Goal: Task Accomplishment & Management: Manage account settings

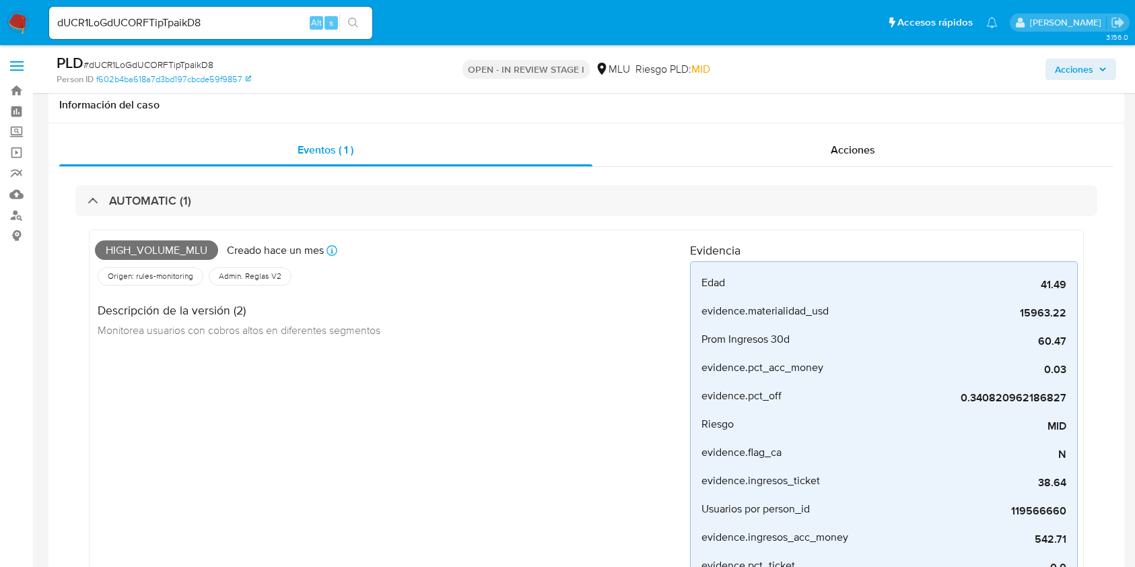
select select "10"
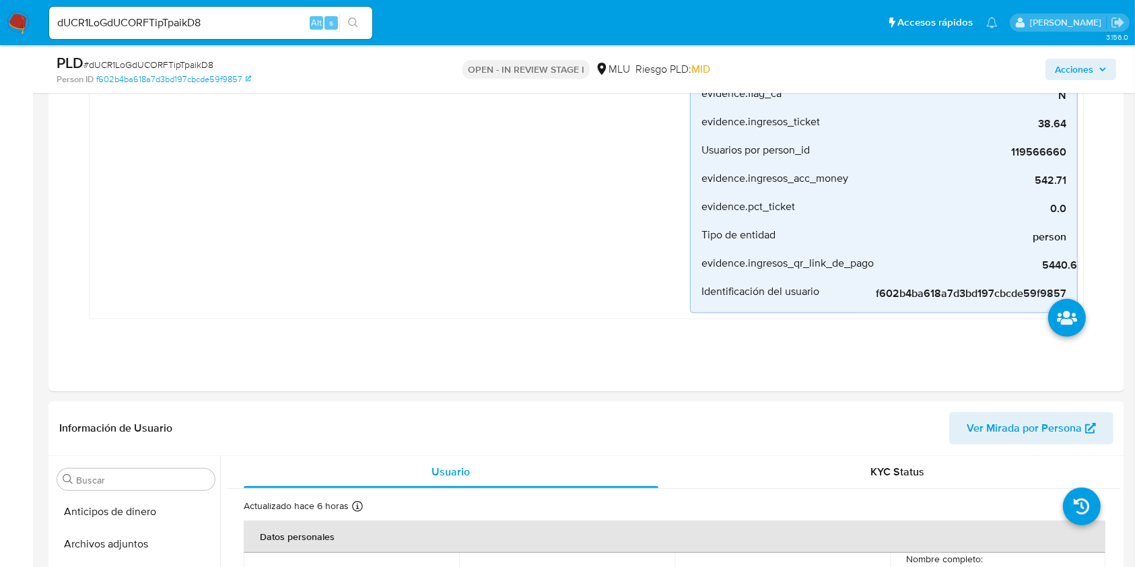
scroll to position [601, 0]
click at [17, 28] on img at bounding box center [18, 22] width 23 height 23
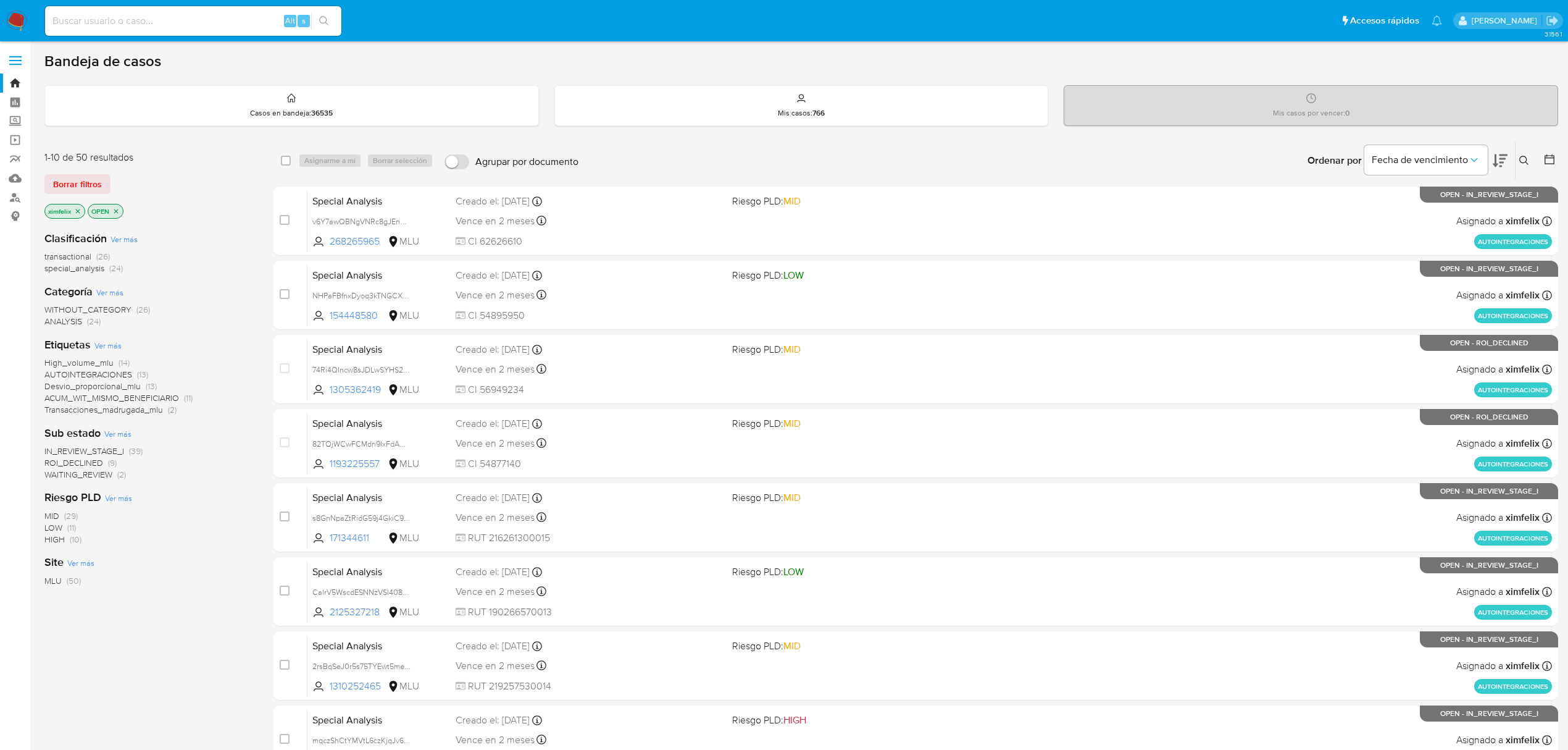
click at [94, 458] on span "ROI_DECLINED" at bounding box center [73, 462] width 59 height 12
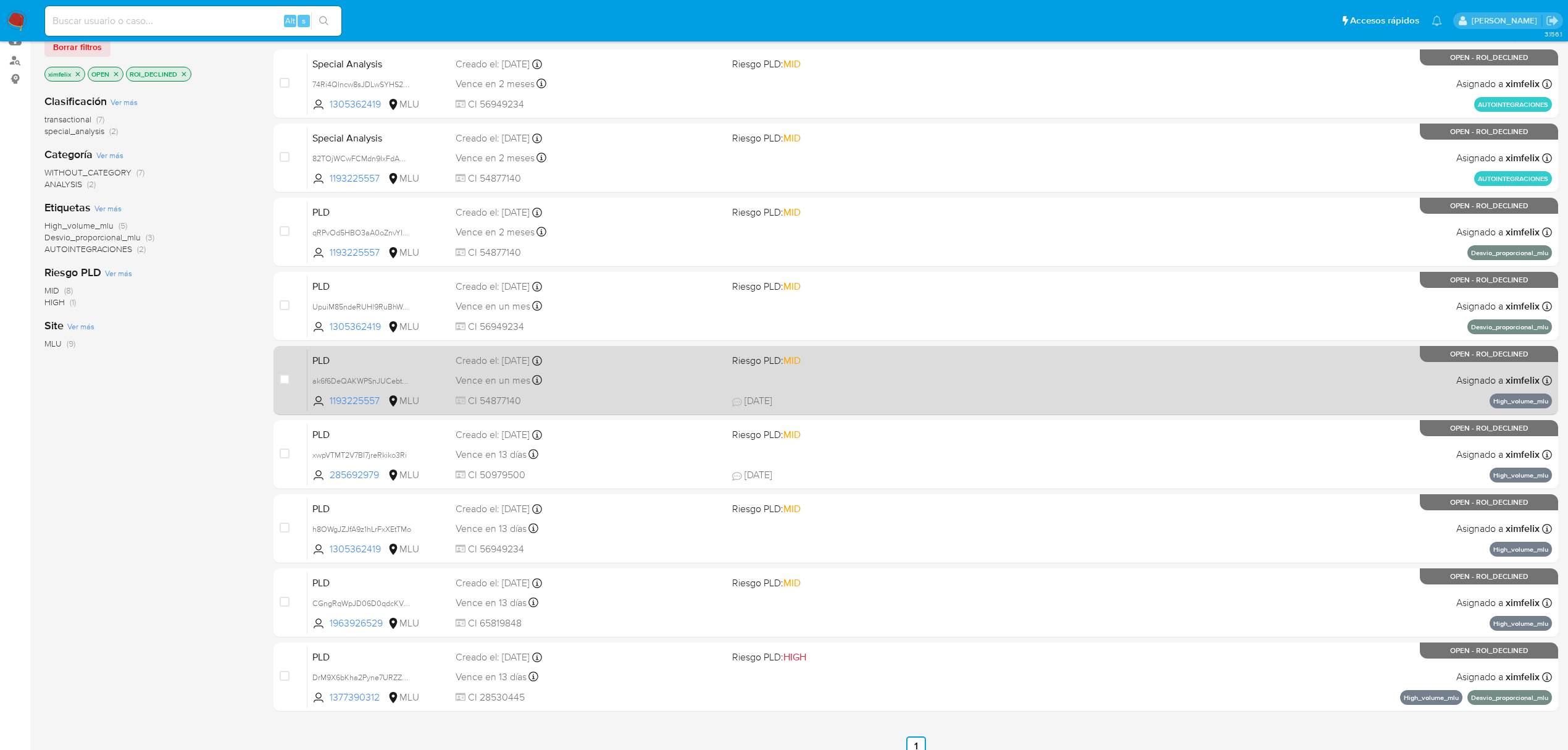
scroll to position [151, 0]
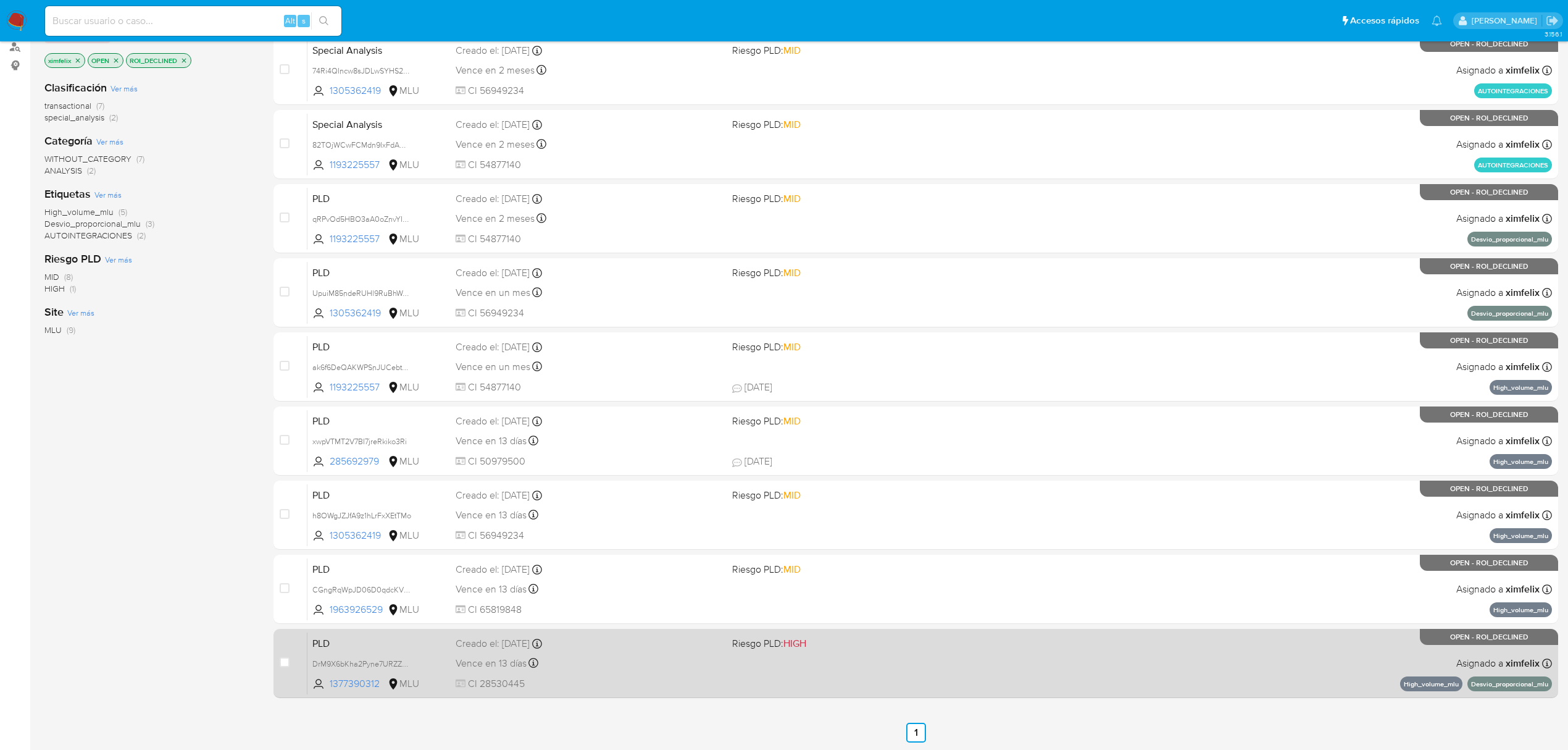
click at [620, 520] on div "Vence en 13 días Vence el 10/09/2025 06:33:44" at bounding box center [589, 663] width 267 height 17
click at [637, 520] on div "Vence en 13 días Vence el 10/09/2025 06:33:44" at bounding box center [589, 663] width 267 height 17
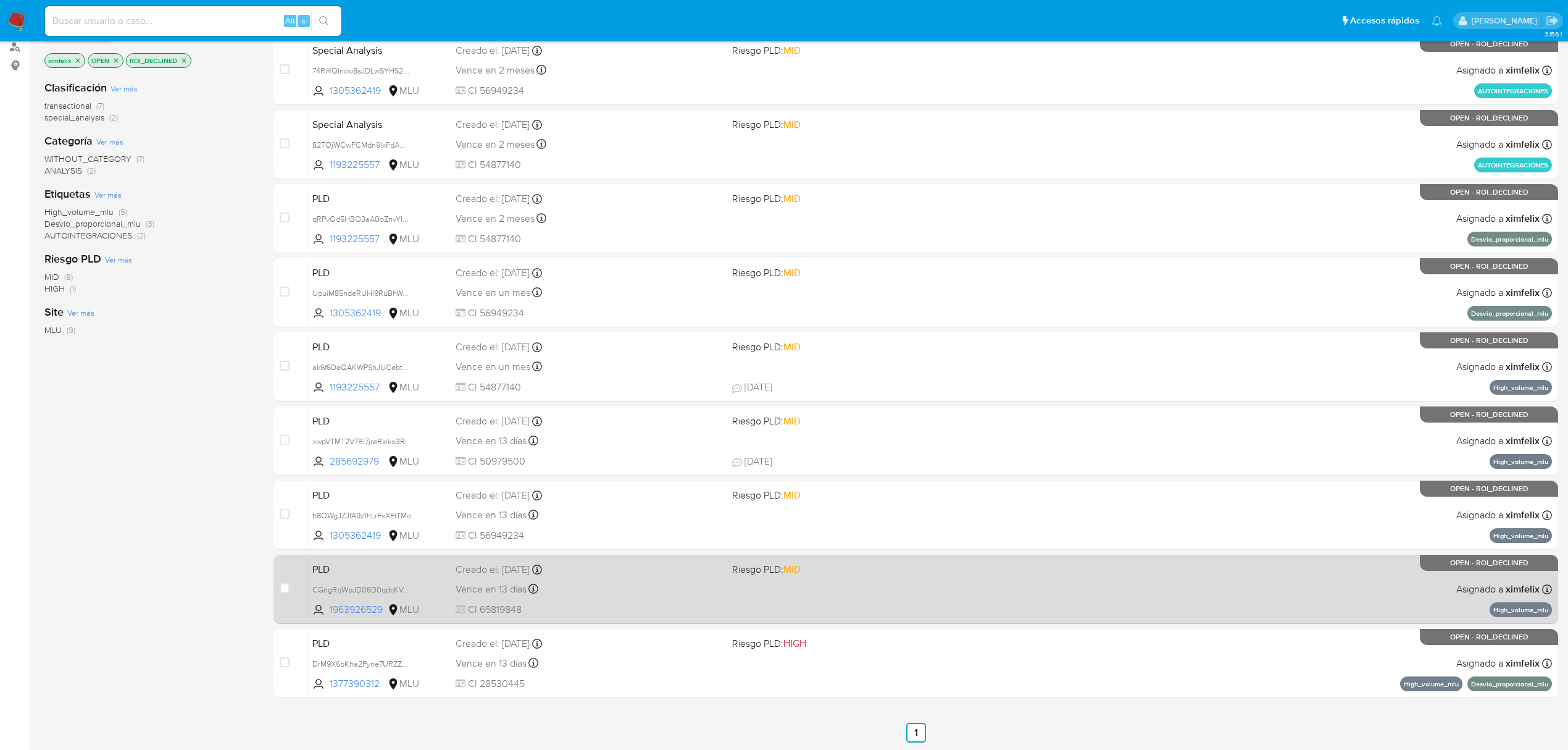
click at [626, 520] on div "Vence en 13 días Vence el 10/09/2025 06:33:46" at bounding box center [589, 589] width 267 height 17
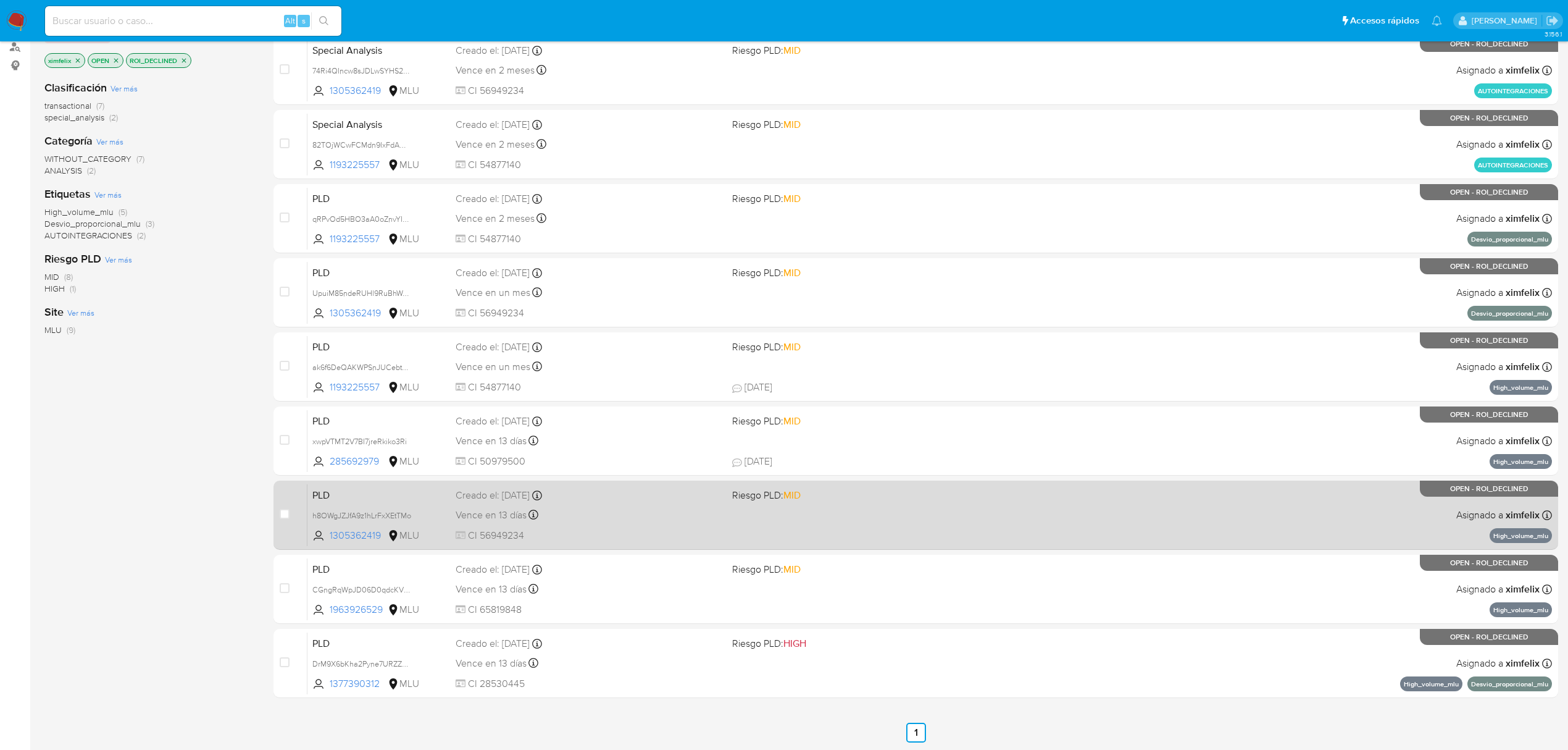
click at [626, 519] on div "Vence en 13 días Vence el 10/09/2025 06:33:52" at bounding box center [589, 515] width 267 height 17
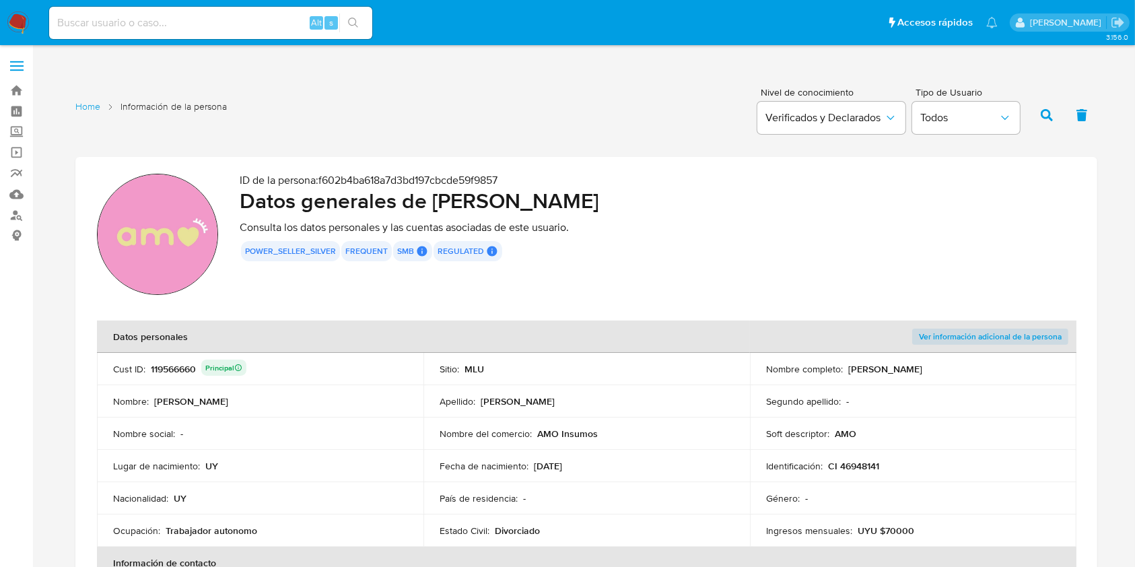
click at [28, 24] on img at bounding box center [18, 22] width 23 height 23
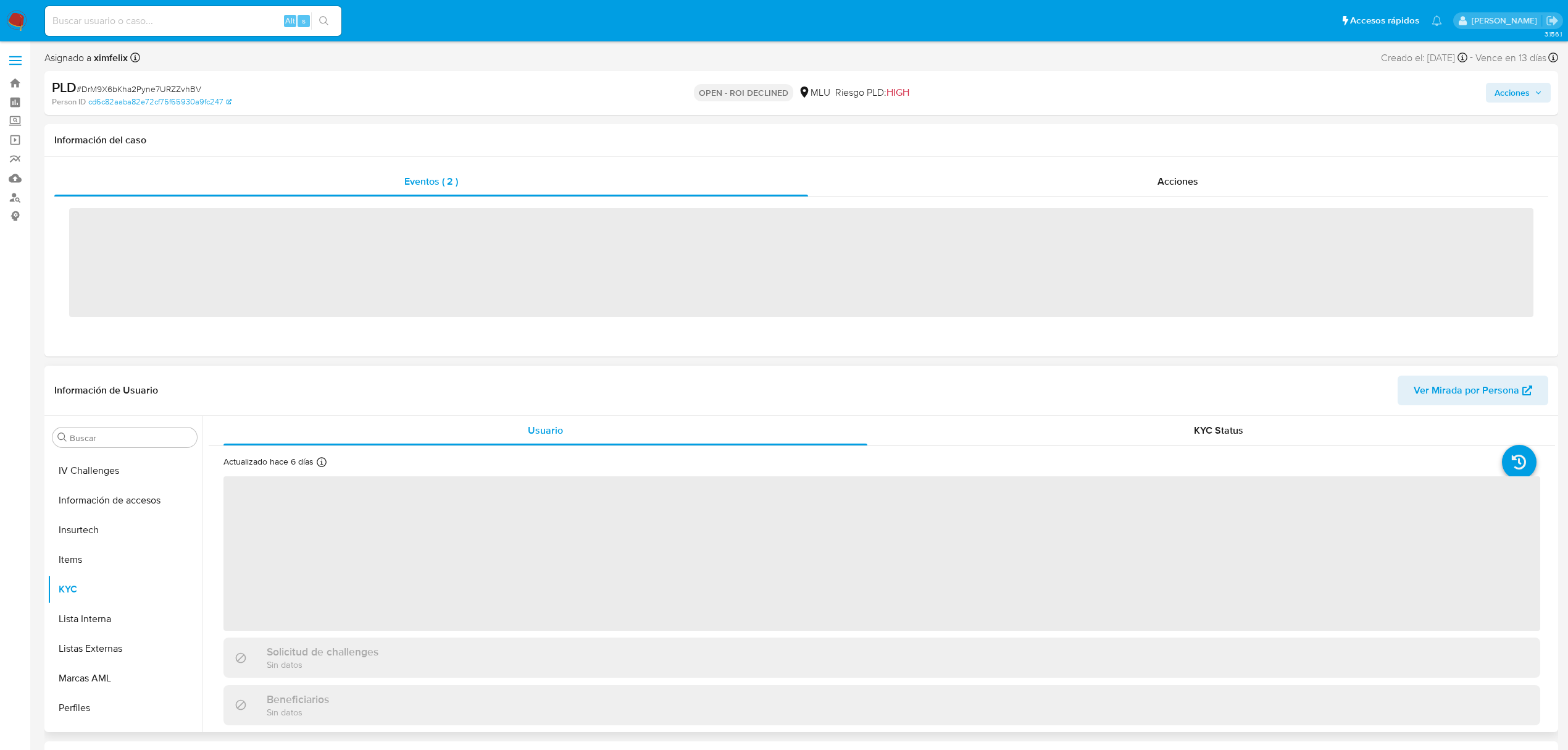
scroll to position [552, 0]
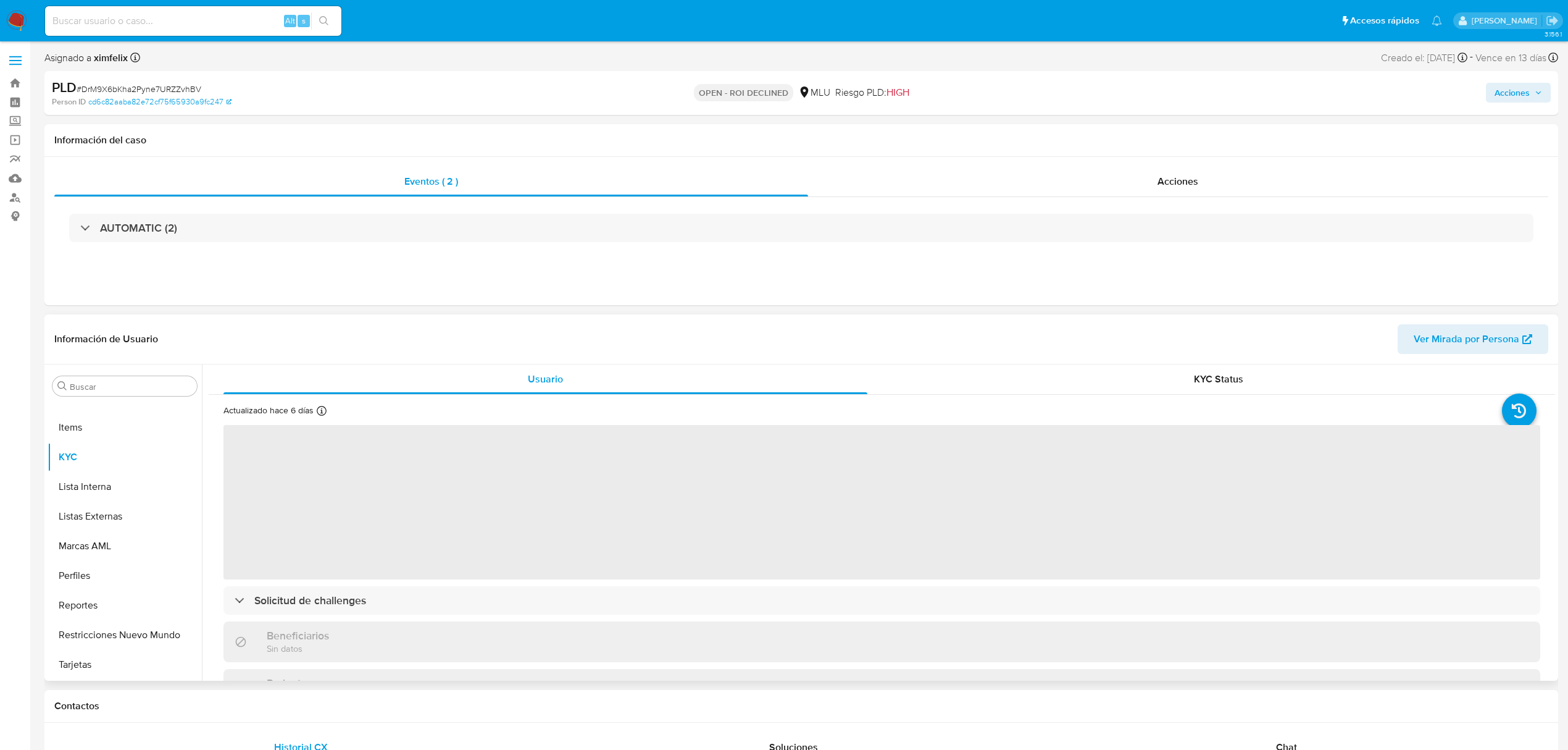
select select "10"
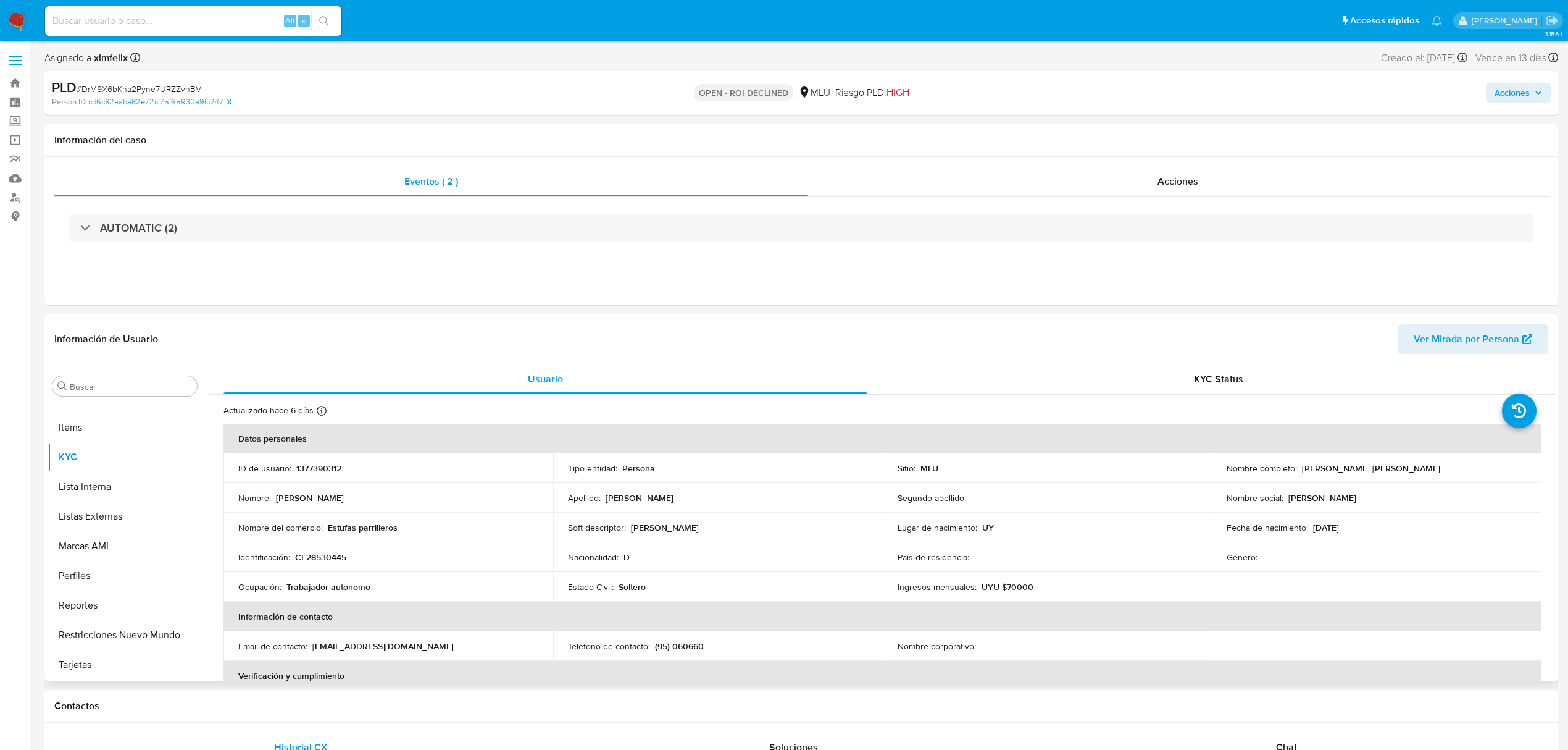
scroll to position [83, 0]
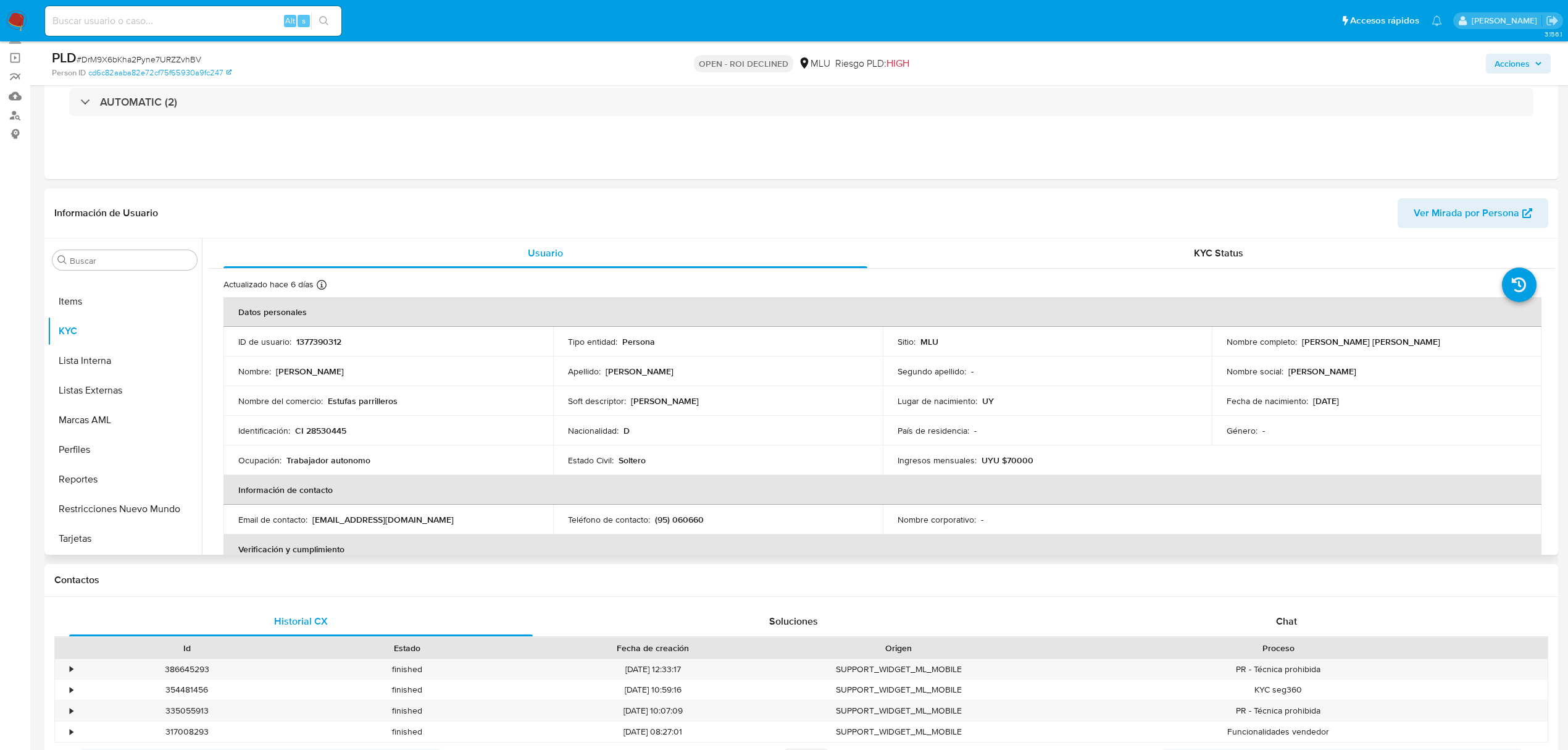
click at [1512, 69] on span "Acciones" at bounding box center [1512, 64] width 35 height 20
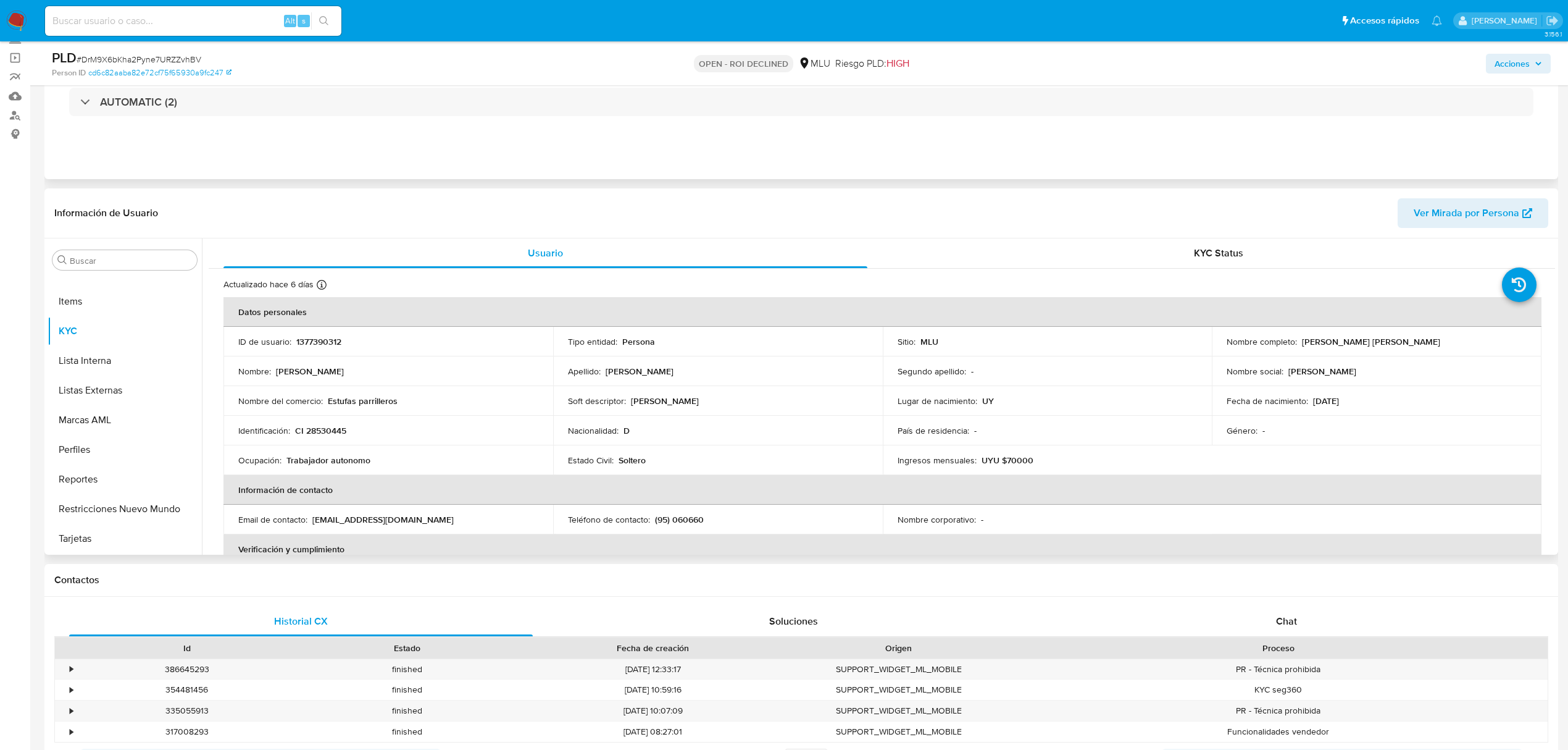
scroll to position [0, 0]
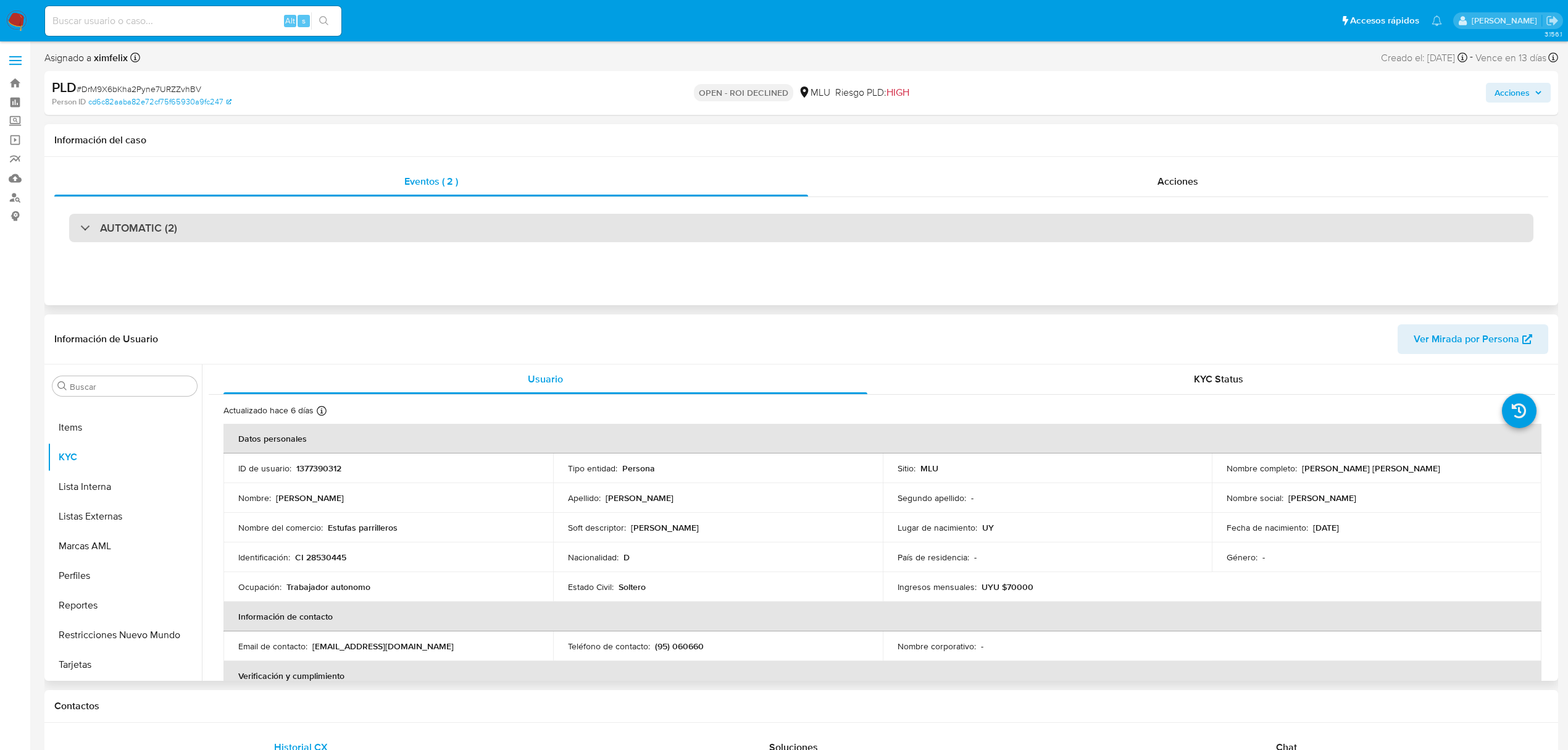
drag, startPoint x: 726, startPoint y: 223, endPoint x: 741, endPoint y: 226, distance: 15.3
click at [725, 224] on div "AUTOMATIC (2)" at bounding box center [801, 228] width 1464 height 28
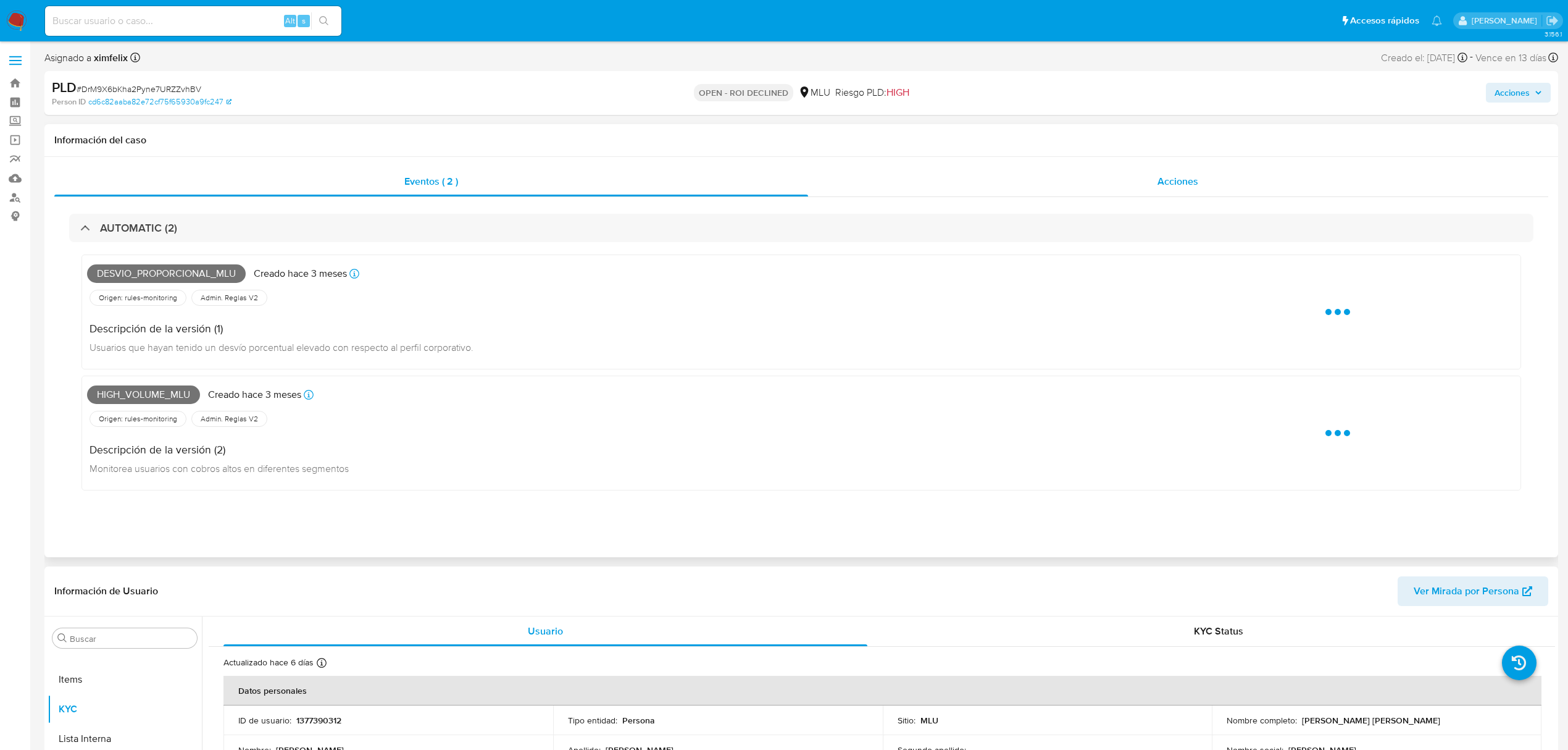
click at [1007, 190] on div "Acciones" at bounding box center [1179, 182] width 741 height 29
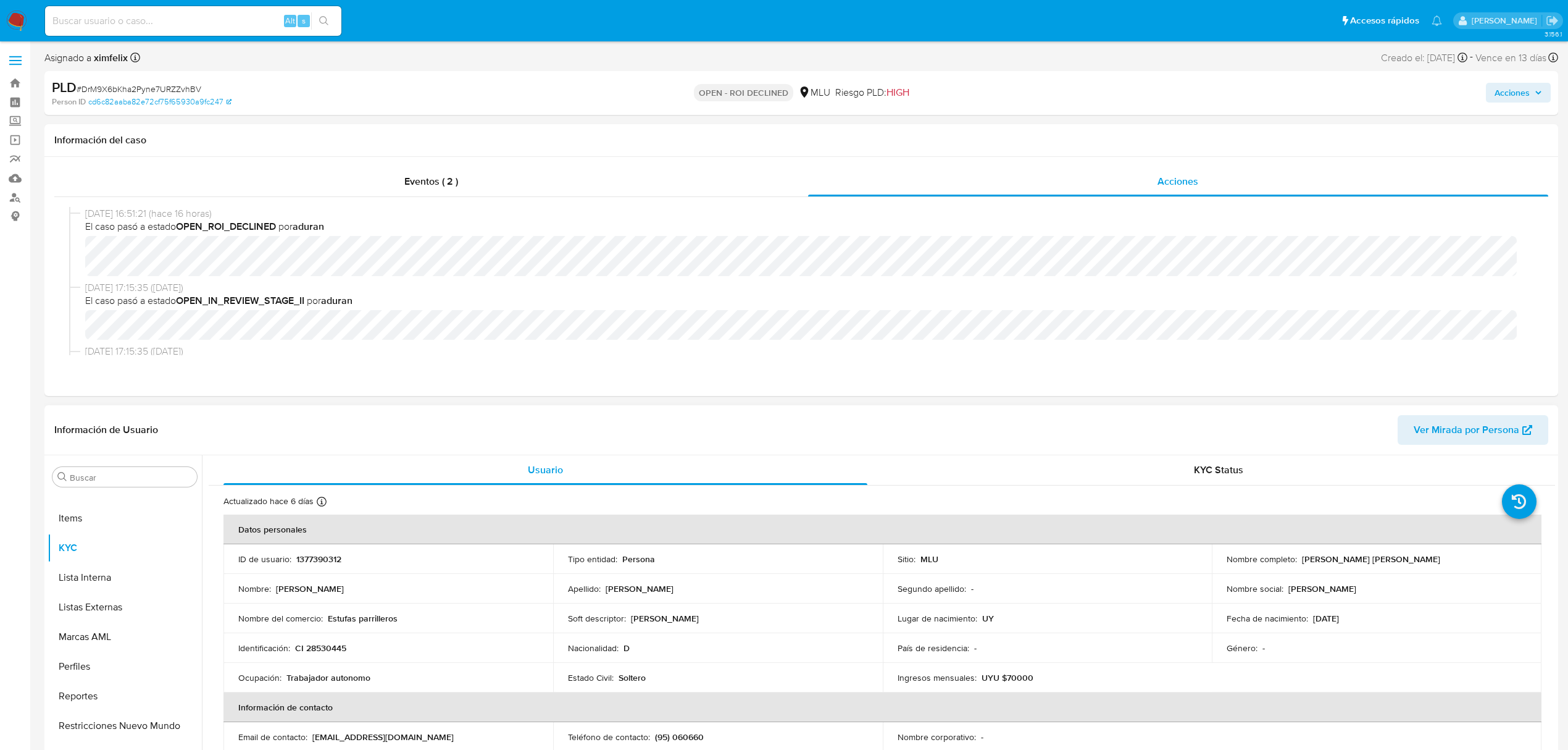
click at [1506, 93] on span "Acciones" at bounding box center [1512, 93] width 35 height 20
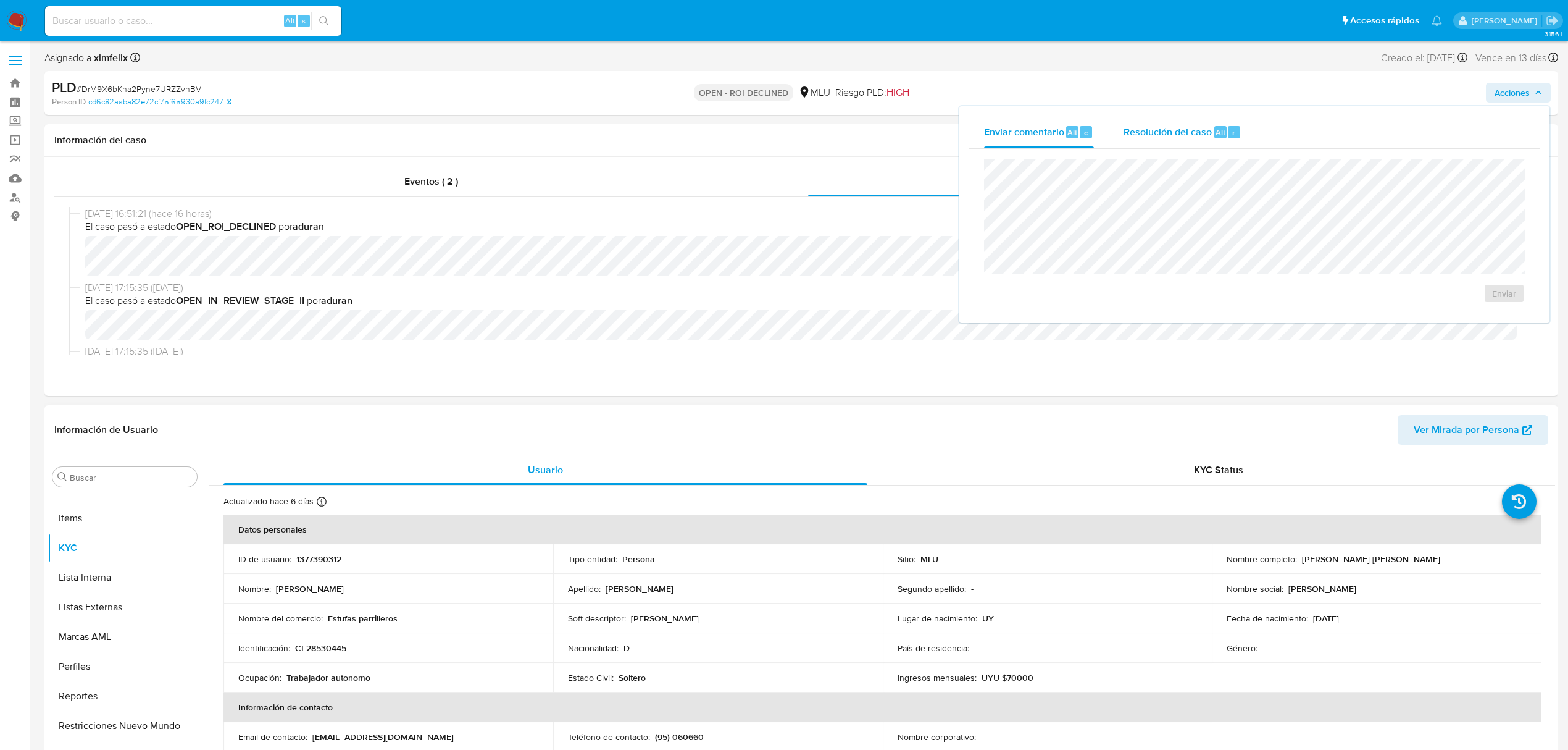
click at [1228, 137] on div "r" at bounding box center [1233, 131] width 12 height 12
click at [1451, 301] on span "ROI Declined" at bounding box center [1469, 306] width 61 height 28
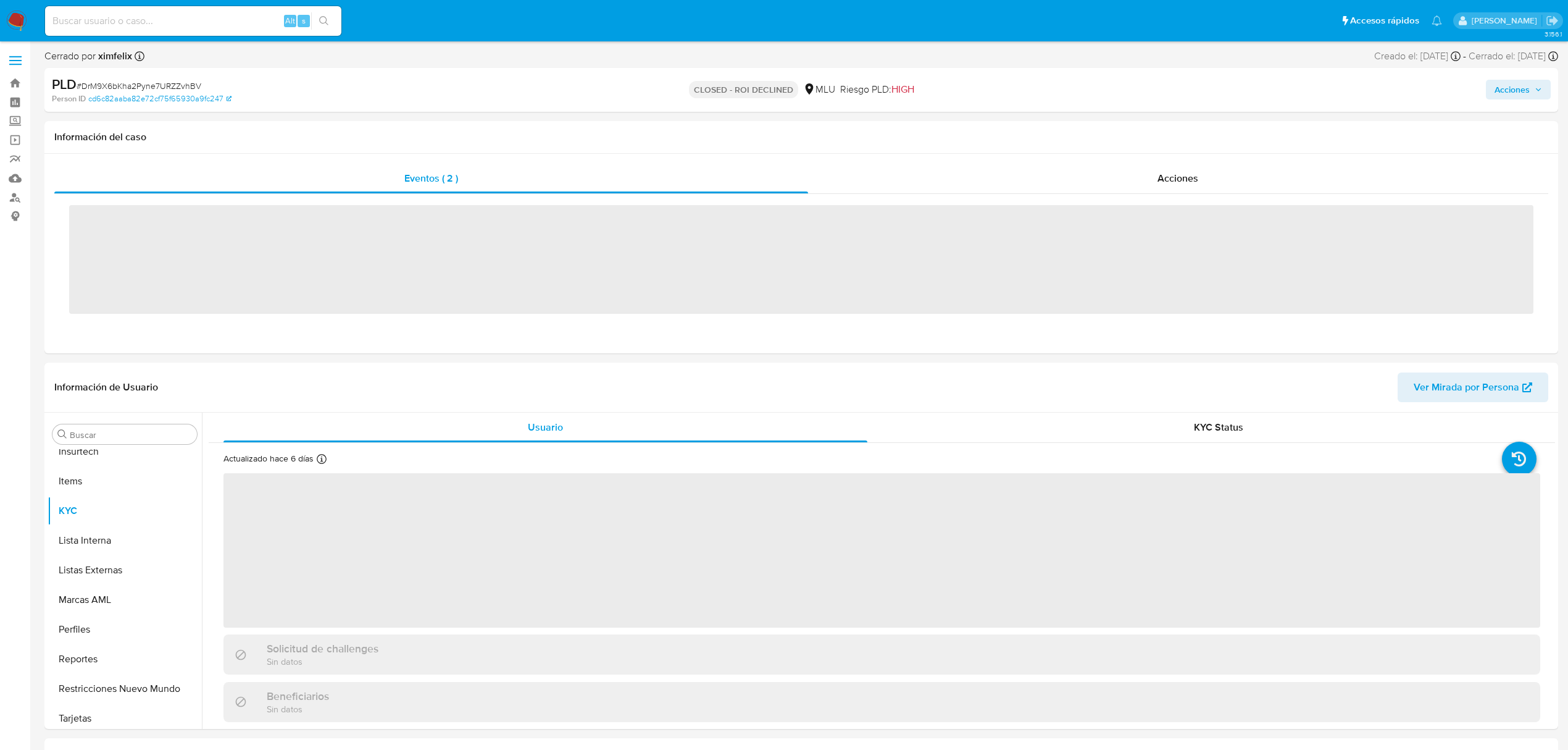
scroll to position [552, 0]
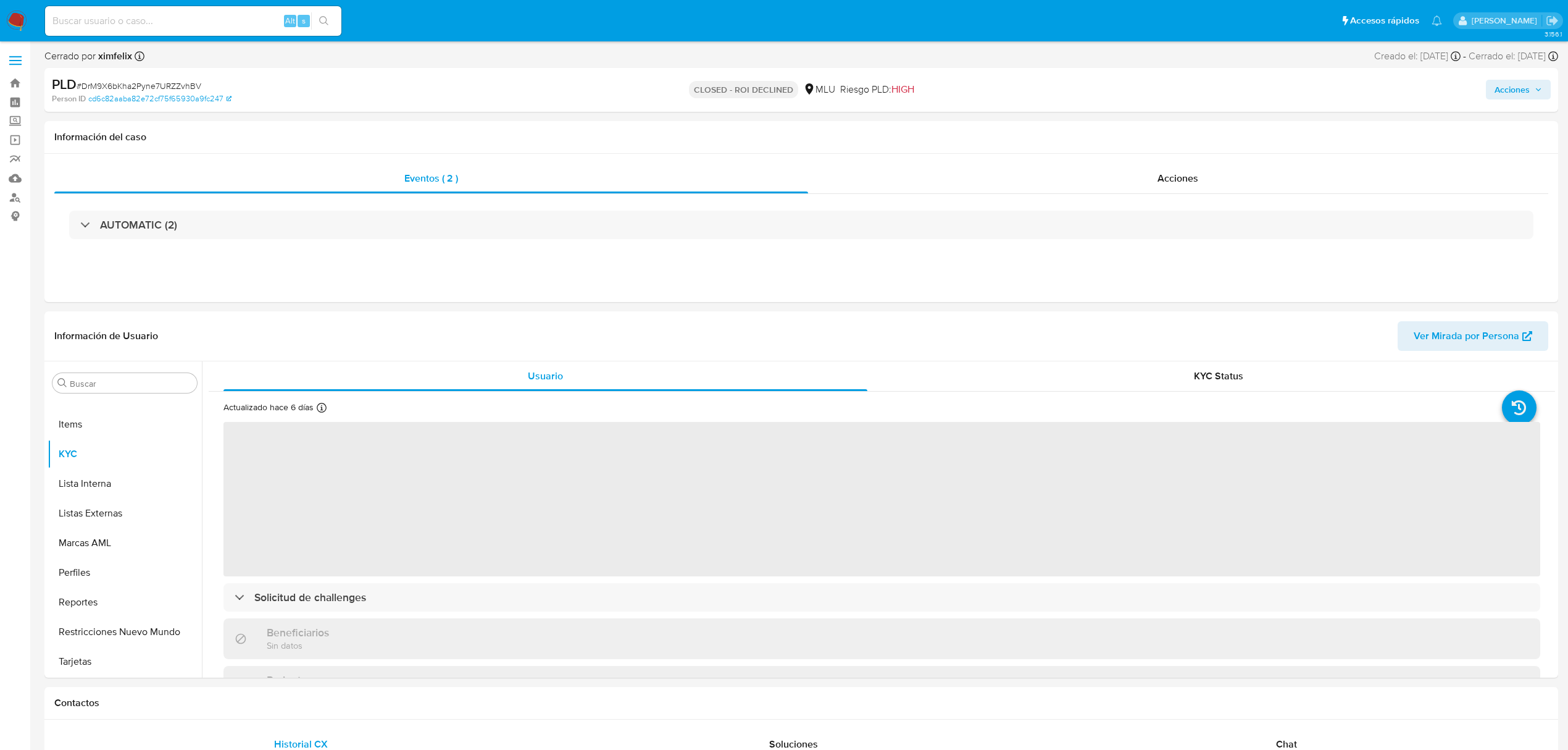
select select "10"
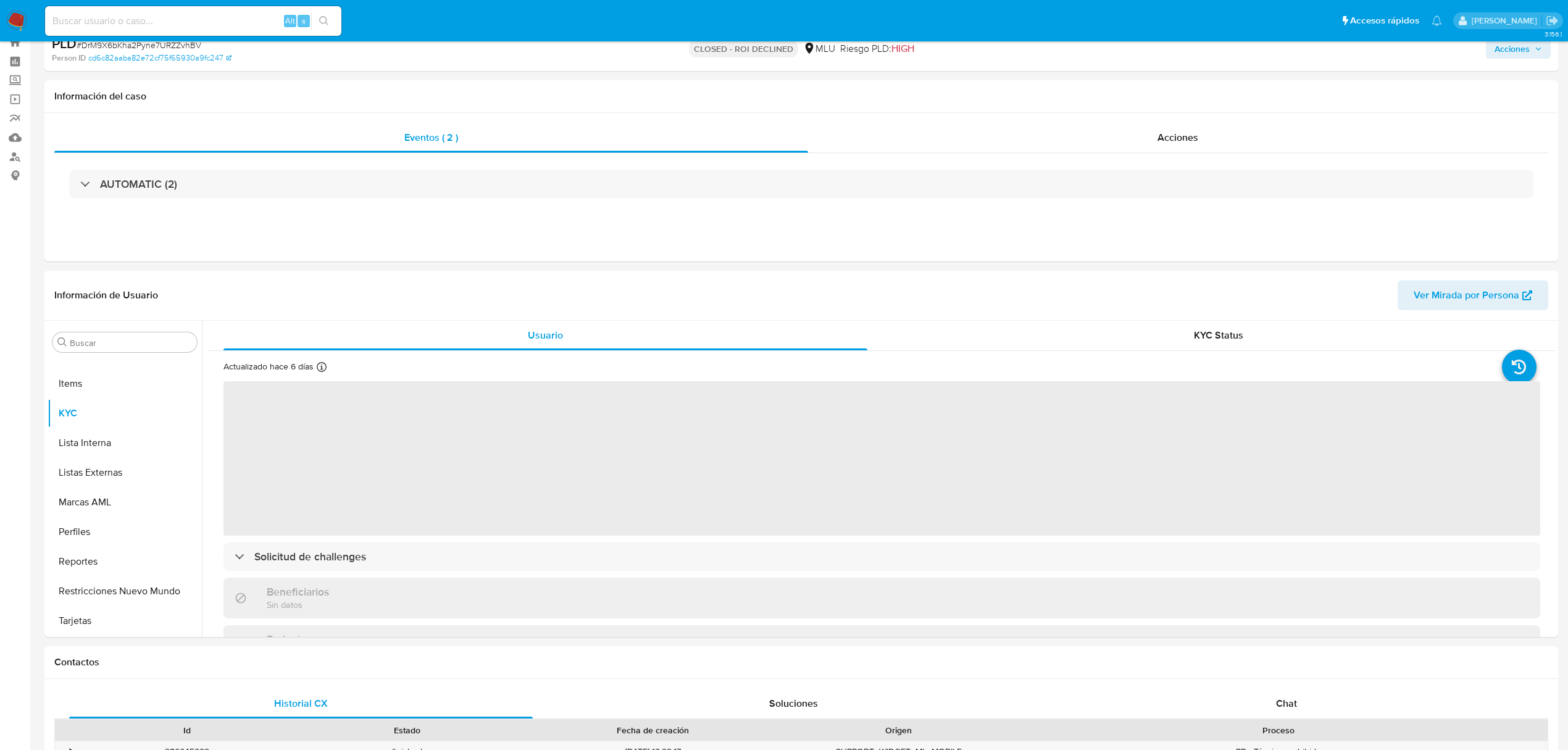
scroll to position [83, 0]
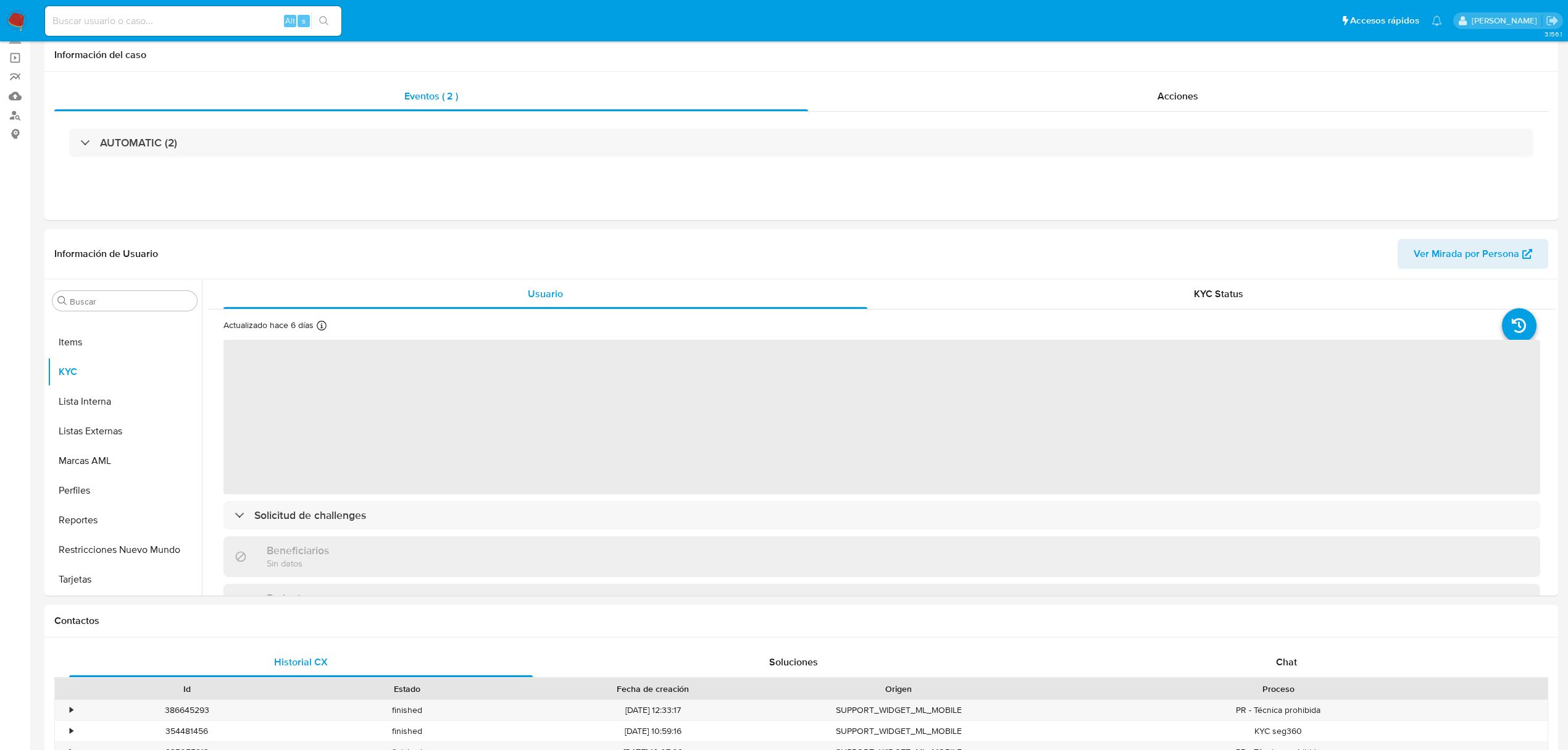
select select "10"
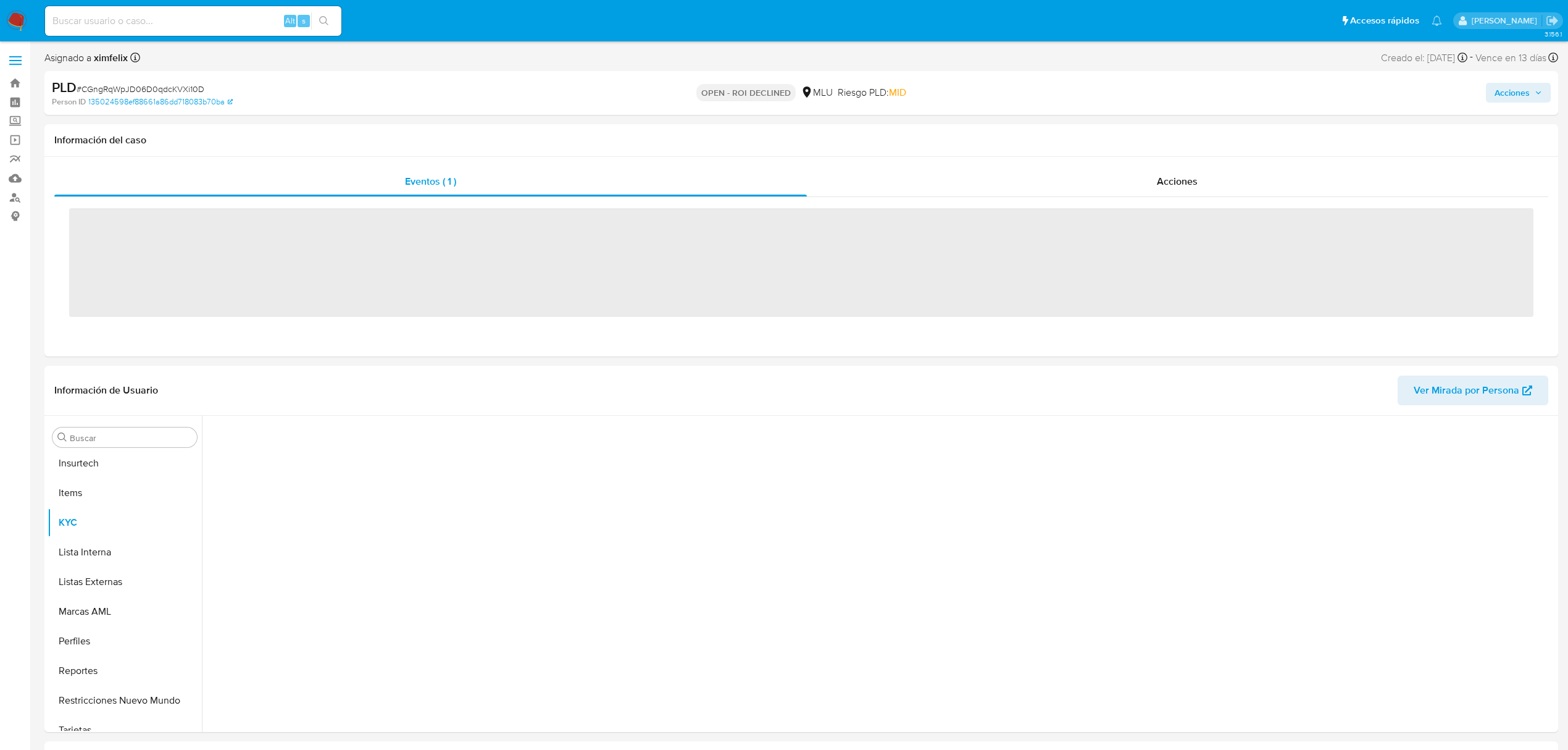
scroll to position [552, 0]
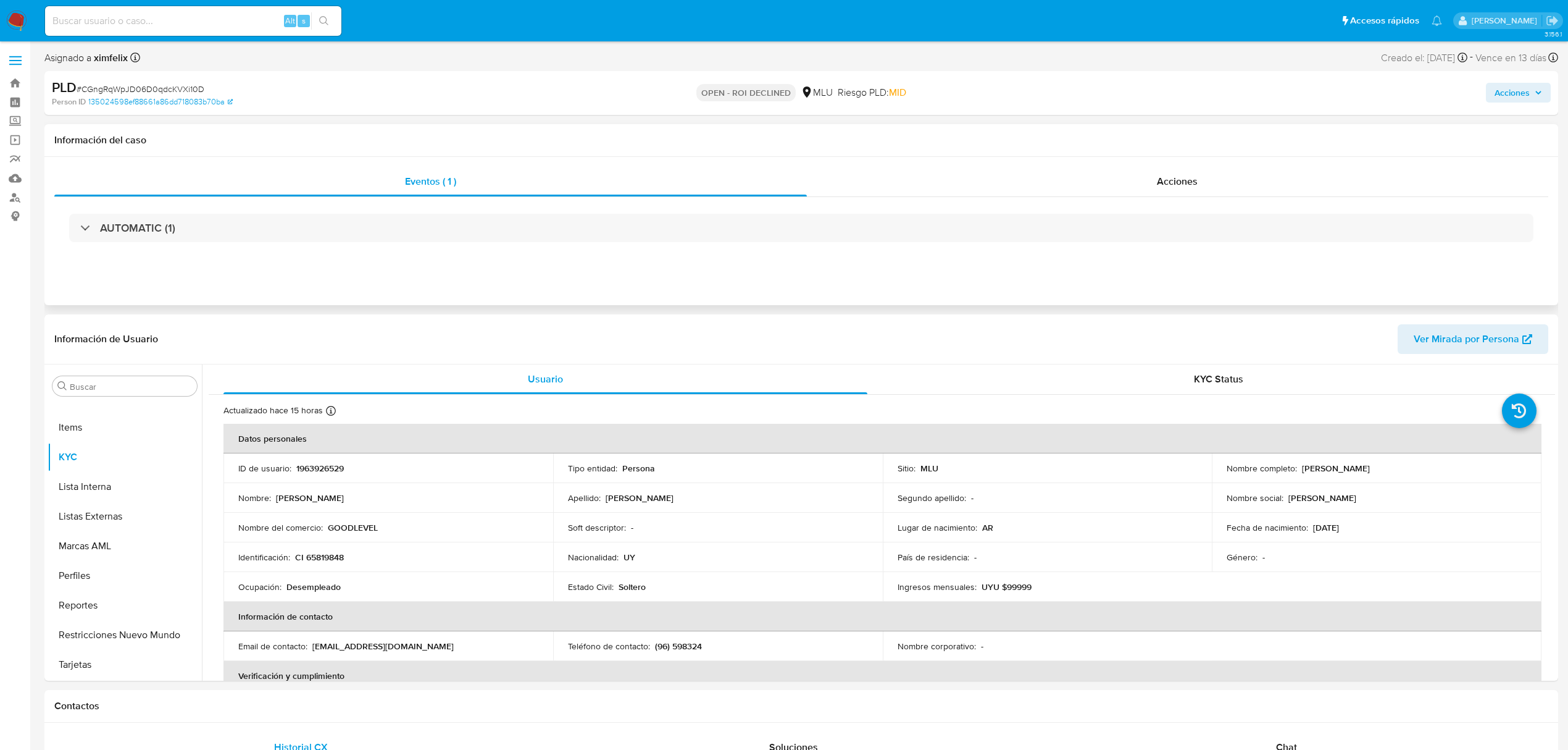
select select "10"
click at [1147, 185] on div "Acciones" at bounding box center [1178, 182] width 742 height 29
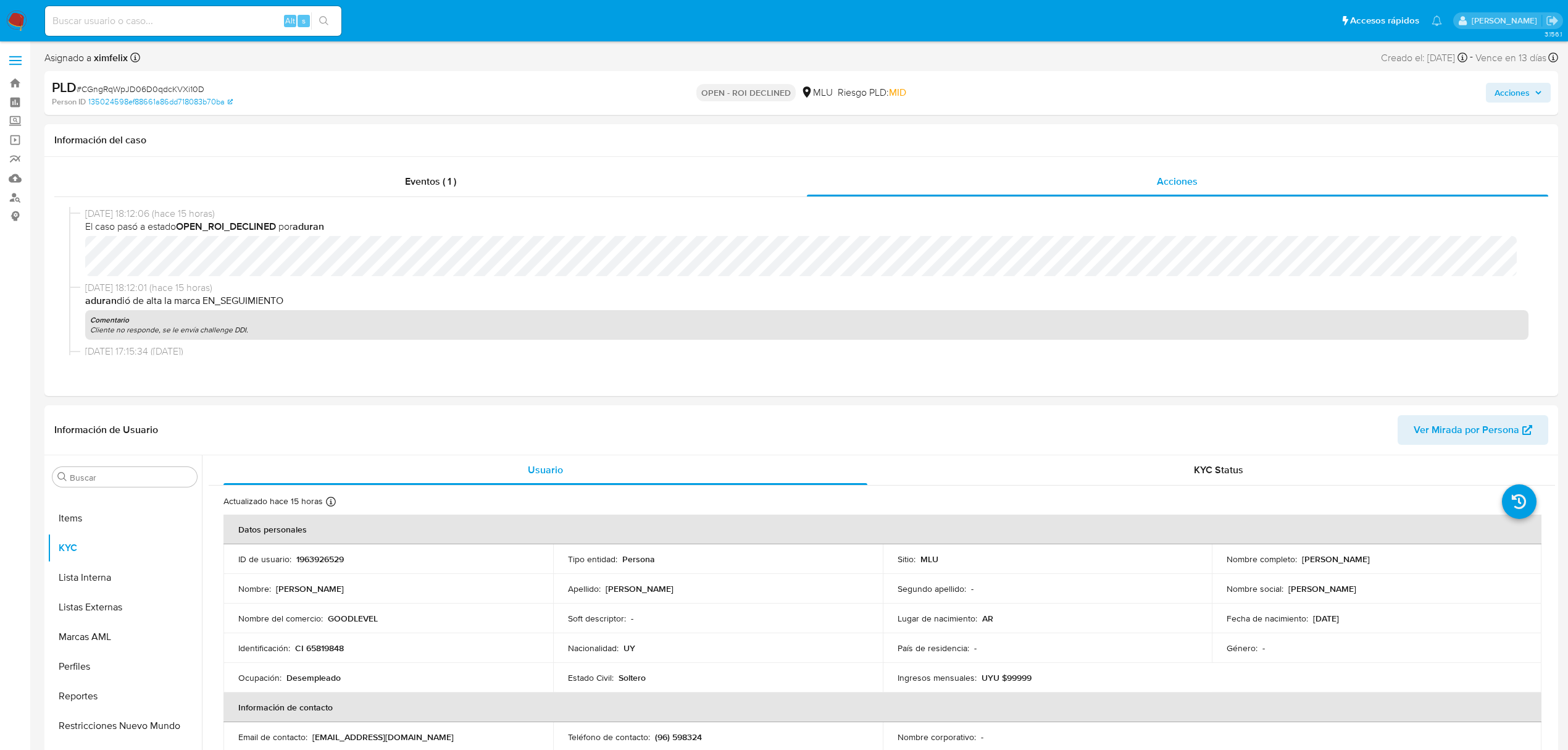
click at [1532, 85] on span "Acciones" at bounding box center [1518, 93] width 48 height 17
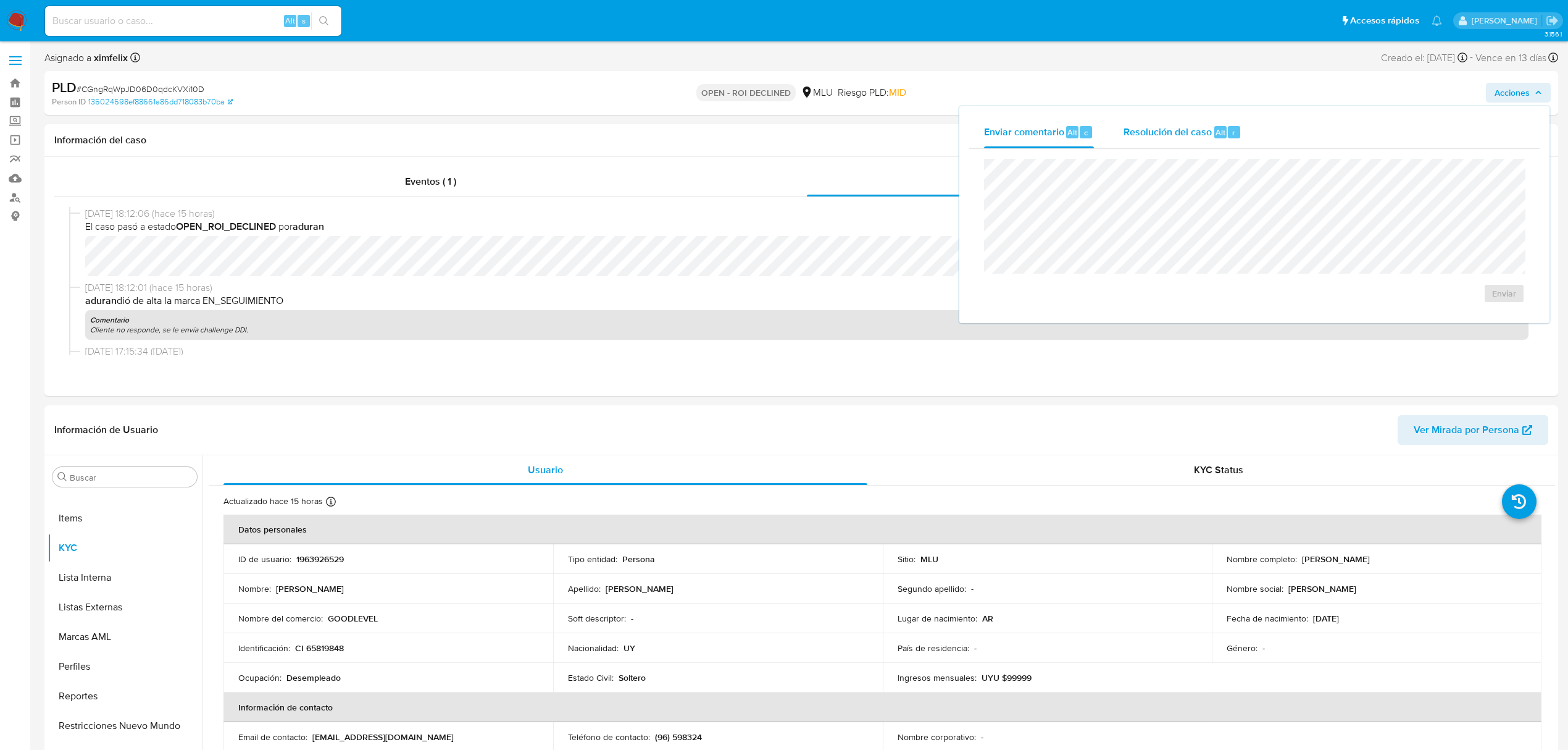
click at [1182, 129] on span "Resolución del caso" at bounding box center [1168, 131] width 88 height 14
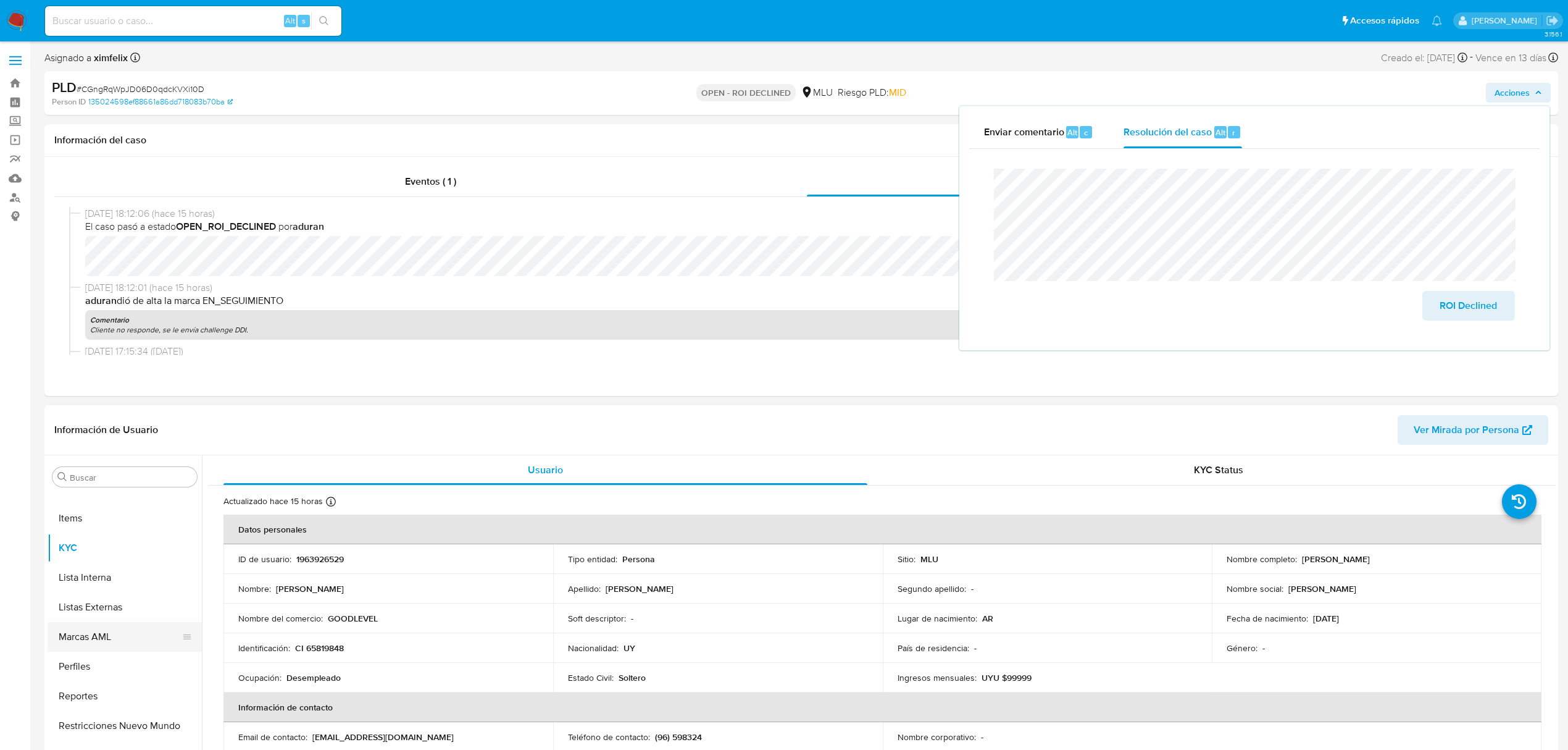
click at [133, 639] on button "Marcas AML" at bounding box center [119, 637] width 144 height 29
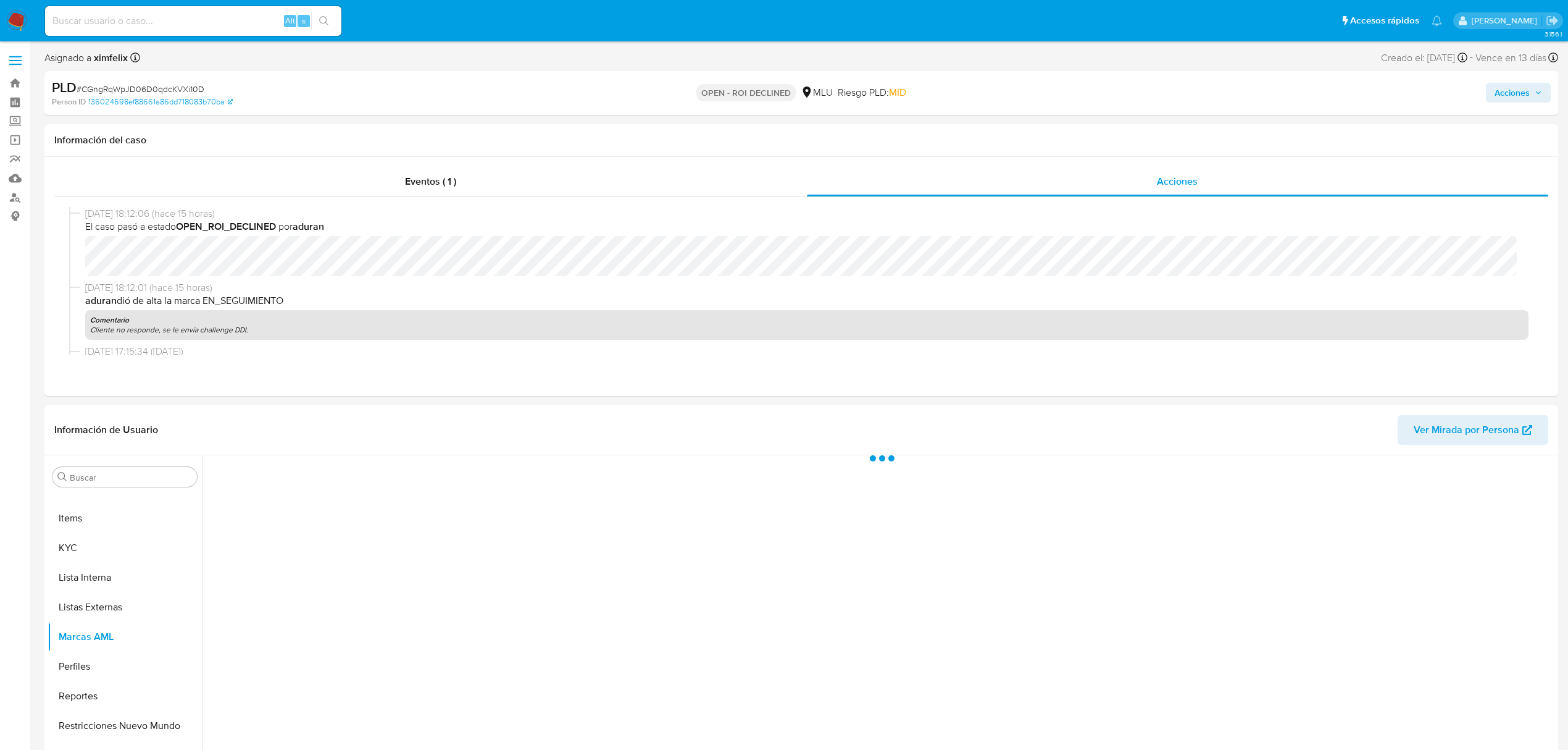
click at [1534, 97] on span "Acciones" at bounding box center [1518, 93] width 48 height 17
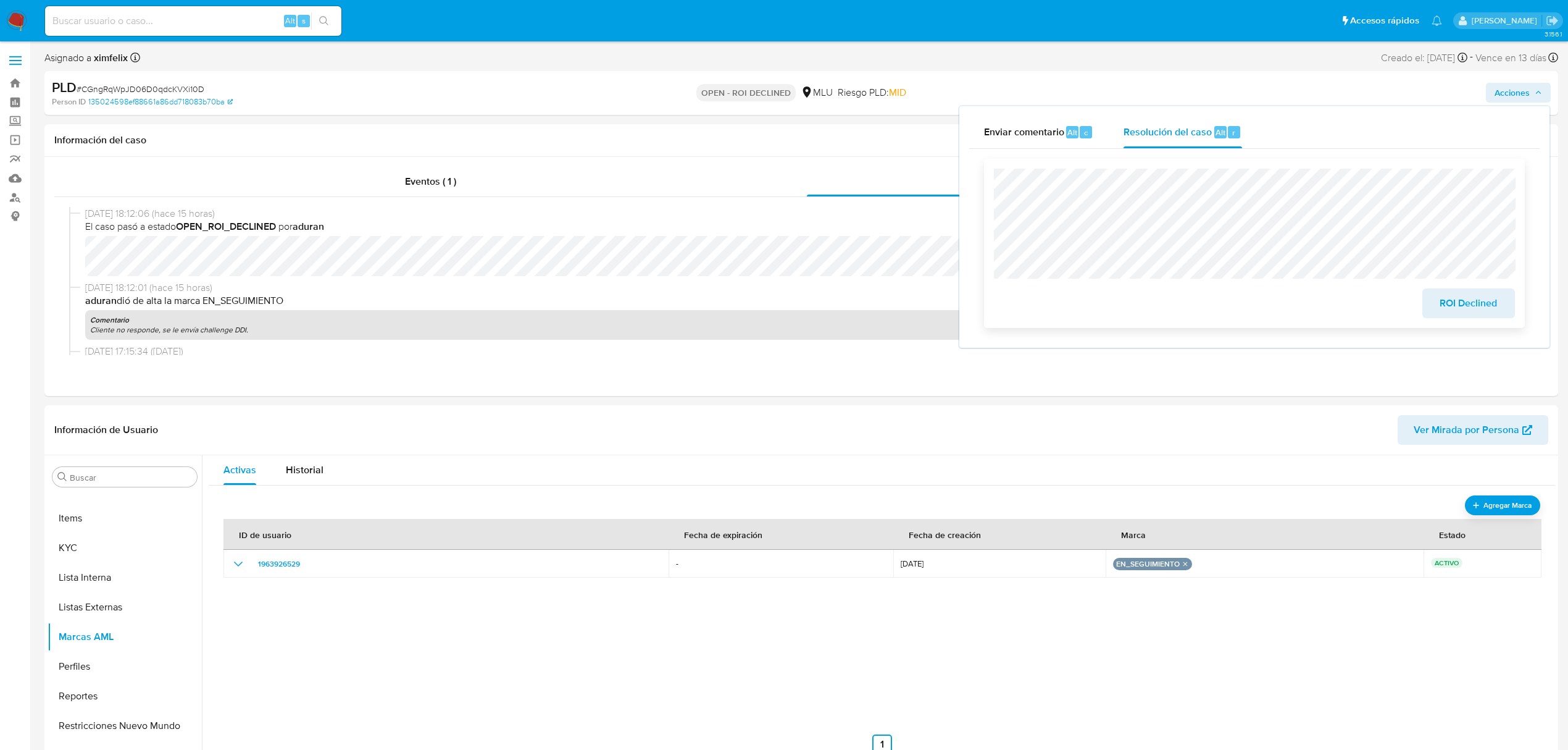
click at [1472, 305] on span "ROI Declined" at bounding box center [1469, 304] width 61 height 28
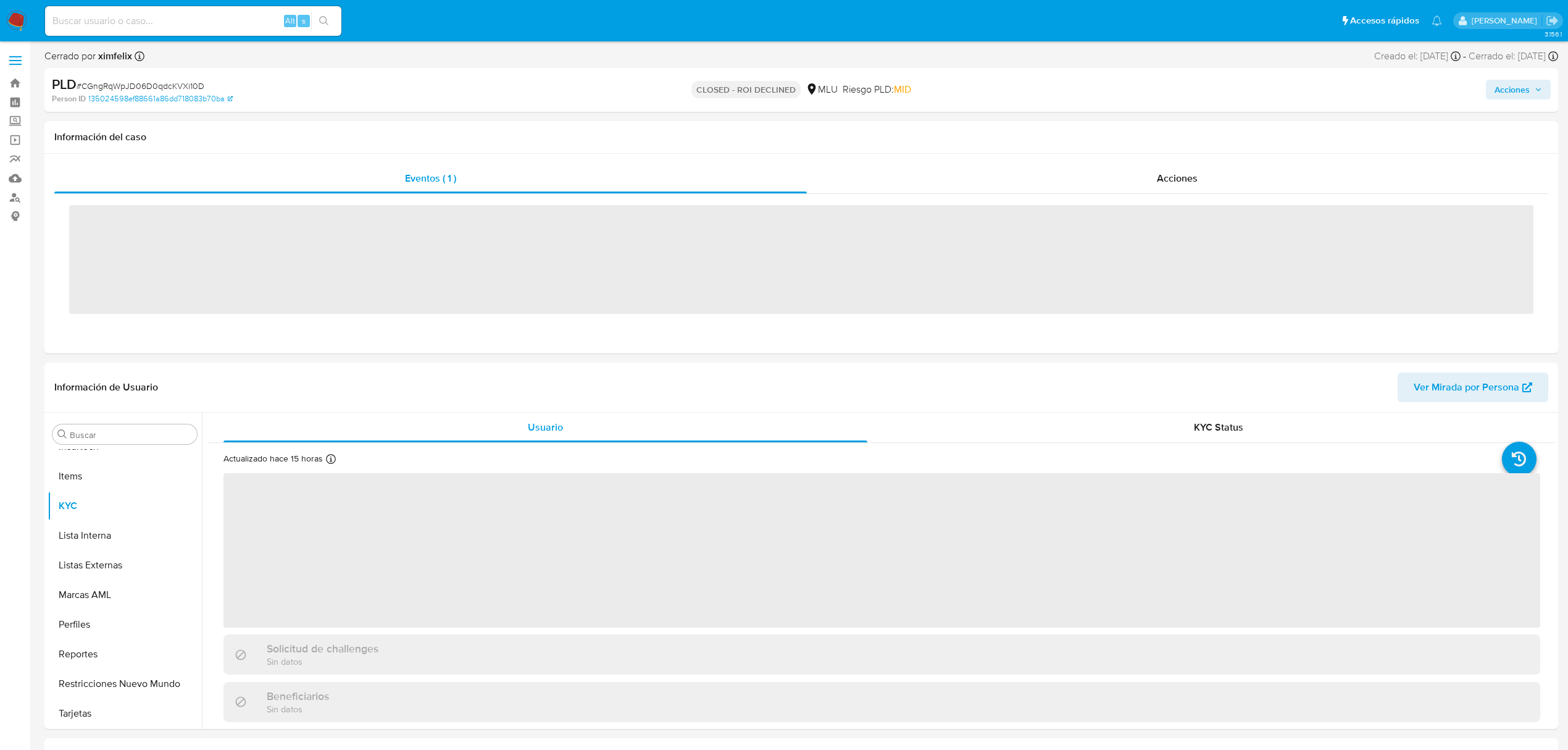
scroll to position [552, 0]
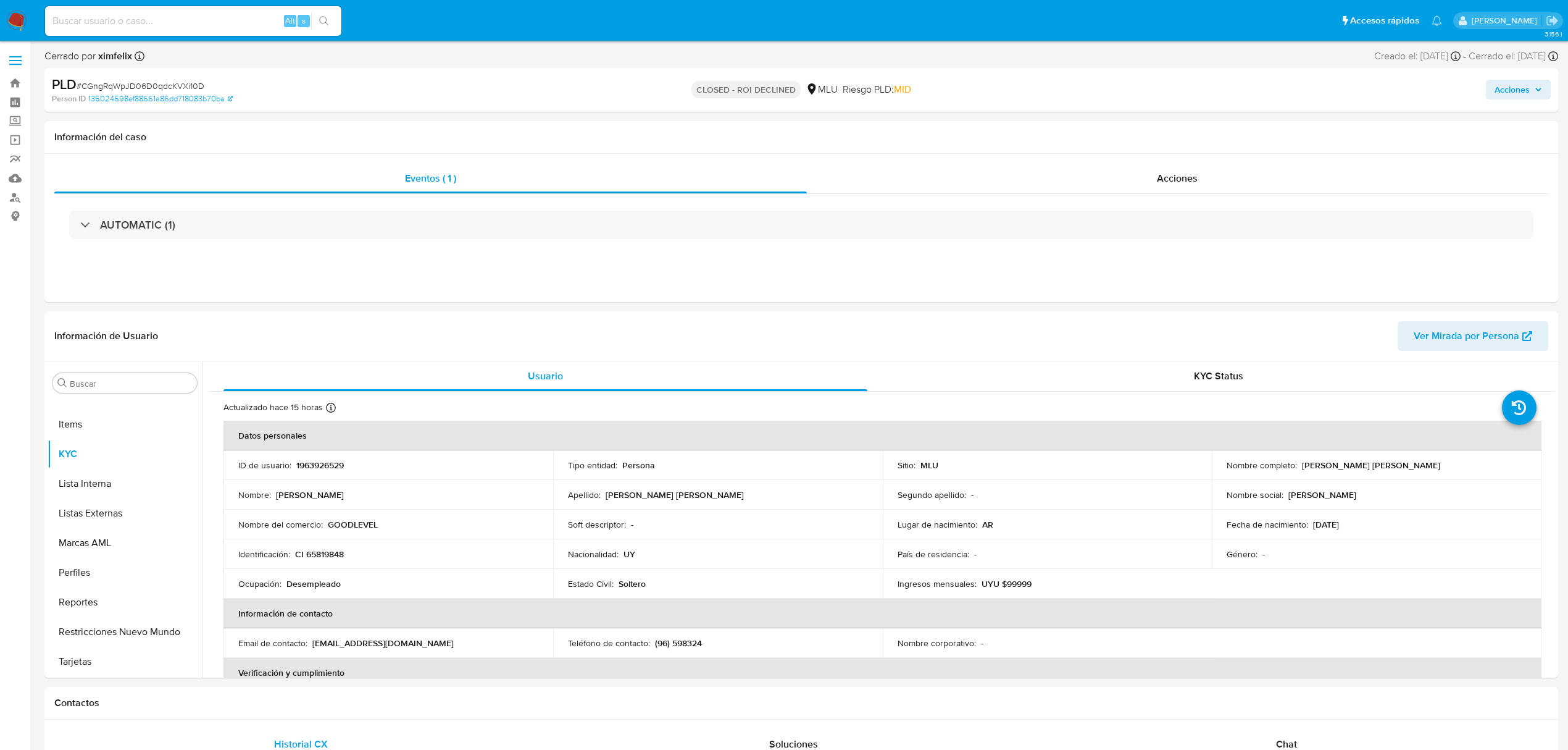
select select "10"
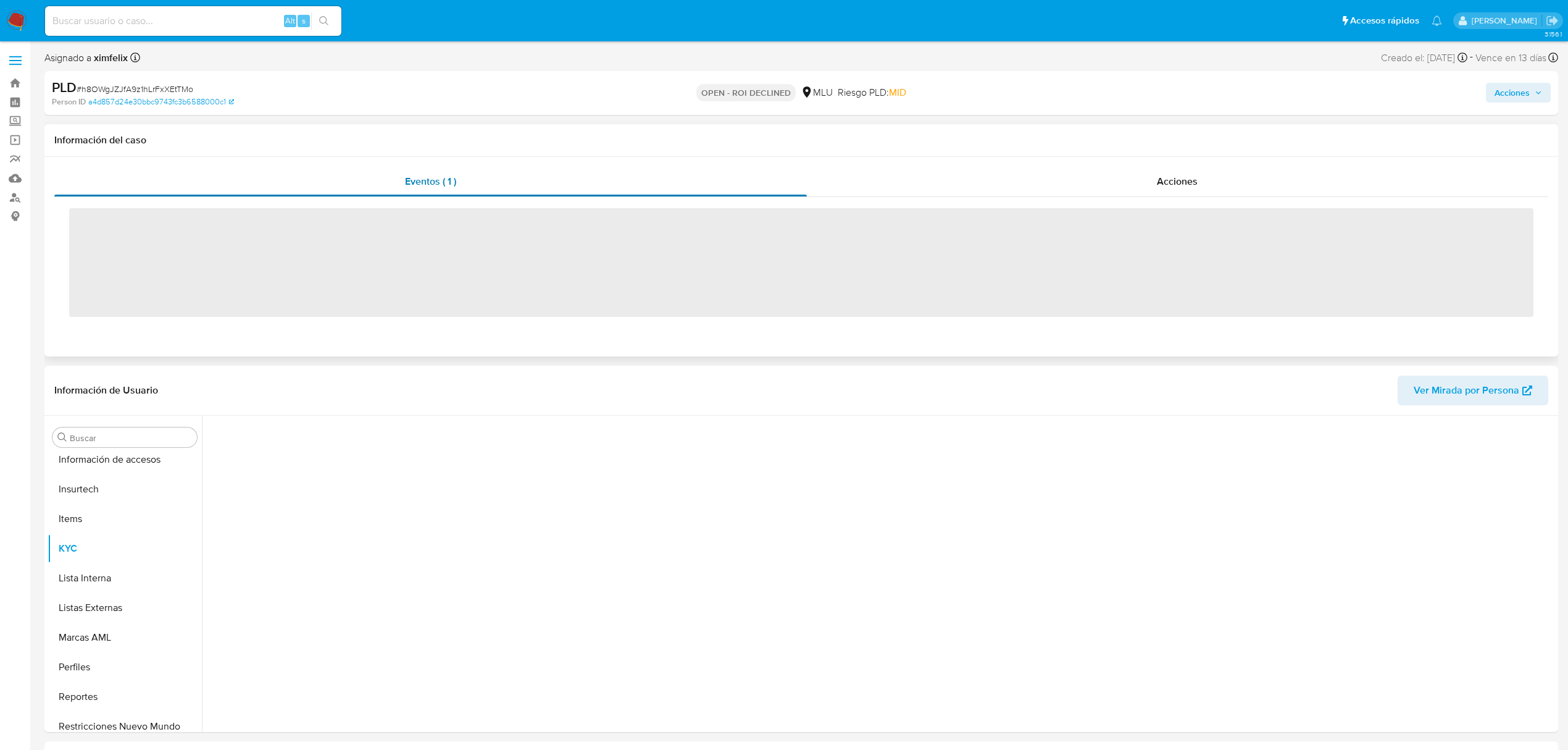
scroll to position [552, 0]
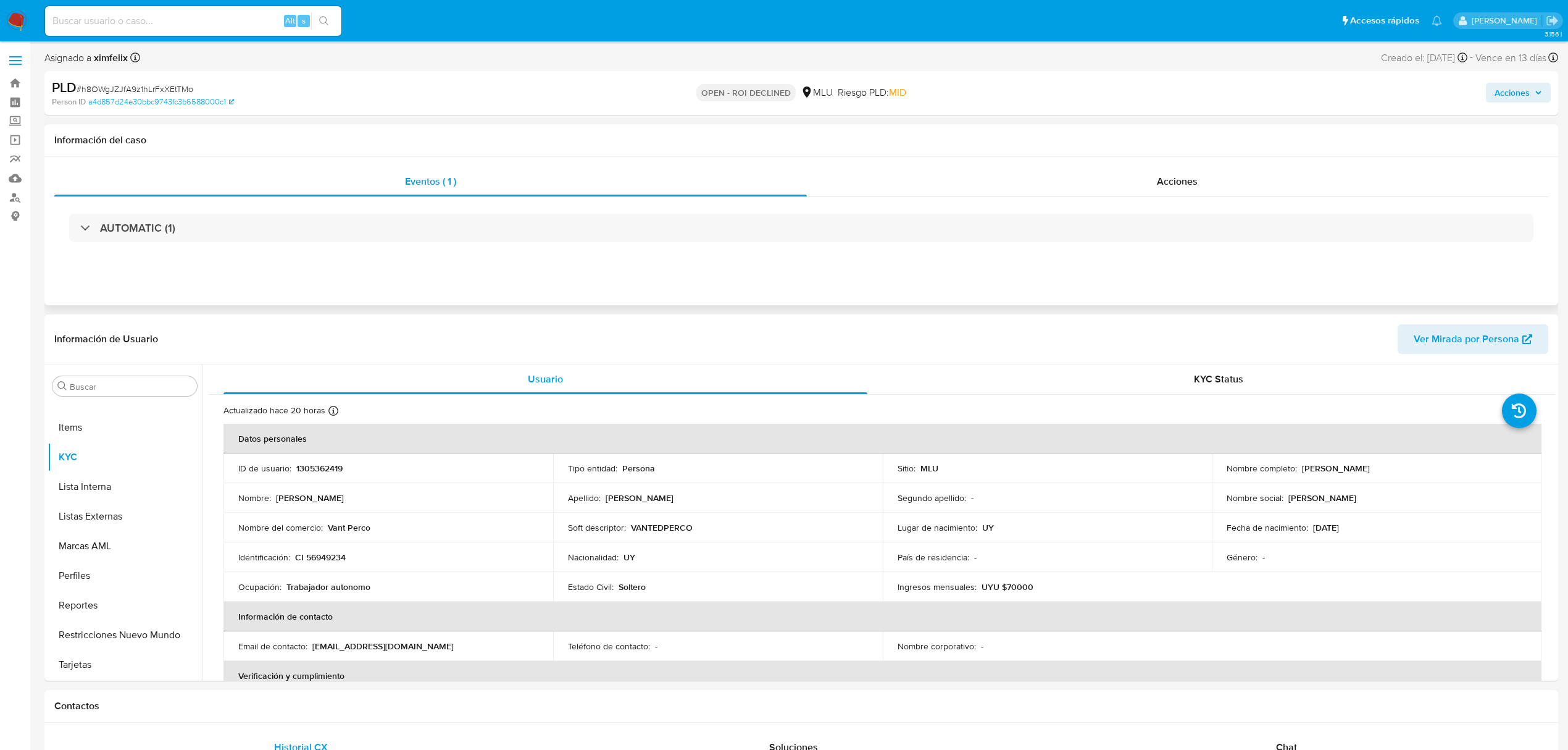
select select "10"
click at [1233, 192] on div "Acciones" at bounding box center [1178, 182] width 742 height 29
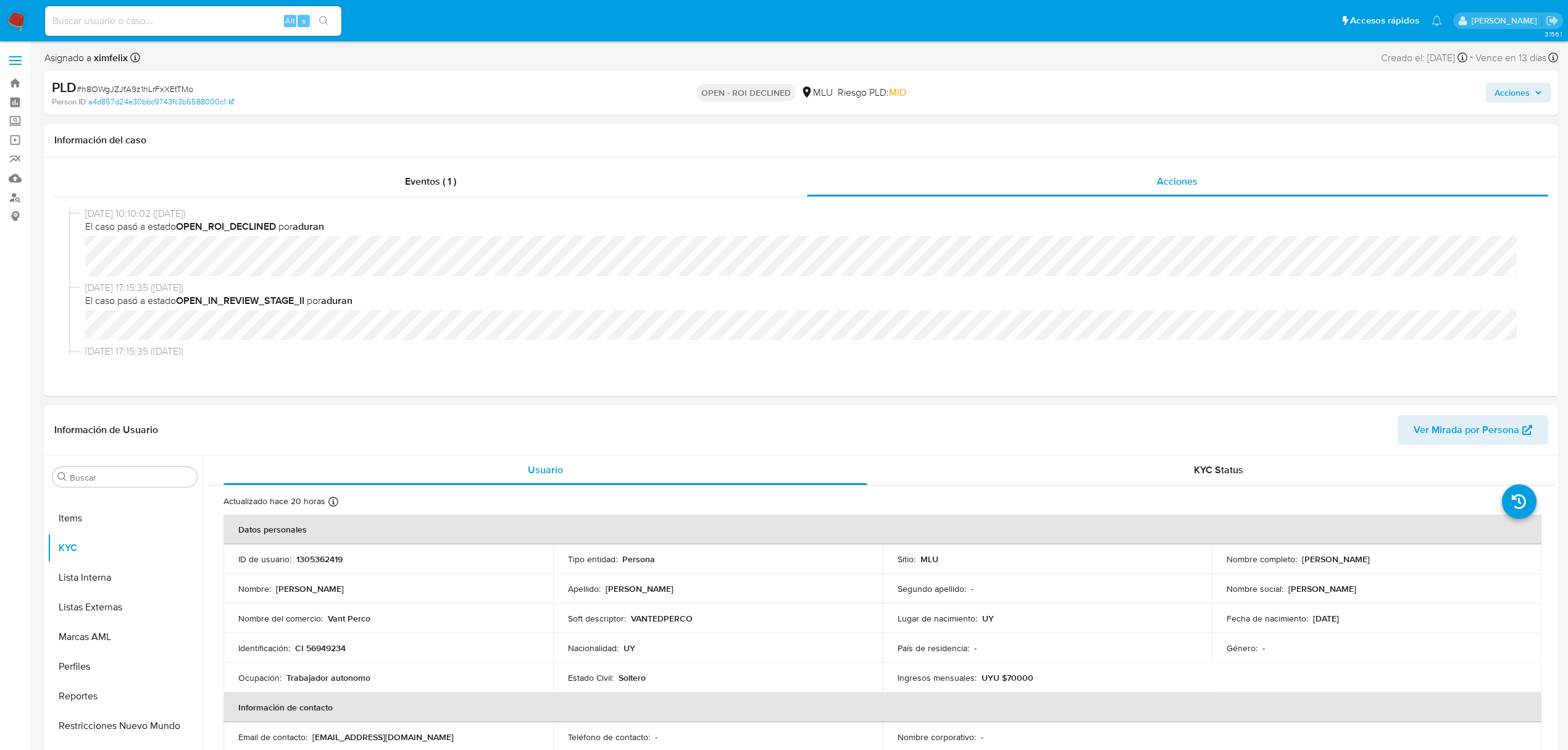
click at [1500, 102] on span "Acciones" at bounding box center [1512, 93] width 35 height 20
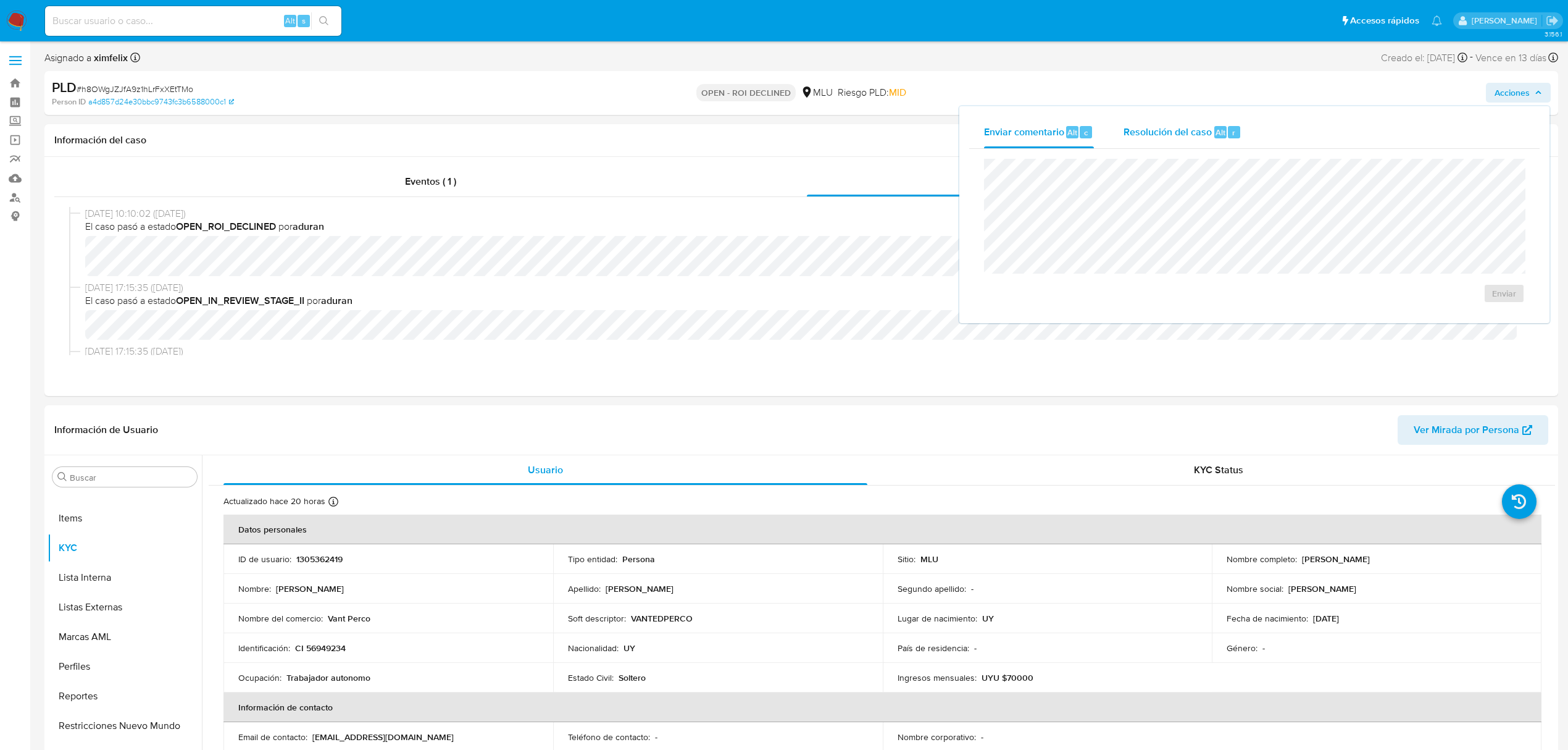
drag, startPoint x: 1162, startPoint y: 140, endPoint x: 1160, endPoint y: 154, distance: 14.1
click at [1162, 141] on div "Resolución del caso Alt r" at bounding box center [1183, 132] width 118 height 32
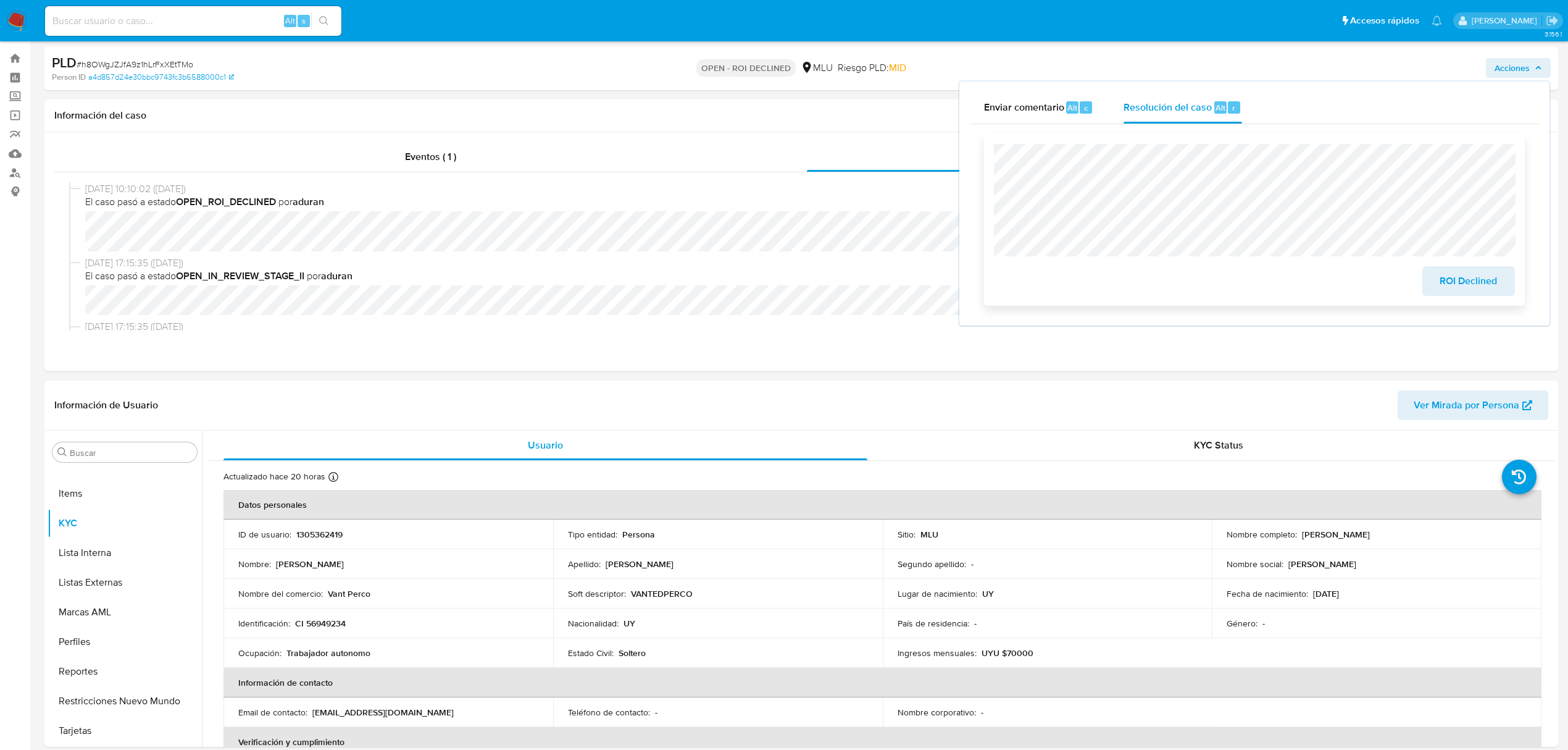
scroll to position [0, 0]
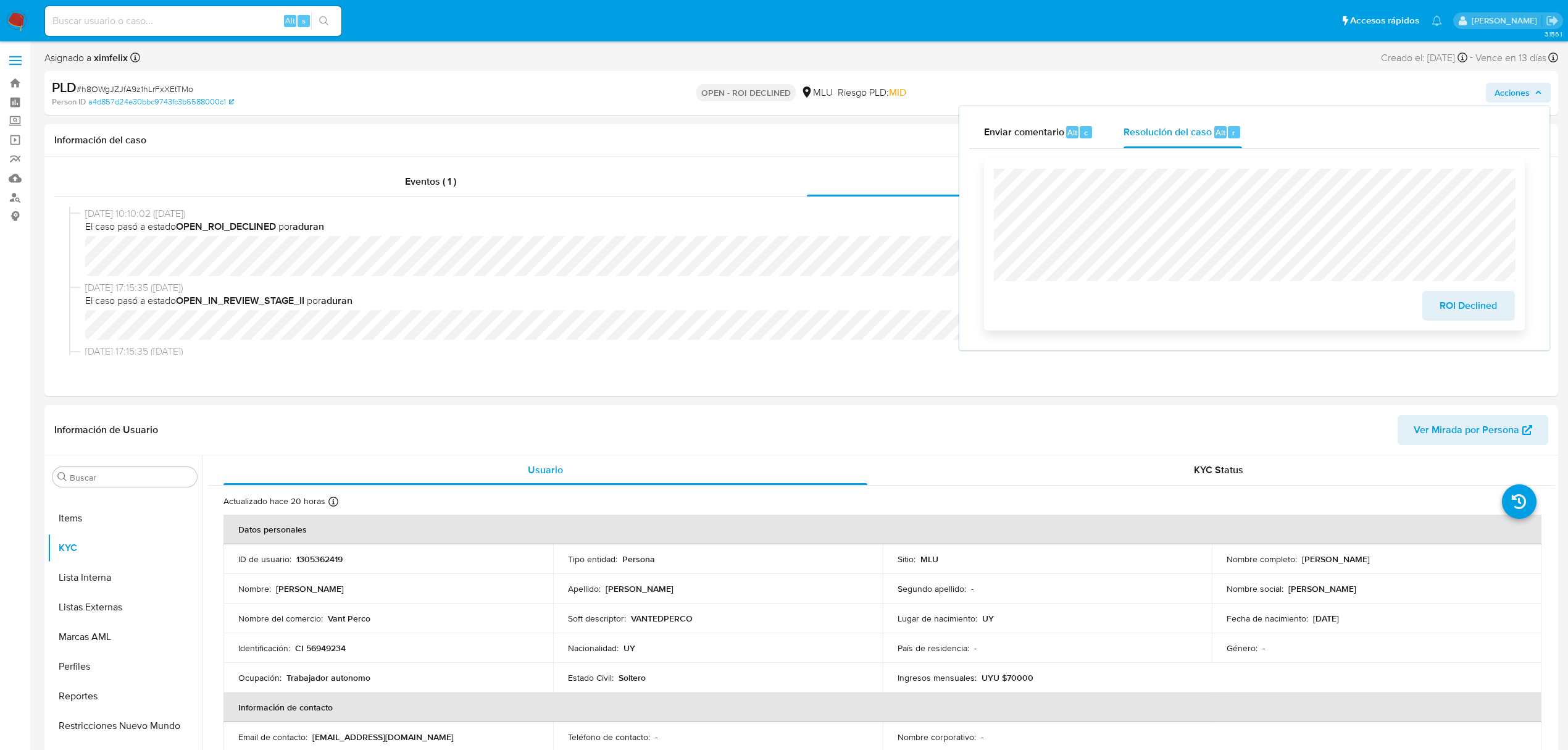
click at [1462, 310] on span "ROI Declined" at bounding box center [1469, 306] width 61 height 28
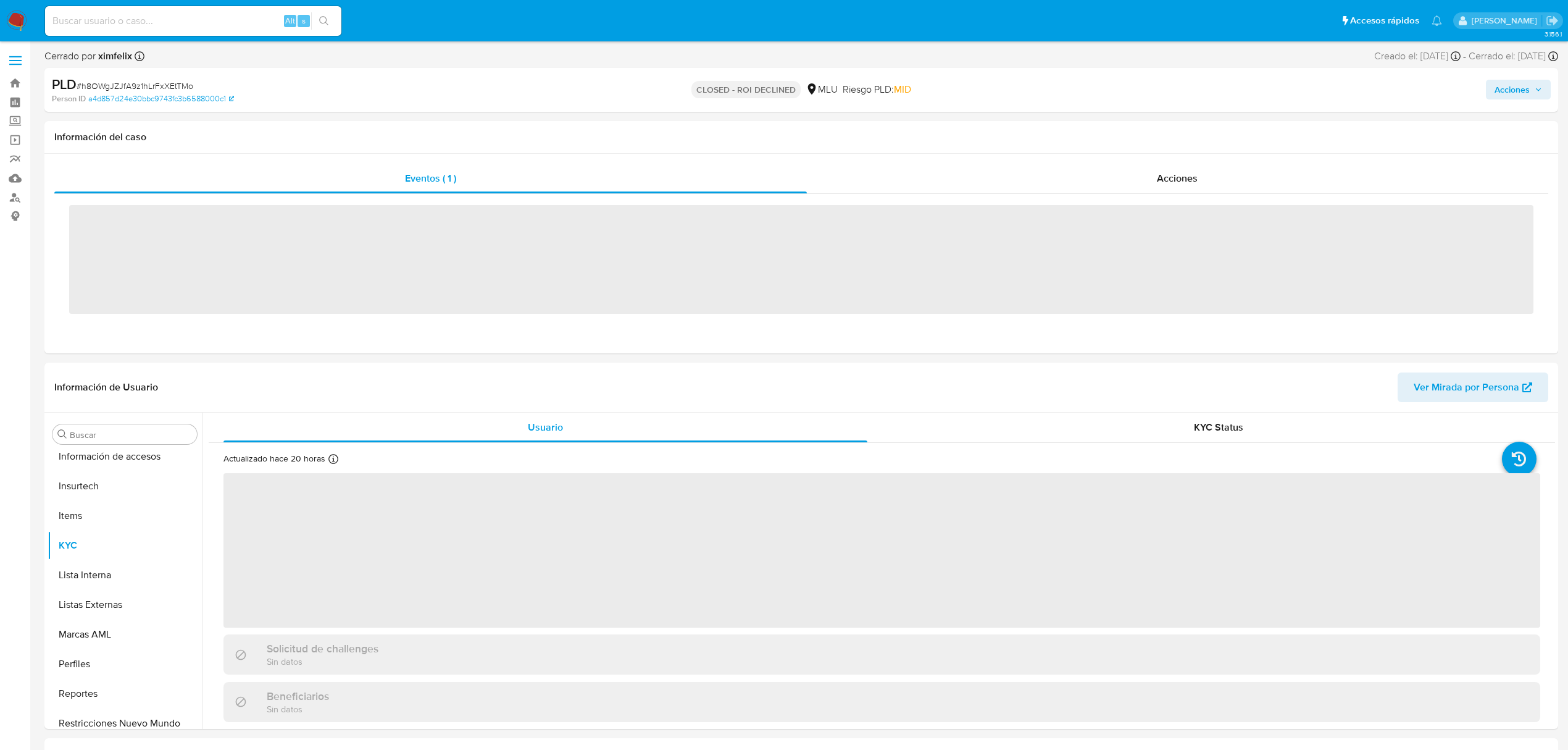
scroll to position [552, 0]
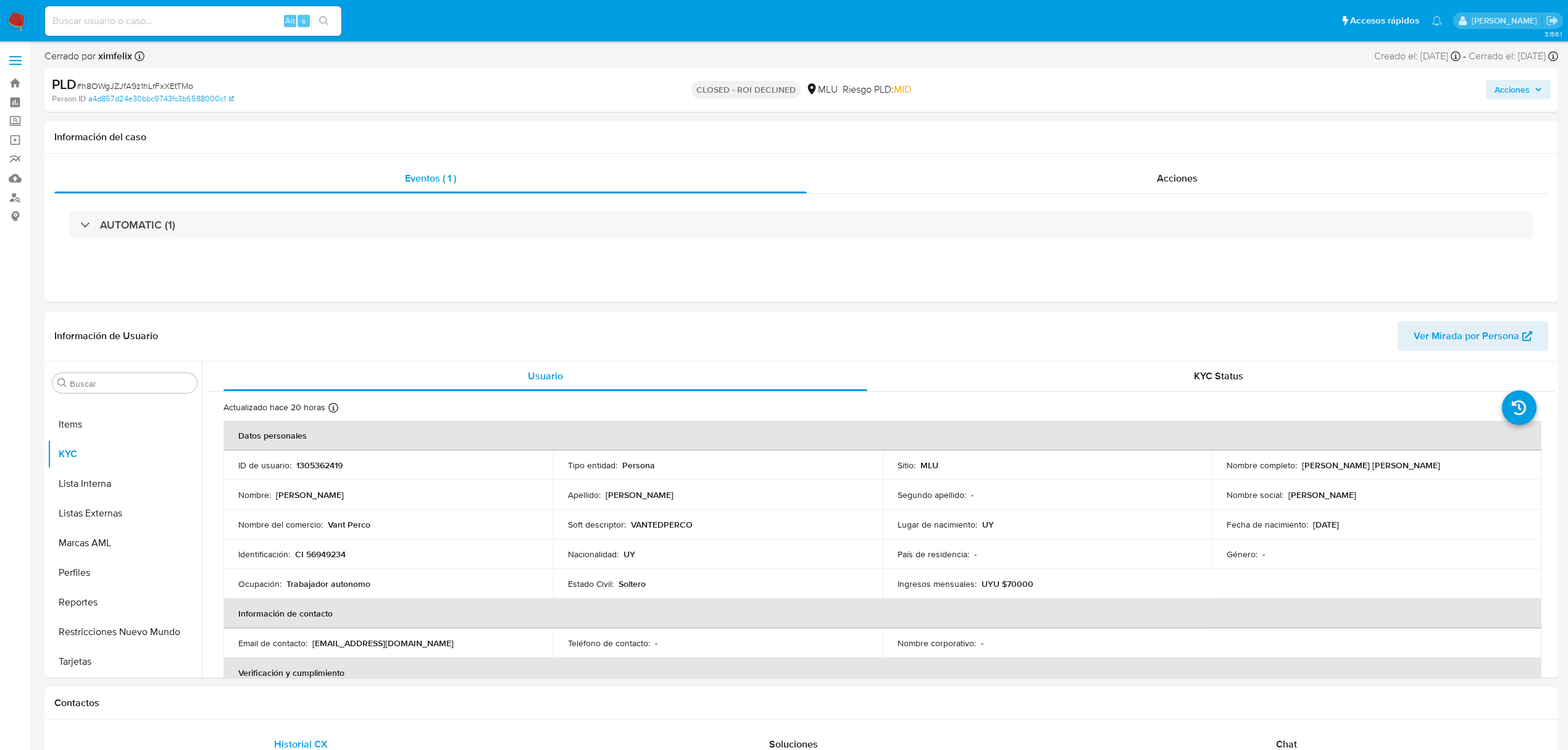
select select "10"
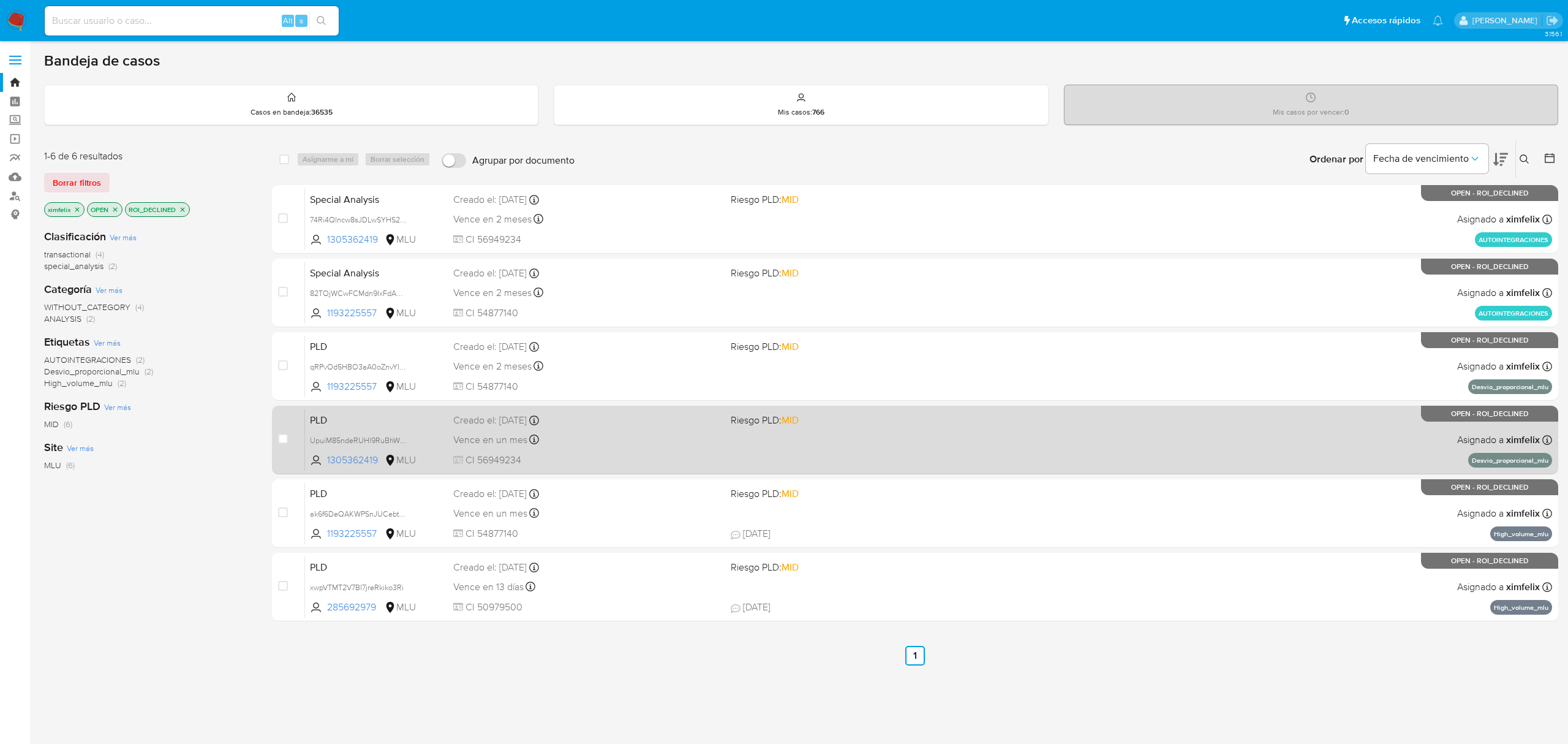
click at [670, 437] on div "Vence en un mes Vence el 10/10/2025 06:33:26" at bounding box center [586, 440] width 267 height 16
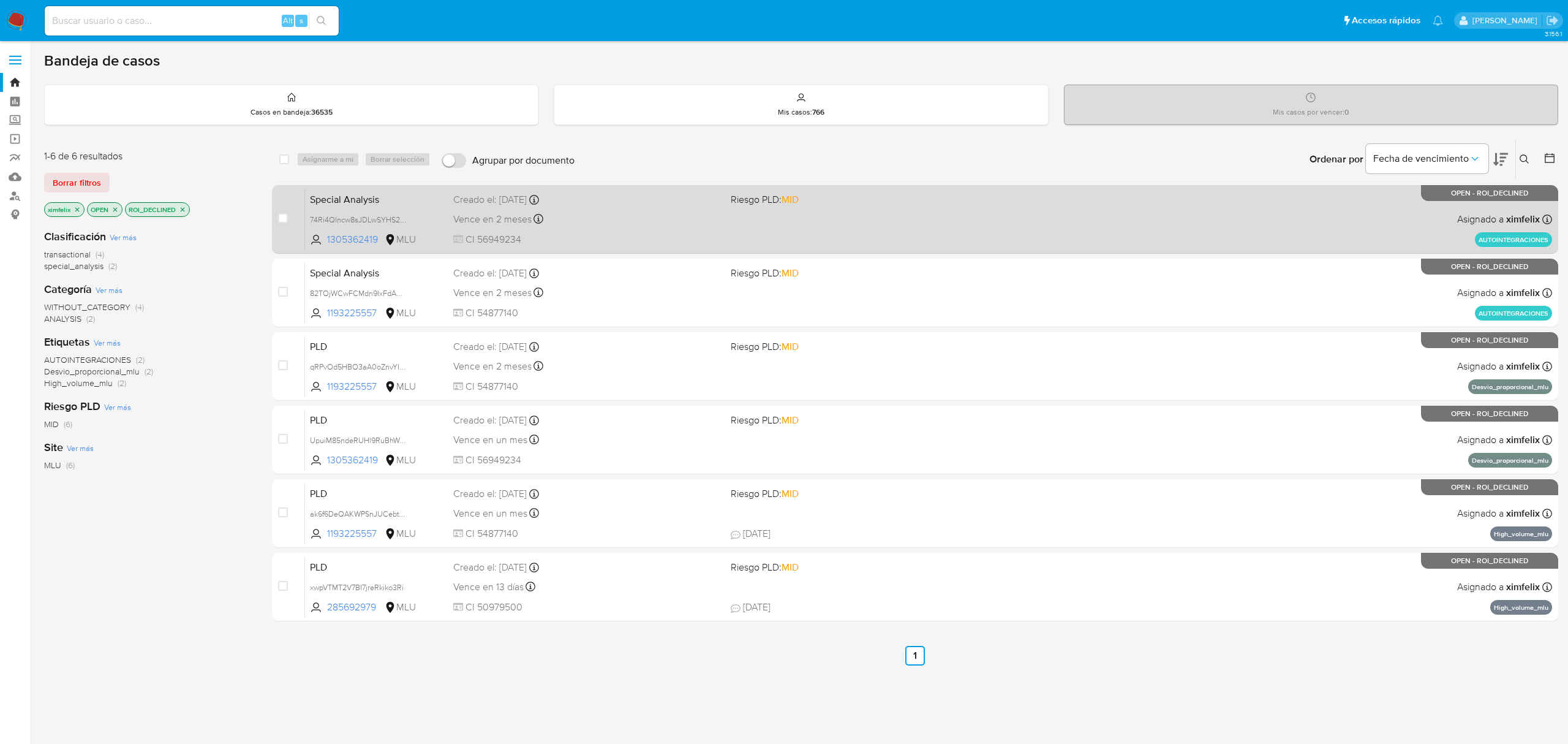
click at [670, 230] on div "Special Analysis 74Ri4QIncw8sJDLwSYHS2rie 1305362419 MLU Riesgo PLD: MID Creado…" at bounding box center [928, 219] width 1247 height 62
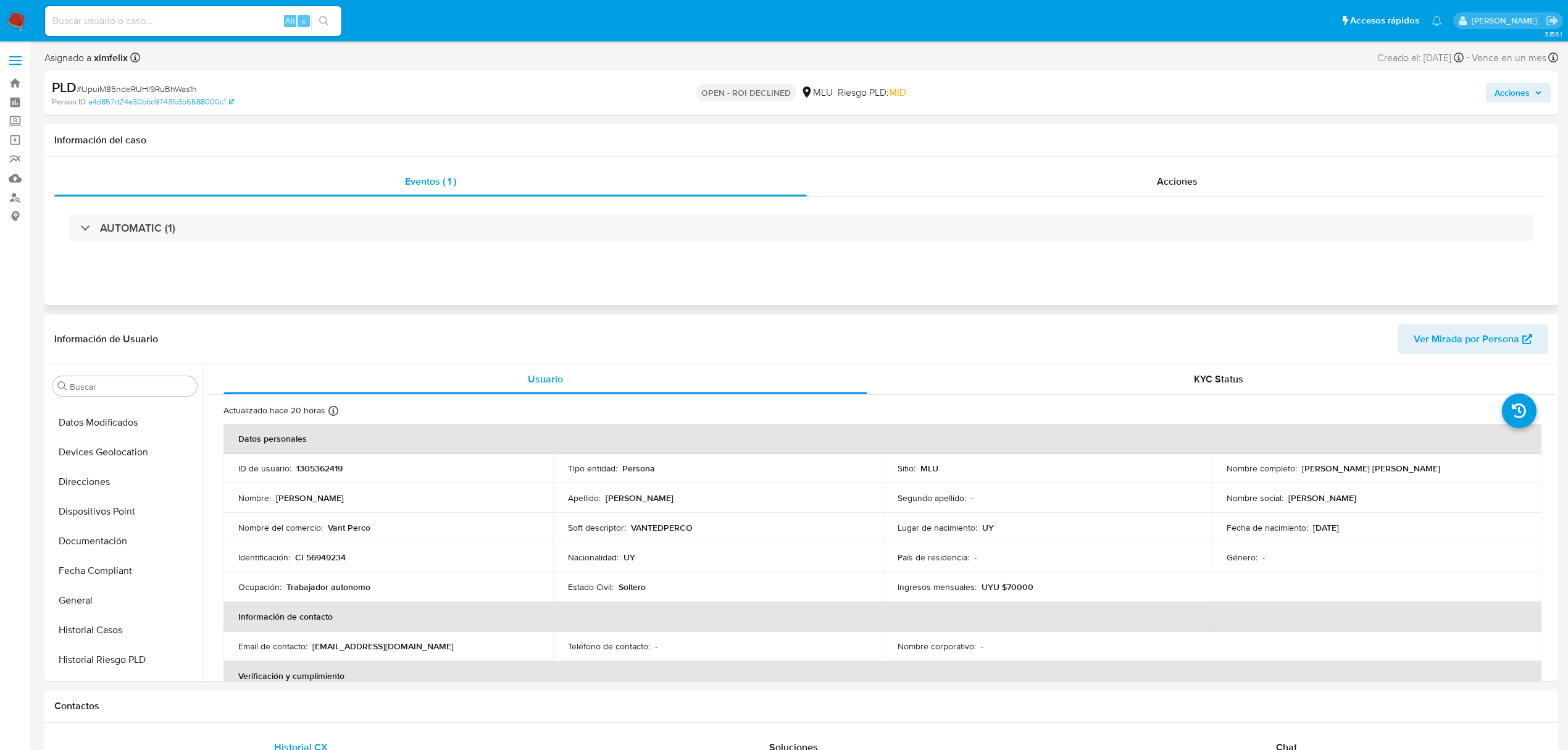
scroll to position [552, 0]
select select "10"
click at [1143, 186] on div "Acciones" at bounding box center [1178, 182] width 742 height 29
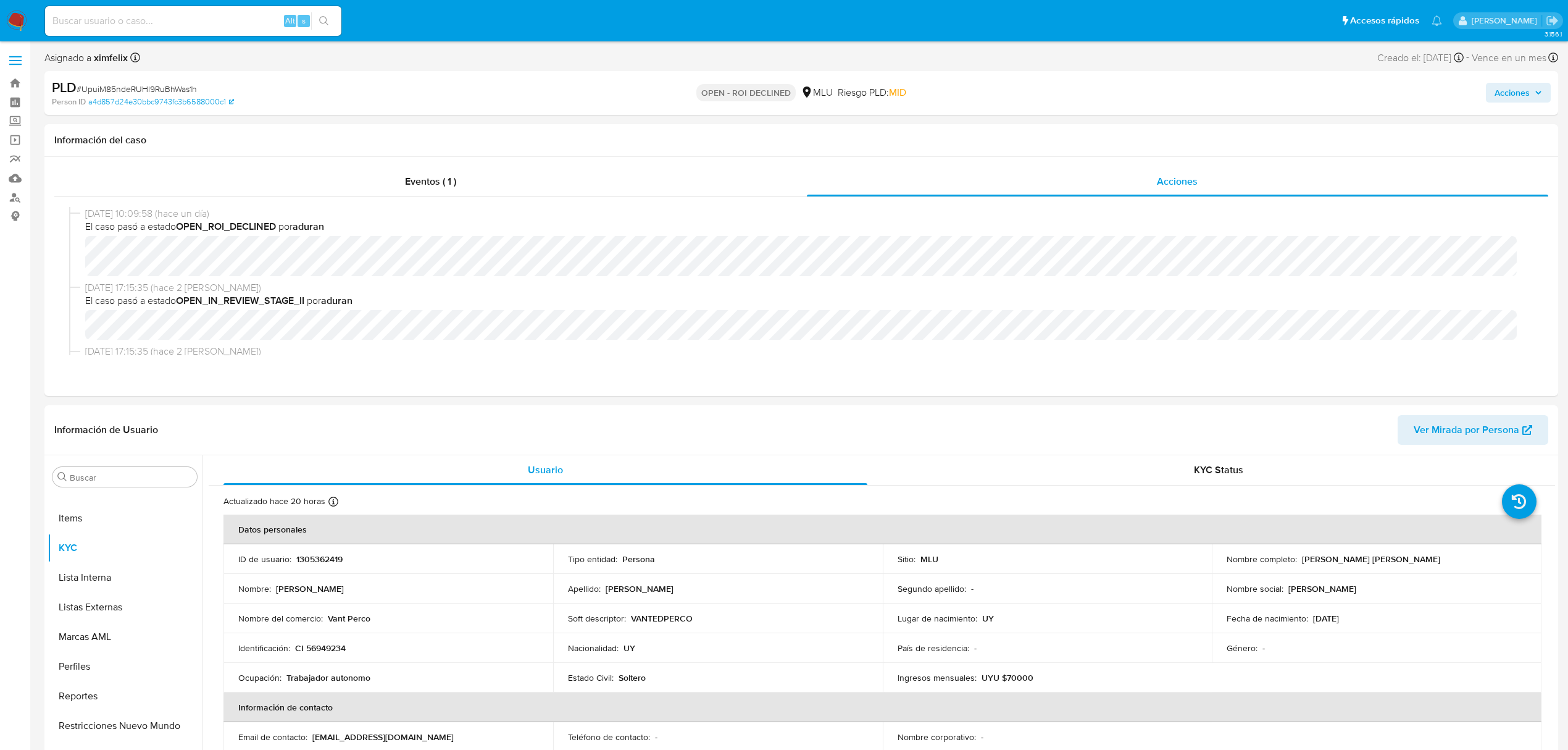
click at [1520, 95] on span "Acciones" at bounding box center [1512, 93] width 35 height 20
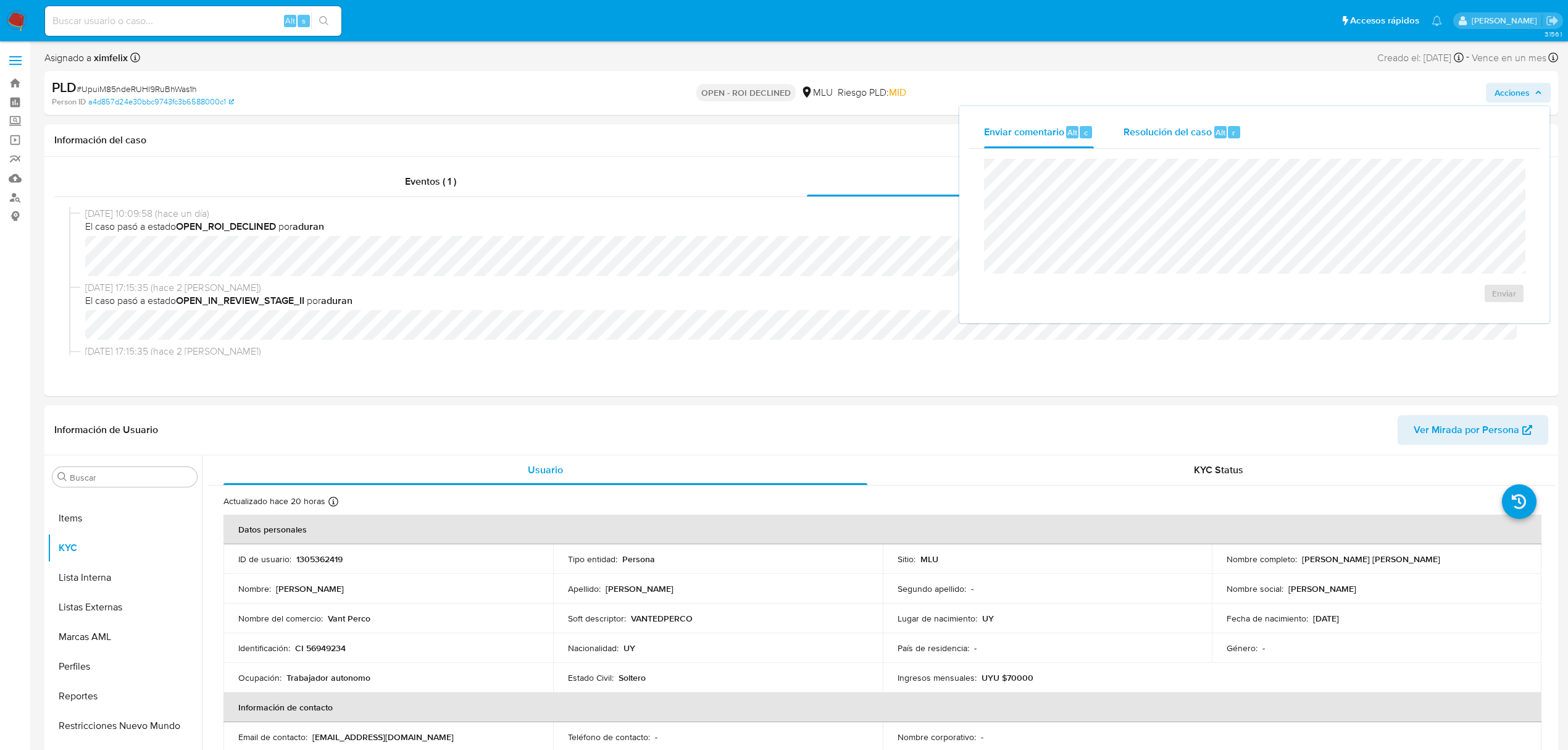
click at [1152, 129] on span "Resolución del caso" at bounding box center [1168, 131] width 88 height 14
click at [1482, 317] on span "ROI Declined" at bounding box center [1469, 306] width 61 height 28
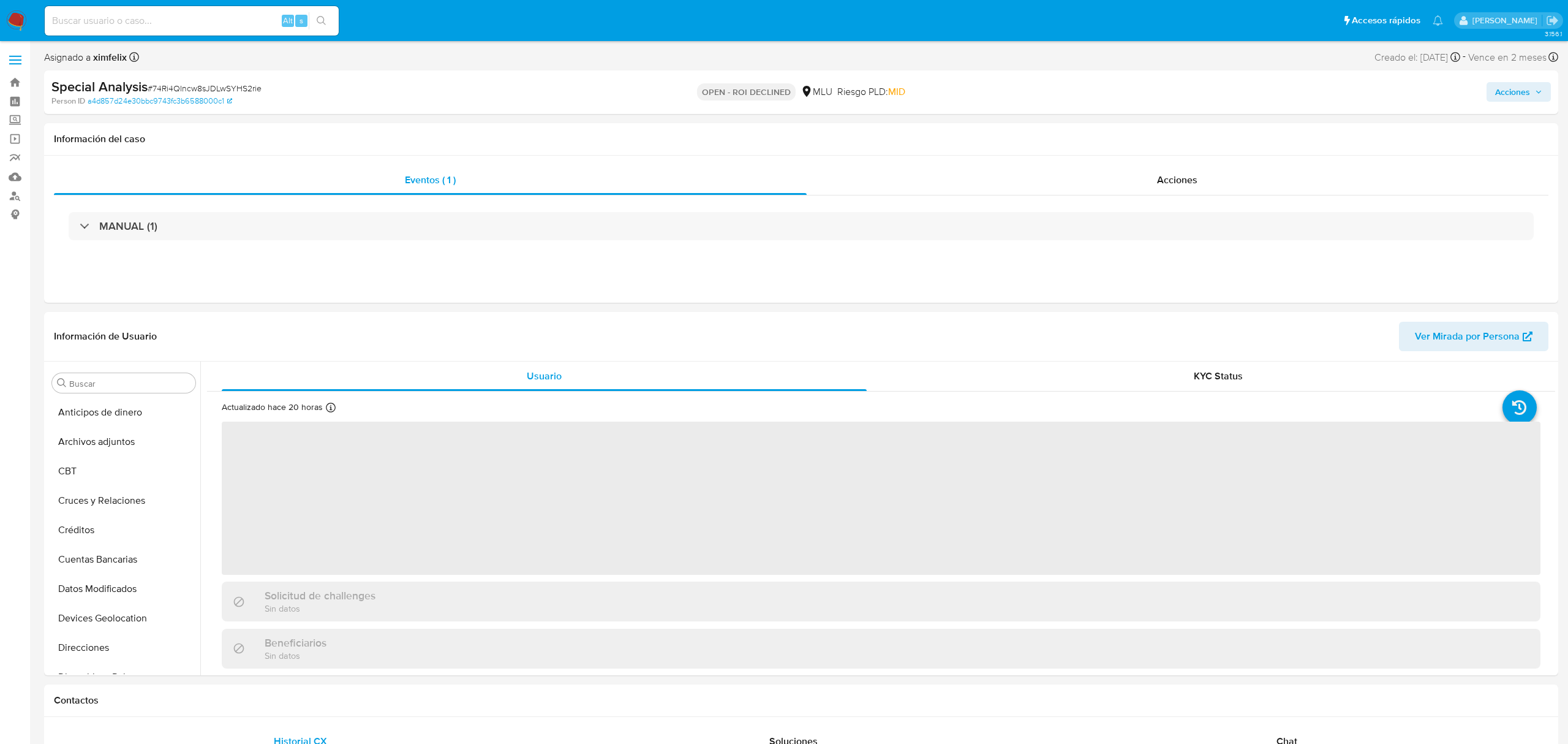
select select "10"
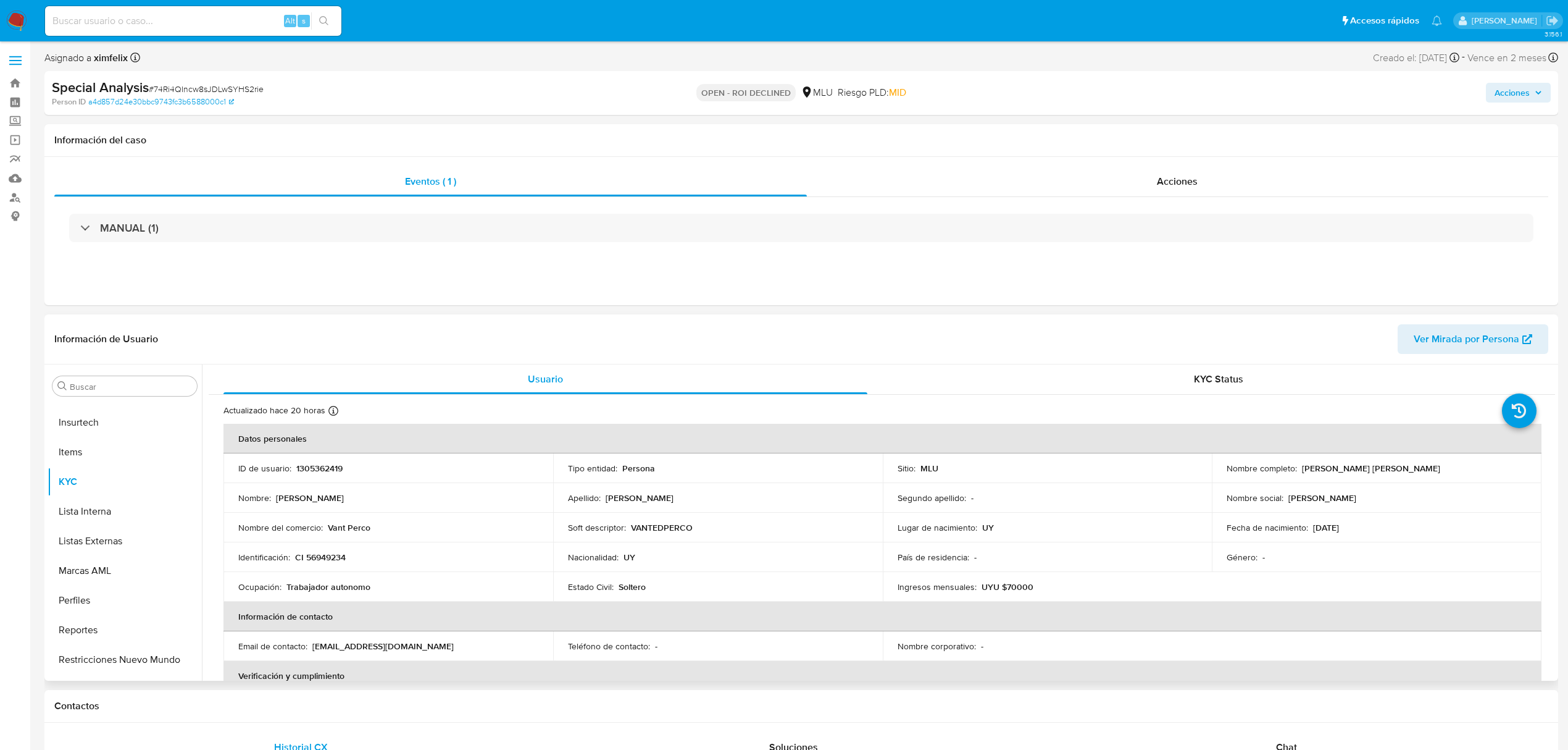
scroll to position [552, 0]
click at [1506, 99] on span "Acciones" at bounding box center [1512, 93] width 35 height 20
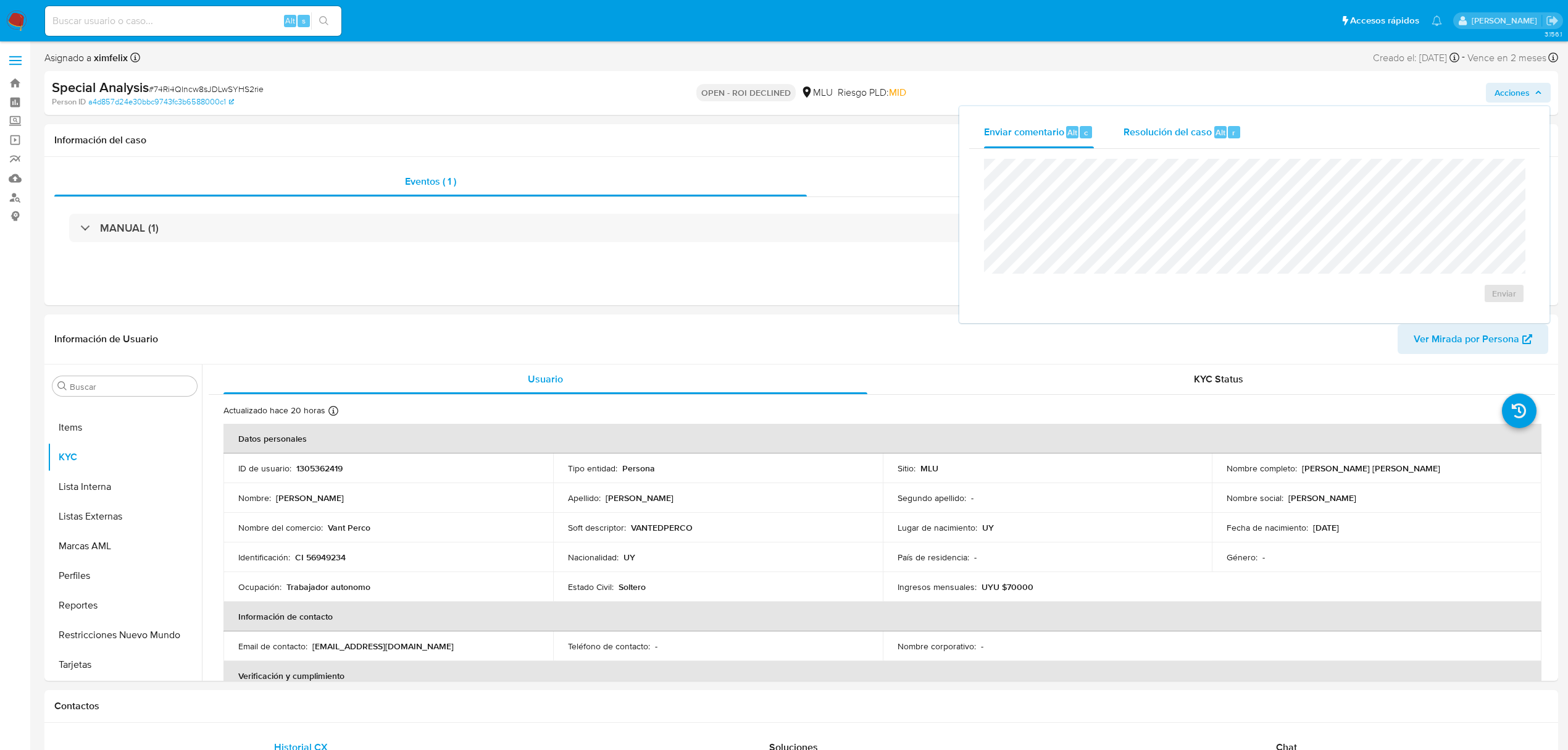
click at [1145, 147] on div "Resolución del caso Alt r" at bounding box center [1183, 132] width 118 height 32
click at [1451, 304] on span "ROI Declined" at bounding box center [1469, 306] width 61 height 28
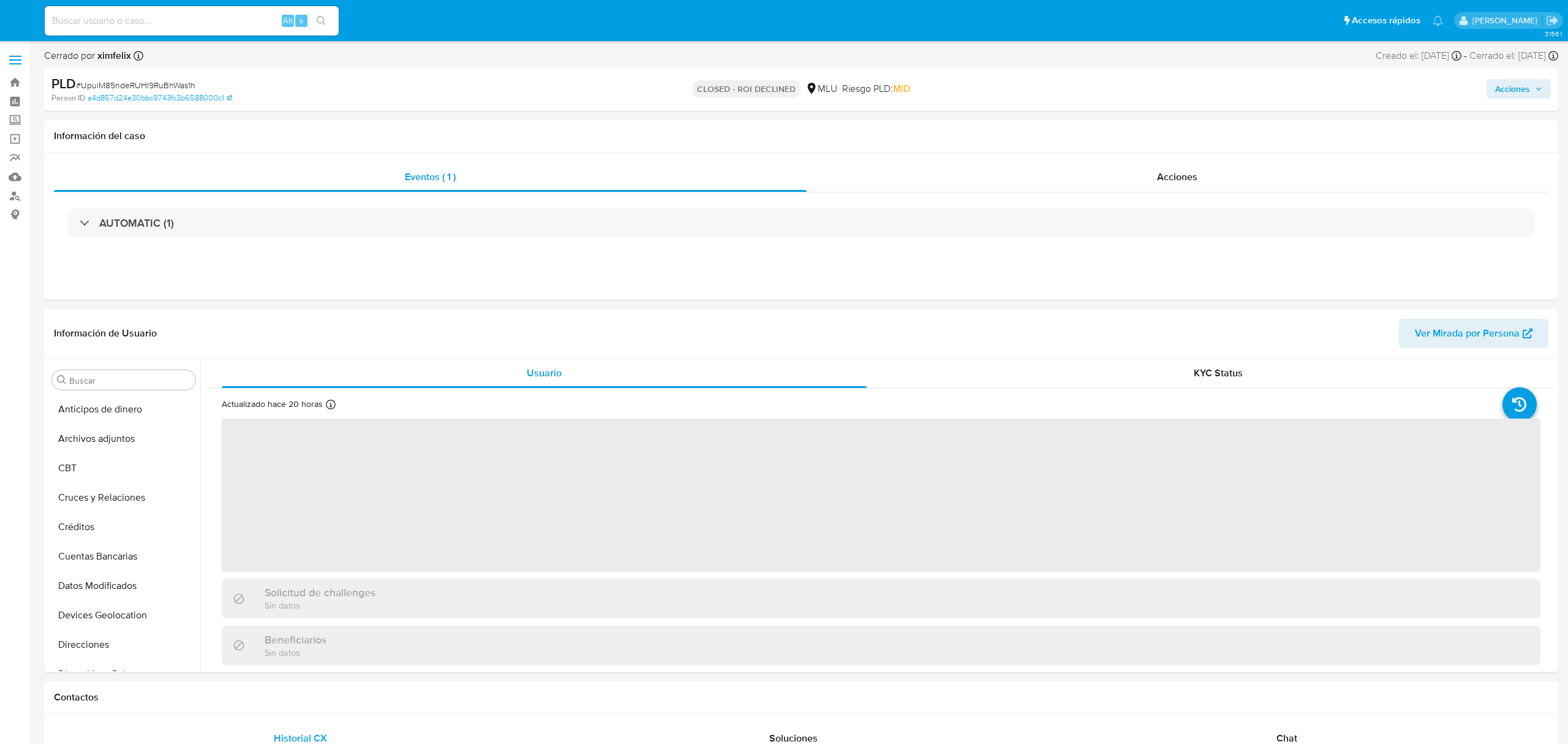
select select "10"
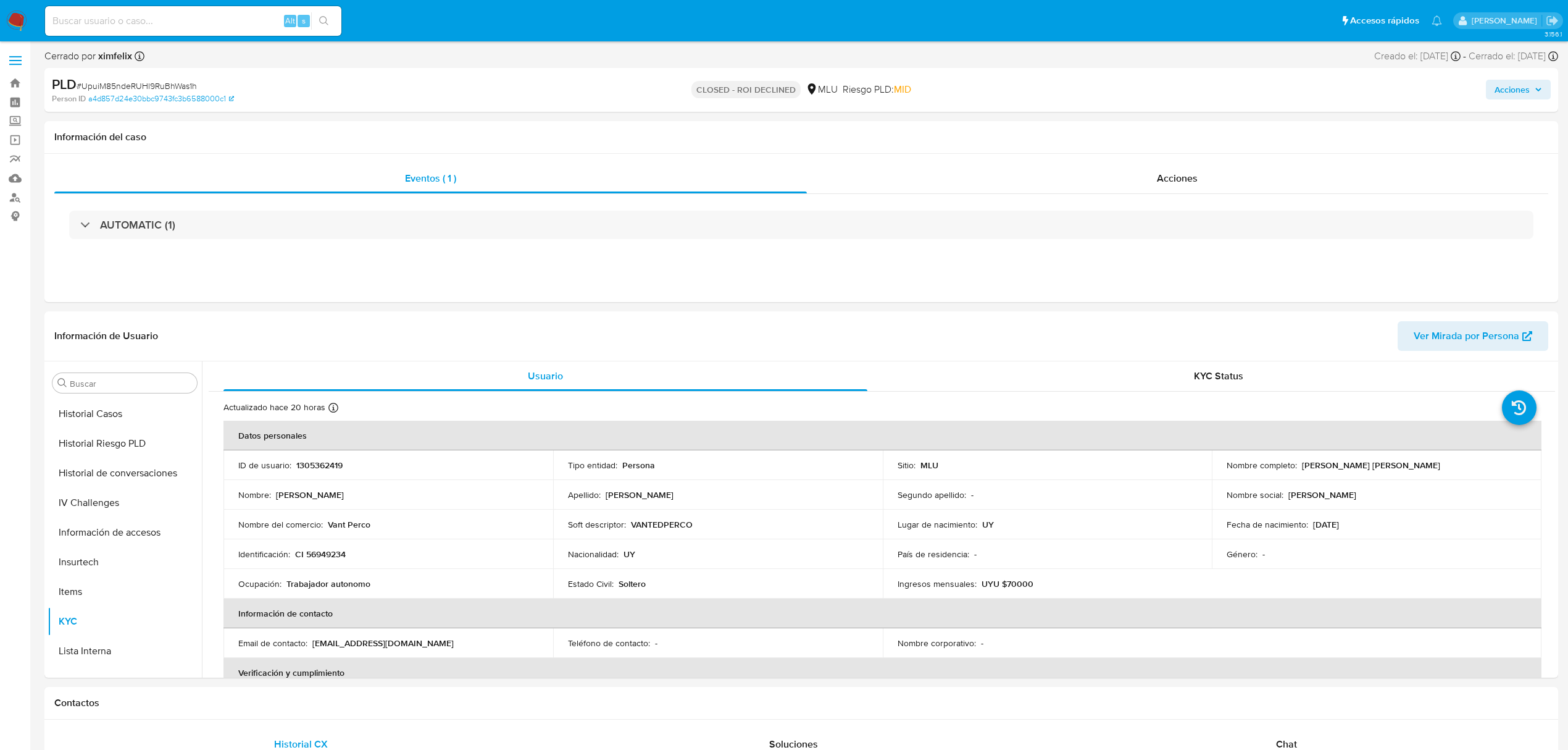
scroll to position [539, 0]
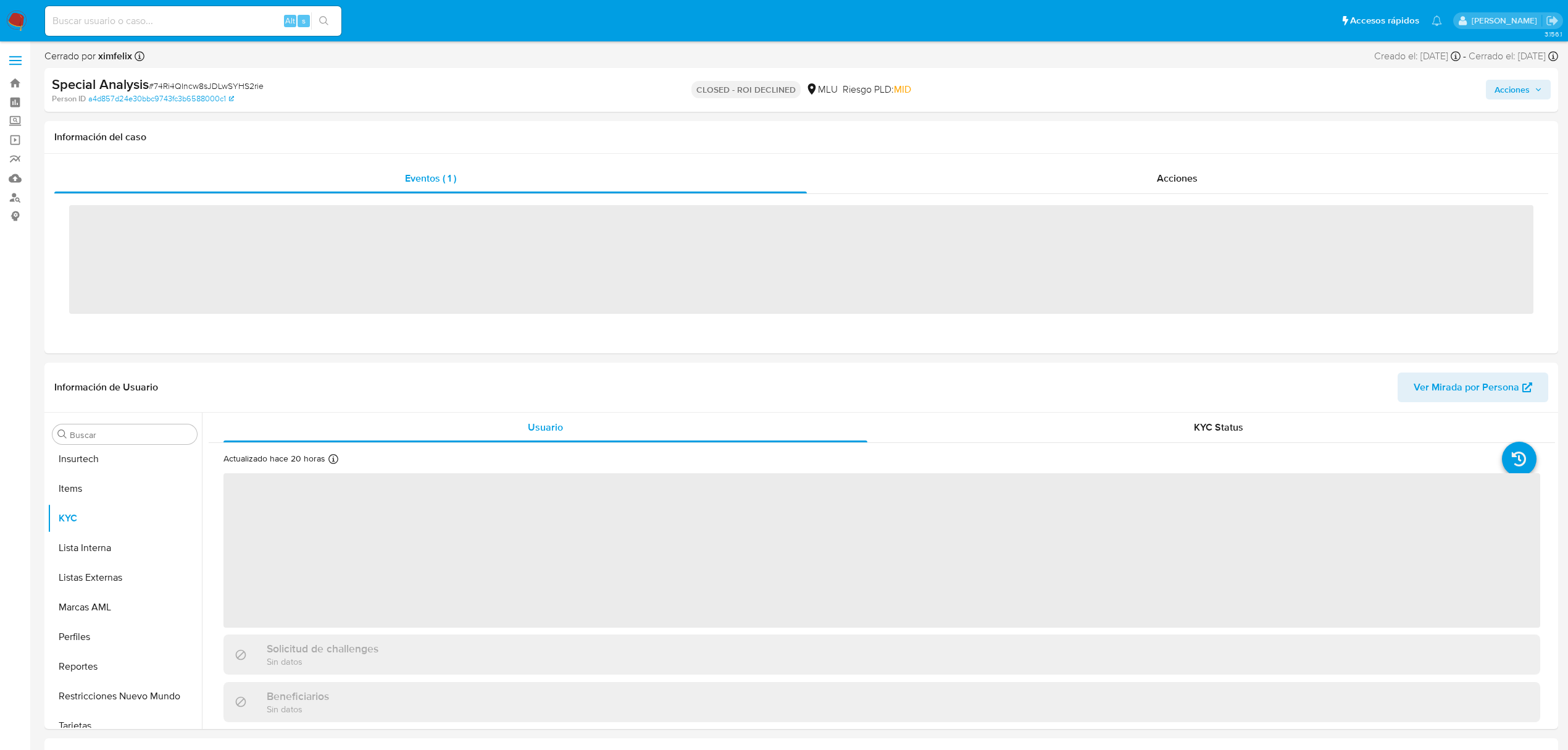
scroll to position [552, 0]
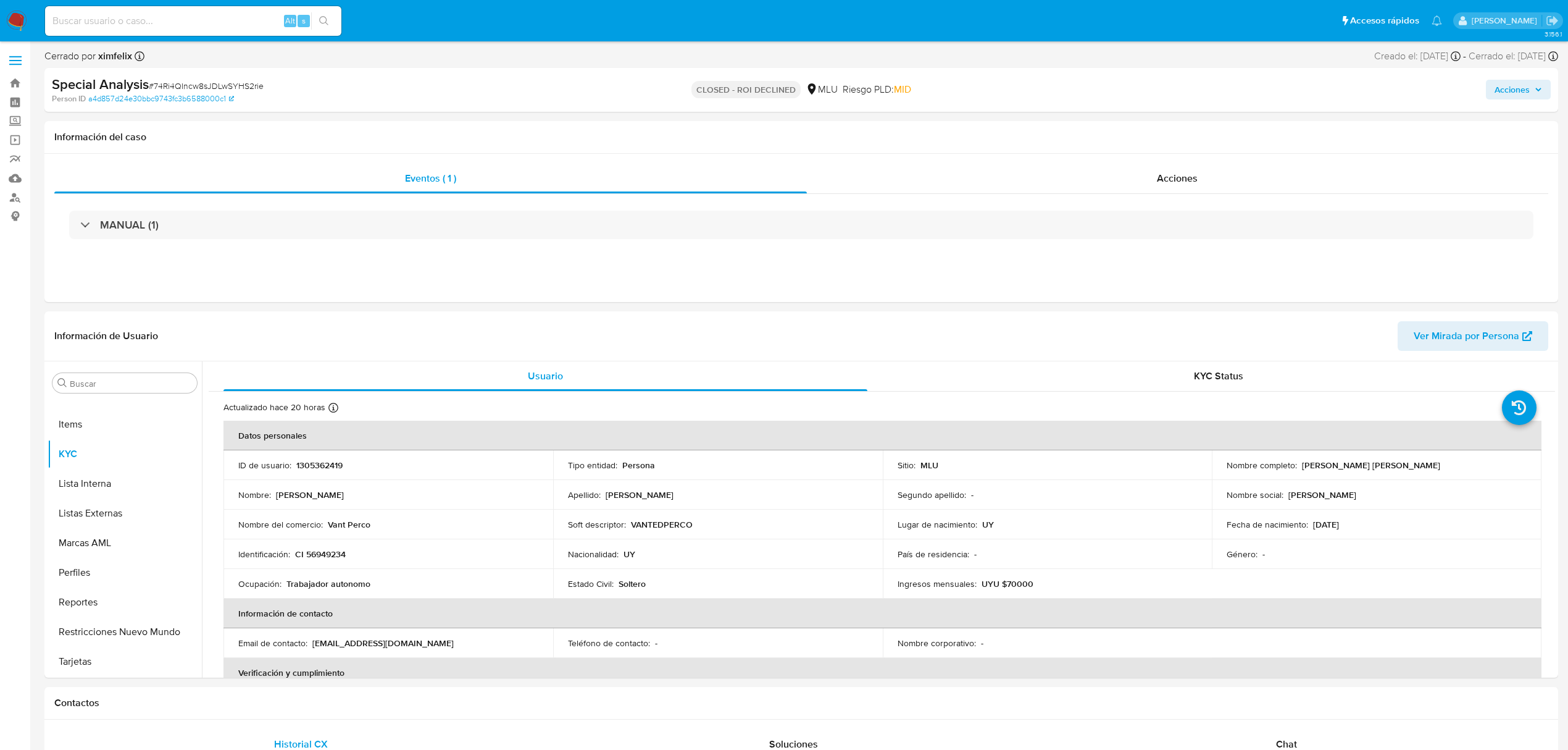
select select "10"
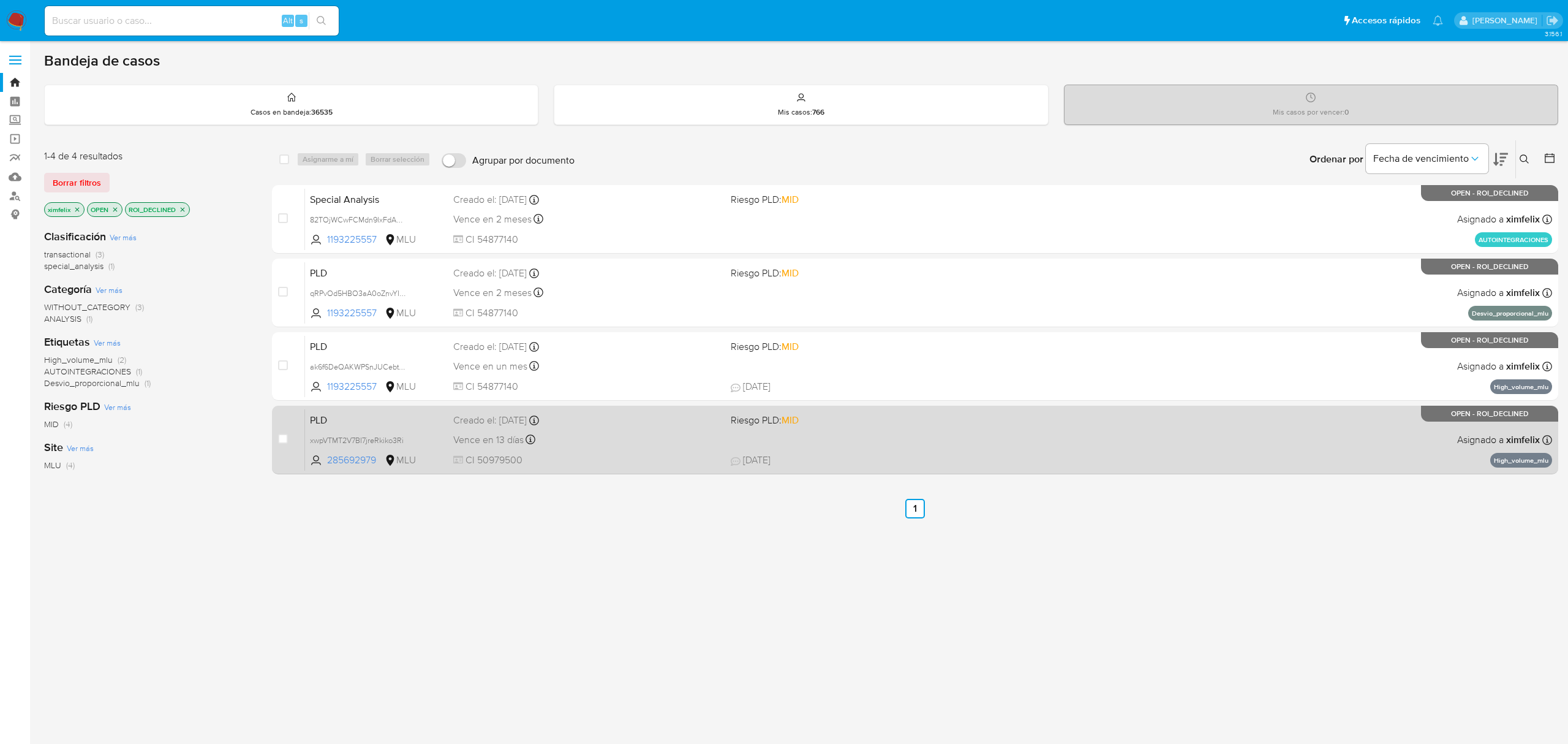
click at [604, 456] on span "CI 50979500" at bounding box center [586, 460] width 267 height 14
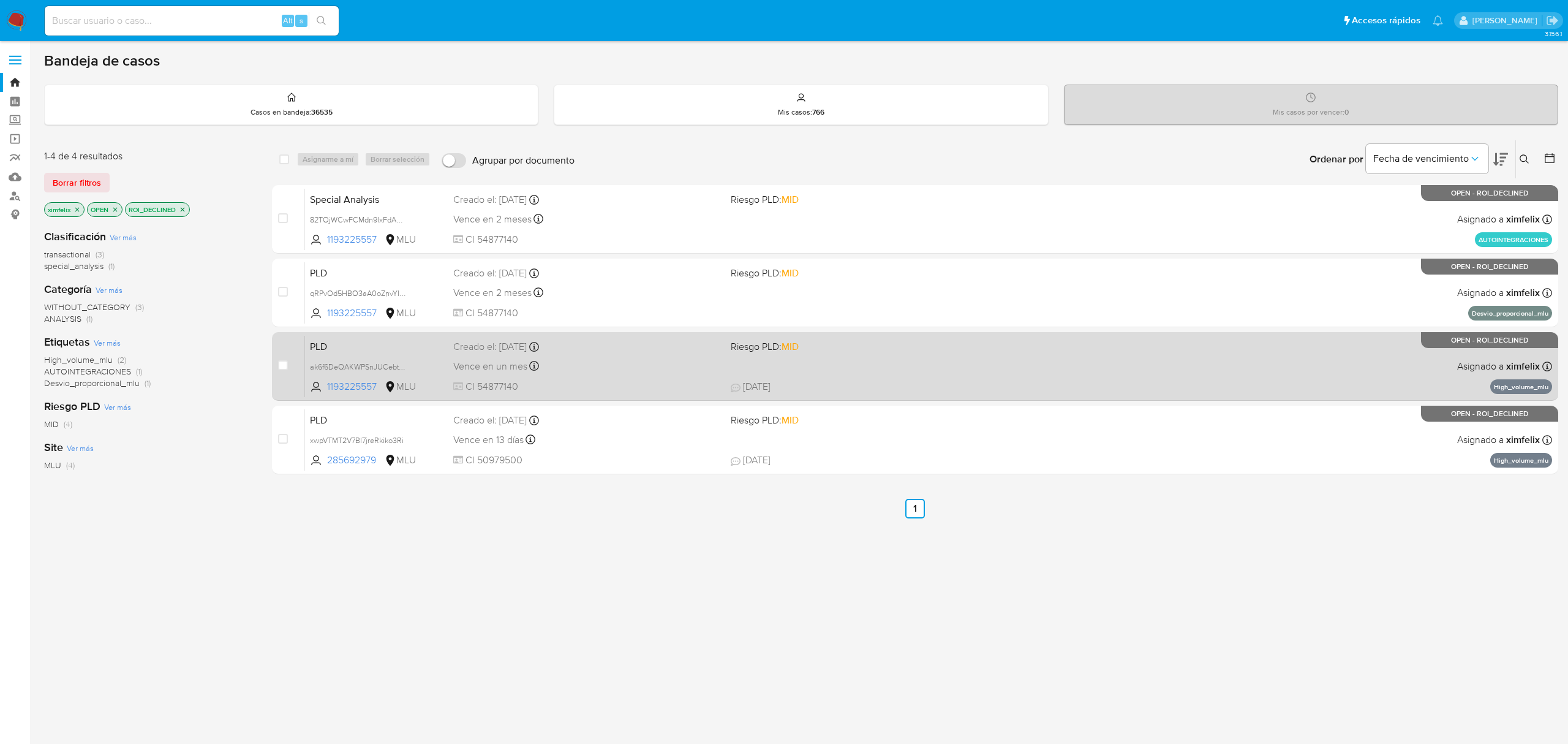
click at [638, 380] on span "CI 54877140" at bounding box center [586, 386] width 267 height 14
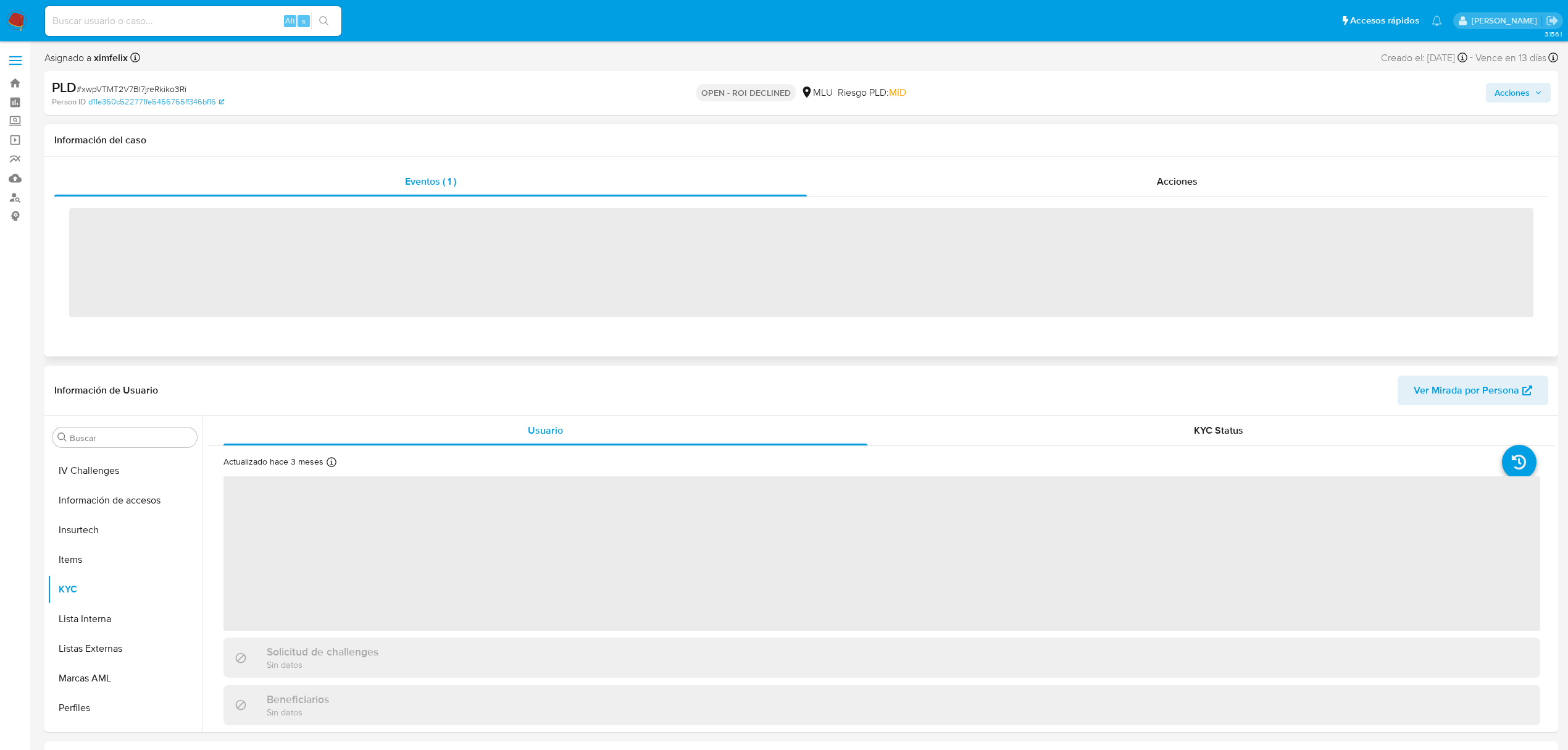
scroll to position [552, 0]
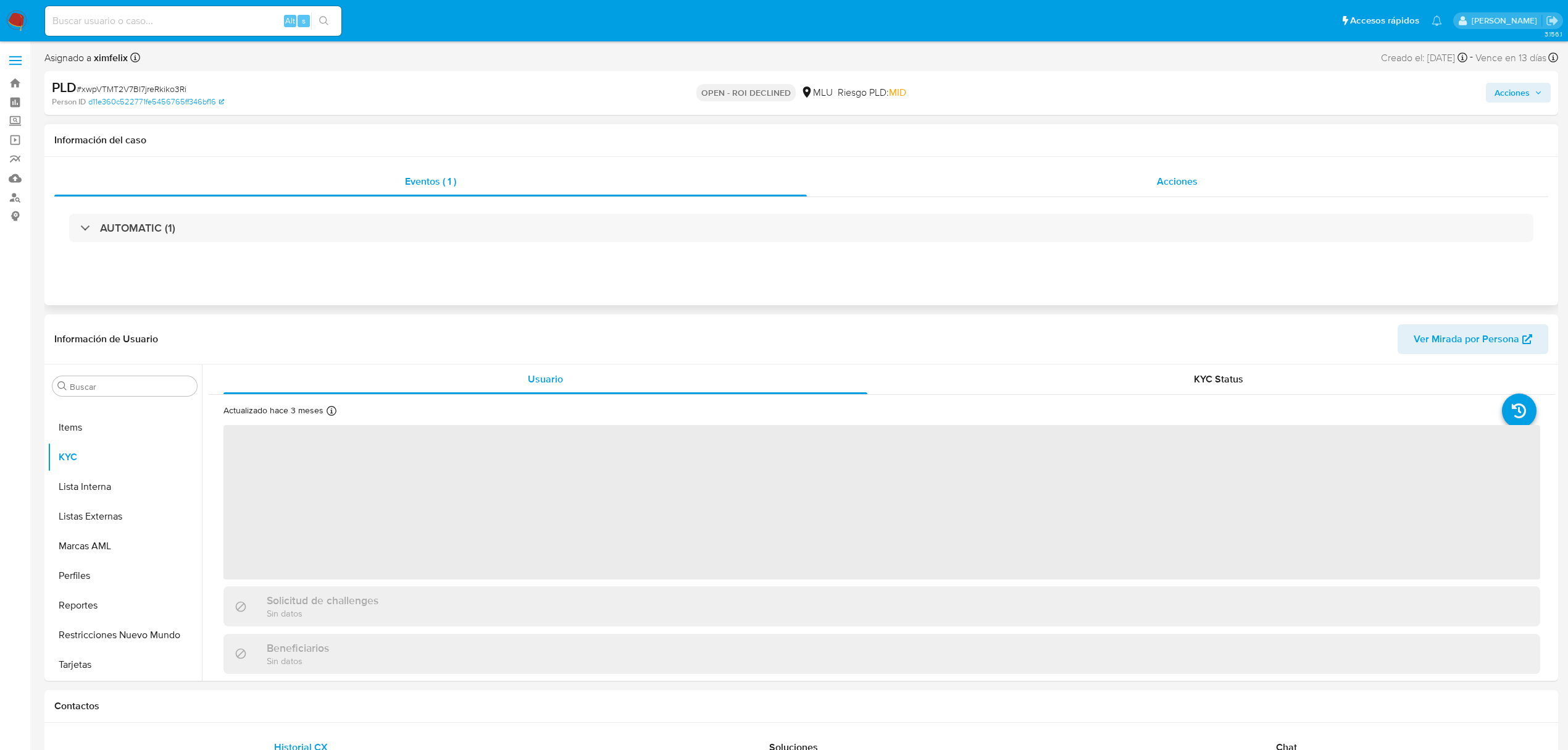
click at [1136, 188] on div "Acciones" at bounding box center [1178, 182] width 742 height 29
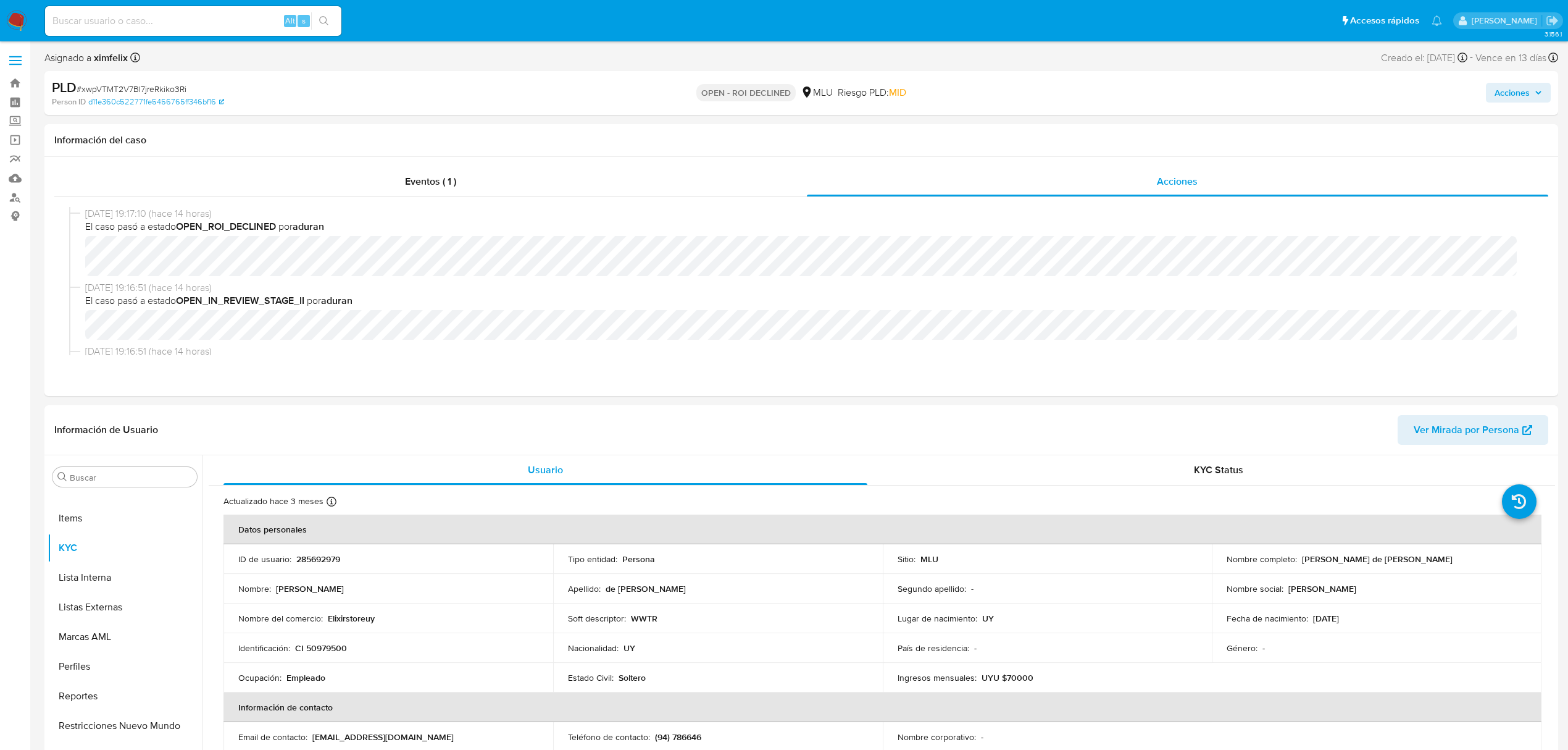
select select "10"
click at [1522, 95] on span "Acciones" at bounding box center [1512, 93] width 35 height 20
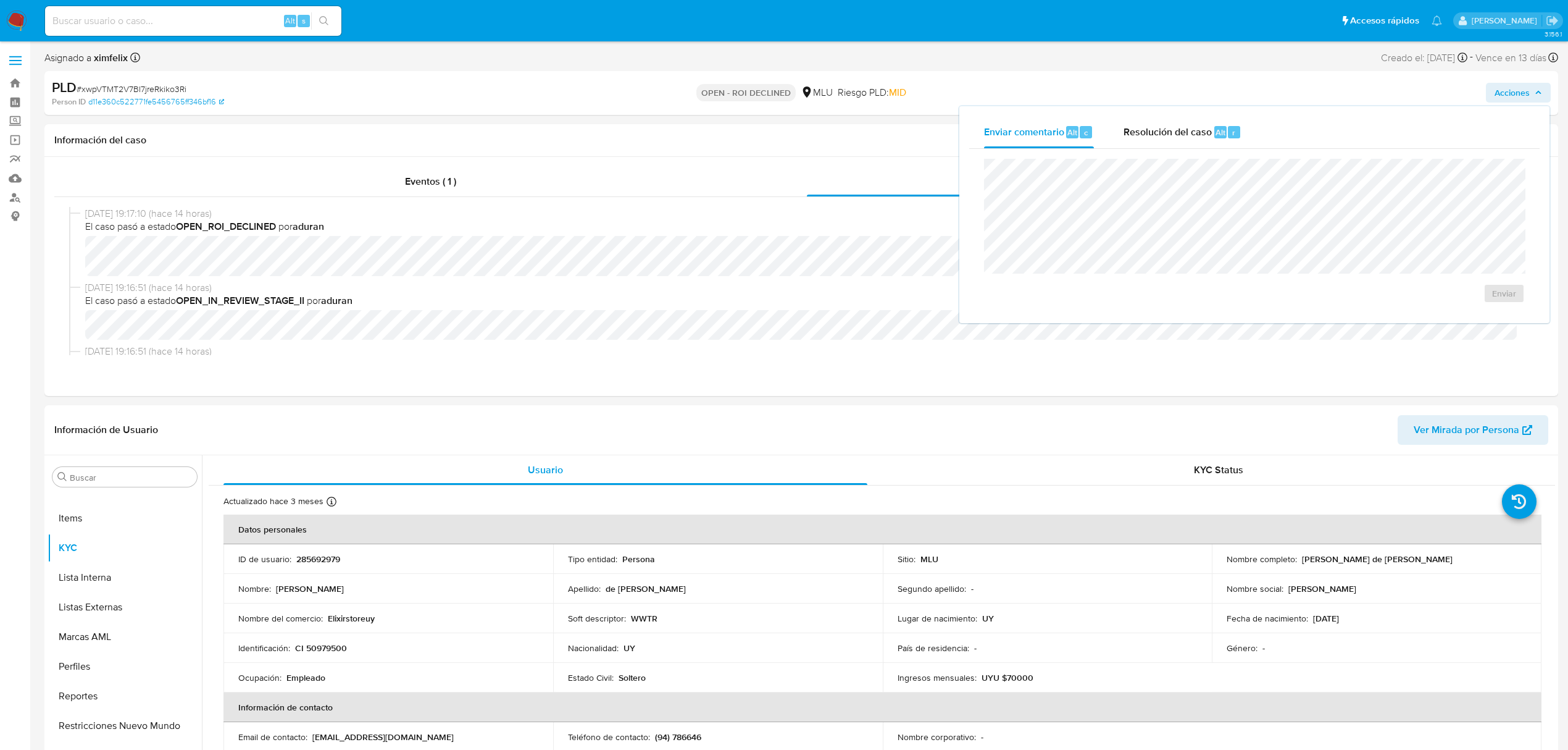
click at [1201, 151] on div "Enviar" at bounding box center [1255, 230] width 571 height 164
click at [1183, 146] on div "Resolución del caso Alt r" at bounding box center [1183, 132] width 118 height 32
click at [1446, 311] on span "ROI Declined" at bounding box center [1469, 306] width 61 height 28
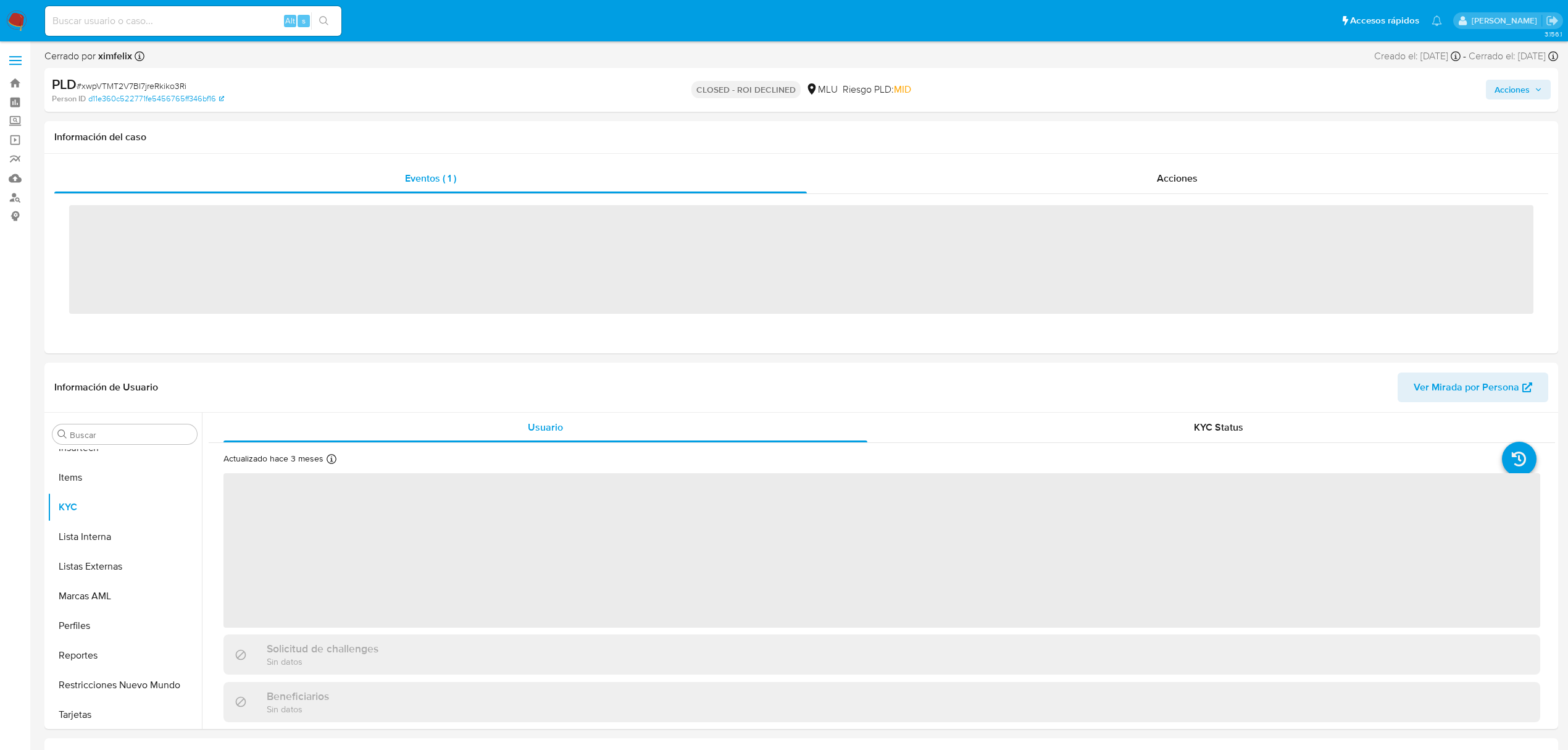
scroll to position [552, 0]
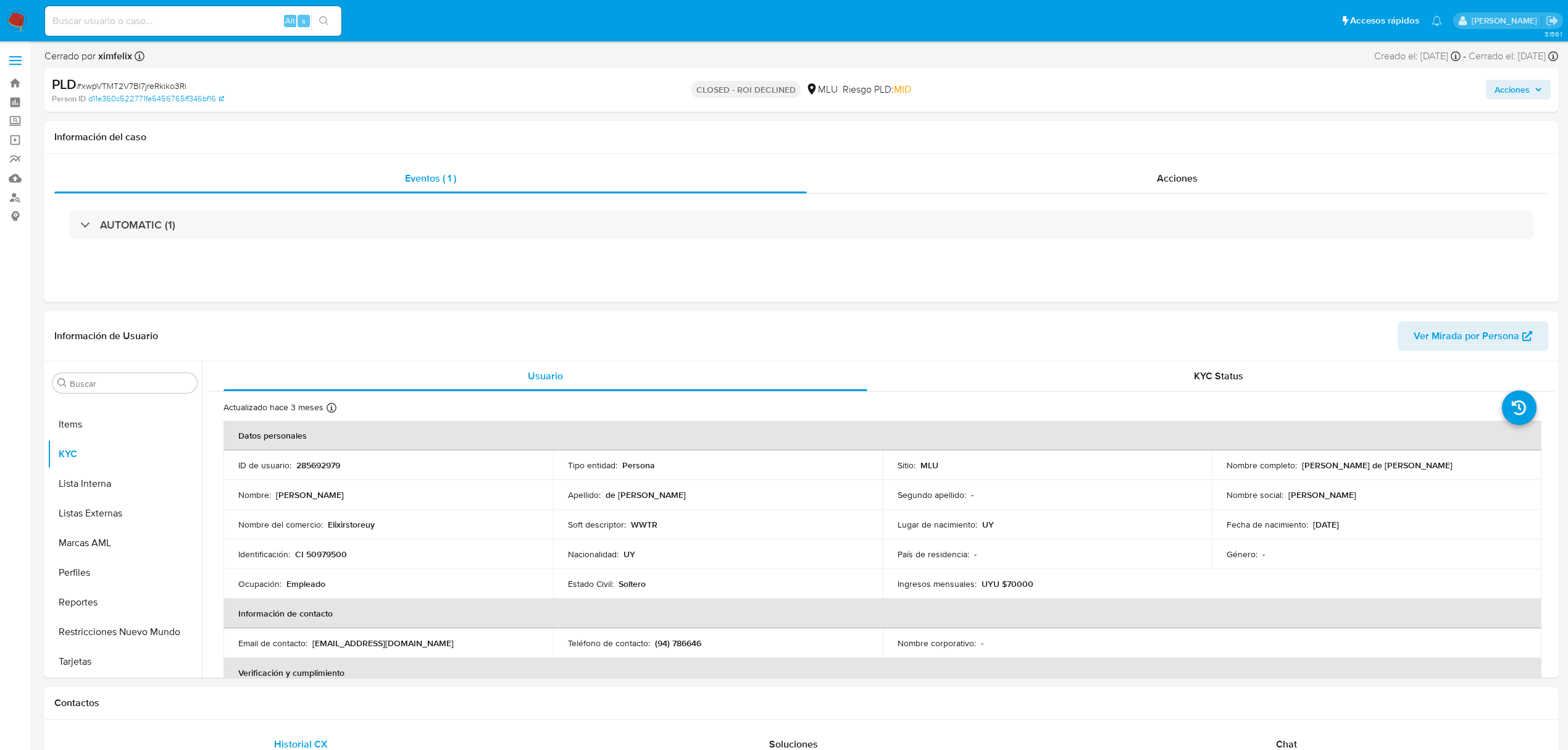
select select "10"
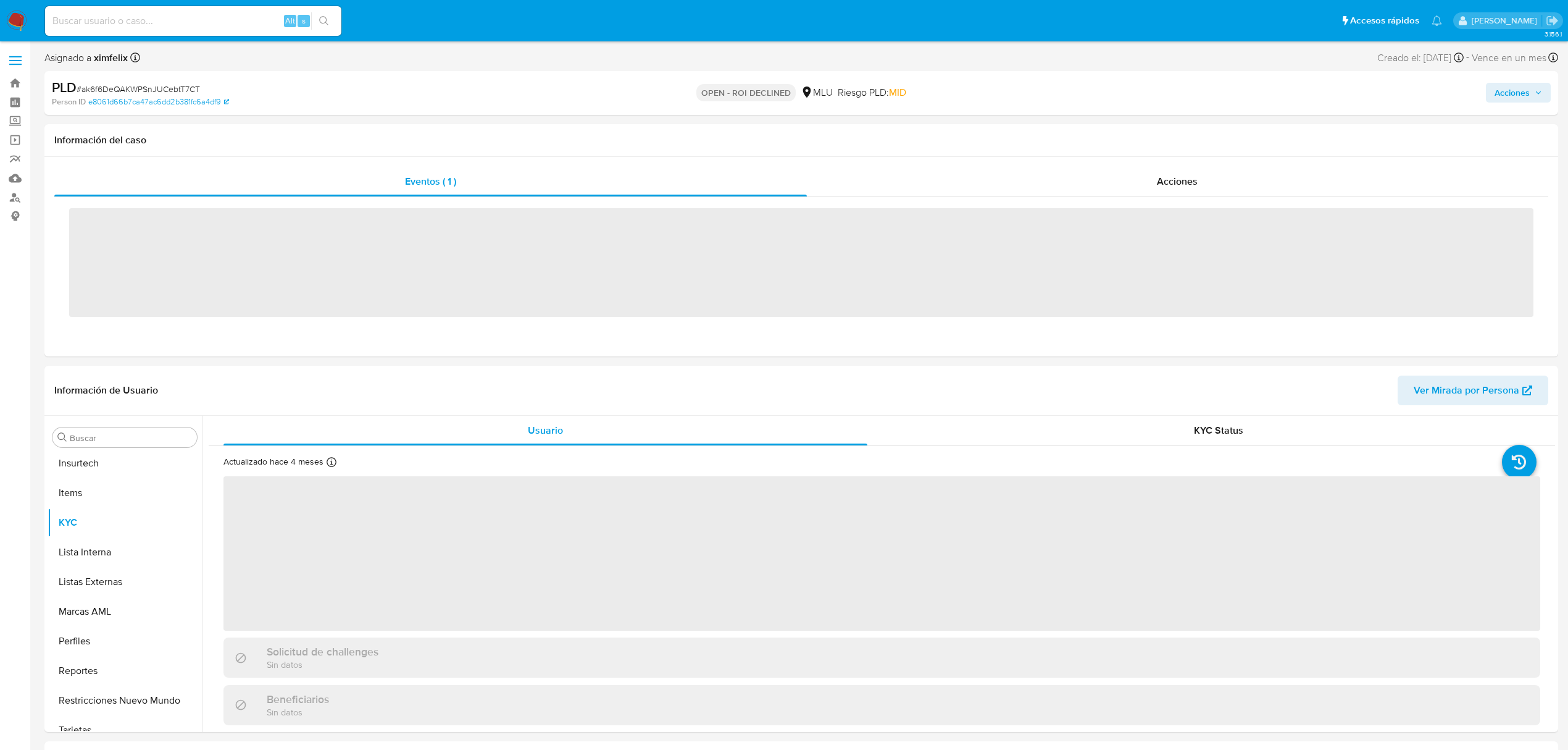
scroll to position [552, 0]
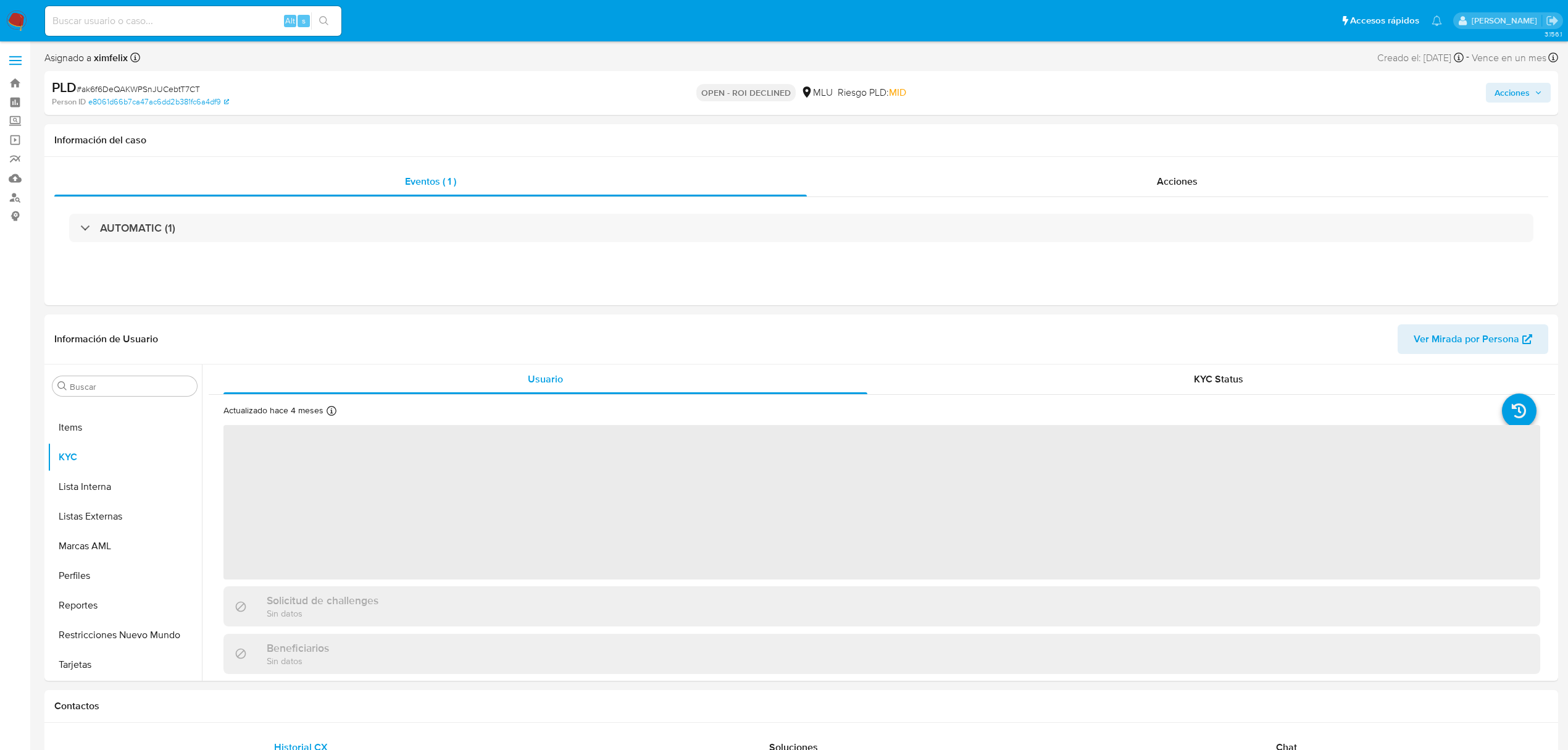
select select "10"
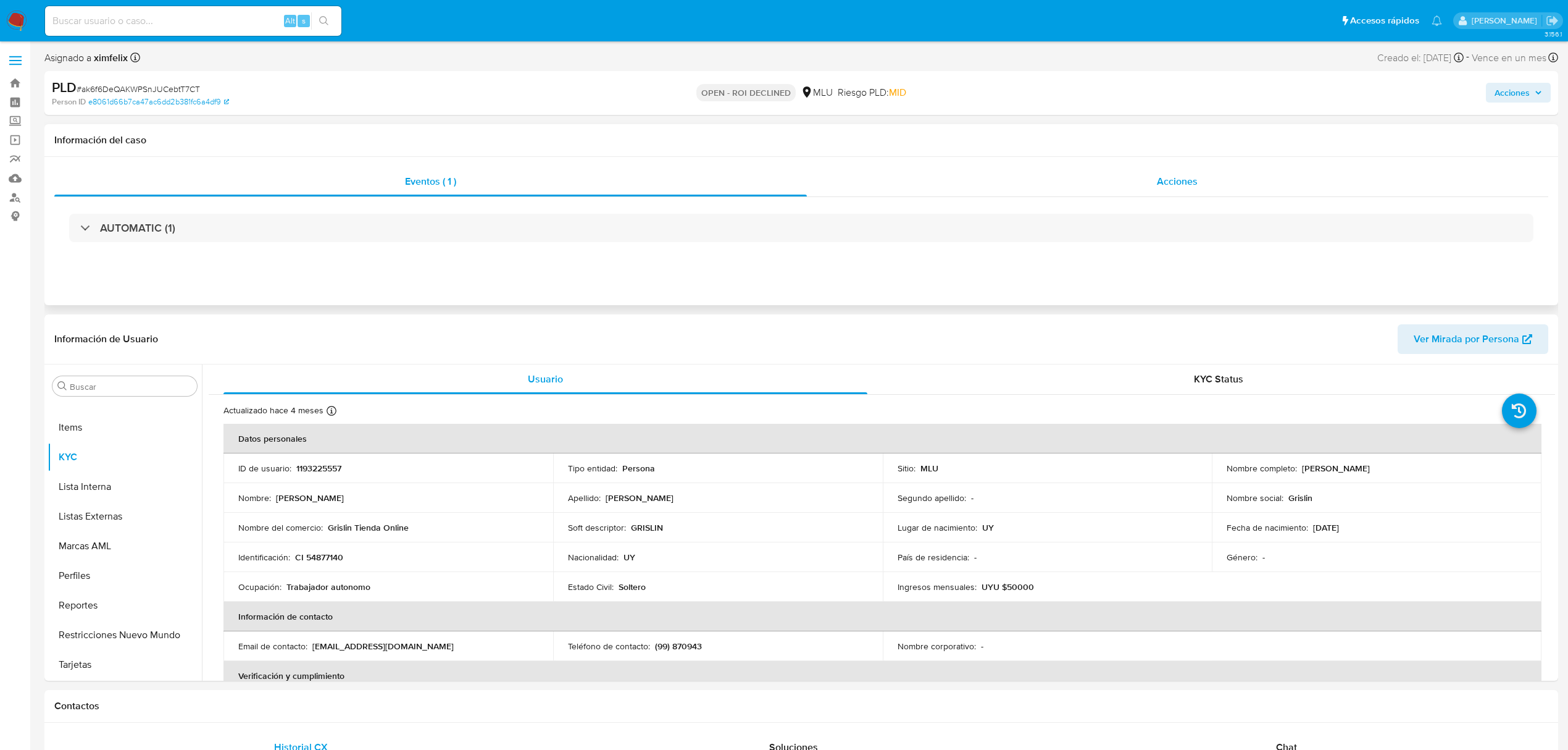
click at [1178, 184] on span "Acciones" at bounding box center [1177, 181] width 40 height 14
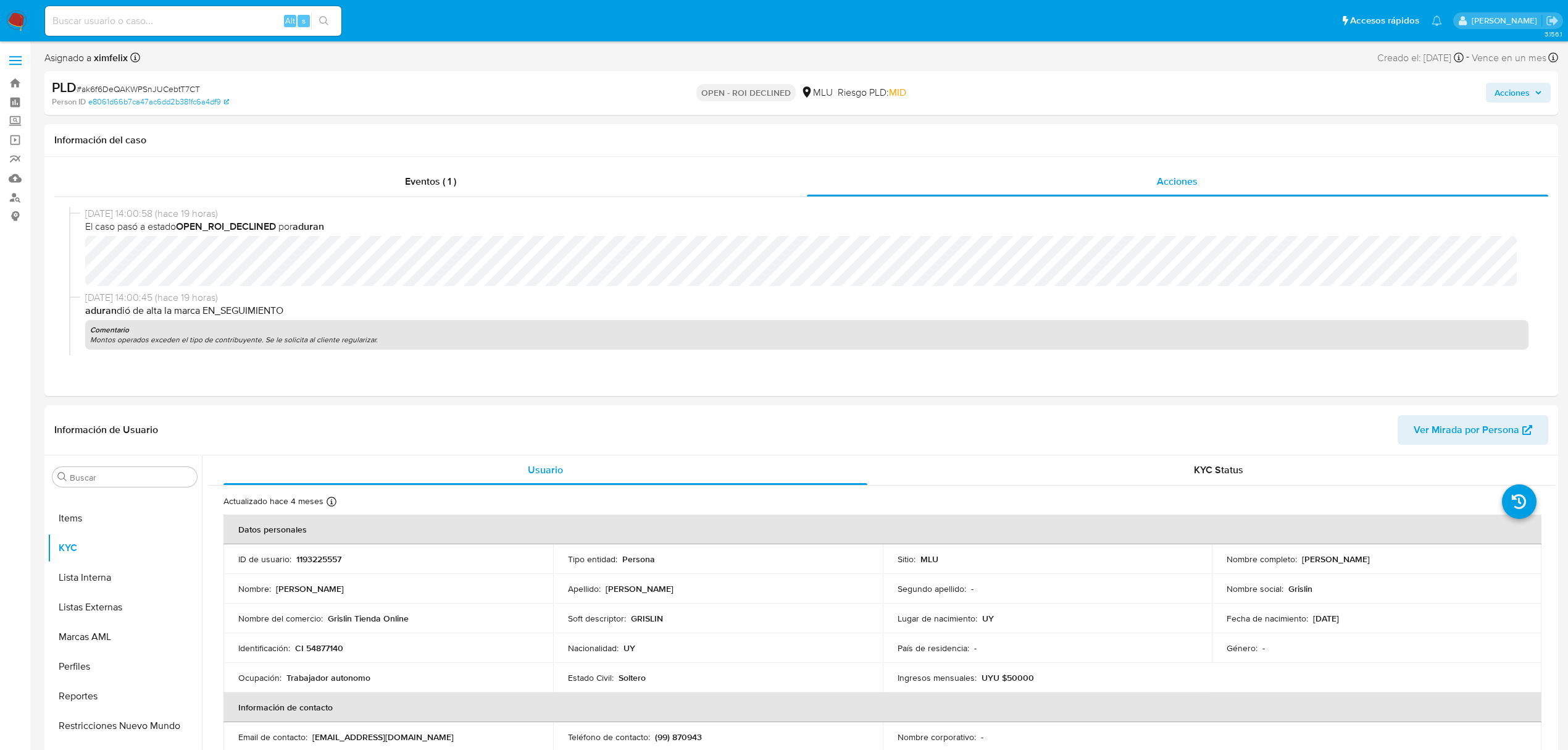
click at [1517, 93] on span "Acciones" at bounding box center [1512, 93] width 35 height 20
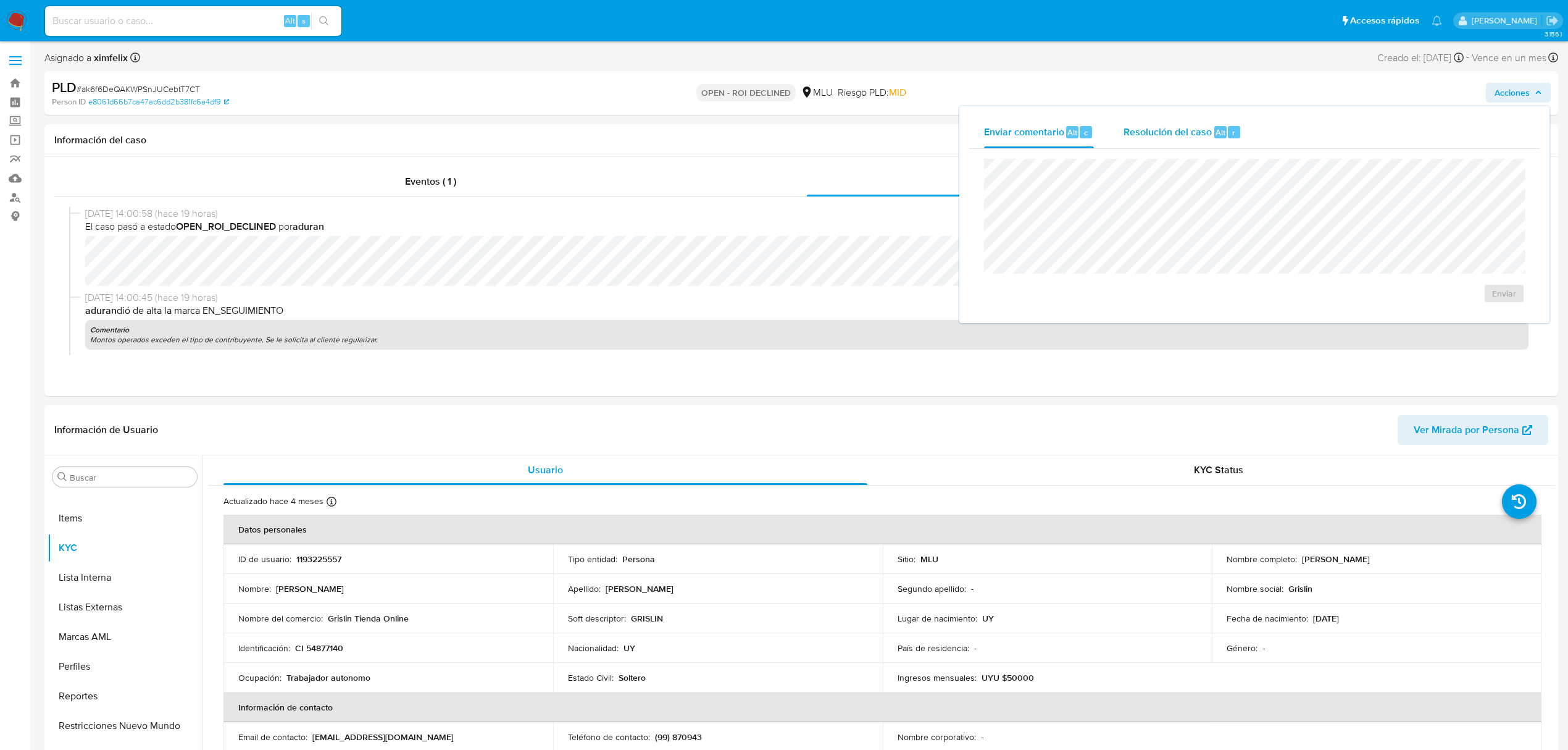
click at [1199, 139] on div "Resolución del caso Alt r" at bounding box center [1183, 132] width 118 height 32
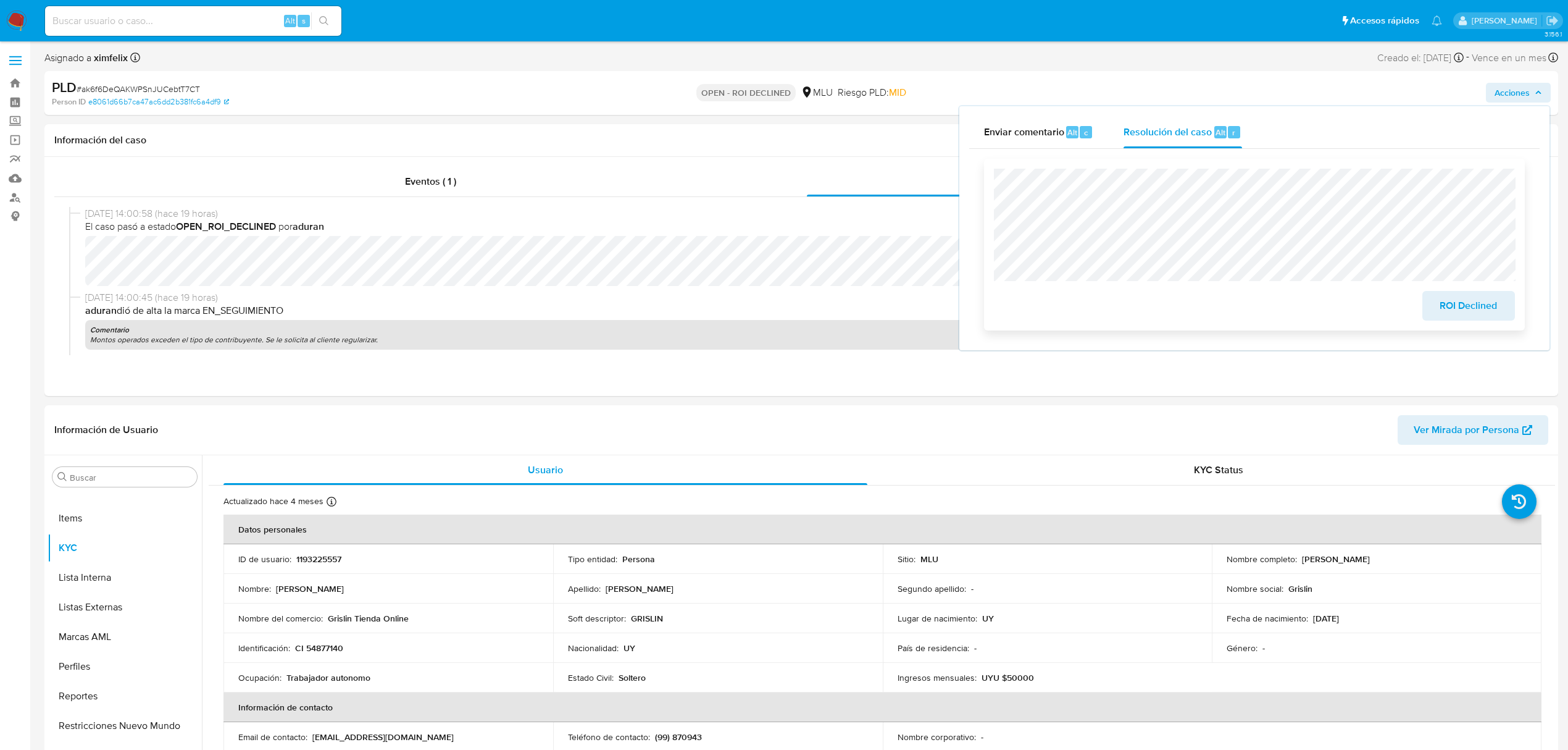
click at [1452, 307] on span "ROI Declined" at bounding box center [1469, 306] width 61 height 28
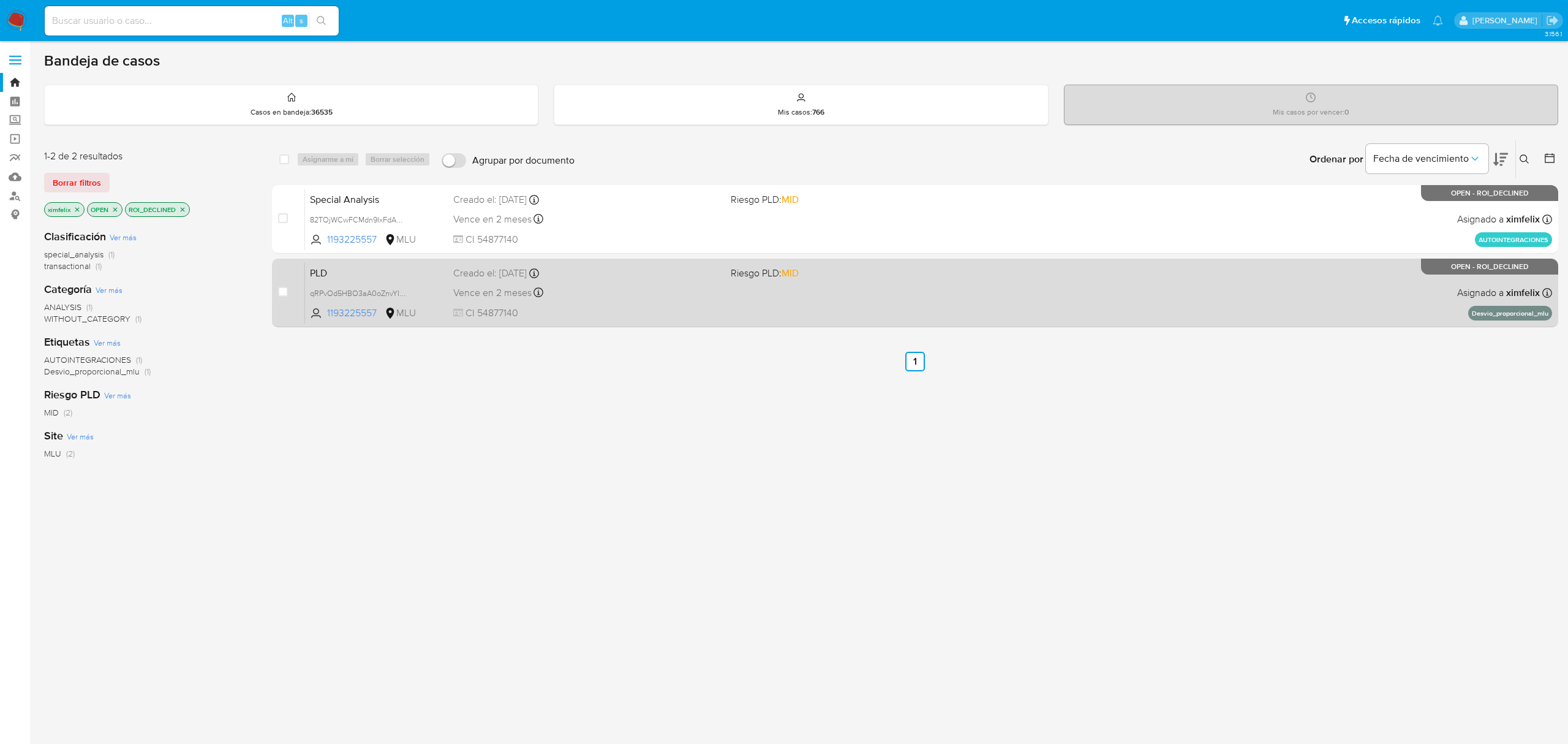
click at [556, 284] on div "Vence en 2 meses Vence el [DATE] 06:34:27" at bounding box center [586, 292] width 267 height 16
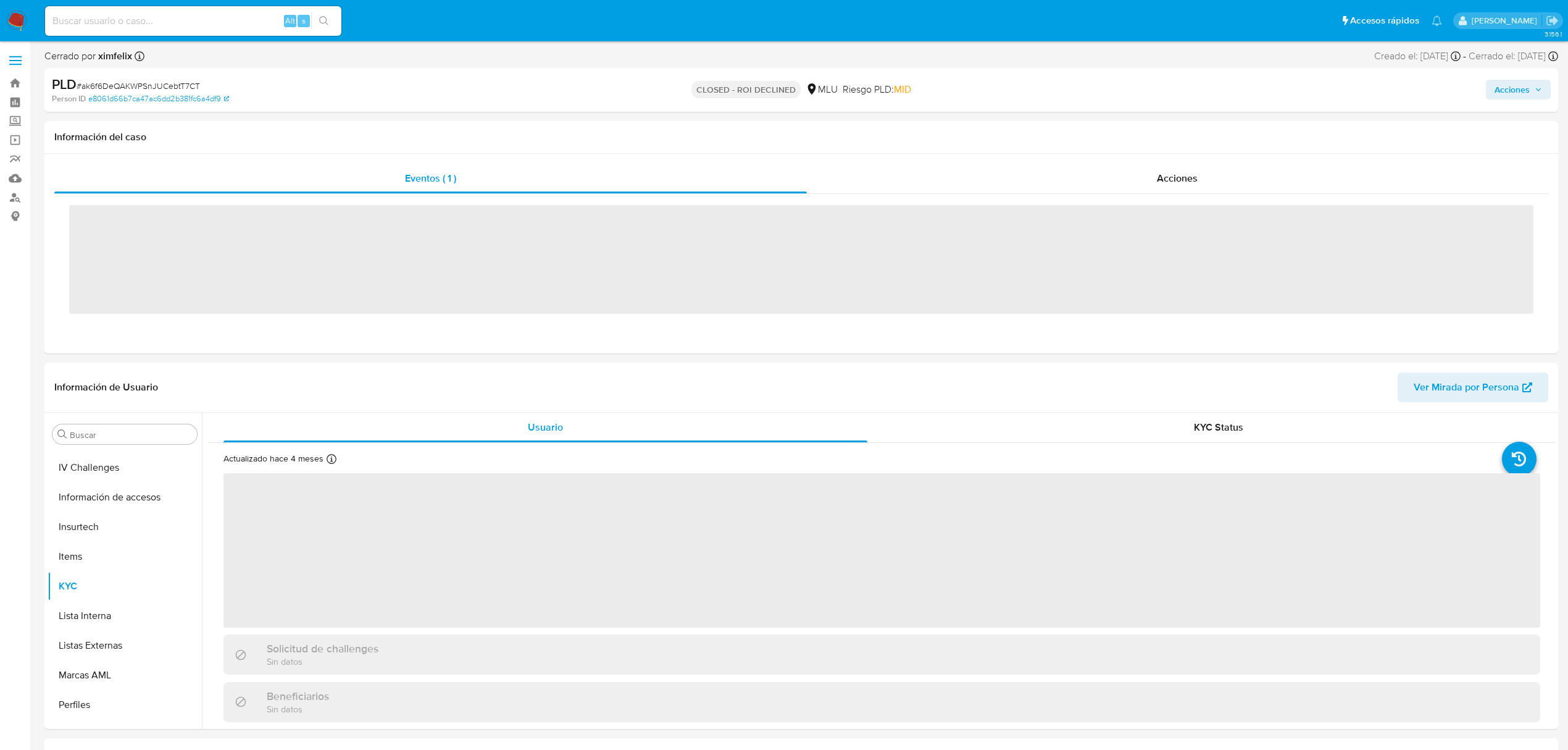
scroll to position [552, 0]
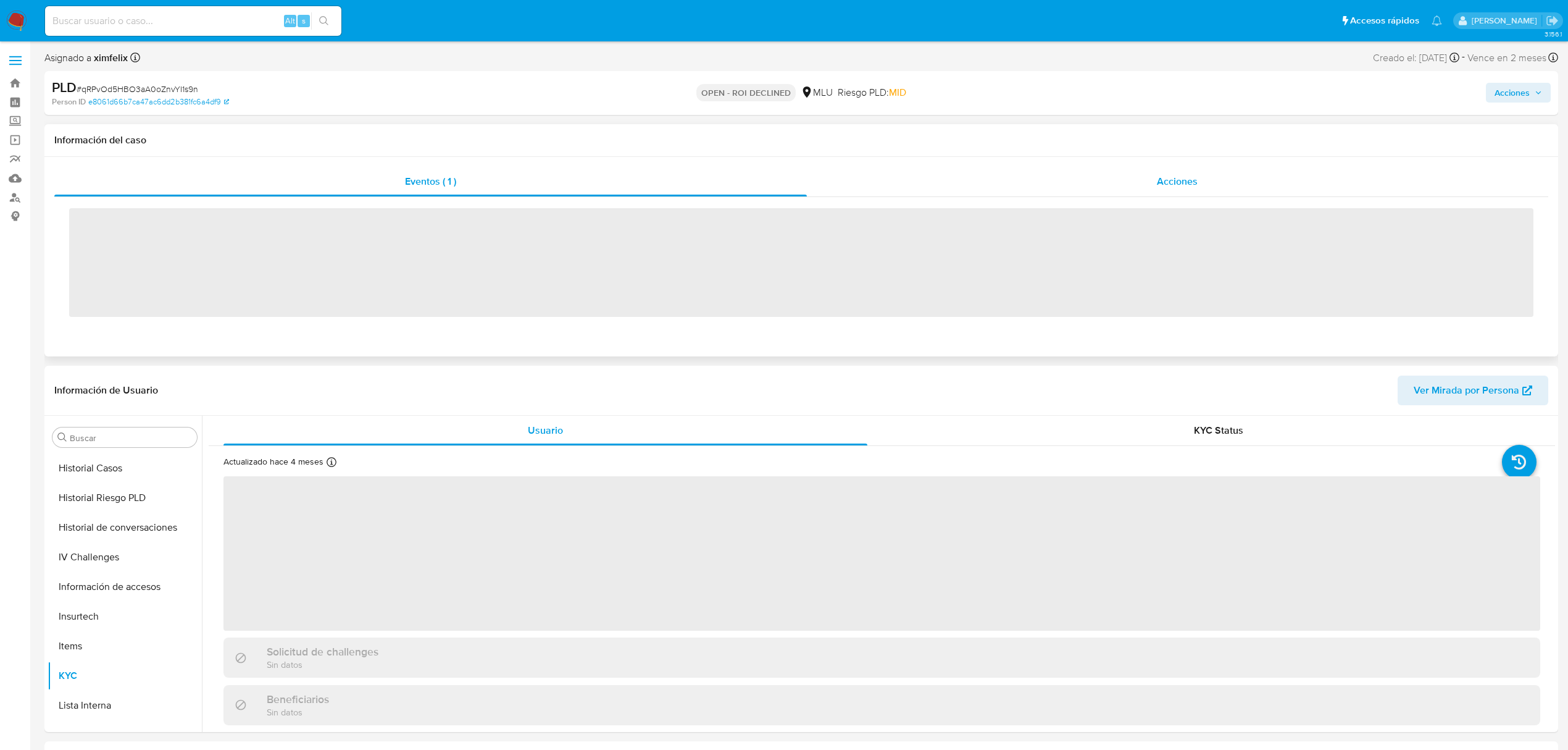
scroll to position [552, 0]
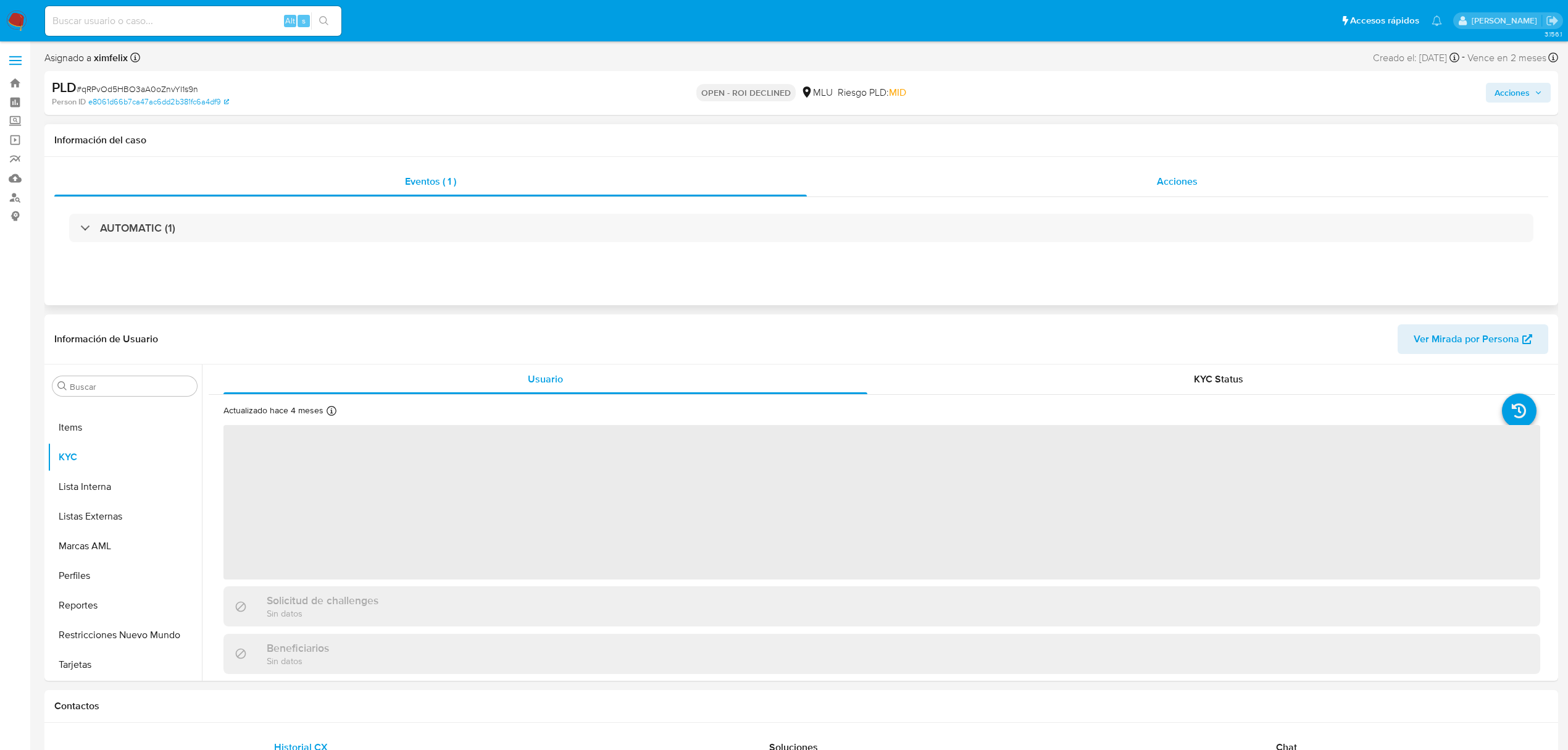
drag, startPoint x: 1204, startPoint y: 188, endPoint x: 1198, endPoint y: 186, distance: 6.3
click at [1204, 186] on div "Acciones" at bounding box center [1178, 182] width 742 height 29
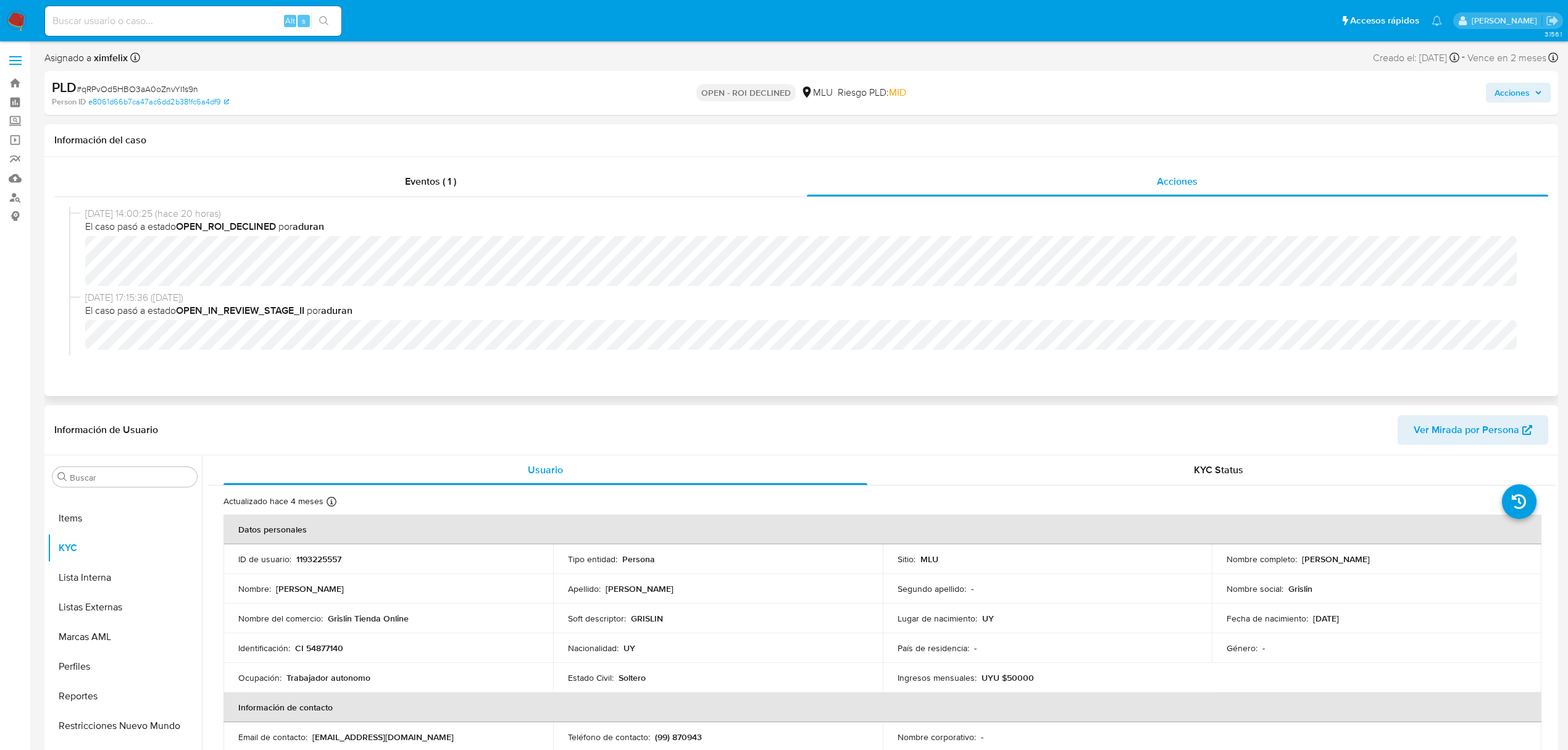
select select "10"
drag, startPoint x: 1529, startPoint y: 84, endPoint x: 1510, endPoint y: 101, distance: 25.5
click at [1529, 85] on span "Acciones" at bounding box center [1512, 93] width 35 height 20
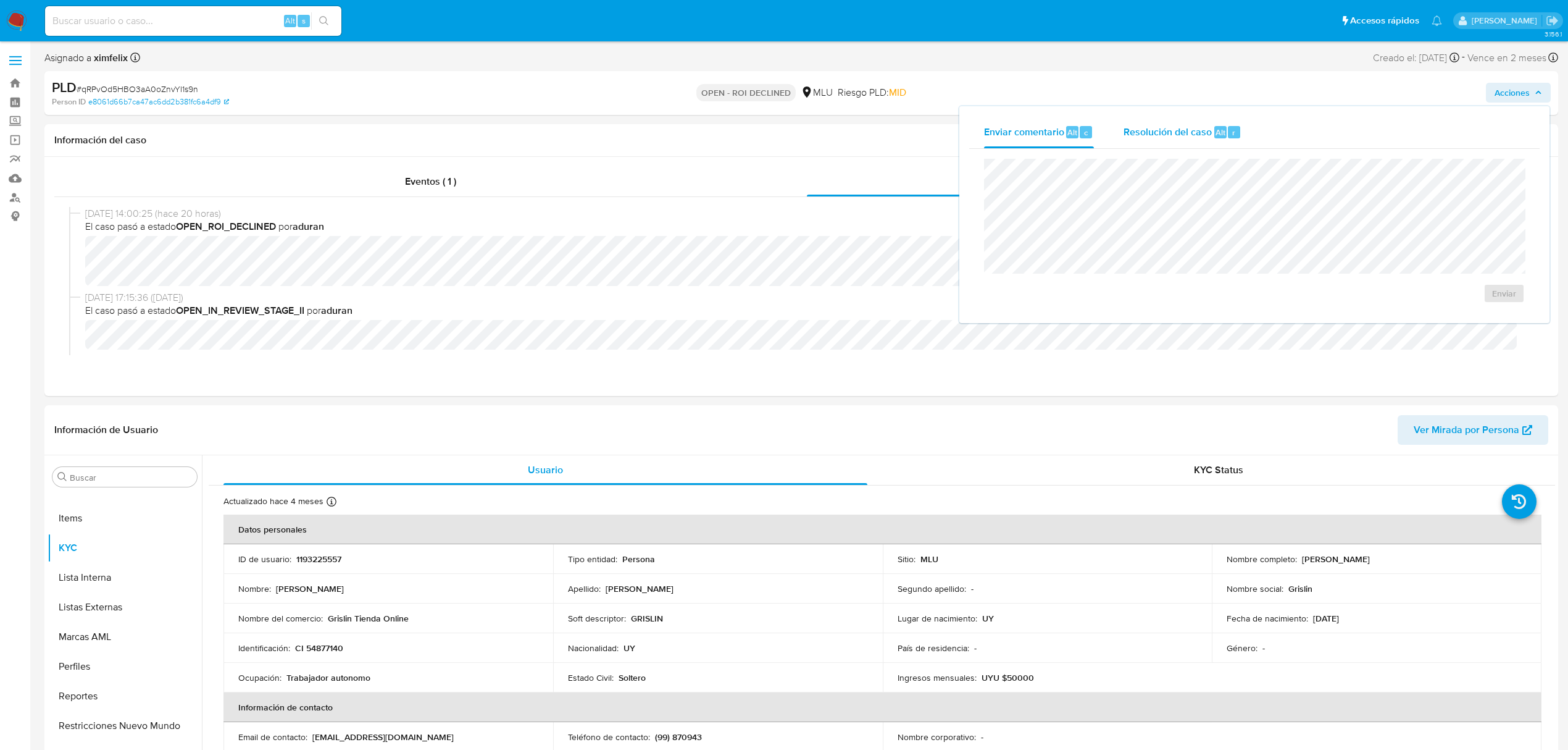
drag, startPoint x: 1174, startPoint y: 141, endPoint x: 1175, endPoint y: 156, distance: 15.0
click at [1174, 142] on div "Resolución del caso Alt r" at bounding box center [1183, 132] width 118 height 32
click at [996, 162] on div "ROI Declined" at bounding box center [1254, 244] width 540 height 172
click at [1458, 300] on span "ROI Declined" at bounding box center [1469, 306] width 61 height 28
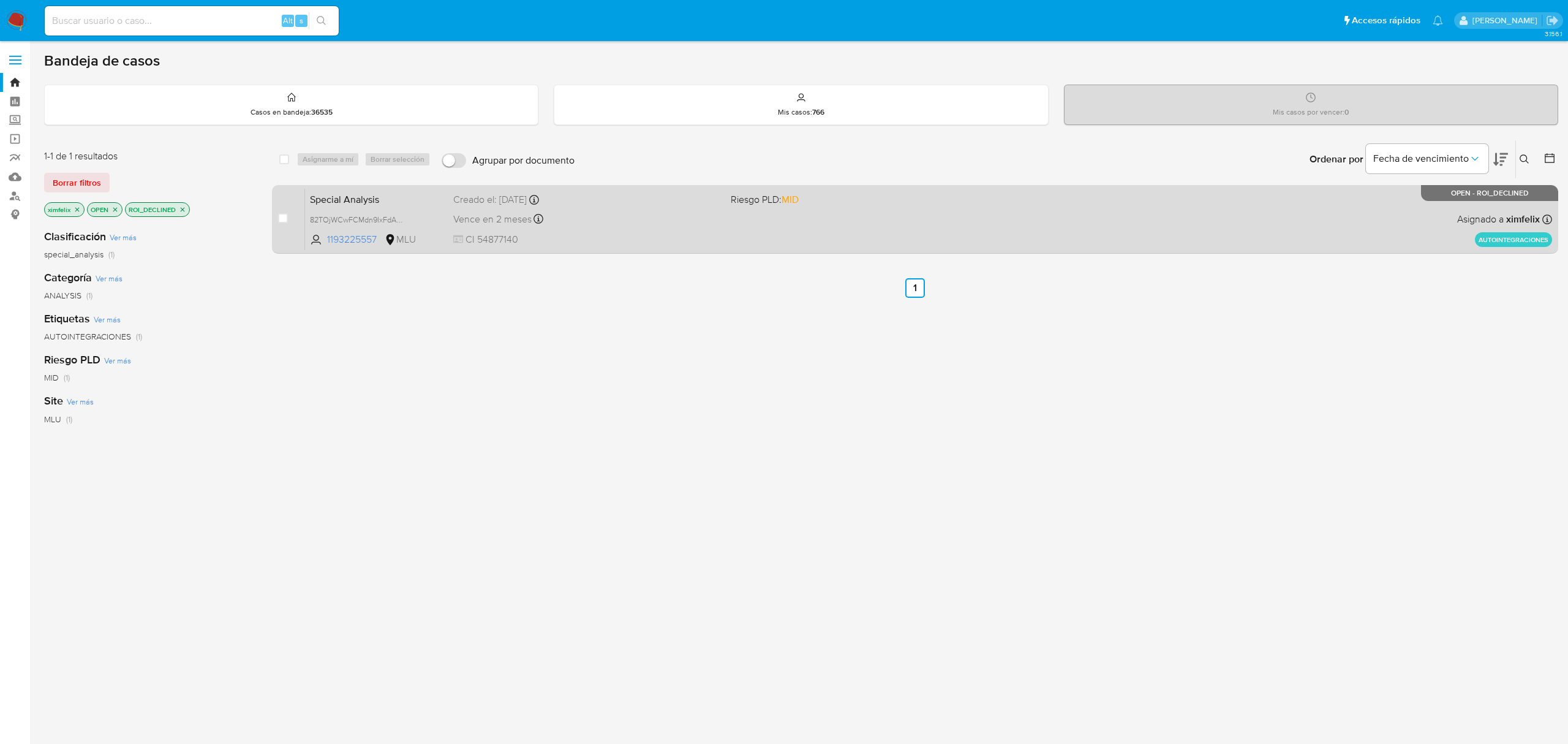
click at [733, 237] on div "Special Analysis 82TOjWCwFCMdn9IxFdAmvqXu 1193225557 MLU Riesgo PLD: MID Creado…" at bounding box center [928, 219] width 1247 height 62
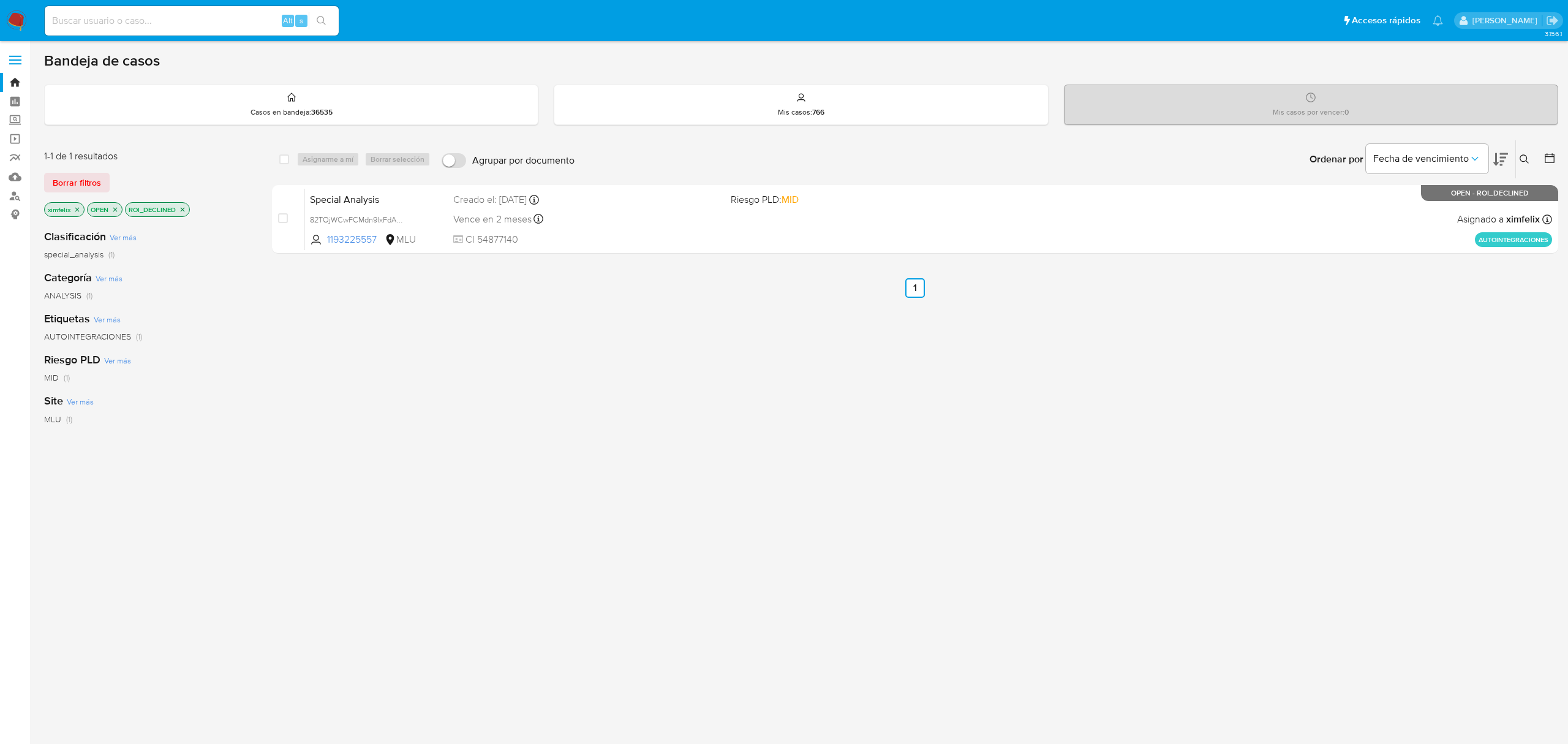
click at [187, 209] on icon "close-filter" at bounding box center [182, 209] width 7 height 7
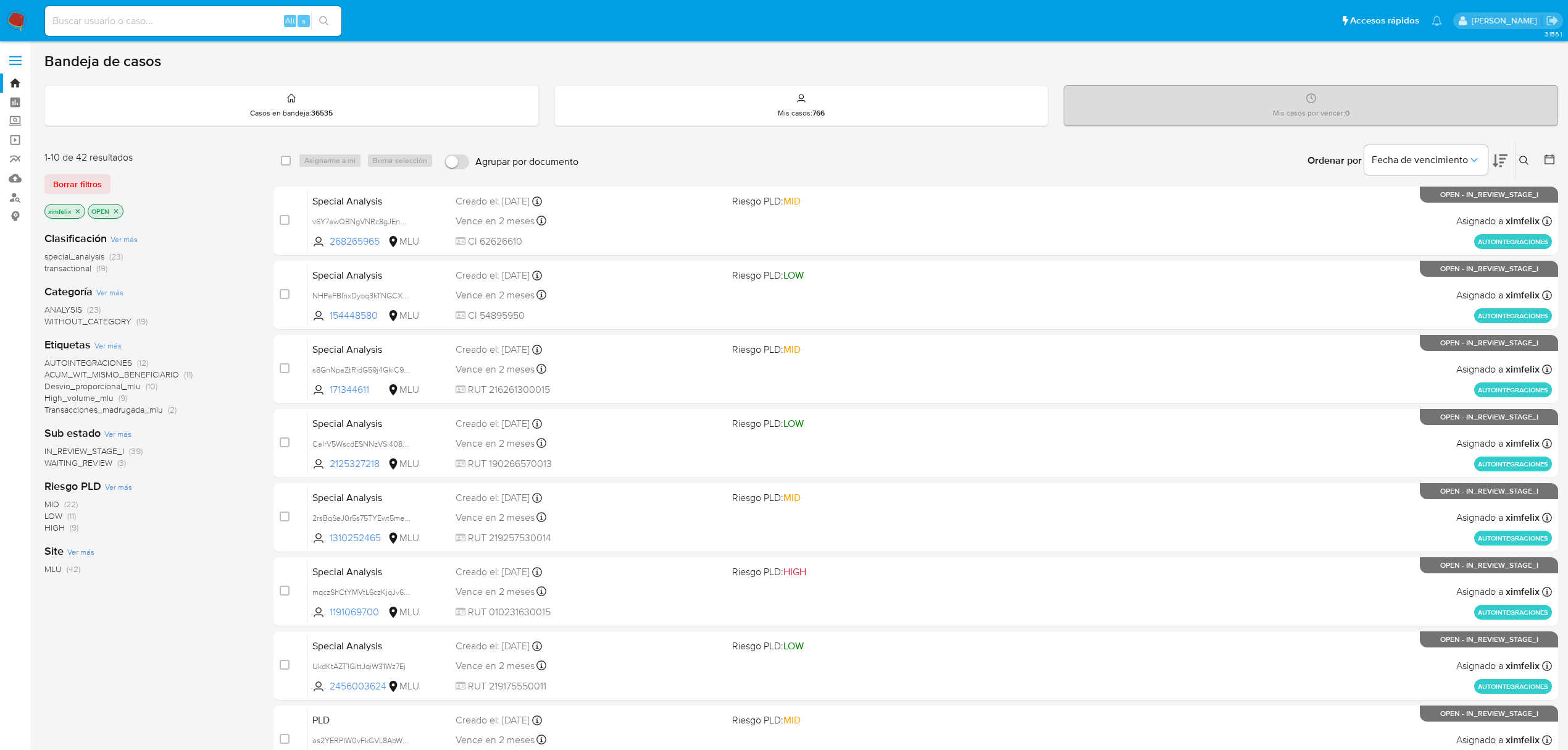
click at [92, 460] on span "WAITING_REVIEW" at bounding box center [78, 462] width 68 height 12
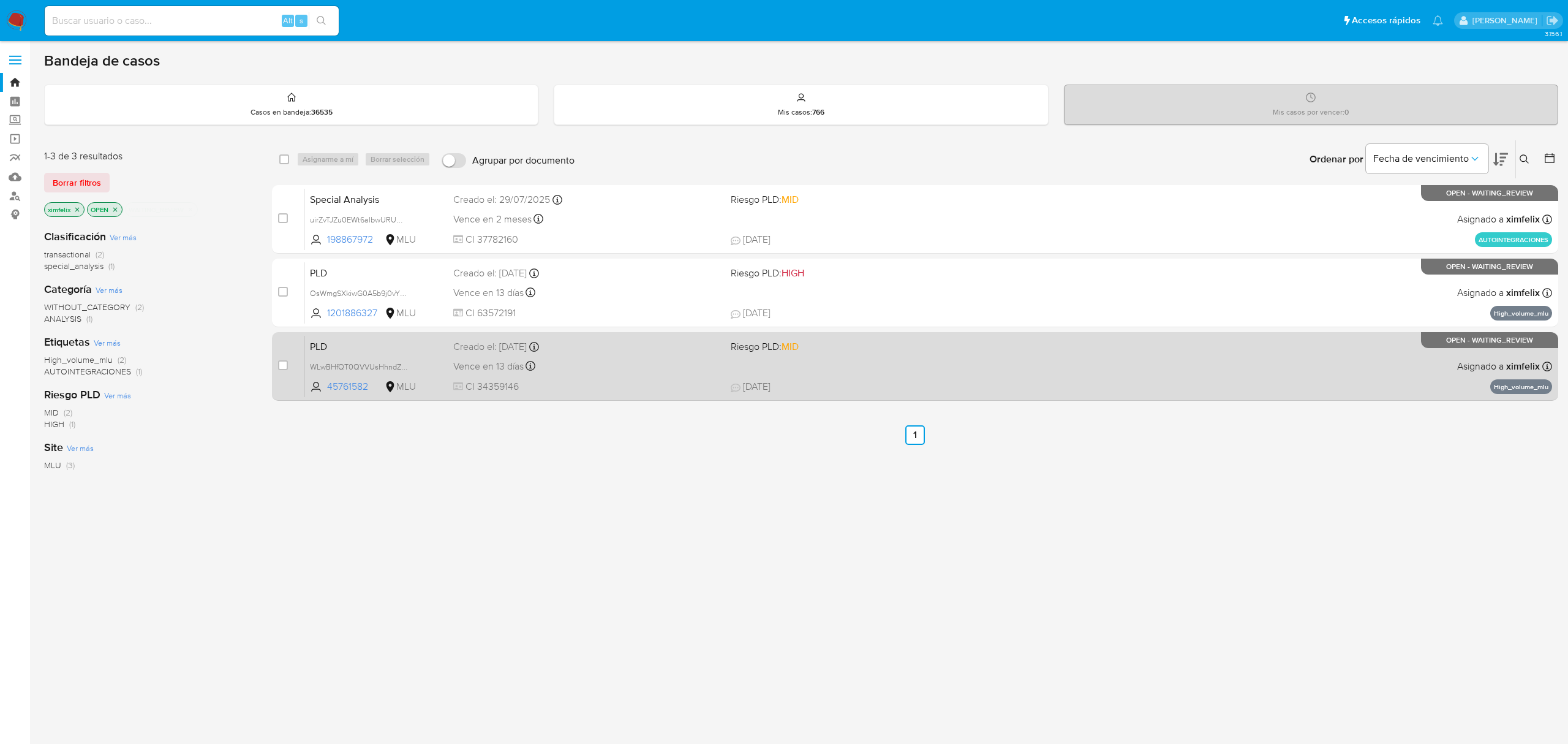
click at [679, 358] on div "Vence en 13 días Vence el [DATE] 06:34:10" at bounding box center [586, 366] width 267 height 16
click at [280, 363] on input "checkbox" at bounding box center [283, 365] width 10 height 10
checkbox input "true"
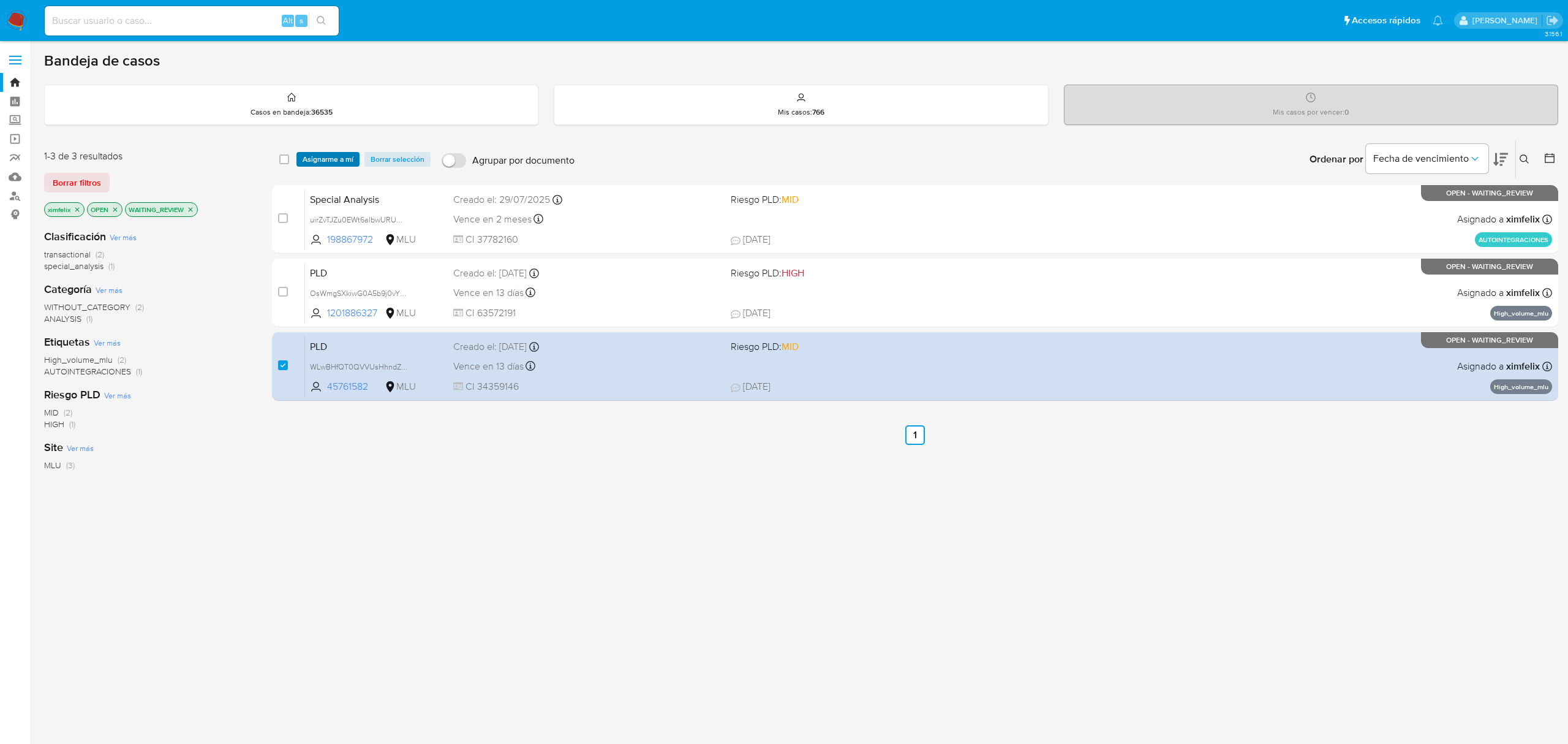
click at [325, 153] on span "Asignarme a mí" at bounding box center [328, 158] width 51 height 12
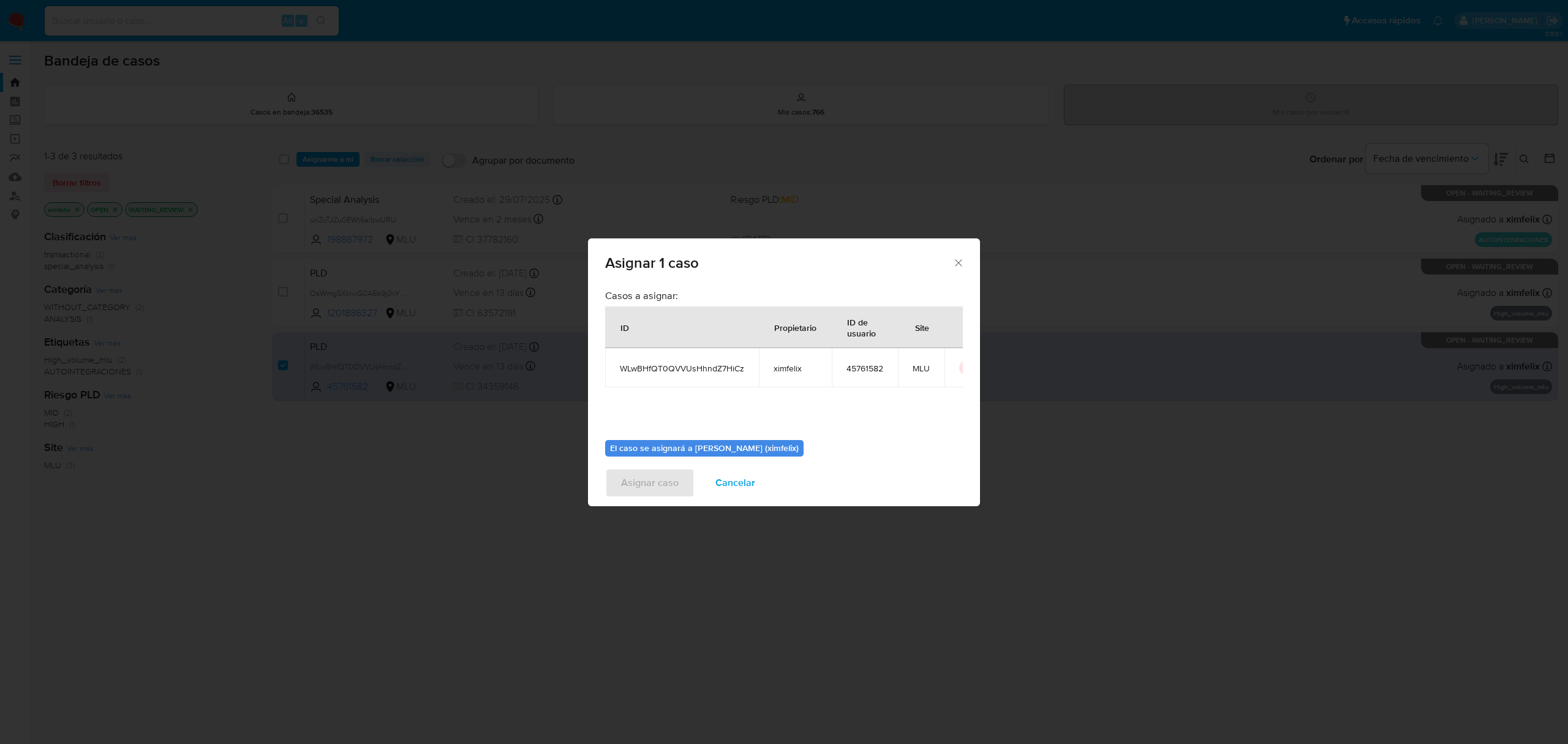
scroll to position [63, 0]
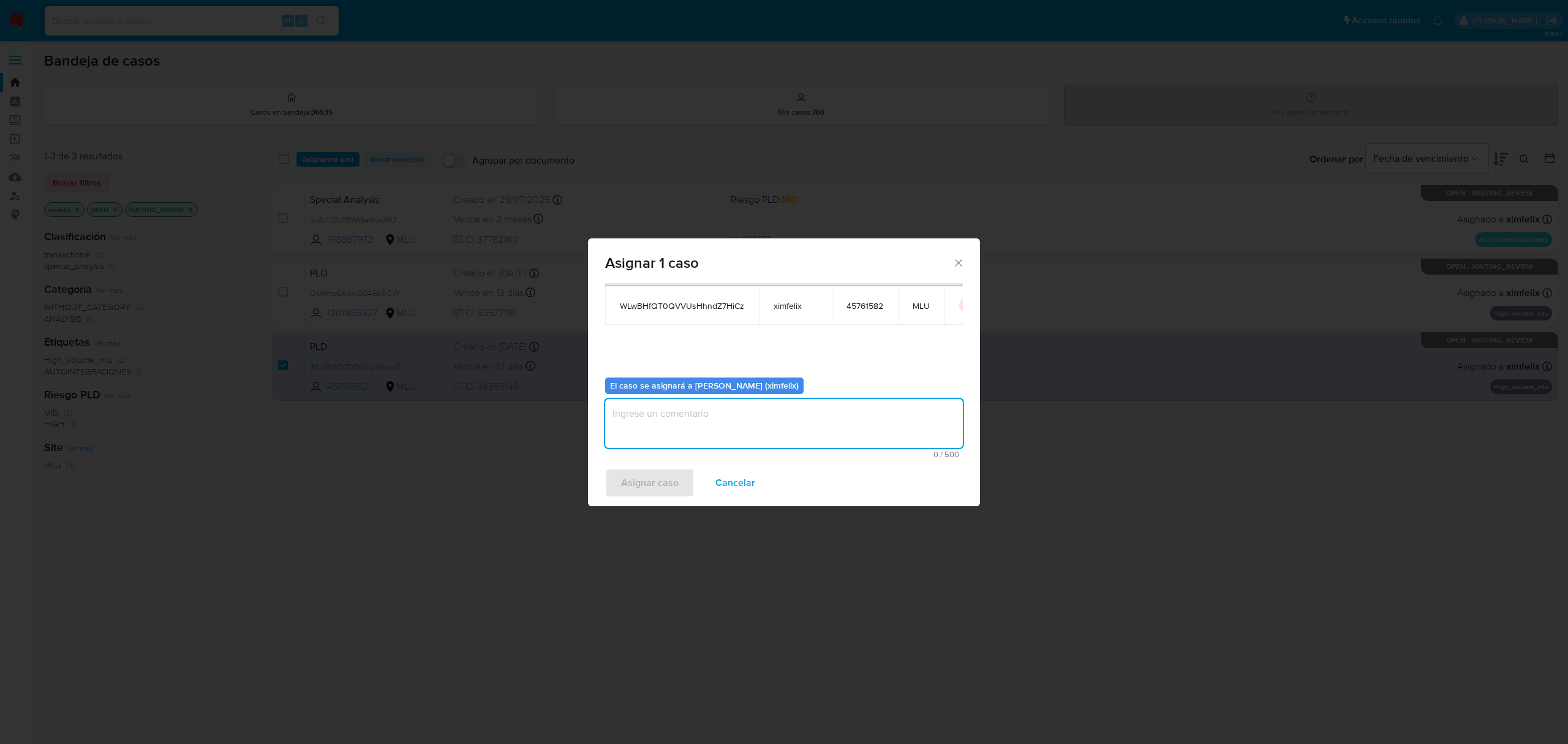
click at [722, 417] on textarea "assign-modal" at bounding box center [784, 423] width 358 height 49
click at [659, 477] on span "Asignar caso" at bounding box center [649, 483] width 57 height 27
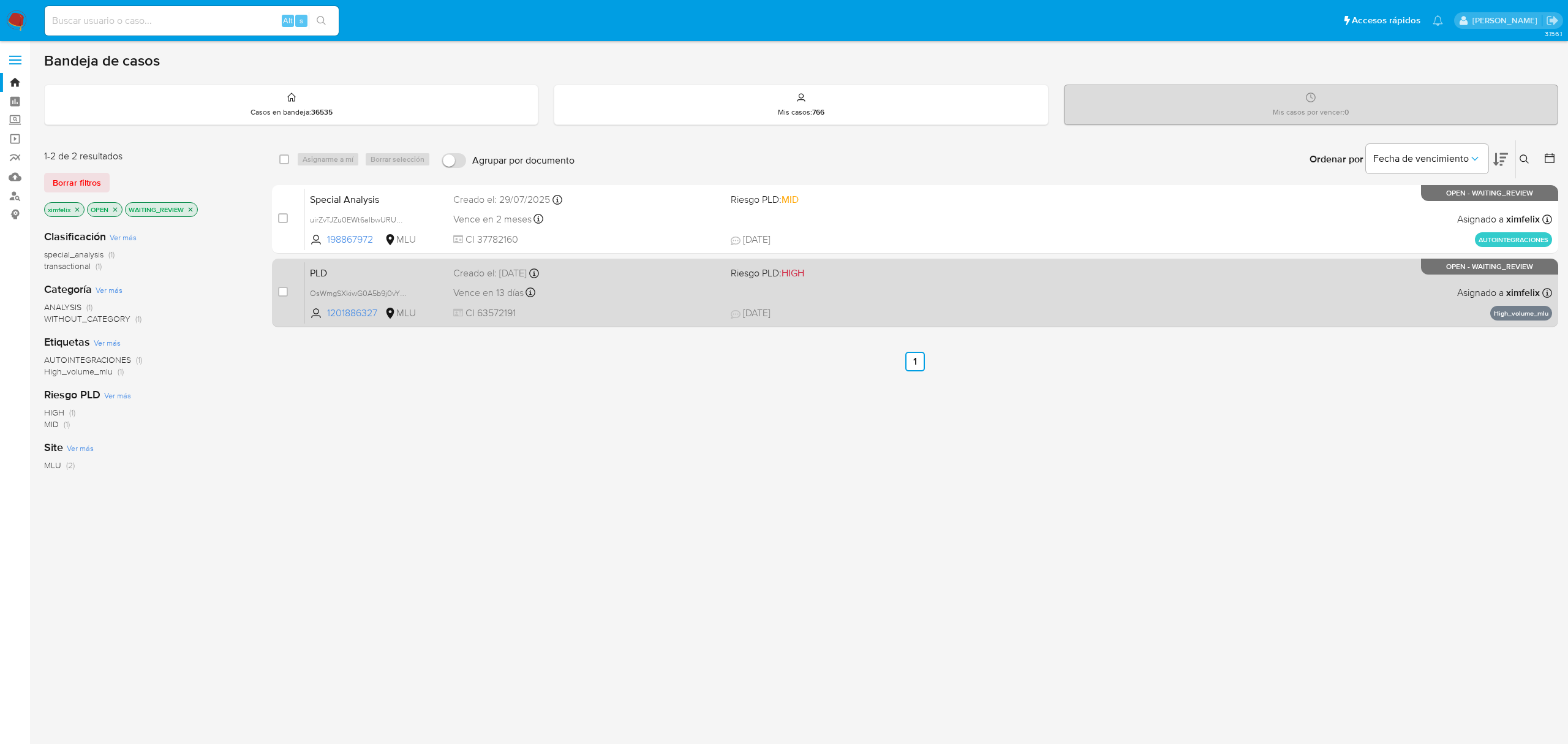
click at [640, 279] on div "Creado el: 12/06/2025 Creado el: 12/06/2025 06:34:33" at bounding box center [586, 273] width 267 height 14
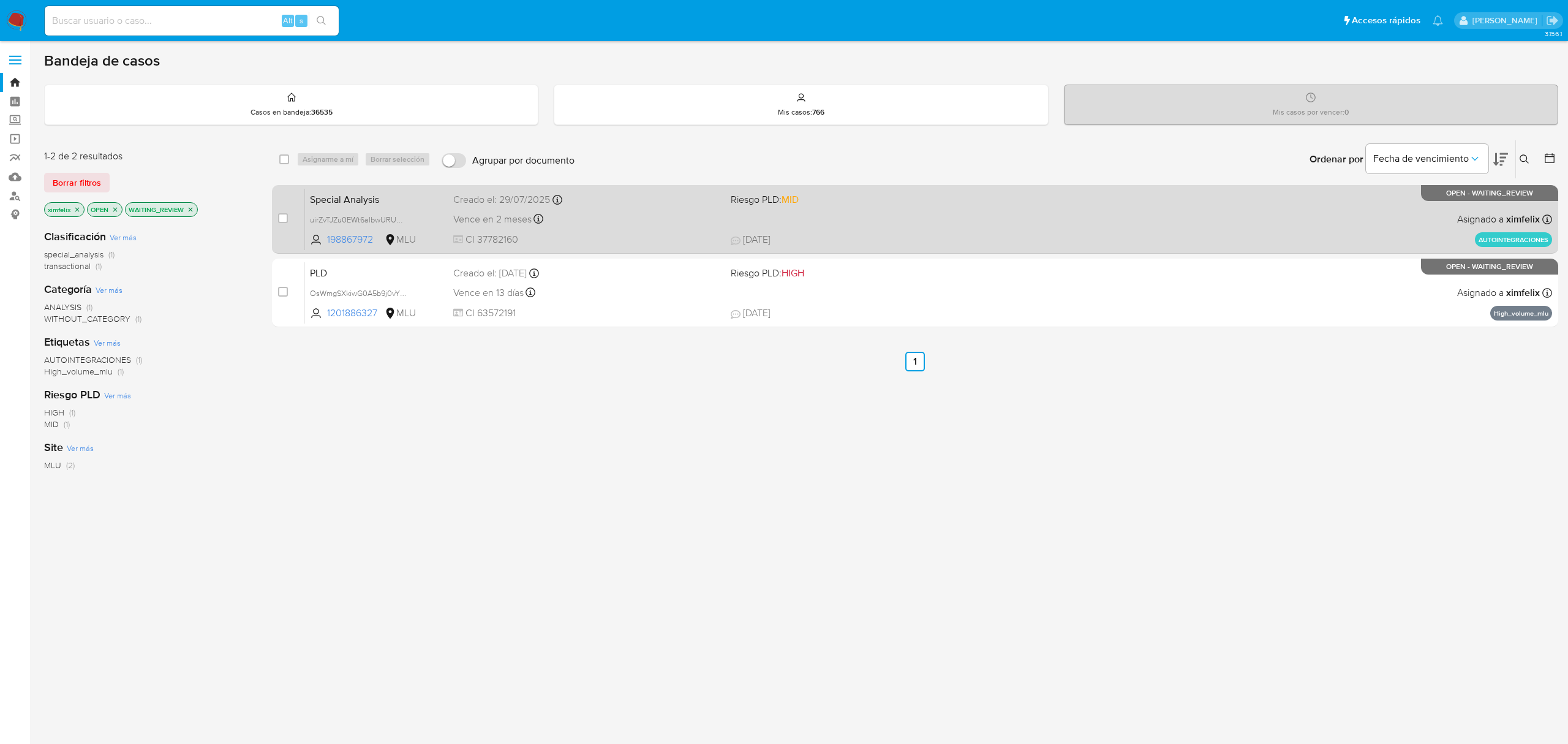
click at [617, 233] on span "CI 37782160" at bounding box center [586, 240] width 267 height 14
click at [280, 217] on input "checkbox" at bounding box center [283, 218] width 10 height 10
checkbox input "true"
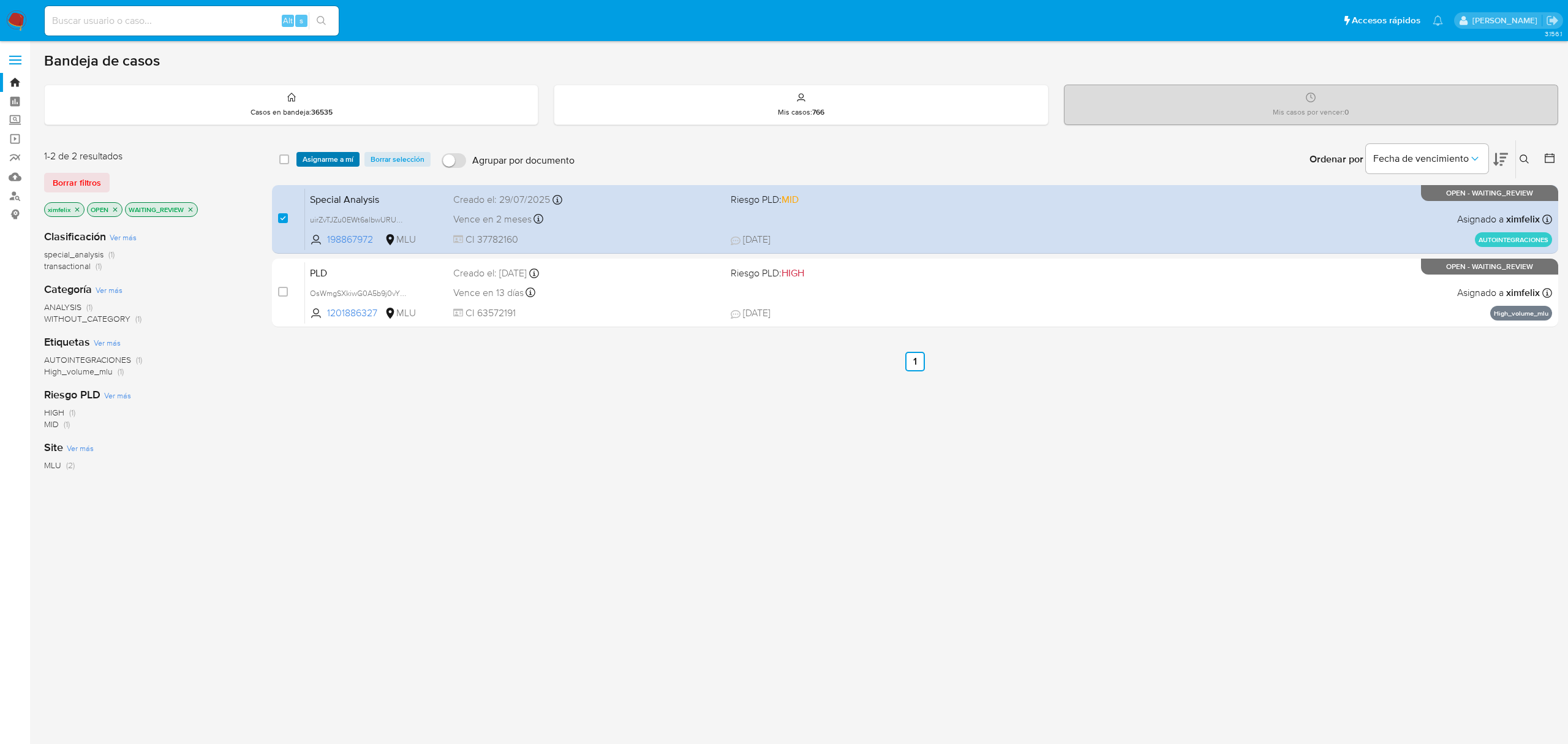
click at [309, 160] on span "Asignarme a mí" at bounding box center [328, 158] width 51 height 12
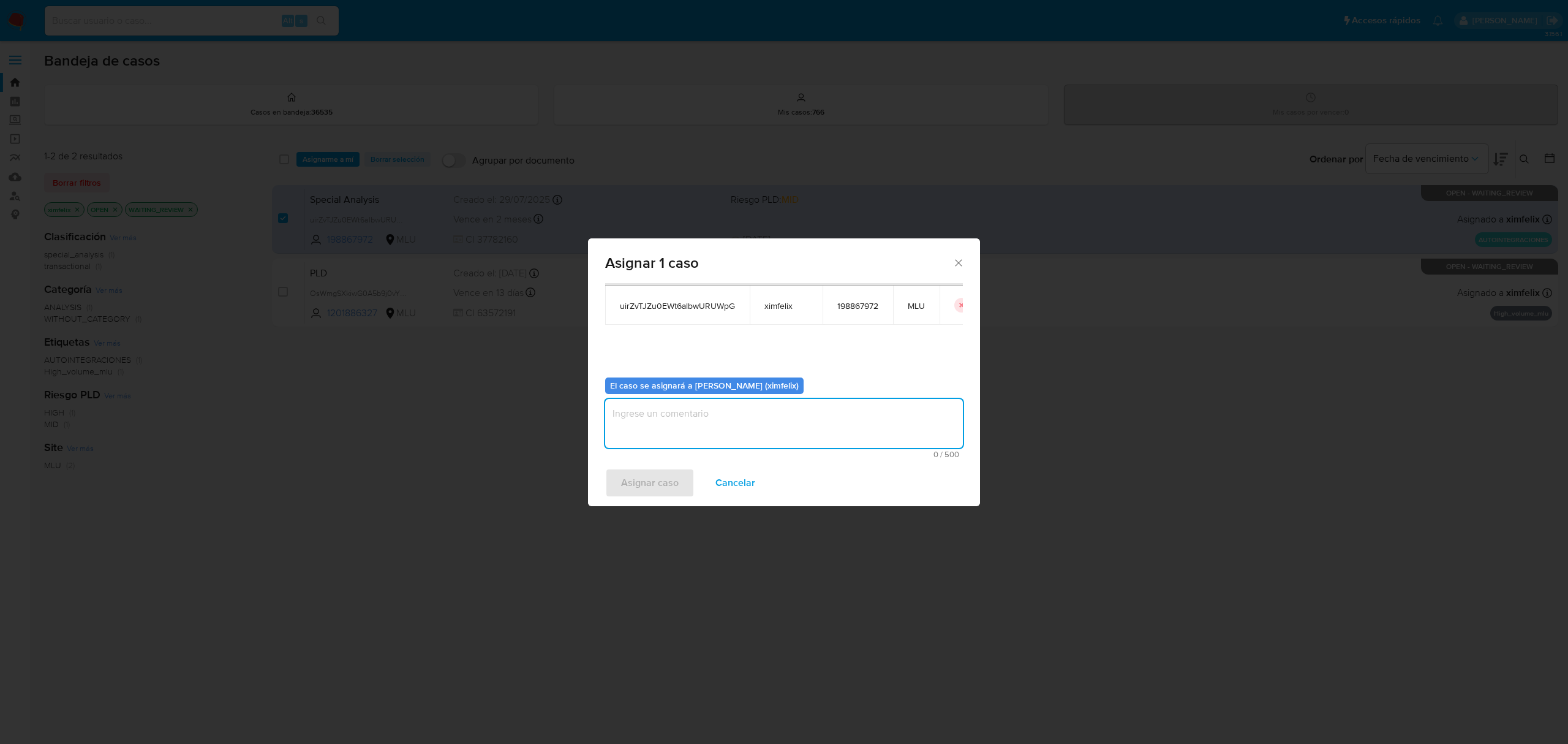
click at [692, 414] on textarea "assign-modal" at bounding box center [784, 423] width 358 height 49
click at [648, 477] on span "Asignar caso" at bounding box center [649, 483] width 57 height 27
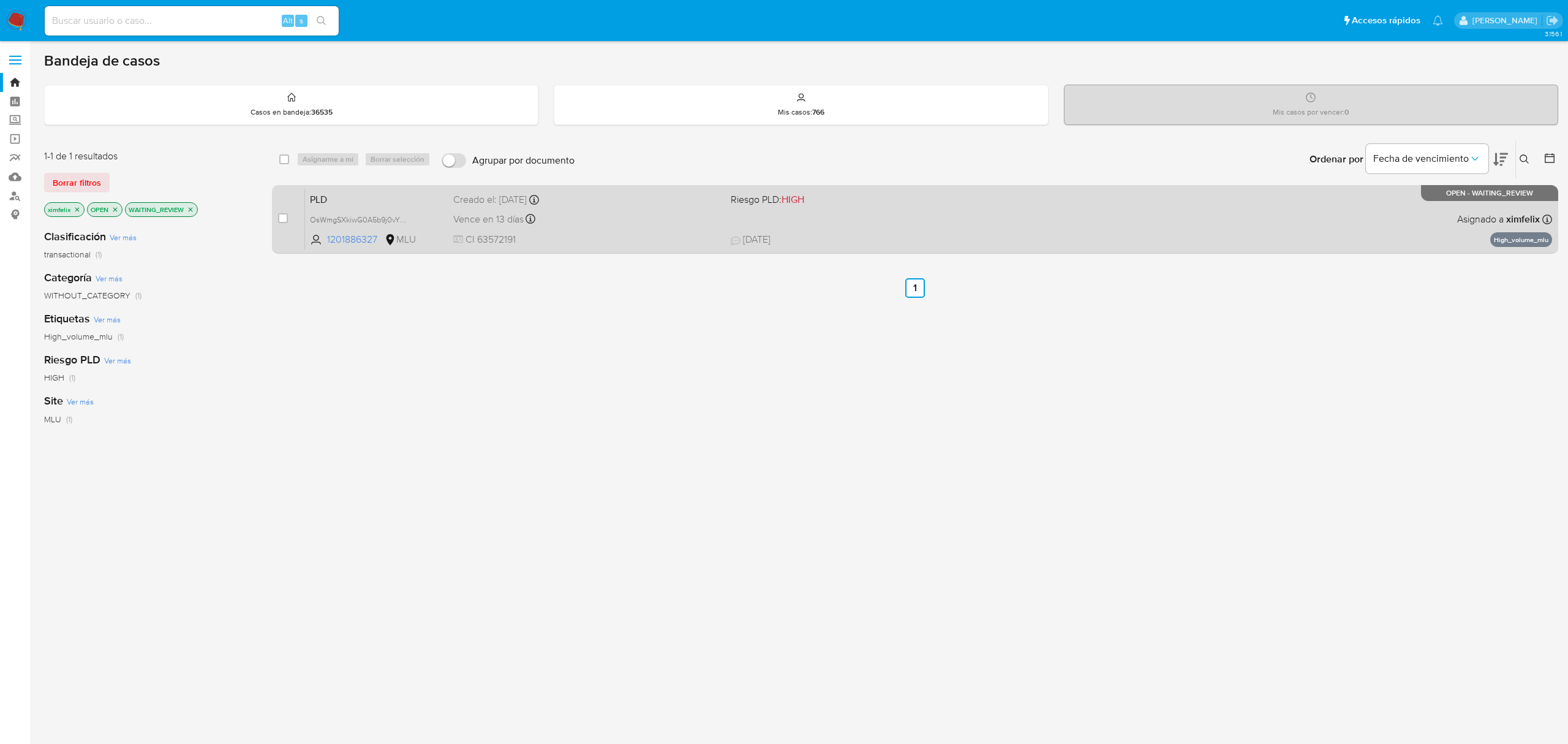
click at [619, 236] on span "CI 63572191" at bounding box center [586, 240] width 267 height 14
click at [282, 221] on input "checkbox" at bounding box center [283, 218] width 10 height 10
checkbox input "true"
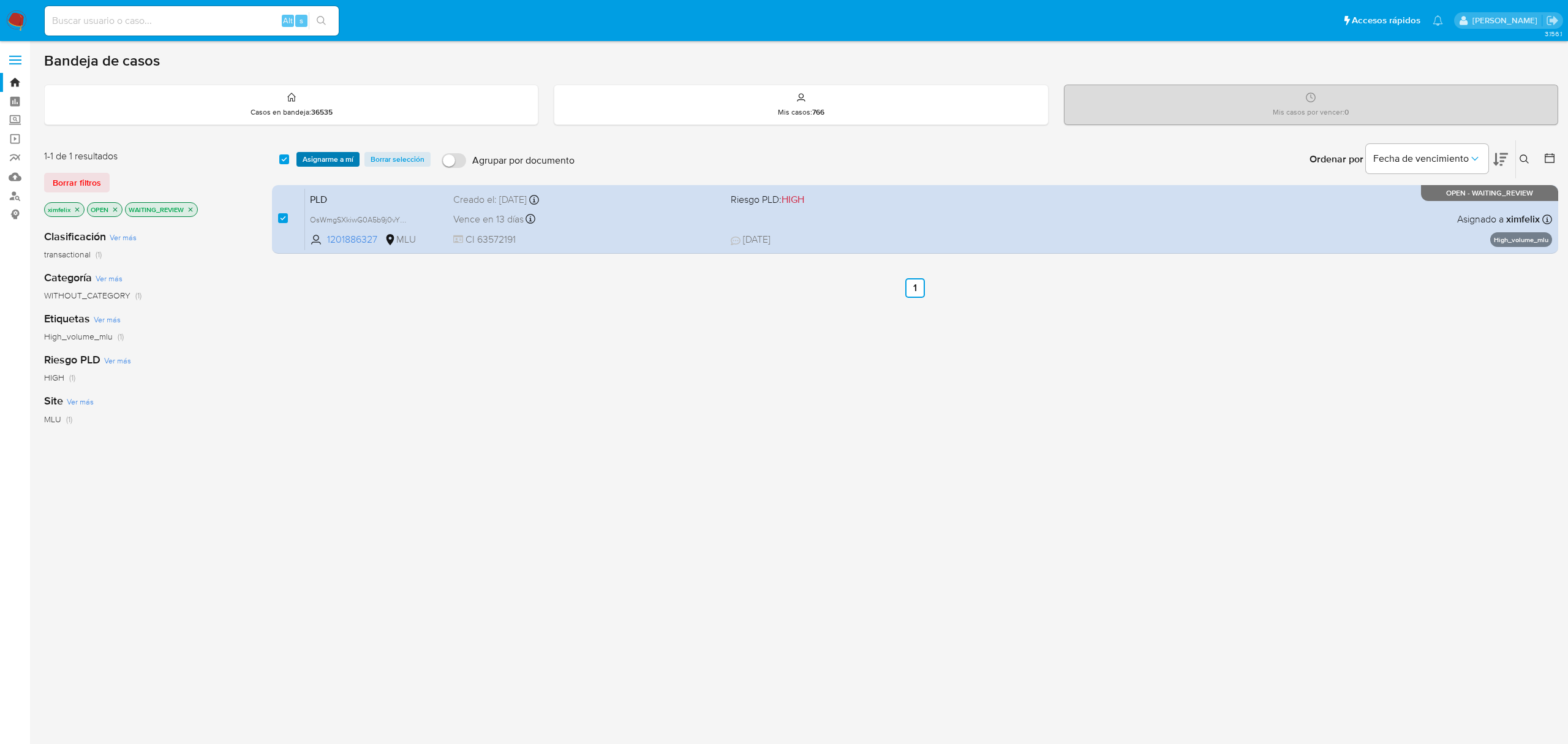
click at [321, 158] on span "Asignarme a mí" at bounding box center [328, 158] width 51 height 12
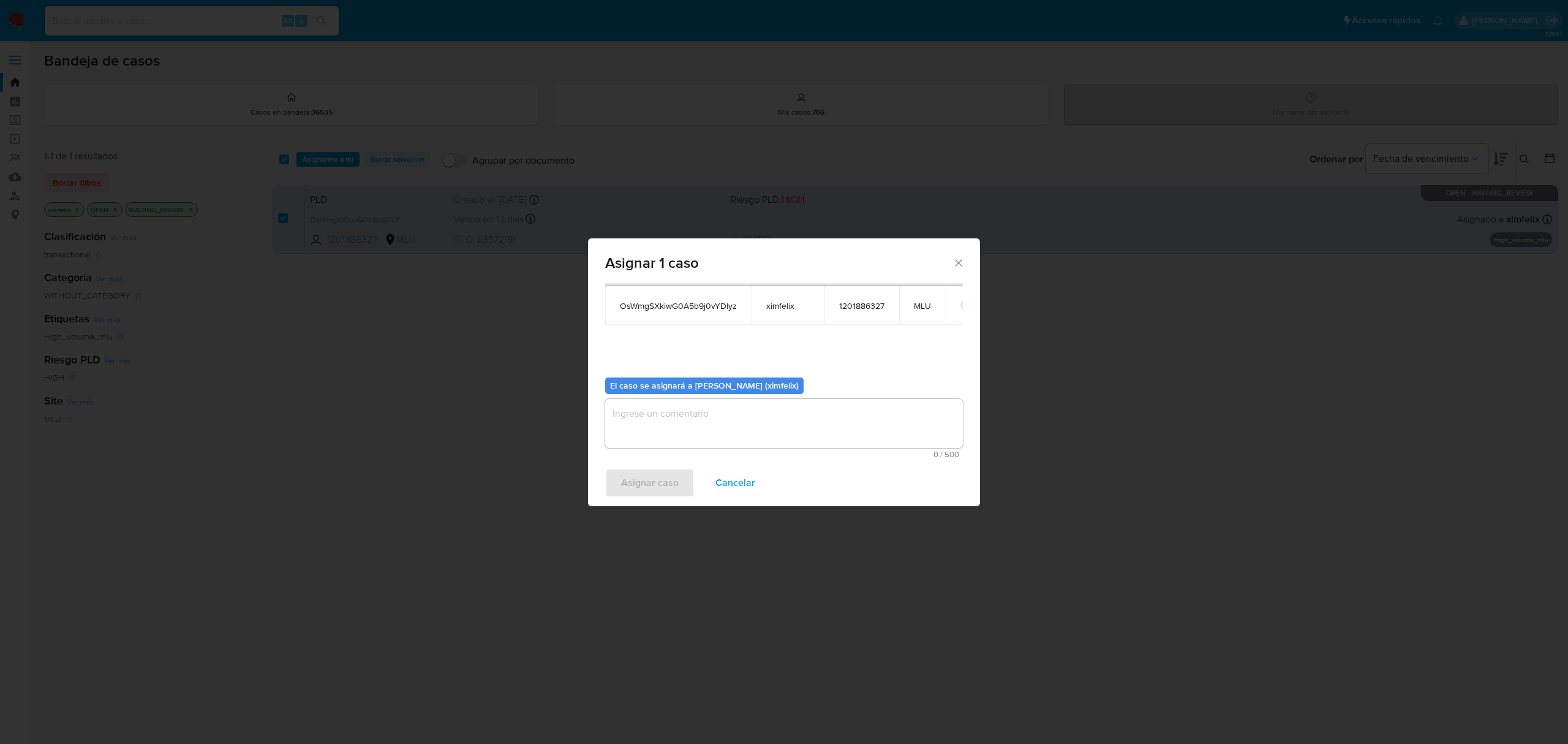
click at [693, 429] on textarea "assign-modal" at bounding box center [784, 423] width 358 height 49
drag, startPoint x: 693, startPoint y: 433, endPoint x: 672, endPoint y: 413, distance: 29.0
click at [672, 413] on textarea "assign-modal" at bounding box center [784, 423] width 358 height 49
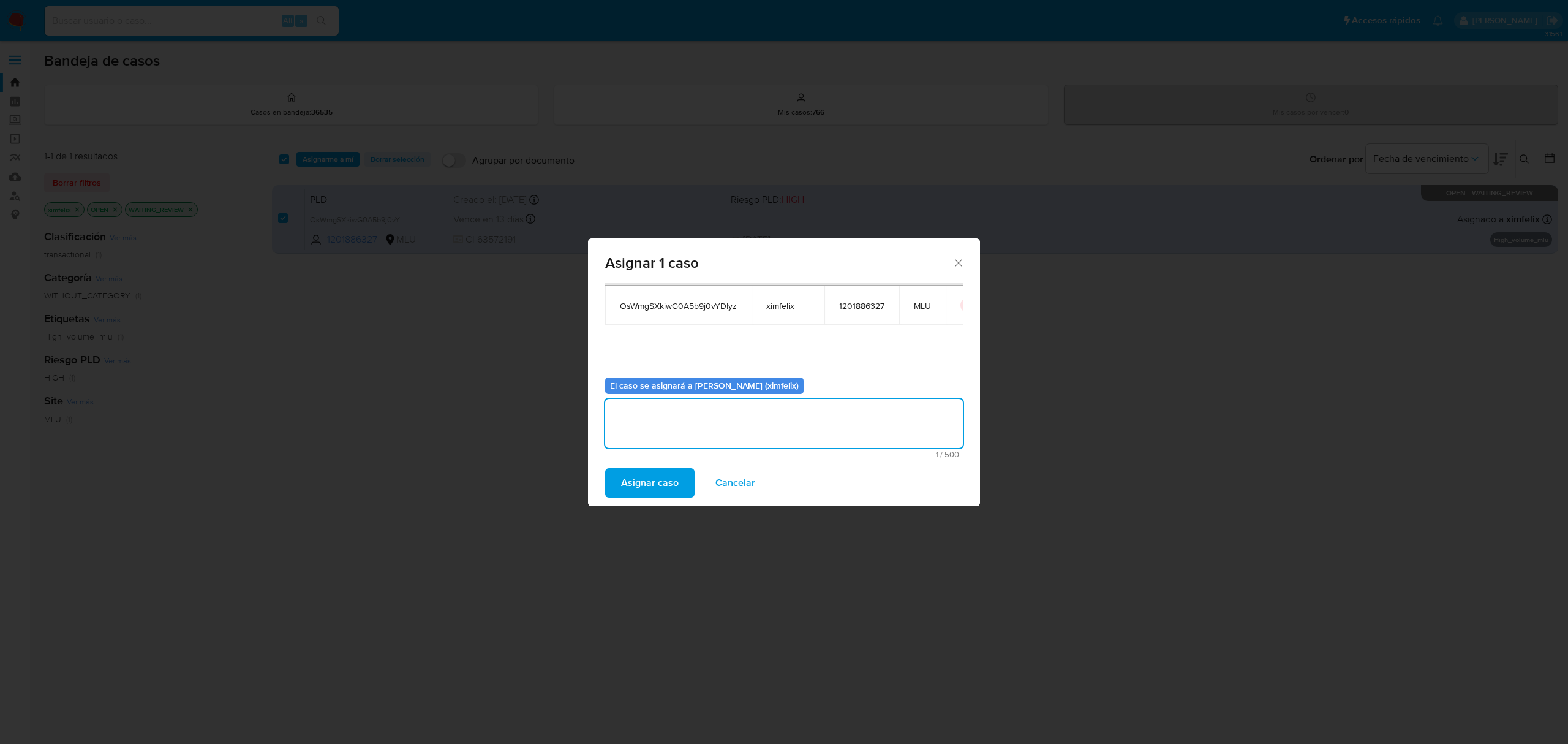
click at [648, 486] on span "Asignar caso" at bounding box center [649, 483] width 57 height 27
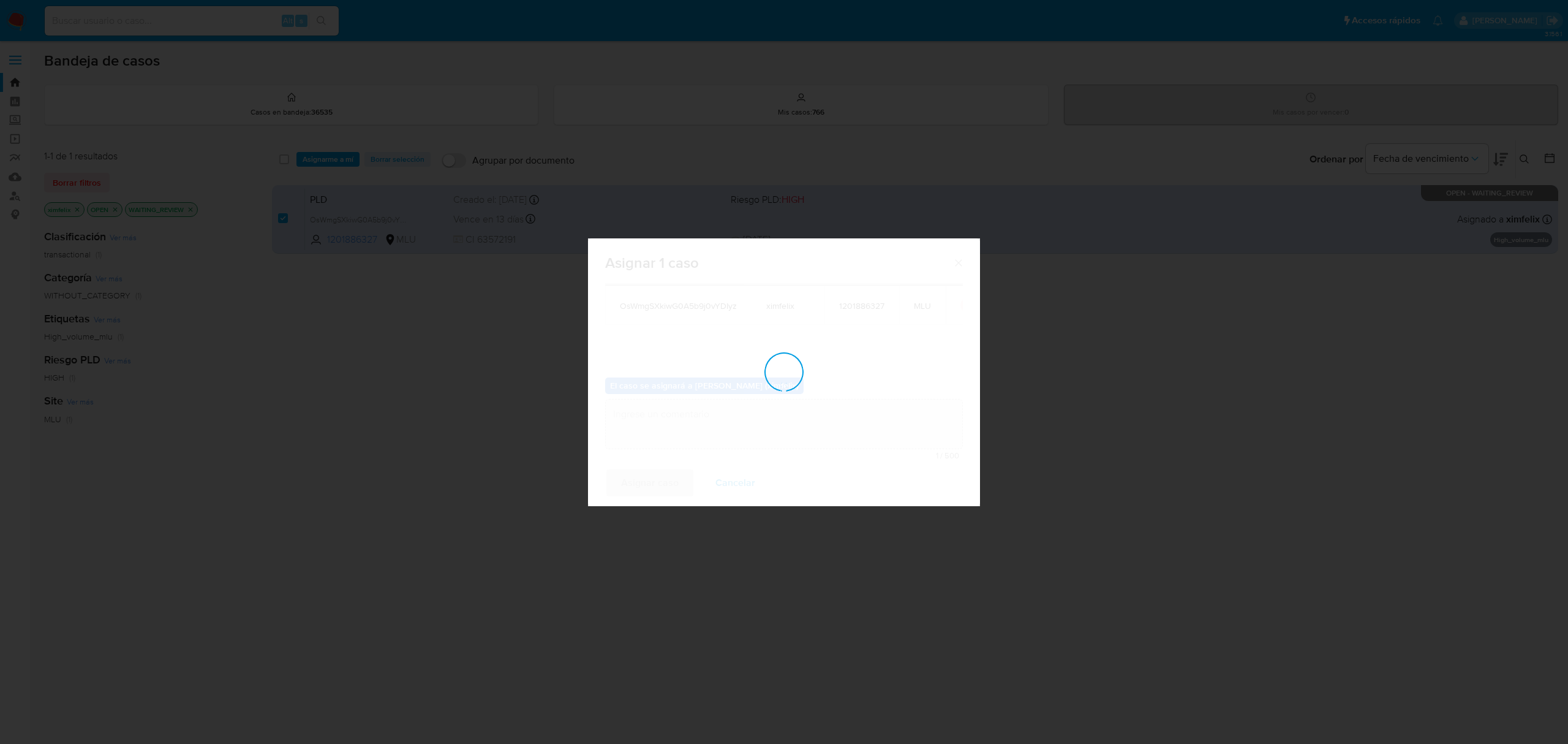
checkbox input "false"
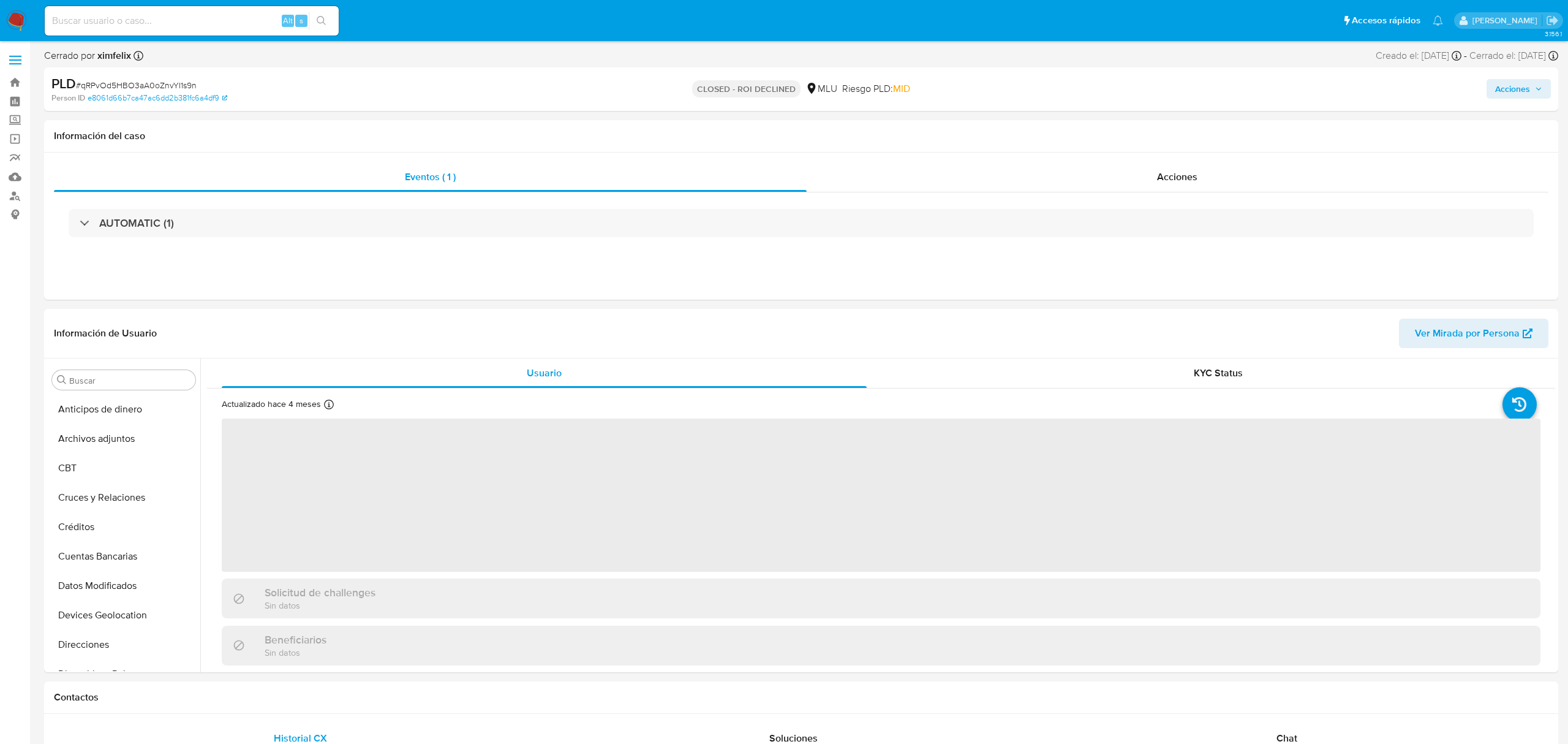
select select "10"
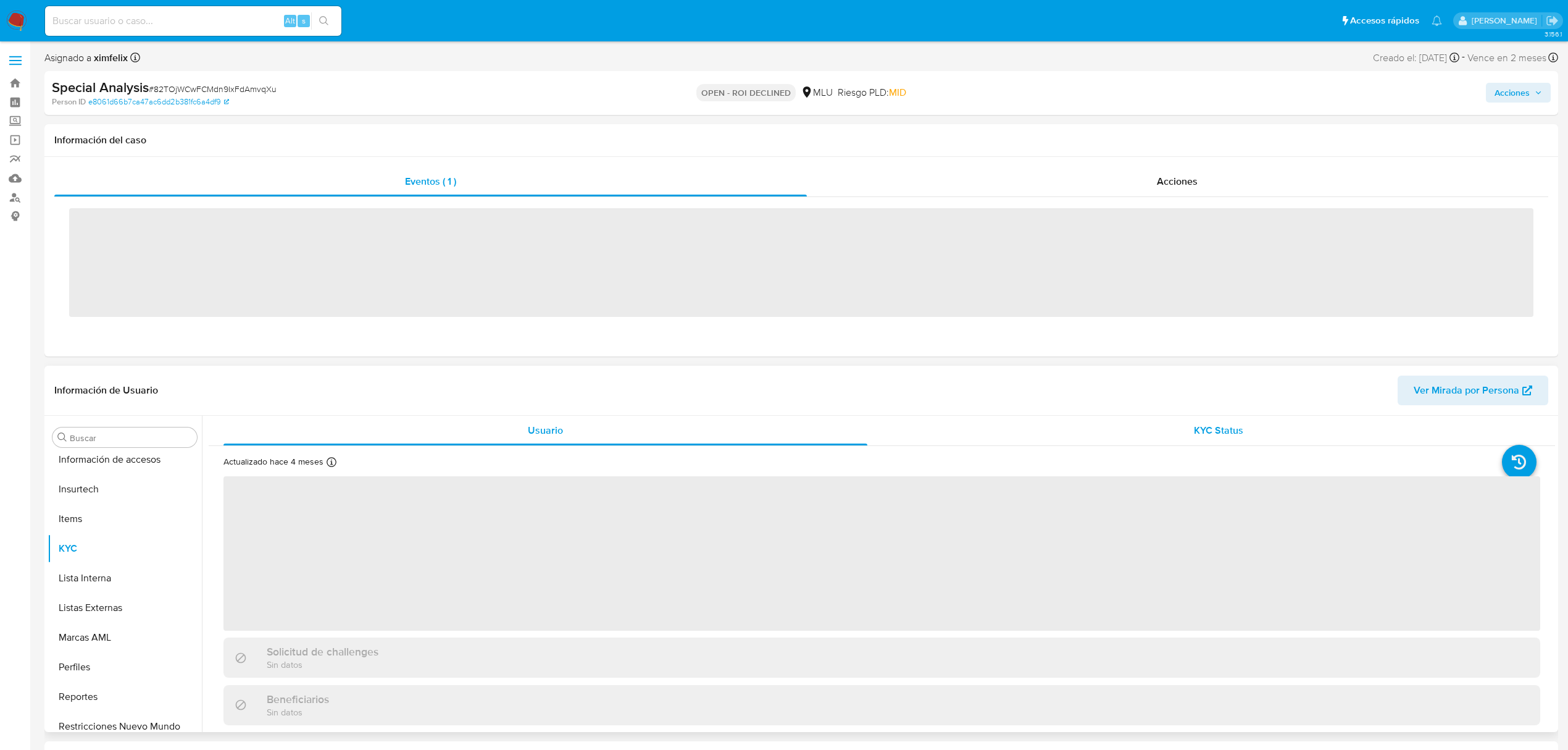
scroll to position [552, 0]
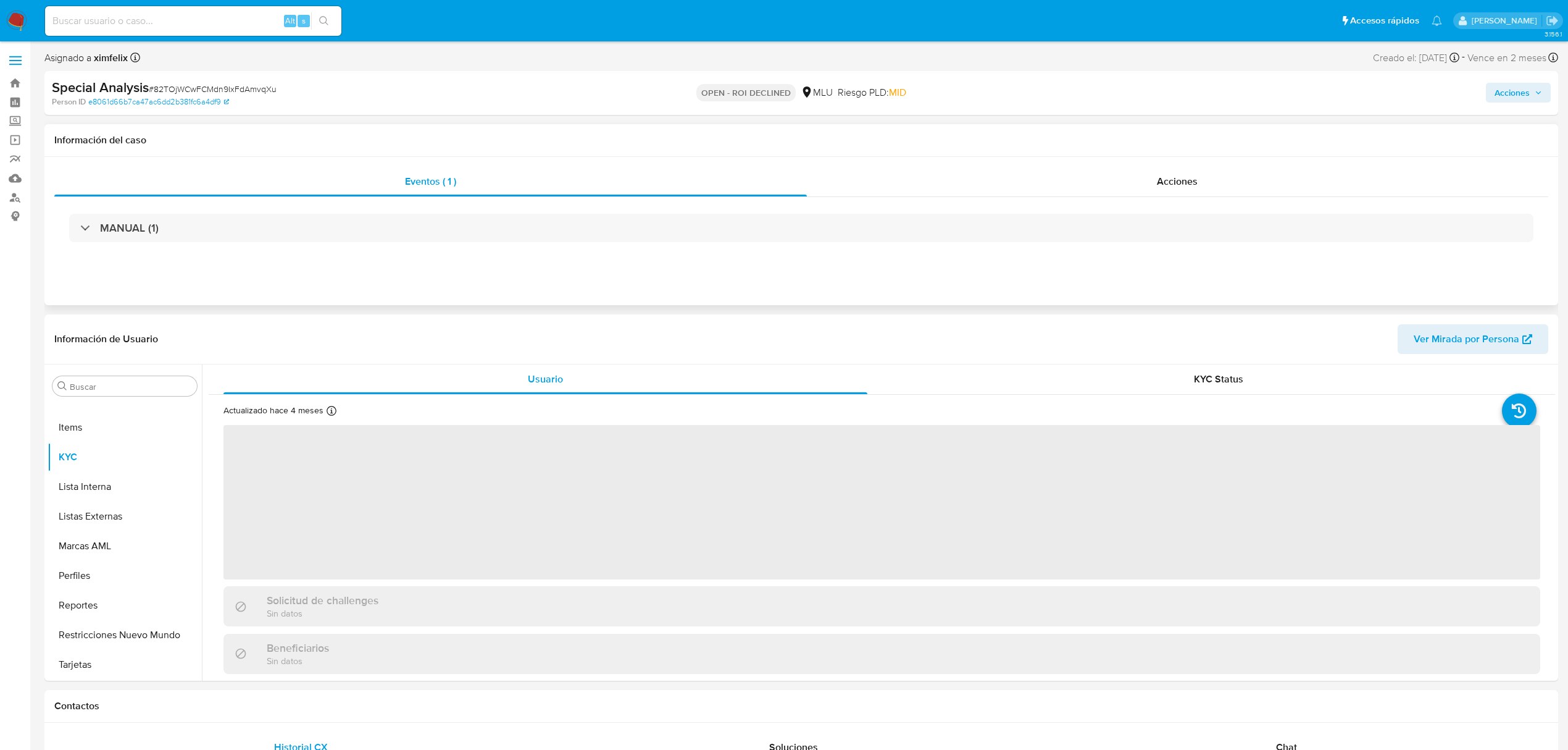
select select "10"
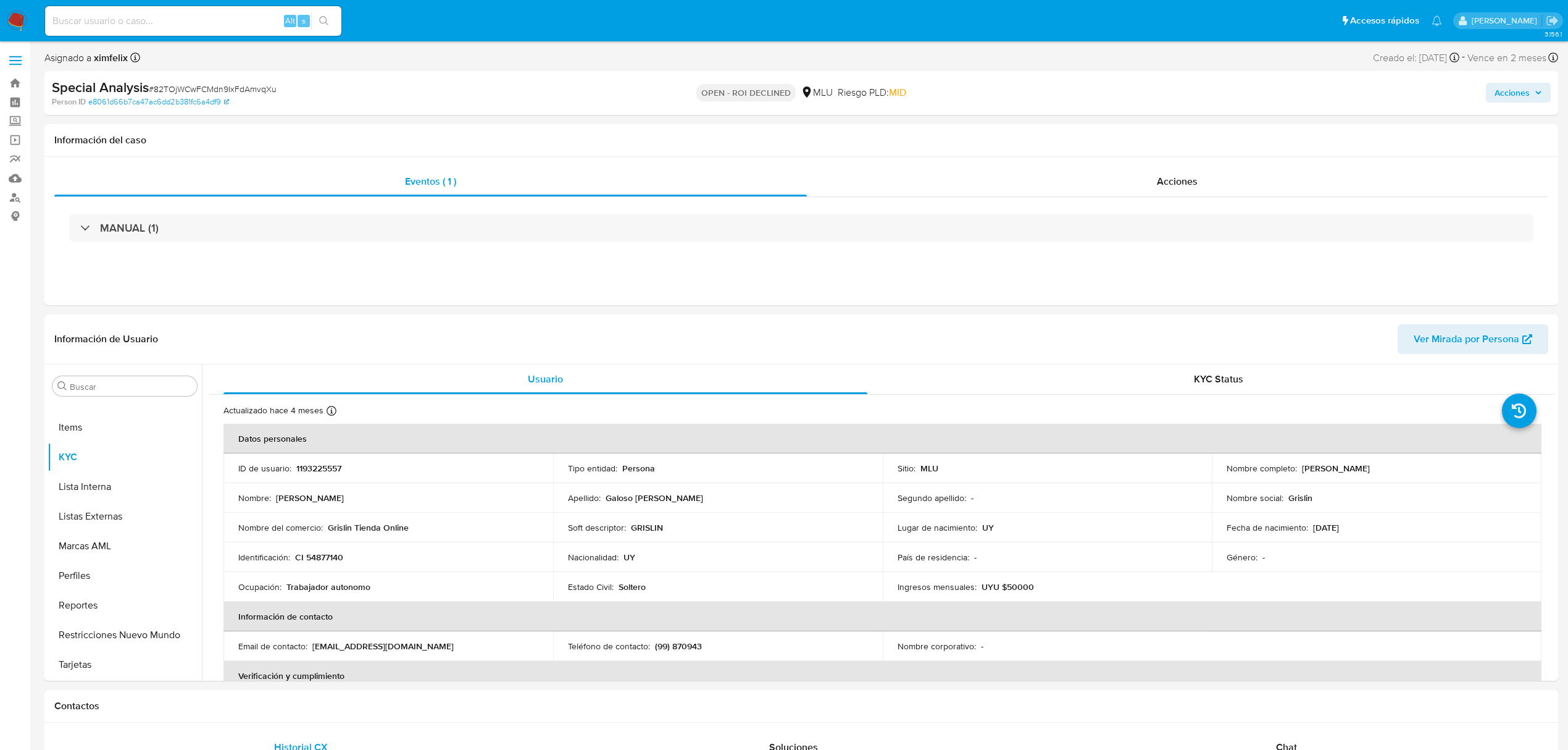
click at [1499, 99] on span "Acciones" at bounding box center [1512, 93] width 35 height 20
click at [1195, 135] on span "Resolución del caso" at bounding box center [1168, 131] width 88 height 14
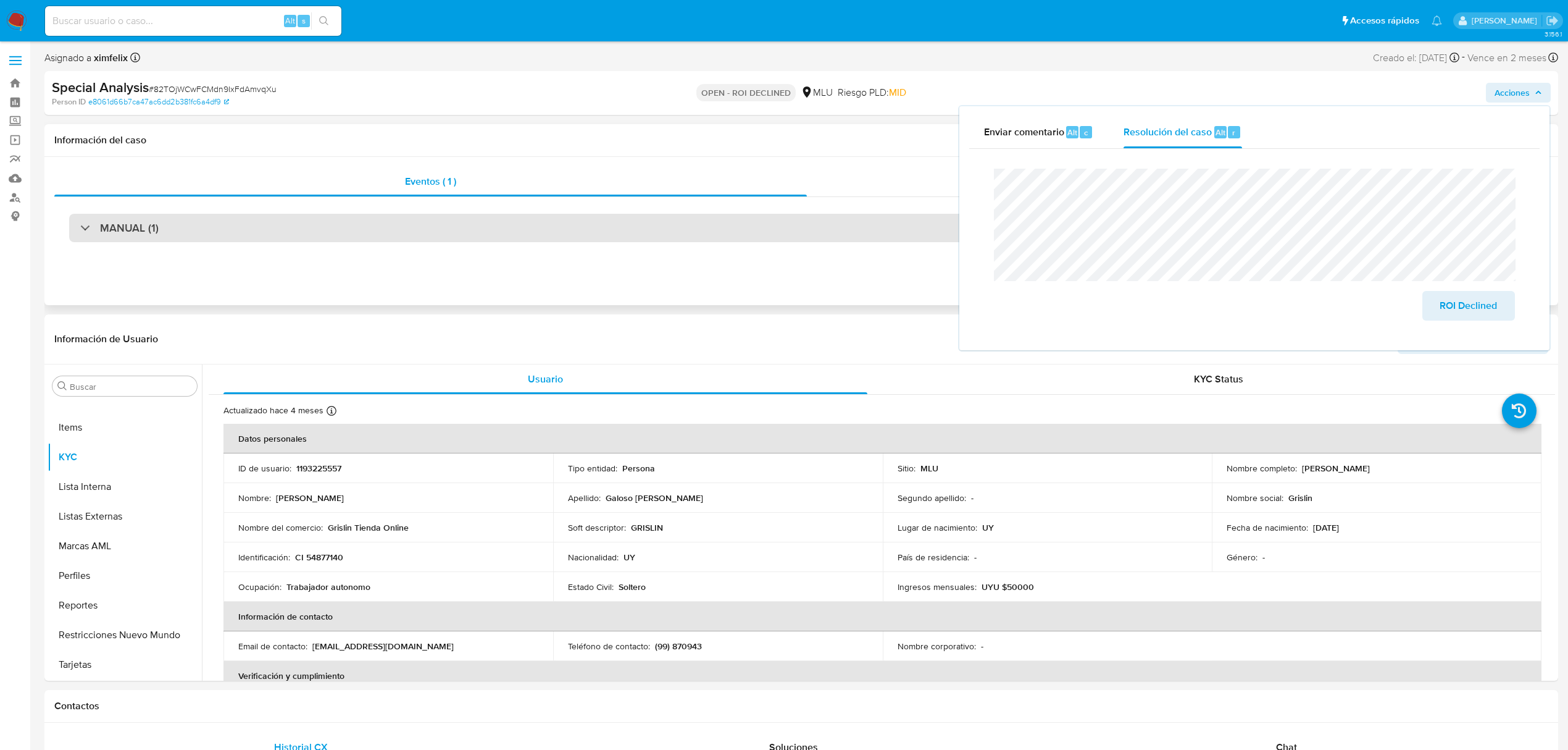
click at [832, 230] on div "MANUAL (1)" at bounding box center [801, 228] width 1464 height 28
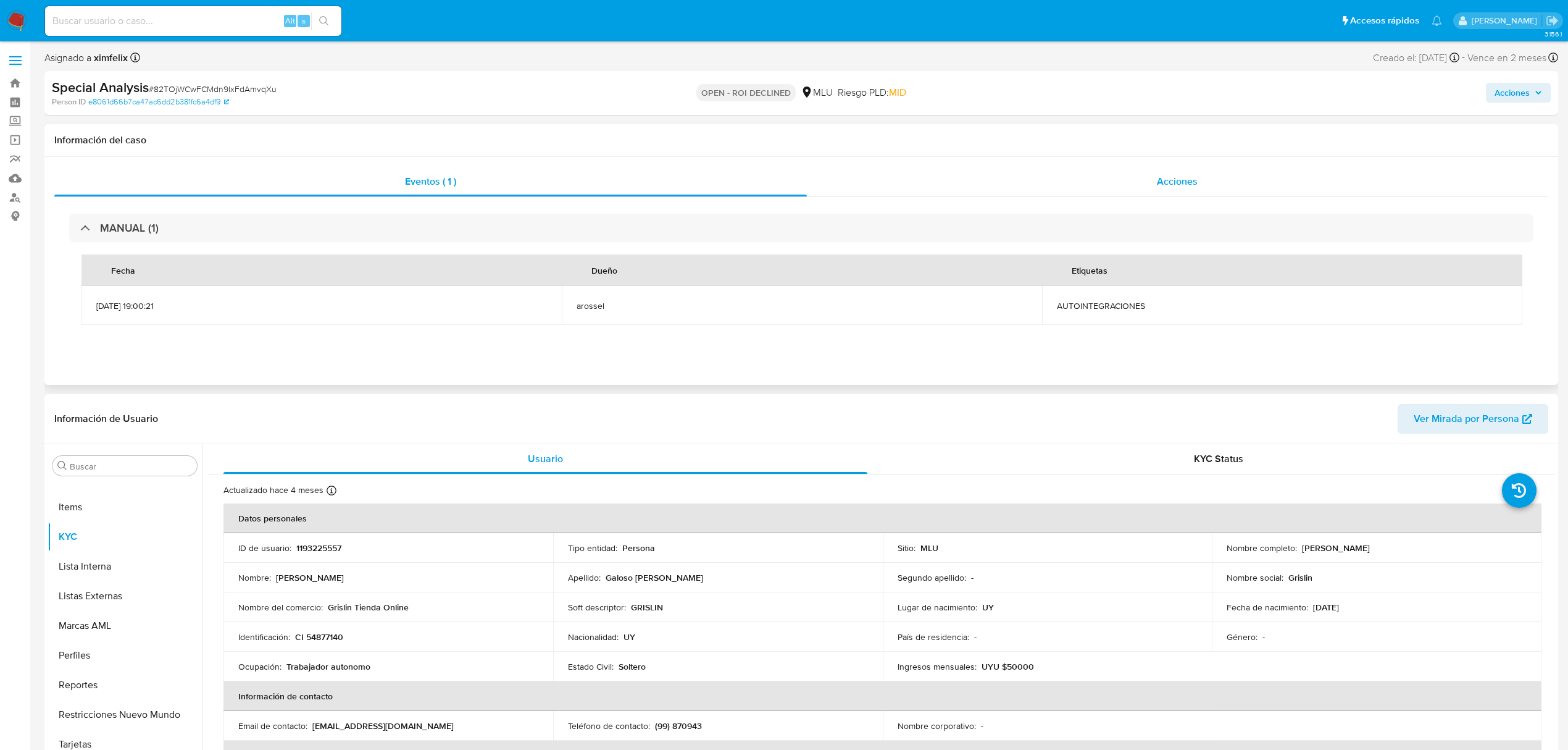
click at [1164, 171] on div "Acciones" at bounding box center [1178, 182] width 742 height 29
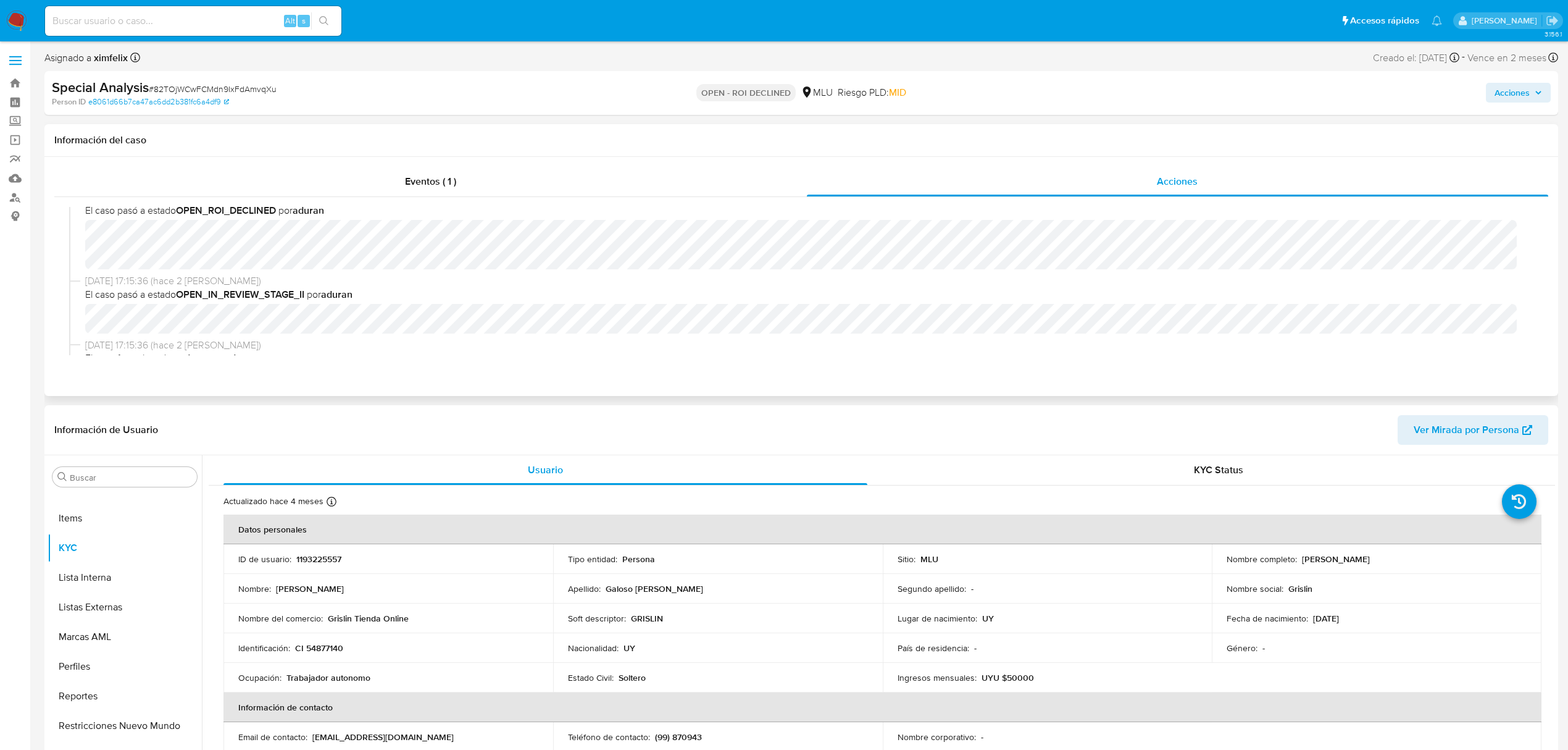
scroll to position [83, 0]
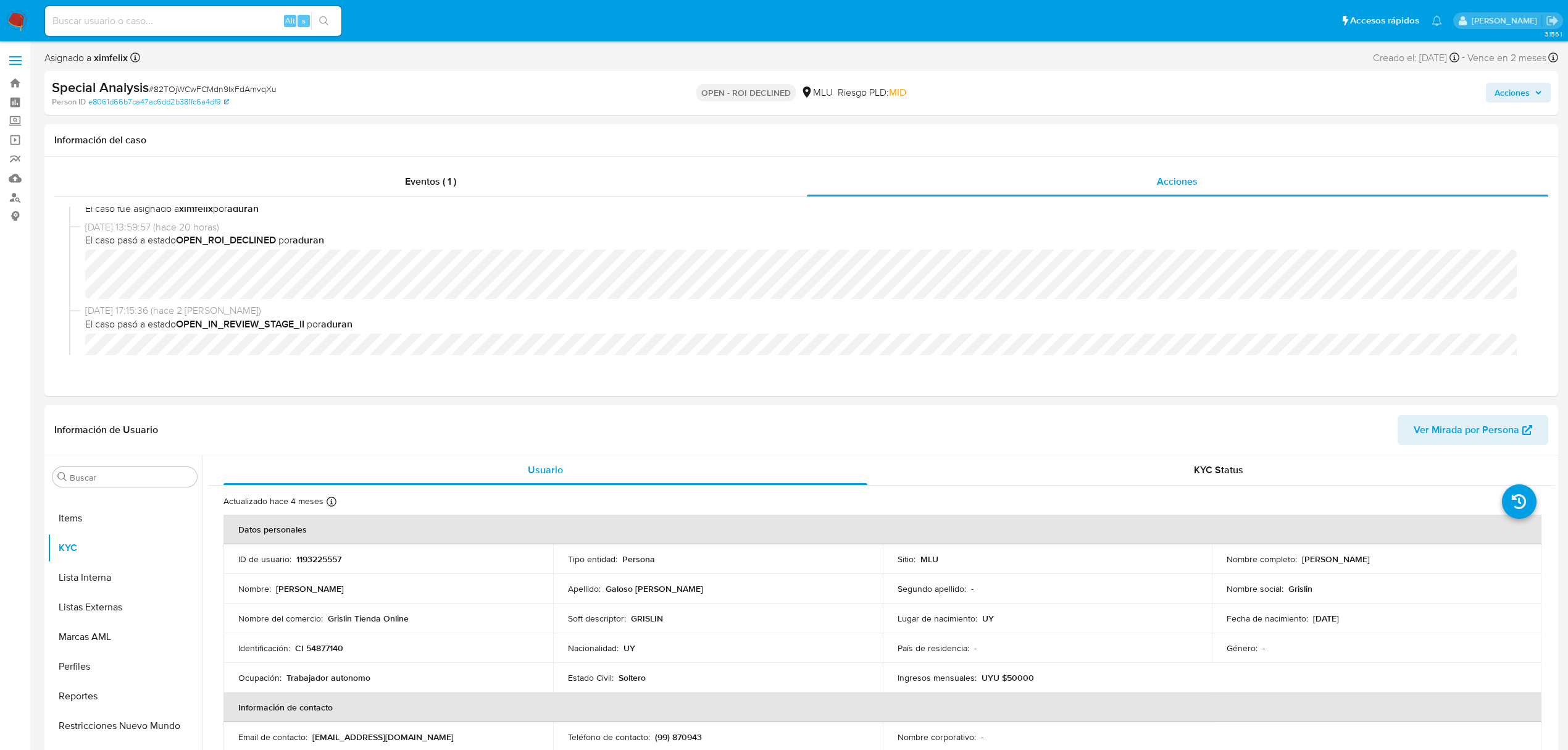
click at [1528, 103] on div "Acciones" at bounding box center [1302, 93] width 496 height 29
click at [1515, 85] on span "Acciones" at bounding box center [1512, 93] width 35 height 20
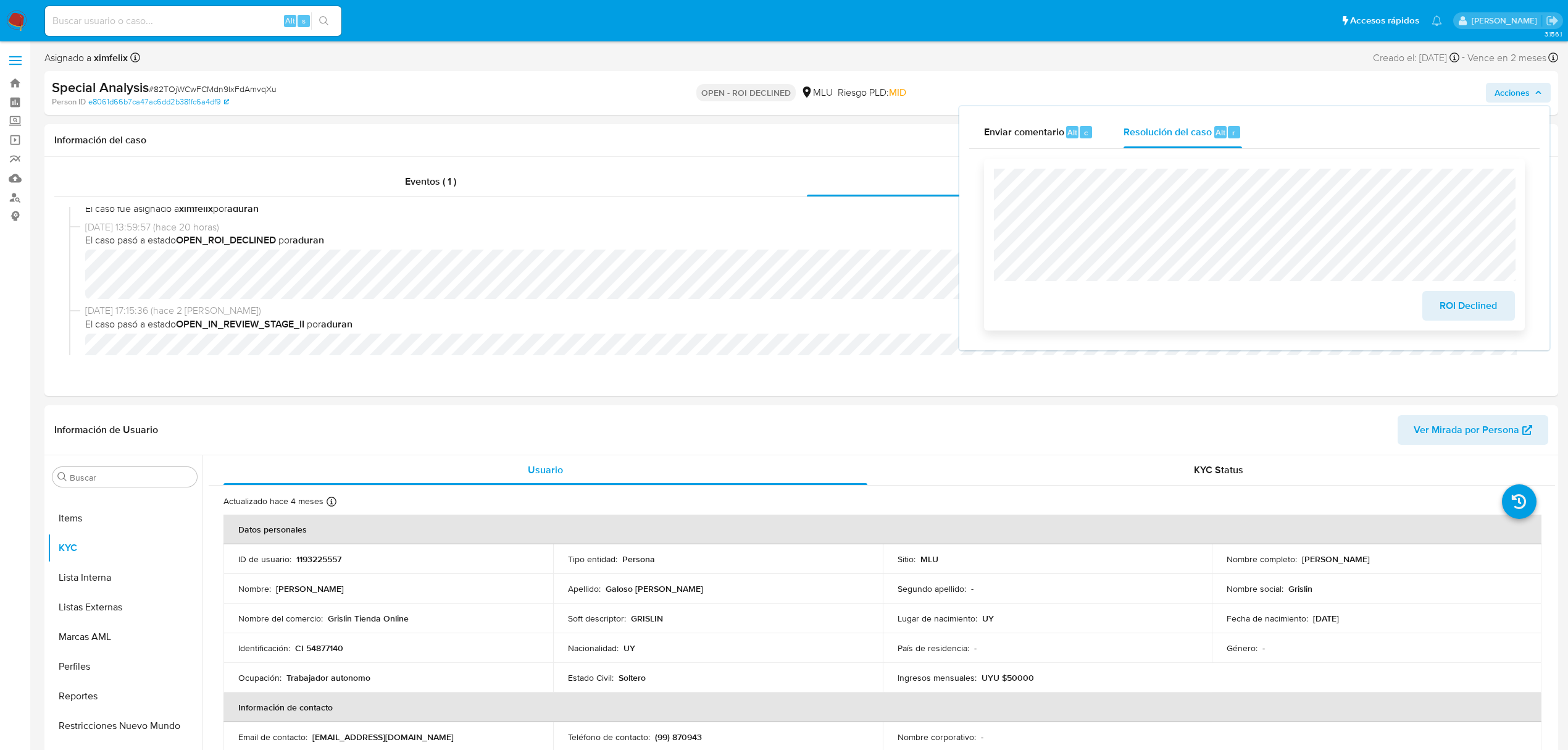
click at [1447, 297] on span "ROI Declined" at bounding box center [1469, 306] width 61 height 28
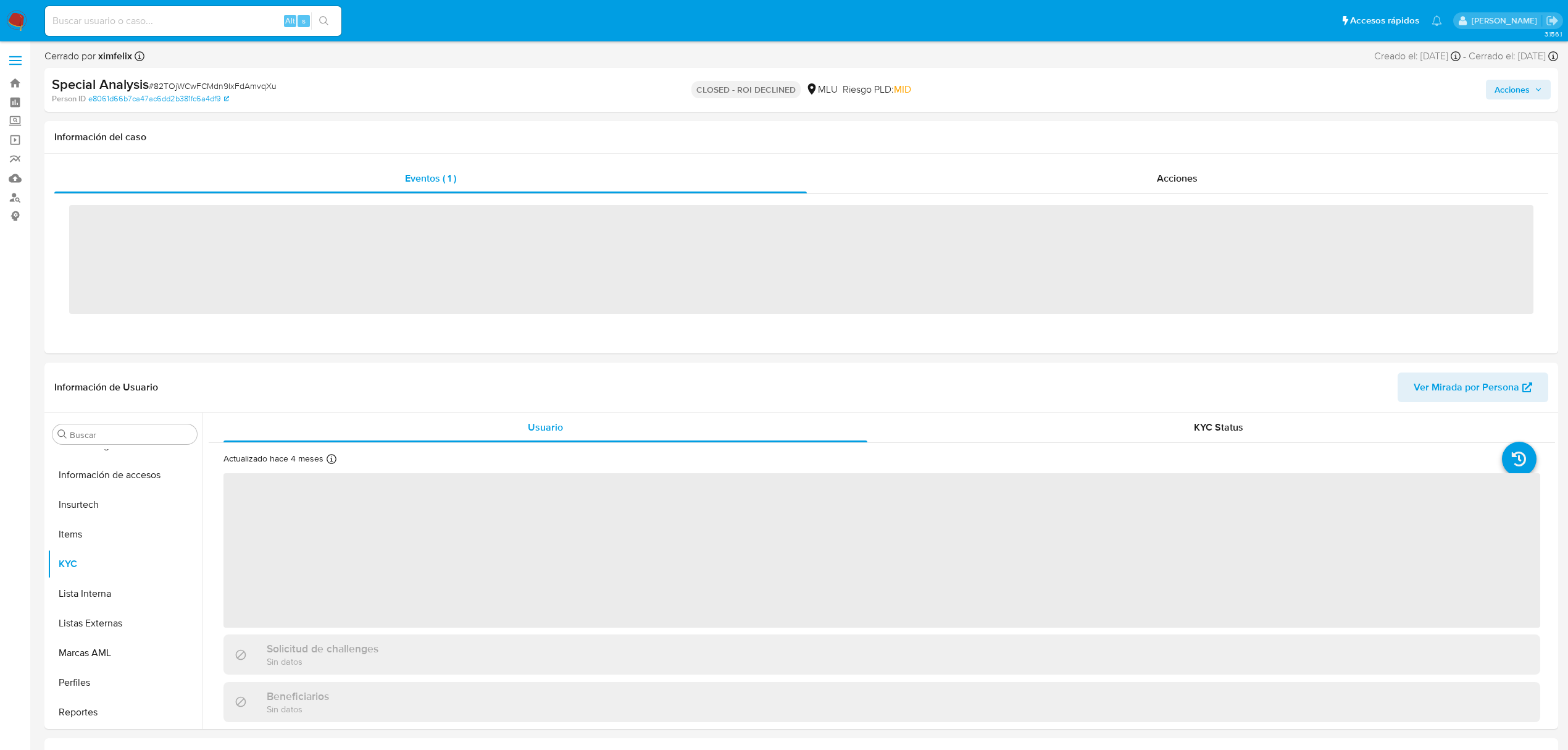
scroll to position [552, 0]
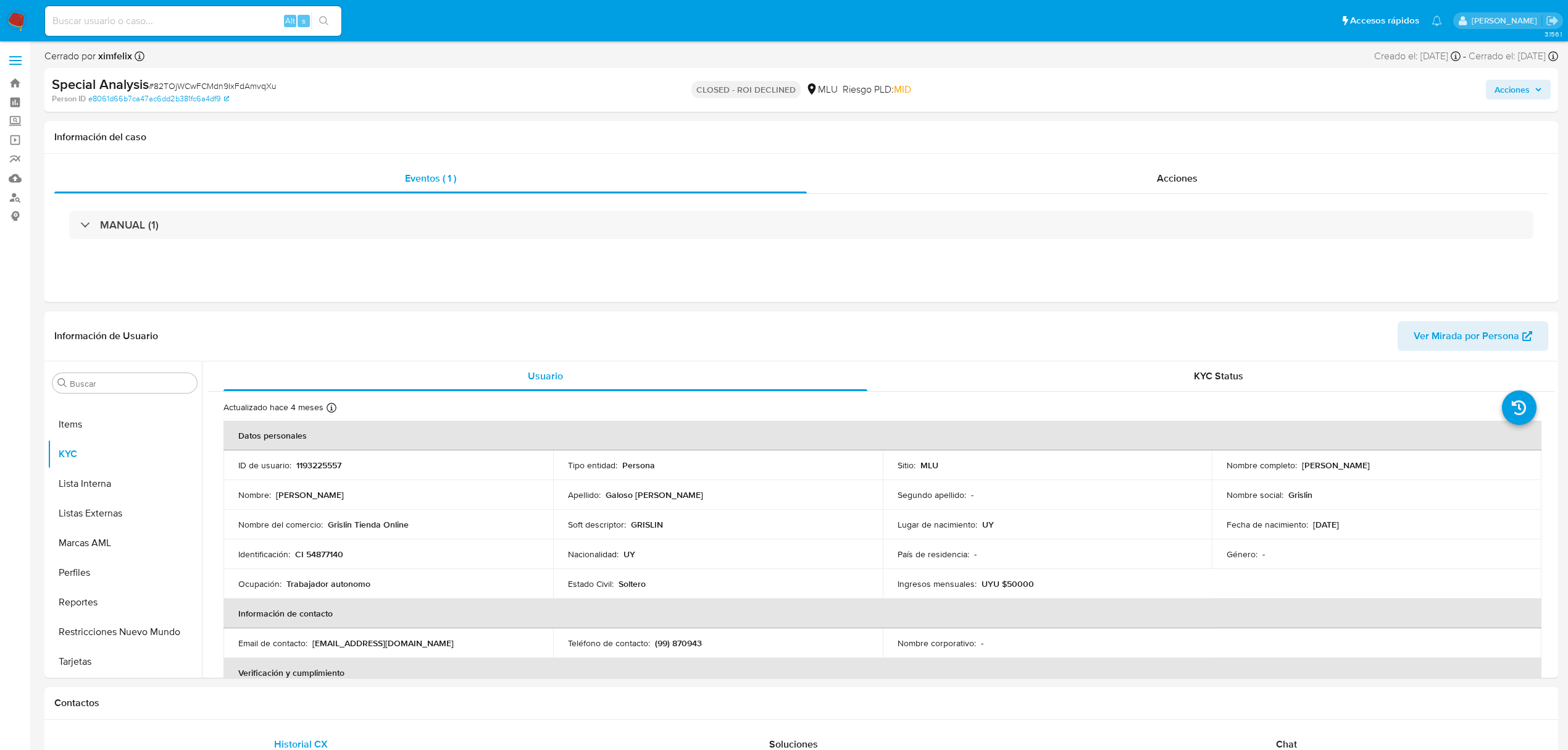
select select "10"
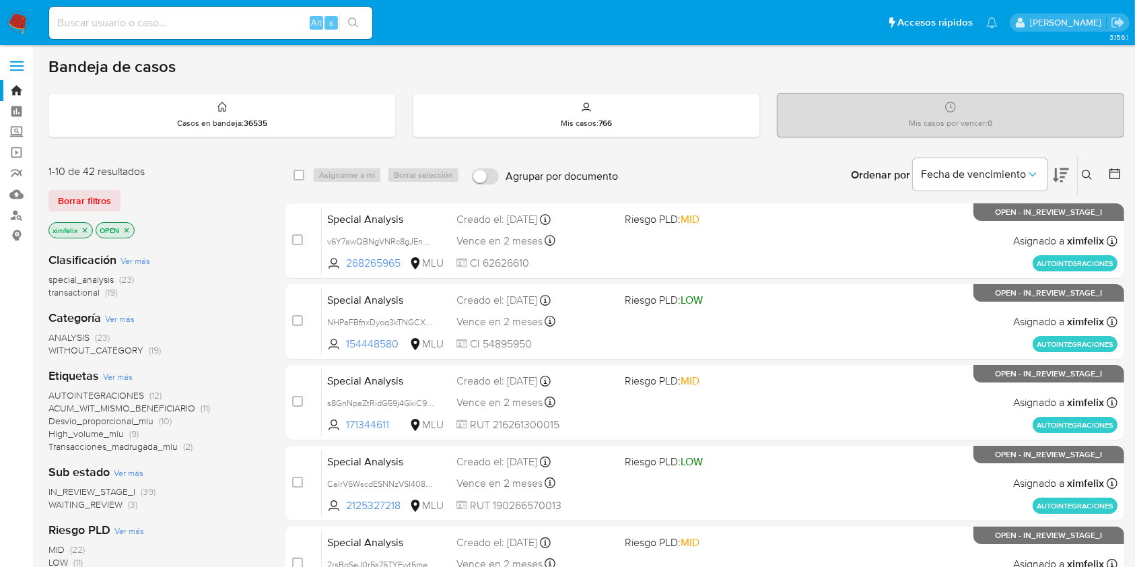
click at [81, 227] on icon "close-filter" at bounding box center [85, 230] width 8 height 8
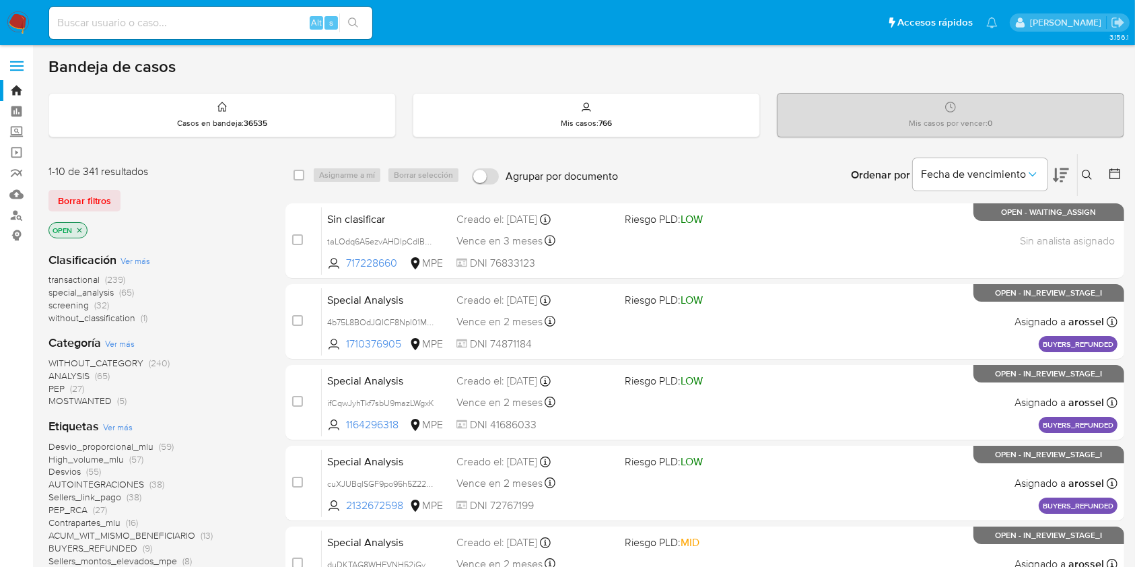
click at [81, 227] on icon "close-filter" at bounding box center [79, 230] width 8 height 8
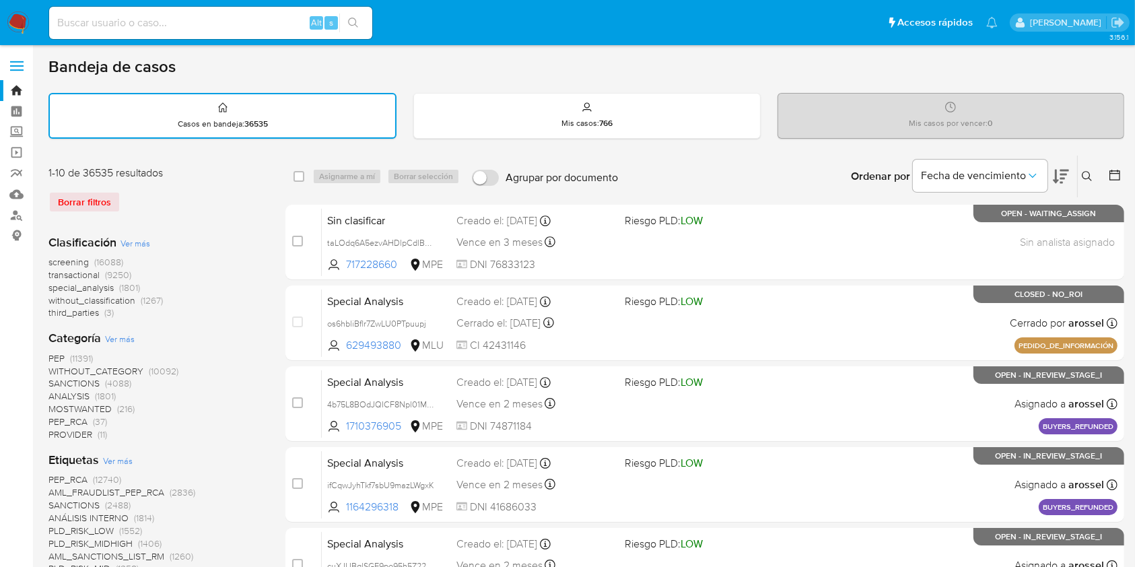
click at [1107, 178] on div at bounding box center [1112, 176] width 24 height 42
click at [1110, 178] on icon at bounding box center [1114, 175] width 11 height 11
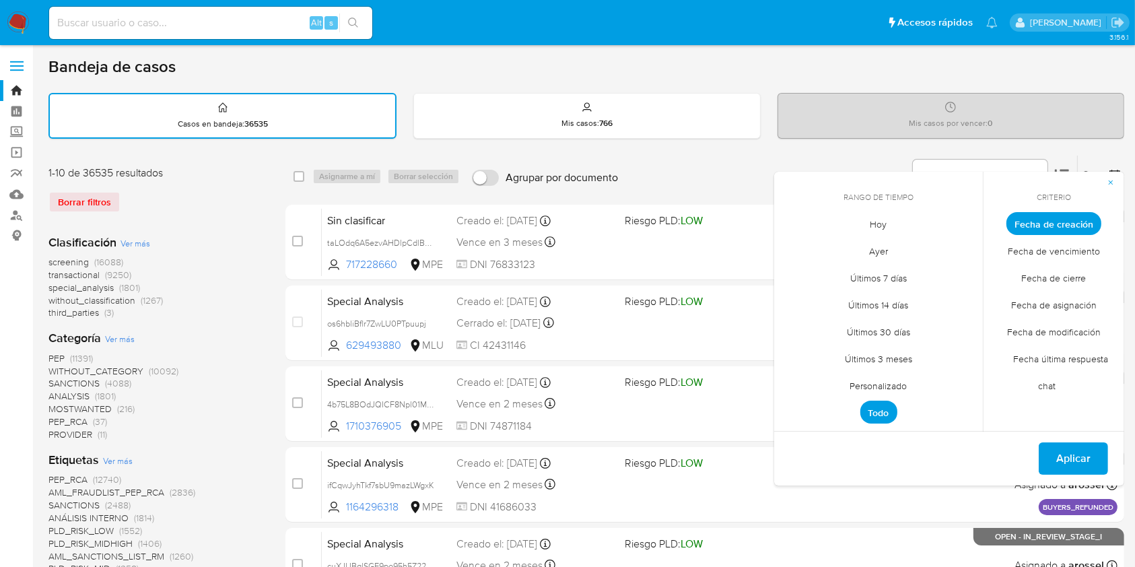
click at [870, 384] on span "Personalizado" at bounding box center [878, 386] width 85 height 28
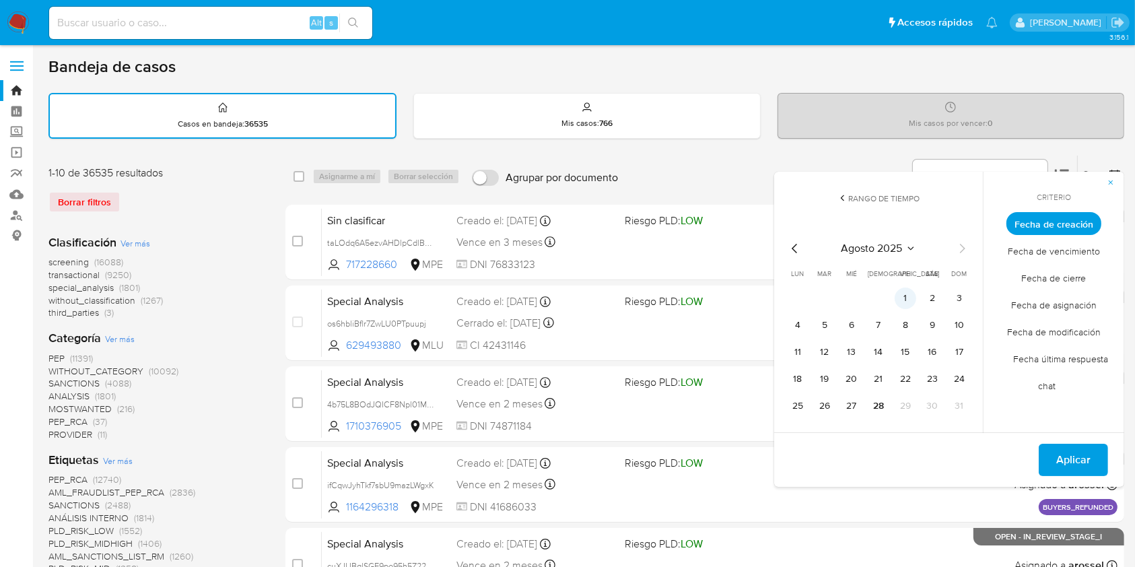
click at [912, 297] on button "1" at bounding box center [905, 298] width 22 height 22
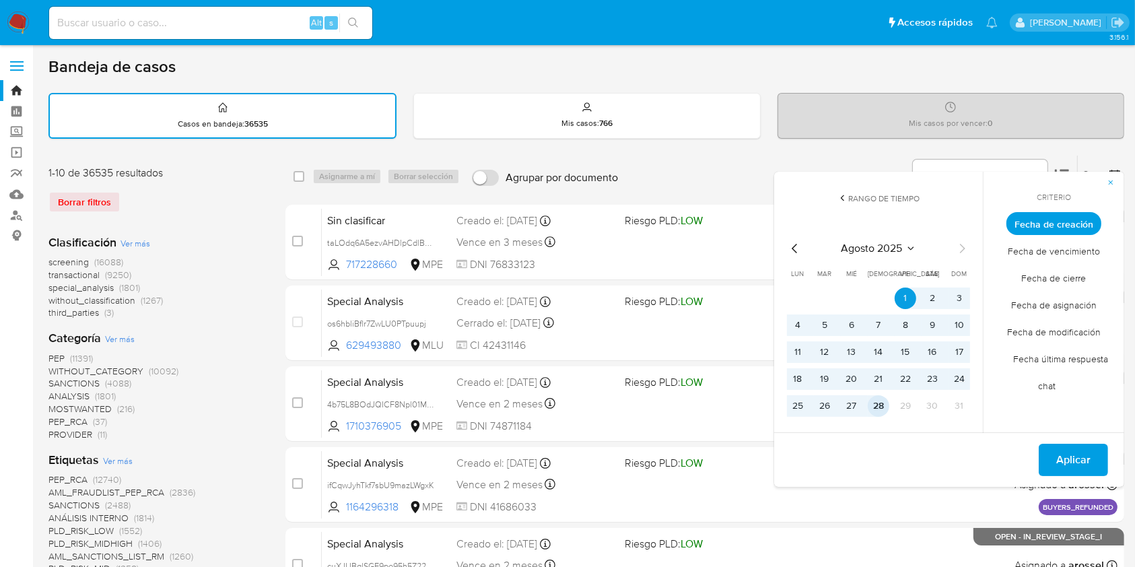
click at [878, 406] on button "28" at bounding box center [878, 406] width 22 height 22
click at [1056, 281] on span "Fecha de cierre" at bounding box center [1053, 278] width 93 height 28
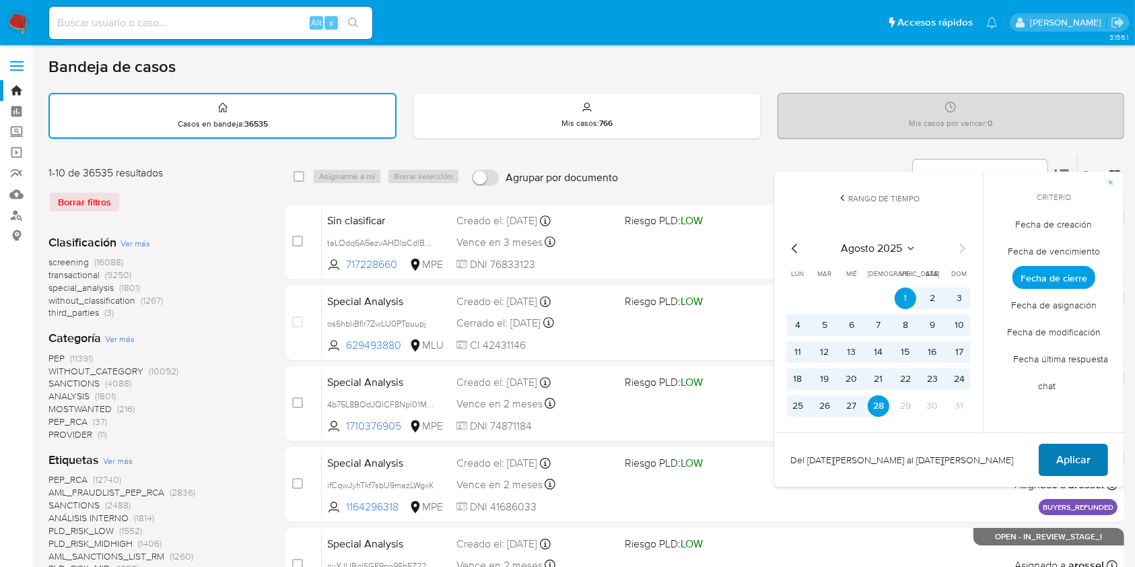
click at [1066, 450] on span "Aplicar" at bounding box center [1073, 460] width 34 height 30
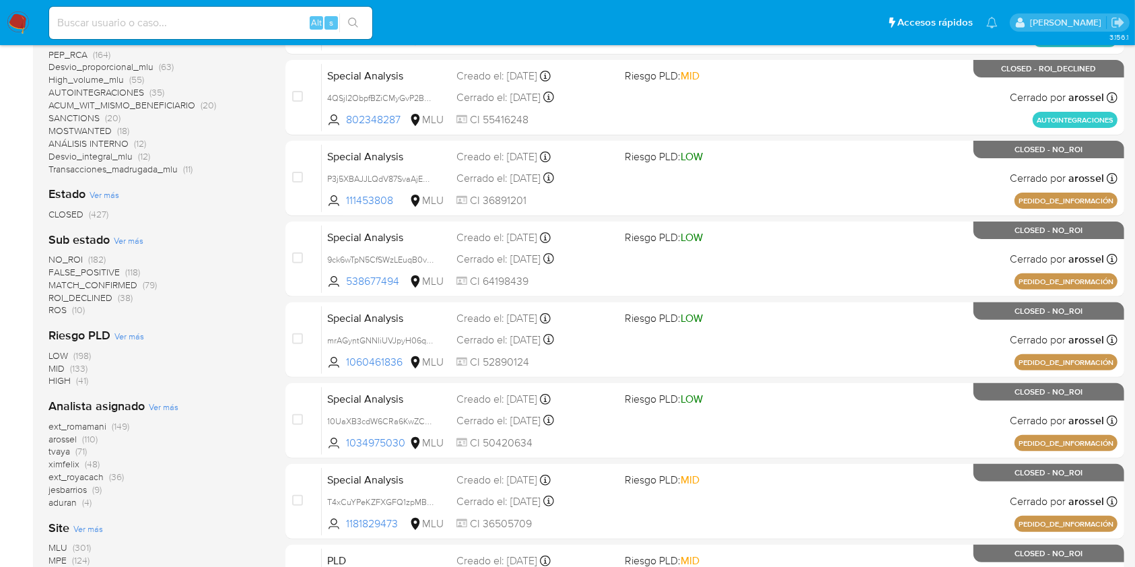
scroll to position [359, 0]
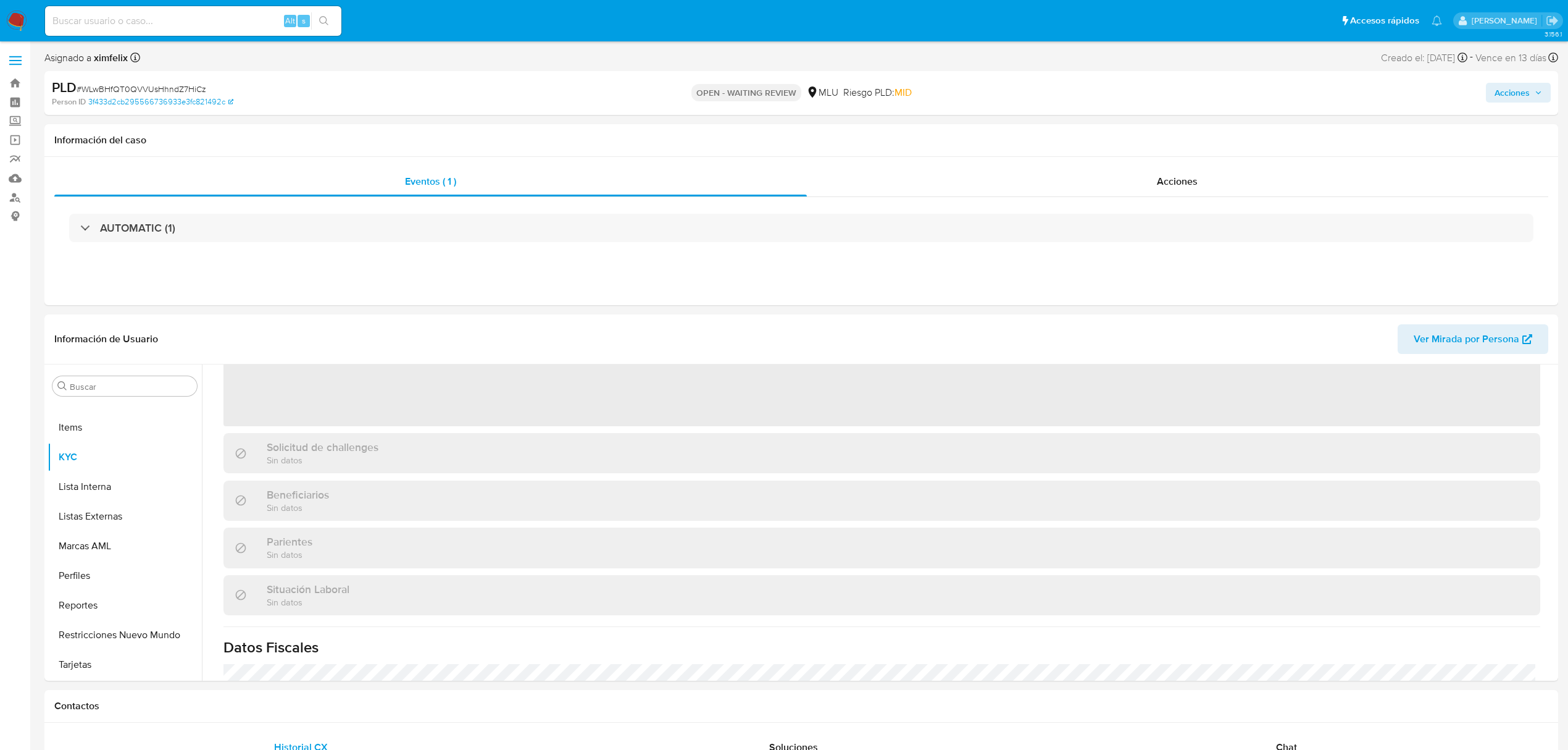
scroll to position [164, 0]
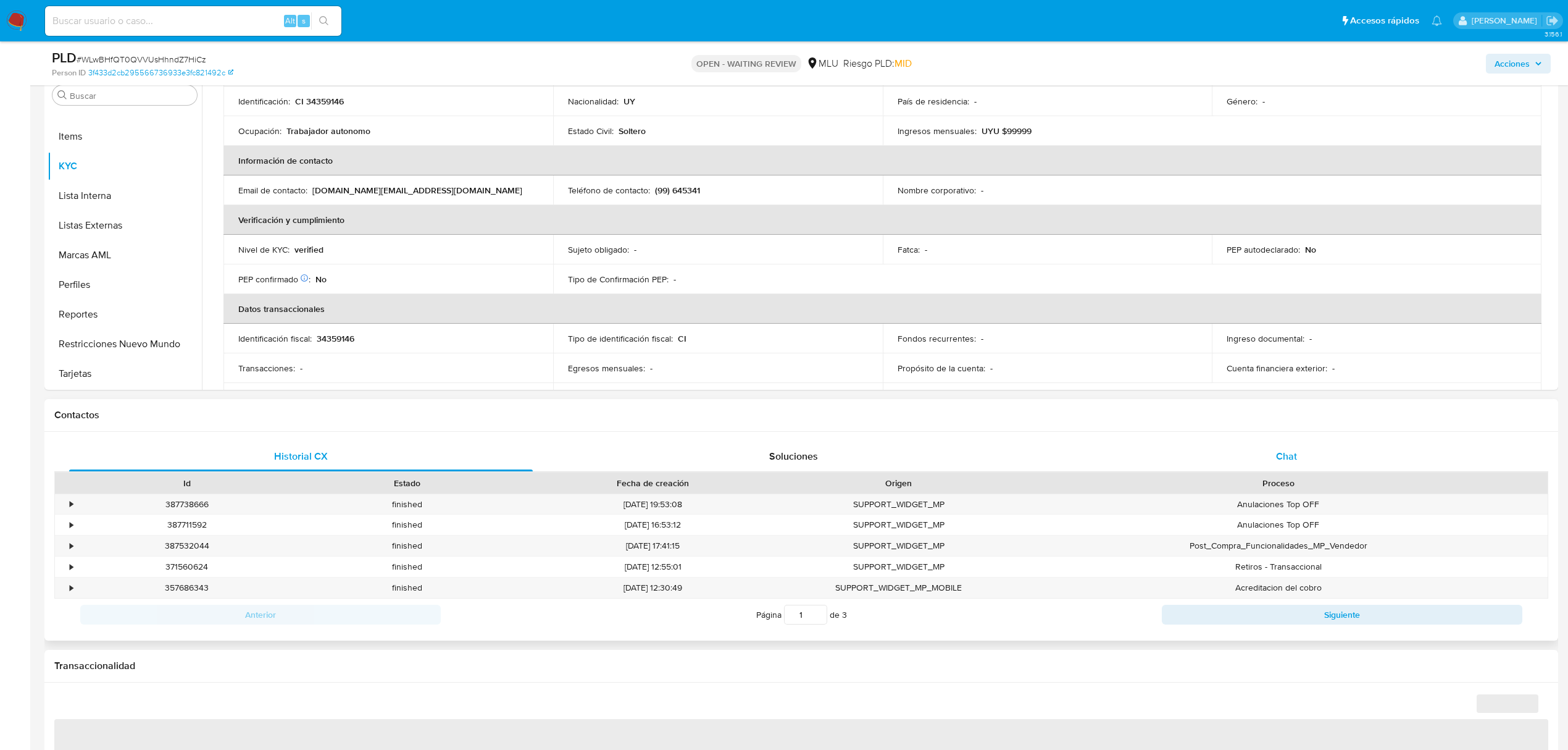
select select "10"
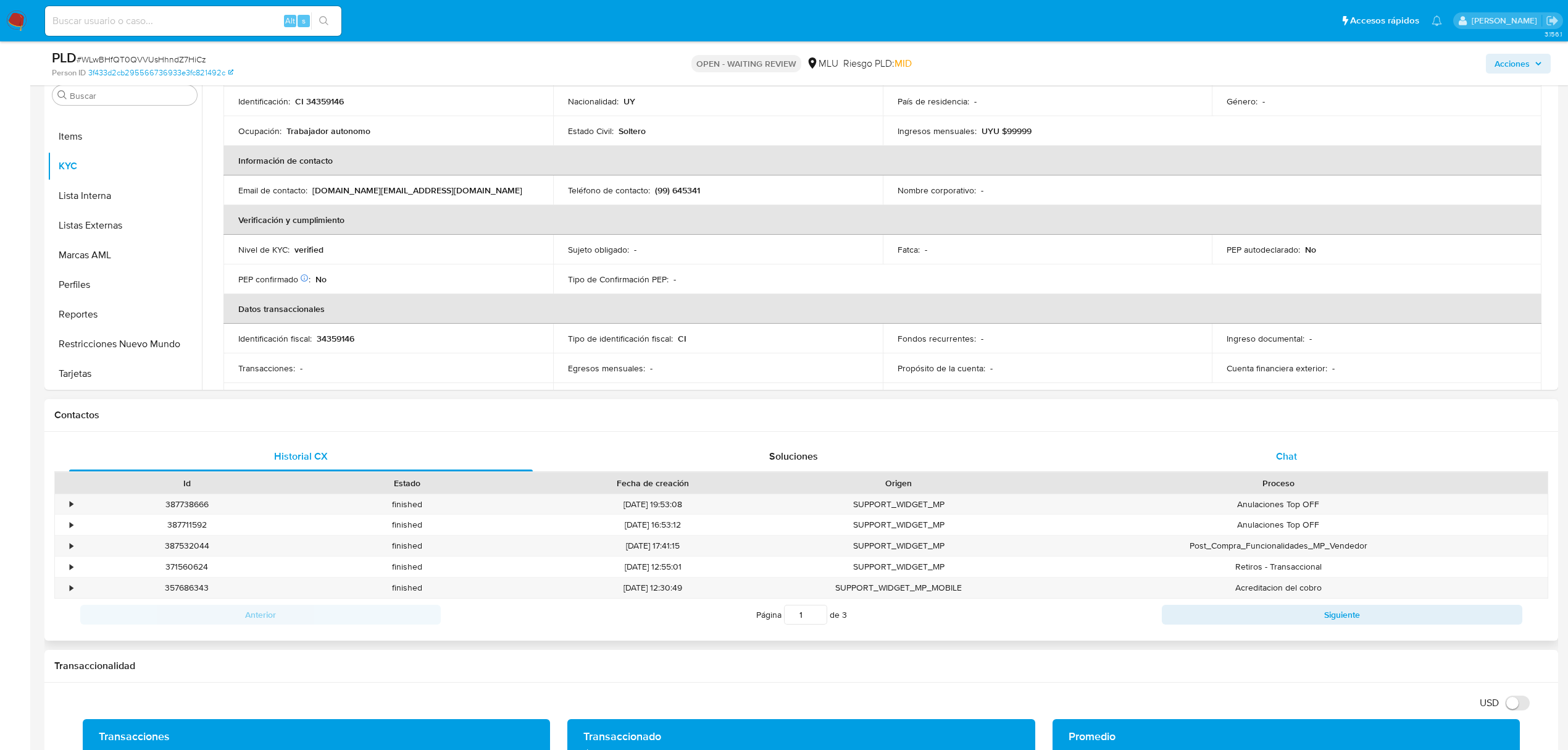
click at [1325, 455] on div "Chat" at bounding box center [1286, 456] width 463 height 29
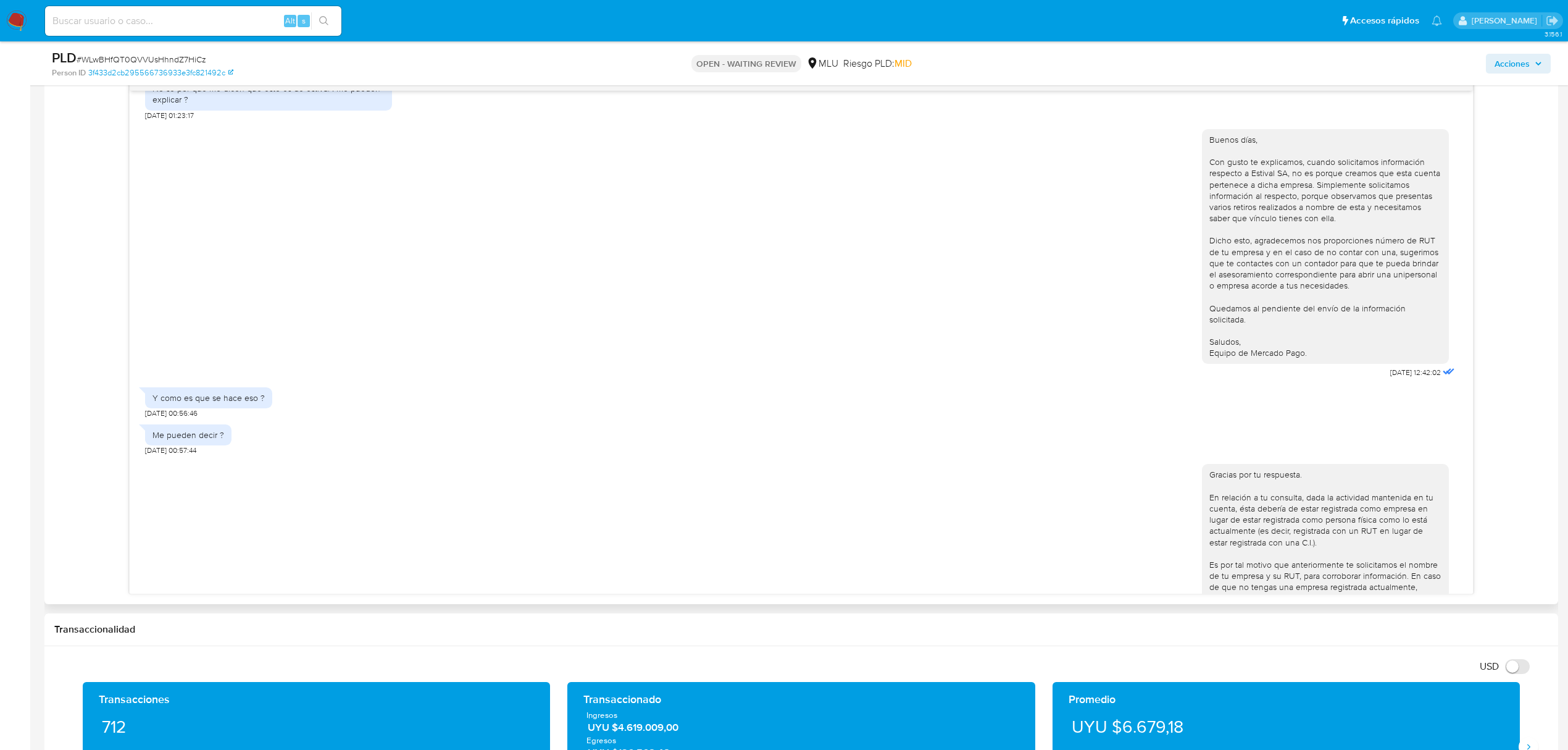
scroll to position [753, 0]
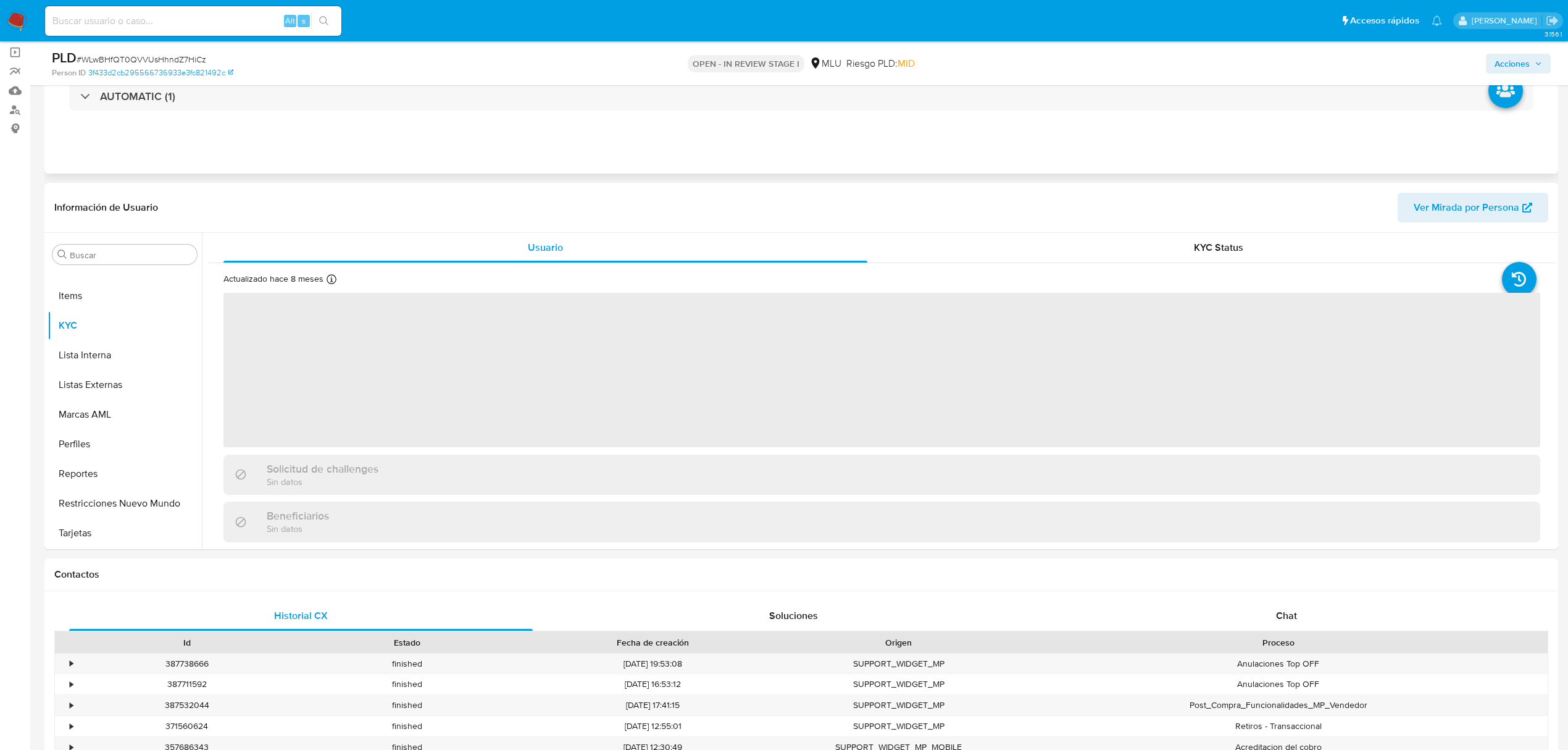
scroll to position [330, 0]
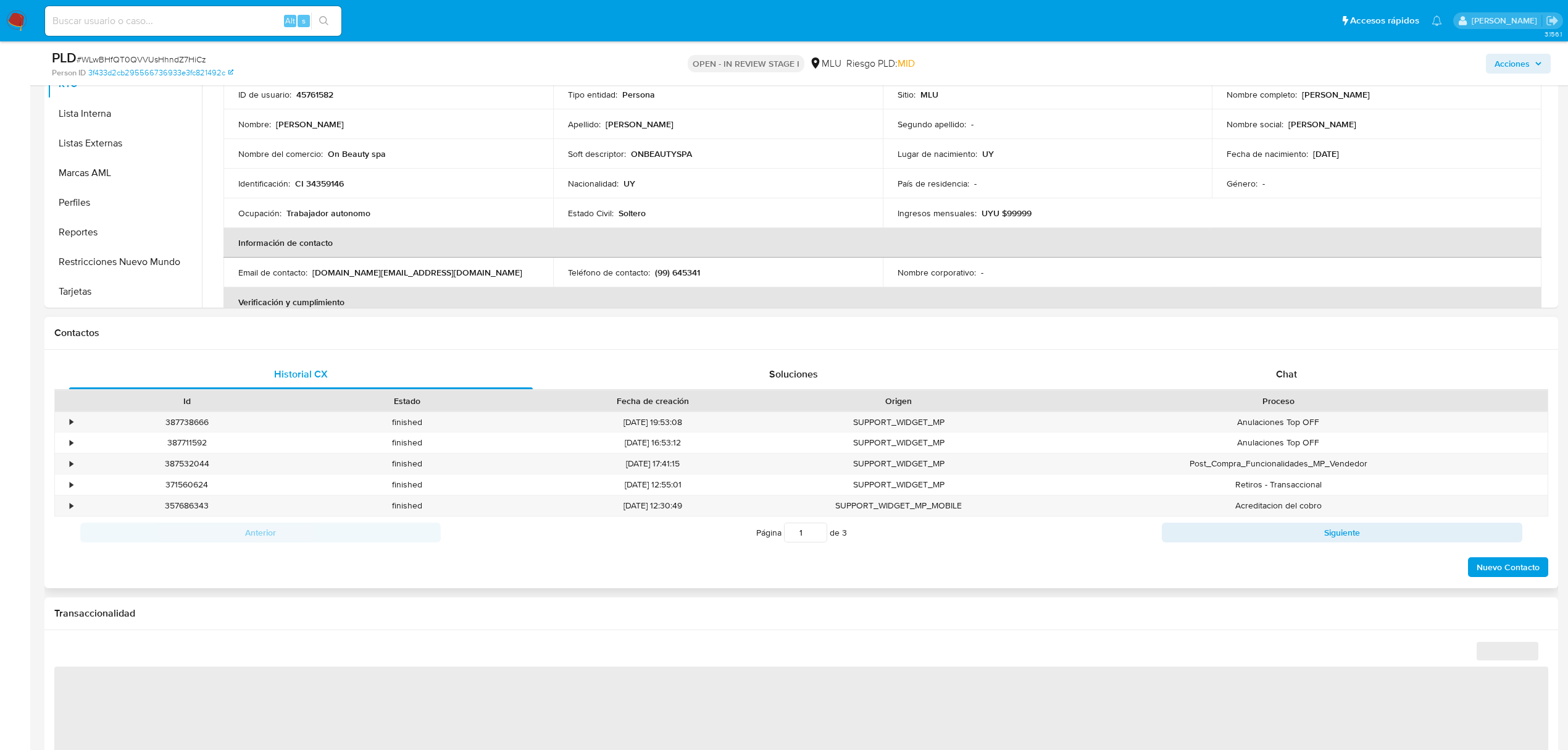
select select "10"
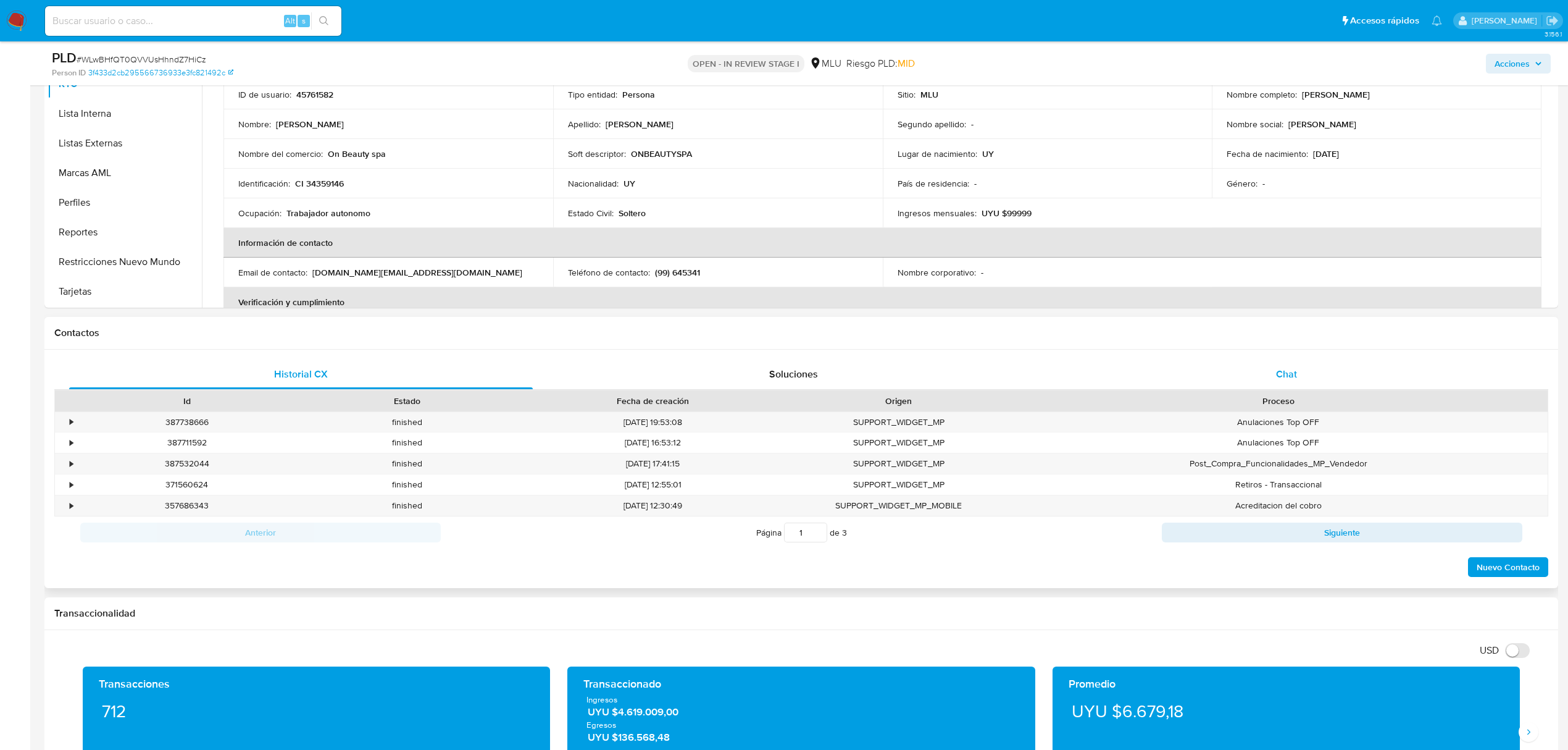
click at [1281, 364] on div "Chat" at bounding box center [1286, 375] width 463 height 29
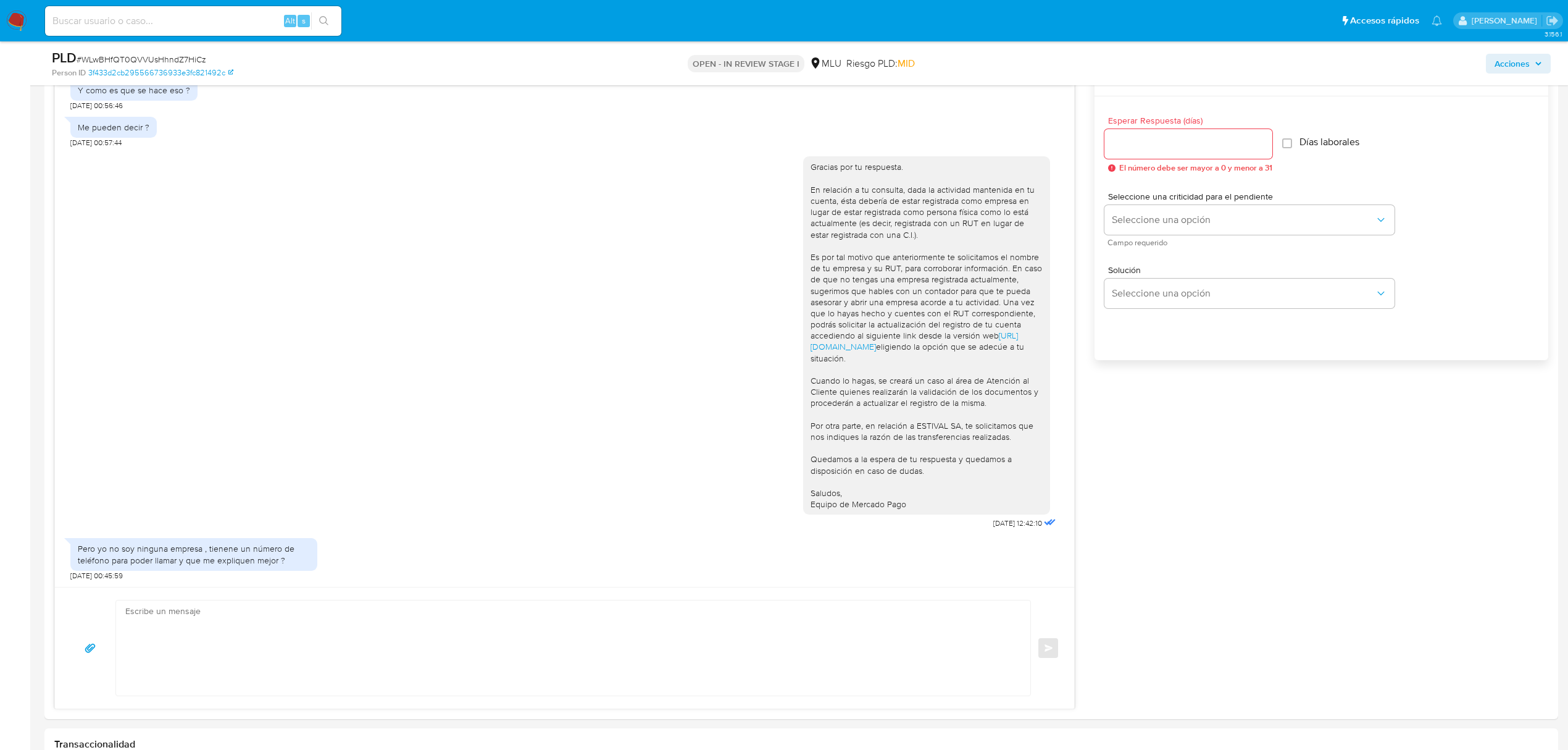
scroll to position [742, 0]
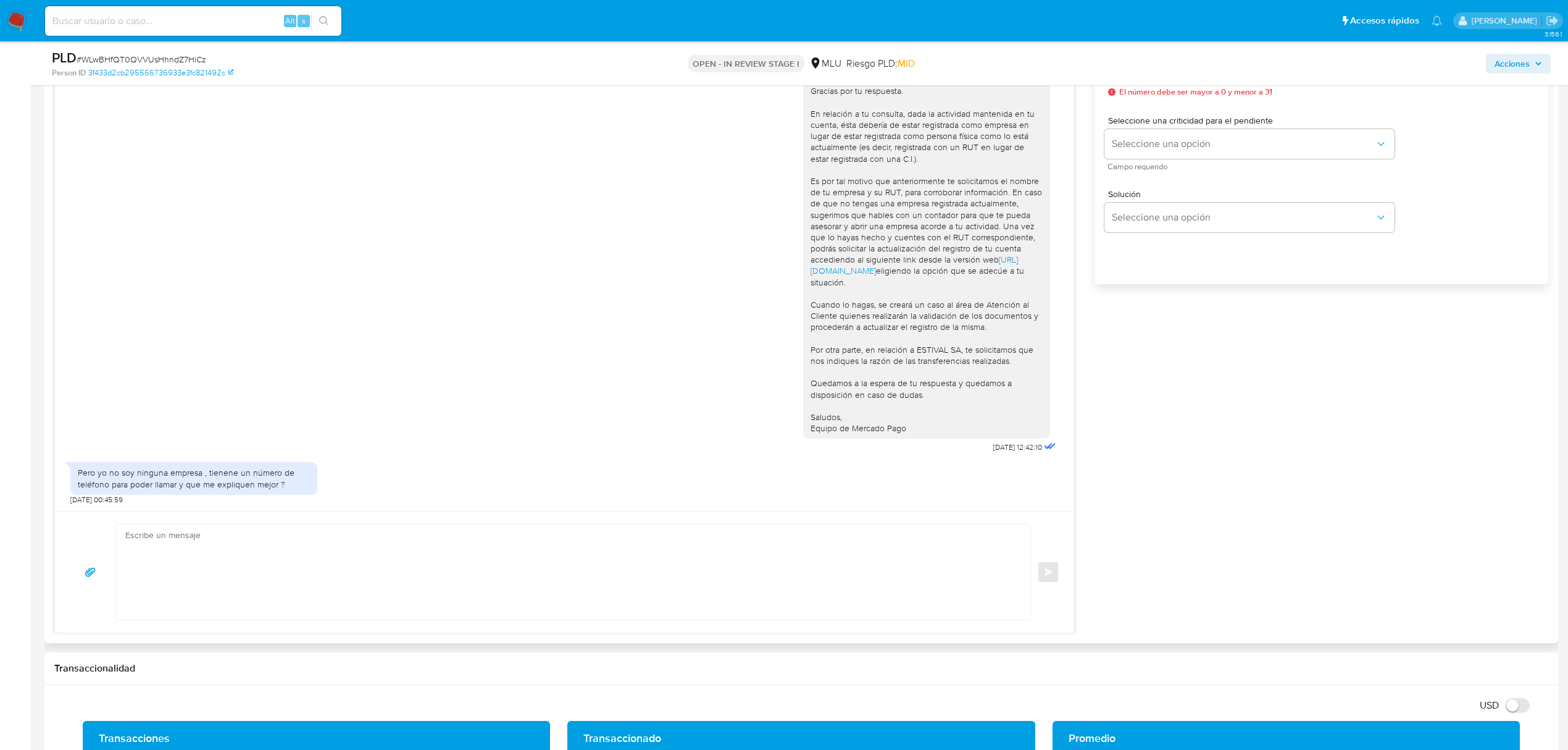
click at [667, 573] on textarea at bounding box center [571, 572] width 890 height 95
click at [393, 588] on textarea "Buenos días, El medio que contamos para comunicarnos es a través de este chat. …" at bounding box center [571, 572] width 890 height 95
click at [626, 607] on textarea "Buenos días, El medio que contamos para comunicarnos es a través de este chat. …" at bounding box center [571, 572] width 890 height 95
drag, startPoint x: 563, startPoint y: 589, endPoint x: 349, endPoint y: 601, distance: 214.3
click at [349, 601] on textarea "Buenos días, El medio que contamos para comunicarnos es a través de este chat. …" at bounding box center [571, 572] width 890 height 95
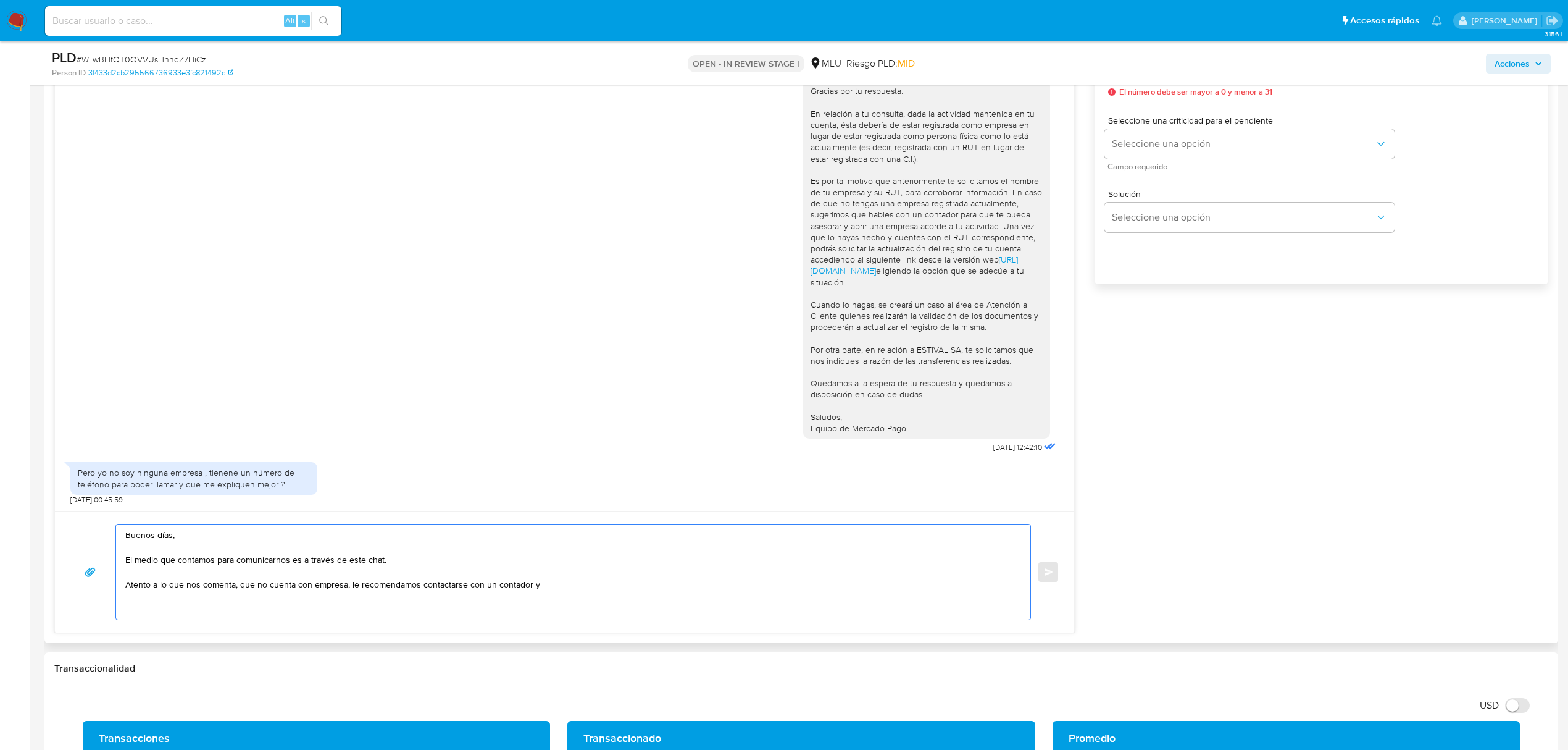
paste textarea "Sugerimos que te contactes con un contador para que te pueda brindar el asesora…"
click at [356, 588] on textarea "Buenos días, El medio que contamos para comunicarnos es a través de este chat. …" at bounding box center [571, 572] width 890 height 95
drag, startPoint x: 806, startPoint y: 588, endPoint x: 895, endPoint y: 589, distance: 89.0
click at [895, 589] on textarea "Buenos días, El medio que contamos para comunicarnos es a través de este chat. …" at bounding box center [571, 572] width 890 height 95
click at [938, 591] on textarea "Buenos días, El medio que contamos para comunicarnos es a través de este chat. …" at bounding box center [571, 572] width 890 height 95
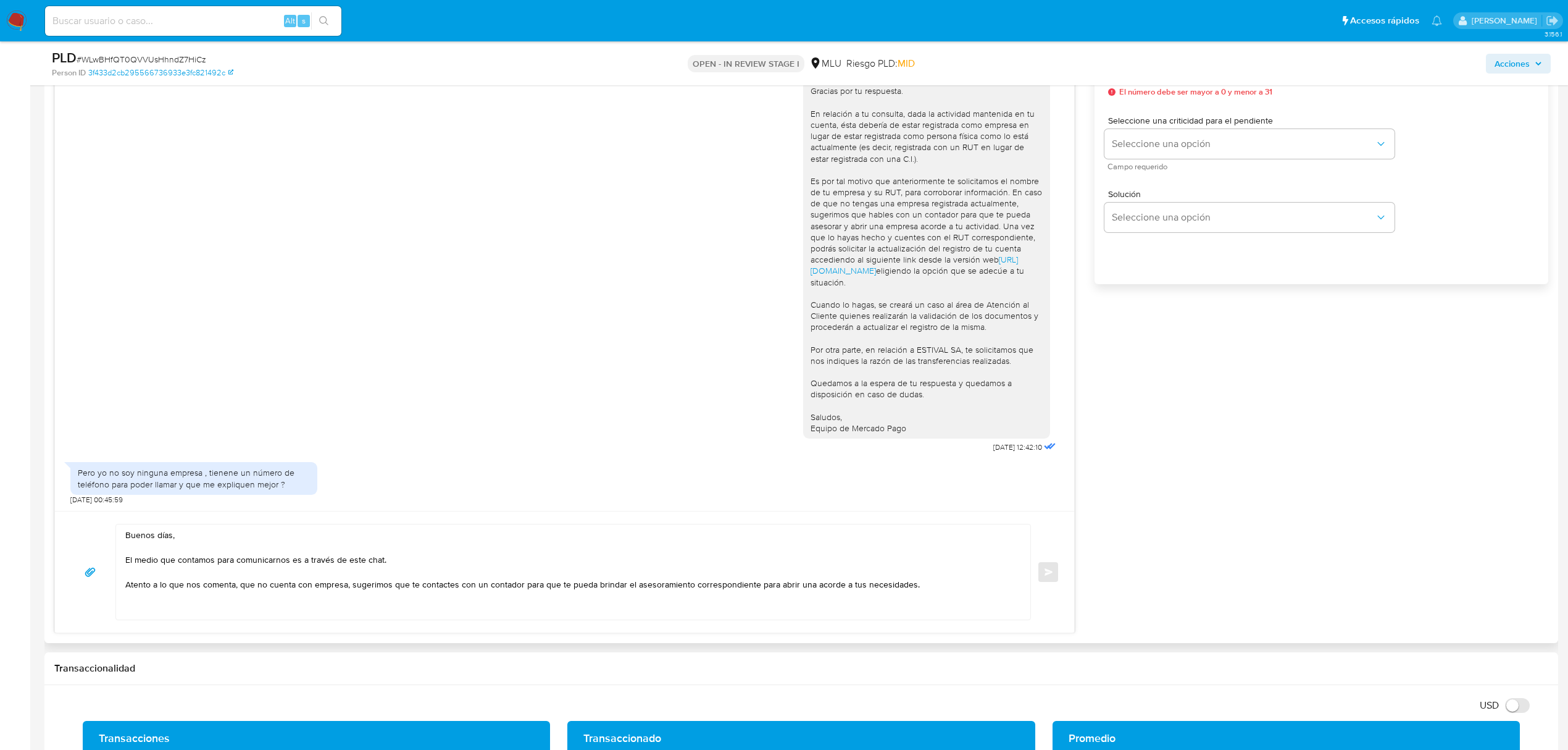
click at [531, 566] on textarea "Buenos días, El medio que contamos para comunicarnos es a través de este chat. …" at bounding box center [571, 572] width 890 height 95
click at [232, 583] on textarea "Buenos días, El medio que contamos para comunicarnos es a través de este chat. …" at bounding box center [571, 572] width 890 height 95
click at [297, 587] on textarea "Buenos días, El medio que contamos para comunicarnos es a través de este chat. …" at bounding box center [571, 572] width 890 height 95
click at [813, 587] on textarea "Buenos días, El medio que contamos para comunicarnos es a través de este chat. …" at bounding box center [571, 572] width 890 height 95
click at [973, 587] on textarea "Buenos días, El medio que contamos para comunicarnos es a través de este chat. …" at bounding box center [571, 572] width 890 height 95
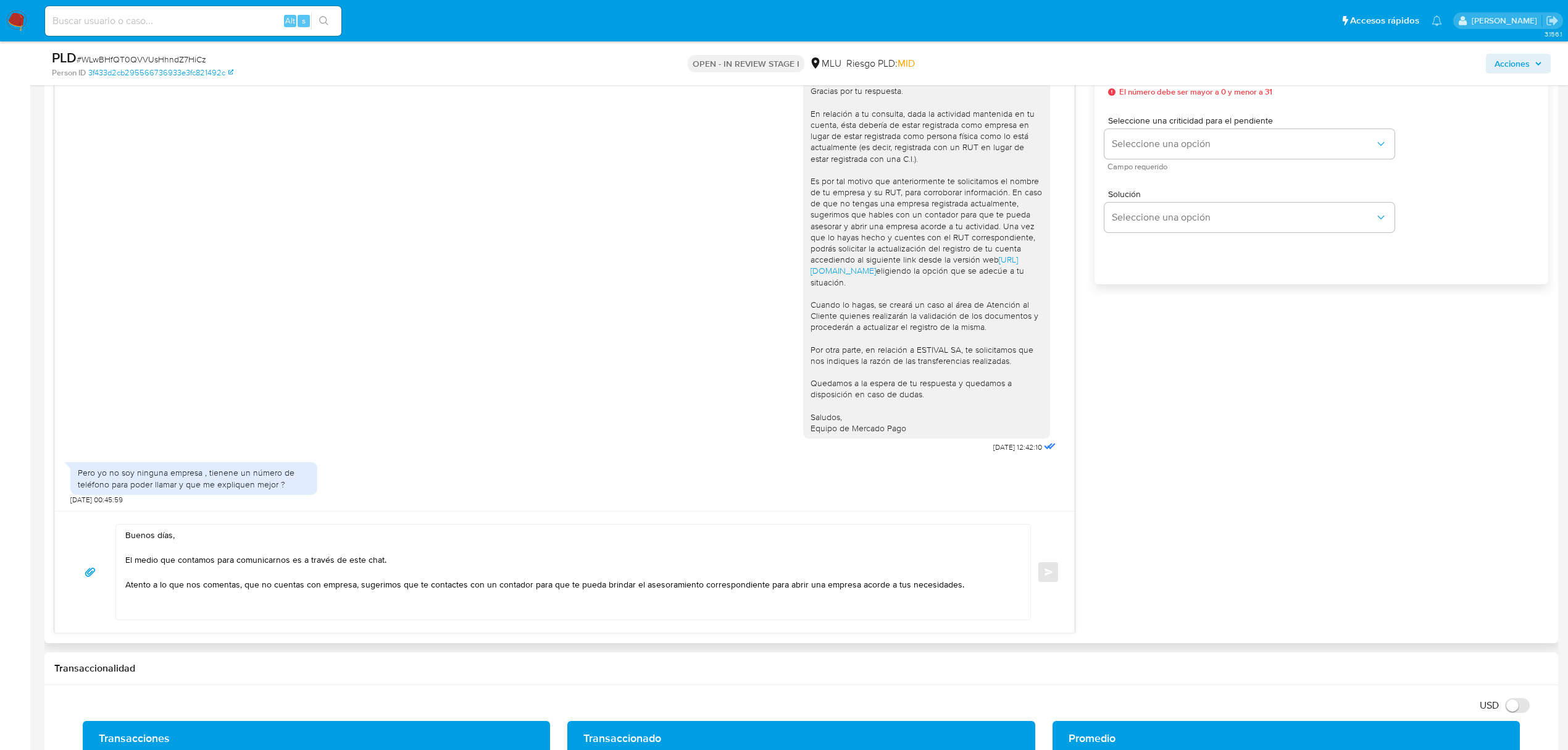
click at [356, 587] on textarea "Buenos días, El medio que contamos para comunicarnos es a través de este chat. …" at bounding box center [571, 572] width 890 height 95
drag, startPoint x: 949, startPoint y: 587, endPoint x: 957, endPoint y: 590, distance: 8.5
click at [951, 587] on textarea "Buenos días, El medio que contamos para comunicarnos es a través de este chat. …" at bounding box center [571, 572] width 890 height 95
click at [958, 591] on textarea "Buenos días, El medio que contamos para comunicarnos es a través de este chat. …" at bounding box center [571, 572] width 890 height 95
drag, startPoint x: 356, startPoint y: 588, endPoint x: 117, endPoint y: 582, distance: 239.1
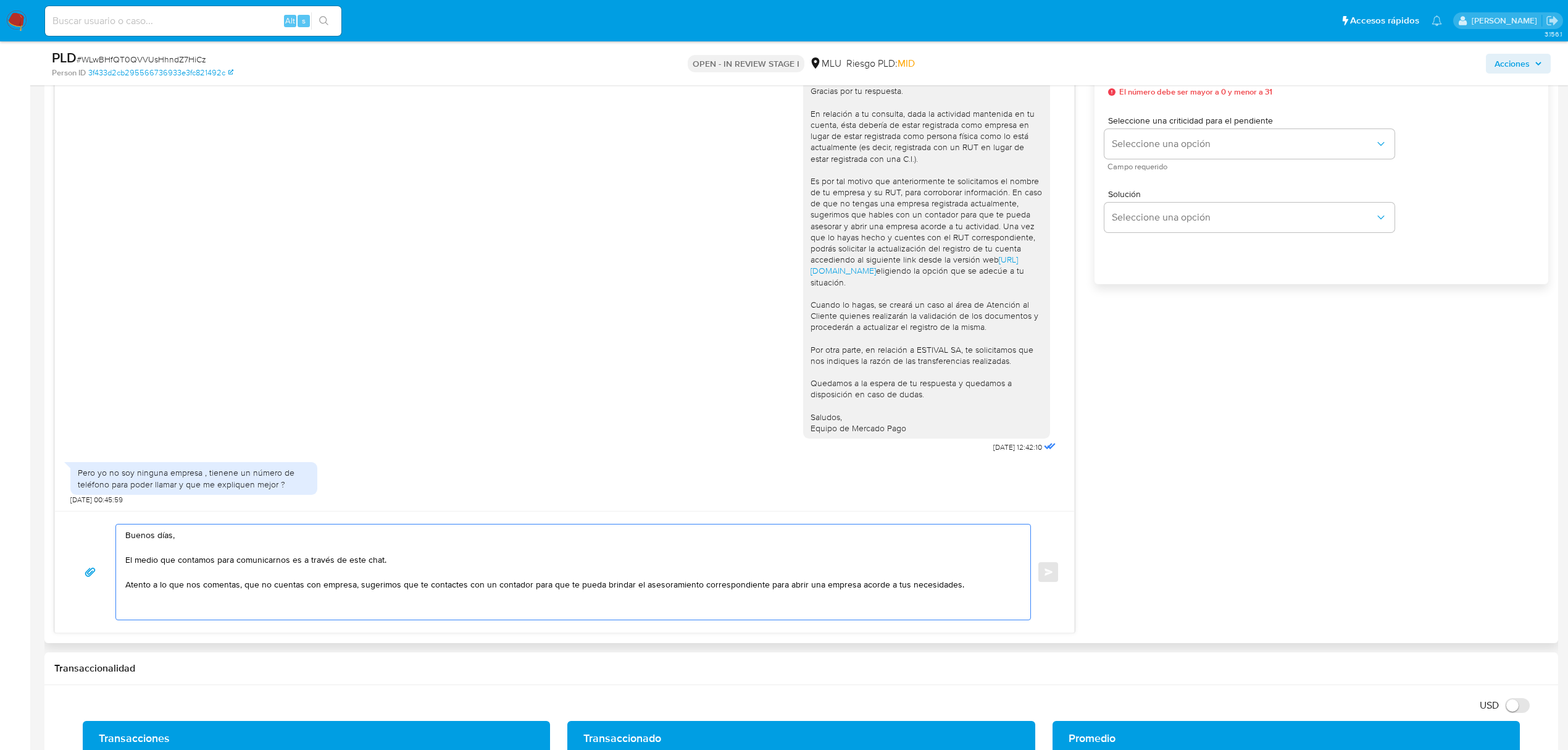
click at [117, 582] on div "Buenos días, El medio que contamos para comunicarnos es a través de este chat. …" at bounding box center [571, 572] width 908 height 95
click at [210, 599] on textarea "Buenos días, El medio que contamos para comunicarnos es a través de este chat. …" at bounding box center [571, 572] width 890 height 95
drag, startPoint x: 326, startPoint y: 598, endPoint x: 352, endPoint y: 603, distance: 26.5
click at [327, 598] on textarea "Buenos días, El medio que contamos para comunicarnos es a través de este chat. …" at bounding box center [571, 572] width 890 height 95
click at [532, 606] on textarea "Buenos días, El medio que contamos para comunicarnos es a través de este chat. …" at bounding box center [571, 572] width 890 height 95
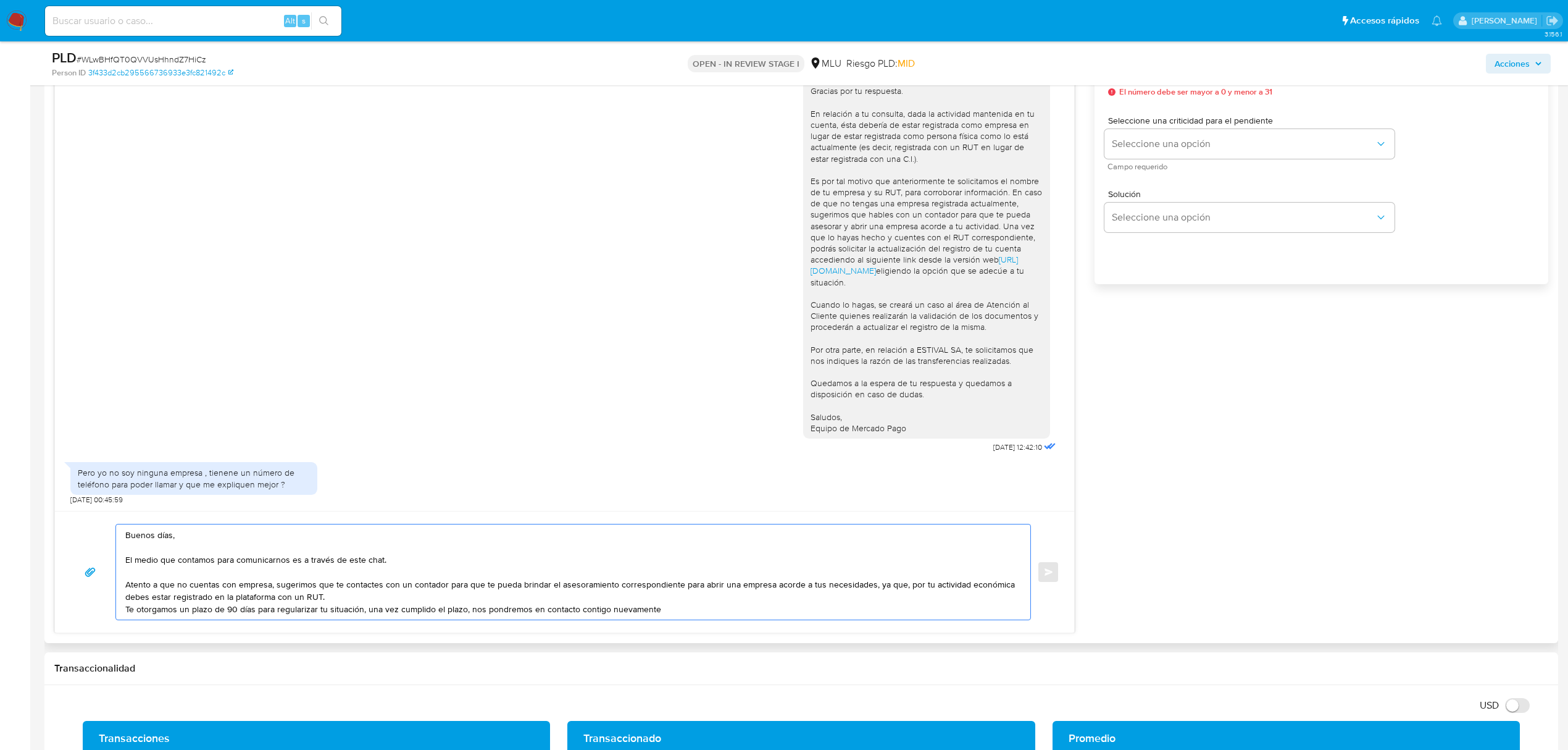
click at [465, 609] on textarea "Buenos días, El medio que contamos para comunicarnos es a través de este chat. …" at bounding box center [571, 572] width 890 height 95
click at [668, 610] on textarea "Buenos días, El medio que contamos para comunicarnos es a través de este chat. …" at bounding box center [571, 572] width 890 height 95
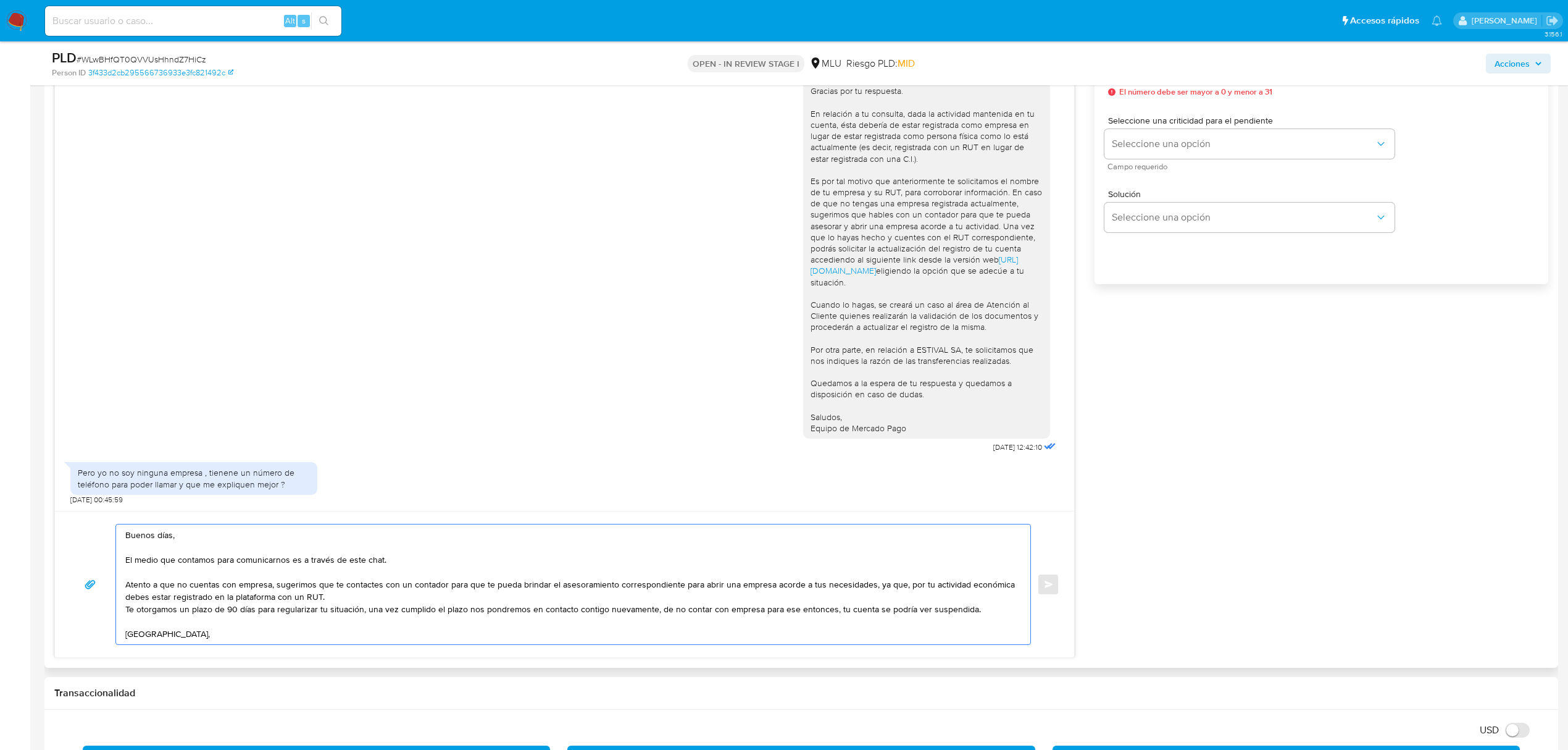
scroll to position [5, 0]
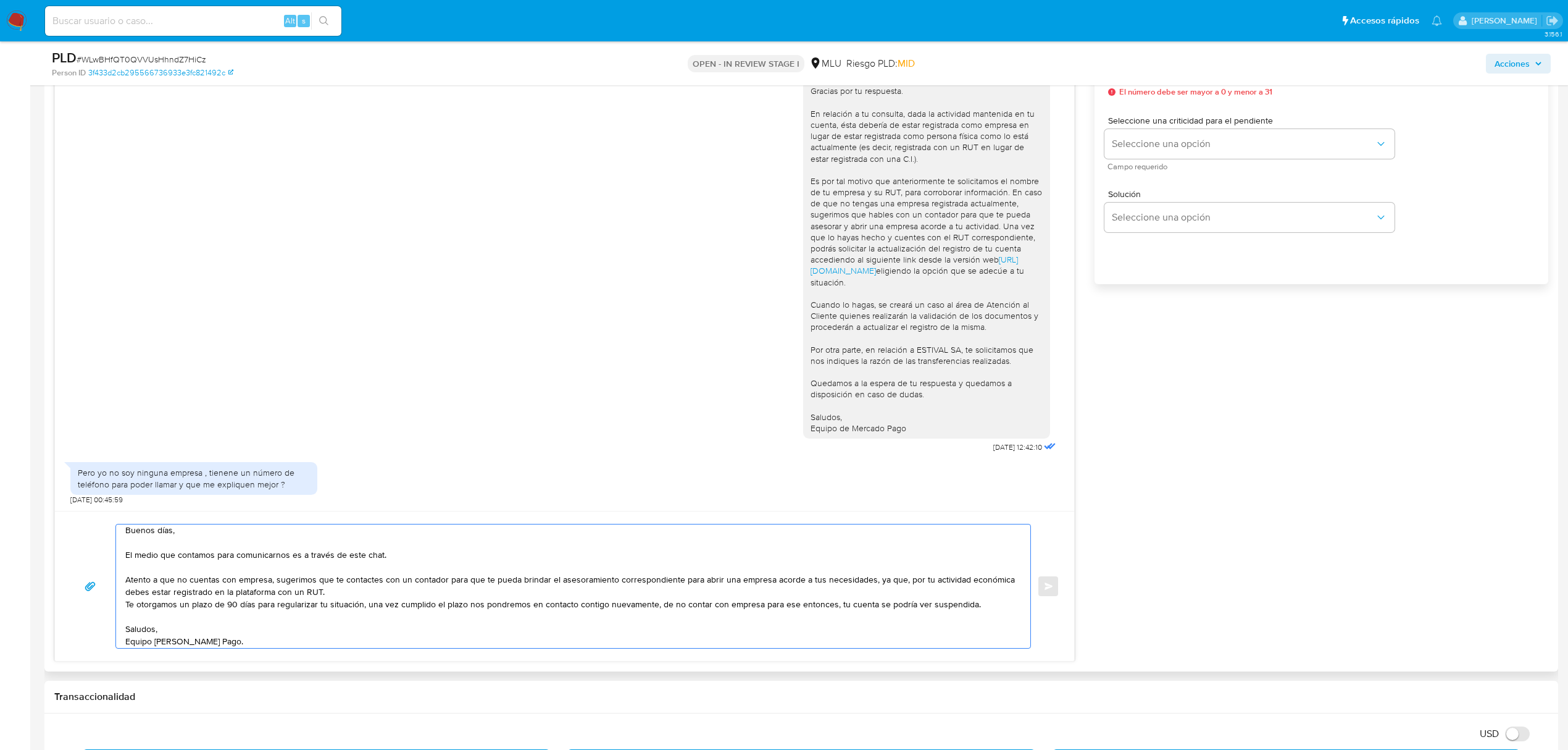
click at [906, 606] on textarea "Buenos días, El medio que contamos para comunicarnos es a través de este chat. …" at bounding box center [571, 586] width 890 height 124
click at [950, 619] on textarea "Buenos días, El medio que contamos para comunicarnos es a través de este chat. …" at bounding box center [571, 586] width 890 height 124
click at [911, 604] on textarea "Buenos días, El medio que contamos para comunicarnos es a través de este chat. …" at bounding box center [571, 586] width 890 height 124
click at [886, 630] on textarea "Buenos días, El medio que contamos para comunicarnos es a través de este chat. …" at bounding box center [571, 586] width 890 height 124
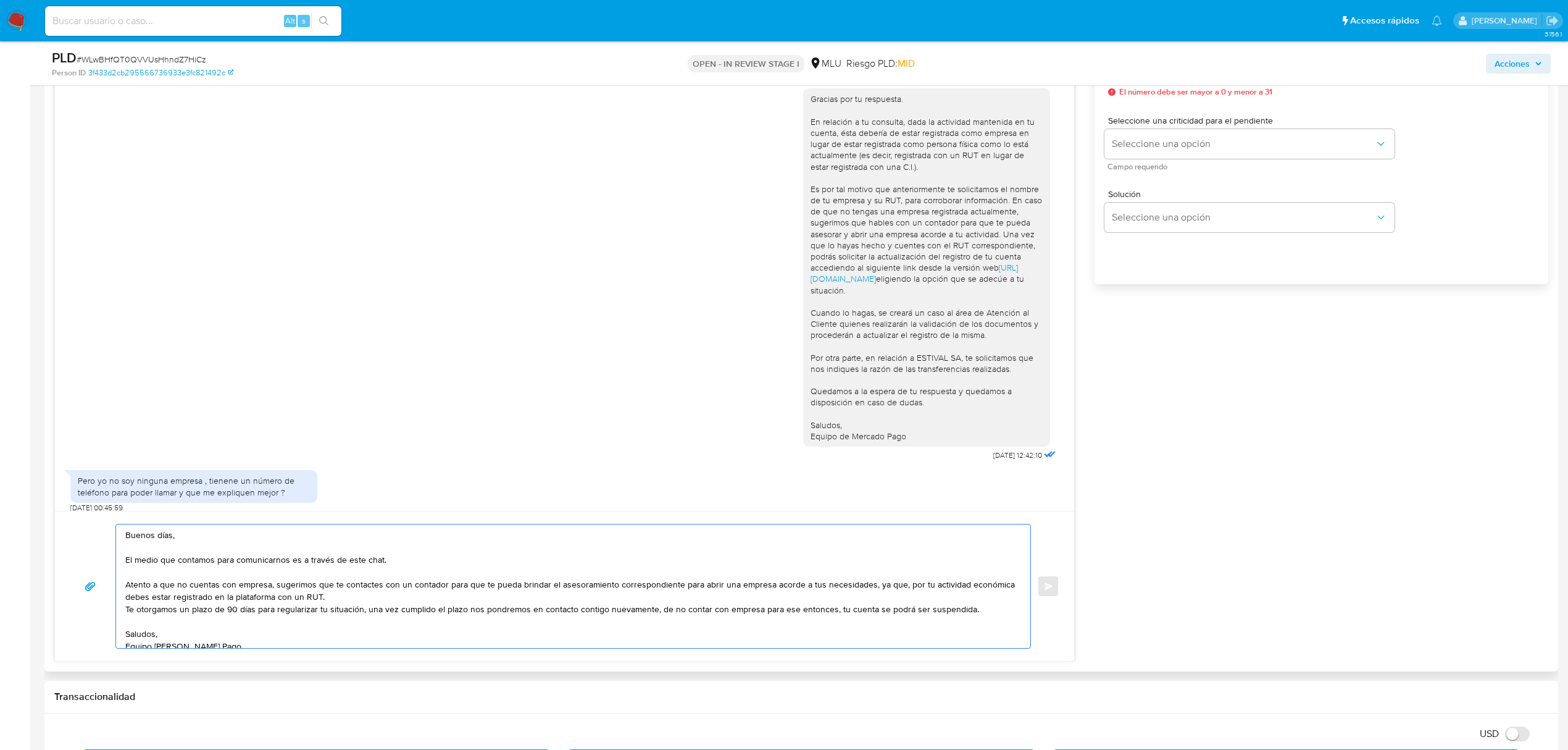
scroll to position [1204, 0]
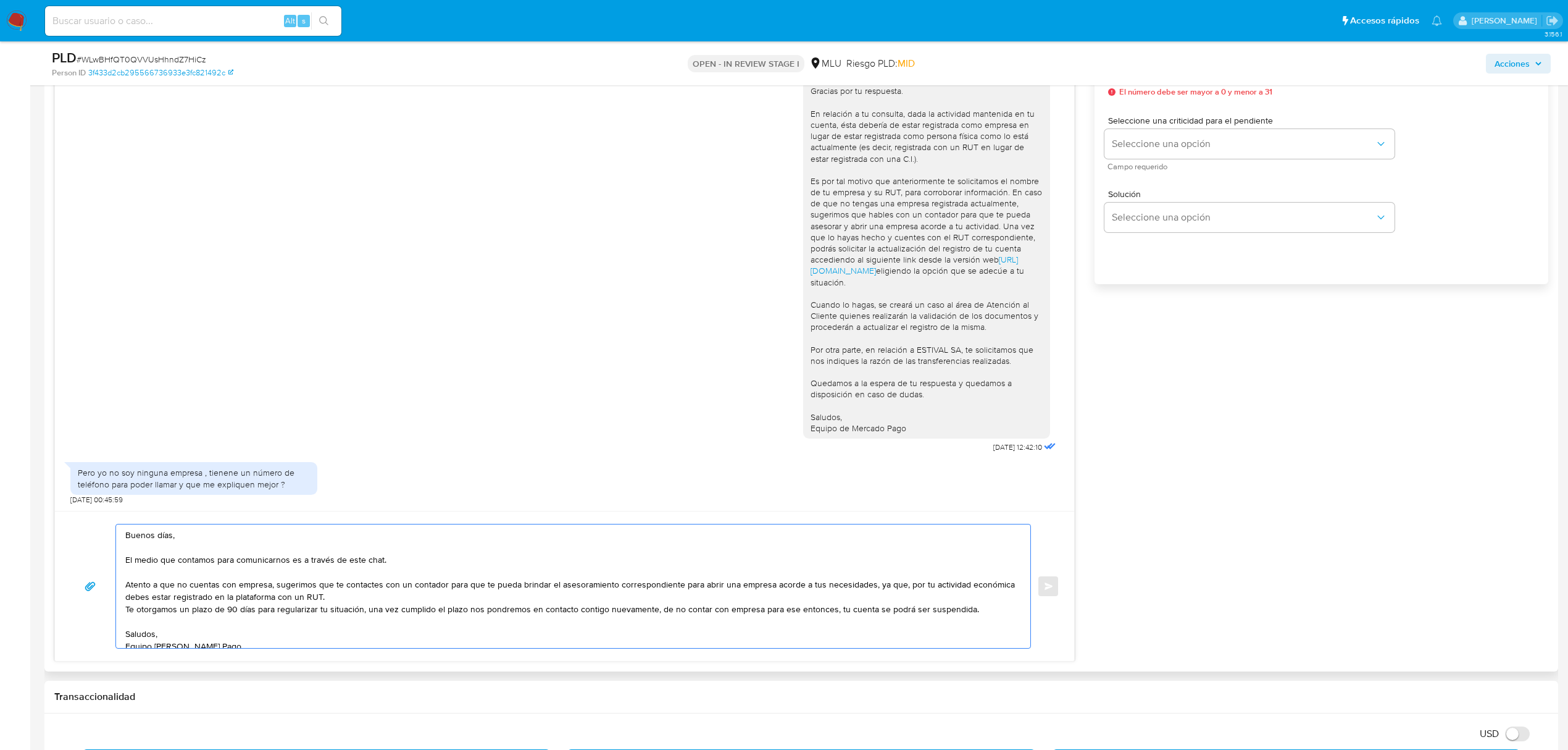
click at [872, 608] on textarea "Buenos días, El medio que contamos para comunicarnos es a través de este chat. …" at bounding box center [571, 586] width 890 height 124
click at [959, 611] on textarea "Buenos días, El medio que contamos para comunicarnos es a través de este chat. …" at bounding box center [571, 586] width 890 height 124
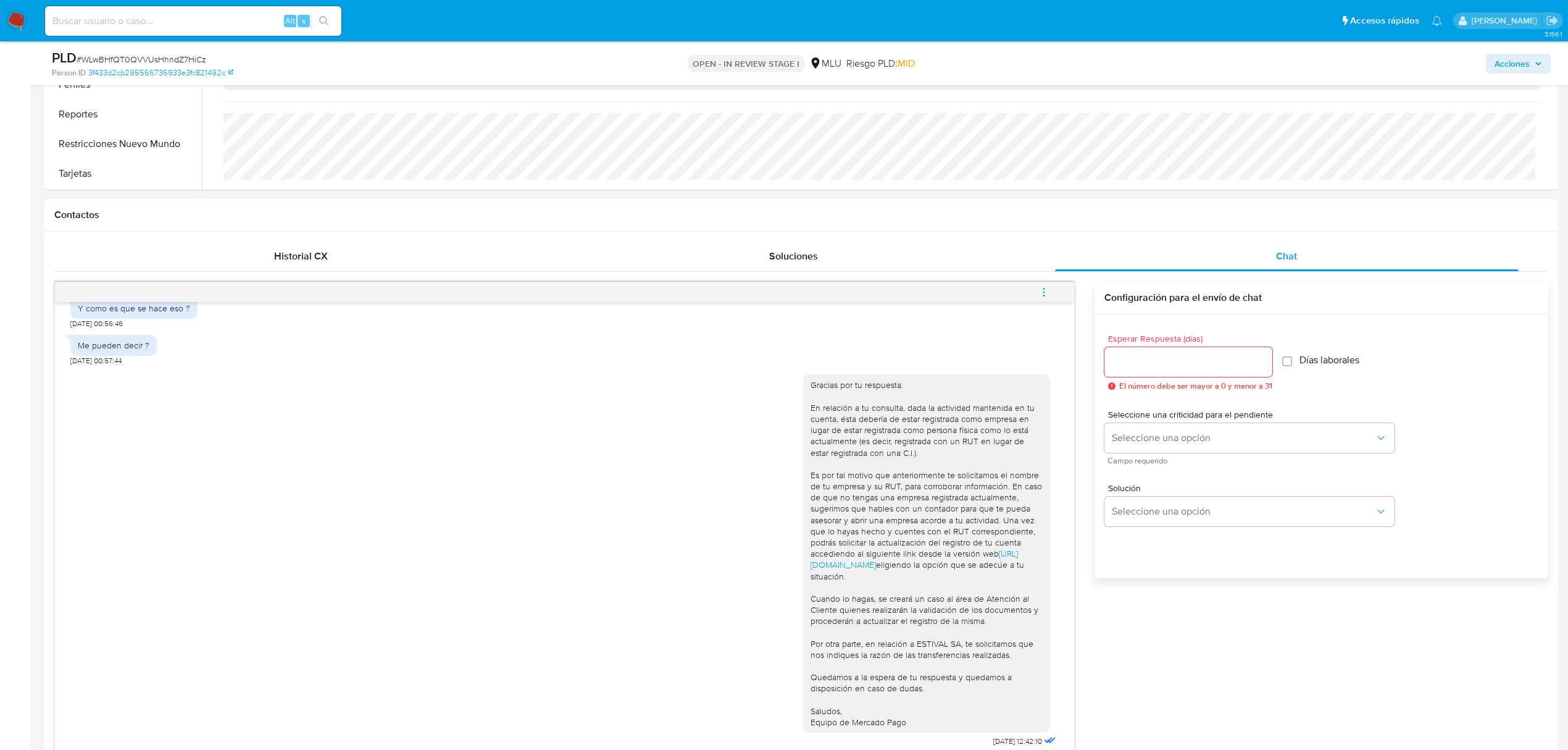
scroll to position [411, 0]
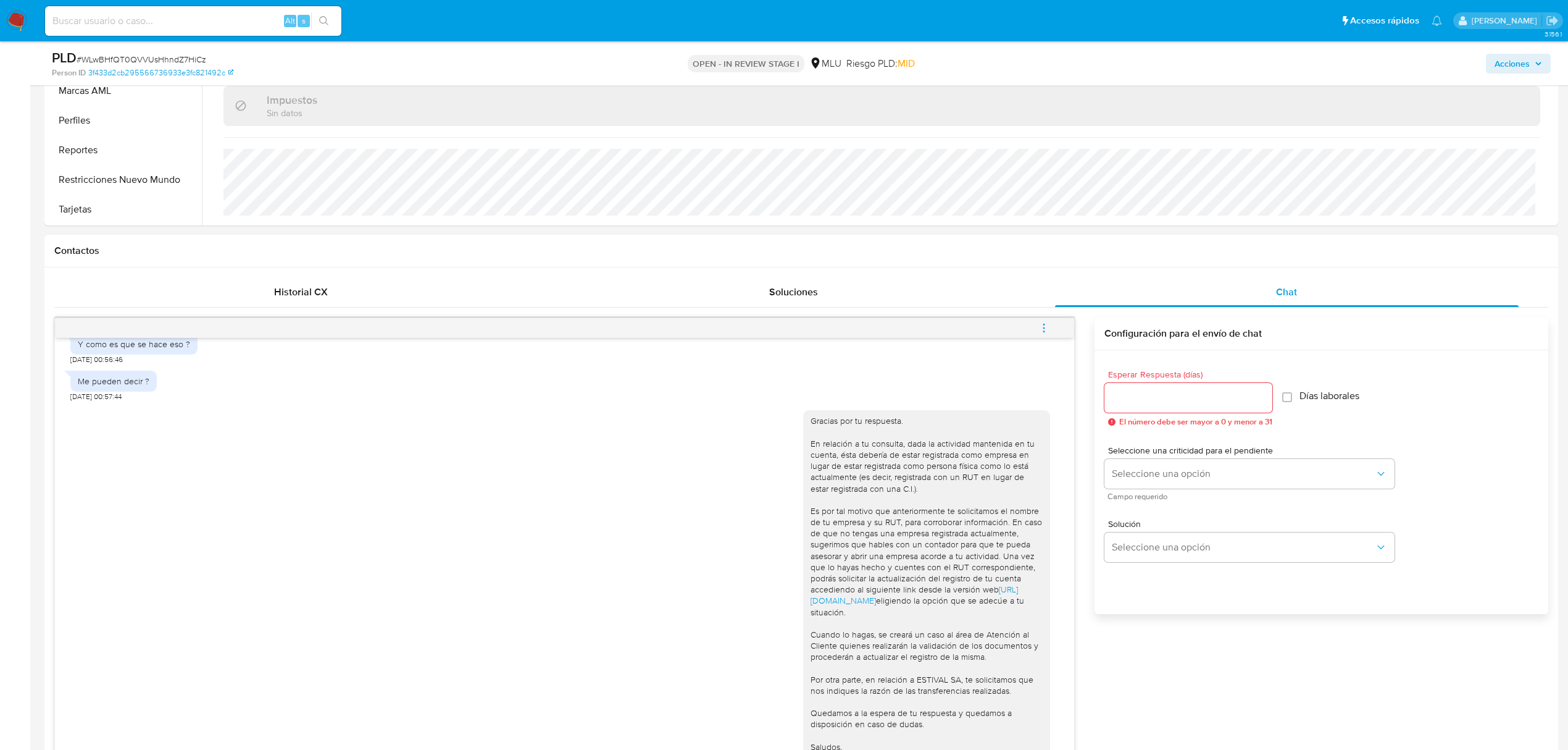
type textarea "Buenos días, El medio que contamos para comunicarnos es a través de este chat. …"
click at [1182, 404] on input "Esperar Respuesta (días)" at bounding box center [1188, 397] width 168 height 16
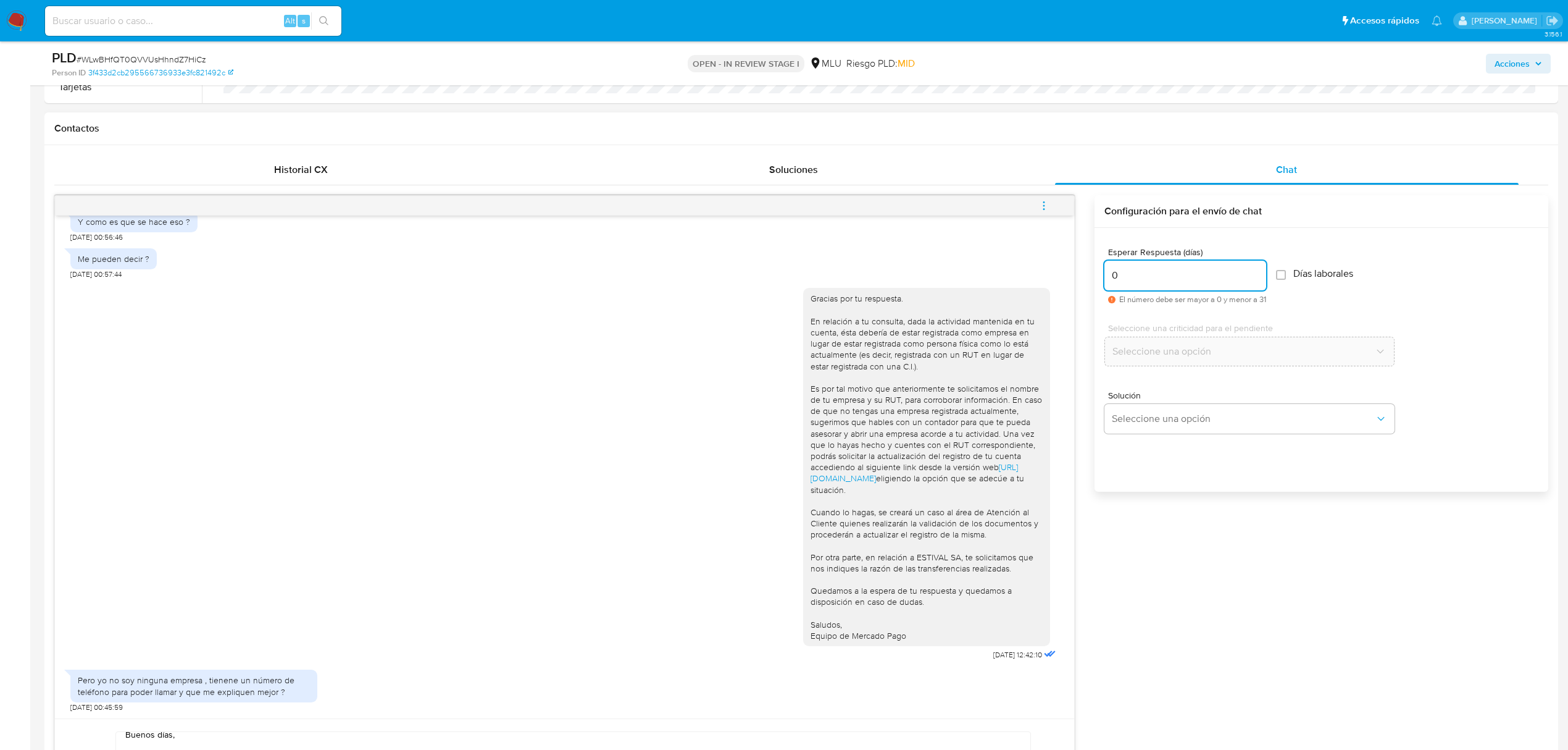
scroll to position [742, 0]
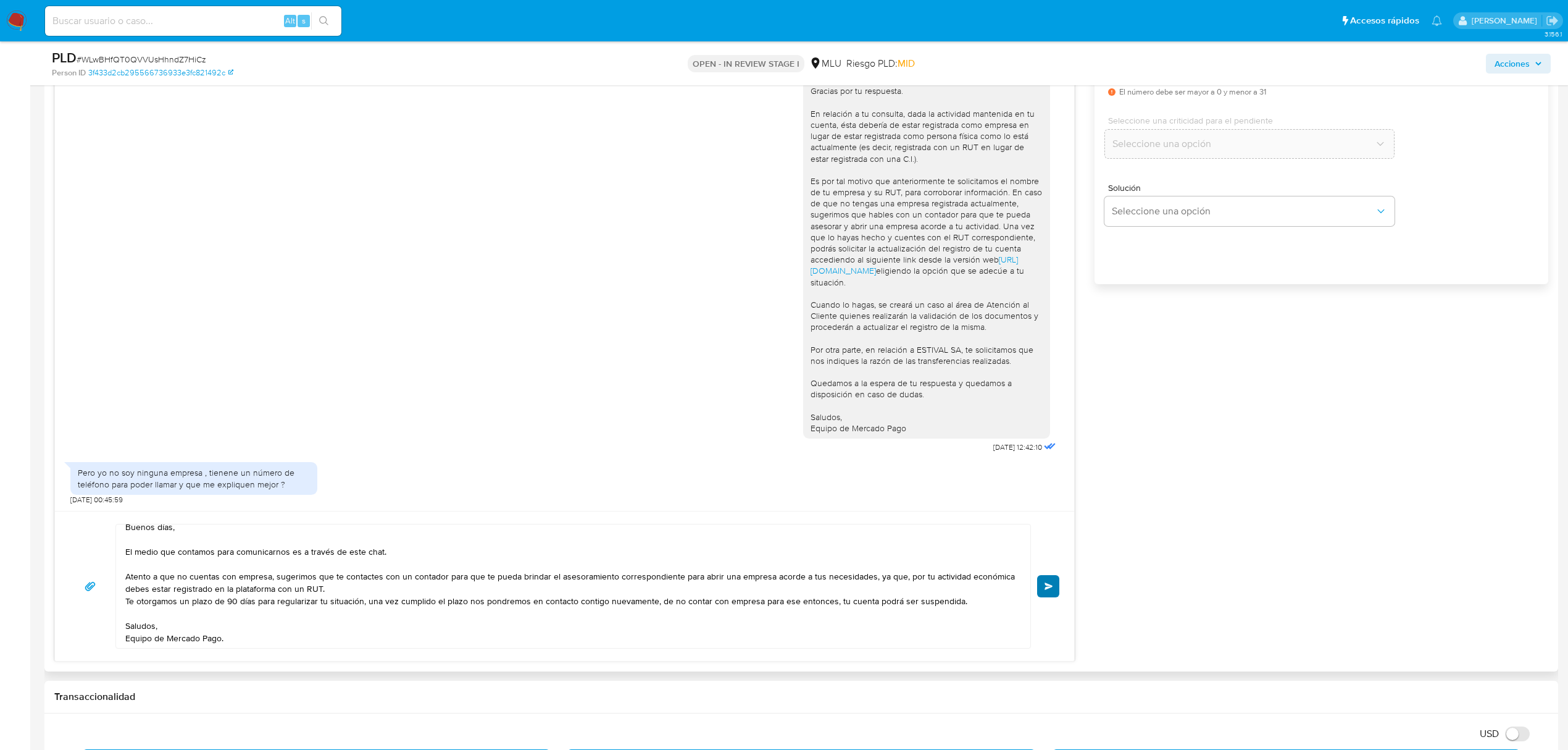
type input "0"
click at [1048, 588] on span "Enviar" at bounding box center [1049, 587] width 8 height 7
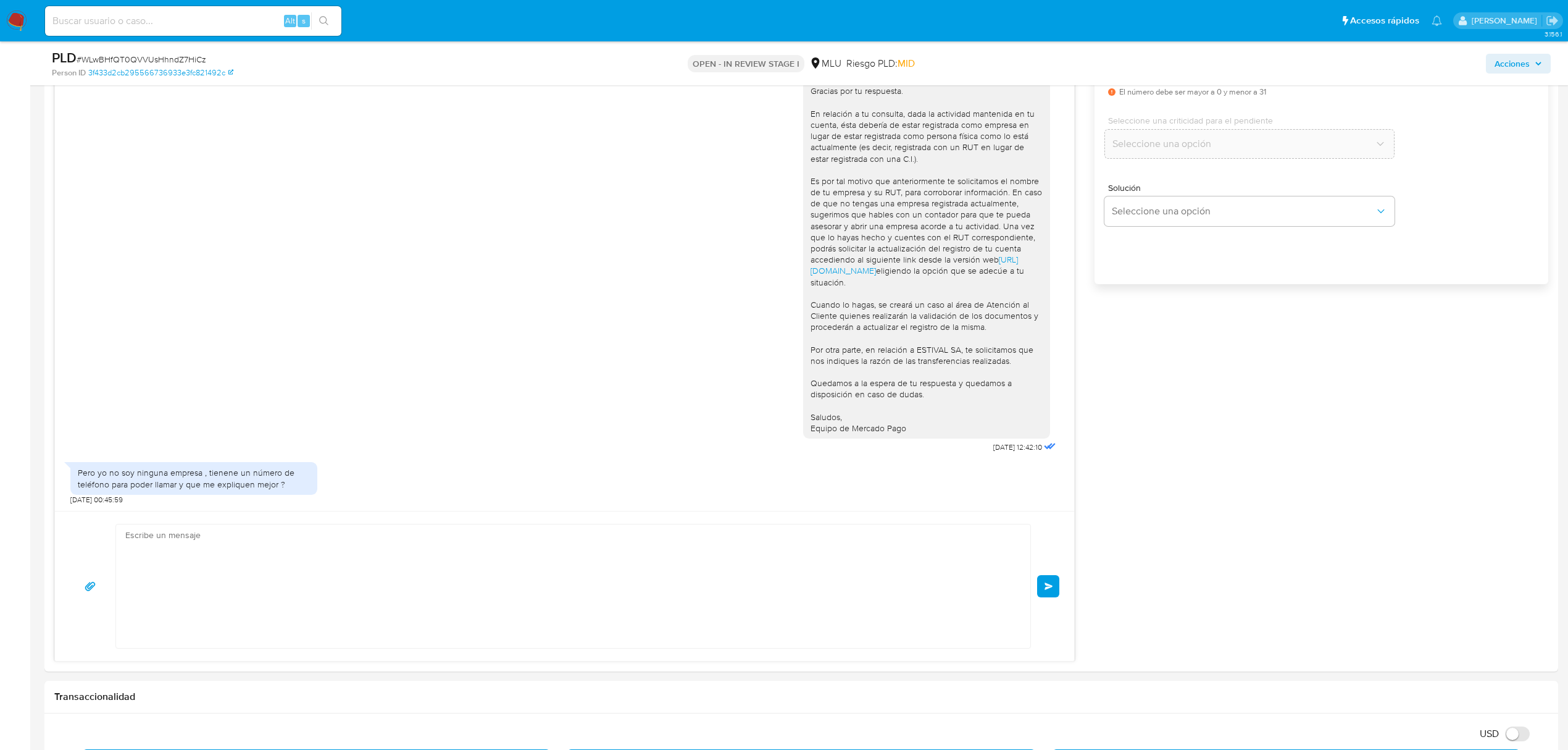
scroll to position [1431, 0]
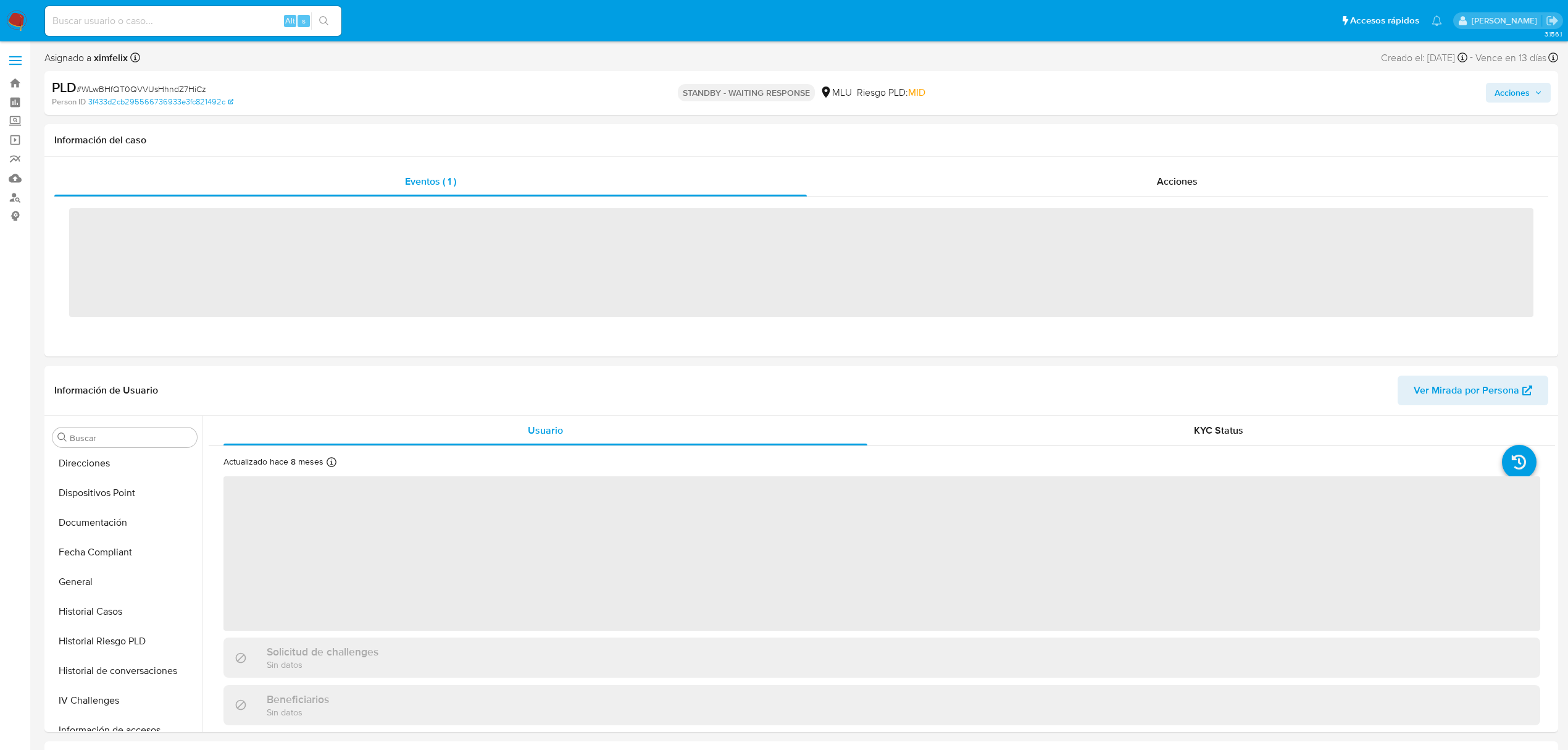
scroll to position [552, 0]
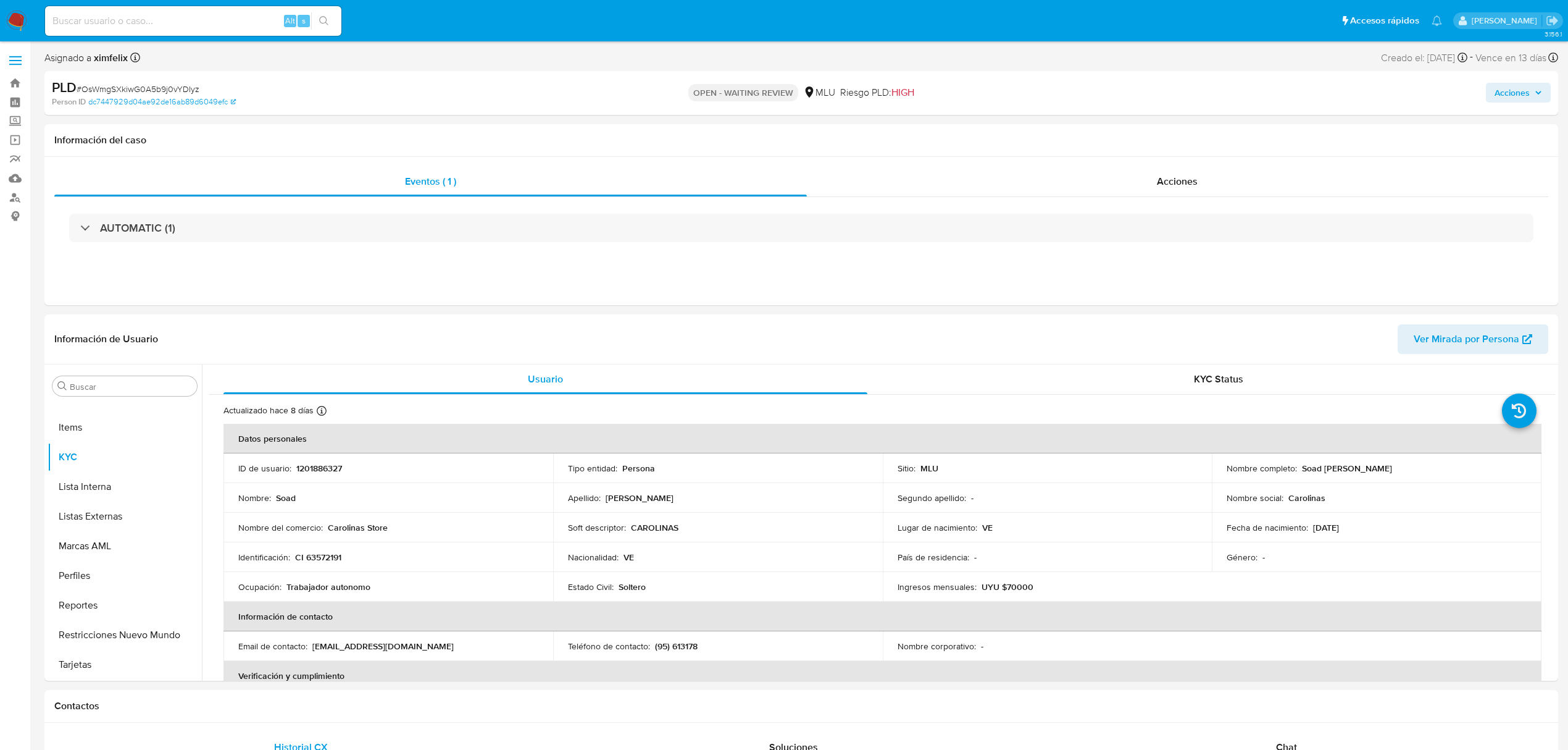
select select "10"
click at [1324, 736] on div "Chat" at bounding box center [1286, 747] width 463 height 29
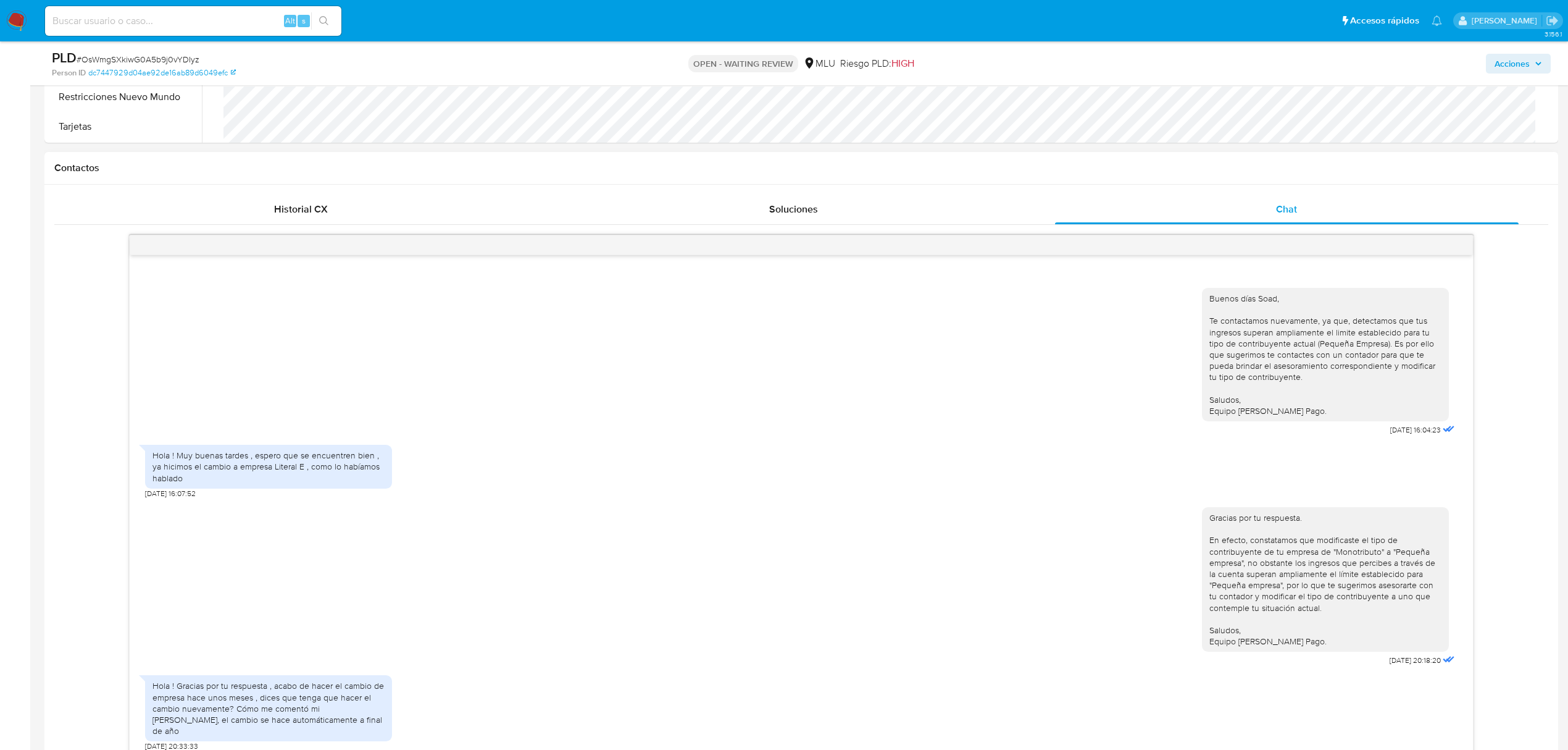
scroll to position [658, 0]
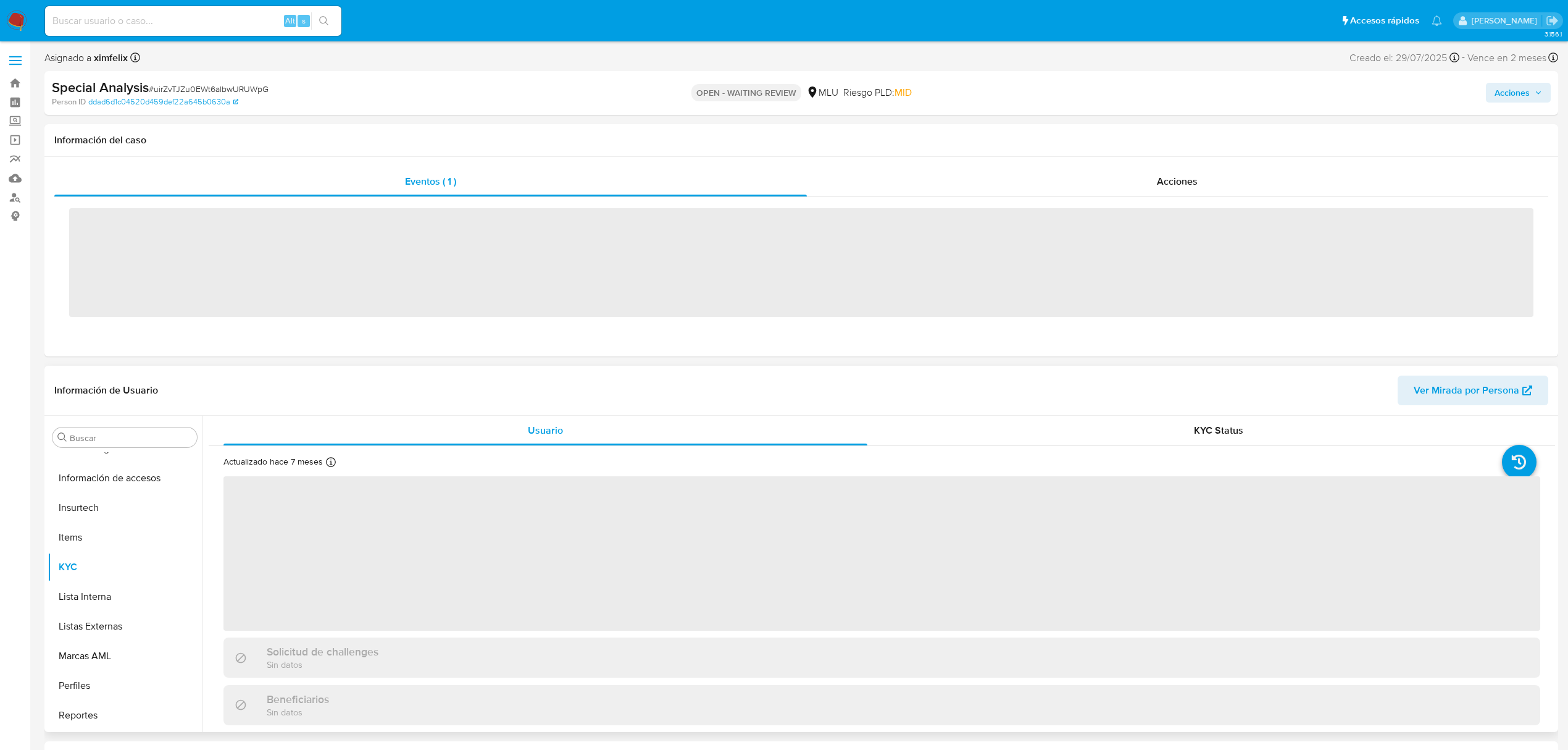
scroll to position [552, 0]
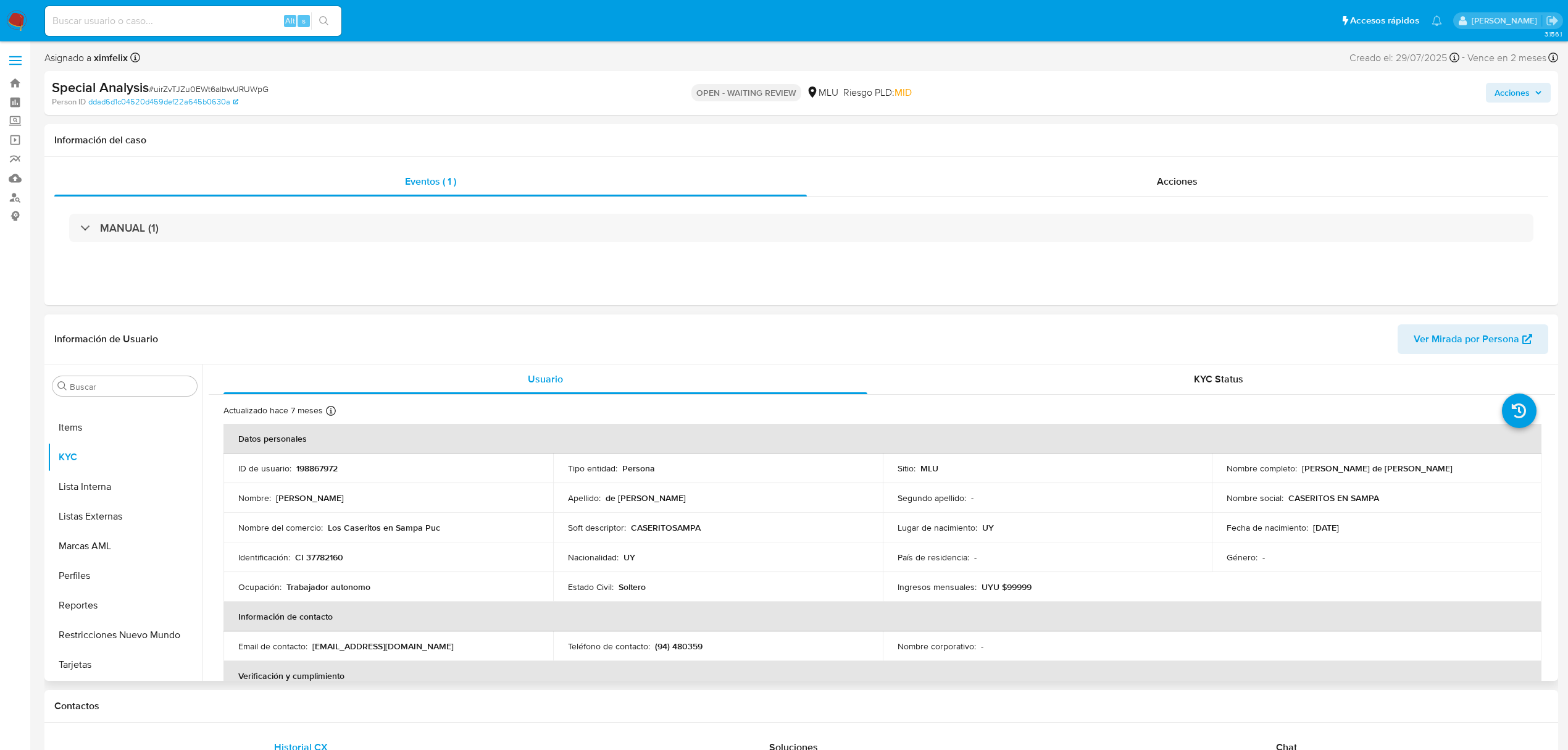
select select "10"
click at [315, 471] on p "198867972" at bounding box center [317, 468] width 41 height 11
copy p "198867972"
click at [325, 467] on p "198867972" at bounding box center [317, 468] width 41 height 11
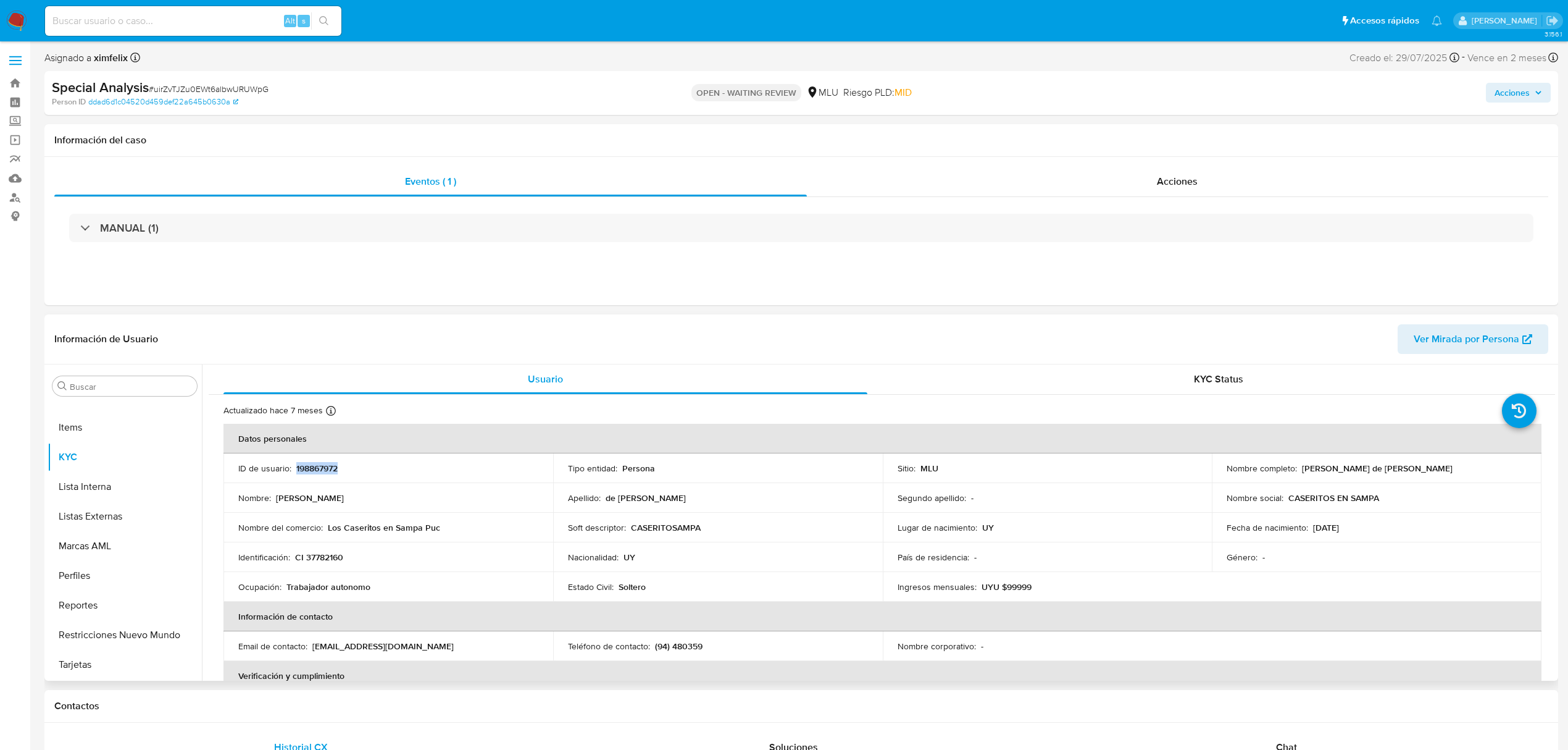
click at [325, 467] on p "198867972" at bounding box center [317, 468] width 41 height 11
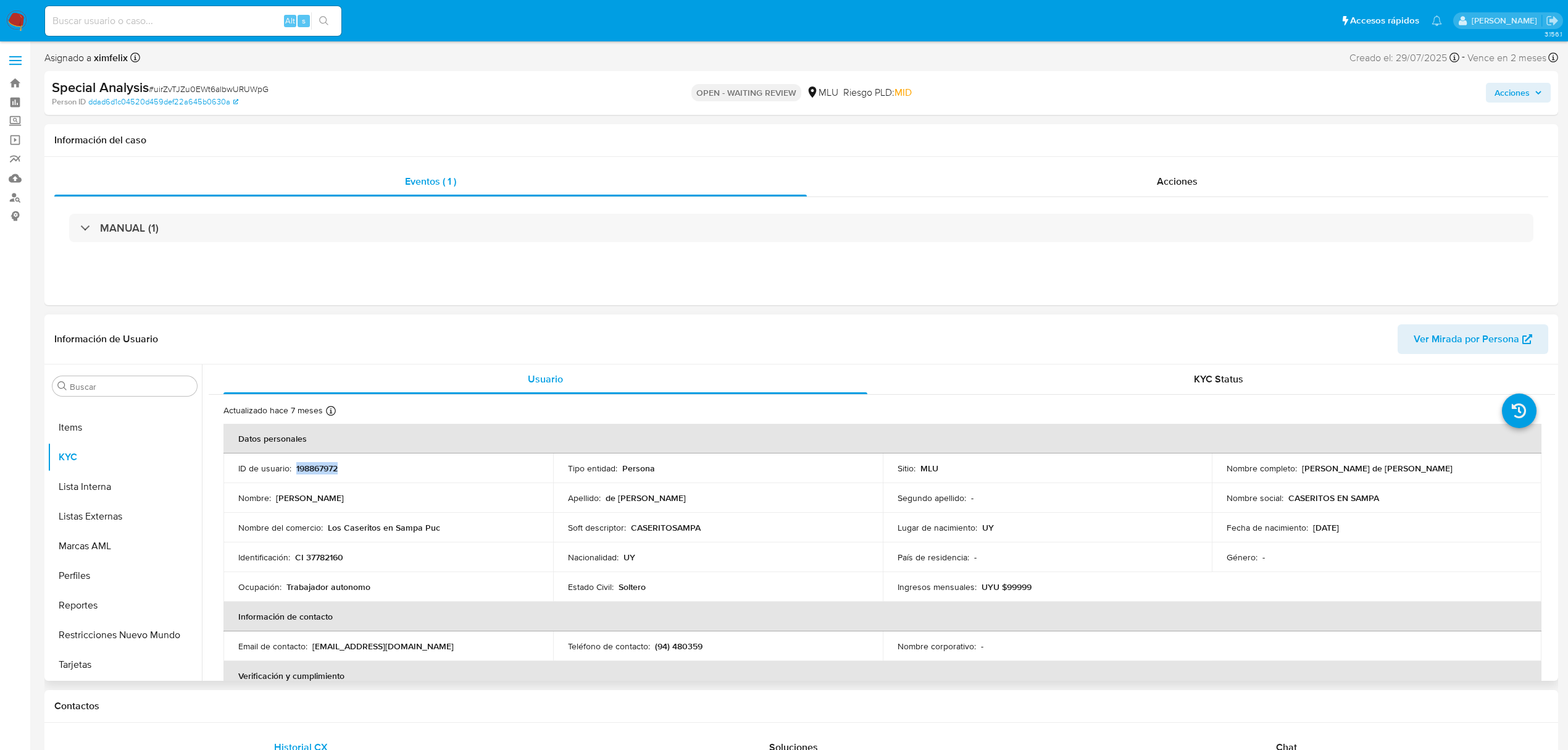
click at [325, 467] on p "198867972" at bounding box center [317, 468] width 41 height 11
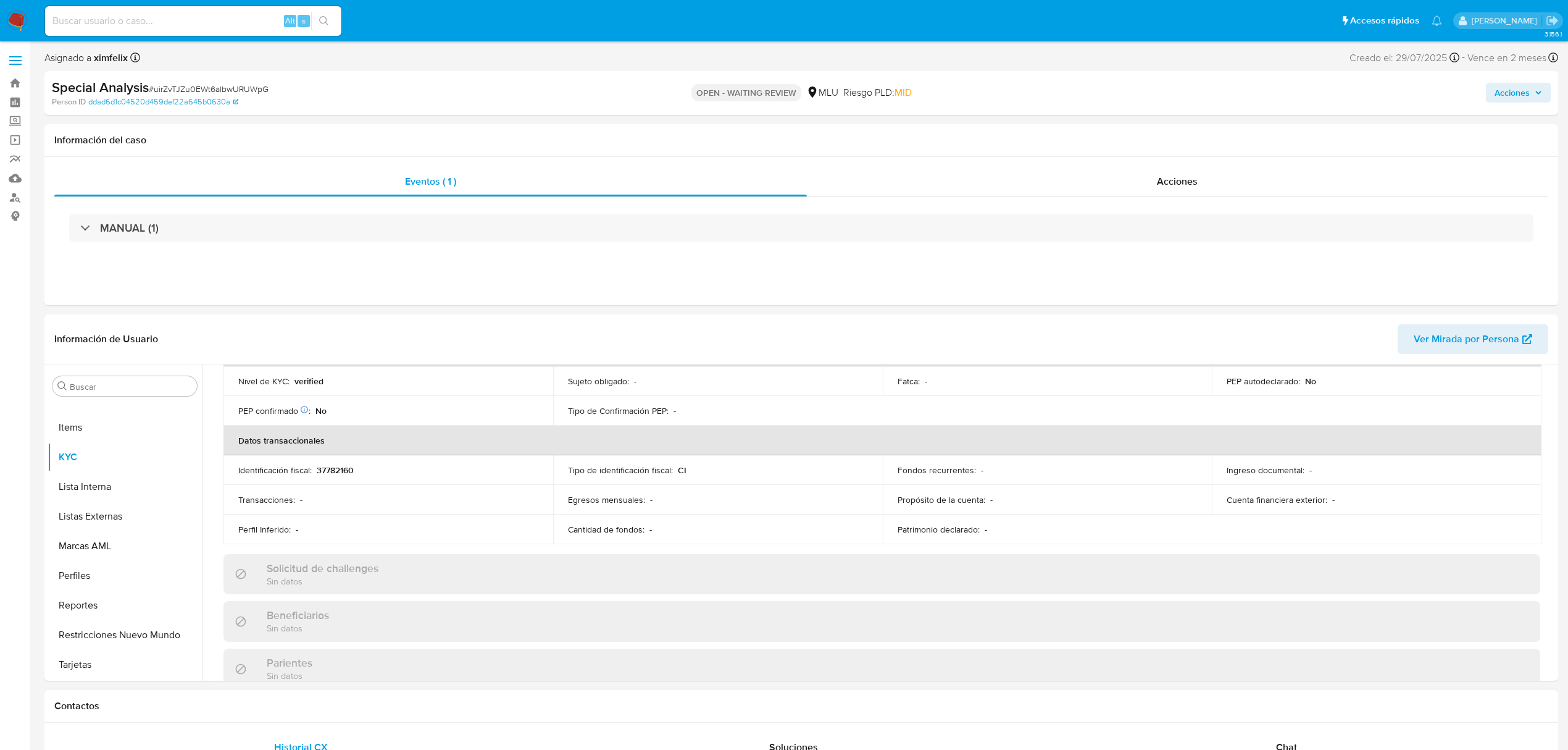
scroll to position [330, 0]
click at [1310, 737] on div "Chat" at bounding box center [1286, 747] width 463 height 29
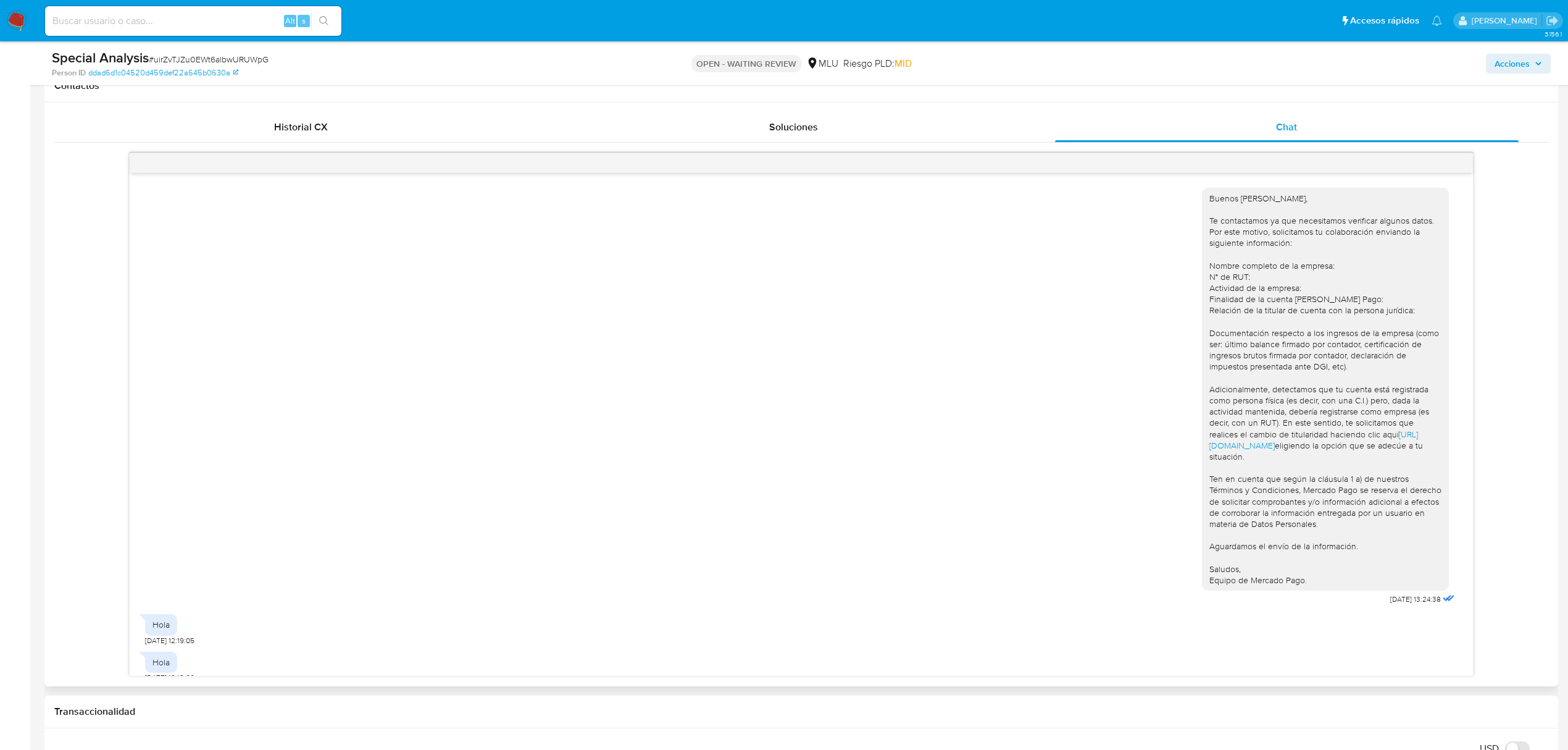
scroll to position [136, 0]
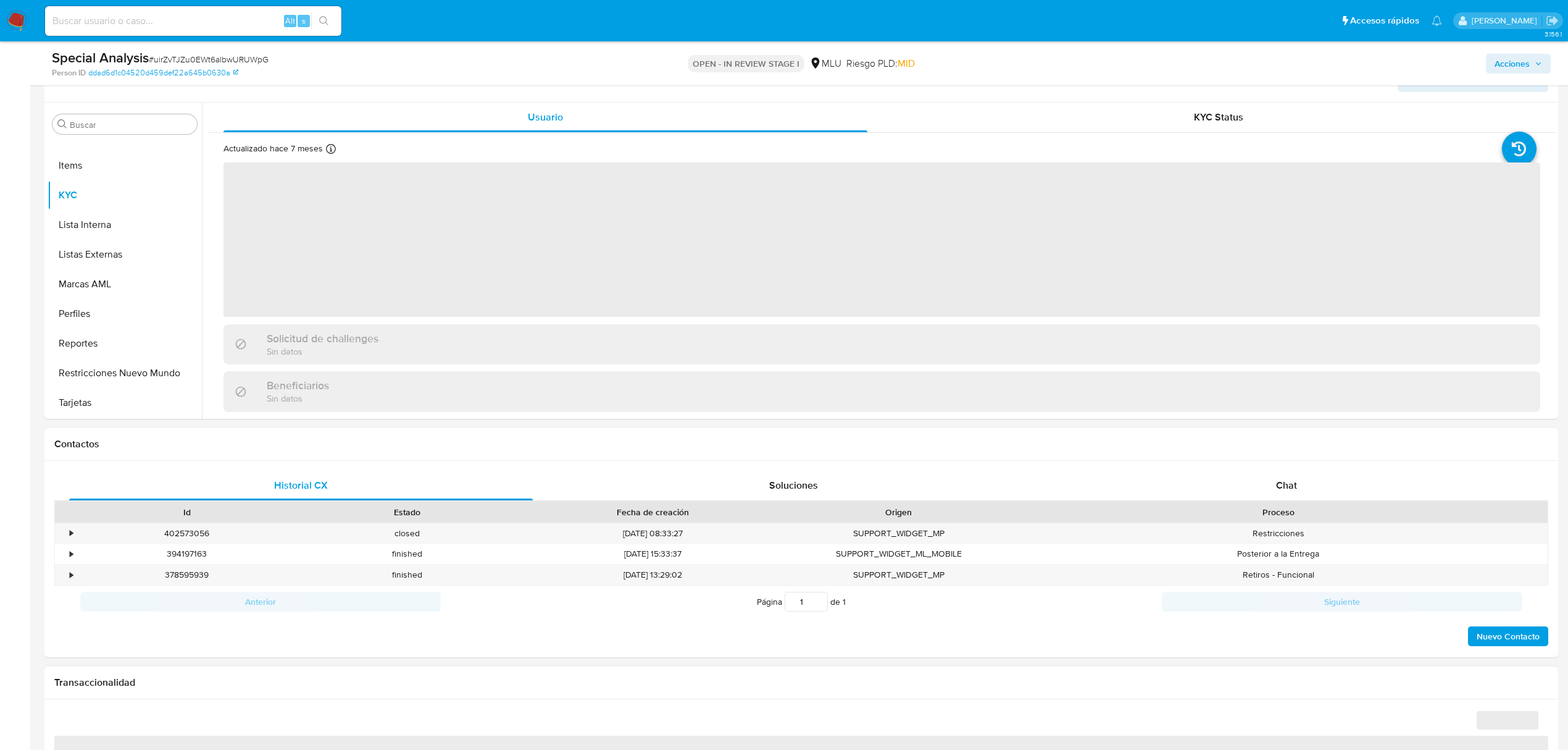
scroll to position [247, 0]
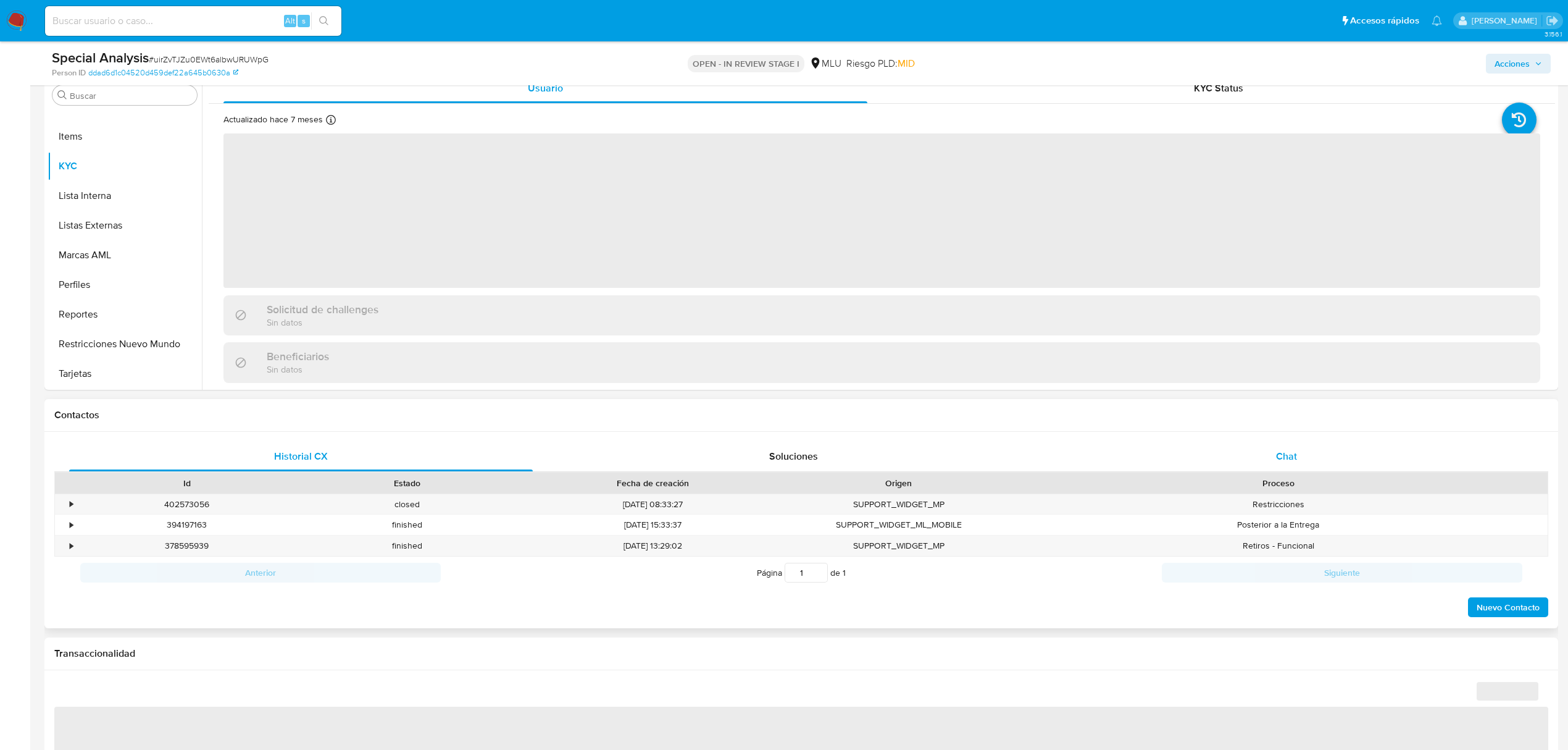
click at [1288, 465] on div "Chat" at bounding box center [1286, 456] width 463 height 29
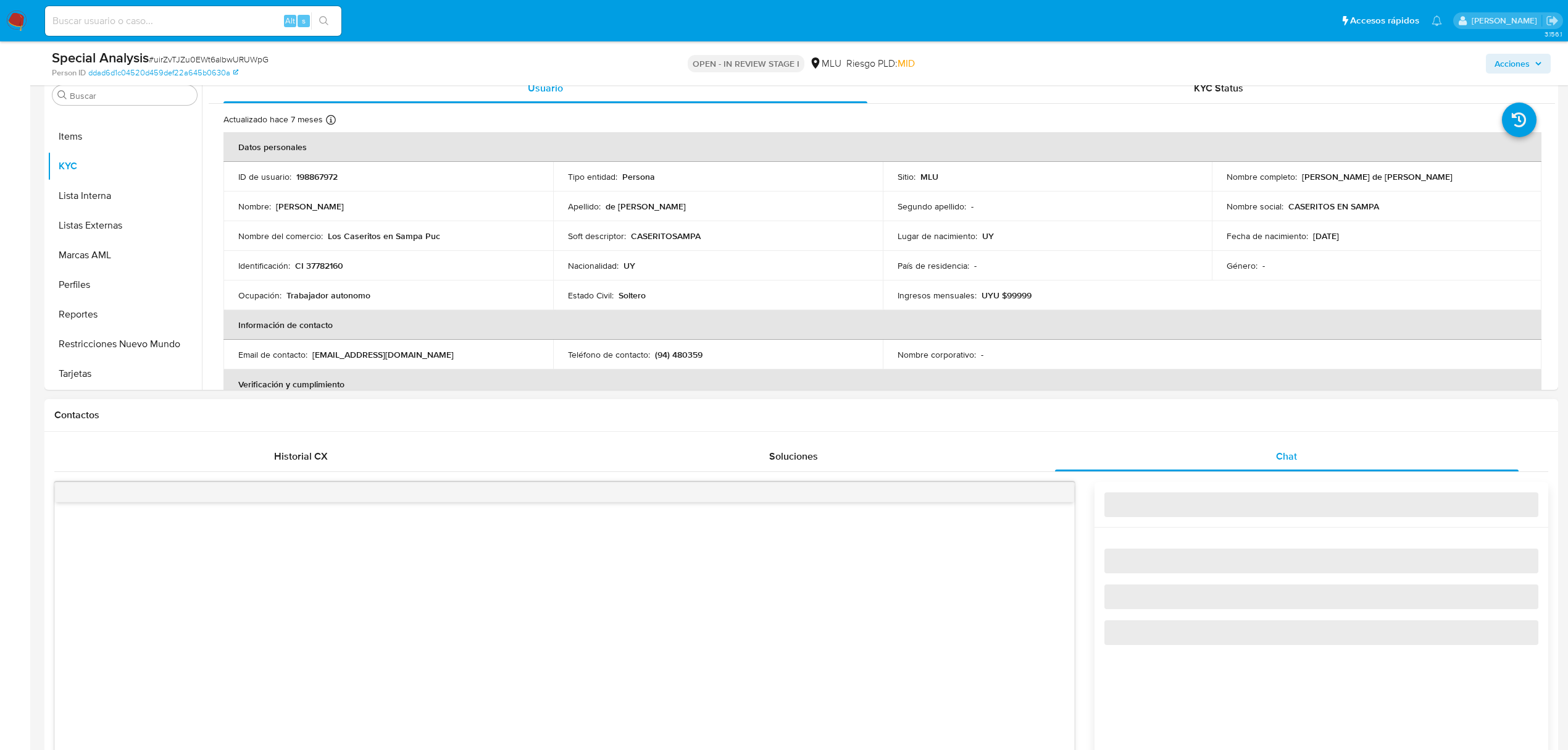
select select "10"
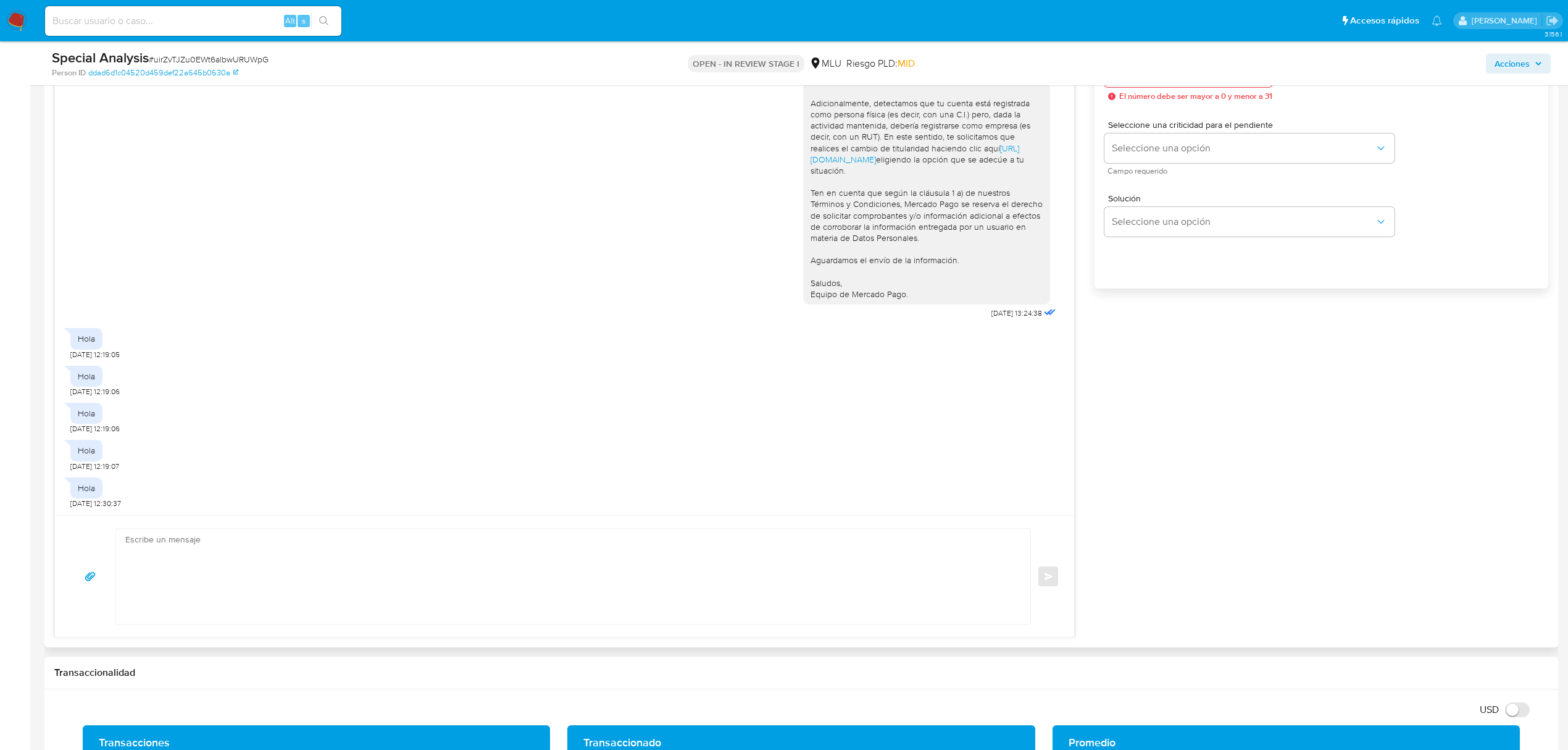
scroll to position [823, 0]
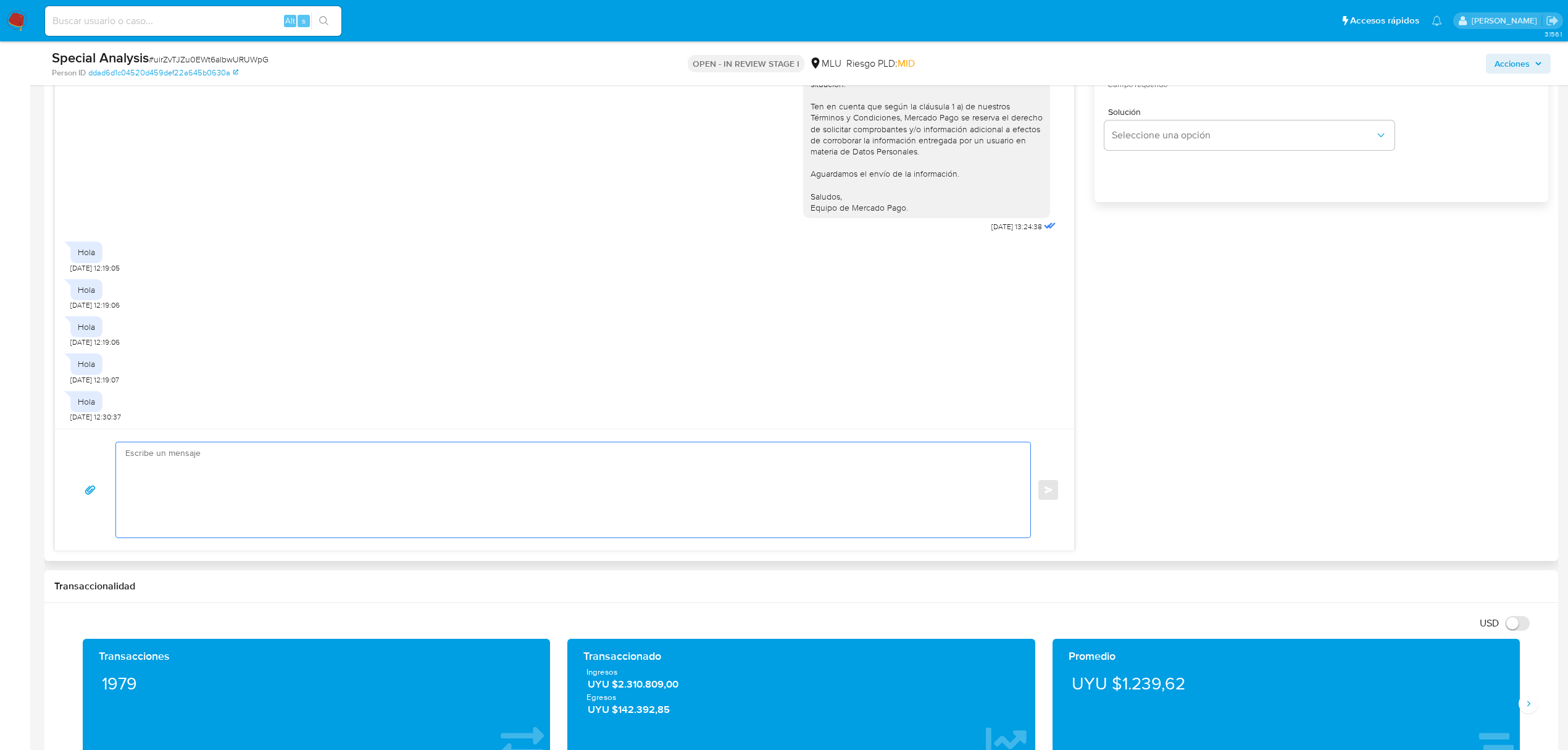
click at [747, 485] on textarea at bounding box center [571, 490] width 890 height 95
type textarea "b"
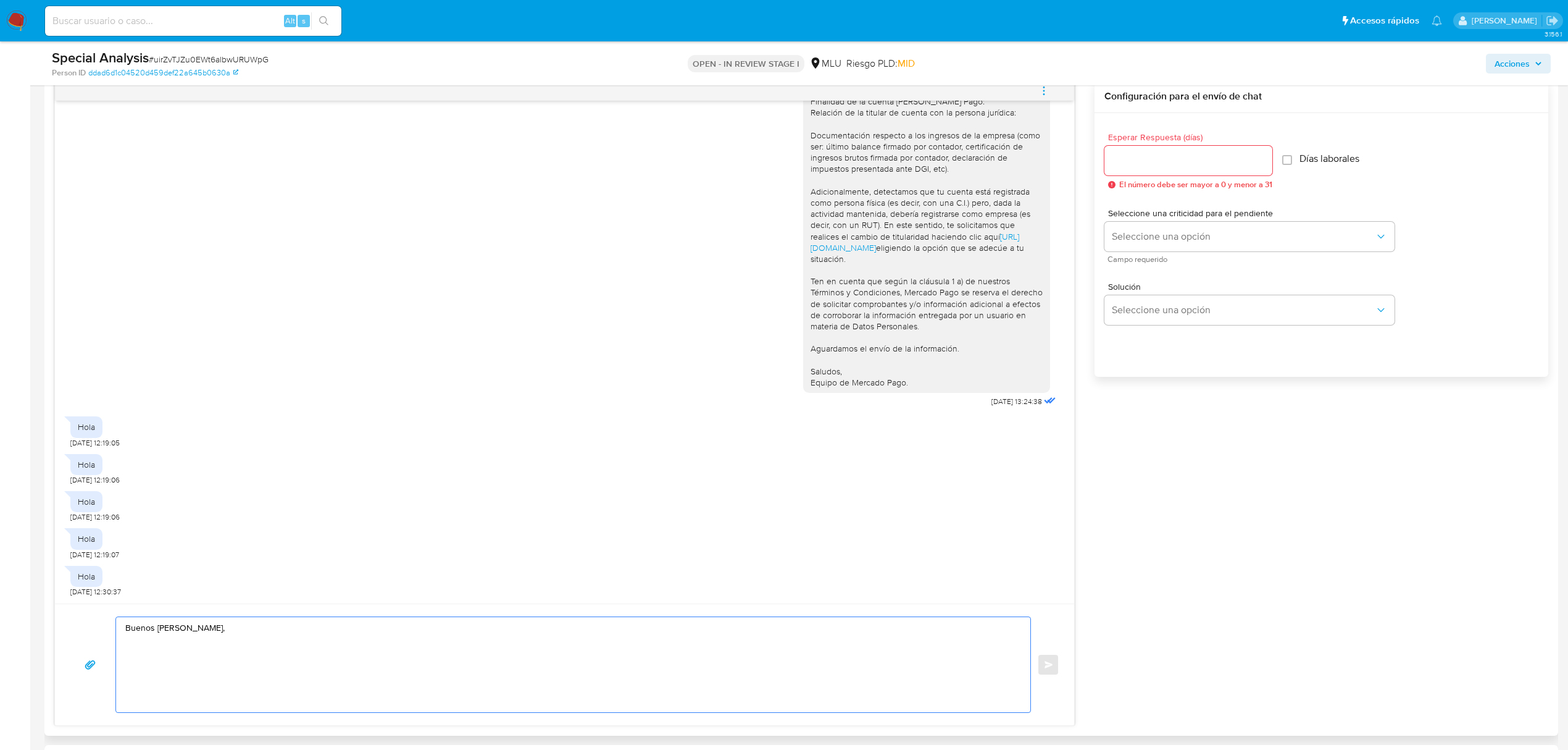
scroll to position [742, 0]
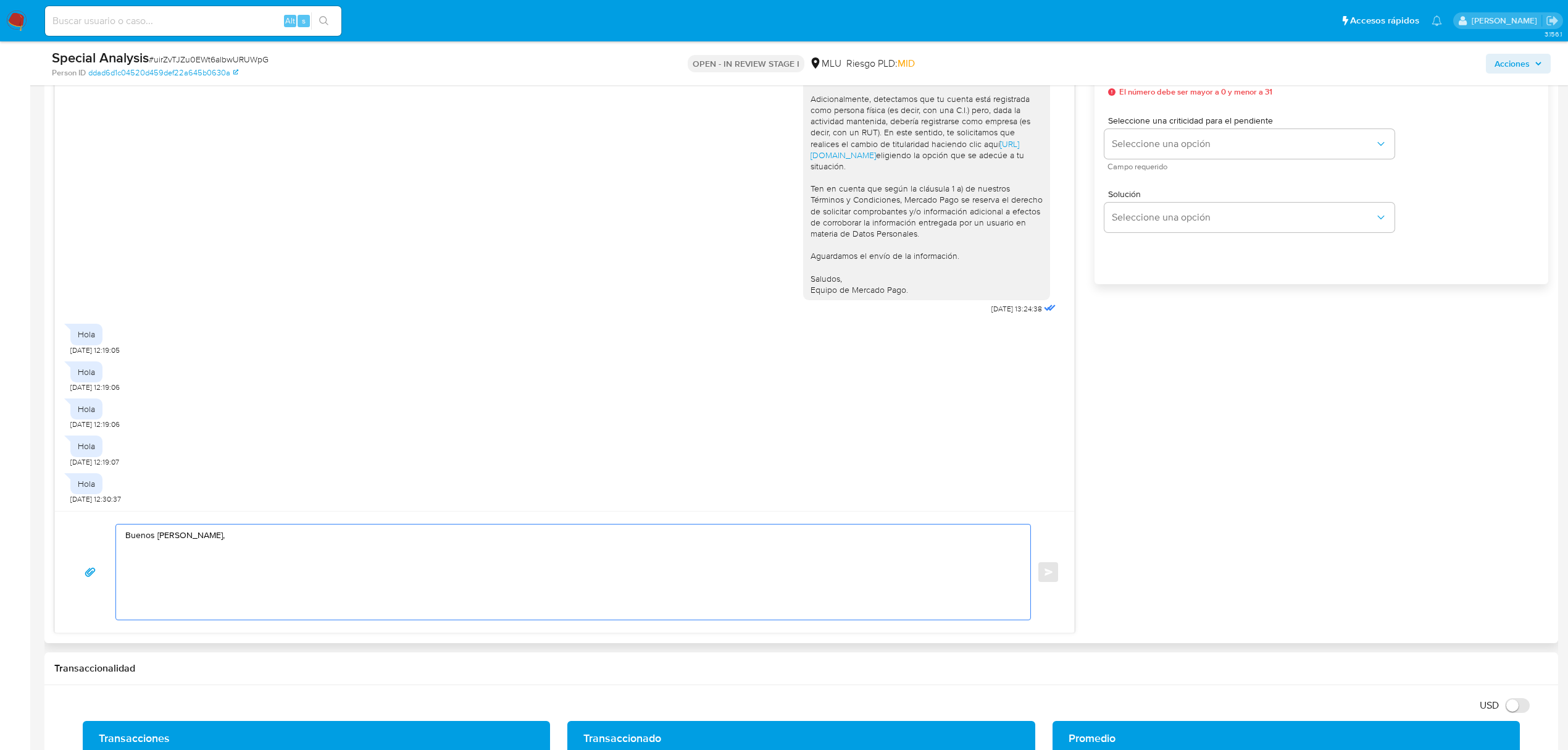
click at [722, 561] on textarea "Buenos [PERSON_NAME]," at bounding box center [571, 572] width 890 height 95
click at [220, 559] on textarea "Buenos [PERSON_NAME], Gracias por tu respuesta. Agradecemos nos puedas enviar t…" at bounding box center [571, 572] width 890 height 95
click at [226, 561] on textarea "Buenos [PERSON_NAME], Gracias por tu respuesta. Agradecemos nos puedas enviar t…" at bounding box center [571, 572] width 890 height 95
click at [423, 576] on textarea "Buenos [PERSON_NAME], Gracias por tu respuesta. Agradecemos nos puedas enviar t…" at bounding box center [571, 572] width 890 height 95
click at [199, 577] on textarea "Buenos [PERSON_NAME], Gracias por tu respuesta. Puedes escribirnos vía chat el …" at bounding box center [571, 572] width 890 height 95
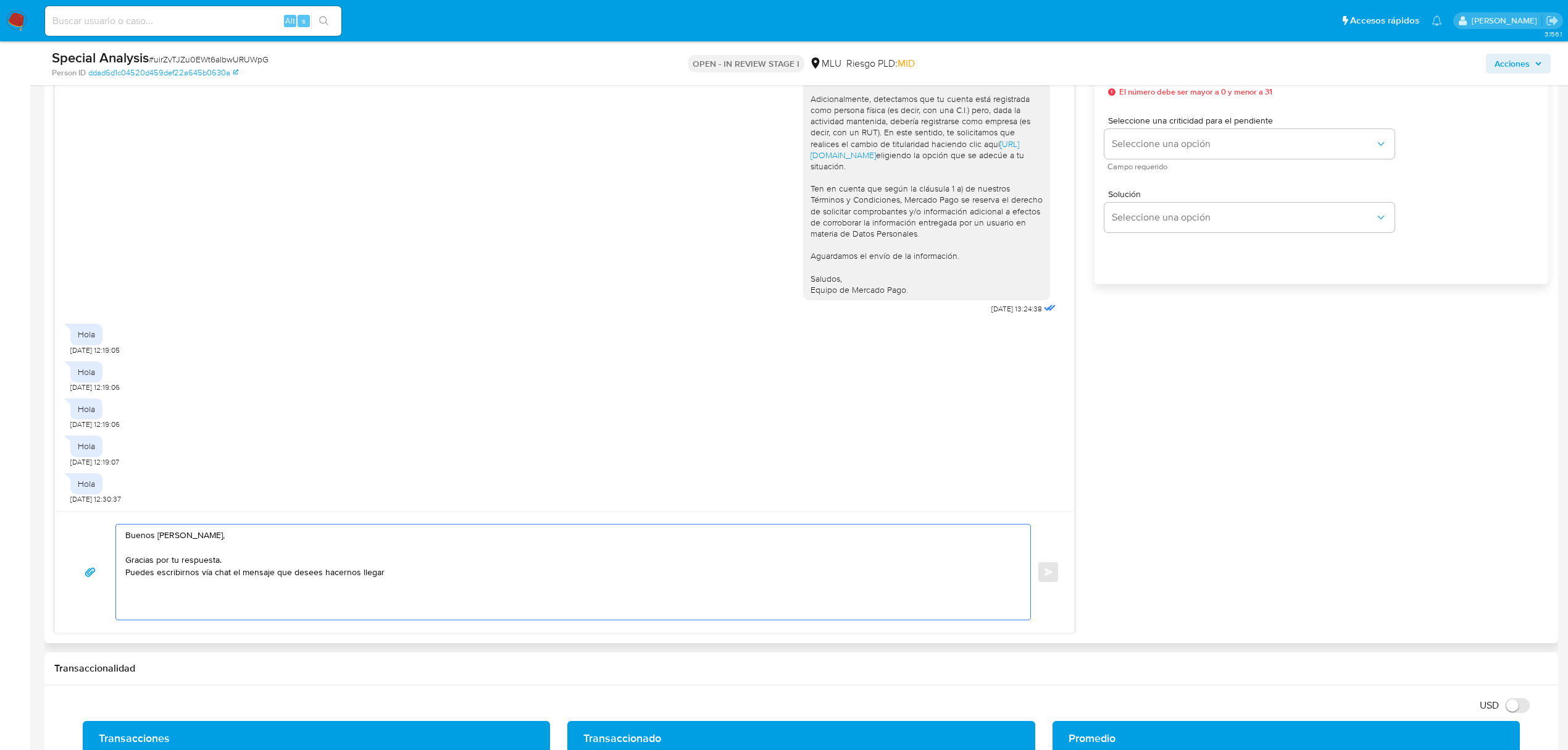
click at [400, 582] on textarea "Buenos [PERSON_NAME], Gracias por tu respuesta. Puedes escribirnos vía chat el …" at bounding box center [571, 572] width 890 height 95
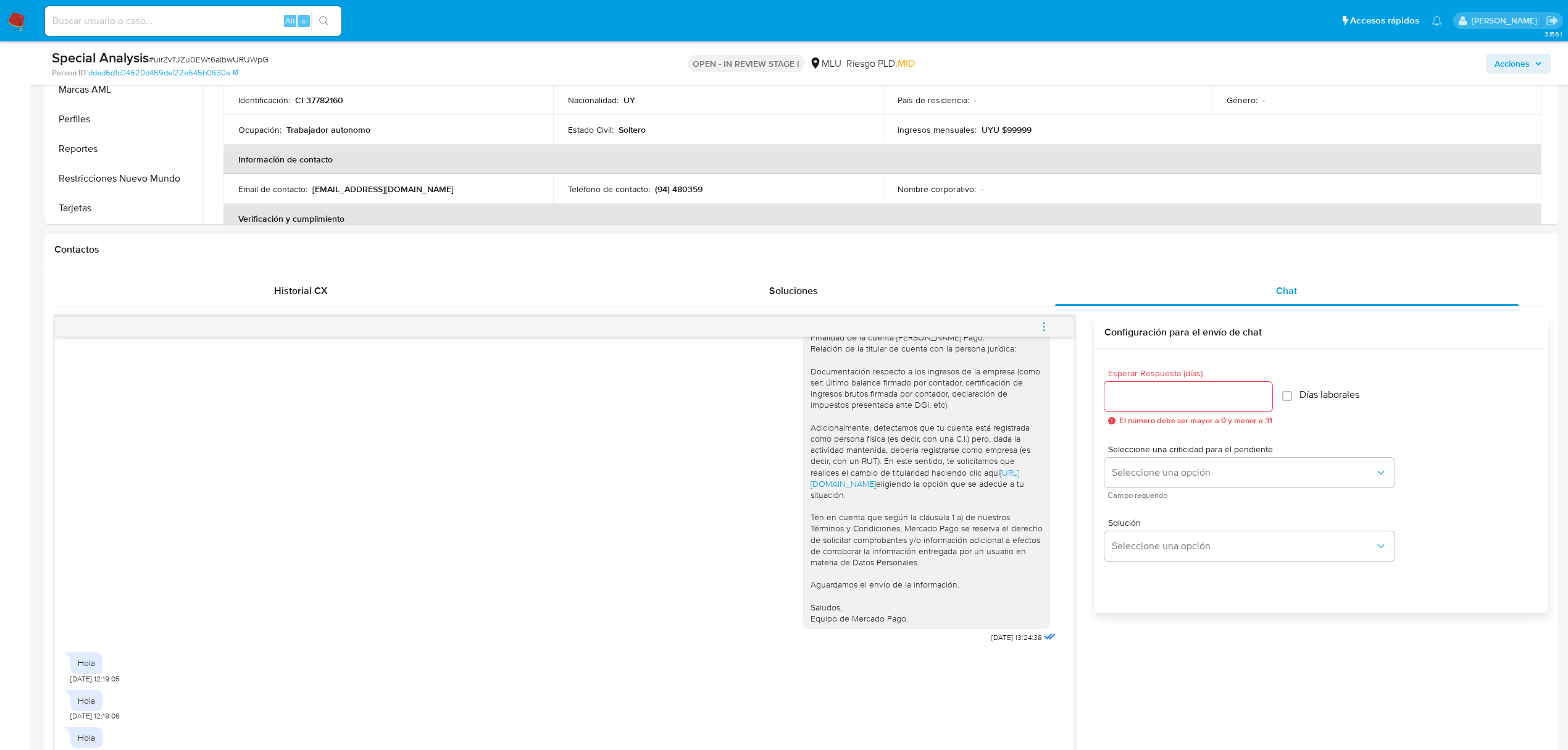
scroll to position [411, 0]
type textarea "Buenos [PERSON_NAME], Gracias por tu respuesta. Puedes escribirnos vía chat el …"
click at [1204, 391] on input "Esperar Respuesta (días)" at bounding box center [1188, 397] width 168 height 16
type input "3"
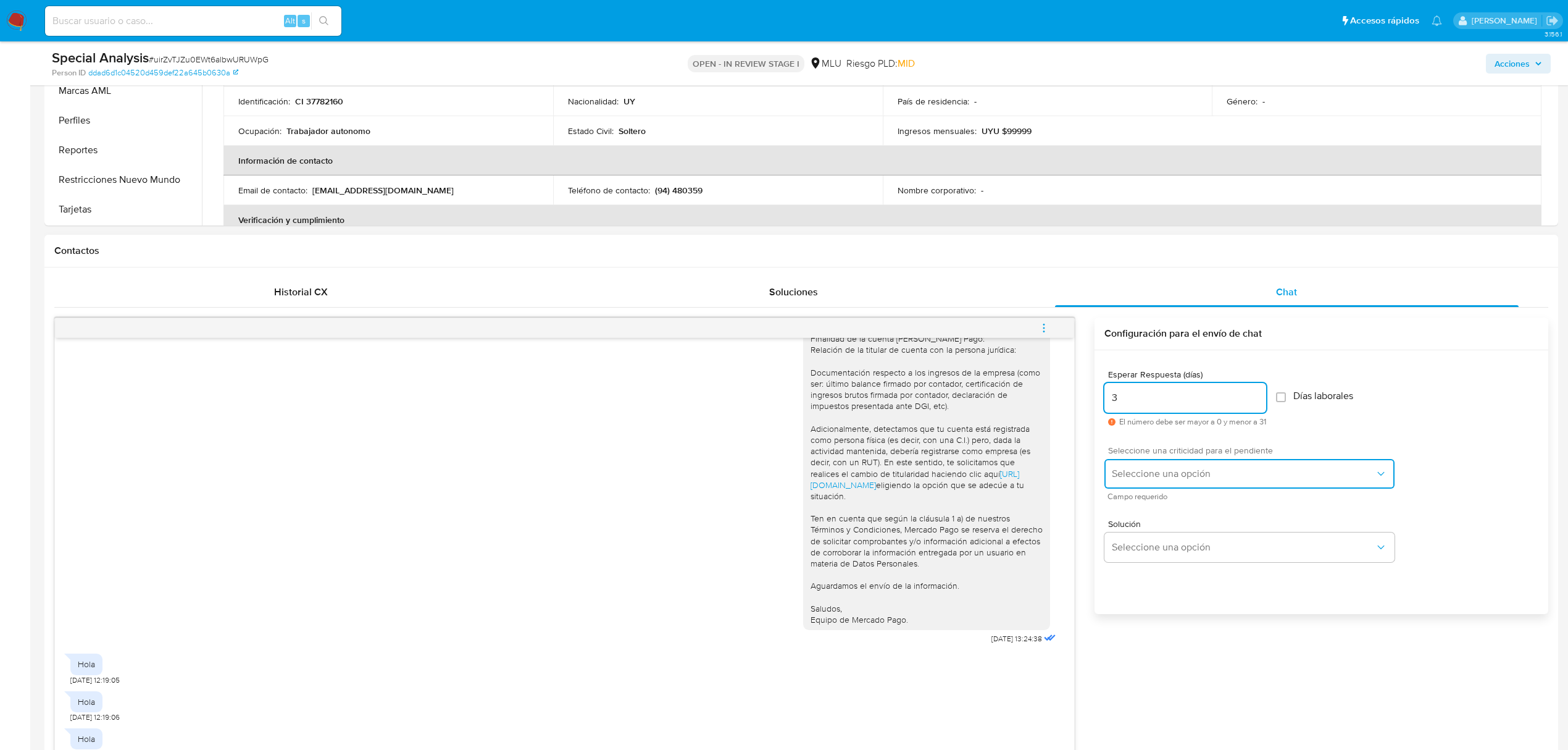
click at [1194, 476] on span "Seleccione una opción" at bounding box center [1243, 473] width 263 height 12
click at [1159, 472] on div "LOW" at bounding box center [1247, 475] width 271 height 25
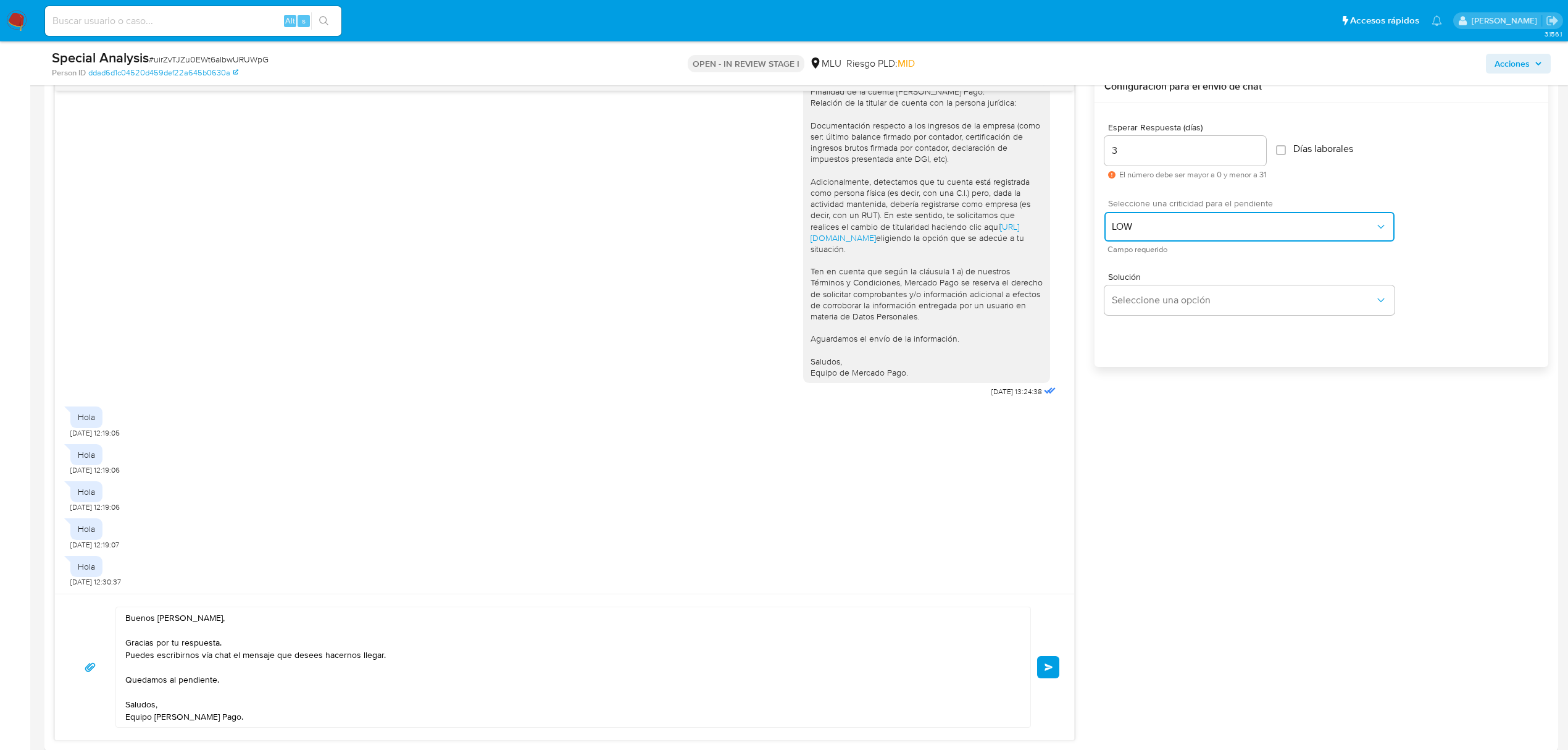
scroll to position [742, 0]
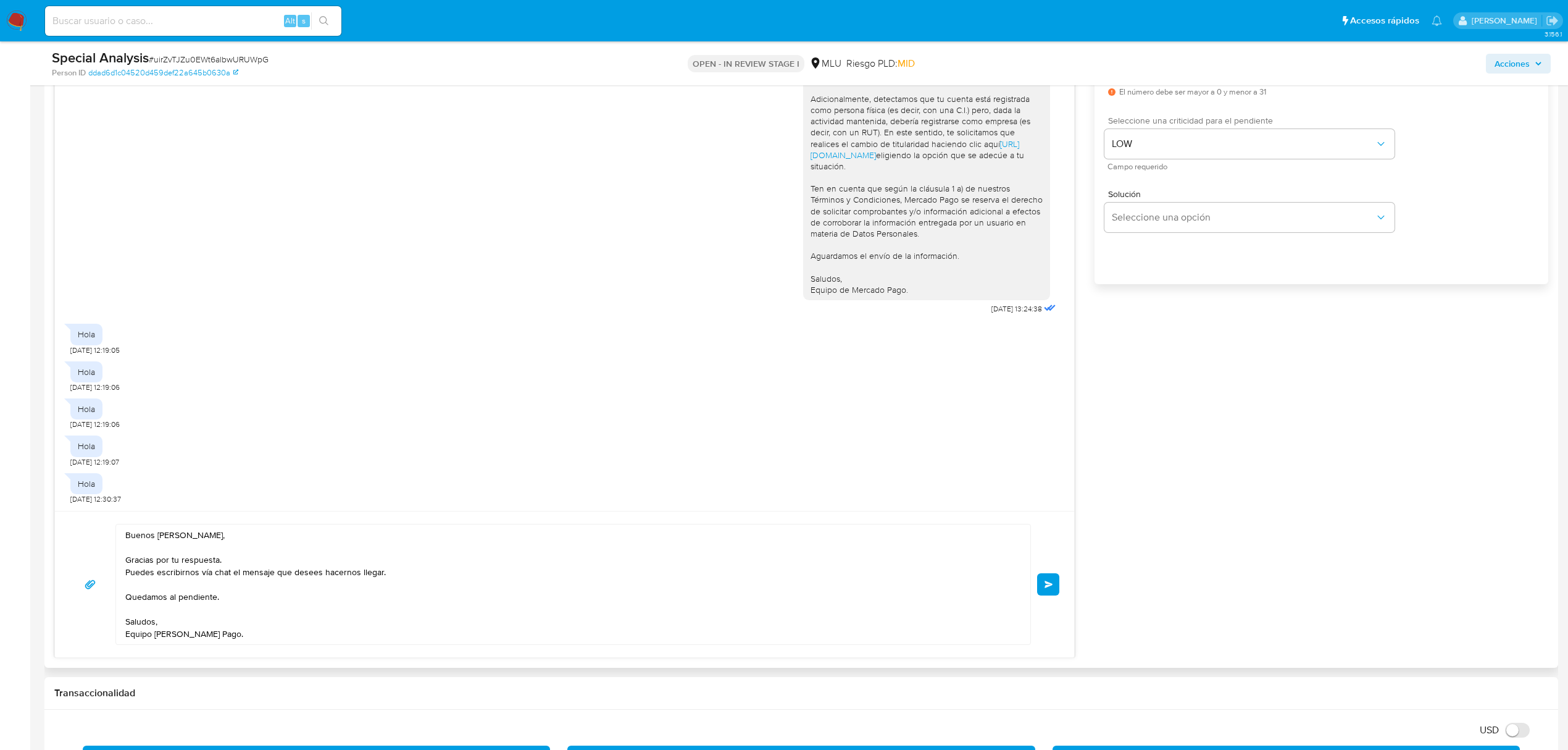
click at [1048, 582] on span "Enviar" at bounding box center [1049, 585] width 8 height 7
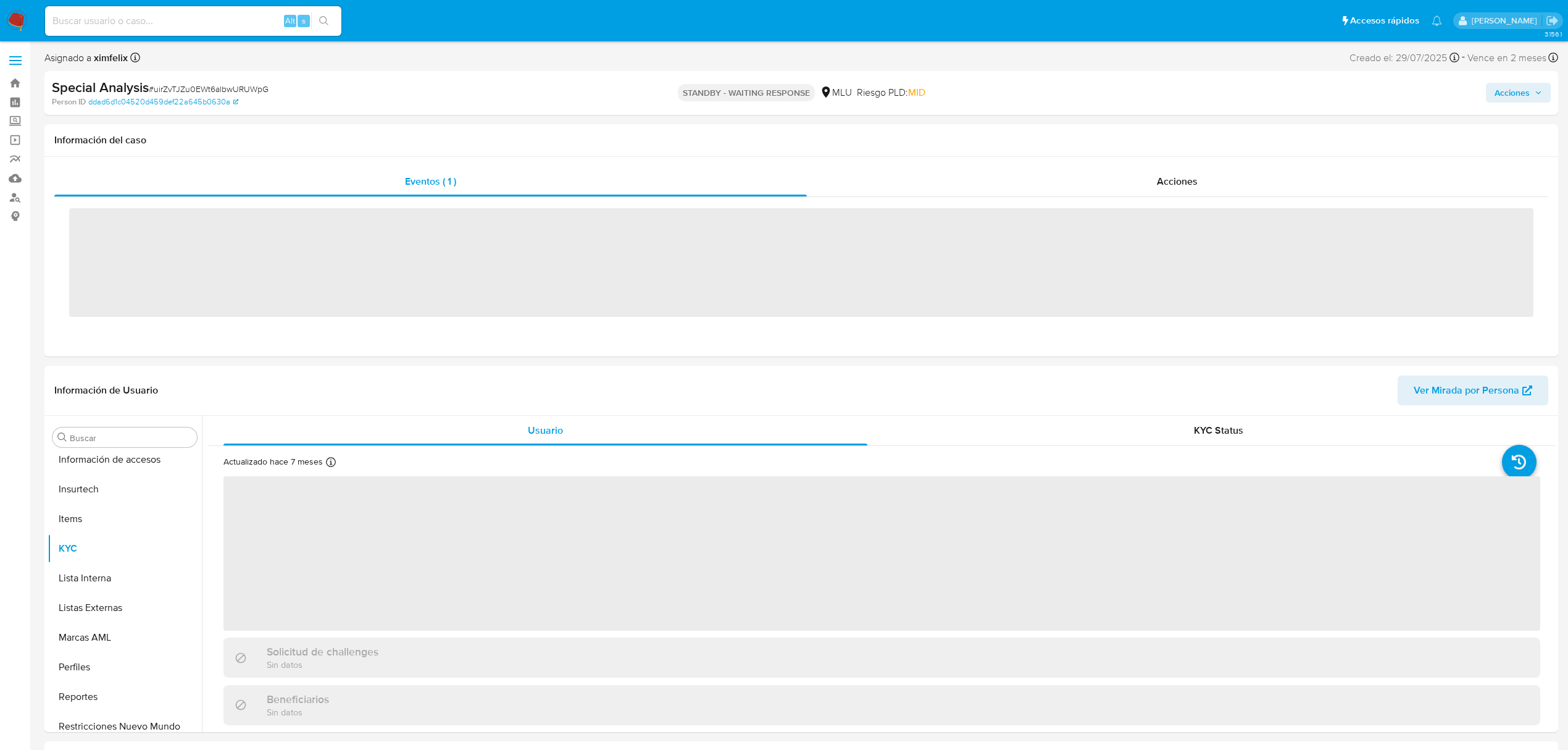
scroll to position [552, 0]
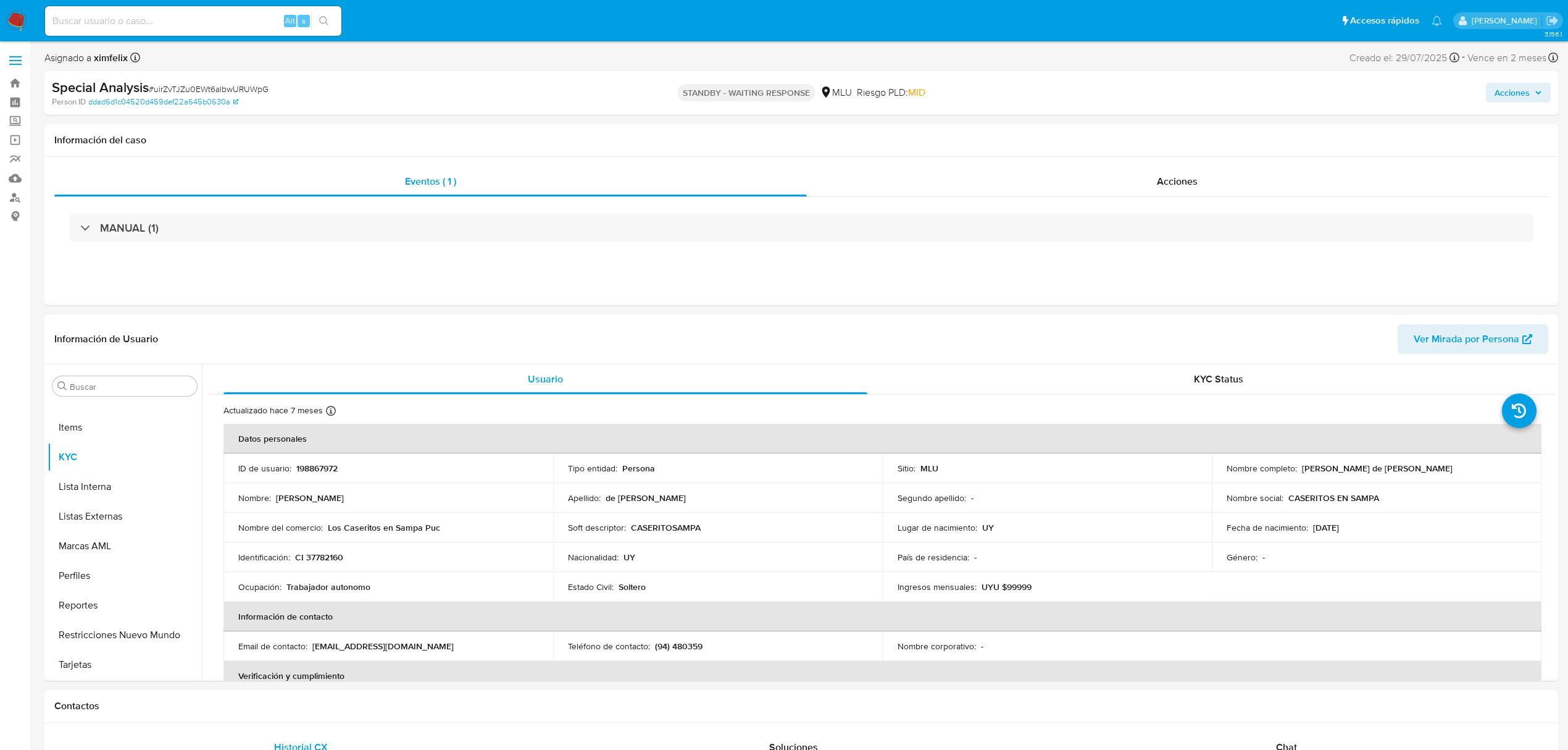
select select "10"
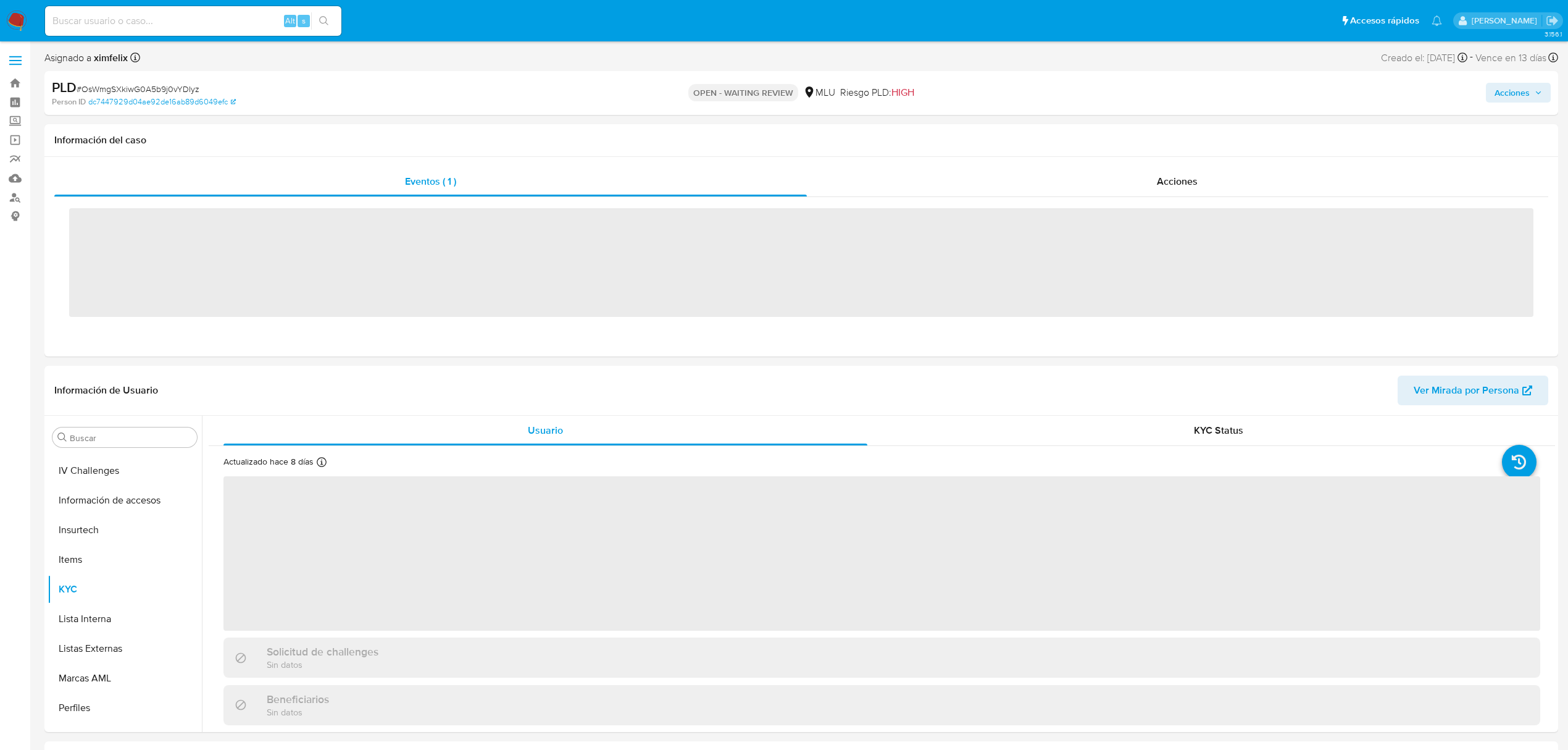
scroll to position [552, 0]
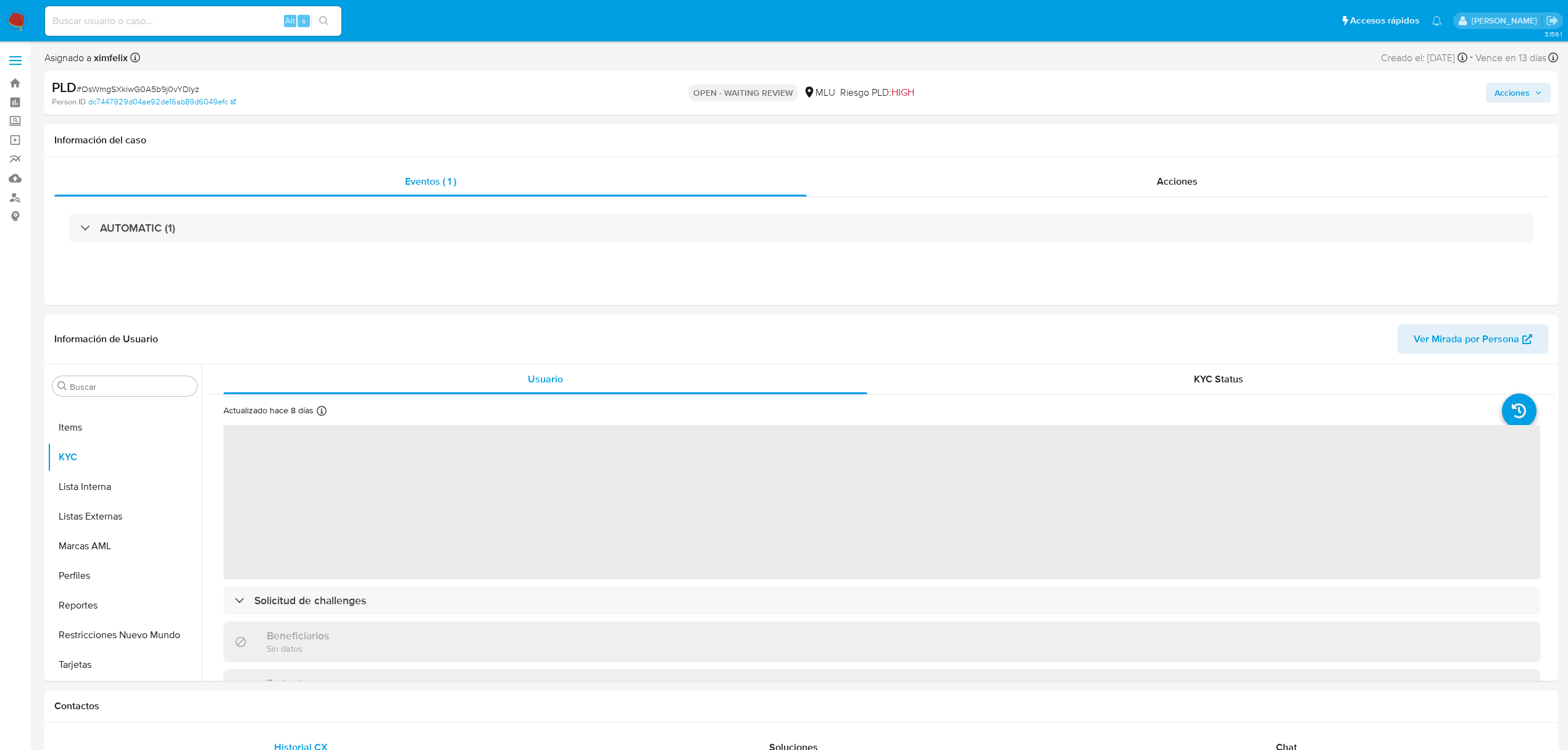
select select "10"
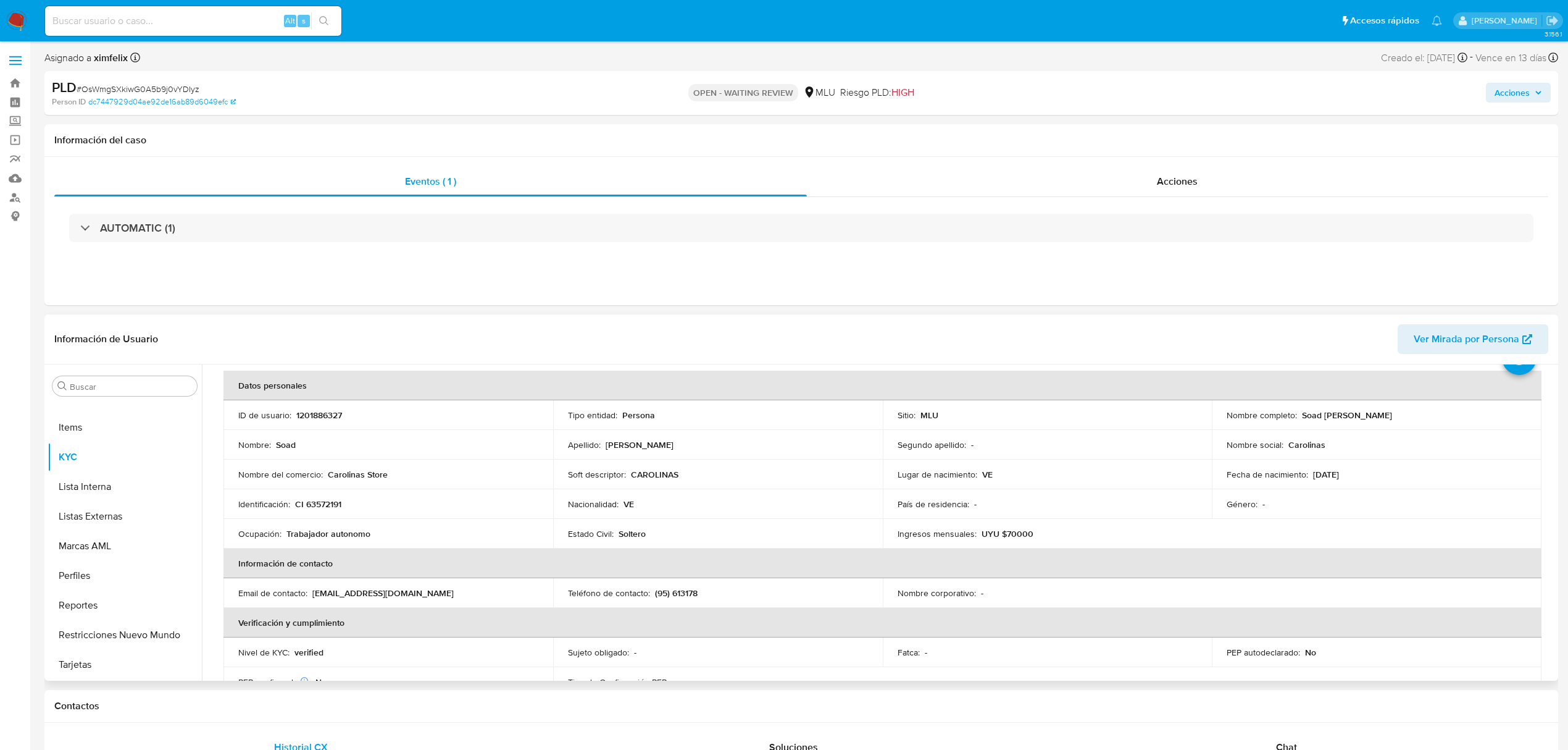
scroll to position [83, 0]
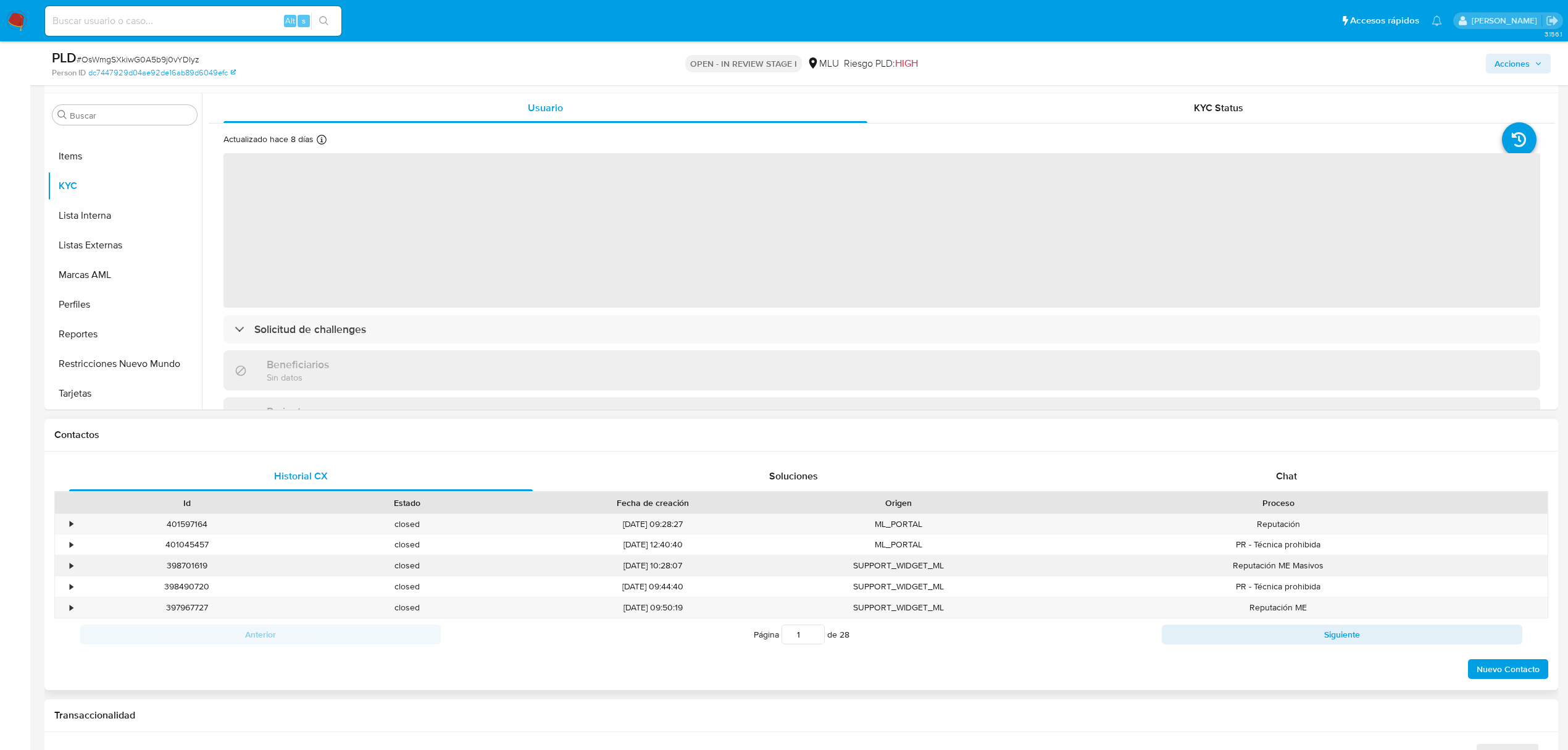
scroll to position [247, 0]
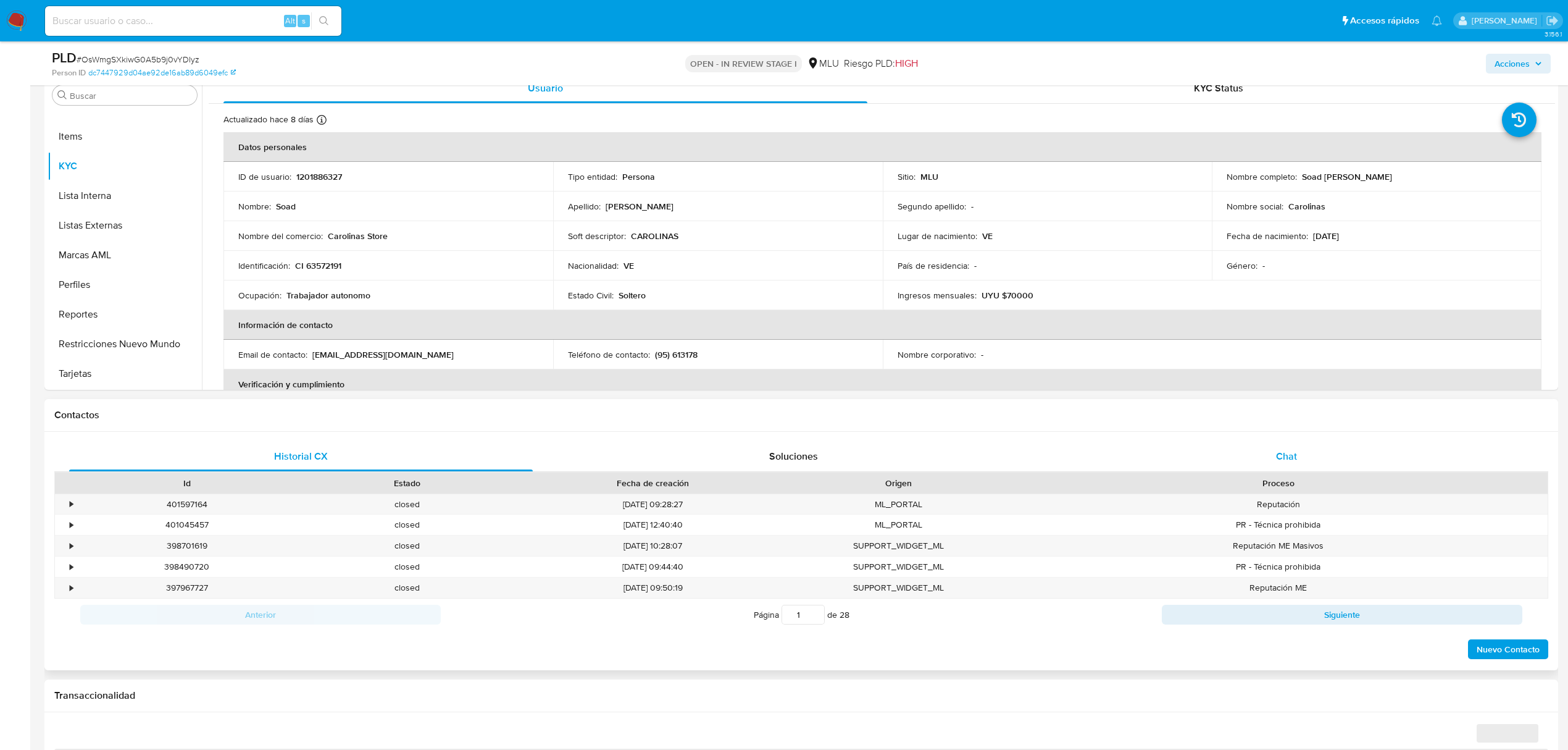
click at [1278, 458] on span "Chat" at bounding box center [1286, 455] width 21 height 14
select select "10"
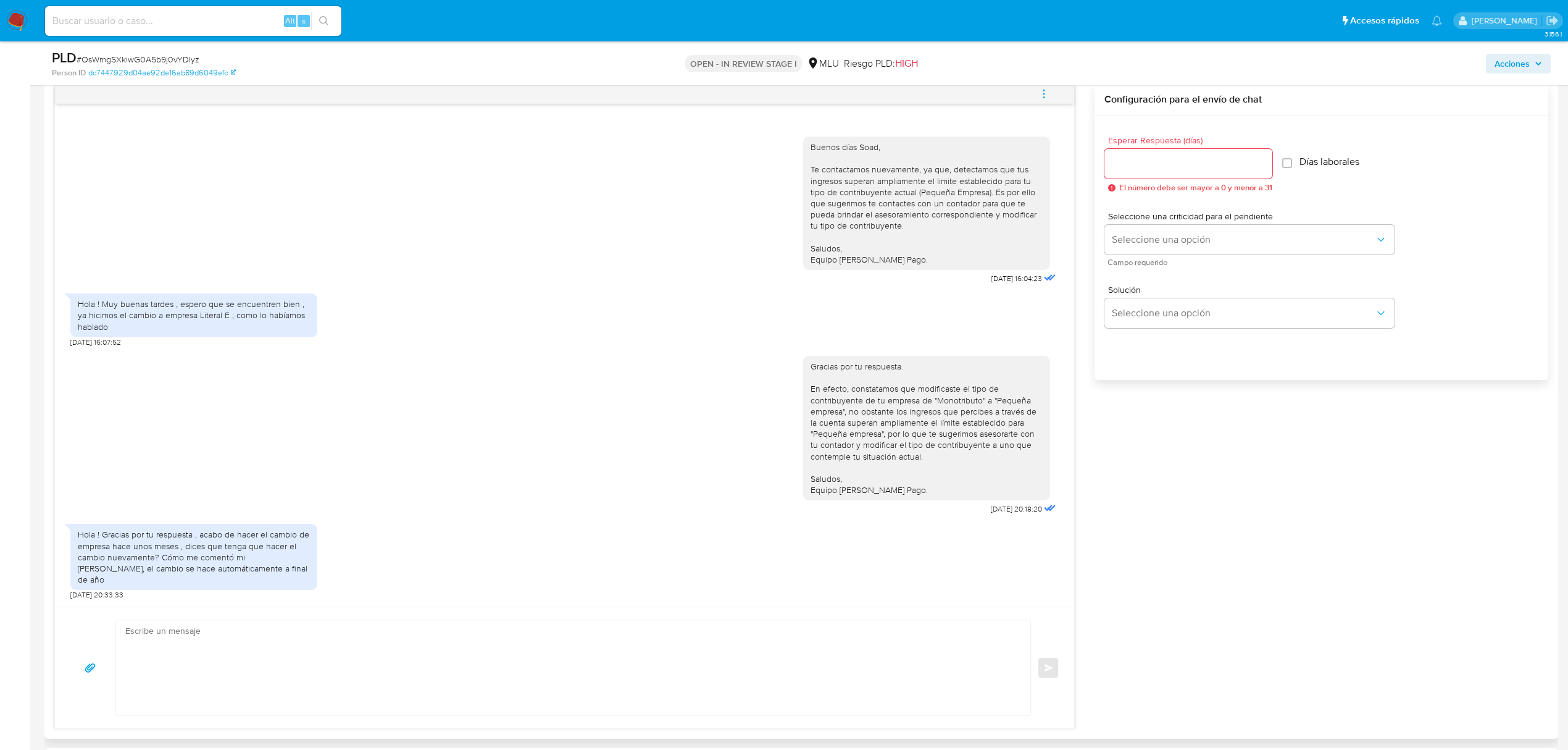
scroll to position [658, 0]
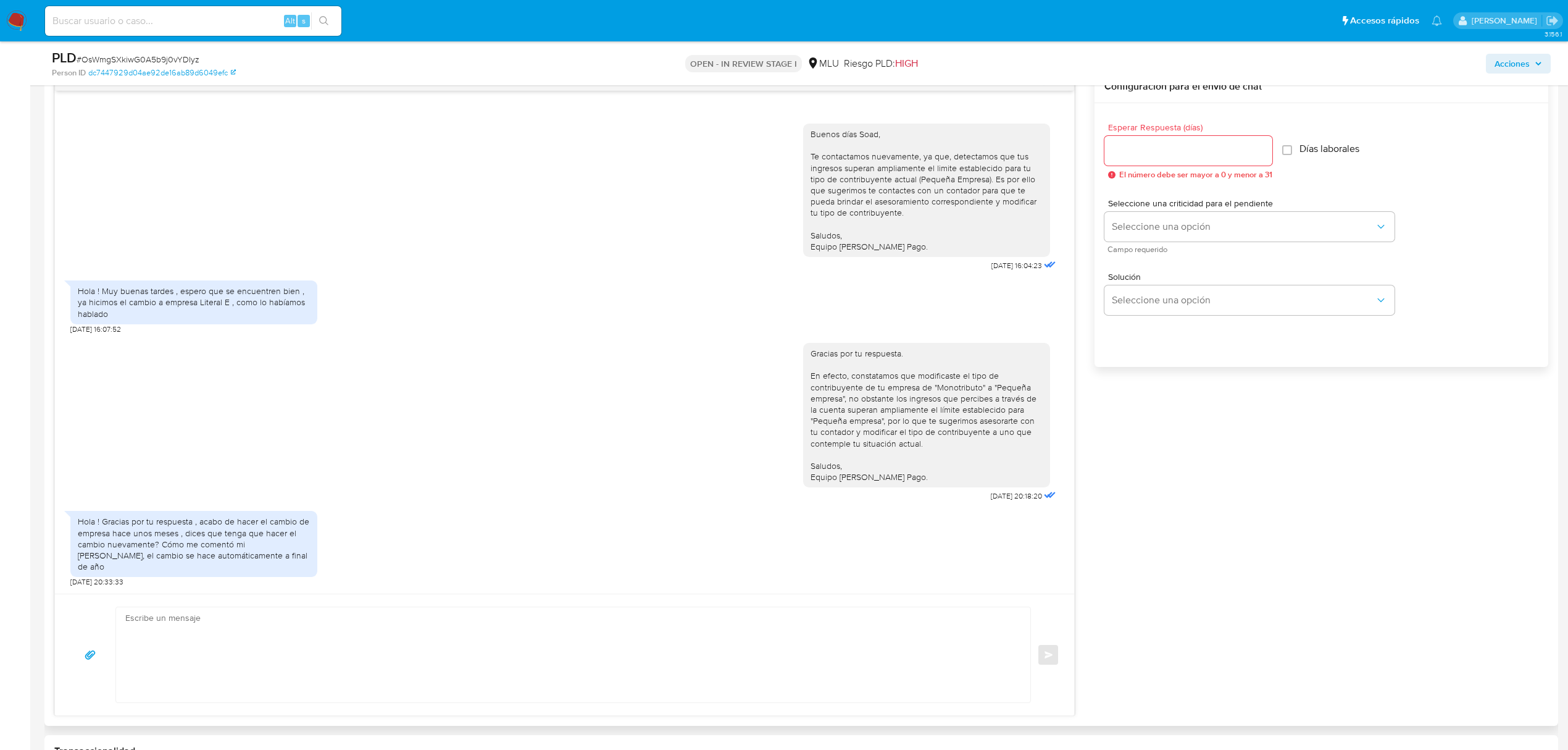
click at [578, 619] on textarea at bounding box center [571, 655] width 890 height 95
type textarea "b"
click at [397, 649] on textarea "Buenos días, El cambio no se da de forma automática." at bounding box center [571, 655] width 890 height 95
drag, startPoint x: 445, startPoint y: 649, endPoint x: 112, endPoint y: 710, distance: 338.5
click at [112, 710] on div "Buenos días, El cambio no se da de forma automática, debes hacer el trámite ant…" at bounding box center [564, 655] width 1019 height 122
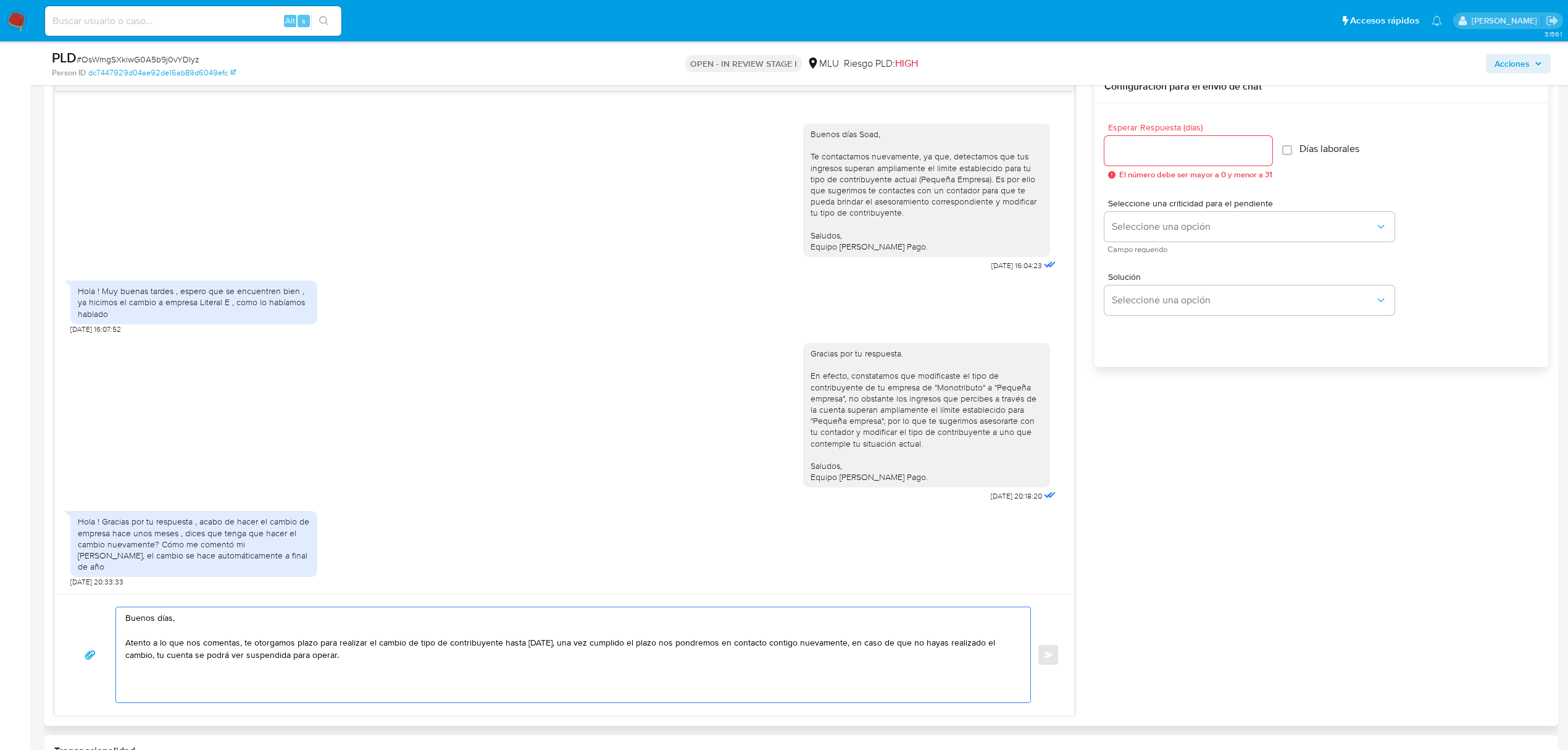
click at [156, 655] on textarea "Buenos días, Atento a lo que nos comentas, te otorgamos plazo para realizar el …" at bounding box center [571, 655] width 890 height 95
click at [442, 660] on textarea "Buenos días, Atento a lo que nos comentas, te otorgamos plazo para realizar el …" at bounding box center [571, 655] width 890 height 95
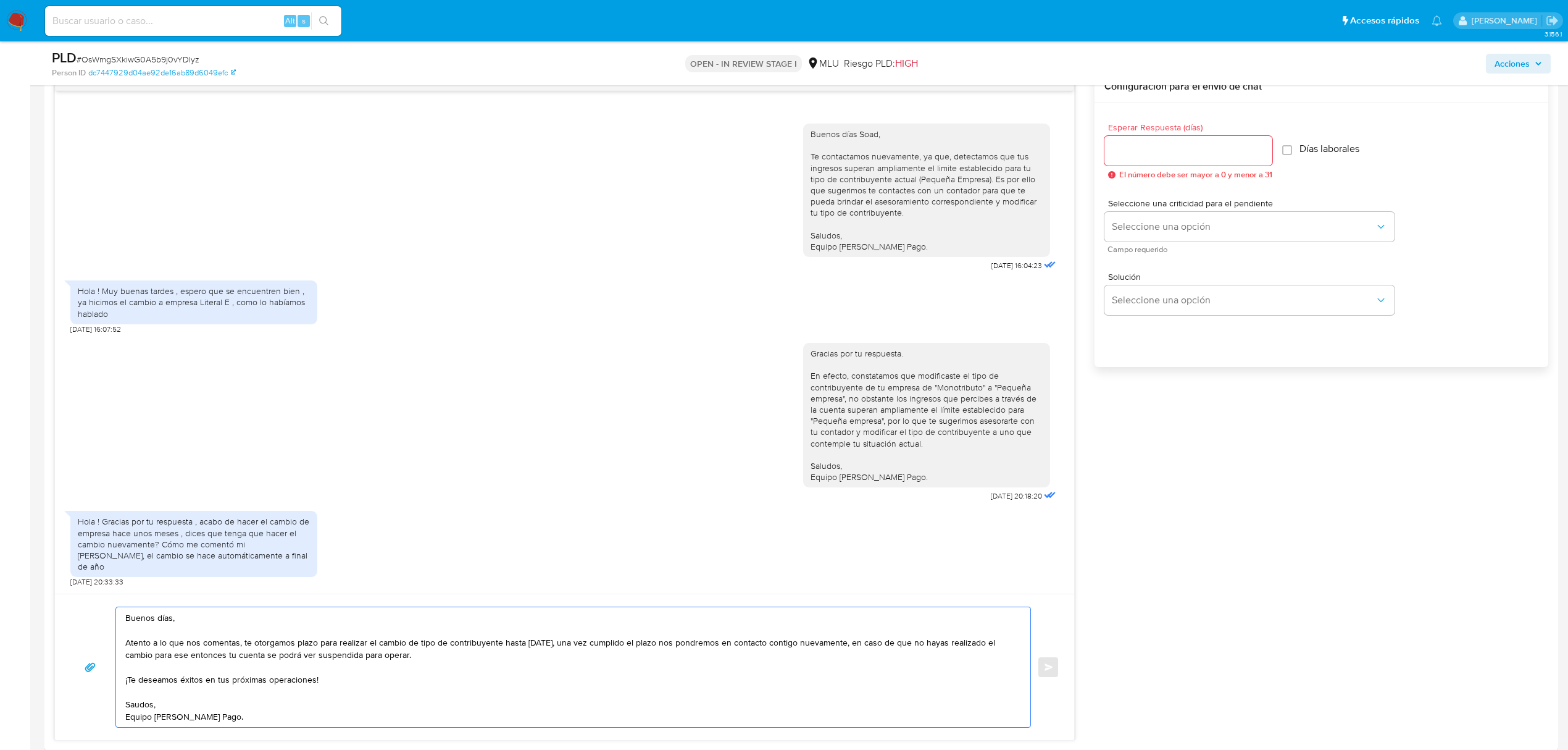
click at [133, 705] on textarea "Buenos días, Atento a lo que nos comentas, te otorgamos plazo para realizar el …" at bounding box center [571, 667] width 890 height 120
type textarea "Buenos días, Atento a lo que nos comentas, te otorgamos plazo para realizar el …"
click at [1152, 151] on input "Esperar Respuesta (días)" at bounding box center [1188, 150] width 168 height 16
type input "0"
click at [1043, 673] on button "Enviar" at bounding box center [1049, 667] width 22 height 22
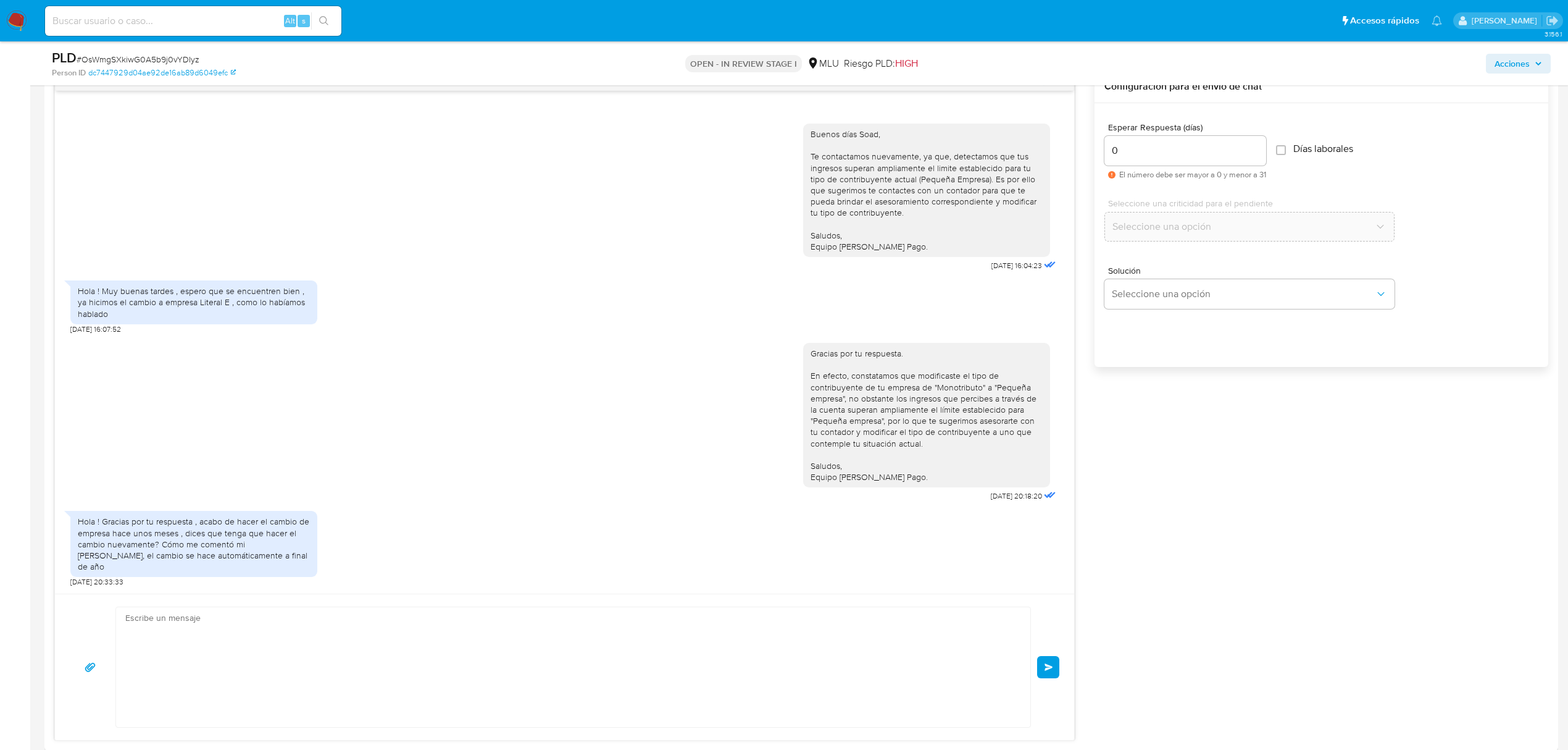
scroll to position [152, 0]
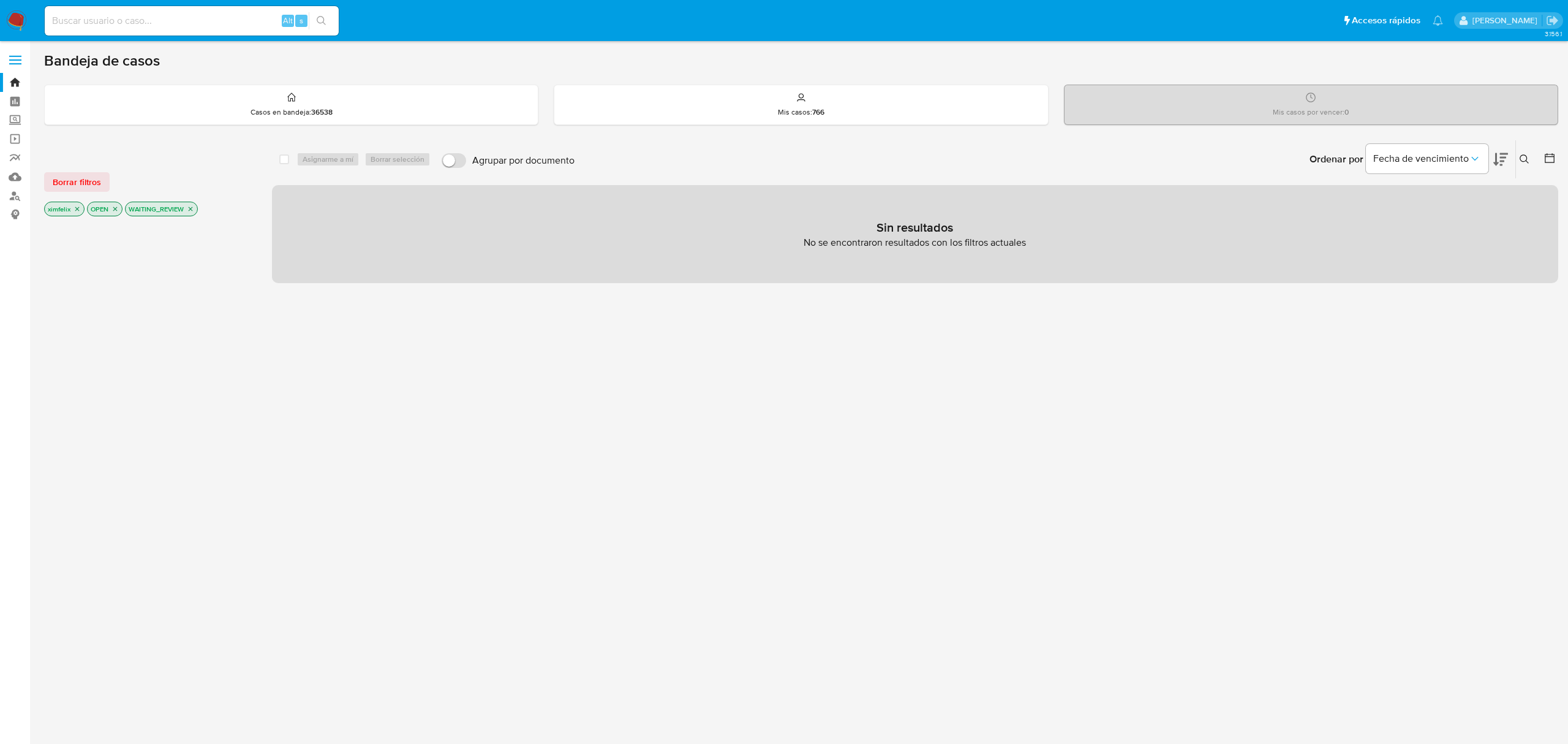
click at [192, 211] on icon "close-filter" at bounding box center [190, 209] width 7 height 7
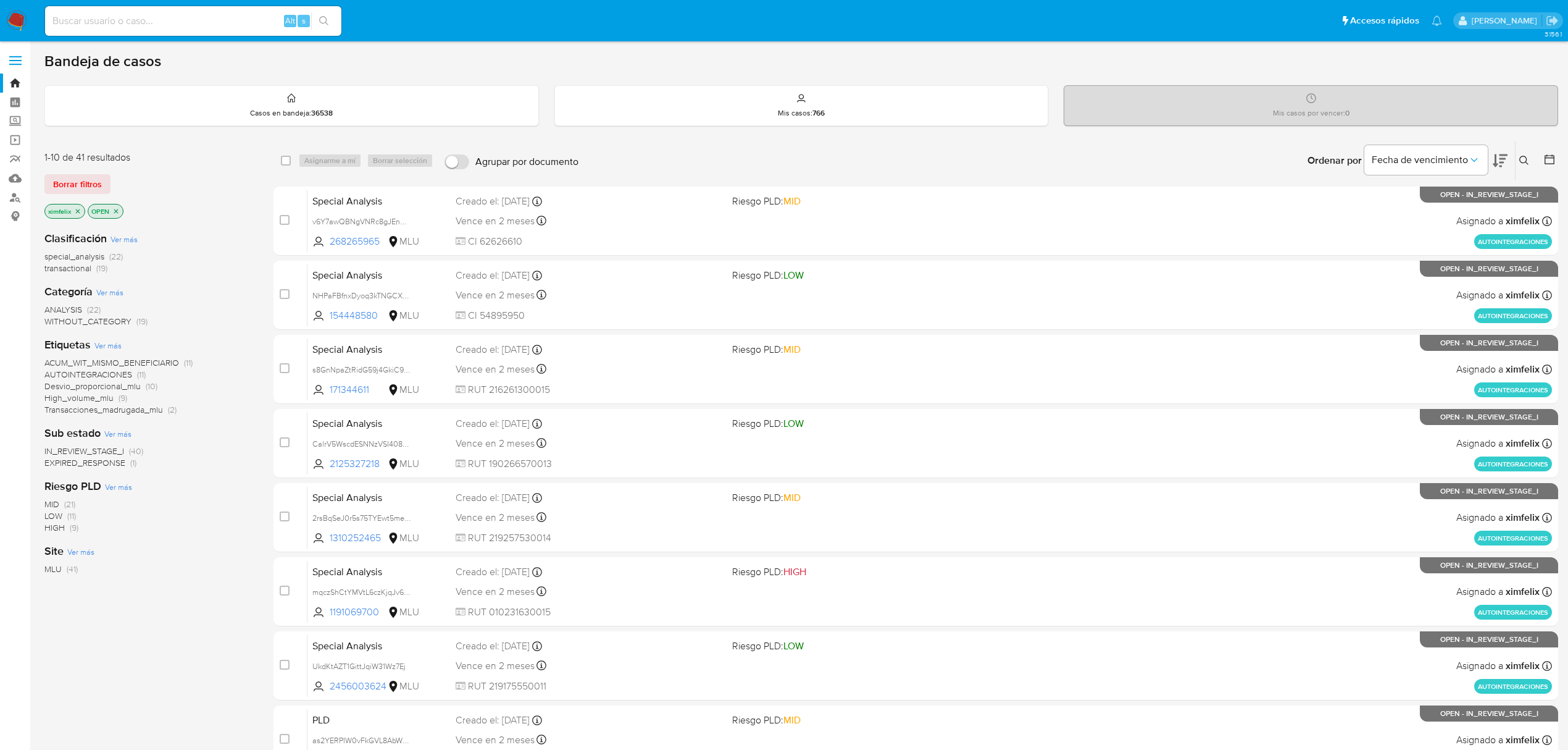
click at [89, 464] on span "EXPIRED_RESPONSE" at bounding box center [84, 462] width 81 height 12
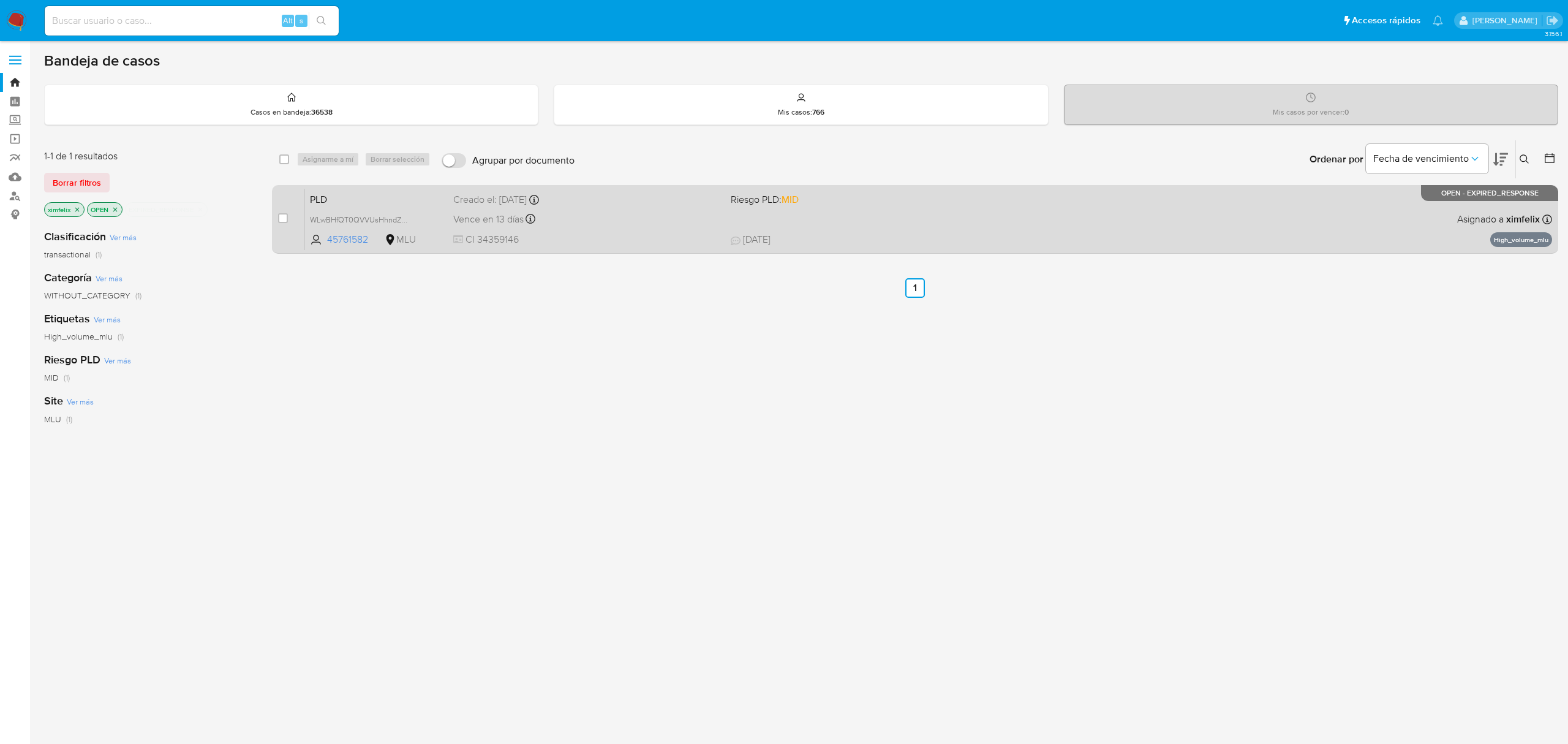
click at [584, 229] on div "PLD WLwBHfQT0QVVUsHhndZ7HiCz 45761582 MLU Riesgo PLD: MID Creado el: 12/06/2025…" at bounding box center [928, 219] width 1247 height 62
click at [287, 213] on input "checkbox" at bounding box center [283, 218] width 10 height 10
checkbox input "true"
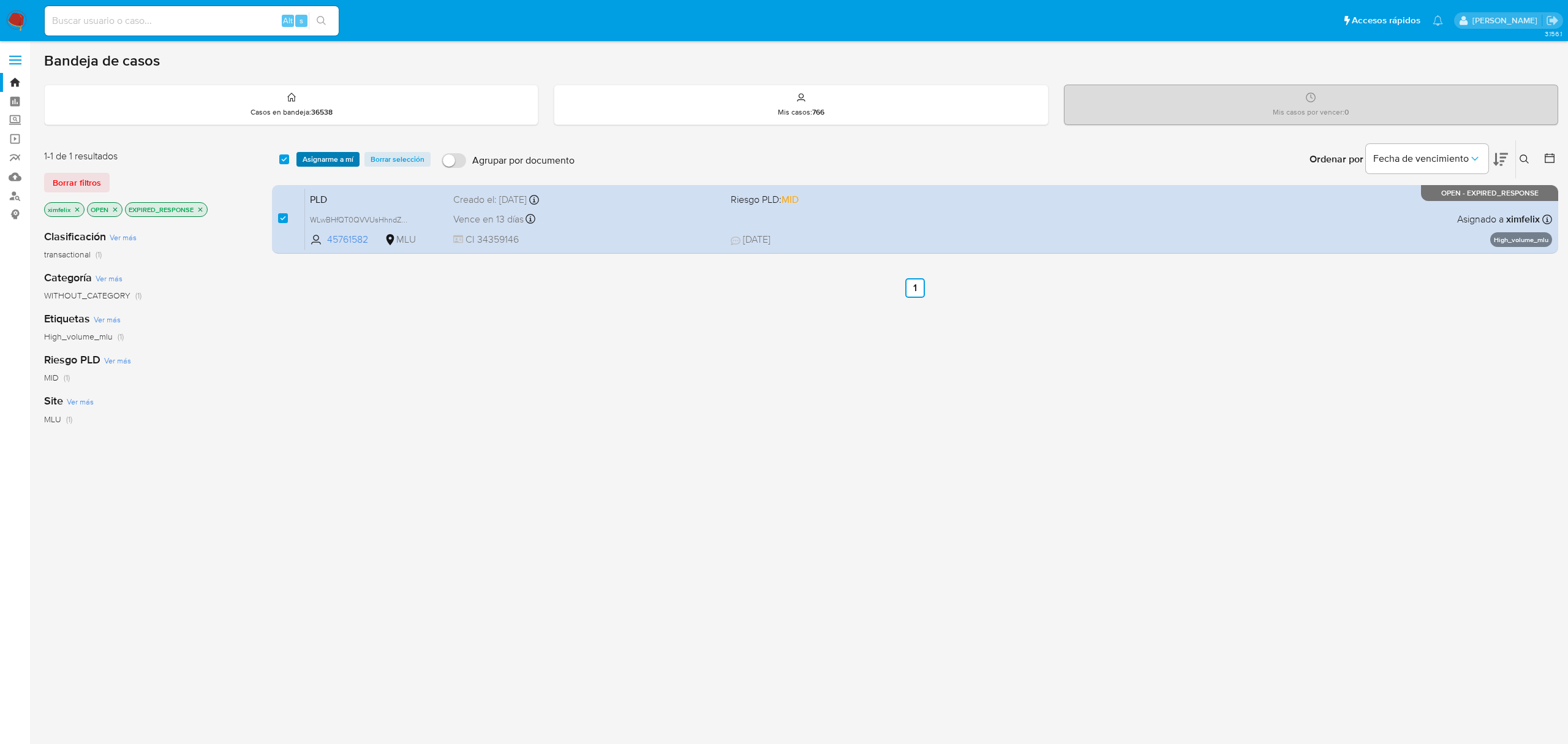
click at [316, 160] on span "Asignarme a mí" at bounding box center [328, 158] width 51 height 12
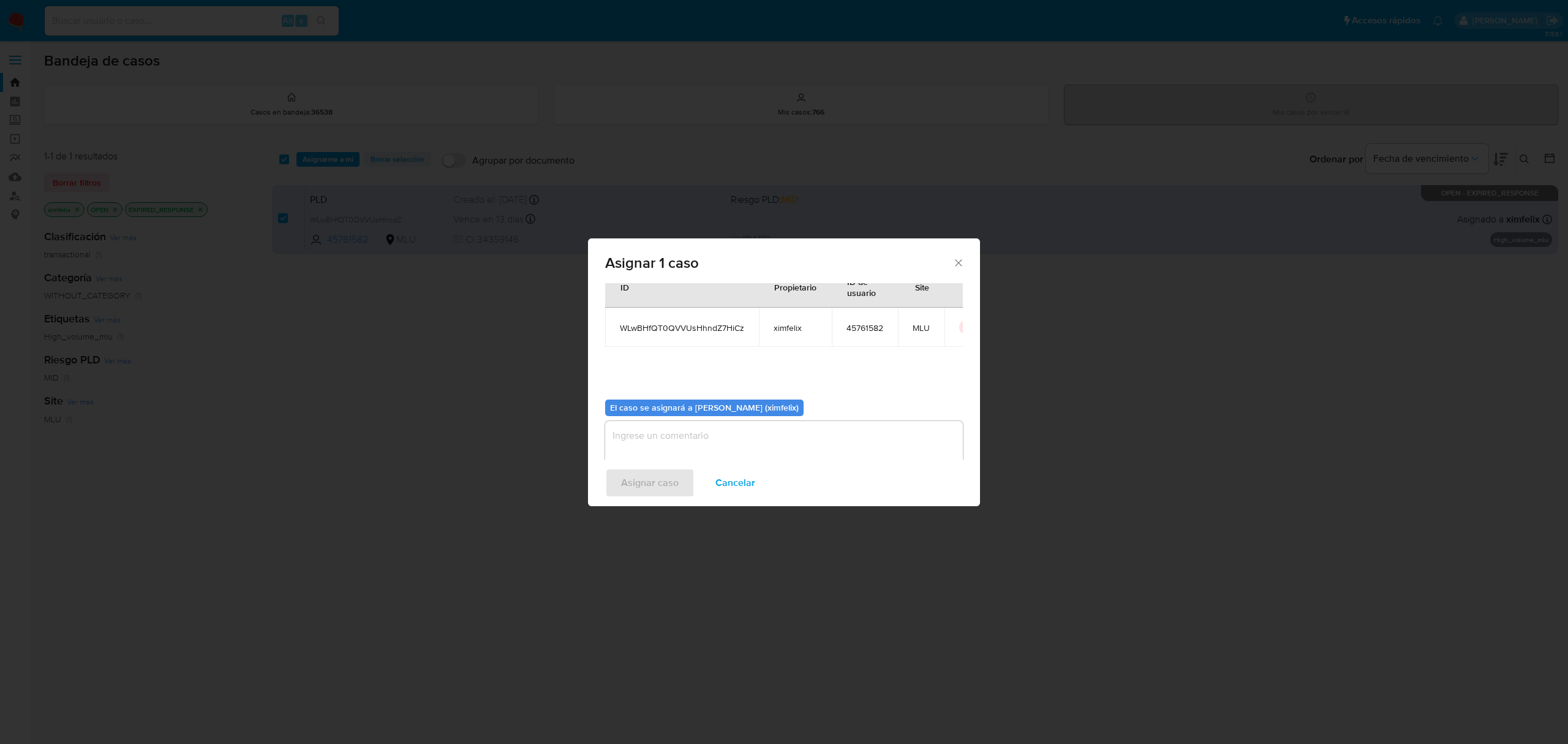
scroll to position [63, 0]
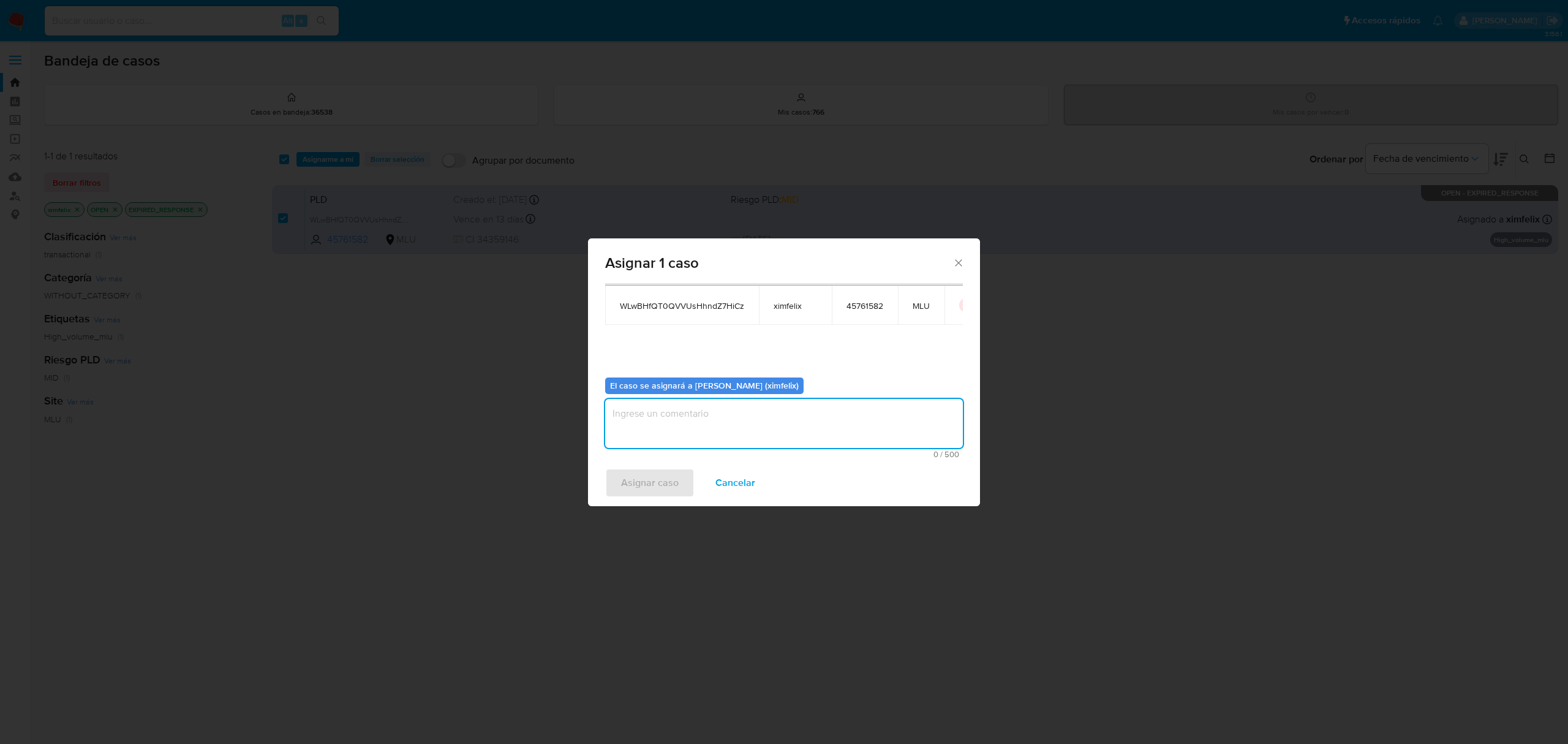
click at [677, 432] on textarea "assign-modal" at bounding box center [784, 423] width 358 height 49
click at [662, 481] on span "Asignar caso" at bounding box center [649, 483] width 57 height 27
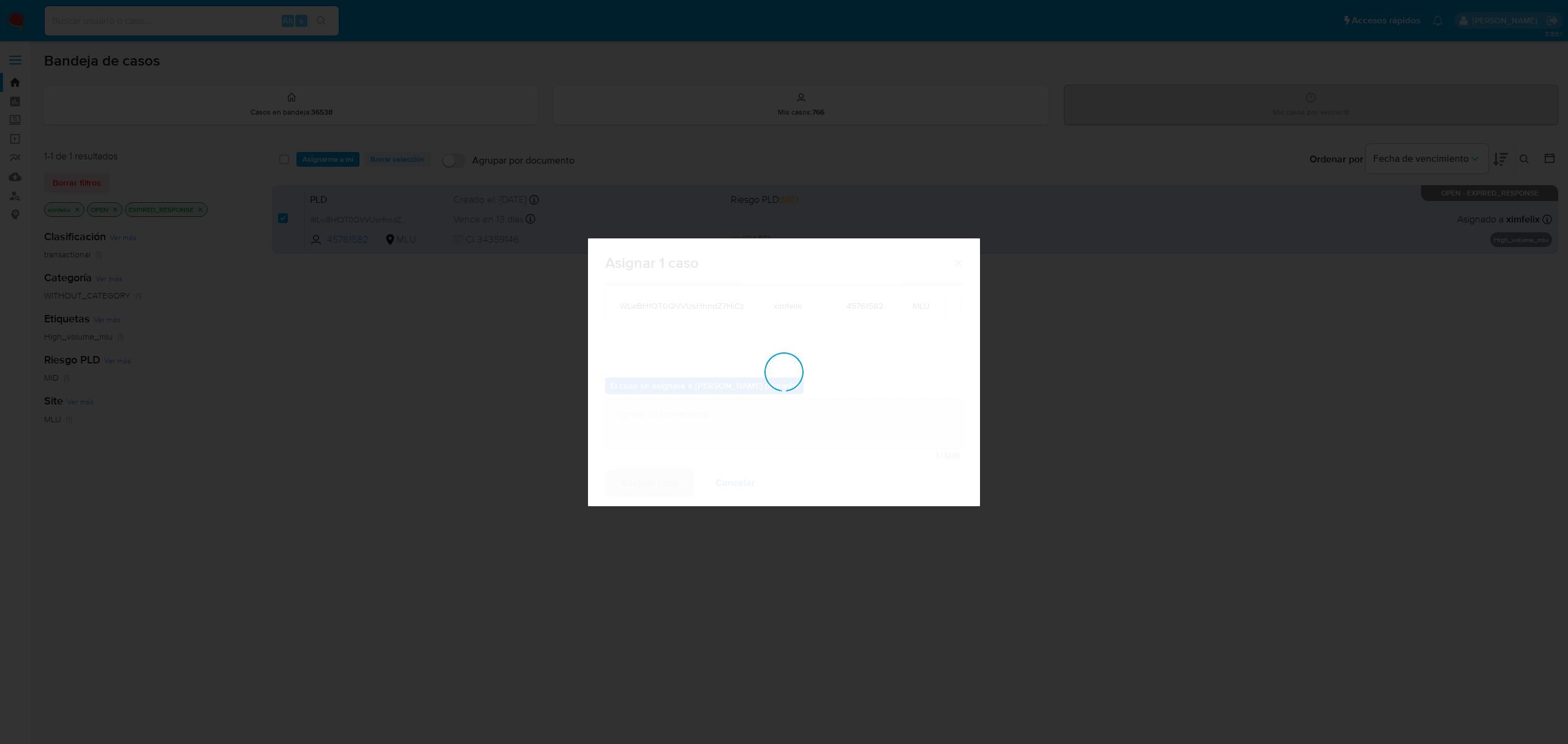
checkbox input "false"
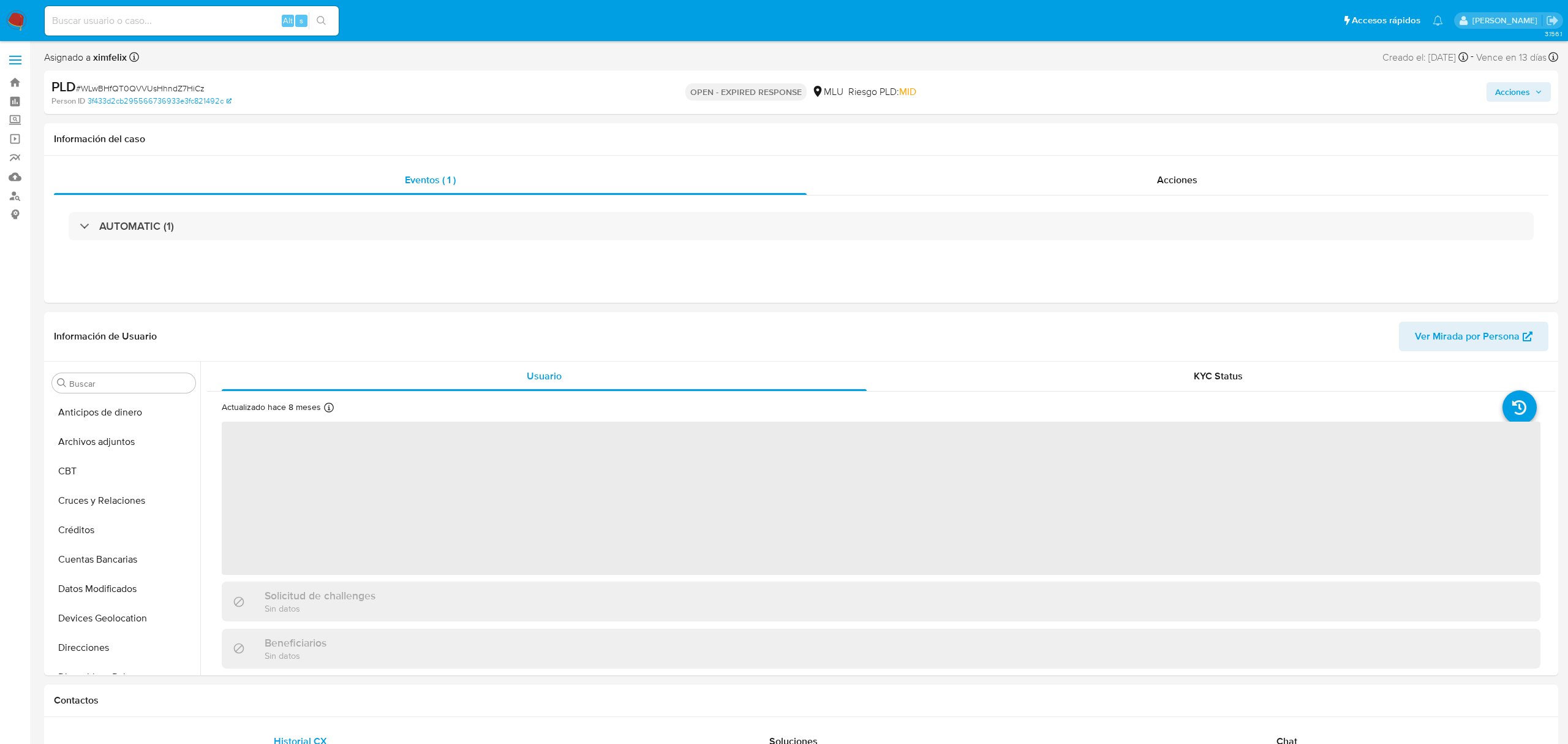
select select "10"
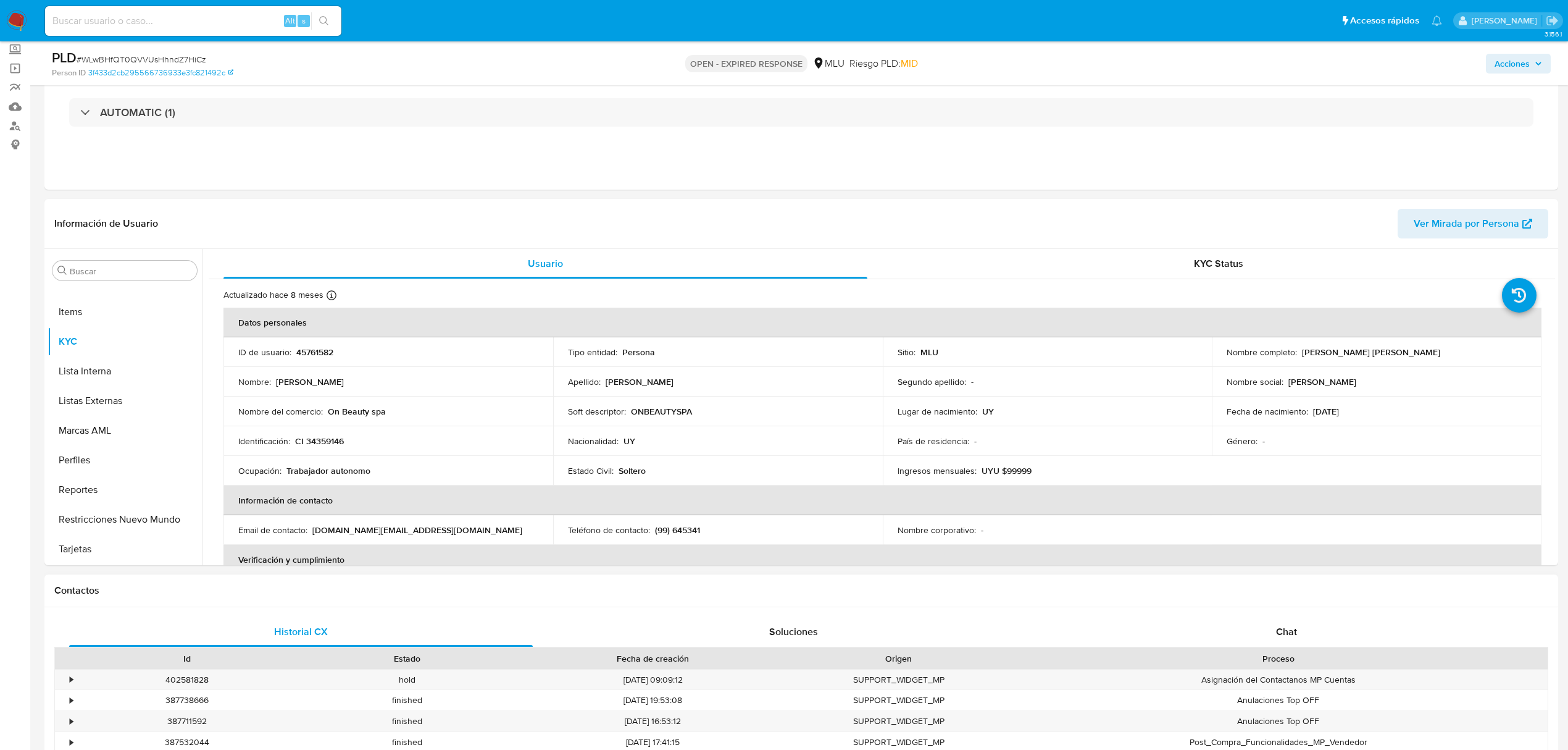
scroll to position [164, 0]
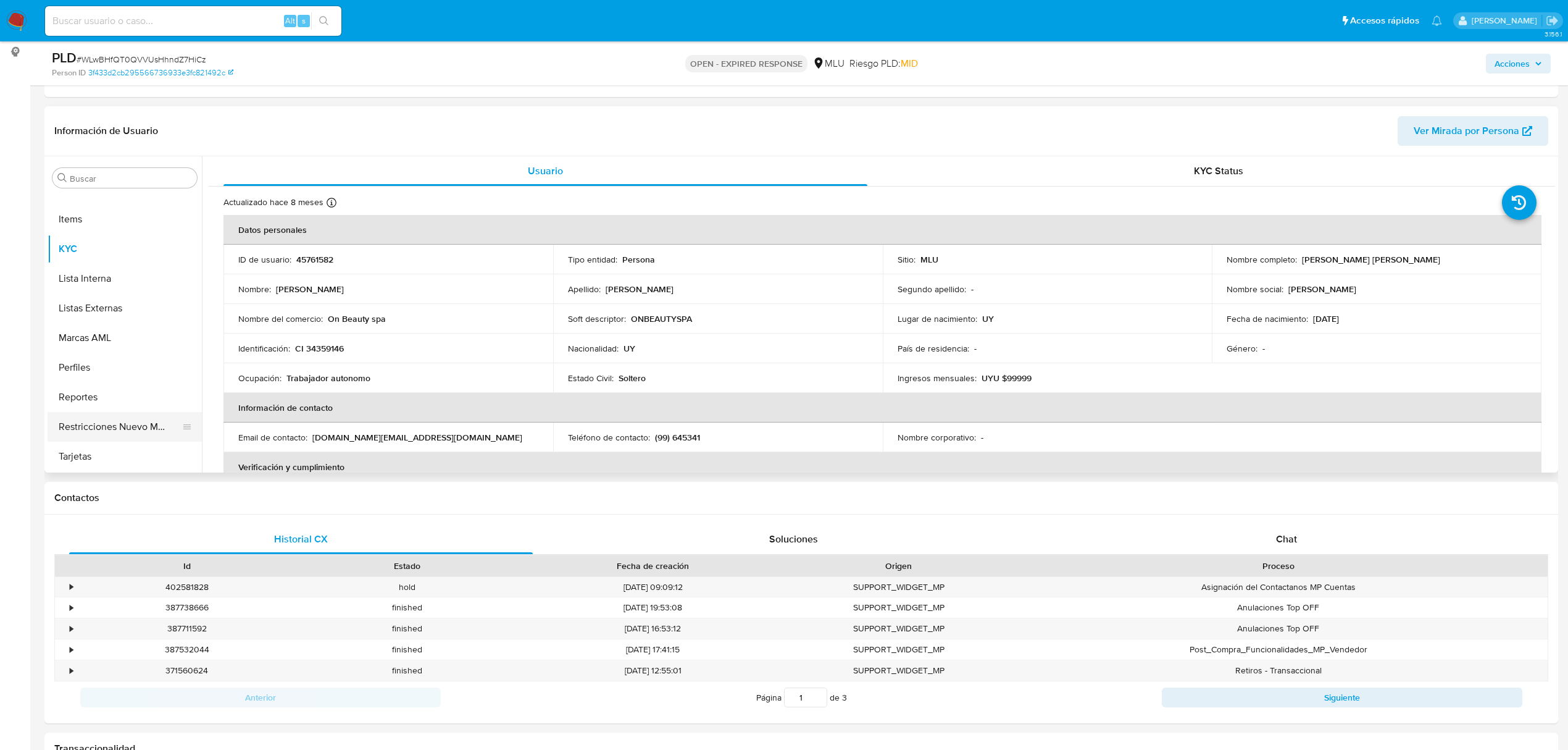
click at [122, 425] on button "Restricciones Nuevo Mundo" at bounding box center [119, 427] width 144 height 29
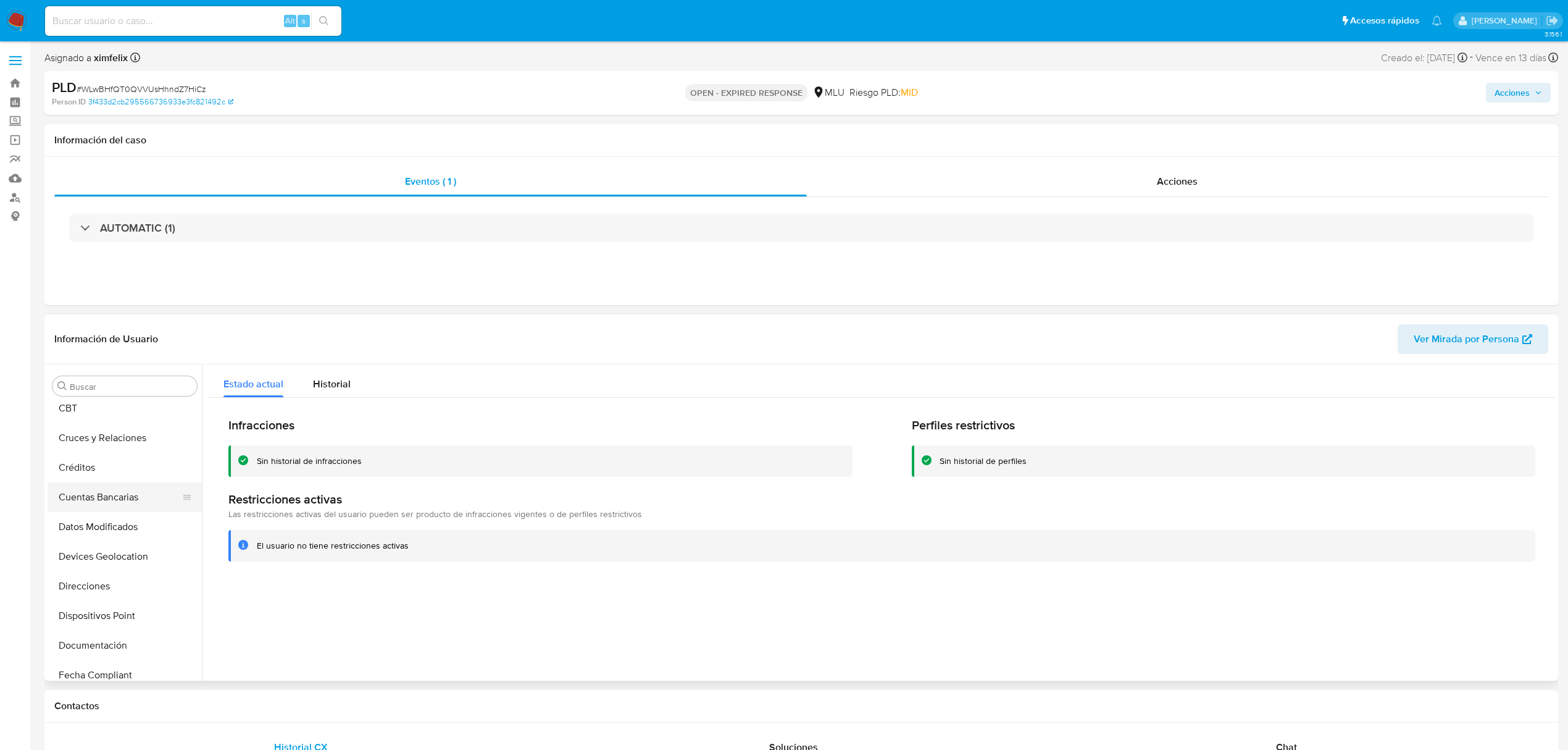
scroll to position [58, 0]
click at [128, 447] on button "Cruces y Relaciones" at bounding box center [119, 447] width 144 height 29
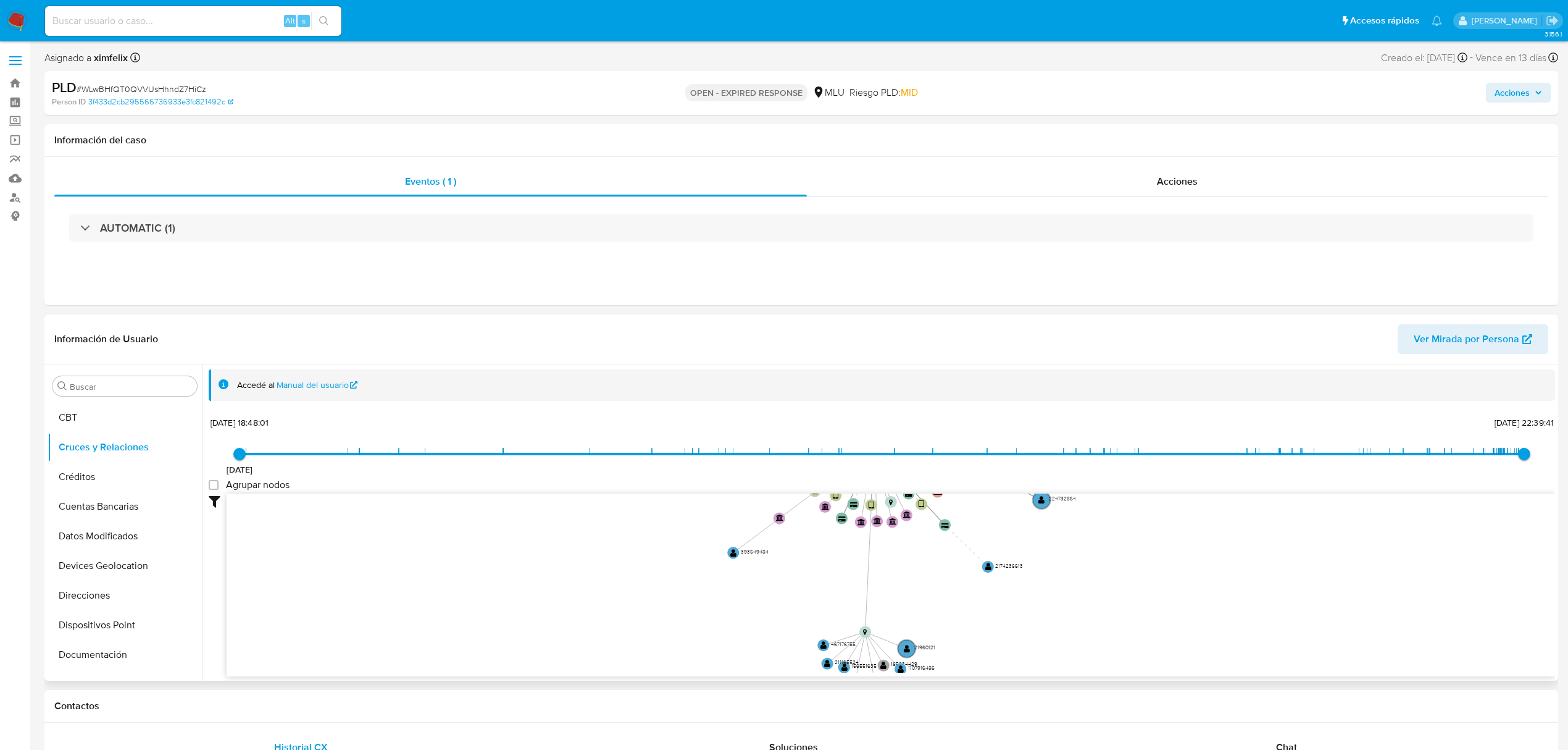
drag, startPoint x: 1062, startPoint y: 575, endPoint x: 989, endPoint y: 453, distance: 142.2
click at [989, 453] on div "6/7/2021 6/7/2021, 18:48:01 27/8/2025, 22:39:41 Agrupar nodos Filtros Confianza…" at bounding box center [882, 545] width 1347 height 263
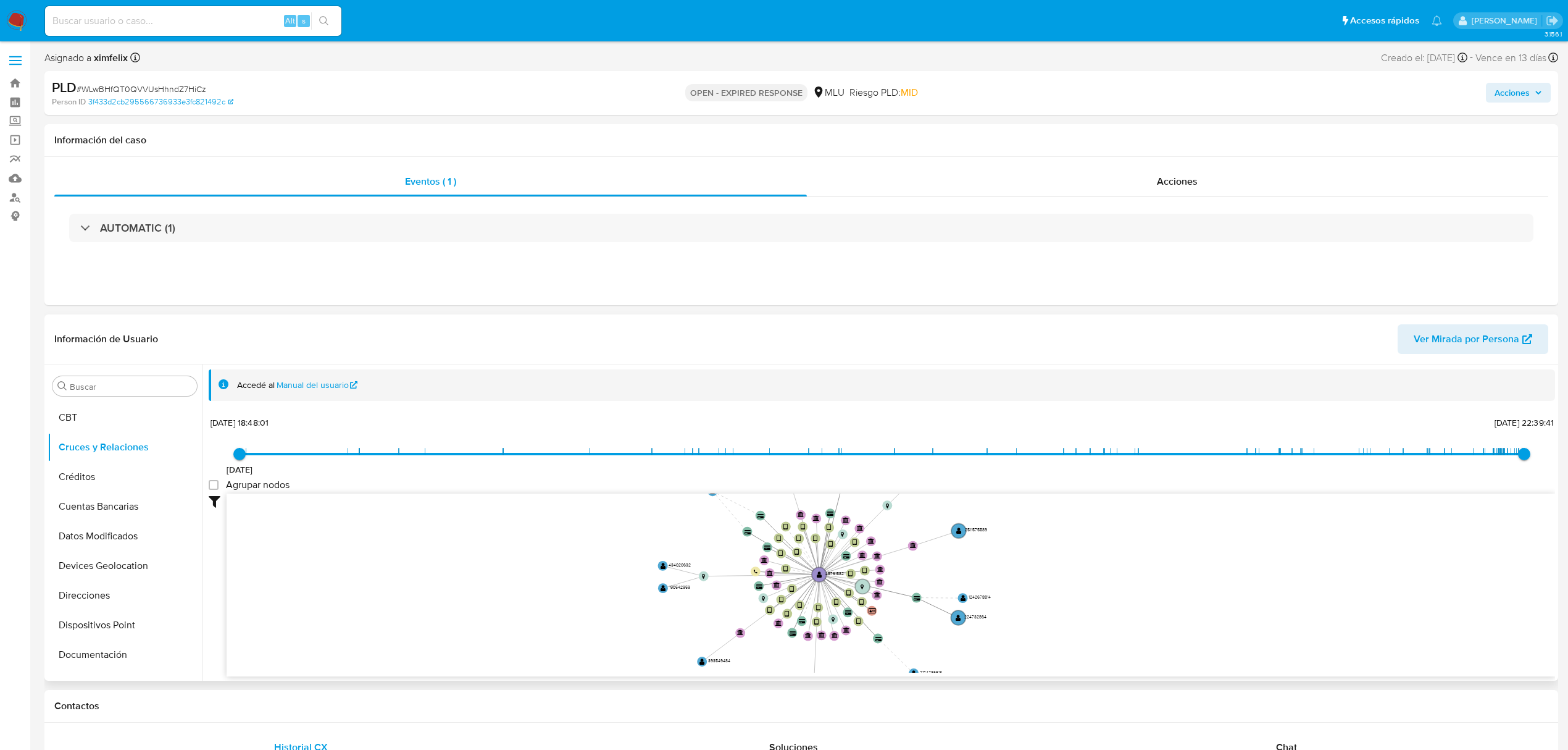
drag, startPoint x: 261, startPoint y: 590, endPoint x: 228, endPoint y: 672, distance: 88.4
click at [228, 672] on icon "device-619f01f508813b00181d11e8  device-6818e47935d7a1df83ac3048  device-67b6…" at bounding box center [891, 583] width 1329 height 179
click at [954, 534] on circle at bounding box center [959, 531] width 17 height 17
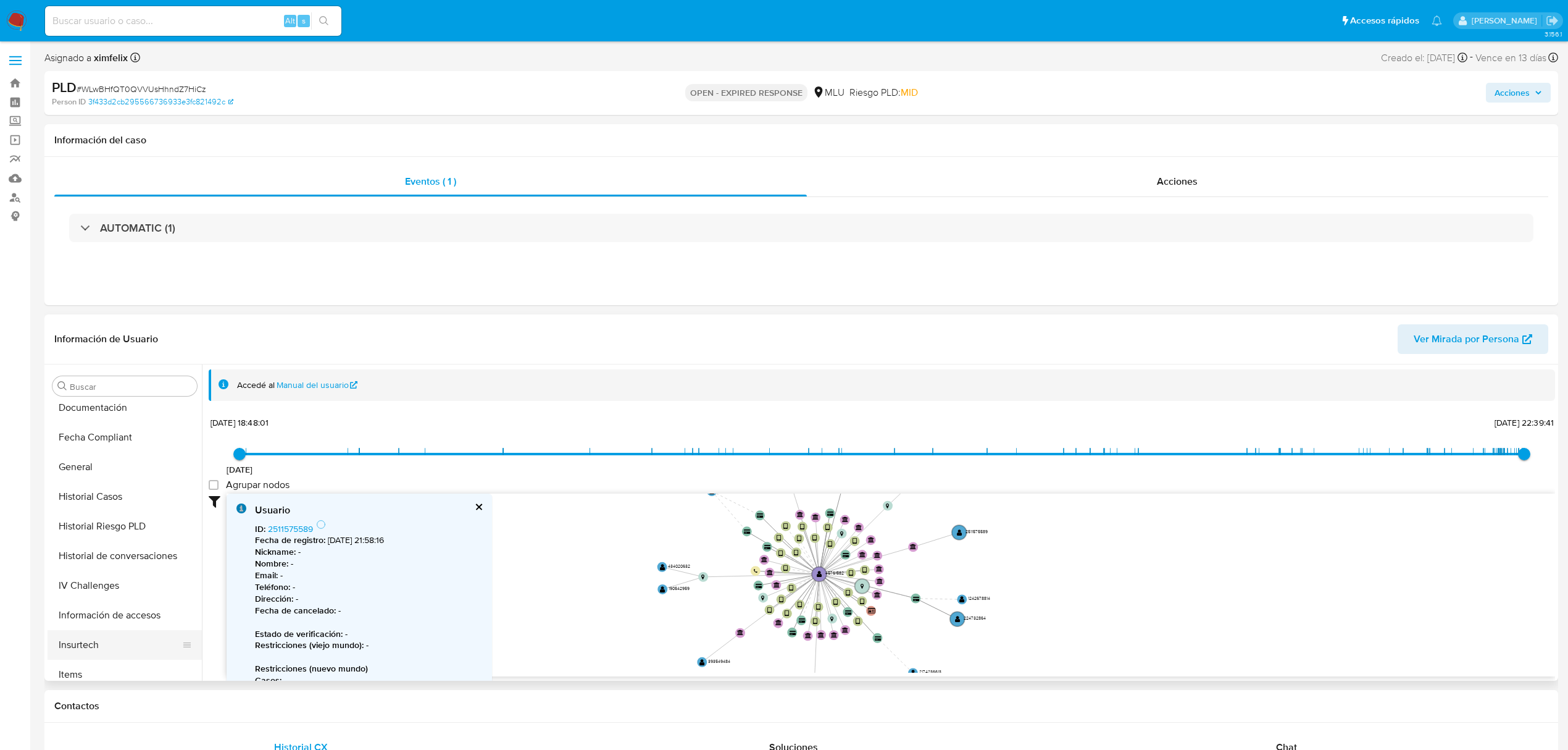
scroll to position [386, 0]
click at [79, 617] on button "KYC" at bounding box center [119, 622] width 144 height 29
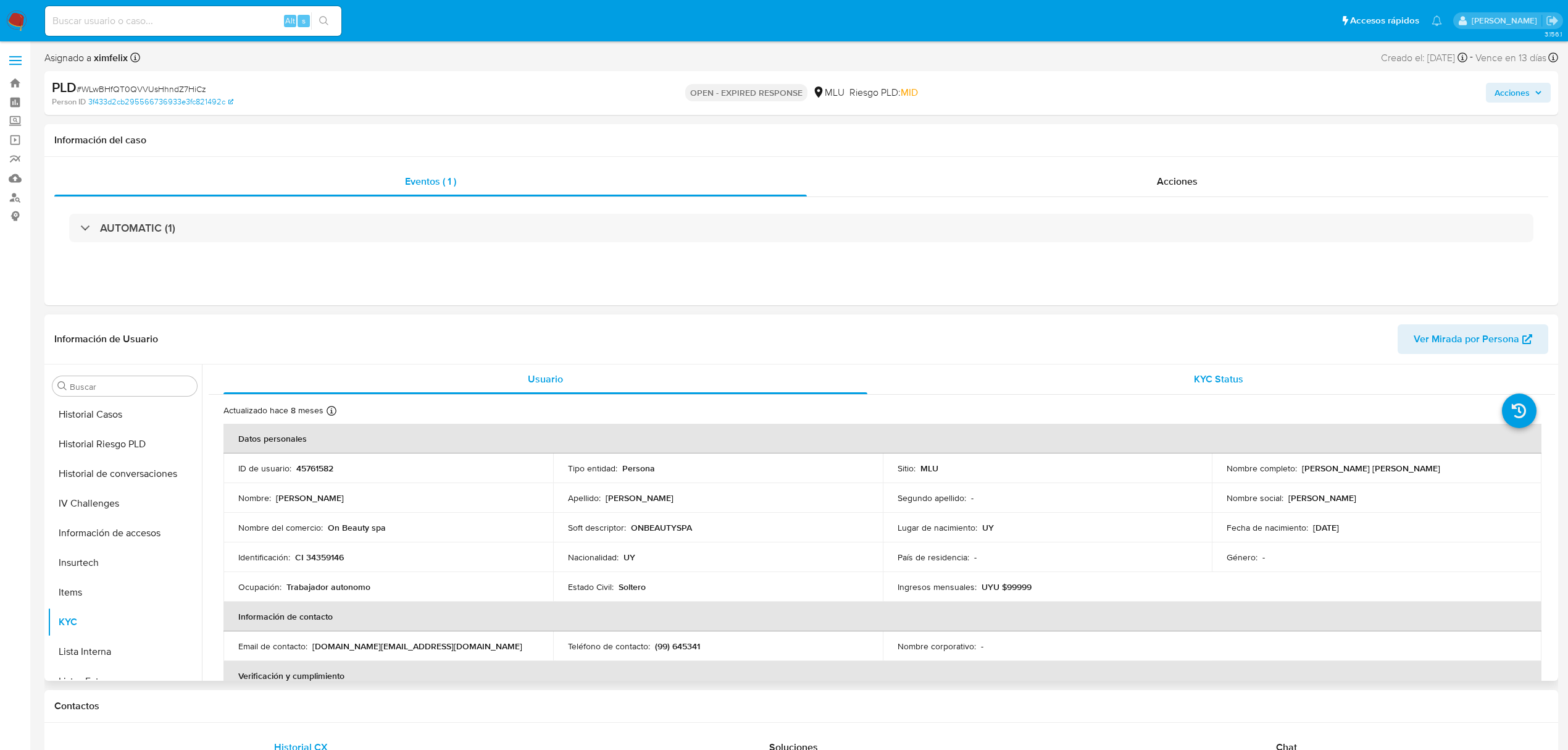
click at [1132, 391] on div "KYC Status" at bounding box center [1219, 379] width 644 height 29
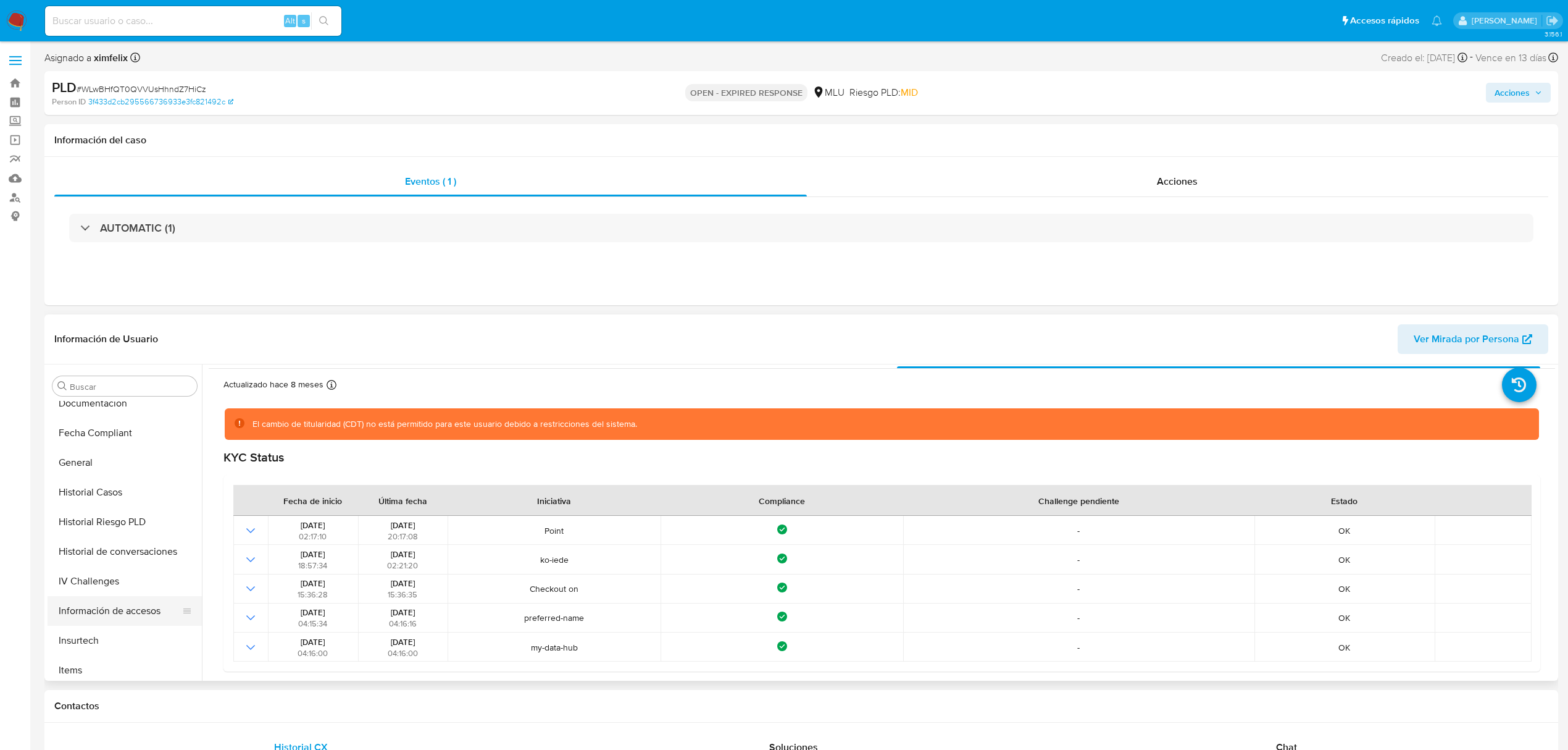
scroll to position [222, 0]
click at [112, 554] on button "General" at bounding box center [119, 549] width 144 height 29
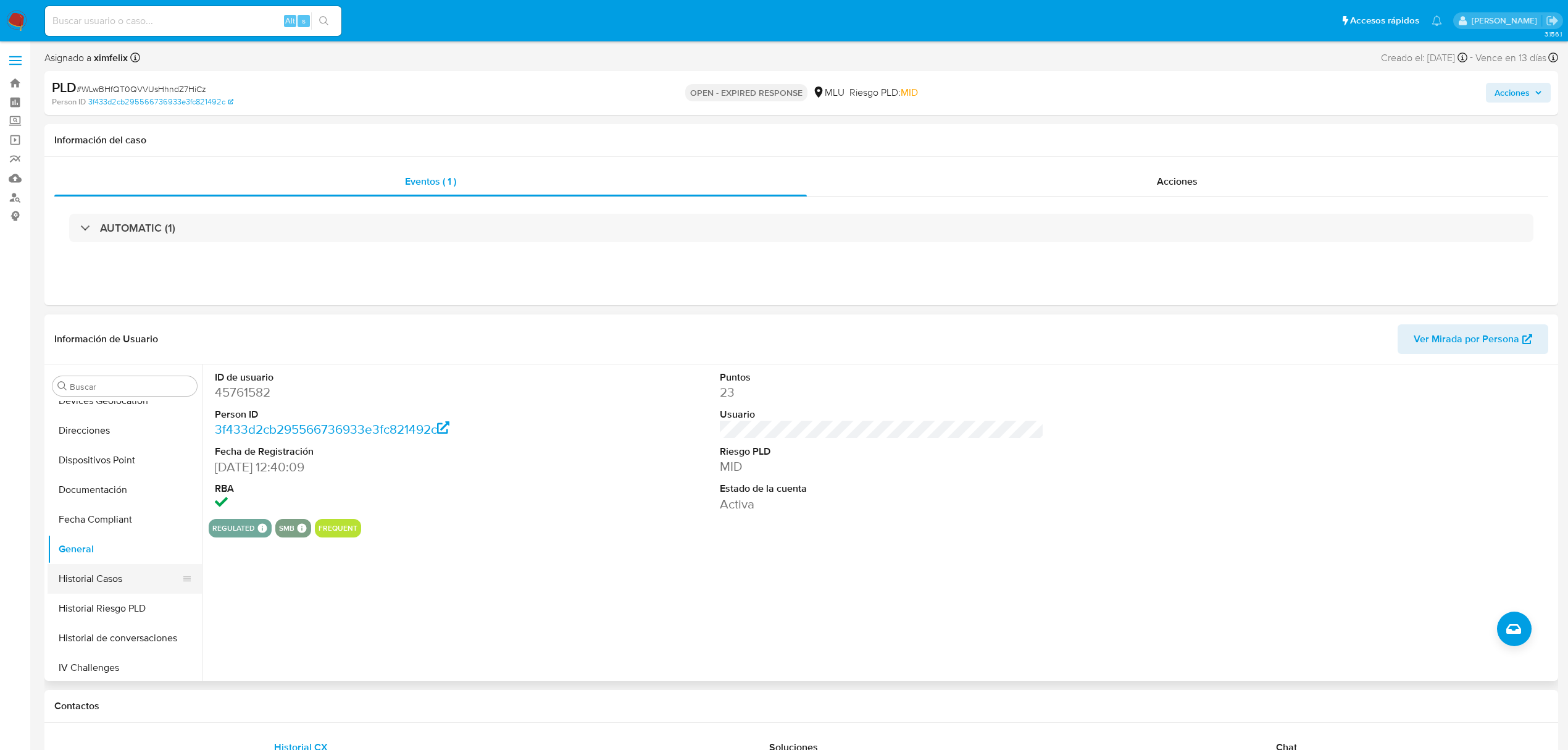
click at [129, 585] on button "Historial Casos" at bounding box center [119, 578] width 144 height 29
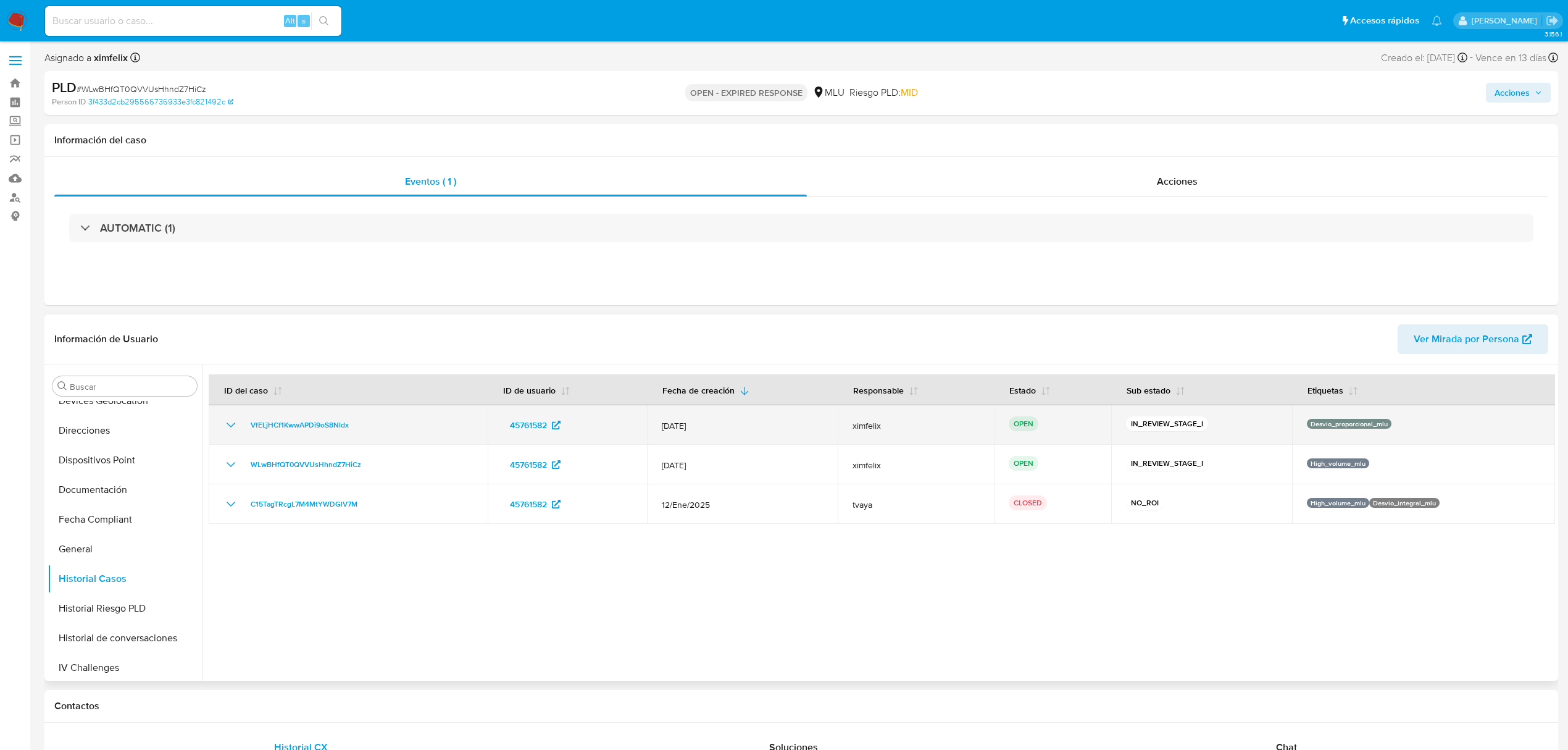
click at [1351, 425] on p "Desvio_proporcional_mlu" at bounding box center [1350, 423] width 84 height 10
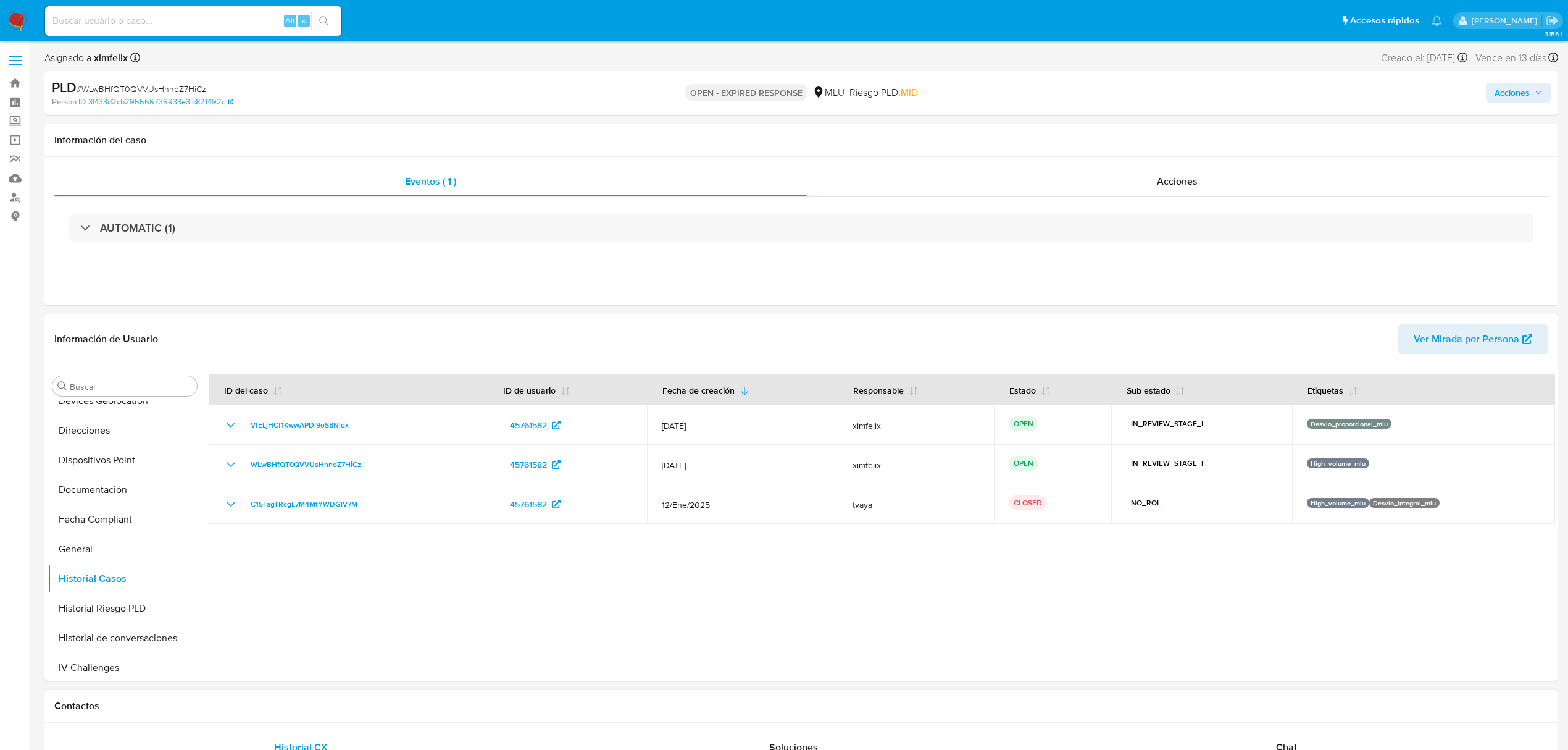
scroll to position [164, 0]
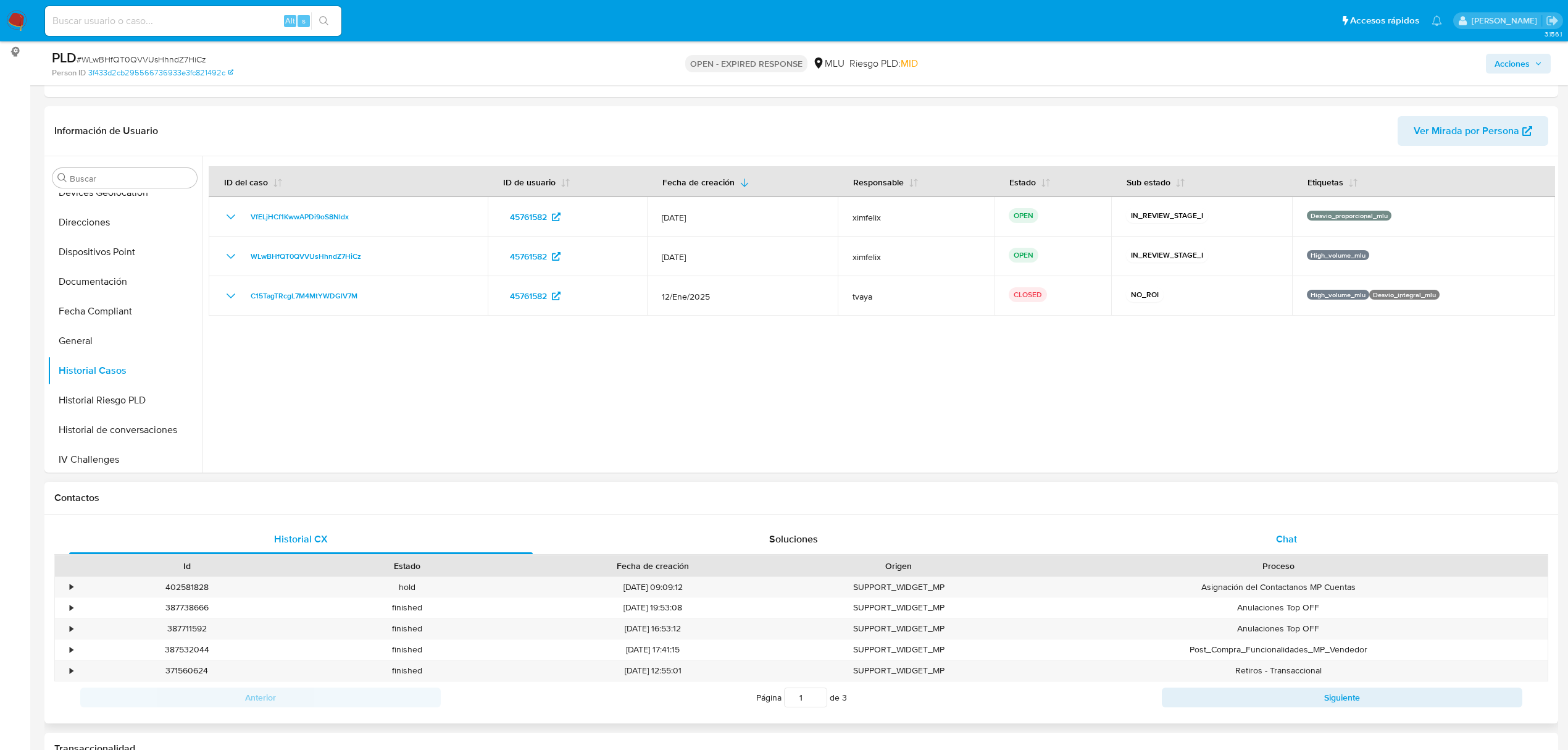
click at [1272, 553] on div "Chat" at bounding box center [1286, 539] width 463 height 29
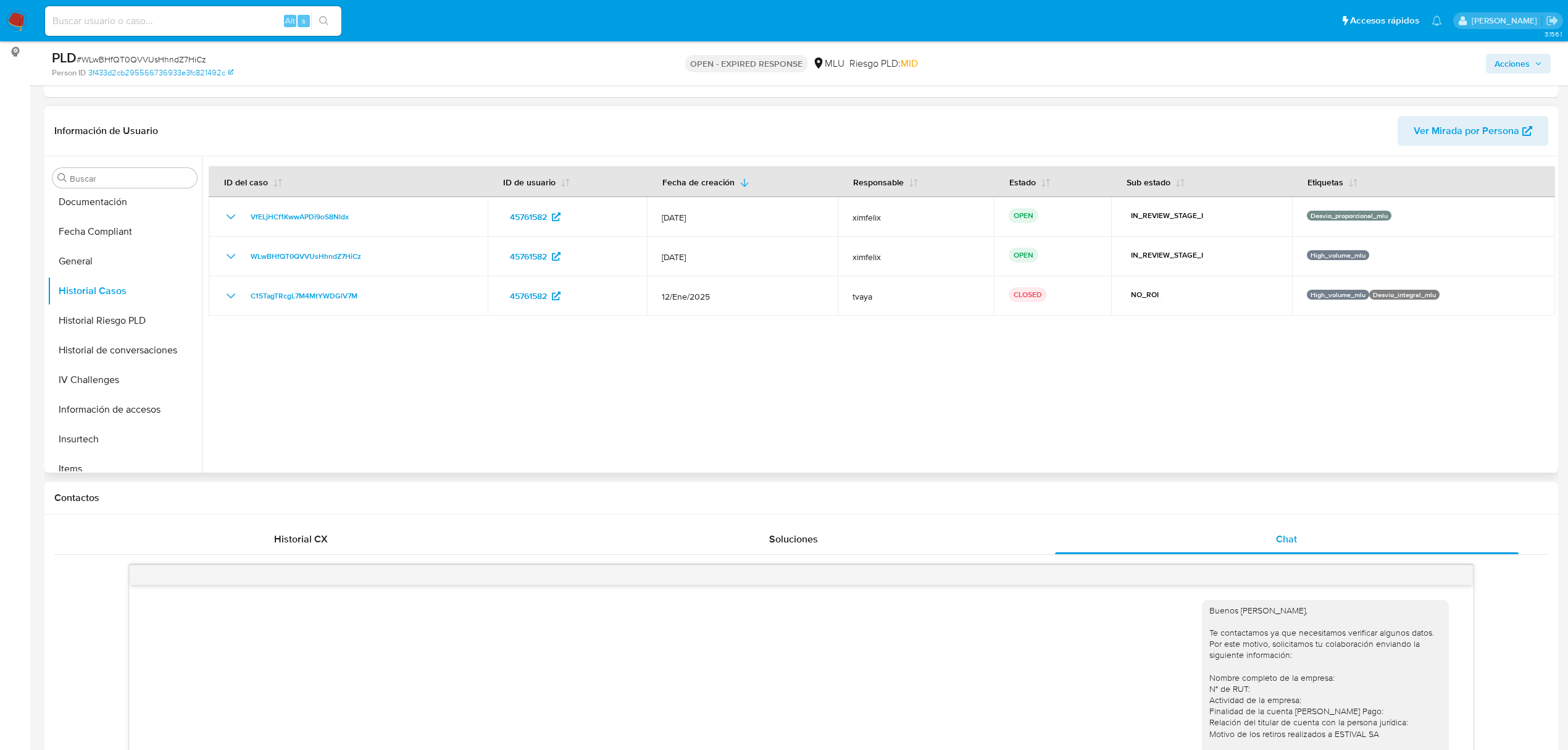
scroll to position [494, 0]
click at [110, 311] on button "KYC" at bounding box center [119, 307] width 144 height 29
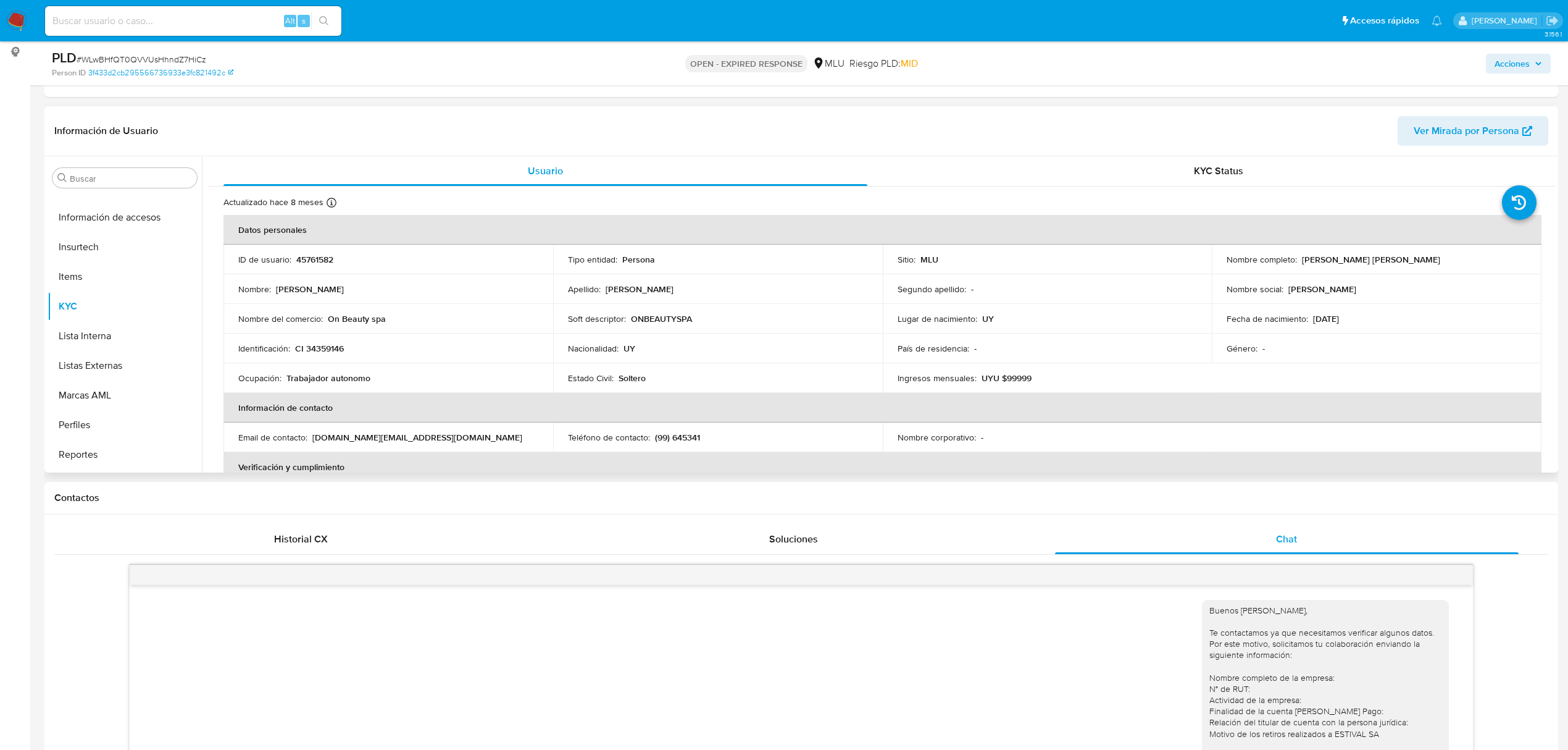
click at [1435, 134] on span "Ver Mirada por Persona" at bounding box center [1466, 131] width 106 height 29
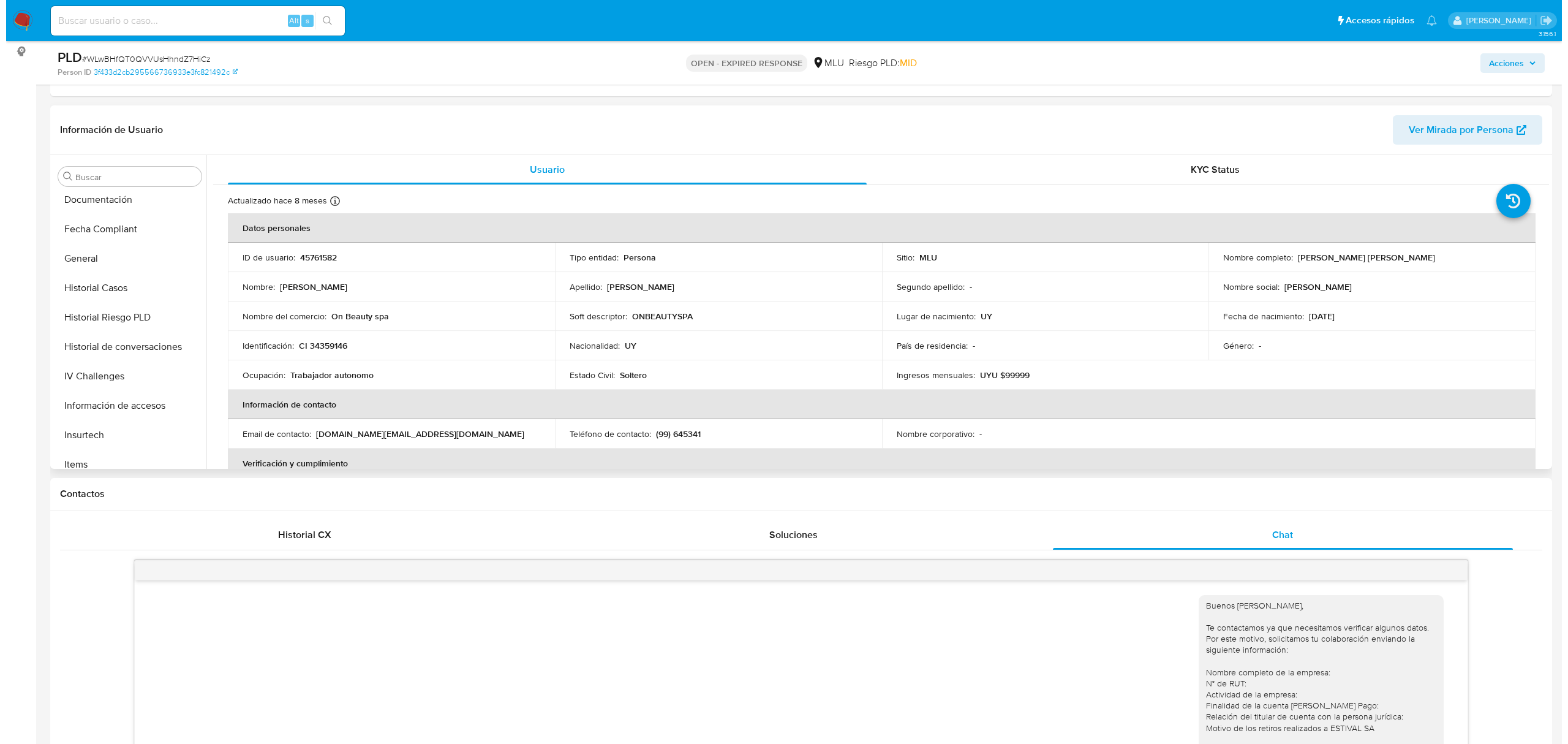
scroll to position [0, 0]
click at [95, 233] on button "Archivos adjuntos" at bounding box center [118, 235] width 143 height 29
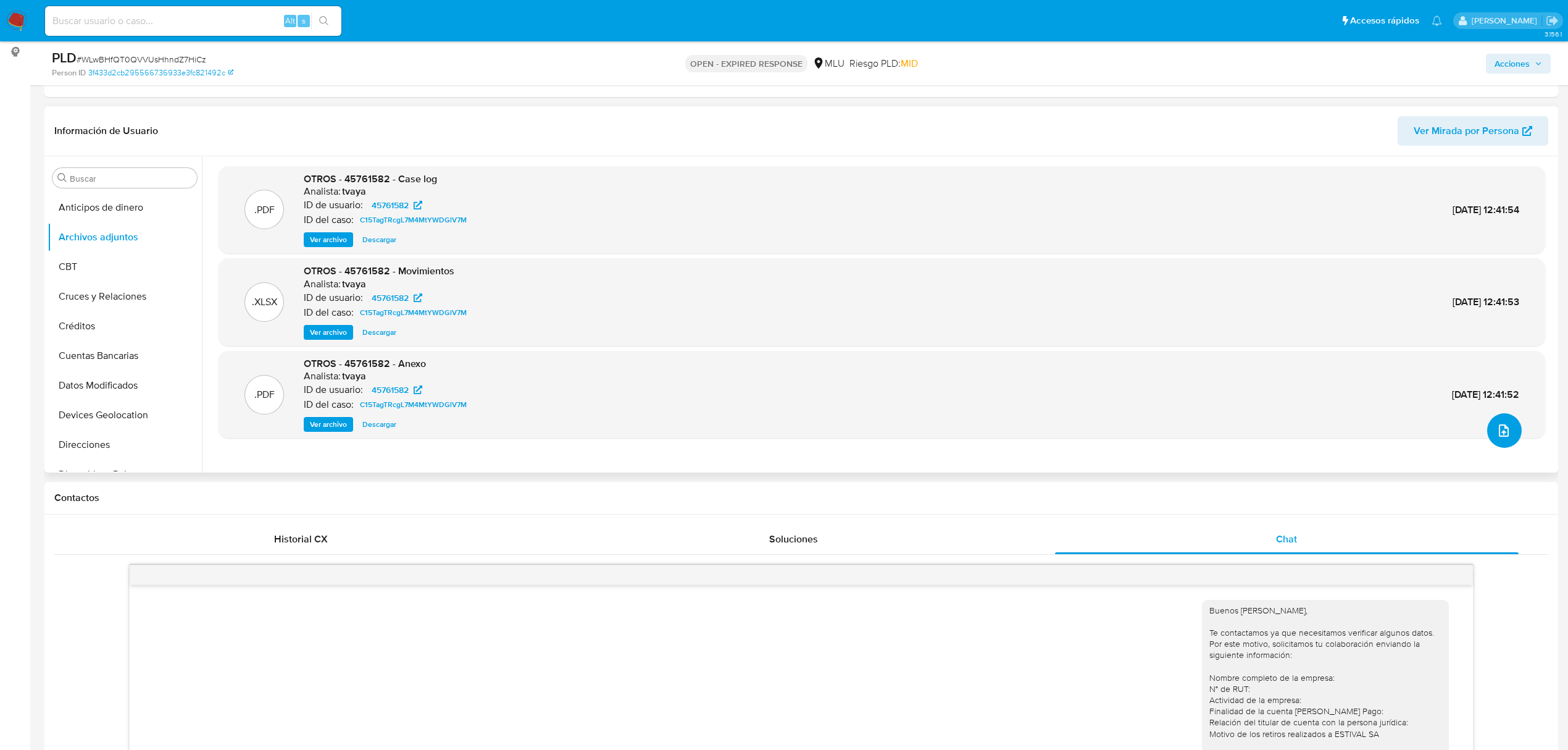
click at [1507, 425] on button "upload-file" at bounding box center [1505, 431] width 35 height 35
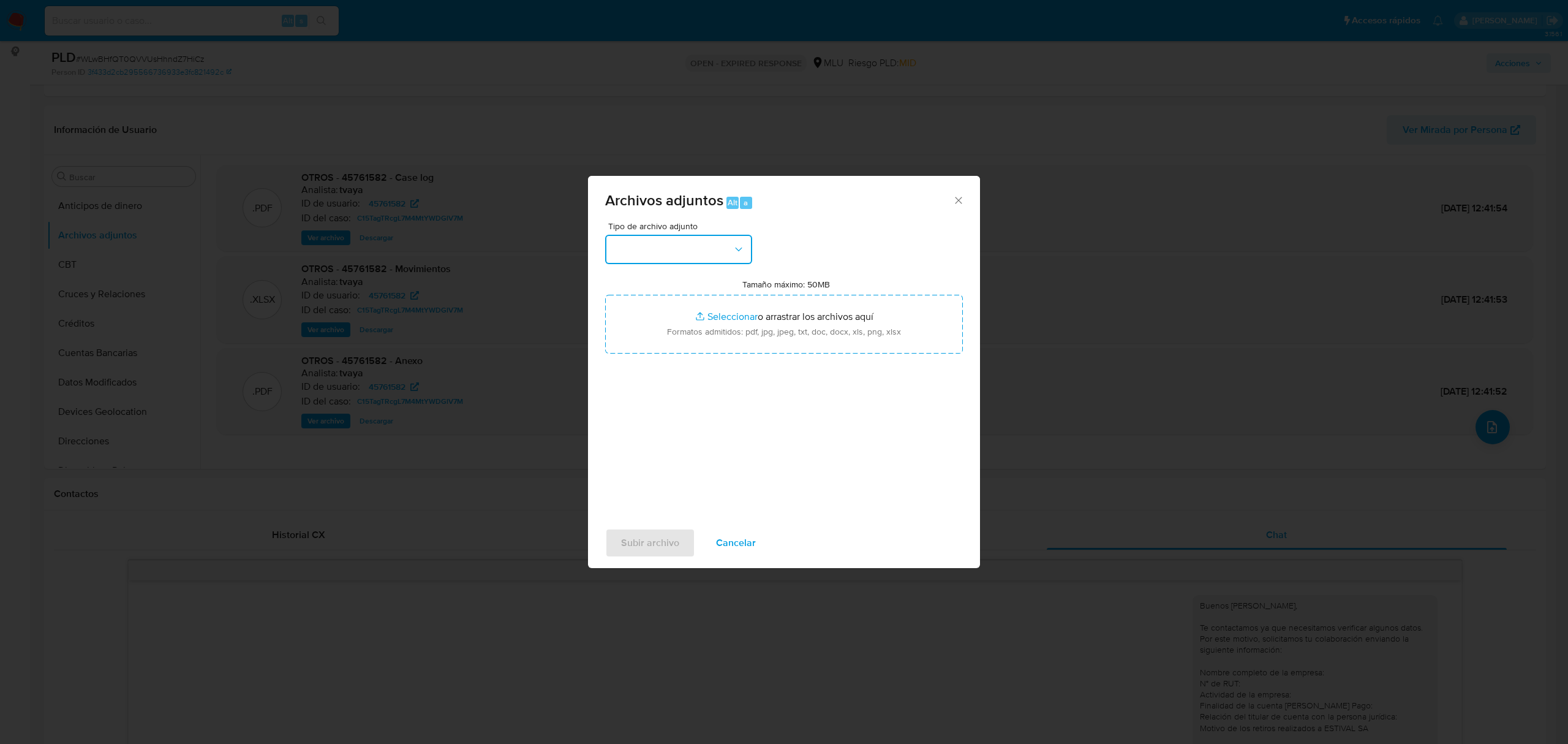
click at [703, 255] on button "button" at bounding box center [679, 250] width 147 height 29
click at [648, 247] on button "button" at bounding box center [679, 250] width 147 height 29
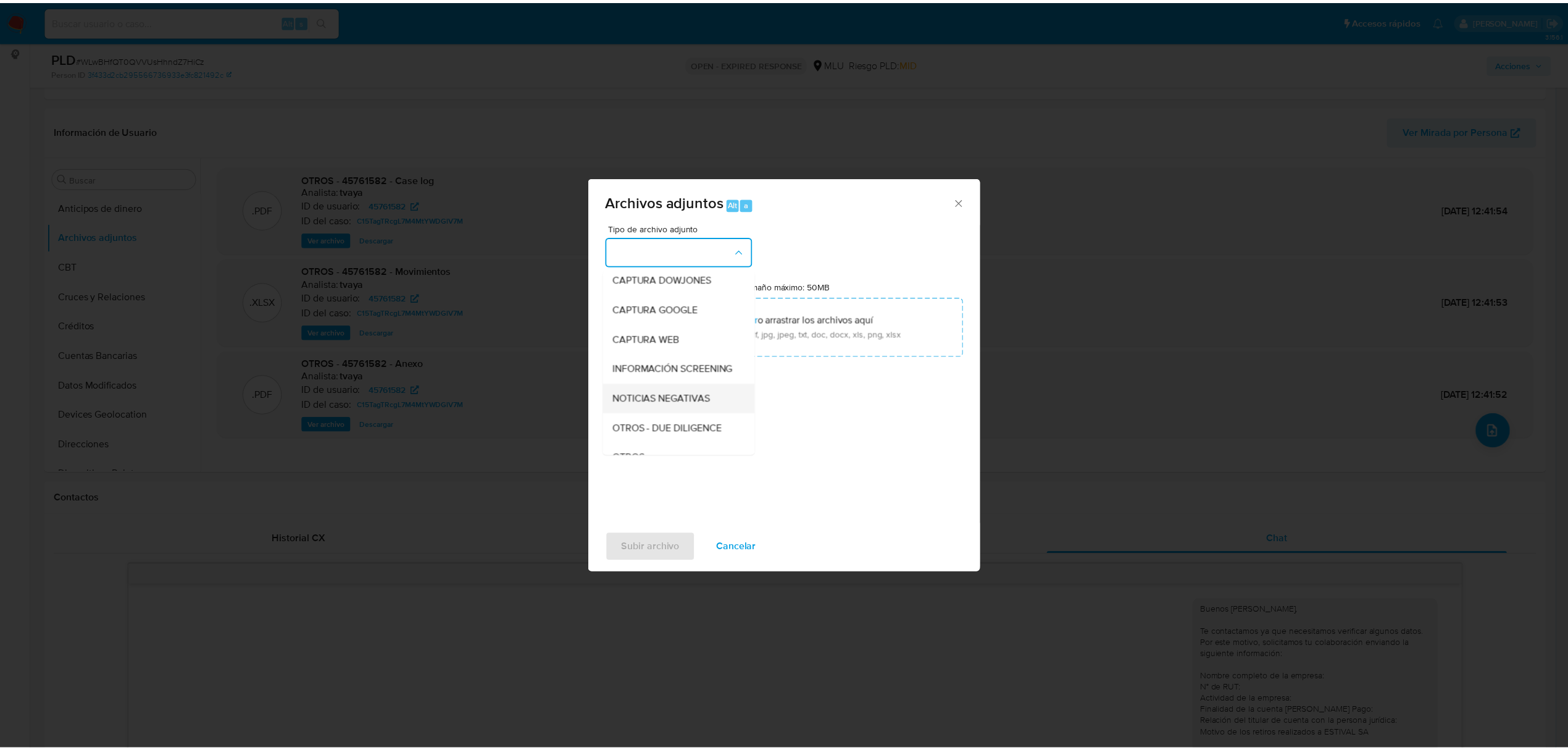
scroll to position [117, 0]
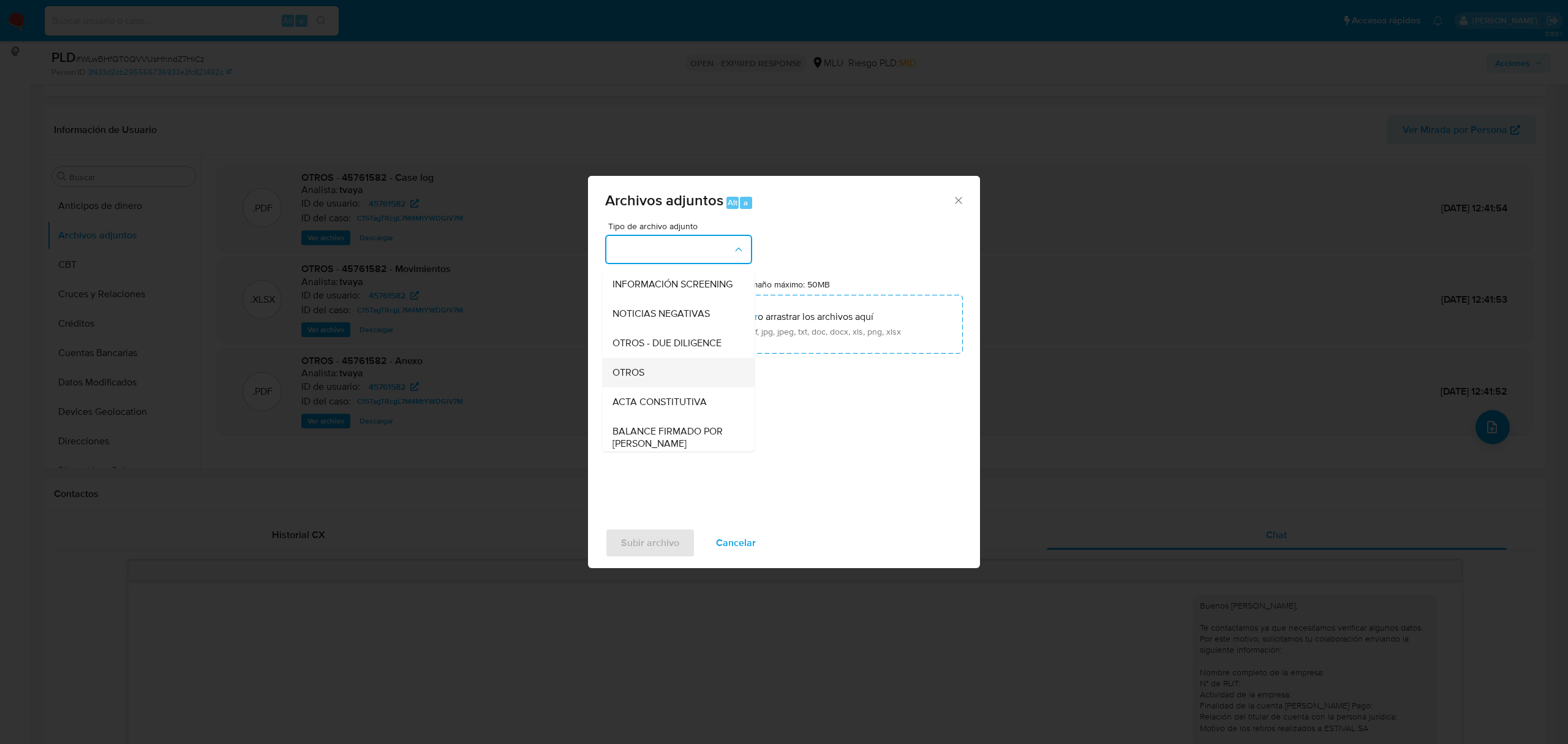
click at [679, 387] on div "OTROS" at bounding box center [674, 372] width 125 height 29
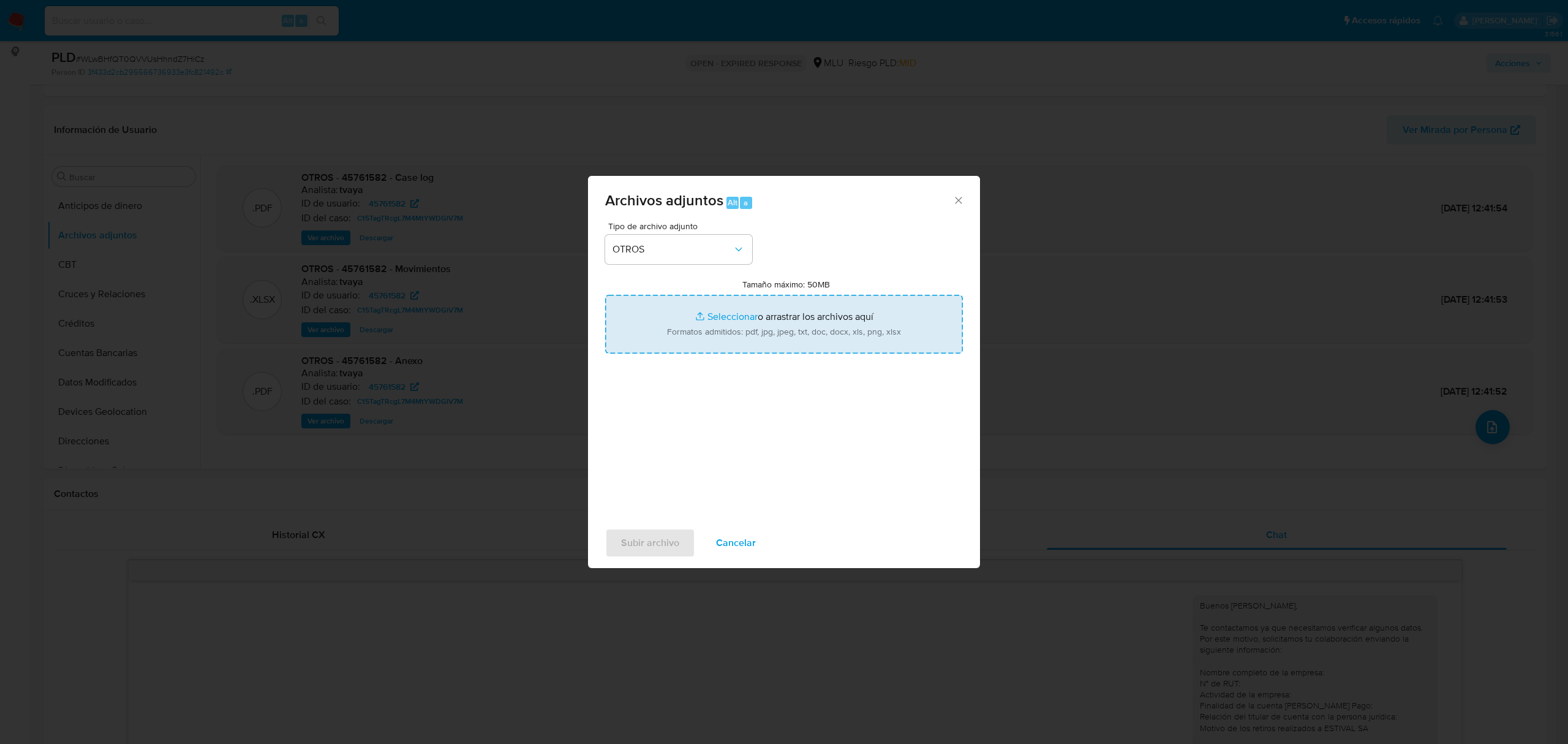
type input "C:\fakepath\Anexo 45761582 15_08_2025.pdf"
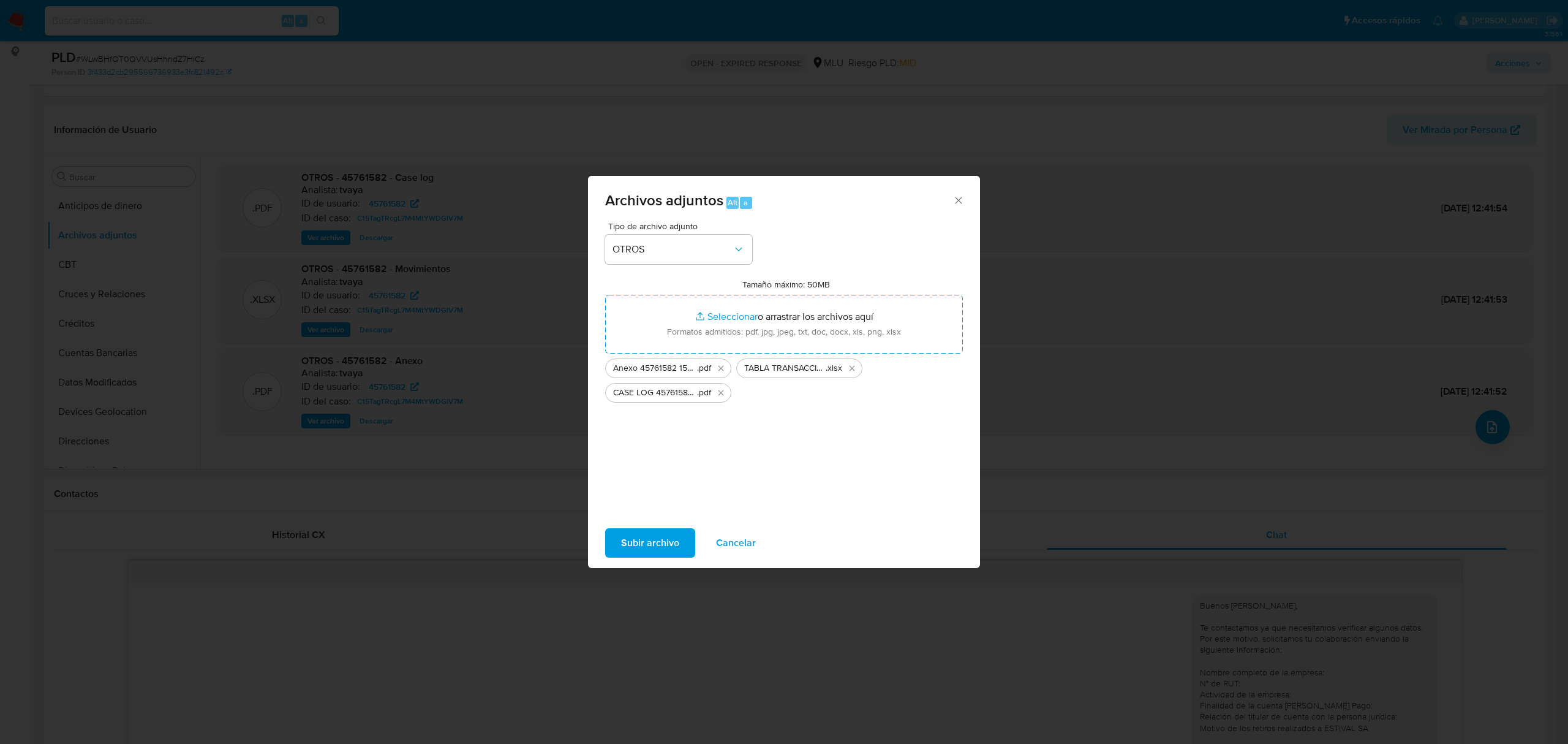
click at [681, 535] on button "Subir archivo" at bounding box center [650, 543] width 90 height 29
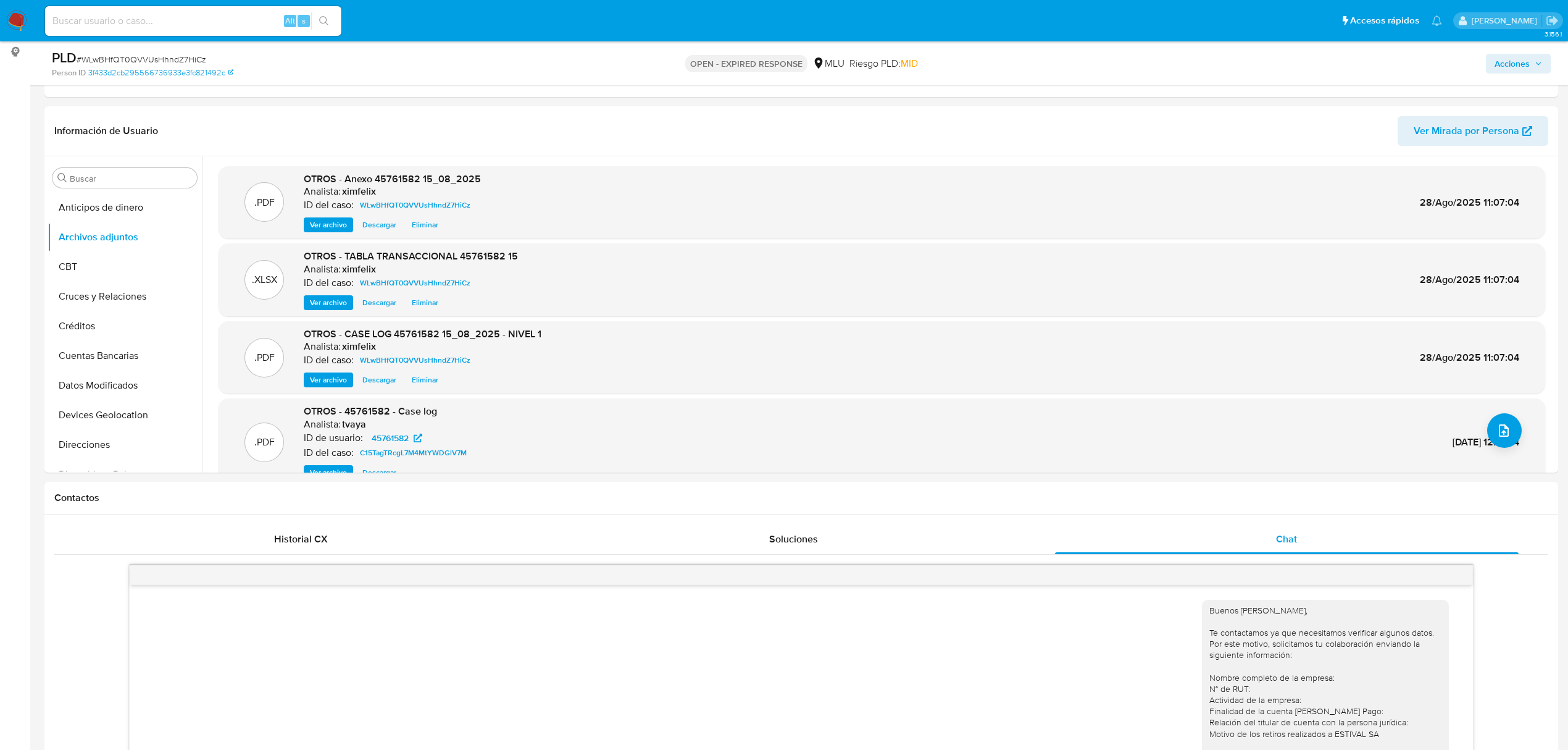
drag, startPoint x: 1528, startPoint y: 65, endPoint x: 1517, endPoint y: 73, distance: 13.6
click at [1528, 65] on span "Acciones" at bounding box center [1512, 64] width 35 height 20
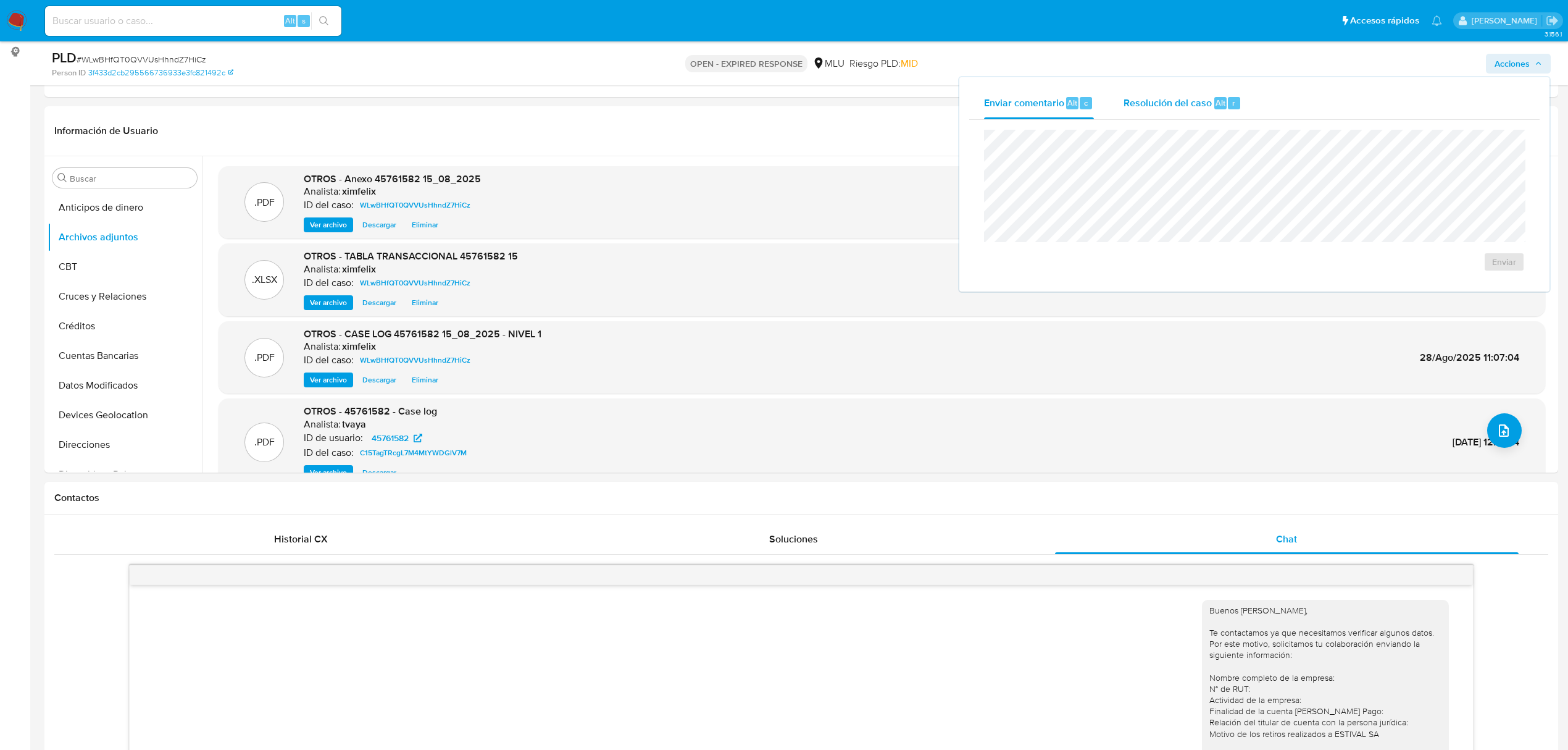
click at [1152, 105] on span "Resolución del caso" at bounding box center [1168, 102] width 88 height 14
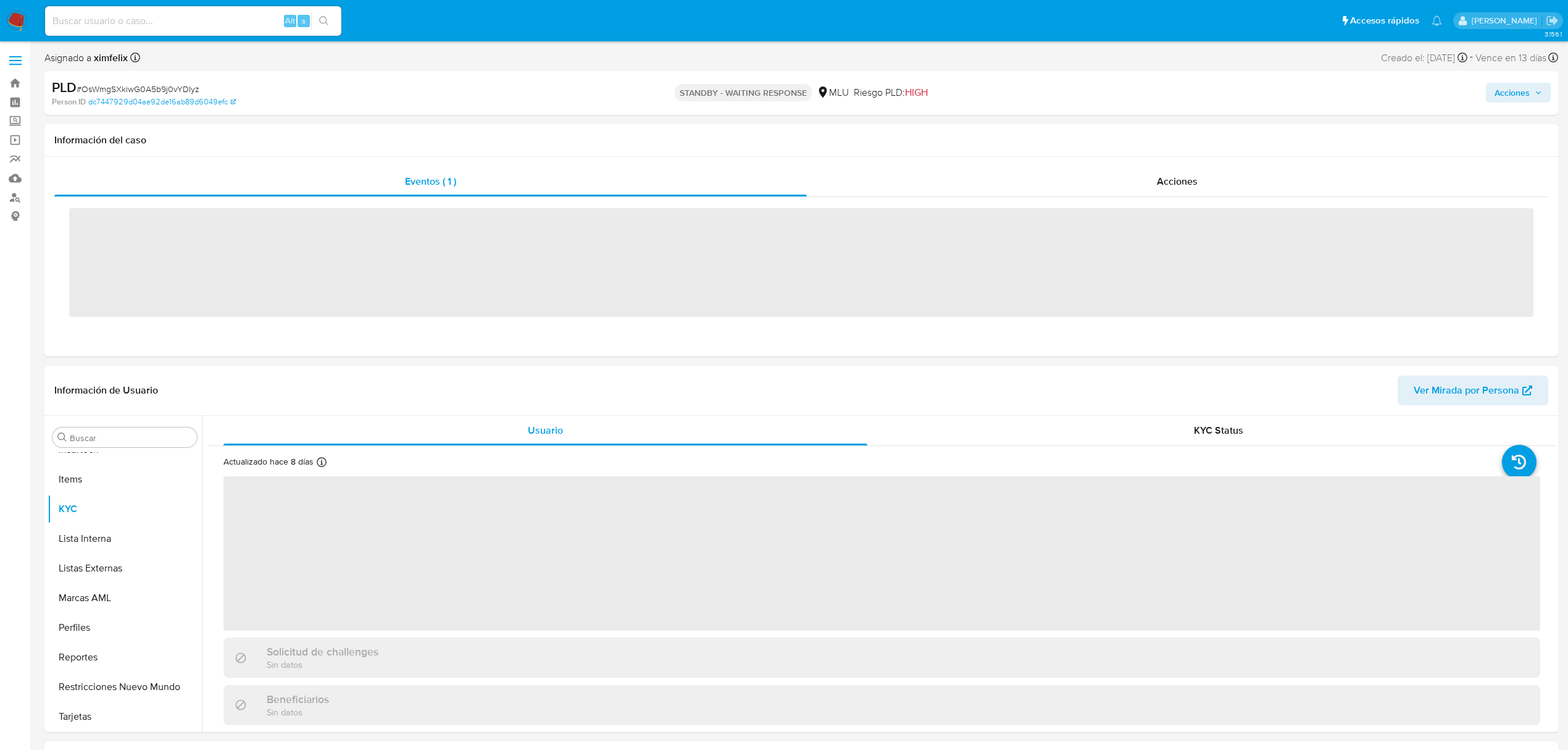
scroll to position [552, 0]
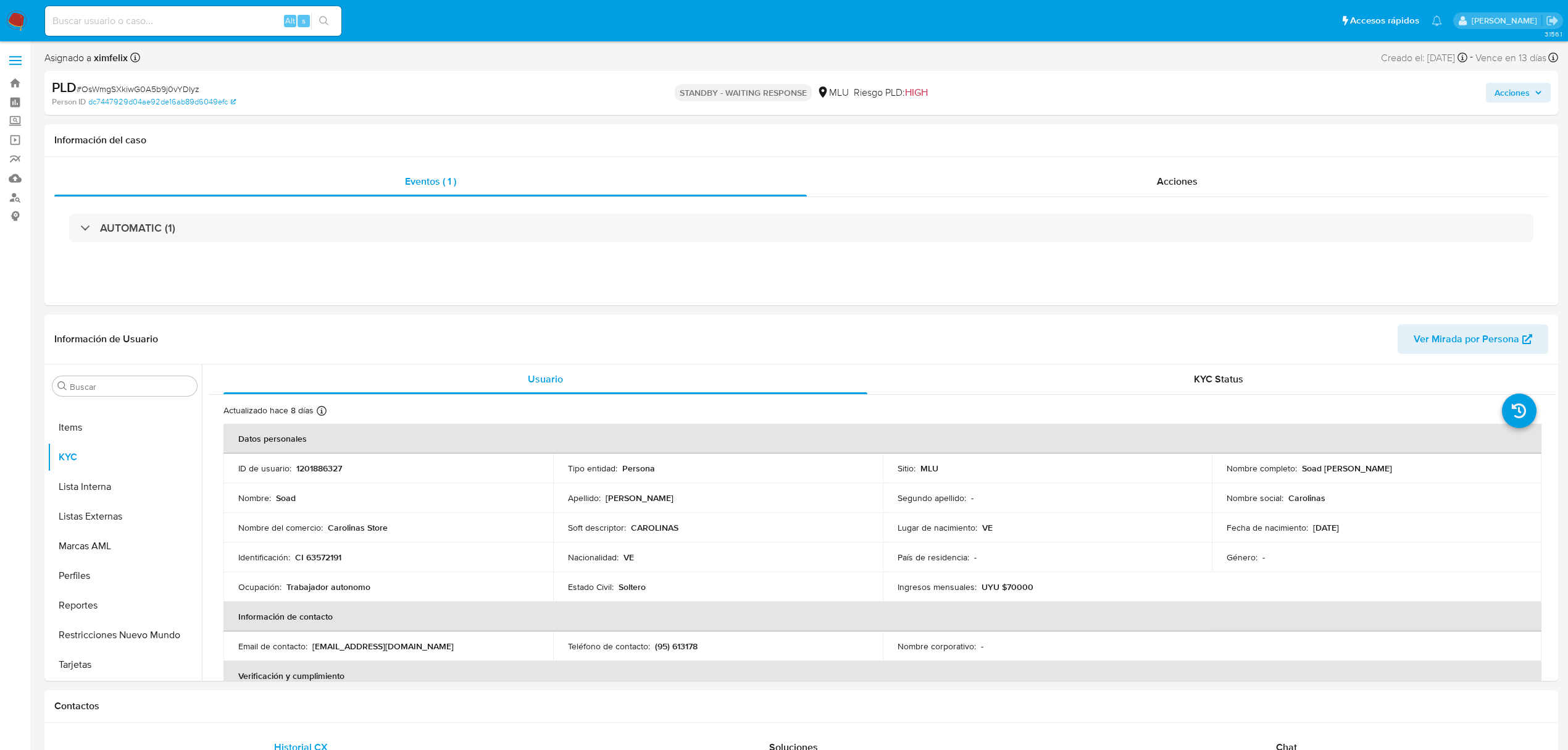
select select "10"
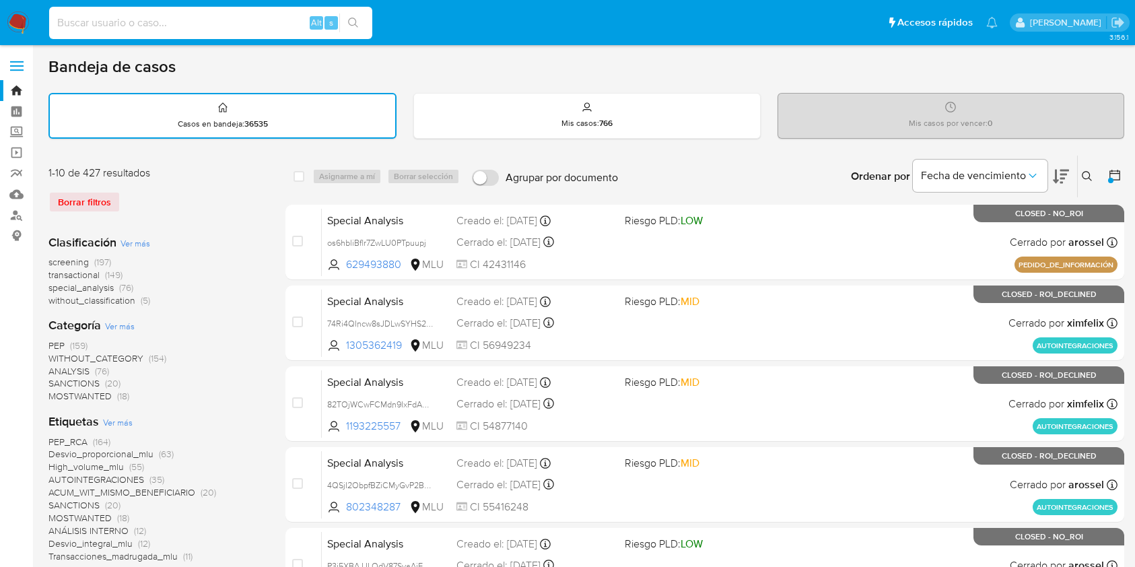
scroll to position [359, 0]
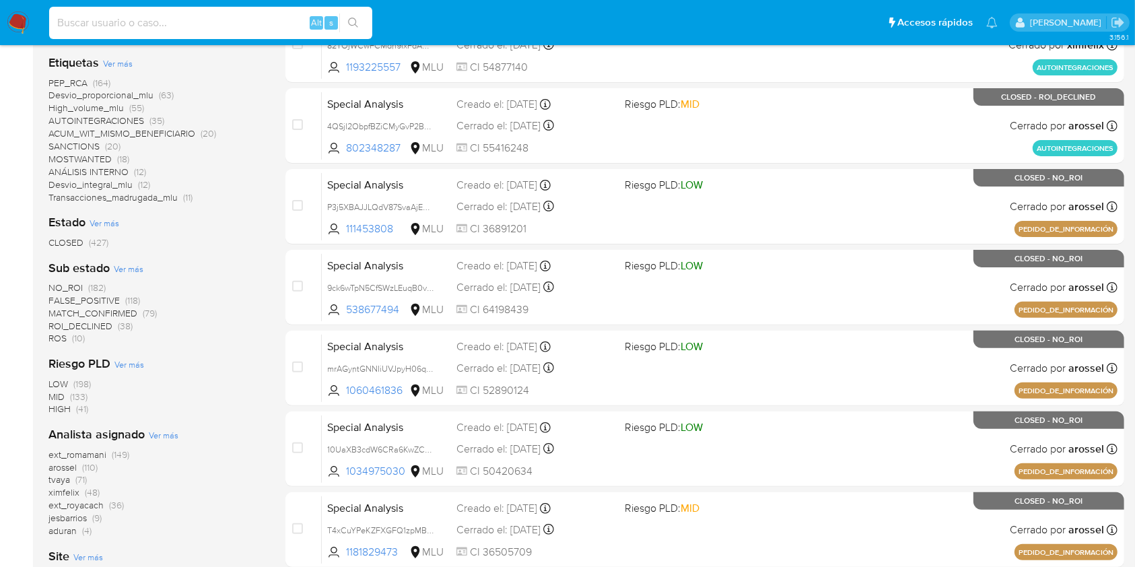
click at [204, 16] on input at bounding box center [210, 22] width 323 height 17
type input "WLwBHfQT0QVVUsHhndZ7HiCz"
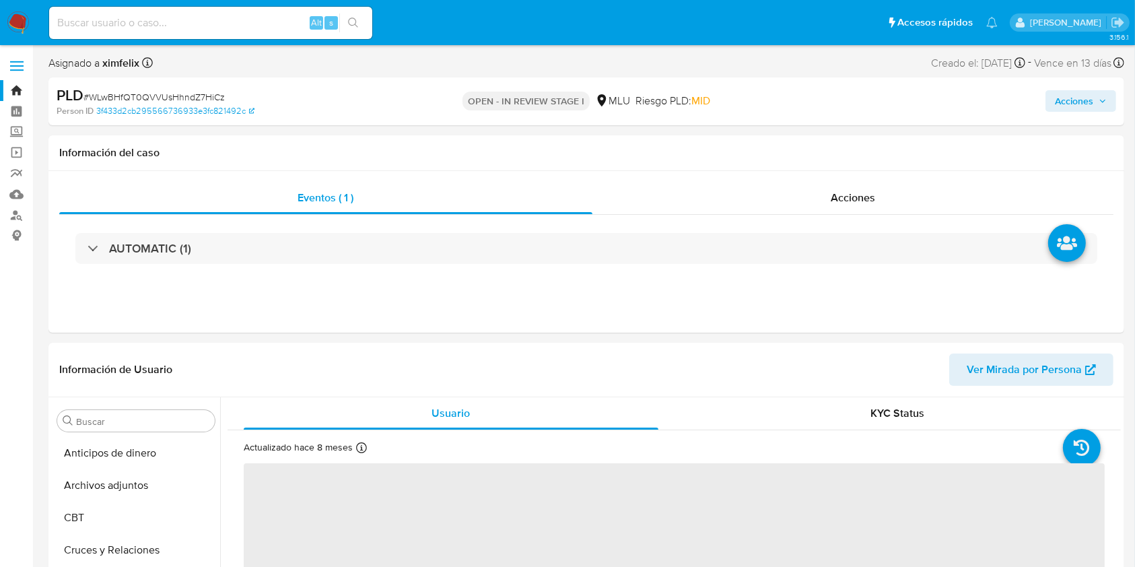
select select "10"
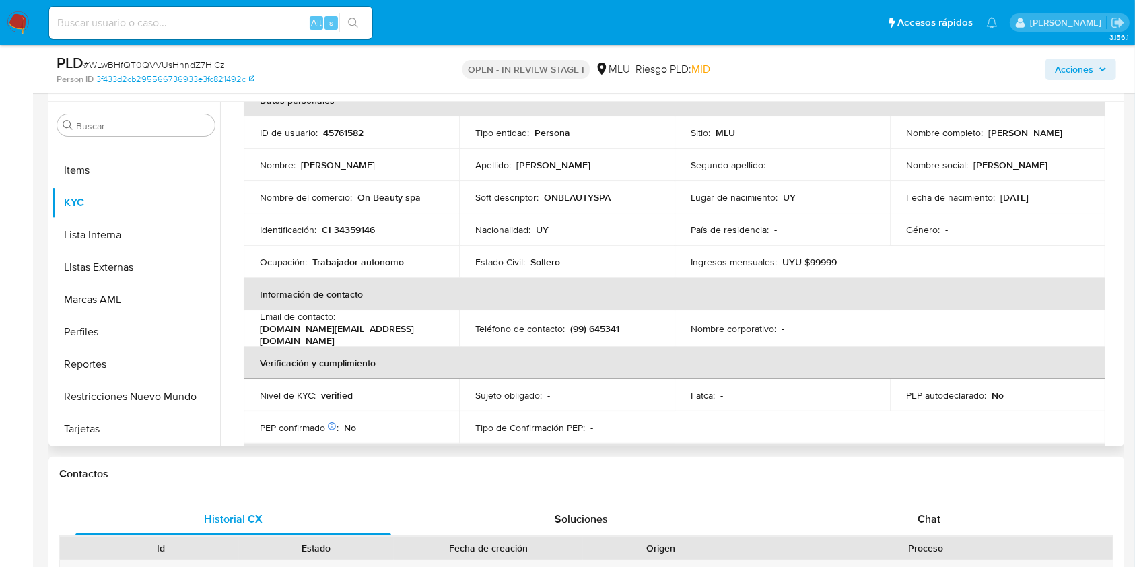
scroll to position [75, 0]
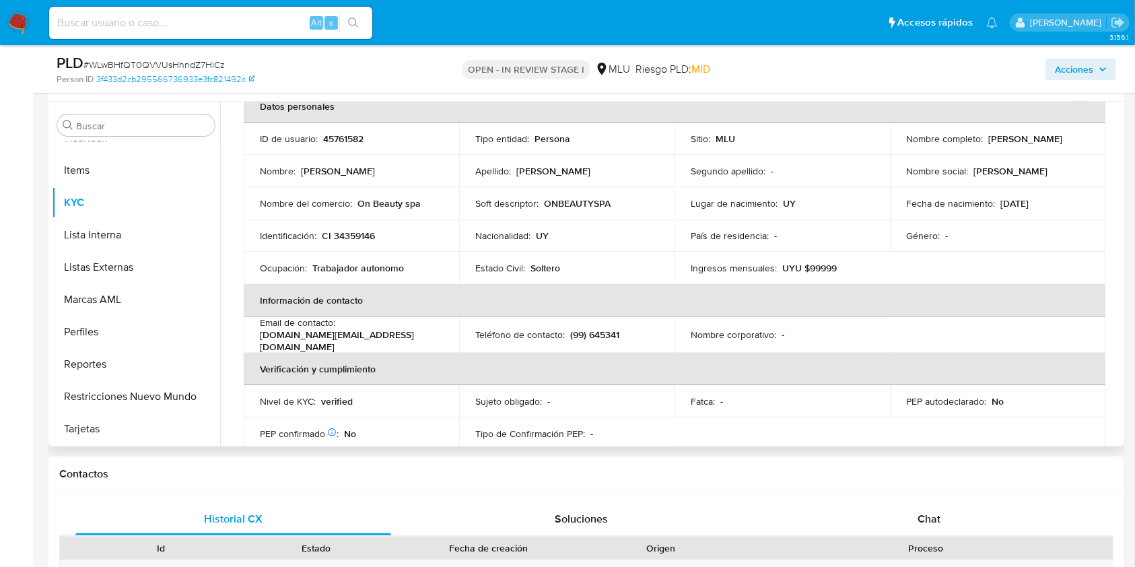
click at [710, 418] on table "Datos personales ID de usuario : 45761582 Tipo entidad : Persona Sitio : MLU No…" at bounding box center [674, 334] width 861 height 489
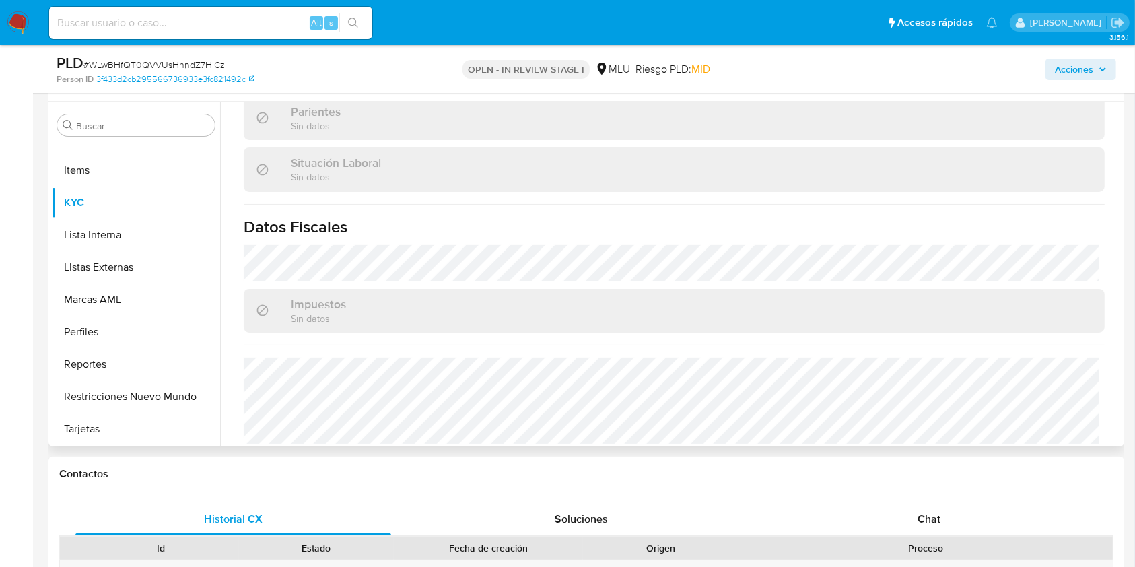
scroll to position [676, 0]
drag, startPoint x: 944, startPoint y: 512, endPoint x: 958, endPoint y: 505, distance: 16.0
click at [945, 513] on div "Chat" at bounding box center [929, 519] width 316 height 32
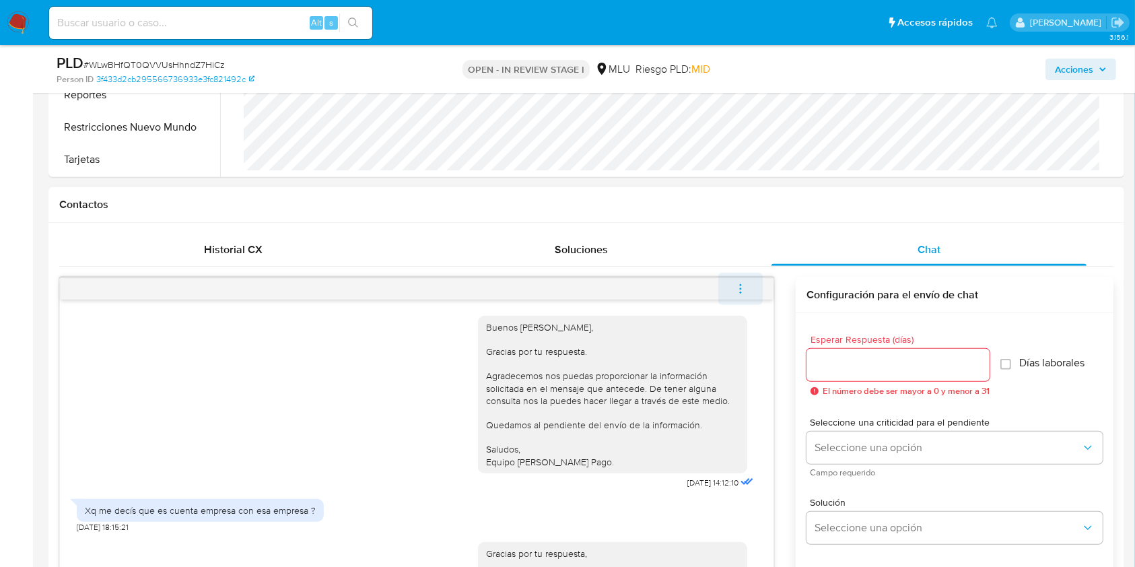
scroll to position [1277, 0]
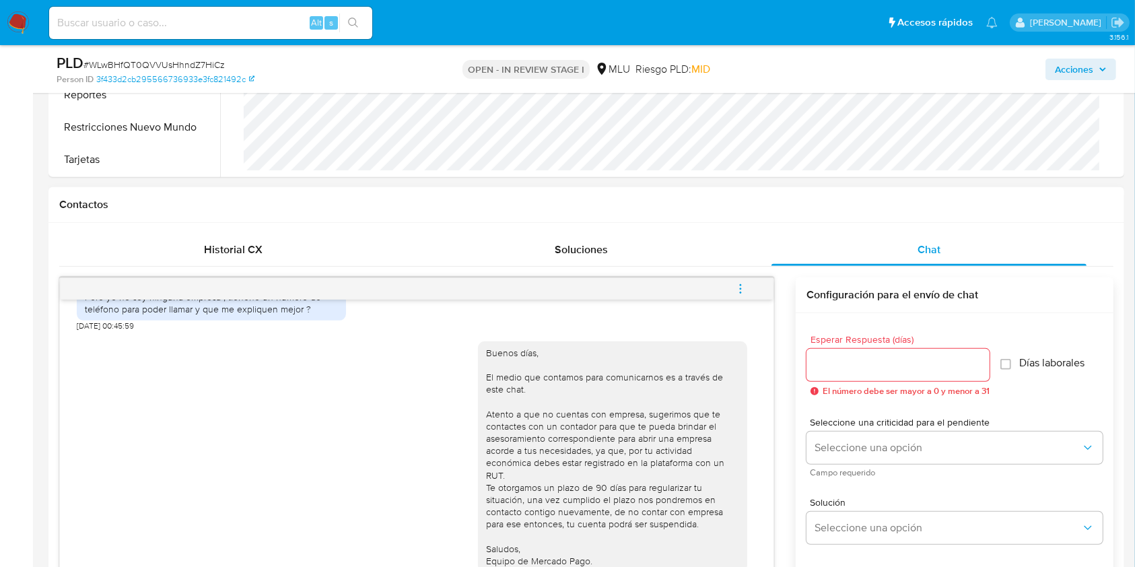
click at [746, 288] on icon "menu-action" at bounding box center [740, 289] width 12 height 12
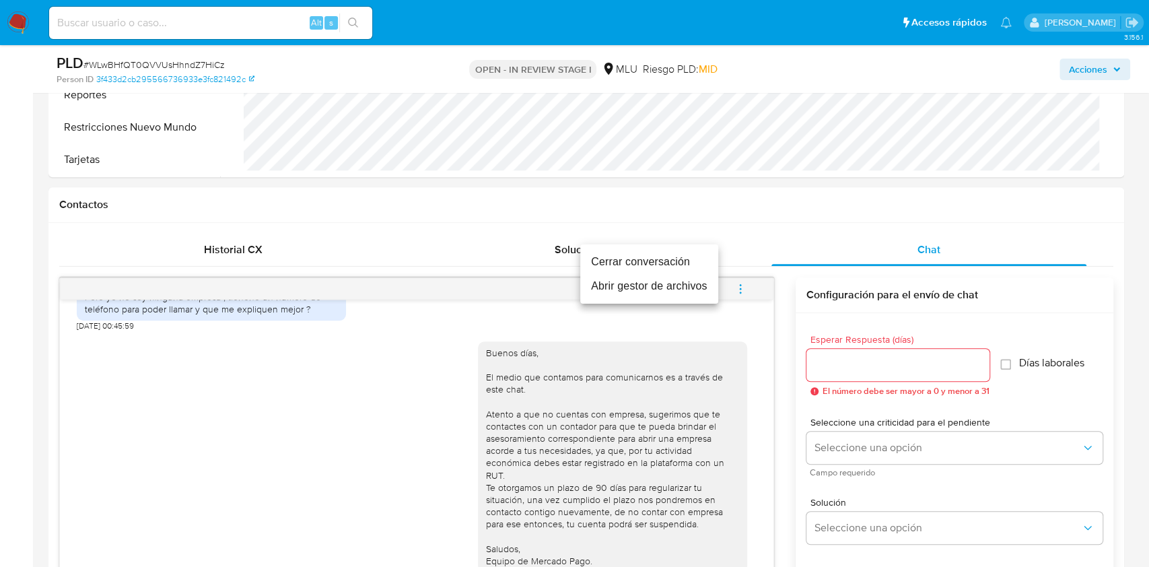
click at [614, 261] on li "Cerrar conversación" at bounding box center [649, 262] width 138 height 24
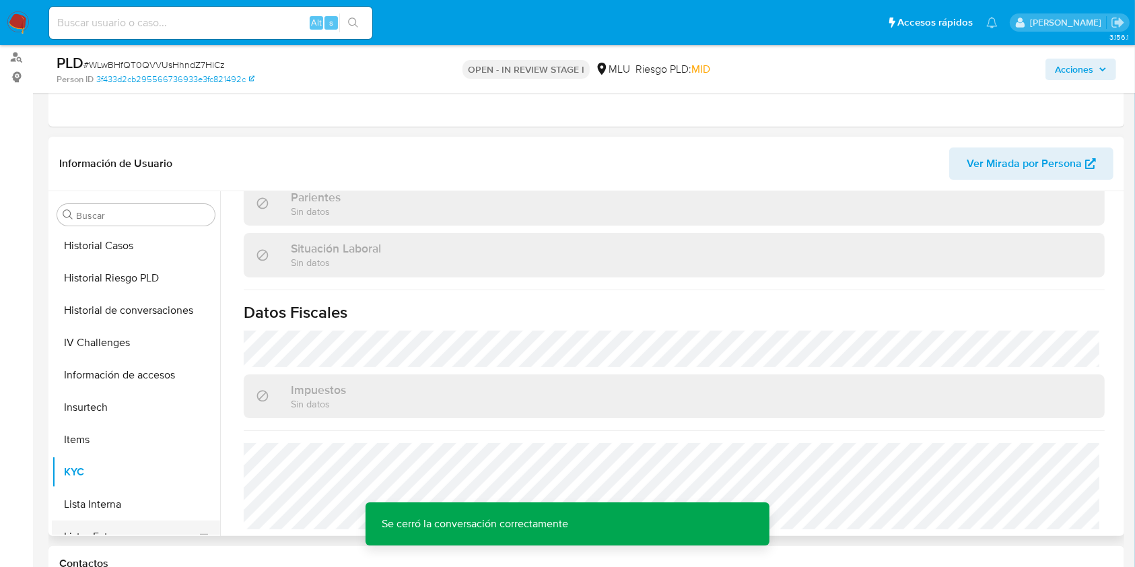
scroll to position [511, 0]
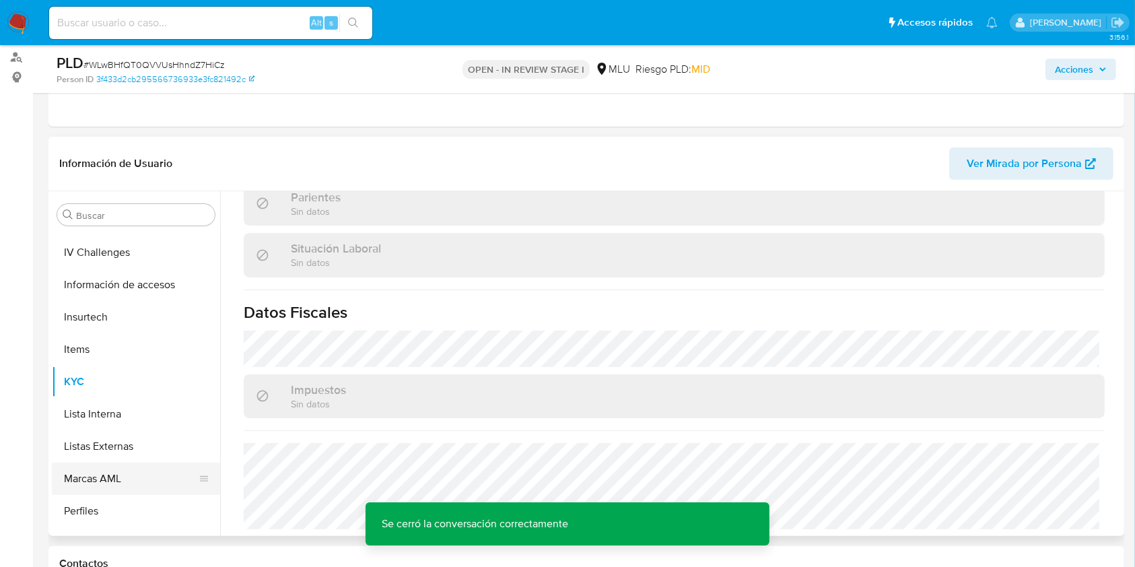
click at [118, 482] on button "Marcas AML" at bounding box center [130, 478] width 157 height 32
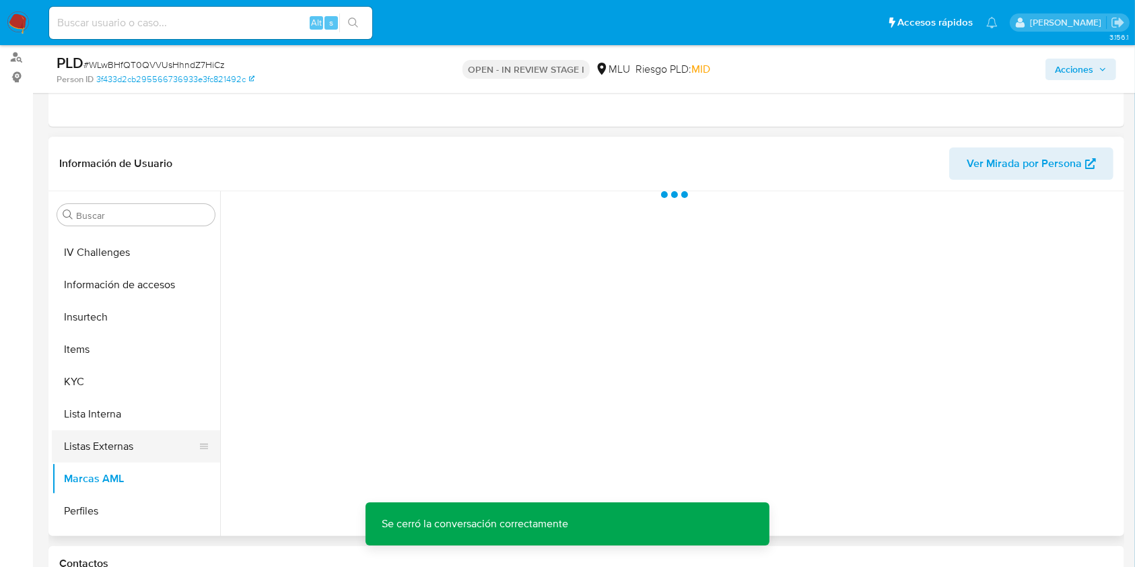
scroll to position [0, 0]
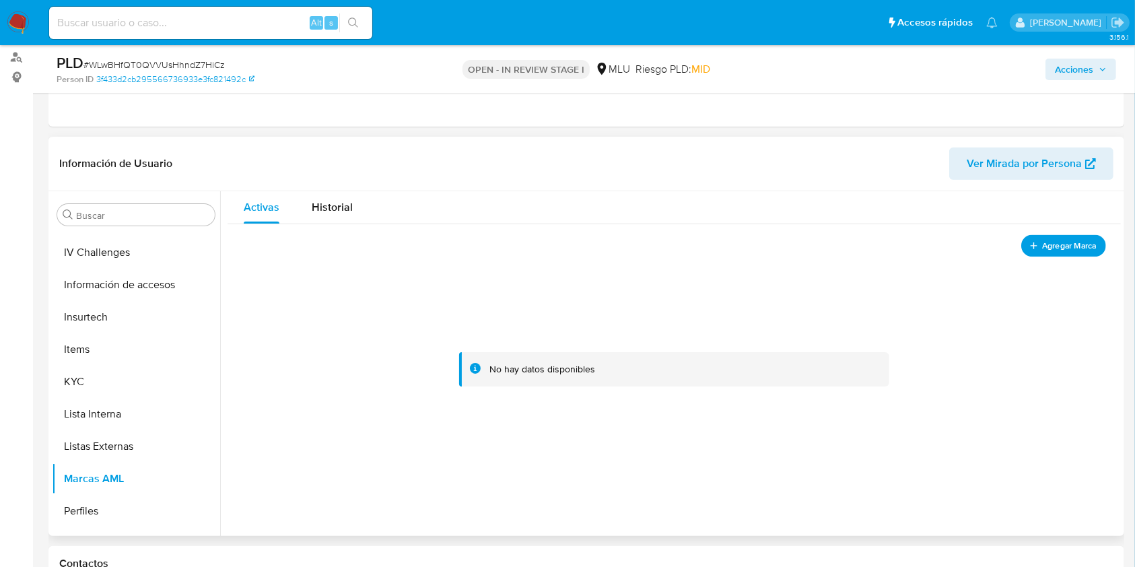
click at [1065, 248] on span "Agregar Marca" at bounding box center [1069, 245] width 54 height 17
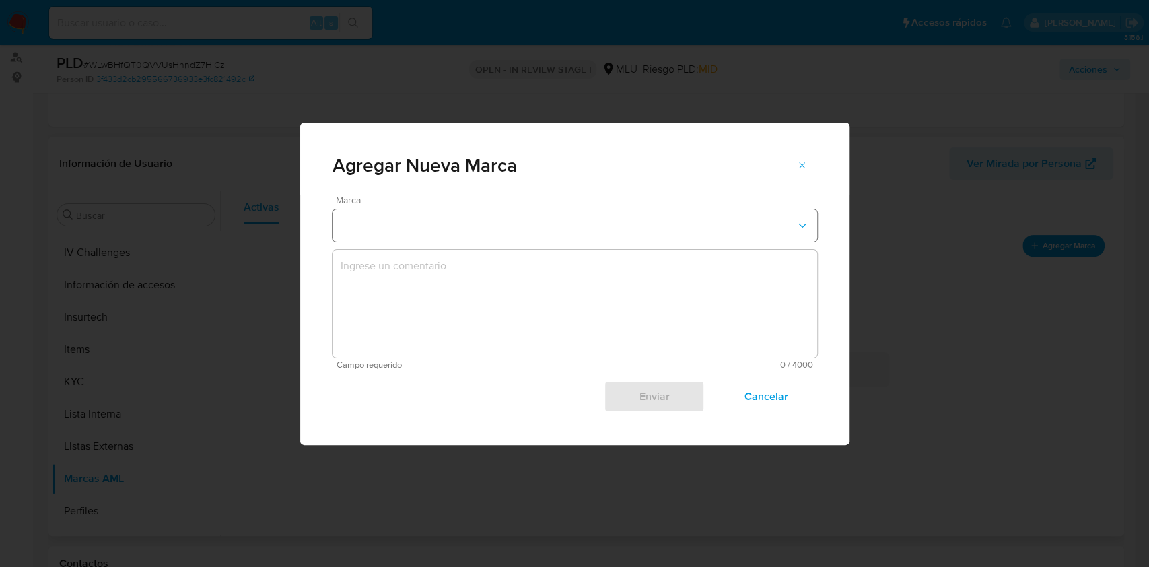
click at [485, 223] on button "marks-modal" at bounding box center [574, 225] width 485 height 32
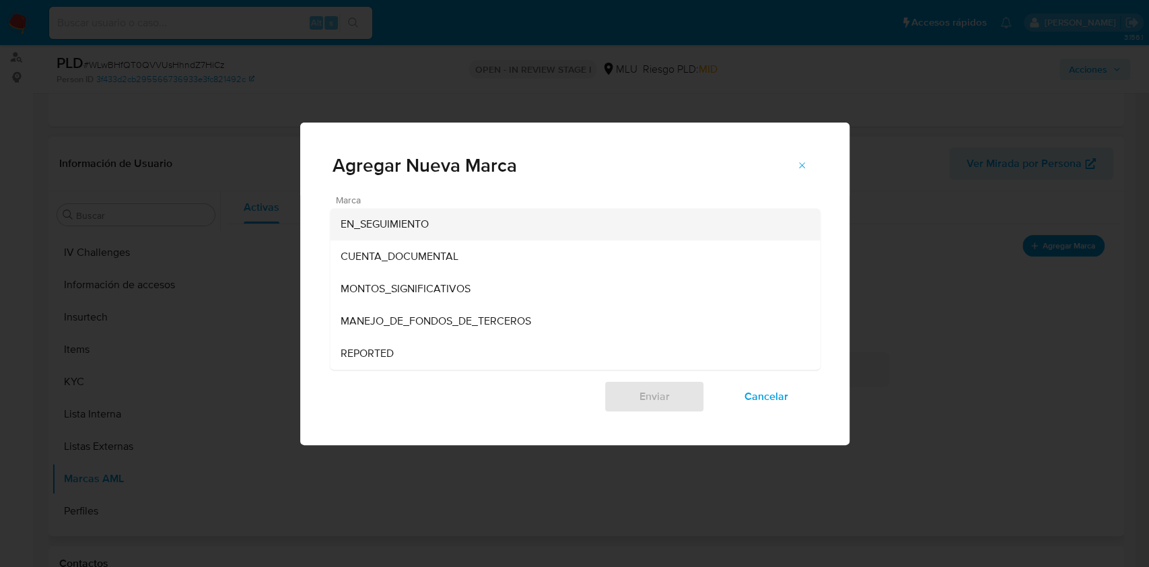
click at [476, 232] on div "EN_SEGUIMIENTO" at bounding box center [571, 224] width 460 height 32
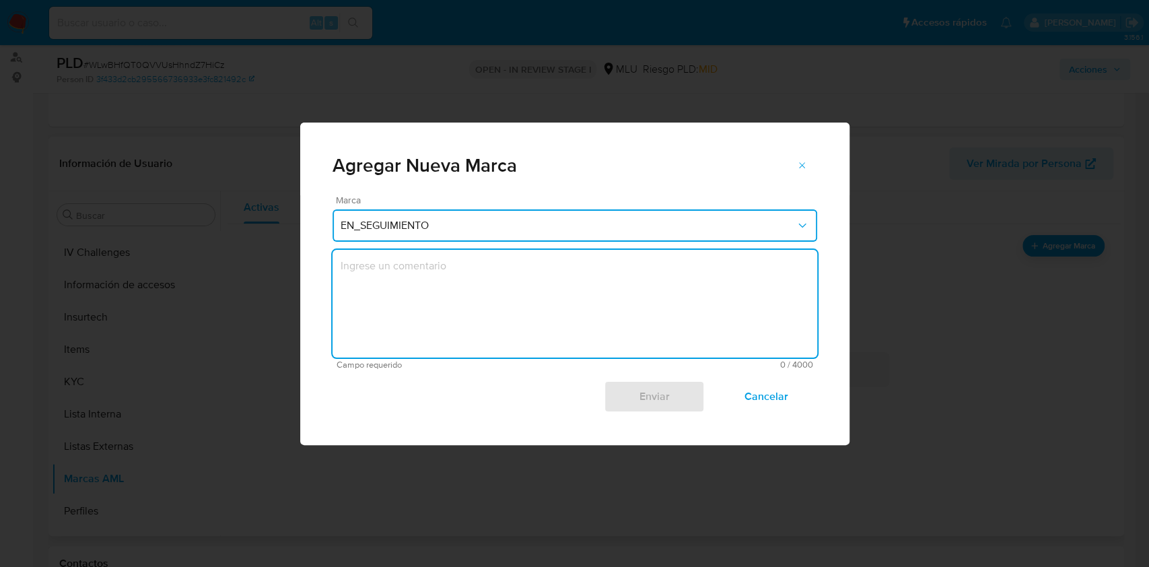
click at [470, 295] on textarea "marks-modal" at bounding box center [574, 304] width 485 height 108
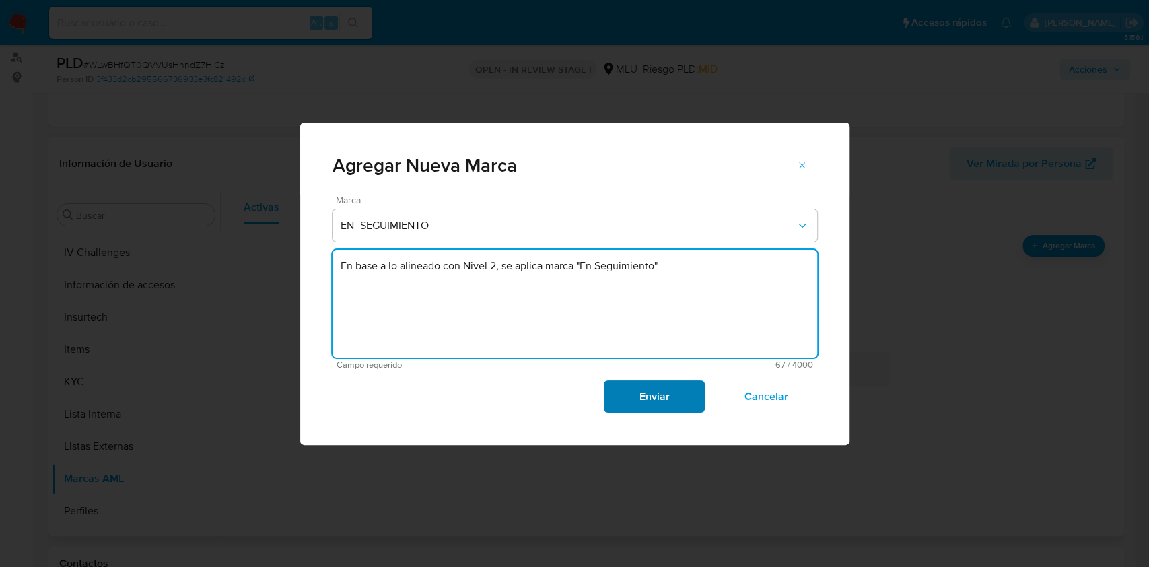
type textarea "En base a lo alineado con Nivel 2, se aplica marca "En Seguimiento""
click at [648, 386] on span "Enviar" at bounding box center [654, 397] width 66 height 30
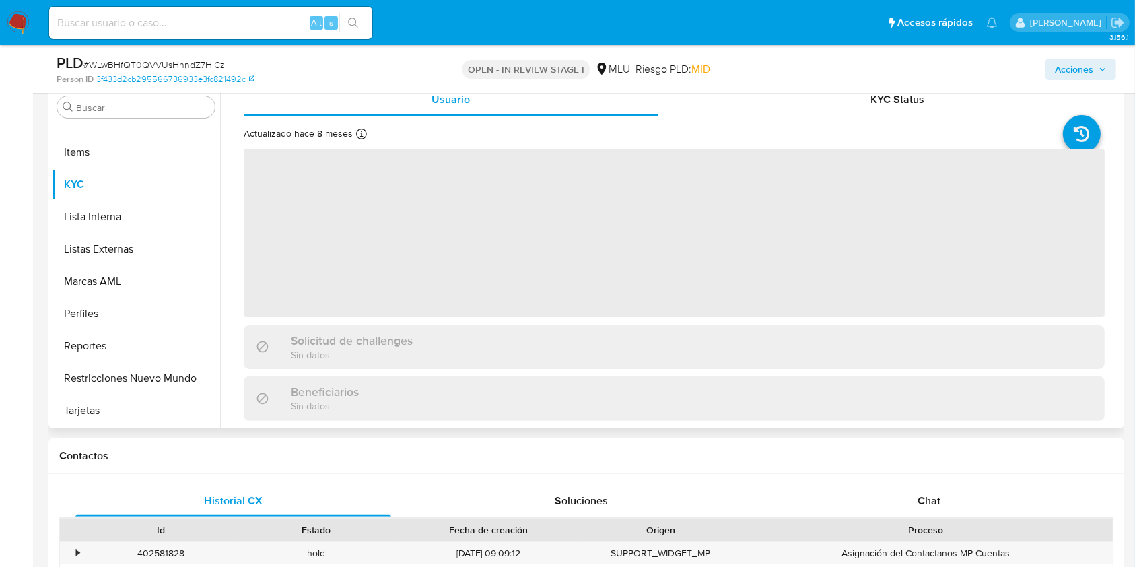
scroll to position [269, 0]
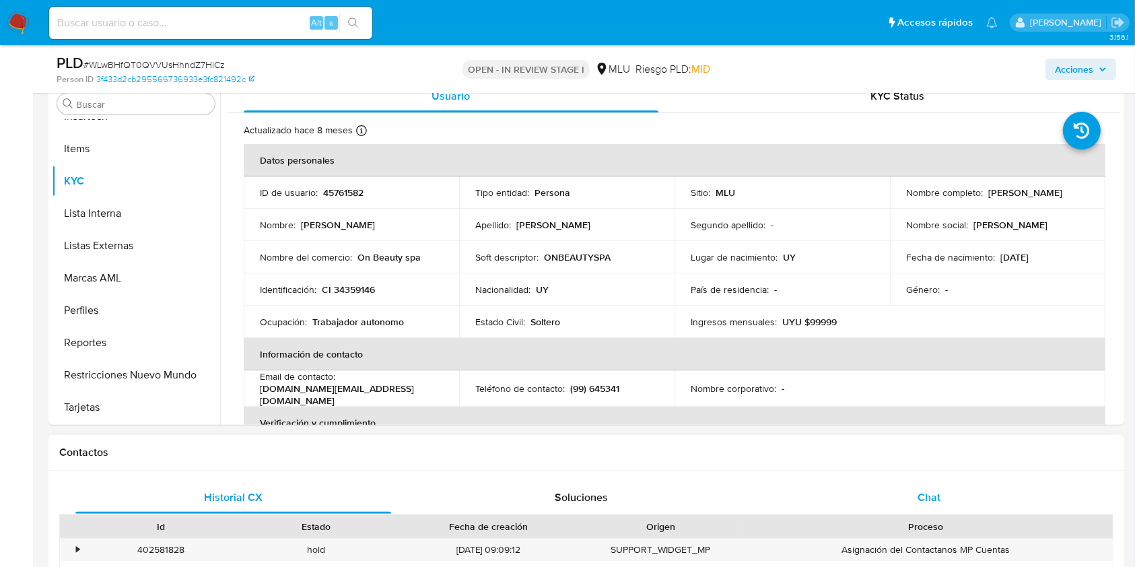
drag, startPoint x: 926, startPoint y: 497, endPoint x: 938, endPoint y: 499, distance: 12.4
click at [926, 494] on span "Chat" at bounding box center [928, 496] width 23 height 15
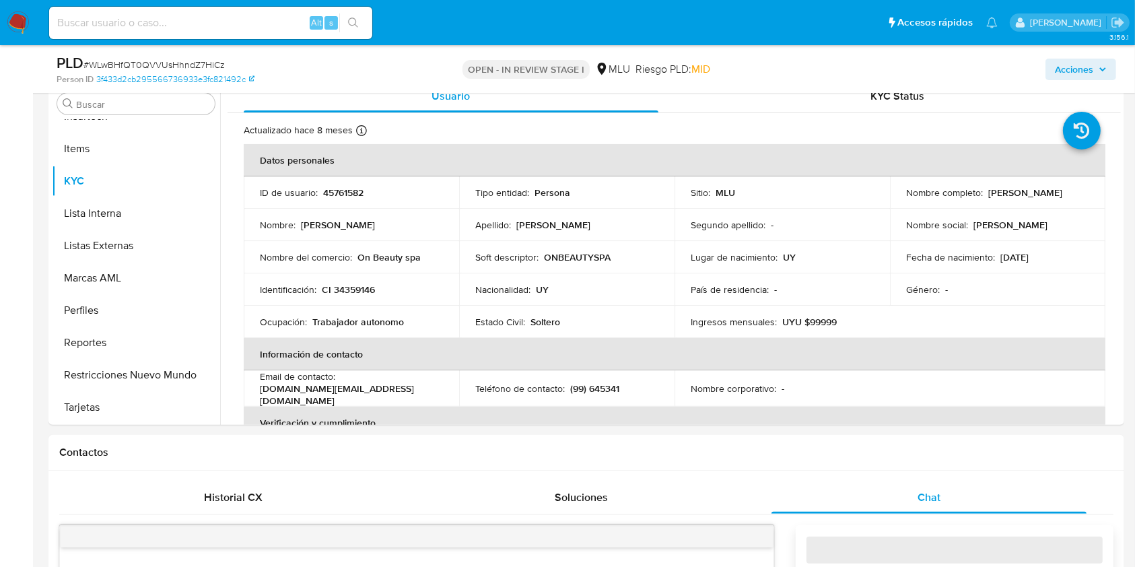
select select "10"
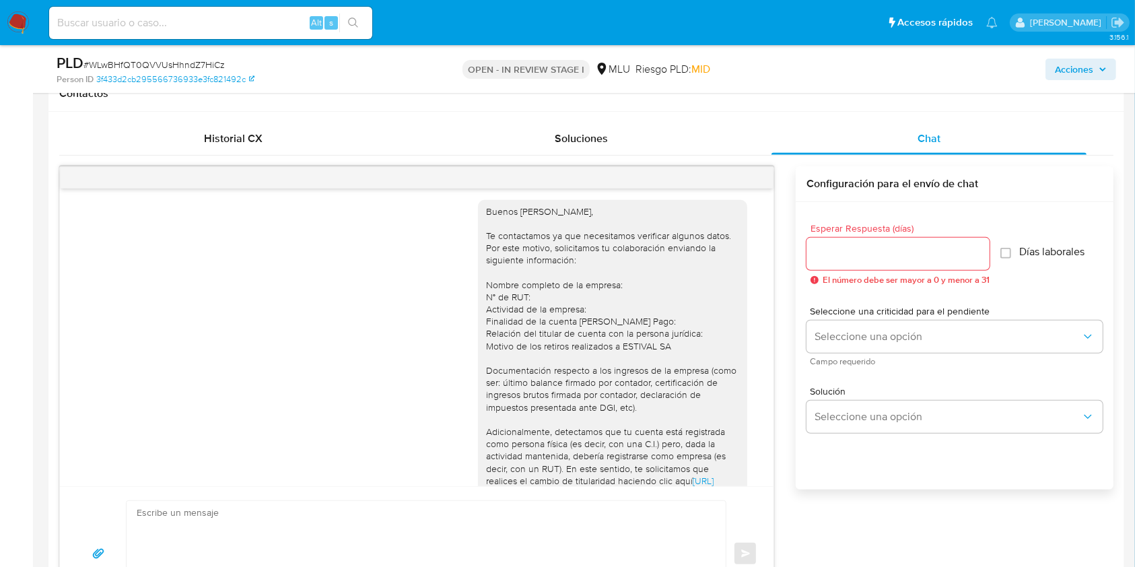
scroll to position [19, 0]
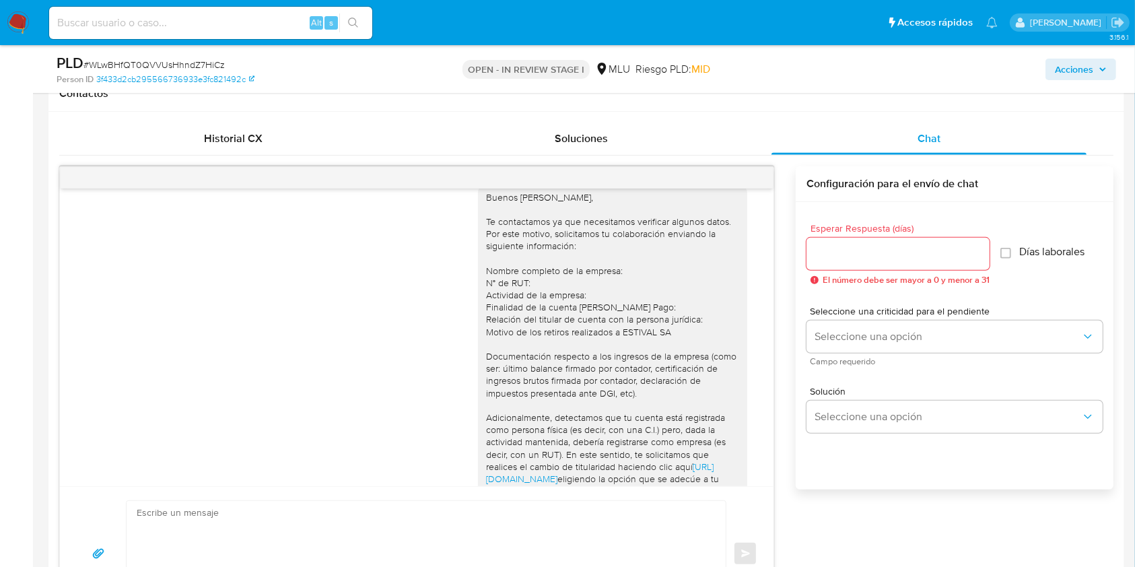
click at [744, 410] on div "Buenos [PERSON_NAME], Te contactamos ya que necesitamos verificar algunos datos…" at bounding box center [416, 336] width 713 height 297
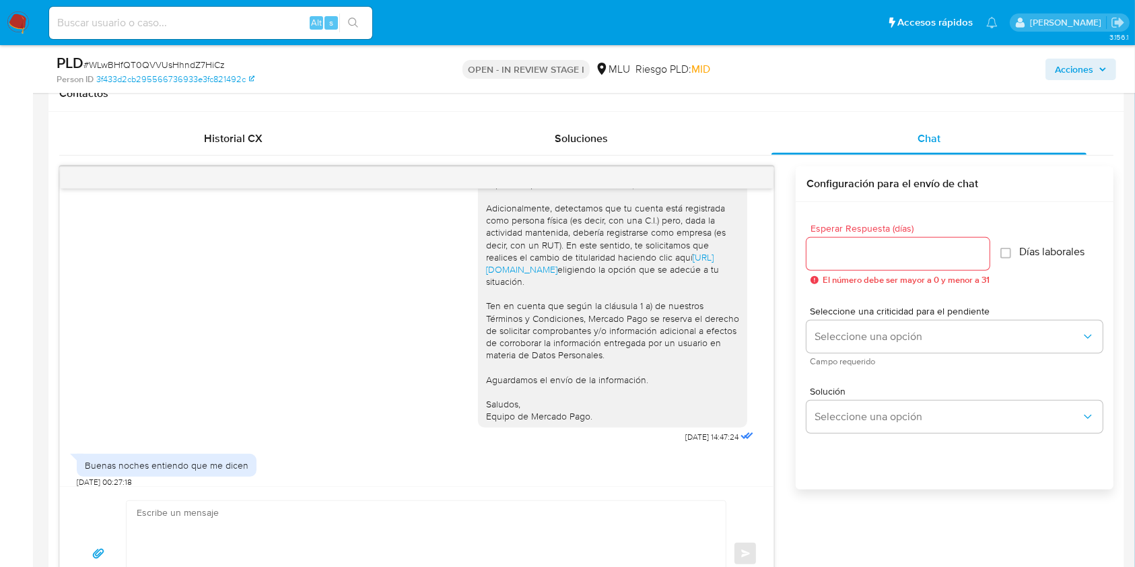
scroll to position [238, 0]
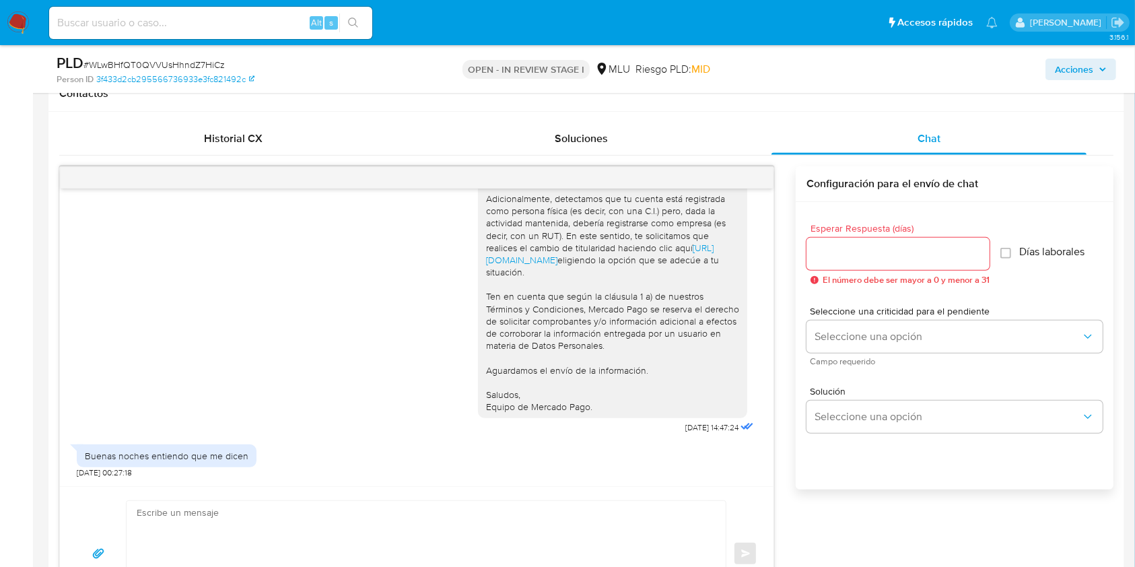
click at [653, 404] on div "Buenos [PERSON_NAME], Te contactamos ya que necesitamos verificar algunos datos…" at bounding box center [612, 192] width 253 height 441
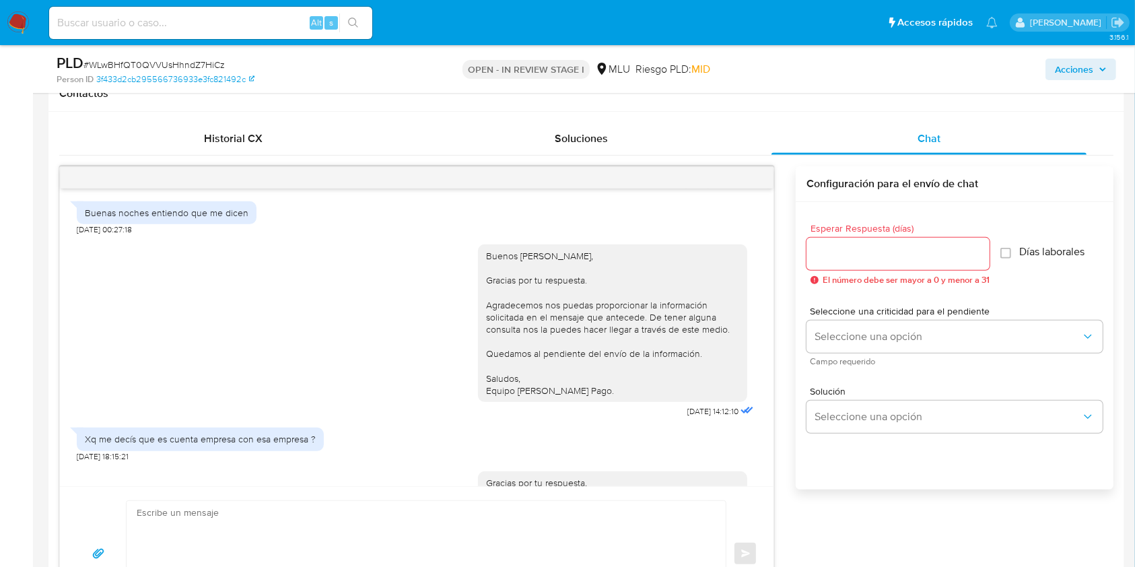
scroll to position [499, 0]
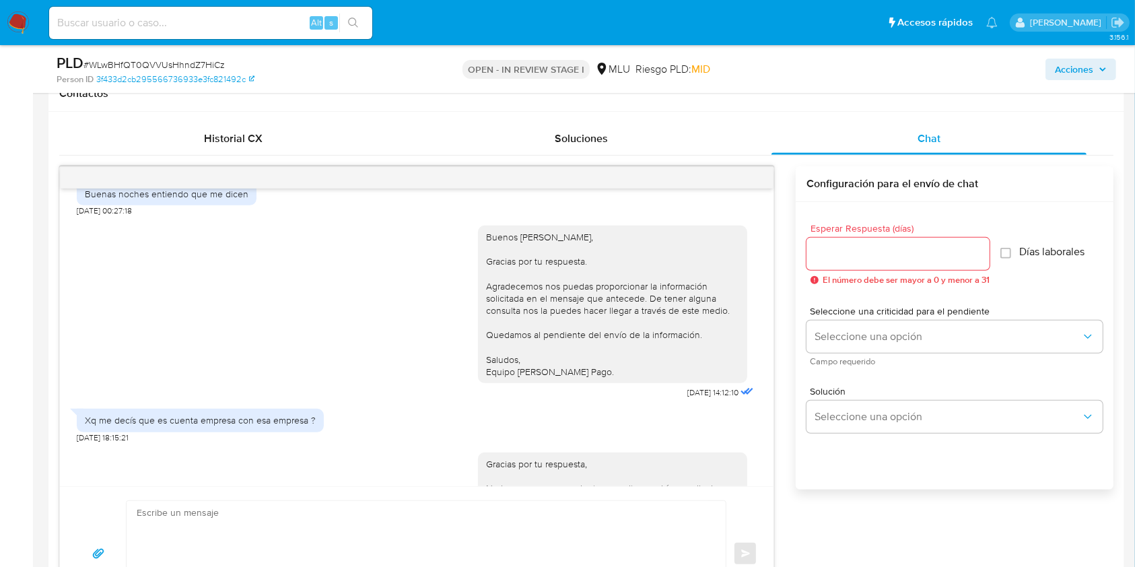
click at [456, 437] on div "Xq me decís que es cuenta empresa con esa empresa ? [DATE] 18:15:21" at bounding box center [417, 422] width 680 height 40
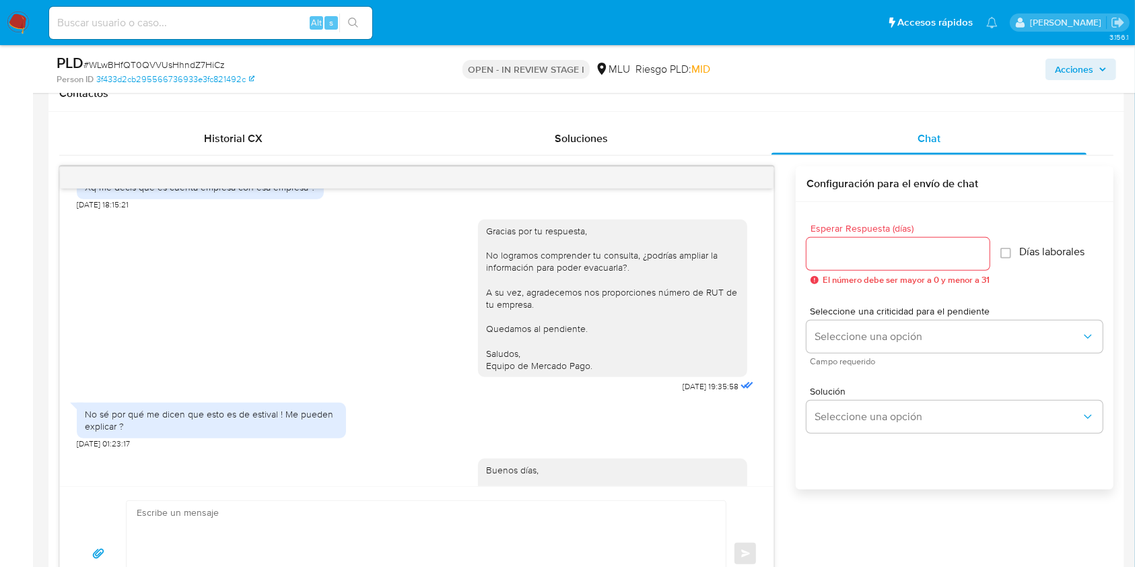
scroll to position [723, 0]
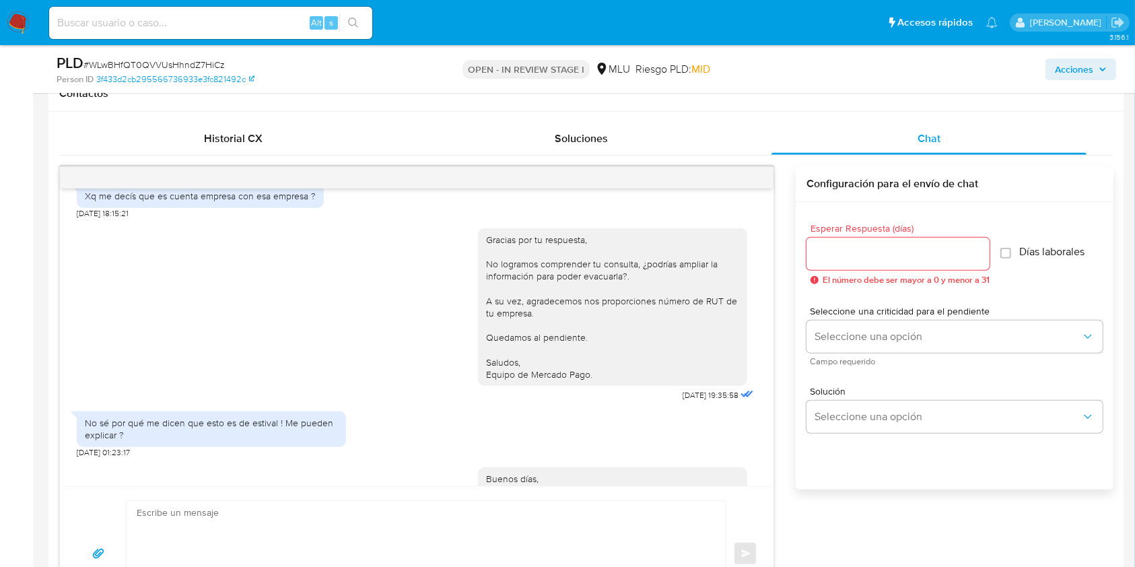
click at [532, 458] on div "No sé por qué me dicen que esto es de estival ! Me pueden explicar ? [DATE] 01:…" at bounding box center [417, 430] width 680 height 53
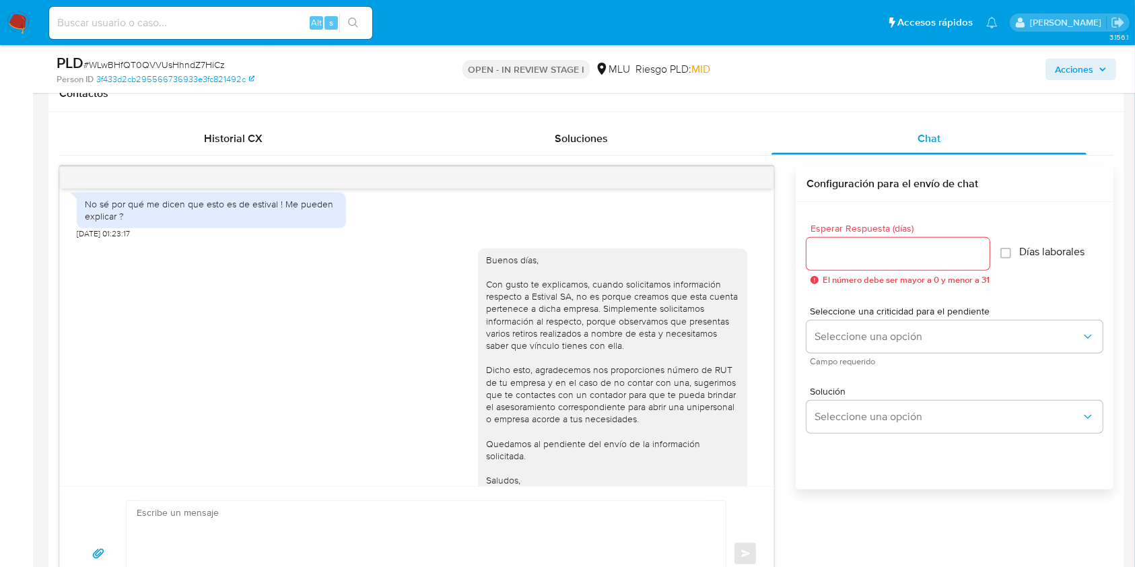
scroll to position [952, 0]
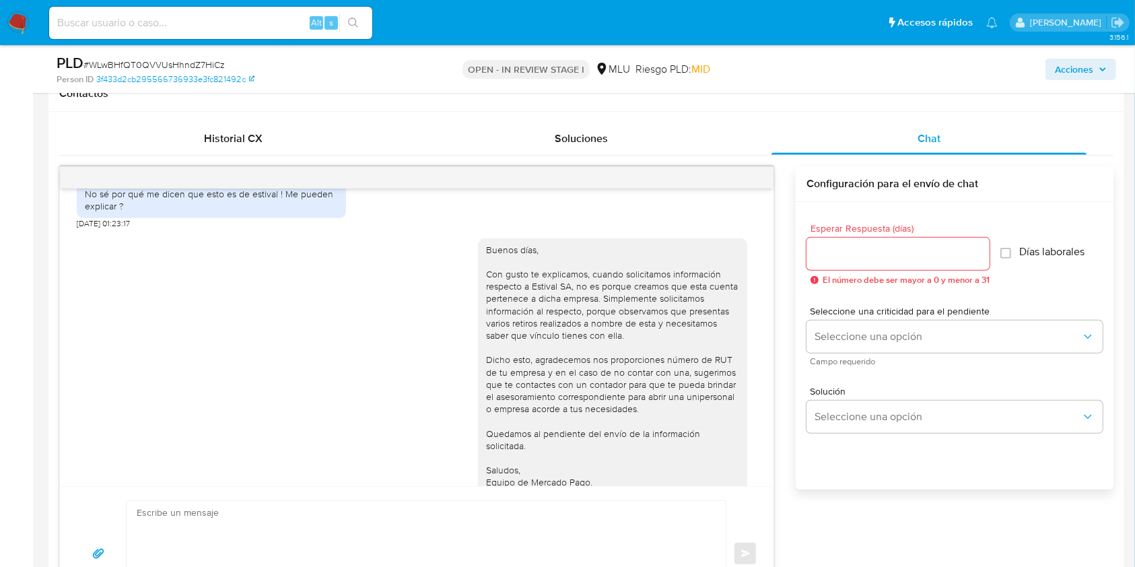
drag, startPoint x: 381, startPoint y: 426, endPoint x: 448, endPoint y: 428, distance: 67.3
click at [384, 425] on div "Buenos días, Con gusto te explicamos, cuando solicitamos información respecto a…" at bounding box center [417, 371] width 680 height 284
click at [752, 359] on div "Buenos [PERSON_NAME], Te contactamos ya que necesitamos verificar algunos datos…" at bounding box center [416, 336] width 713 height 297
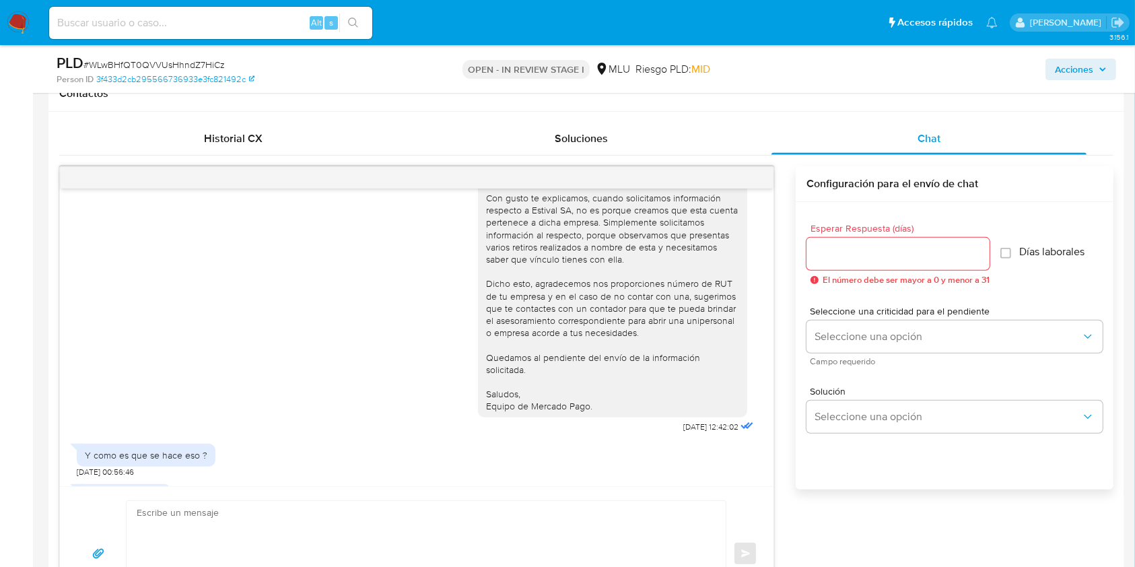
scroll to position [1009, 0]
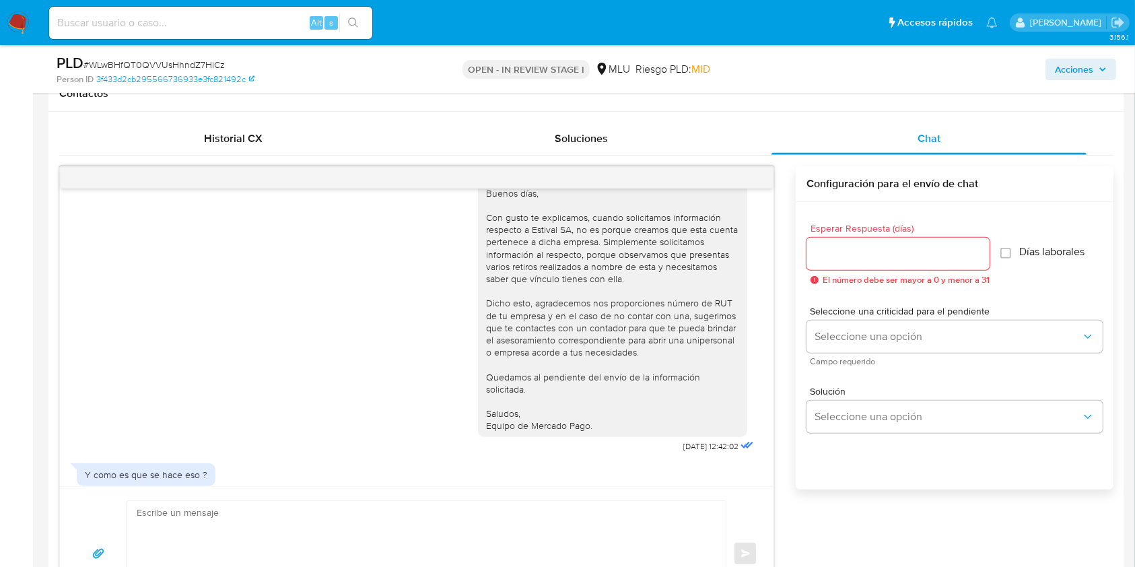
drag, startPoint x: 393, startPoint y: 446, endPoint x: 439, endPoint y: 461, distance: 48.1
click at [395, 447] on div "Buenos días, Con gusto te explicamos, cuando solicitamos información respecto a…" at bounding box center [417, 314] width 680 height 284
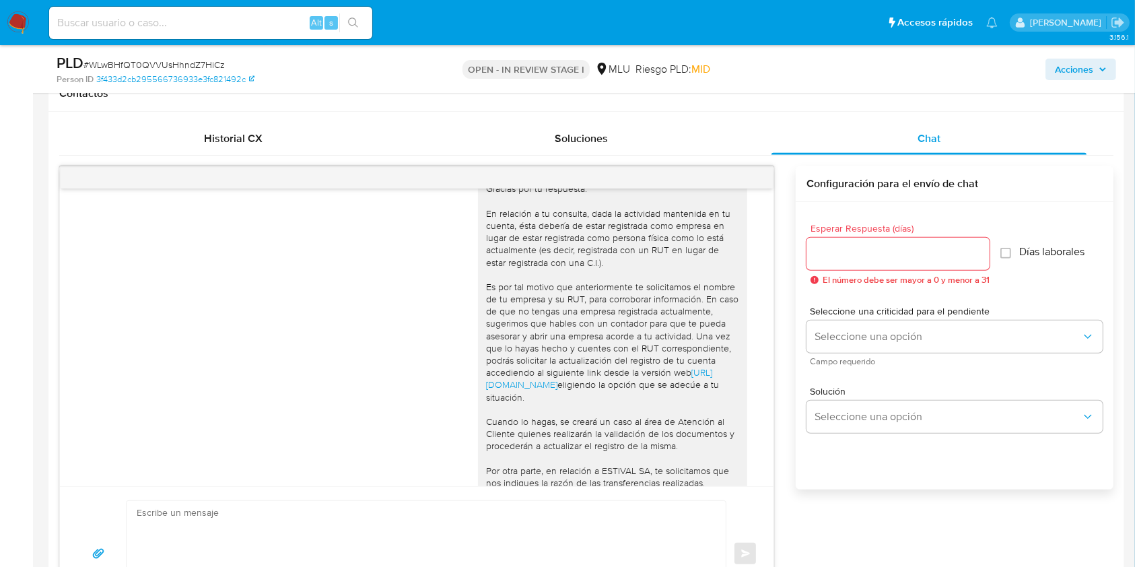
scroll to position [1278, 0]
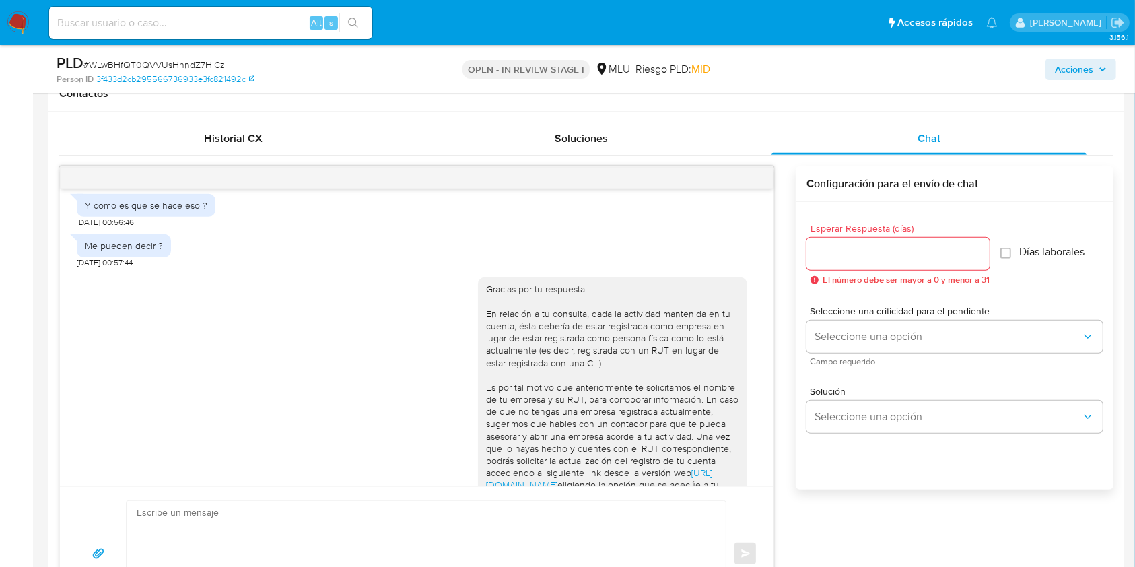
click at [322, 446] on div "Gracias por tu respuesta. En relación a tu consulta, dada la actividad mantenid…" at bounding box center [417, 477] width 680 height 419
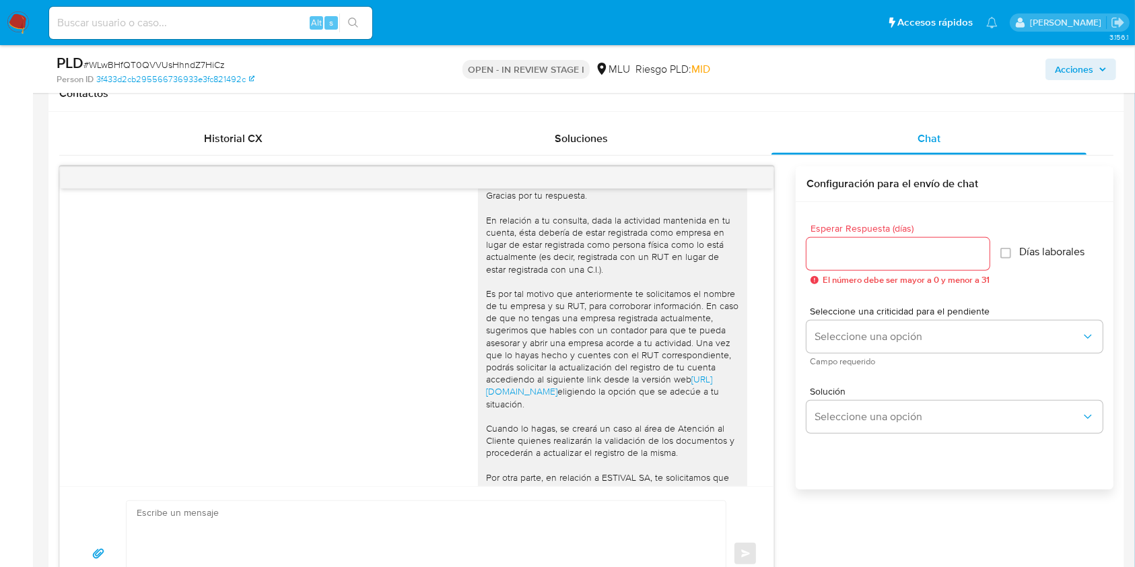
scroll to position [1380, 0]
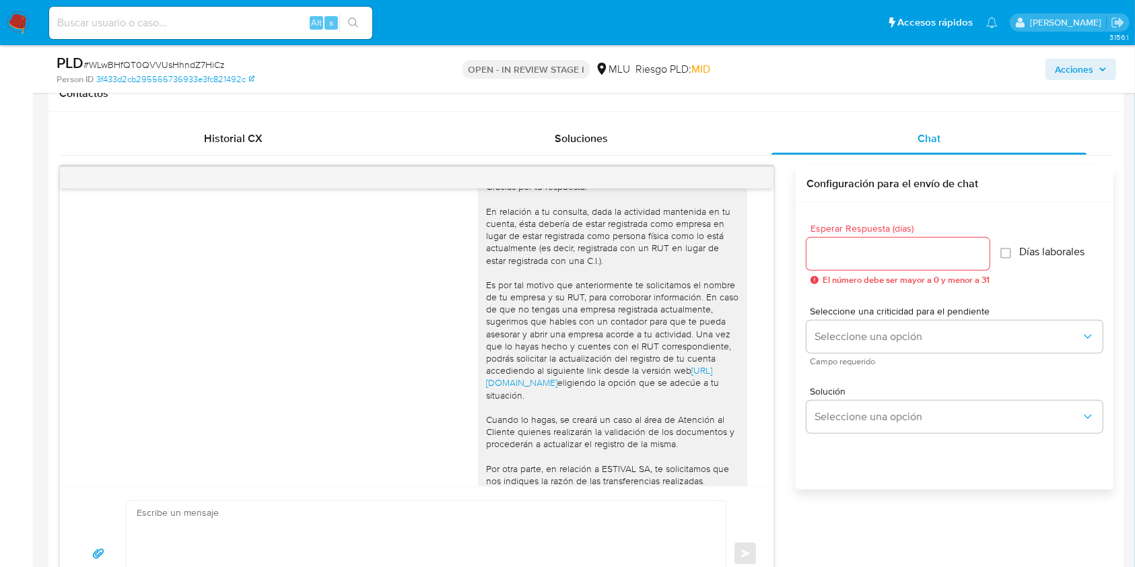
drag, startPoint x: 330, startPoint y: 410, endPoint x: 355, endPoint y: 409, distance: 24.9
click at [330, 410] on div "Gracias por tu respuesta. En relación a tu consulta, dada la actividad mantenid…" at bounding box center [417, 375] width 680 height 419
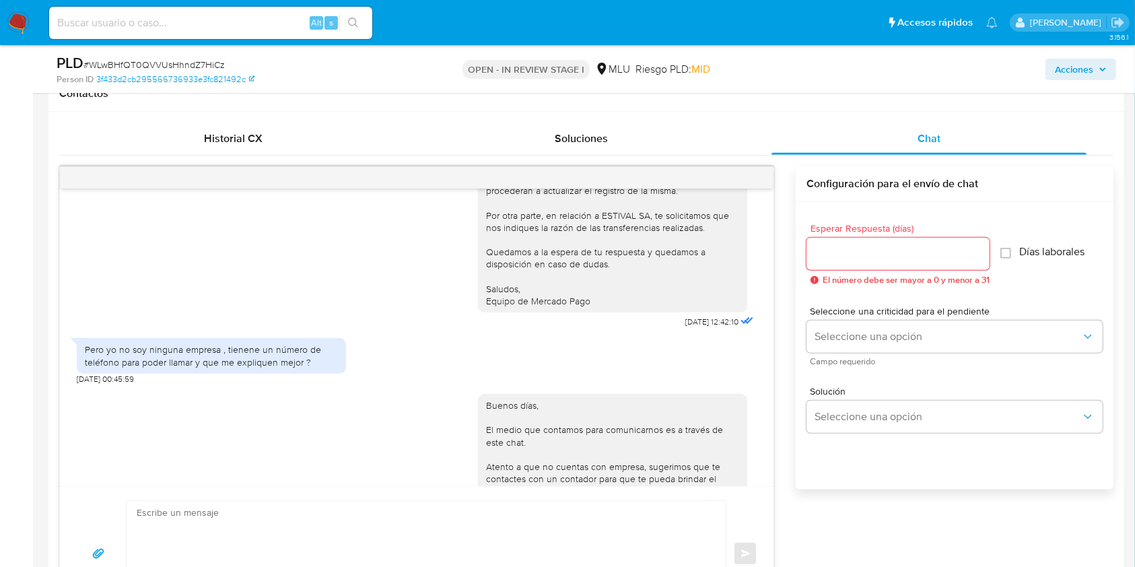
scroll to position [1619, 0]
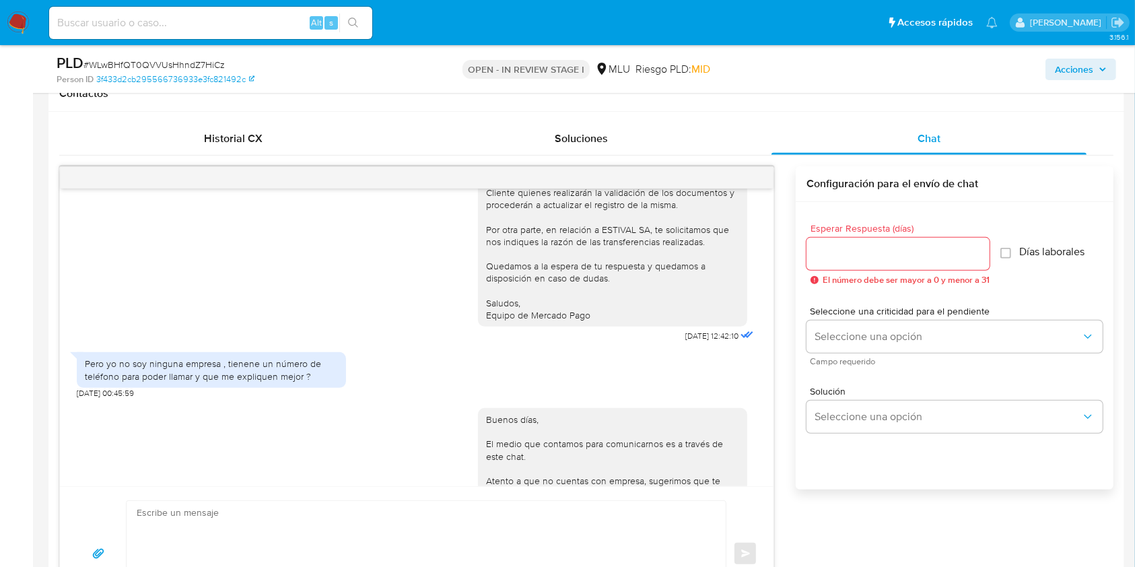
click at [406, 398] on div "Pero yo no soy ninguna empresa , tienene un número de teléfono para poder llama…" at bounding box center [417, 371] width 680 height 53
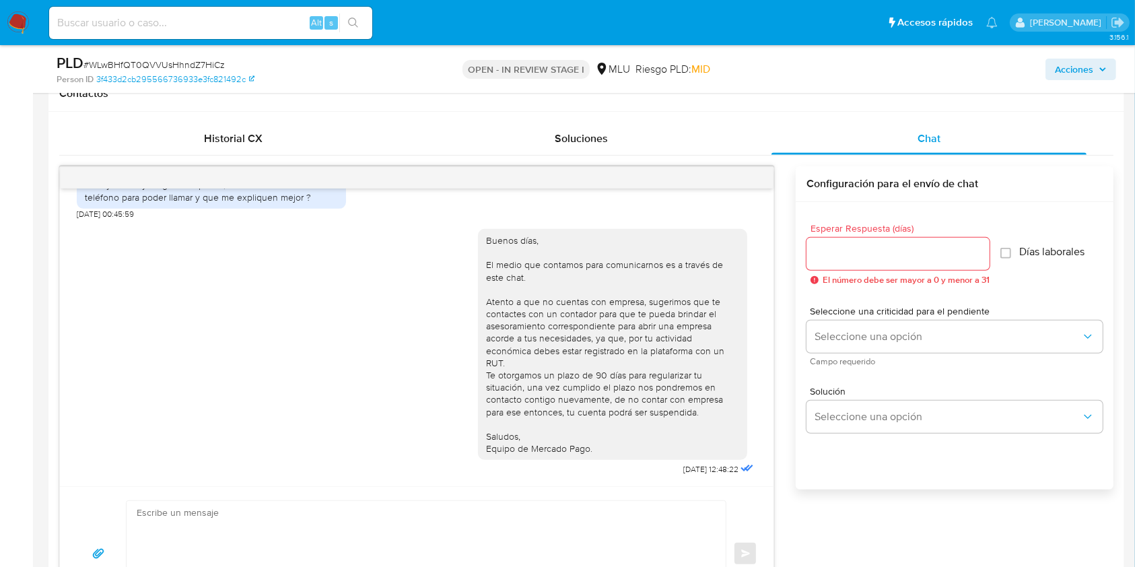
scroll to position [717, 0]
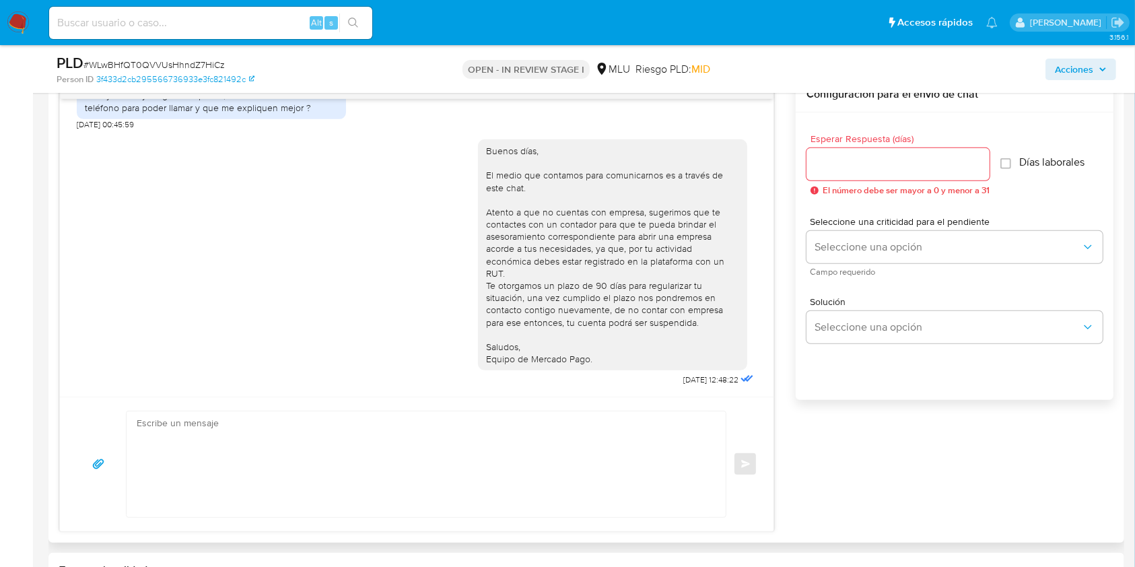
click at [168, 371] on div "Buenos días, El medio que contamos para comunicarnos es a través de este chat. …" at bounding box center [417, 260] width 680 height 260
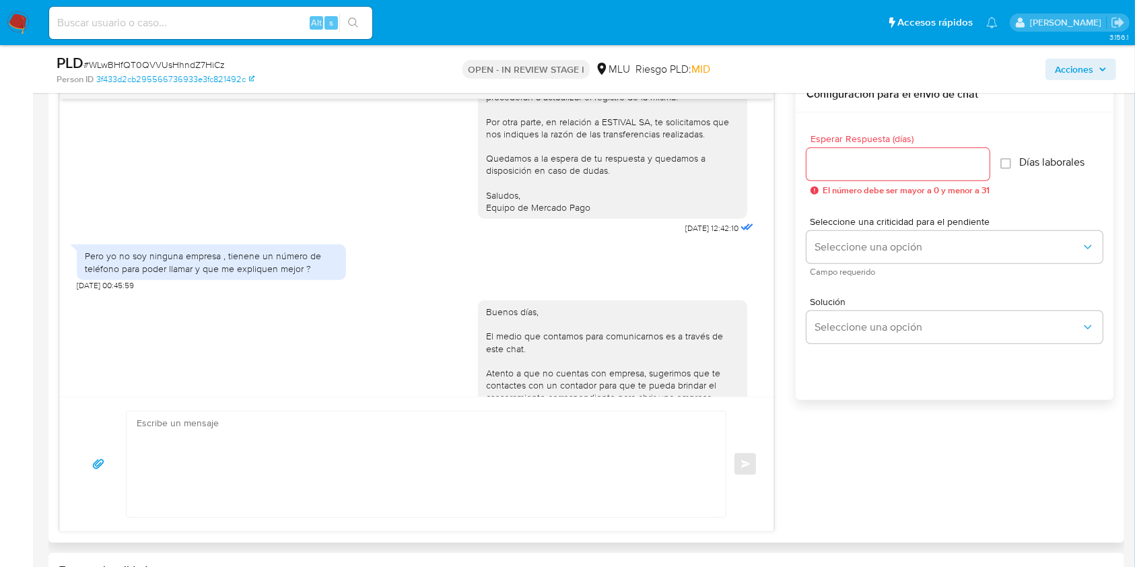
scroll to position [1628, 0]
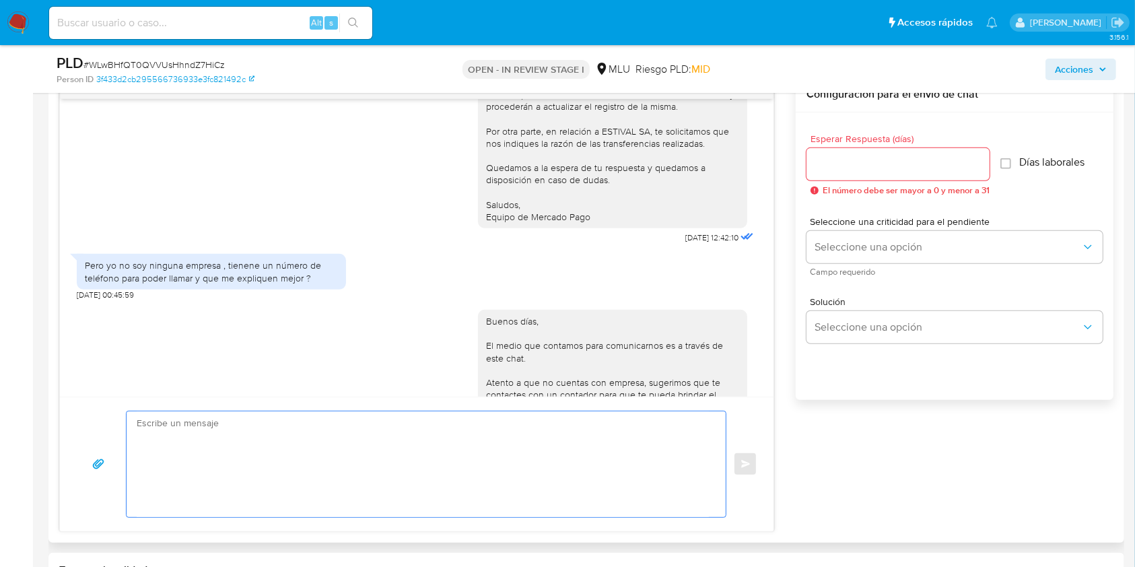
click at [623, 422] on textarea at bounding box center [423, 464] width 572 height 106
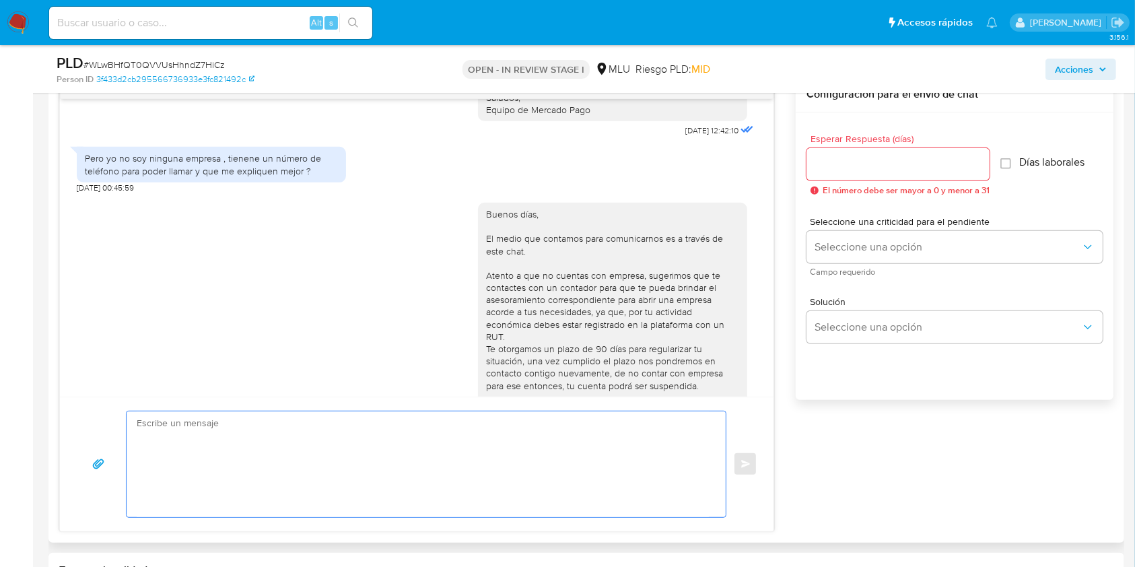
scroll to position [1809, 0]
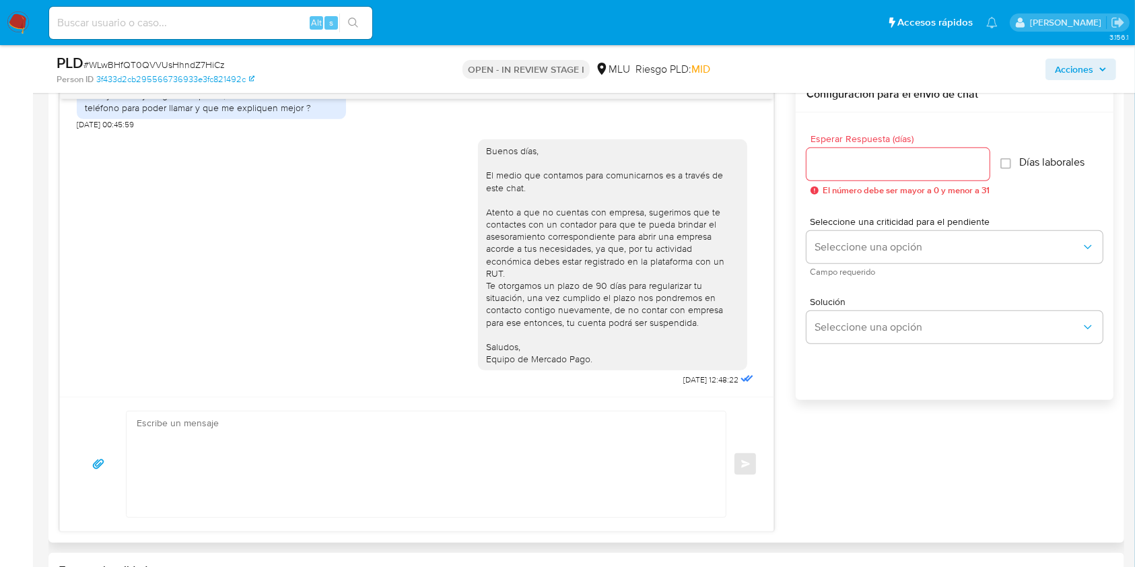
click at [106, 252] on div "Buenos días, El medio que contamos para comunicarnos es a través de este chat. …" at bounding box center [417, 260] width 680 height 260
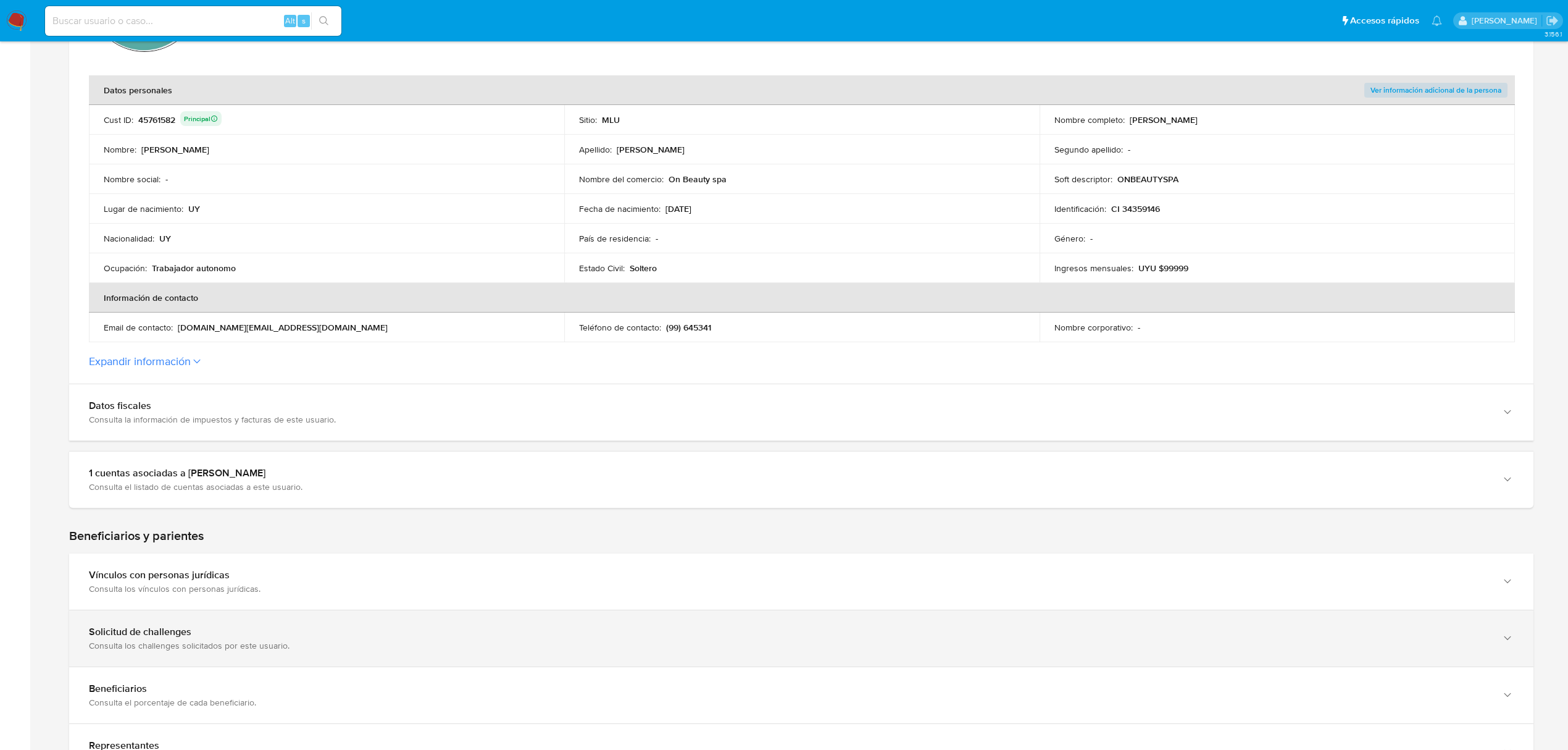
scroll to position [247, 0]
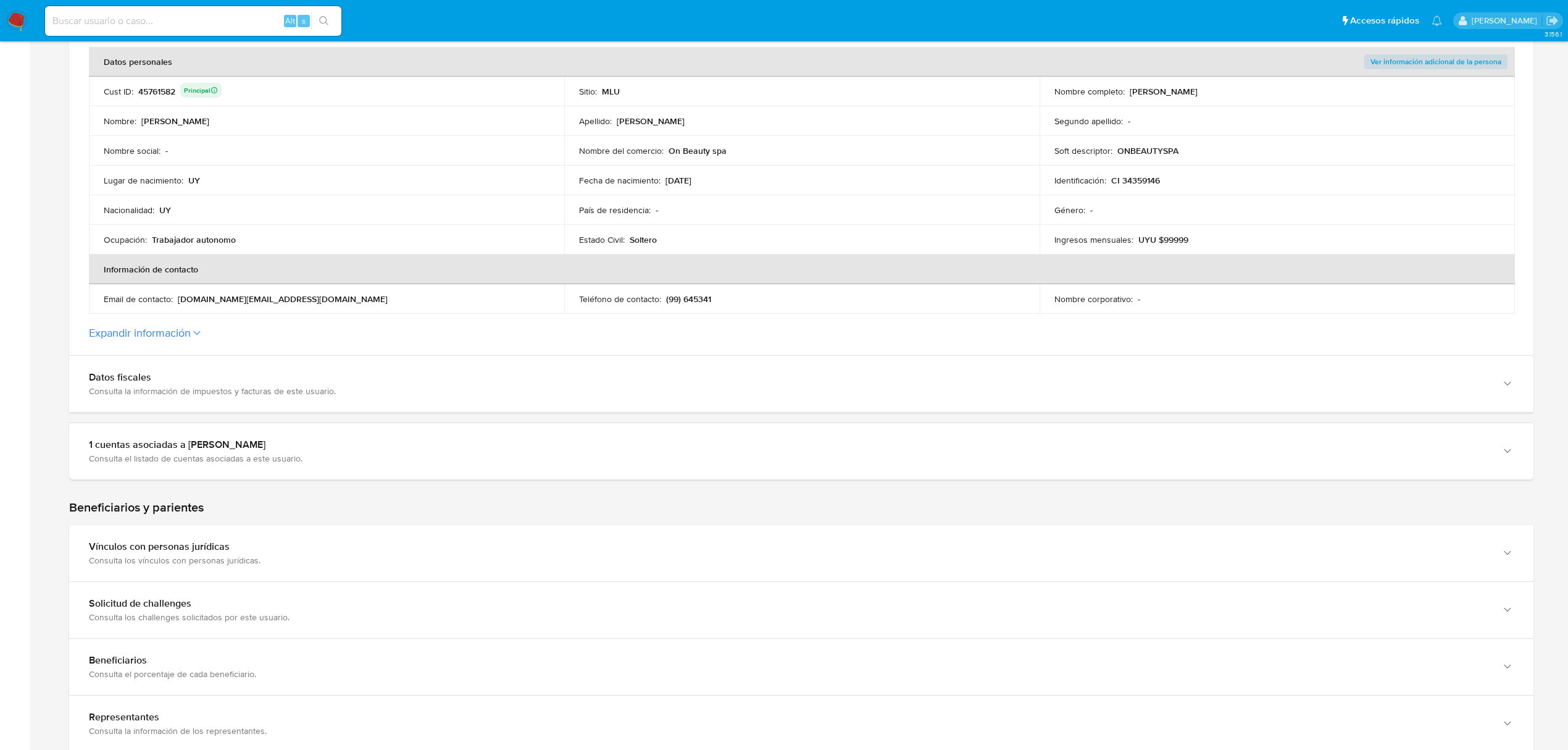
click at [230, 13] on input at bounding box center [193, 20] width 296 height 16
paste input "VfELjHCf1KwwAPDi9oS8Nldx"
type input "VfELjHCf1KwwAPDi9oS8Nldx"
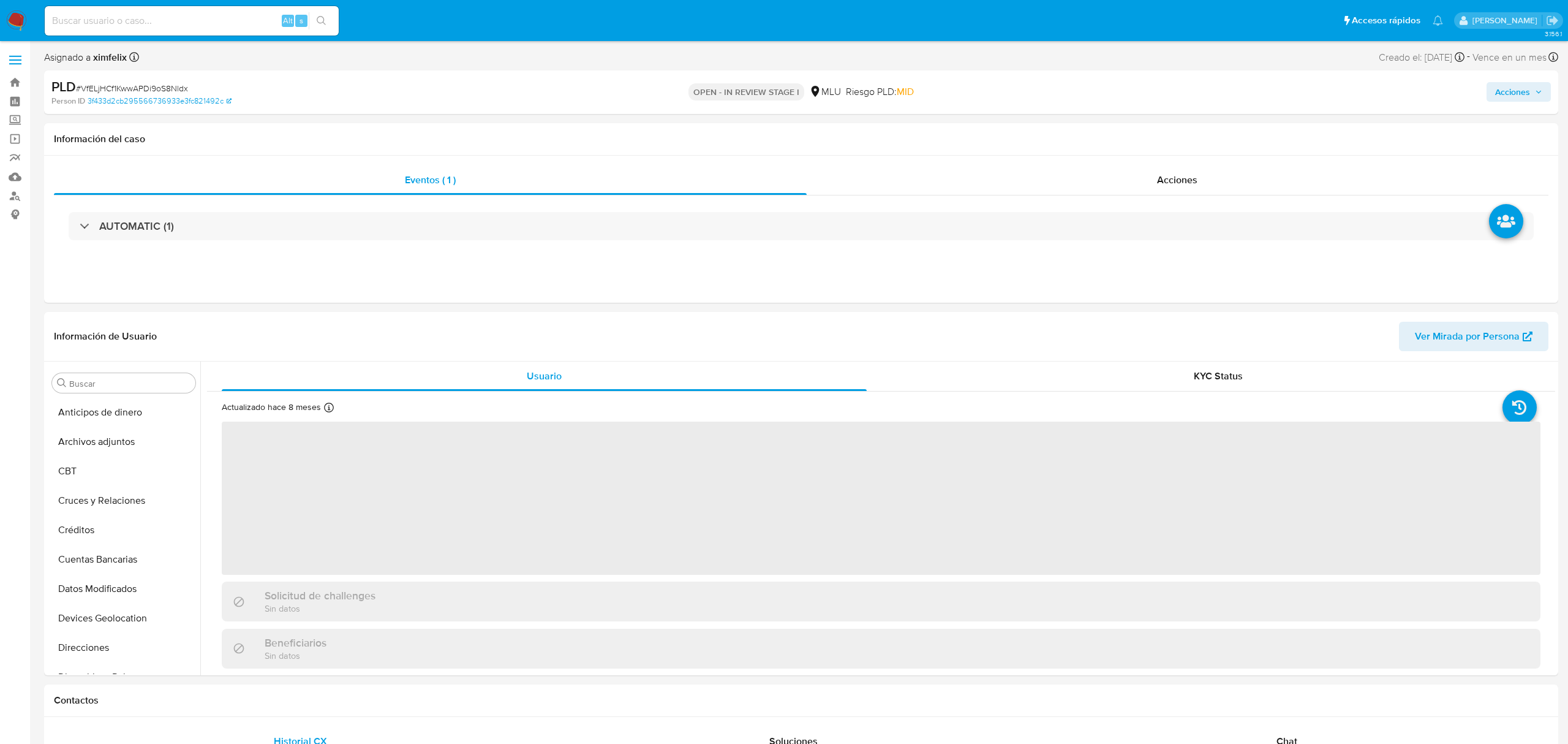
select select "10"
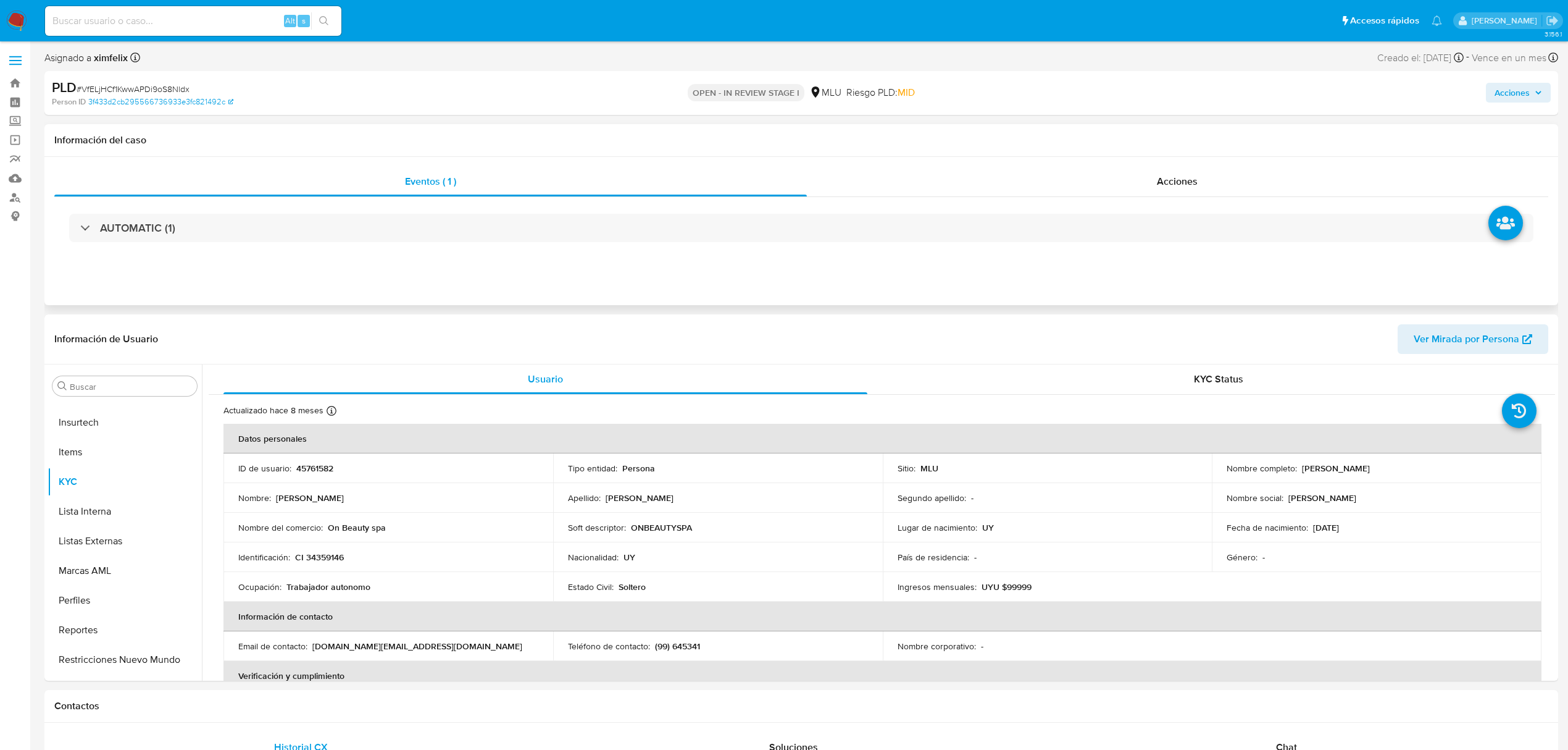
scroll to position [552, 0]
click at [1519, 99] on span "Acciones" at bounding box center [1512, 93] width 35 height 20
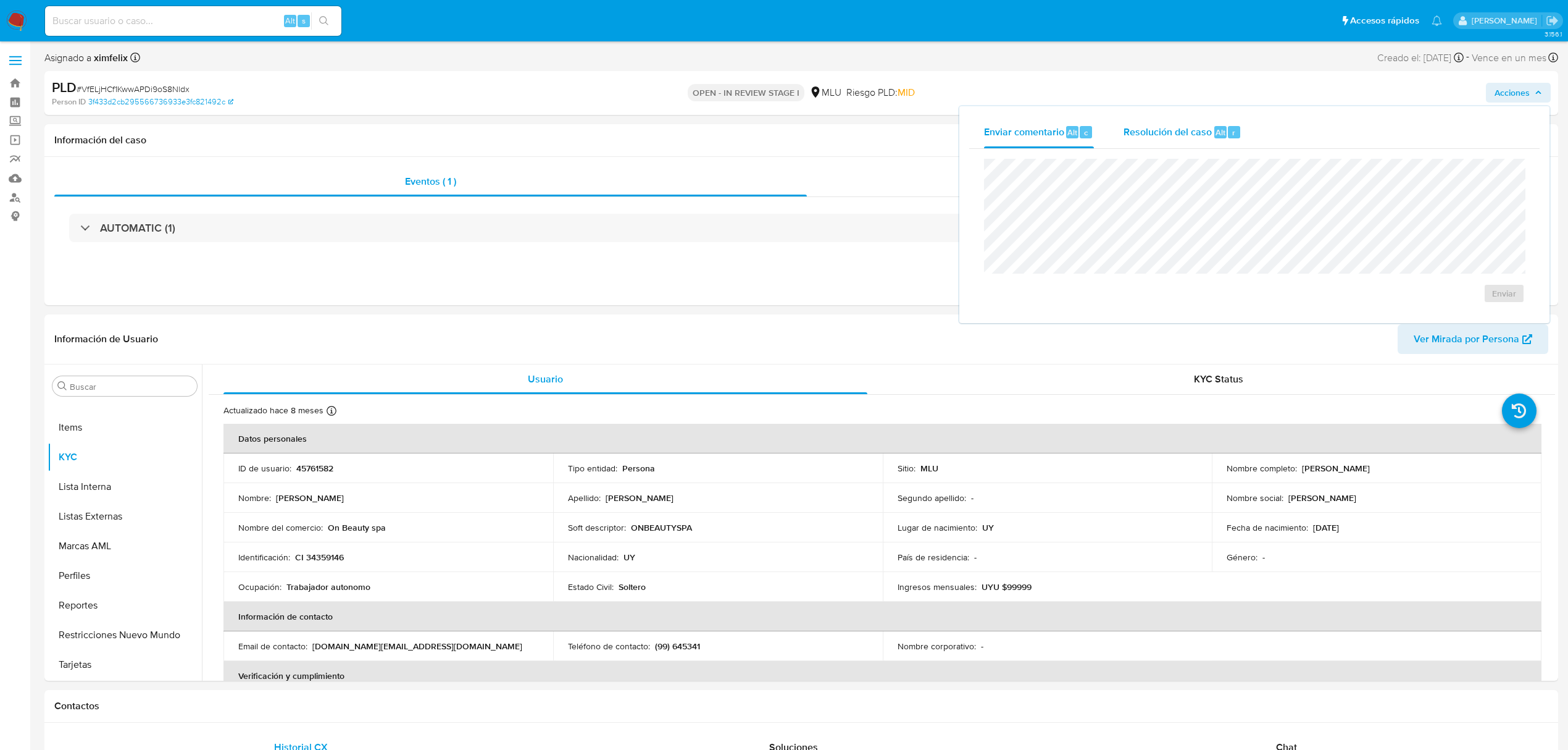
drag, startPoint x: 1196, startPoint y: 134, endPoint x: 1189, endPoint y: 153, distance: 20.2
click at [1196, 135] on span "Resolución del caso" at bounding box center [1168, 131] width 88 height 14
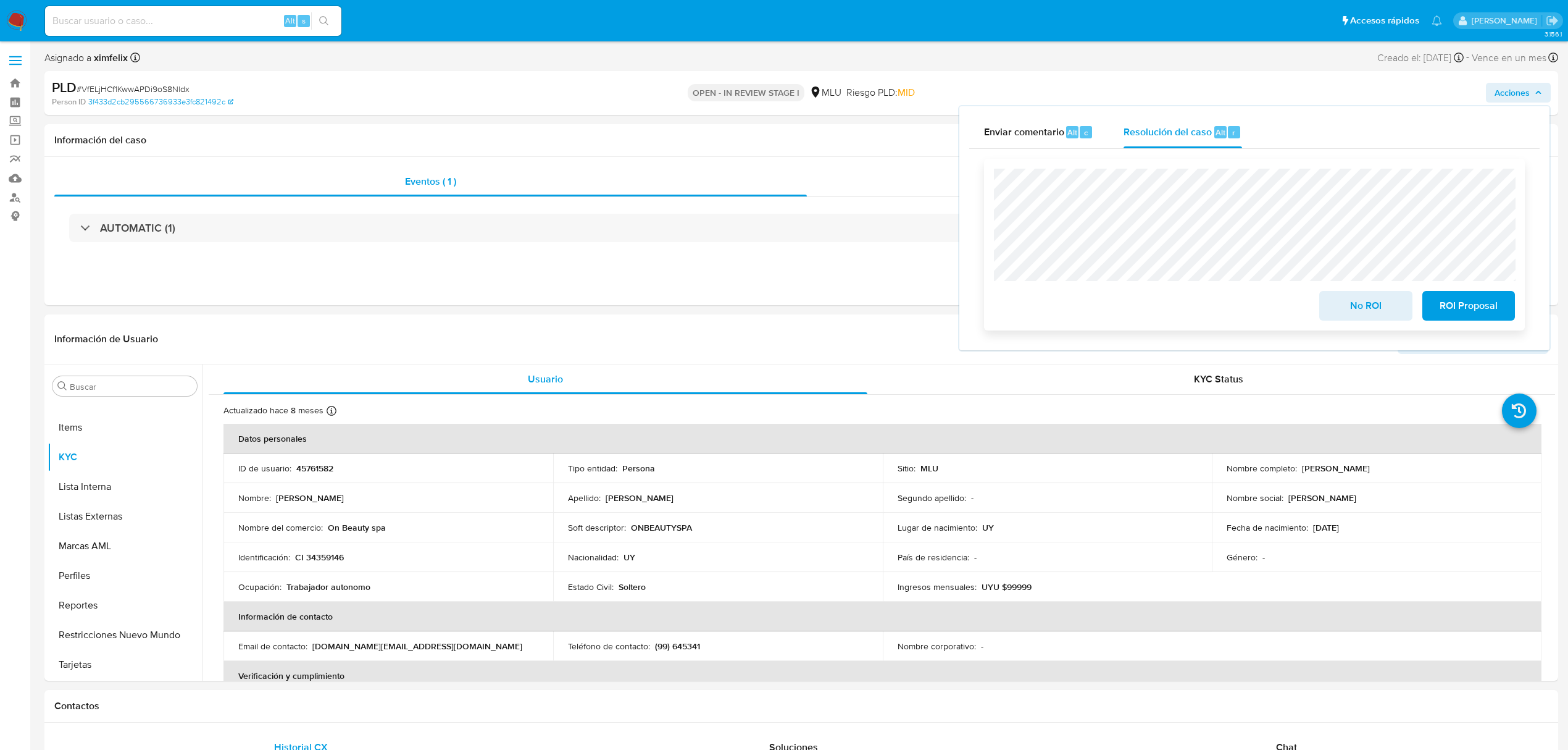
click at [1451, 309] on span "ROI Proposal" at bounding box center [1469, 306] width 61 height 28
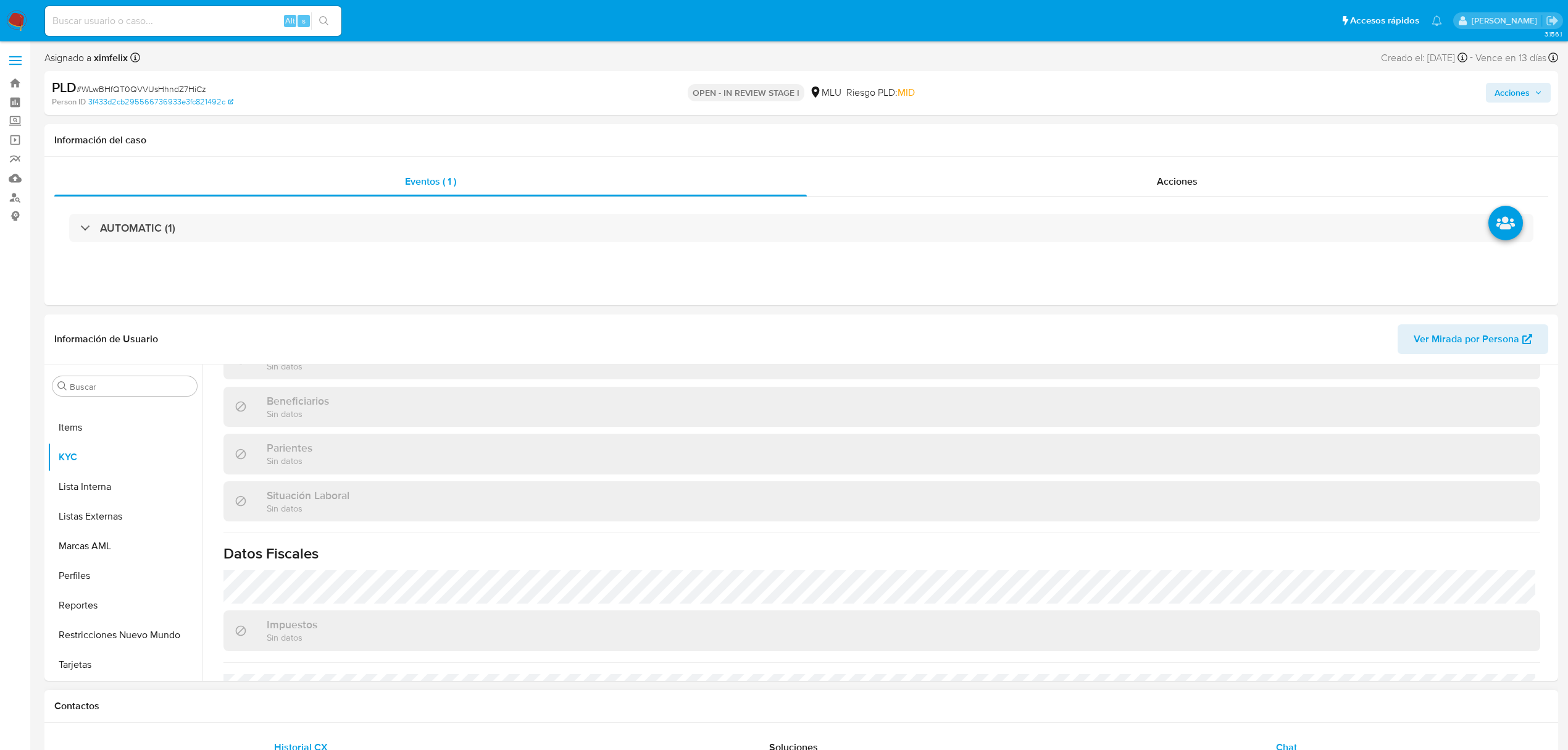
scroll to position [539, 0]
click at [1300, 739] on div "Chat" at bounding box center [1286, 747] width 463 height 29
select select "10"
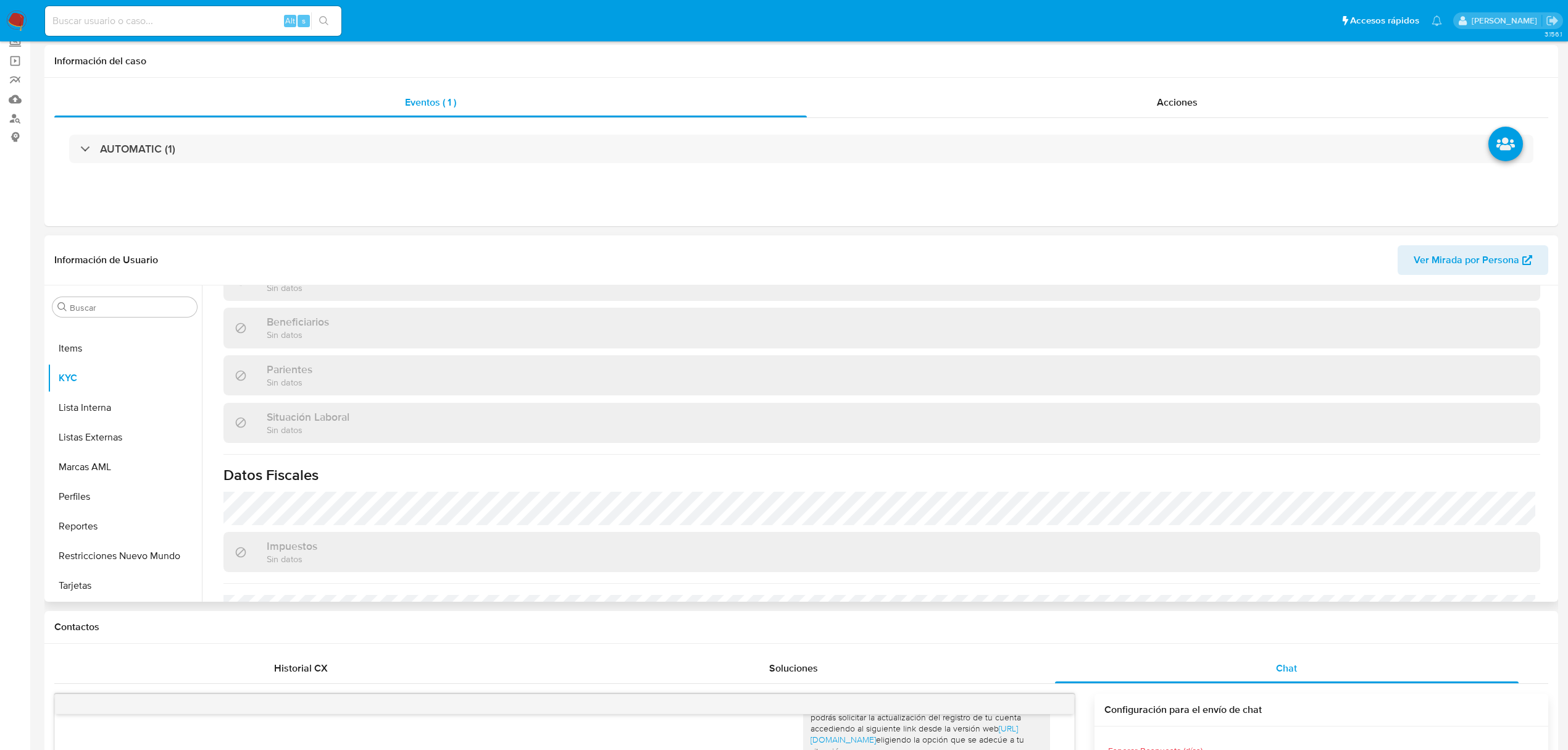
scroll to position [0, 0]
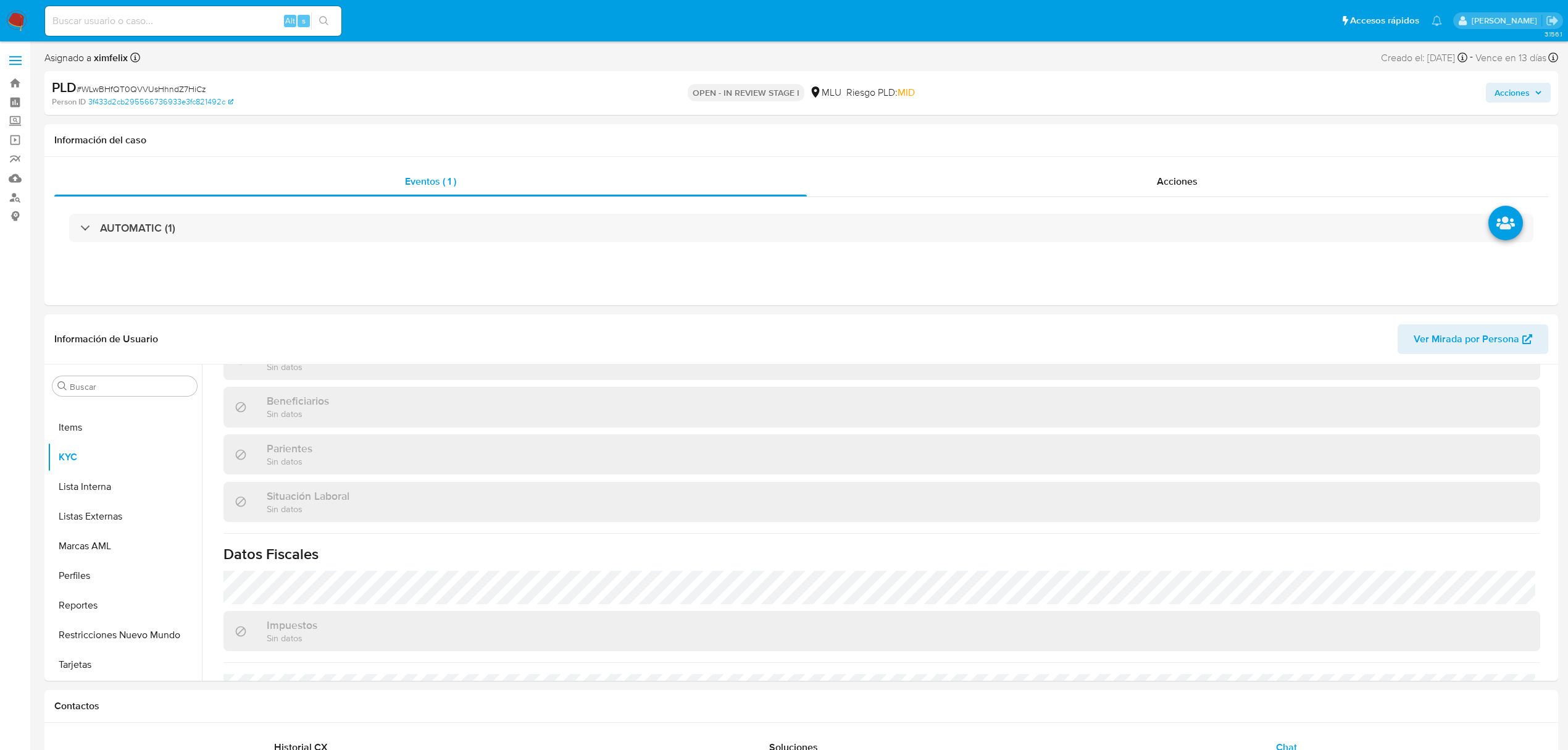
drag, startPoint x: 1521, startPoint y: 92, endPoint x: 1502, endPoint y: 102, distance: 21.5
click at [1518, 92] on span "Acciones" at bounding box center [1512, 93] width 35 height 20
click at [1166, 146] on div "Resolución del caso Alt r" at bounding box center [1183, 132] width 118 height 32
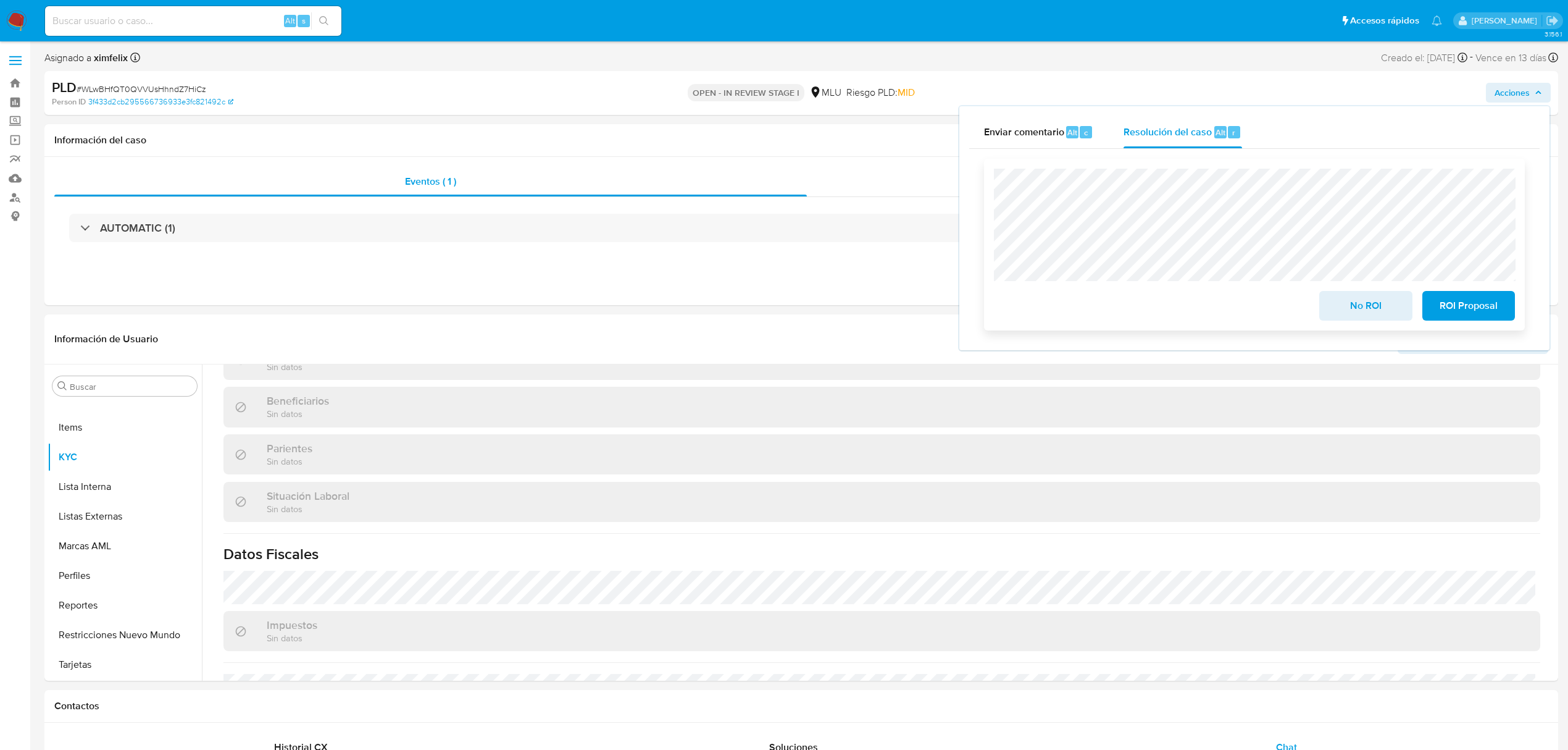
click at [1481, 305] on span "ROI Proposal" at bounding box center [1469, 306] width 61 height 28
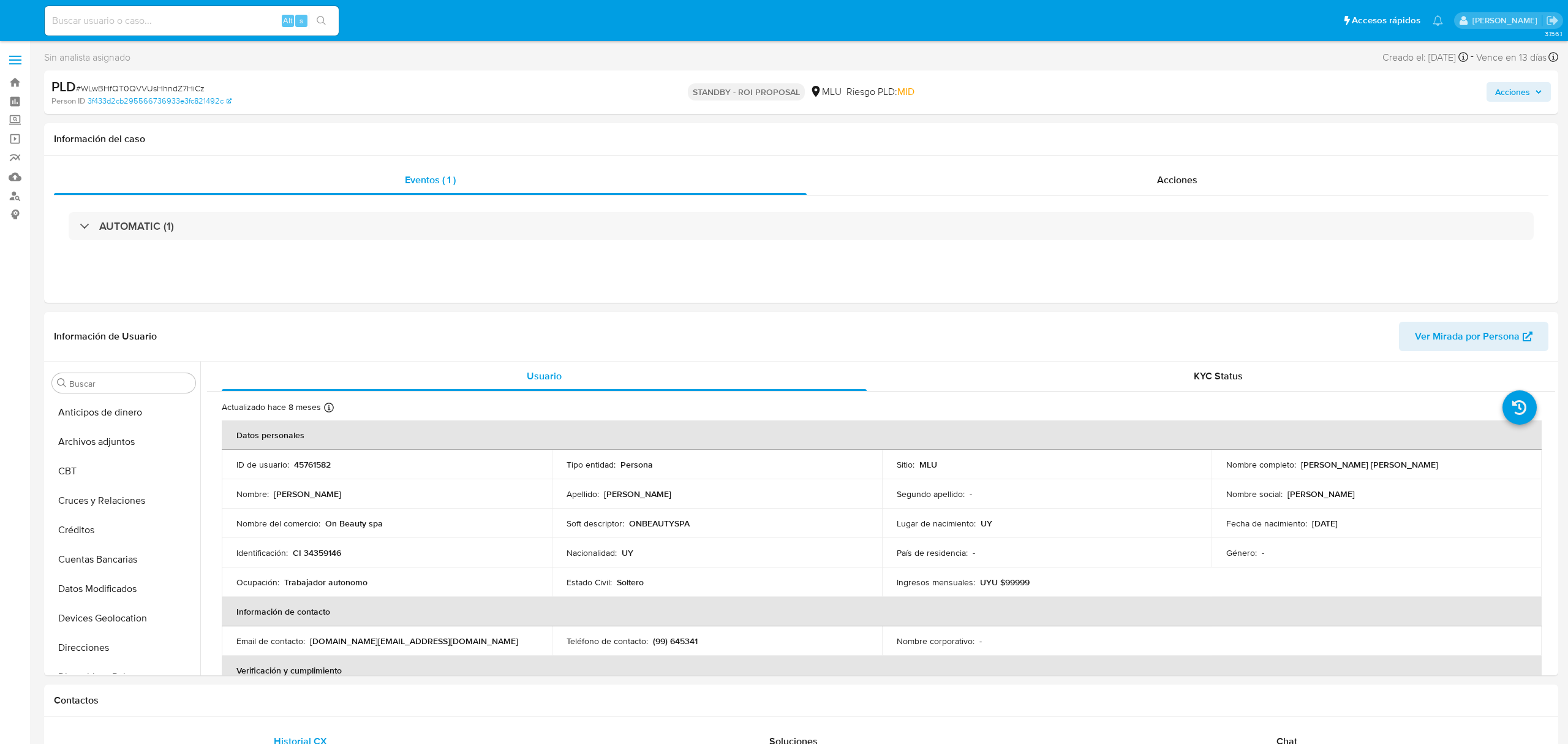
select select "10"
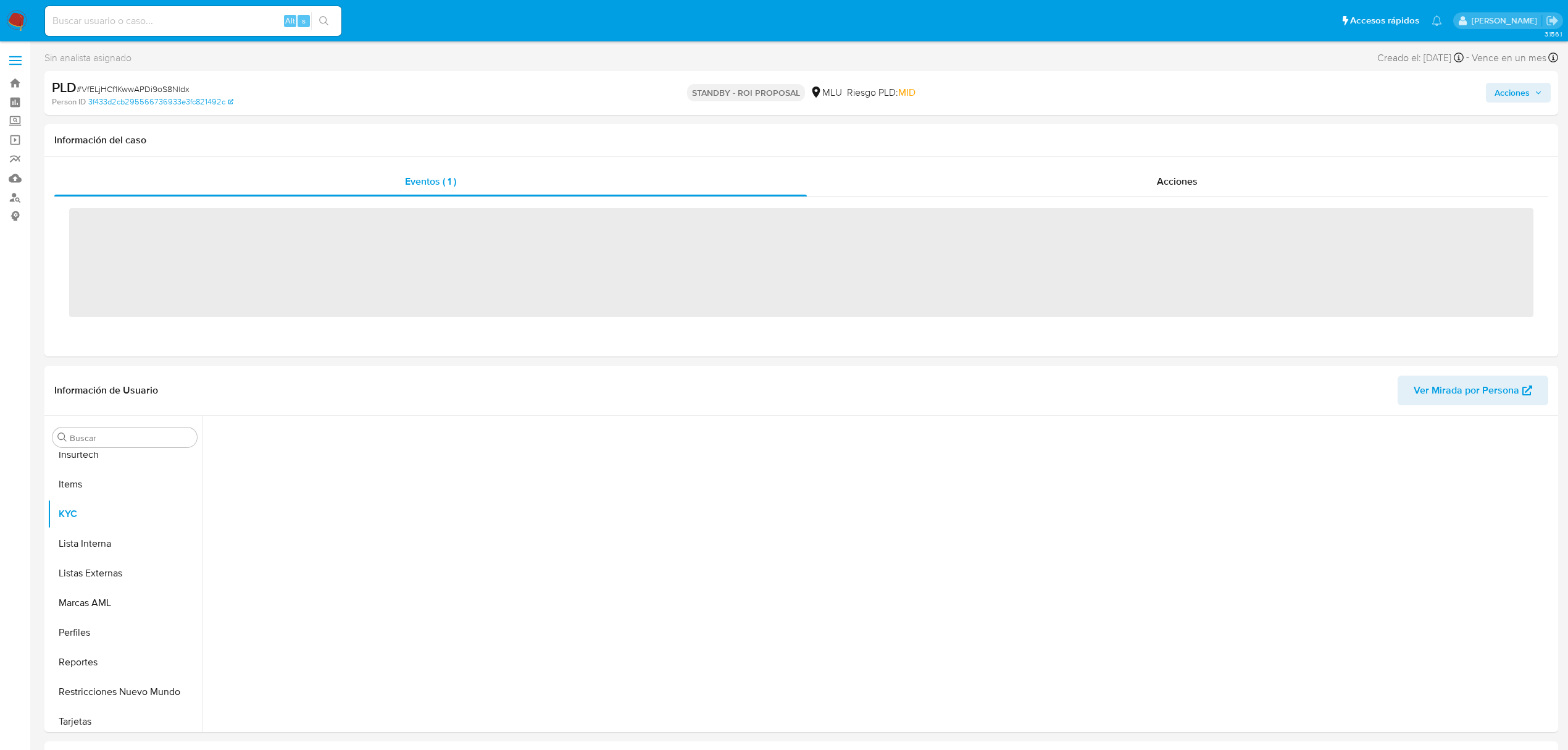
scroll to position [552, 0]
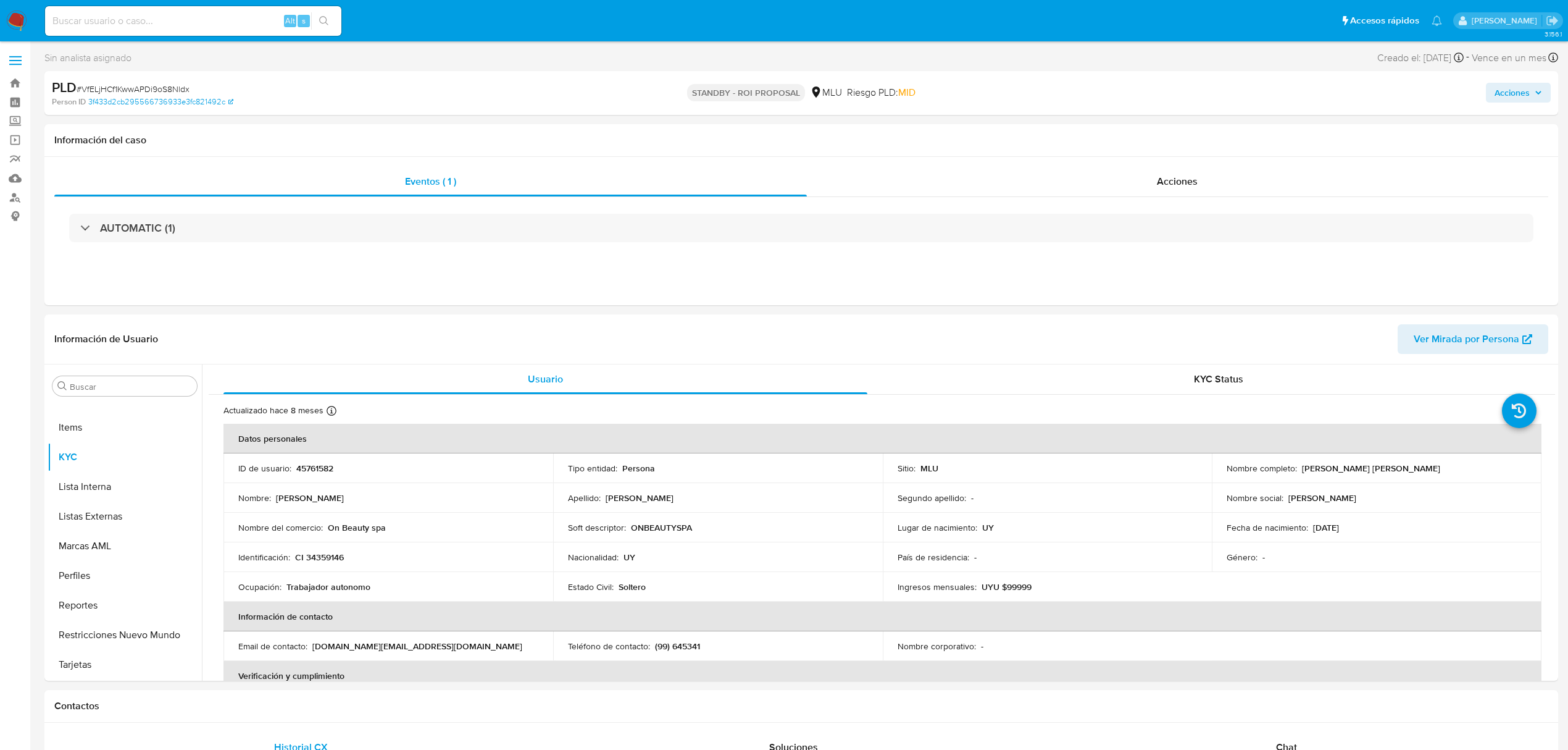
select select "10"
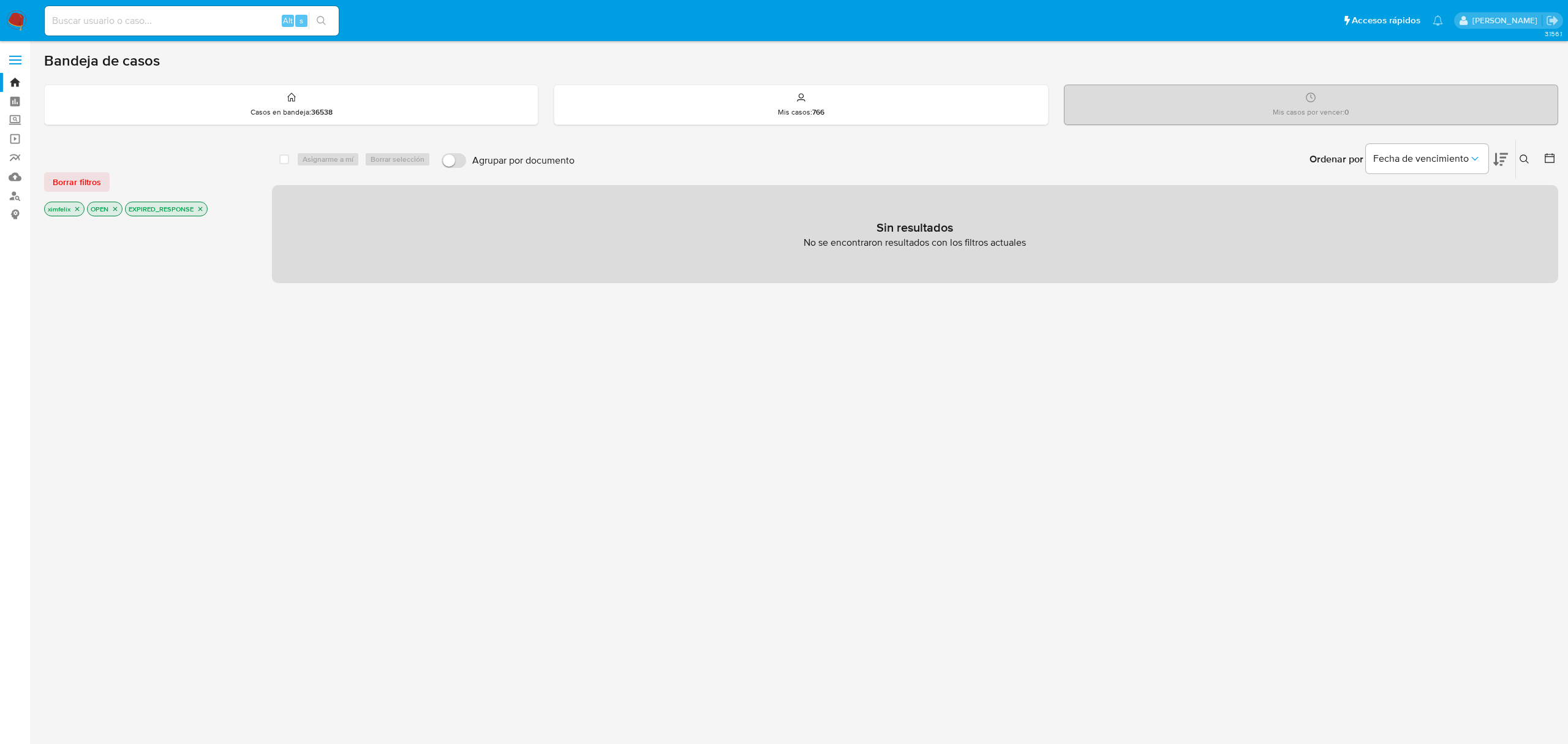
click at [27, 17] on nav "Pausado Ver notificaciones Alt s Accesos rápidos Presiona las siguientes teclas…" at bounding box center [784, 20] width 1568 height 41
click at [21, 18] on img at bounding box center [16, 20] width 21 height 21
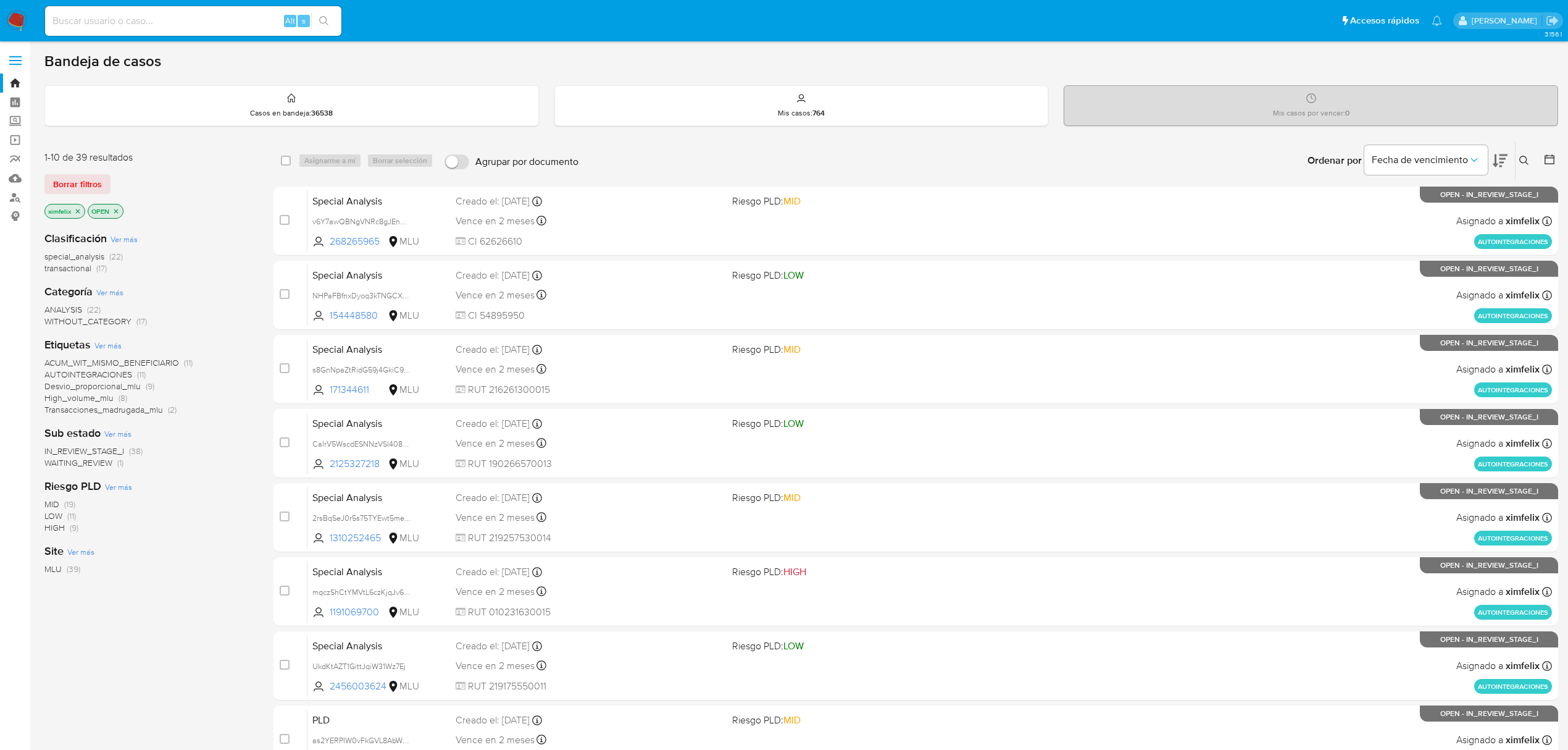
click at [103, 460] on span "WAITING_REVIEW" at bounding box center [78, 462] width 68 height 12
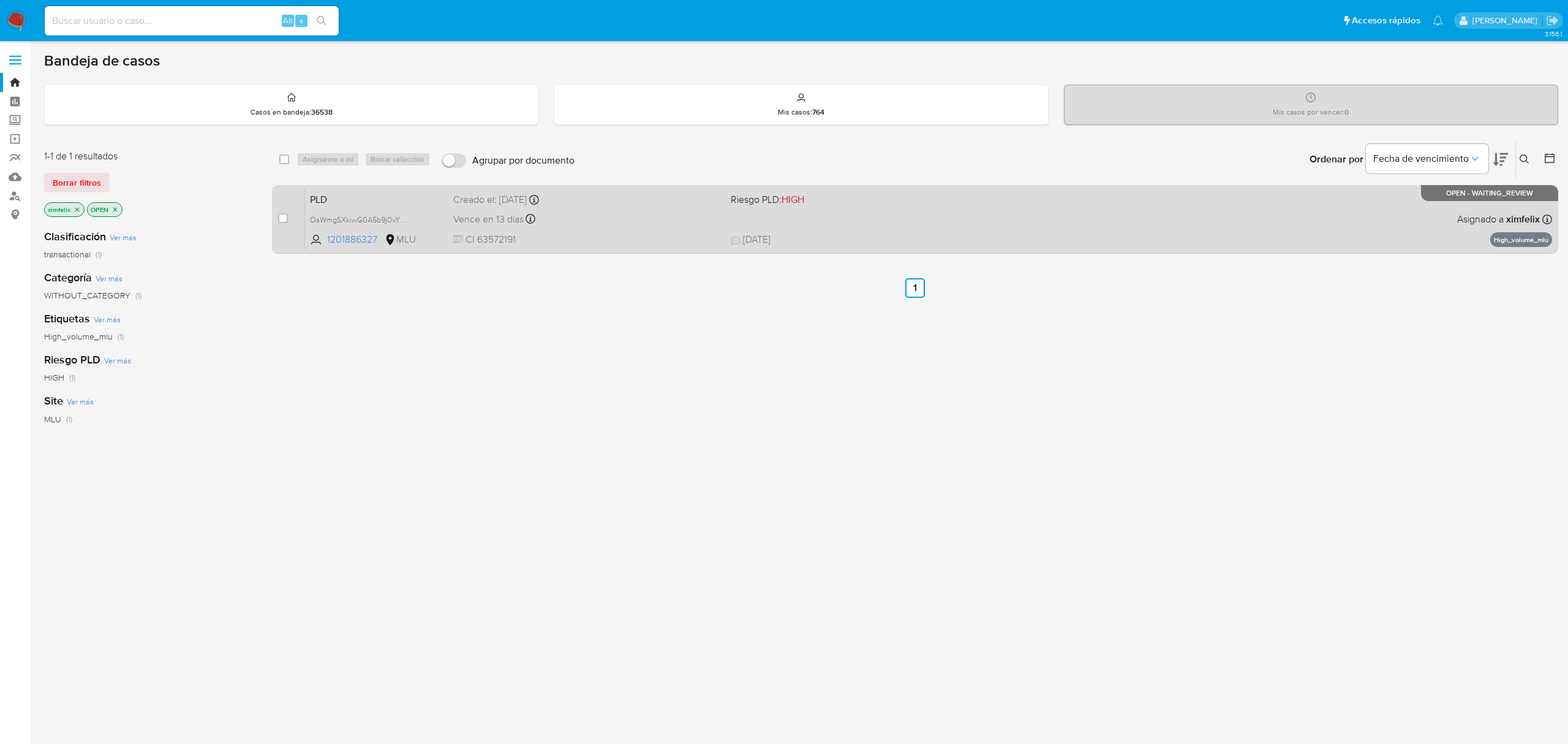
click at [948, 204] on span "Riesgo PLD: HIGH" at bounding box center [864, 198] width 267 height 15
click at [279, 222] on input "checkbox" at bounding box center [283, 218] width 10 height 10
checkbox input "true"
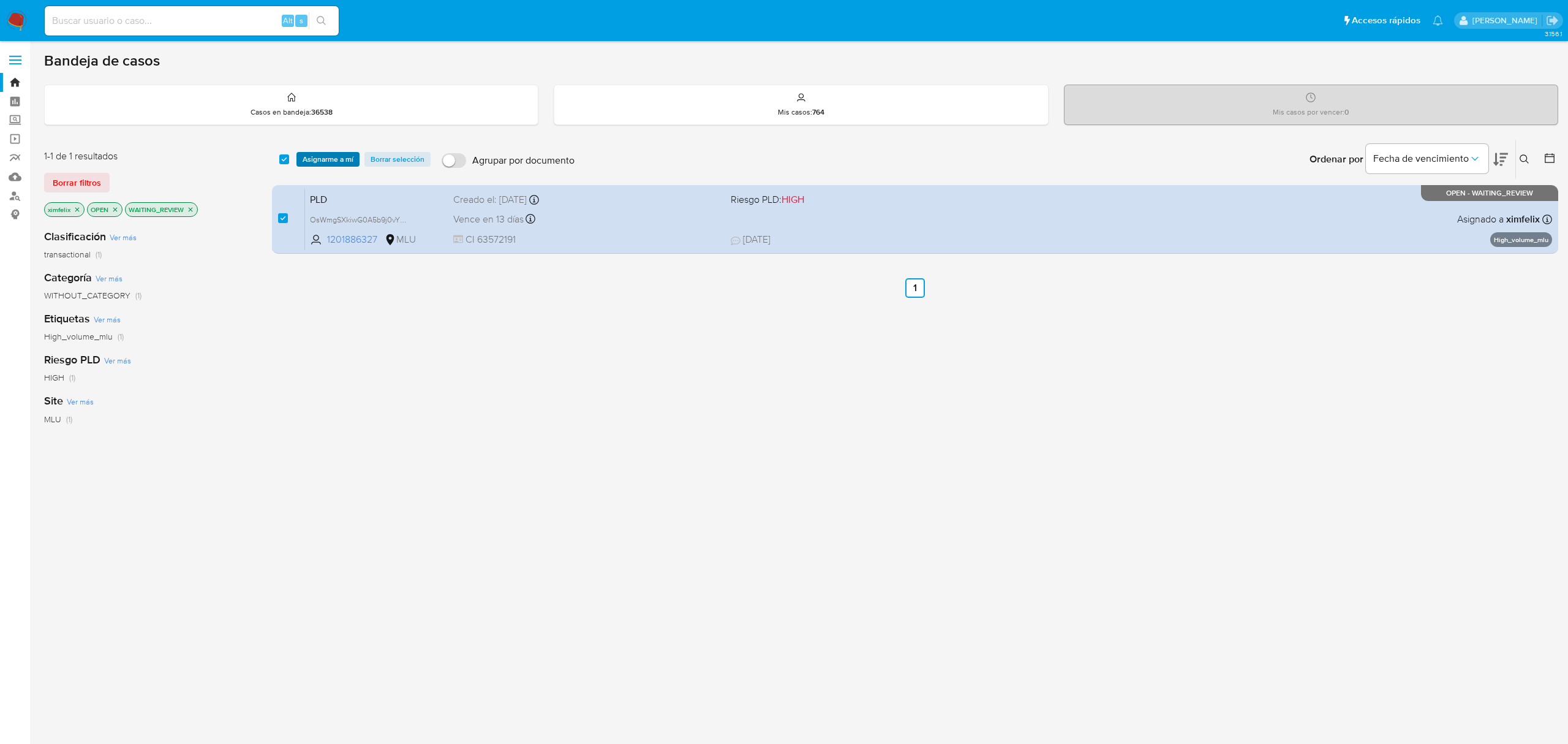
click at [319, 164] on span "Asignarme a mí" at bounding box center [328, 158] width 51 height 12
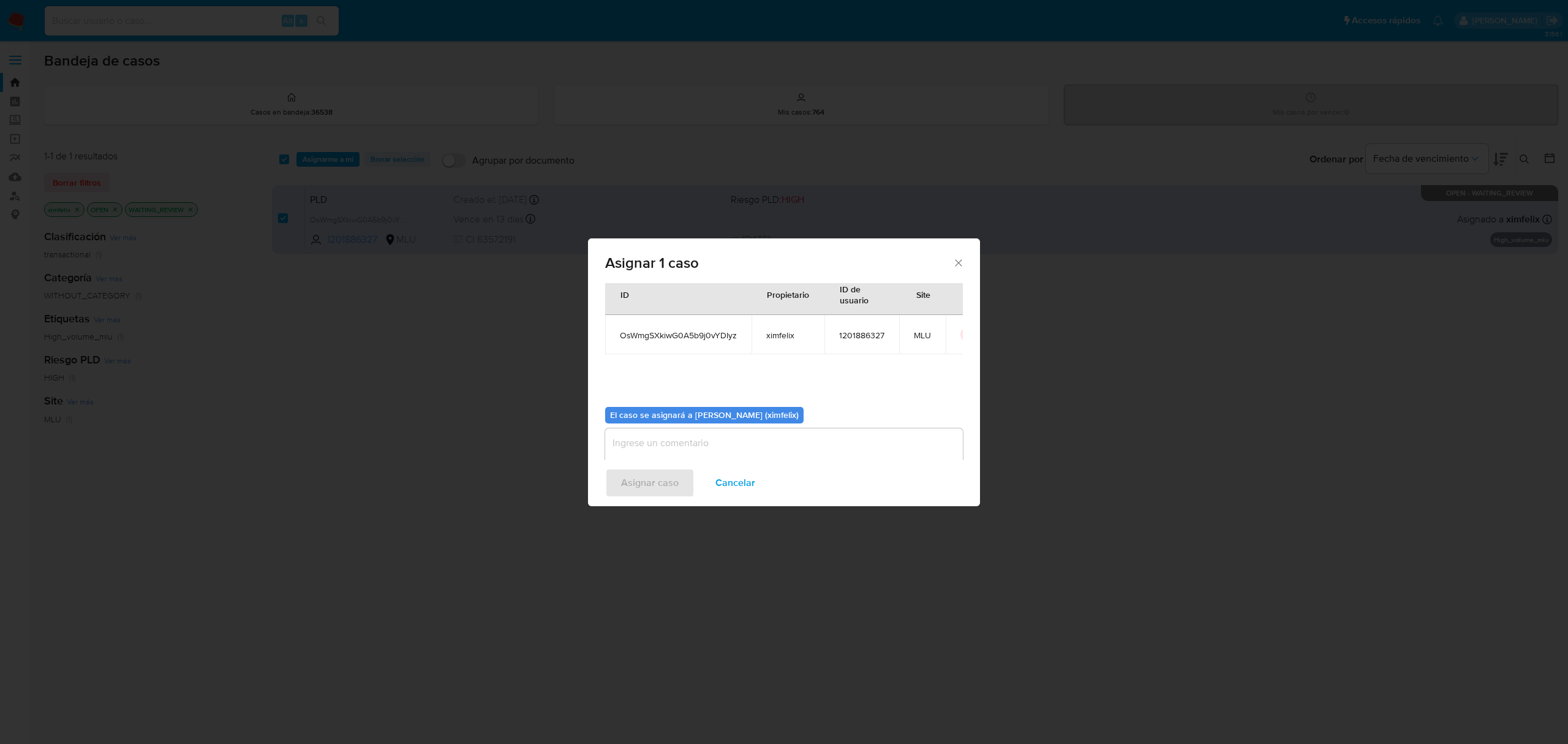
scroll to position [63, 0]
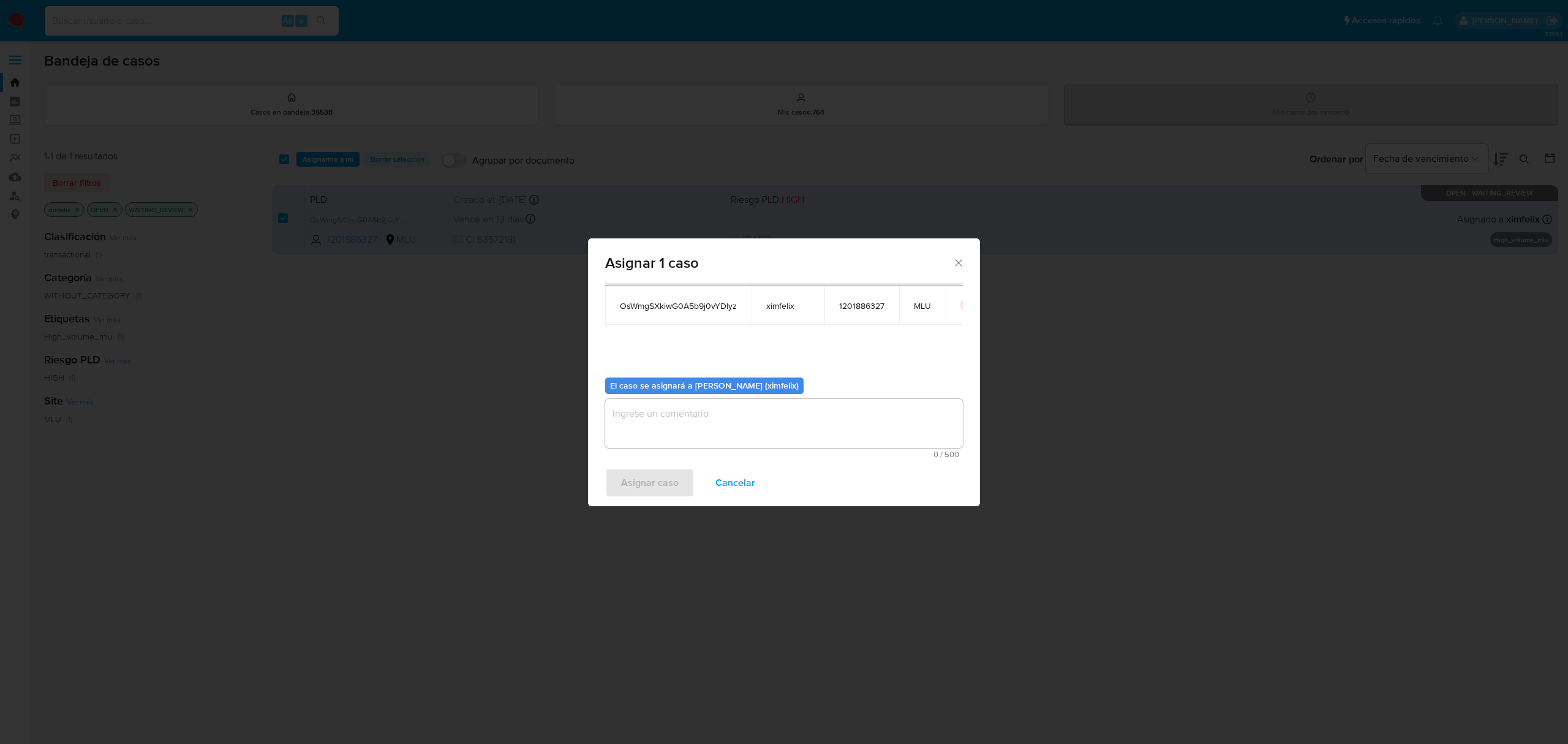
click at [713, 421] on textarea "assign-modal" at bounding box center [784, 423] width 358 height 49
drag, startPoint x: 658, startPoint y: 468, endPoint x: 635, endPoint y: 430, distance: 44.4
click at [635, 430] on textarea "assign-modal" at bounding box center [784, 423] width 358 height 49
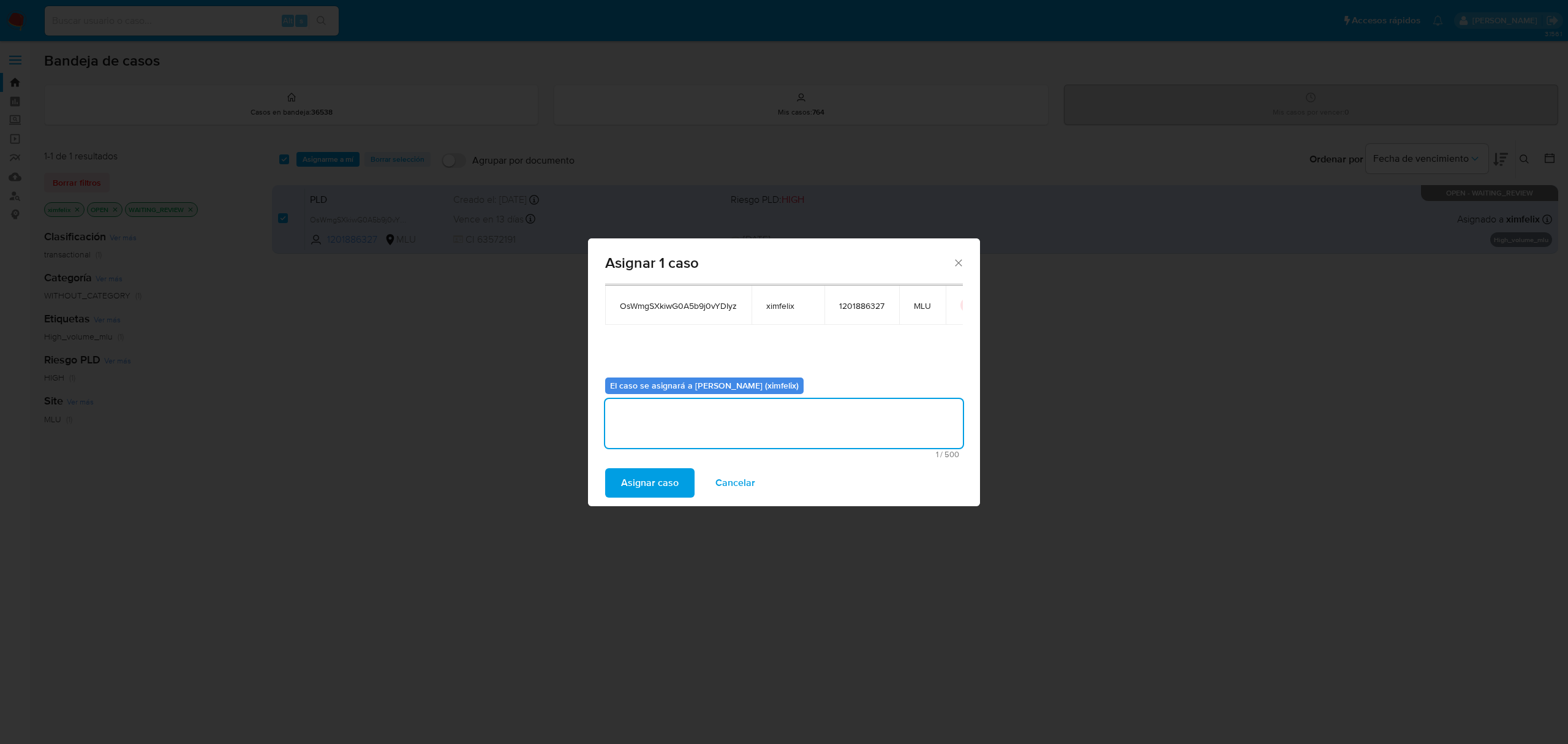
click at [647, 479] on span "Asignar caso" at bounding box center [649, 483] width 57 height 27
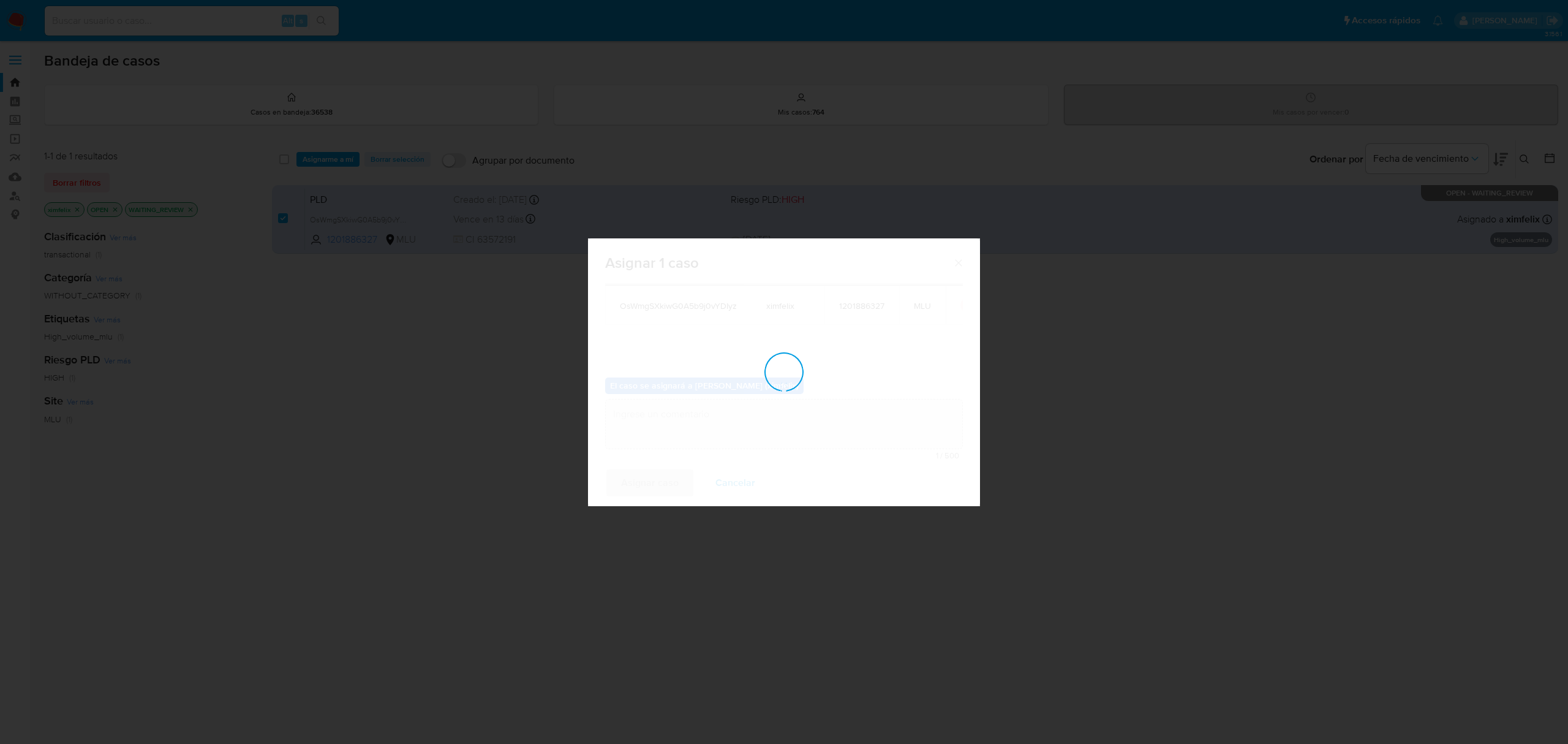
checkbox input "false"
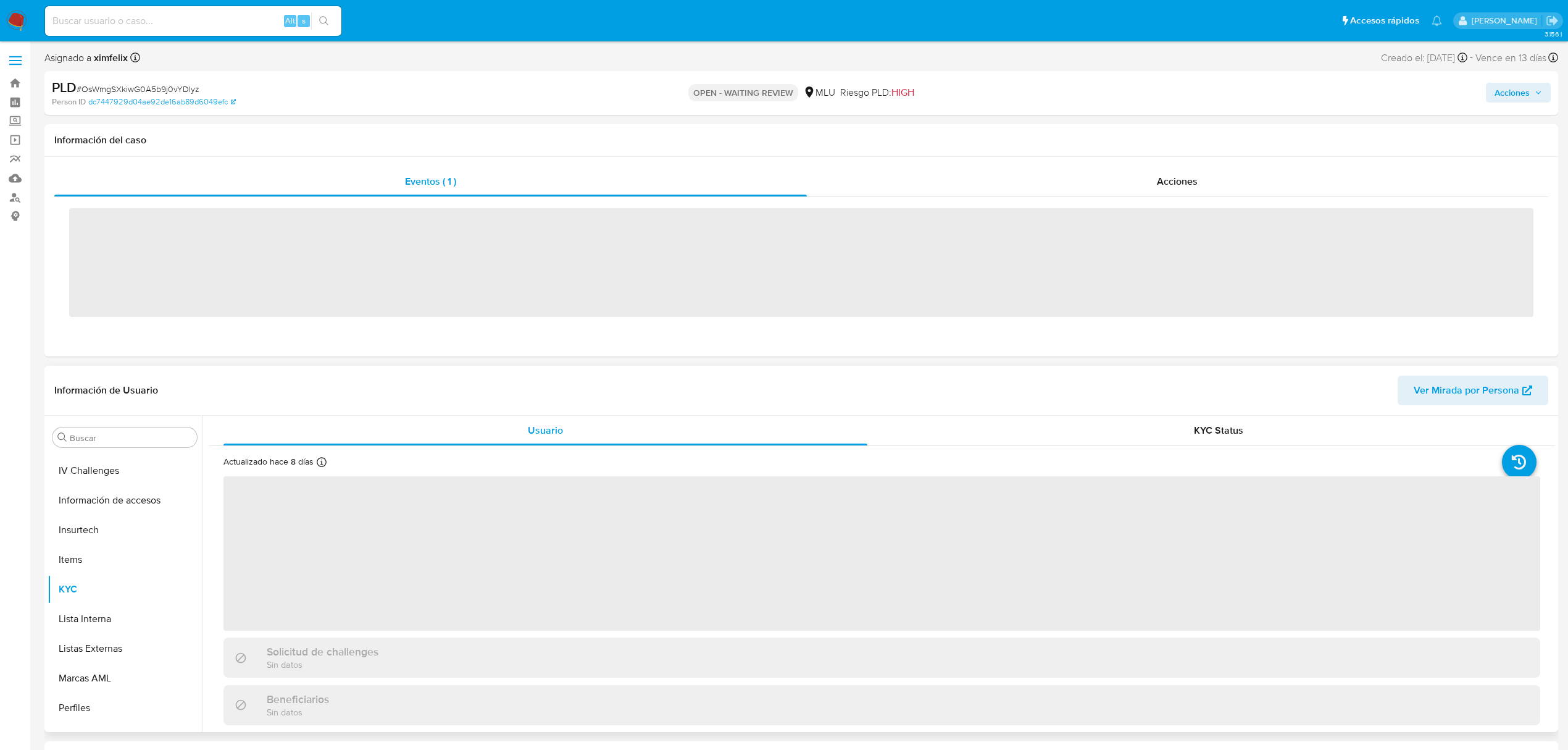
scroll to position [552, 0]
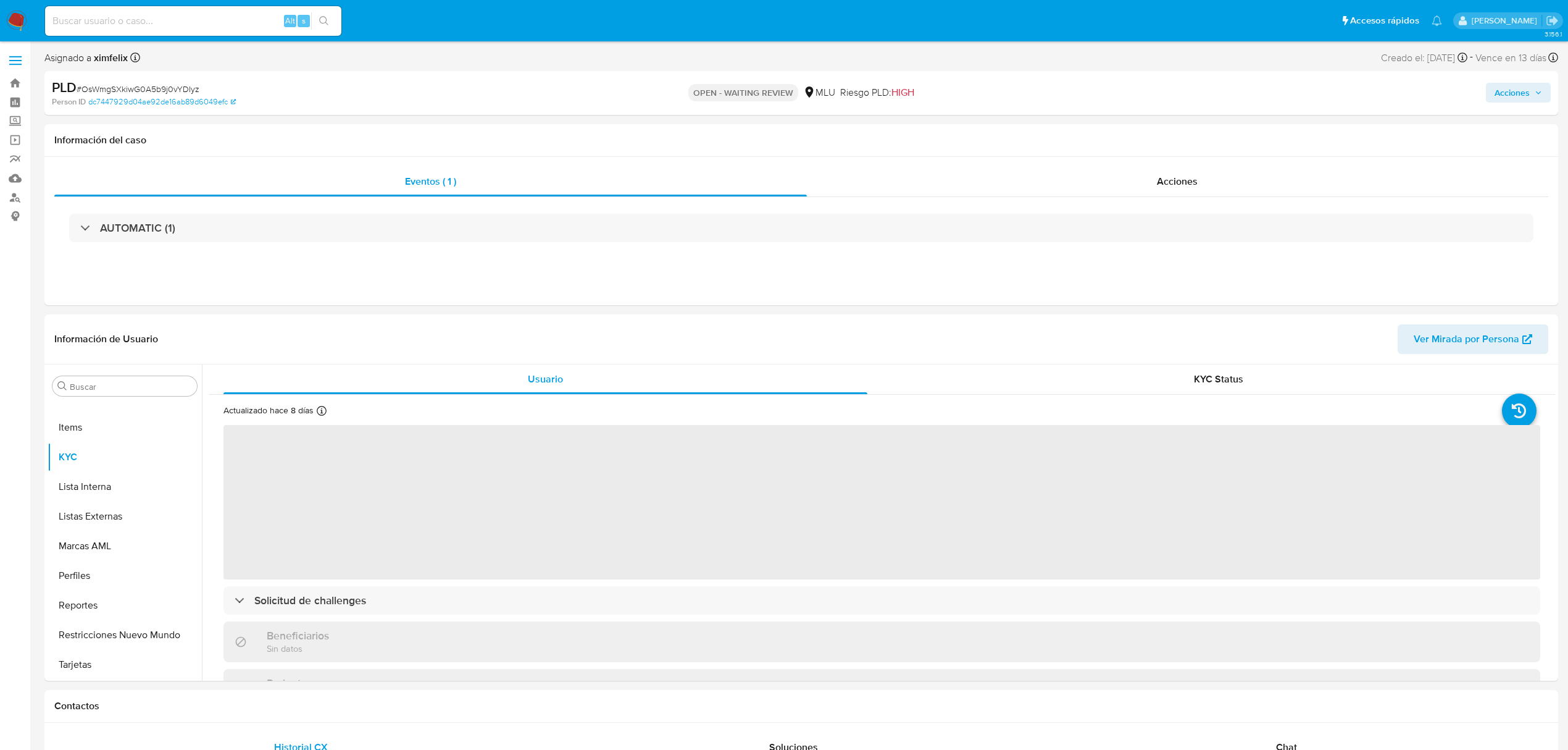
select select "10"
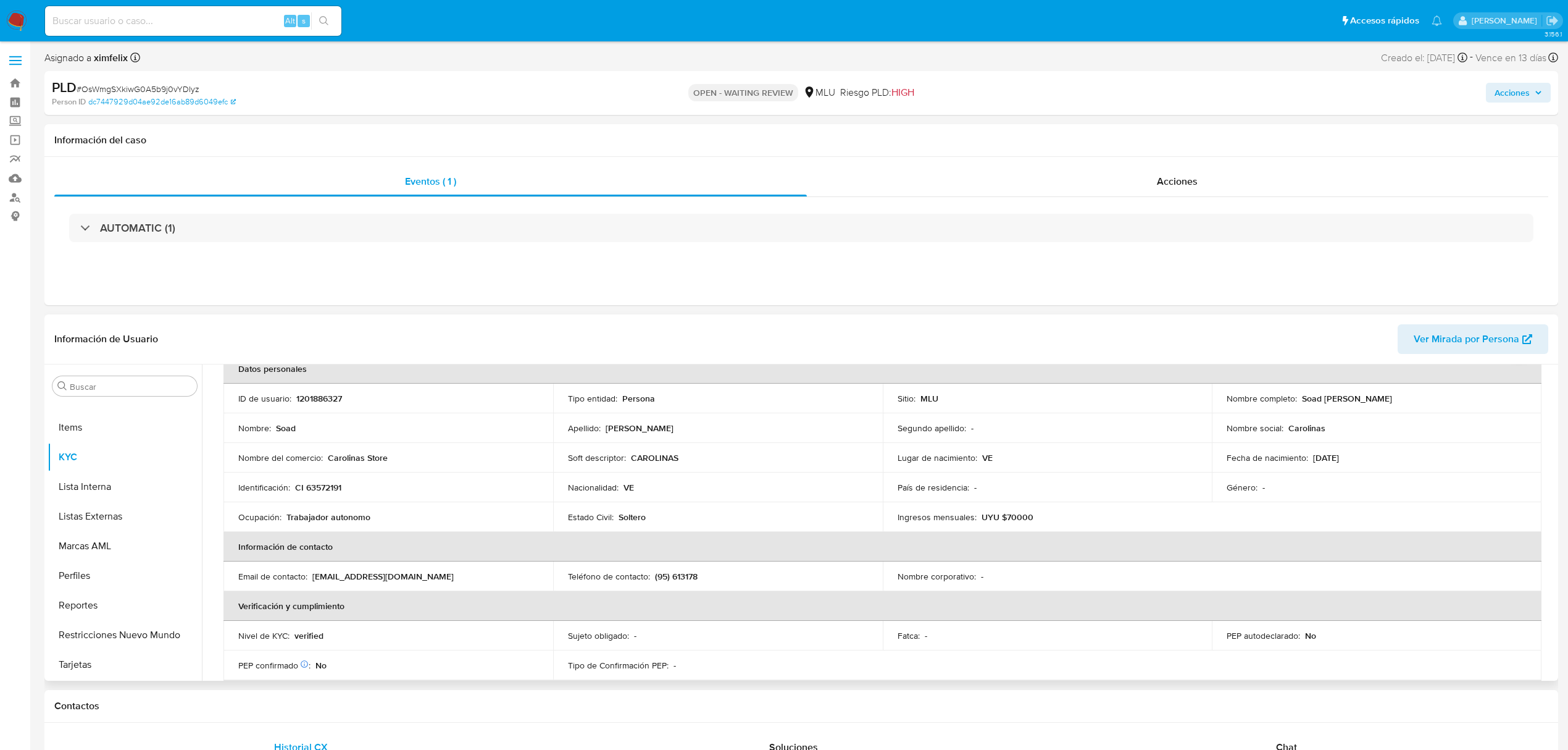
scroll to position [330, 0]
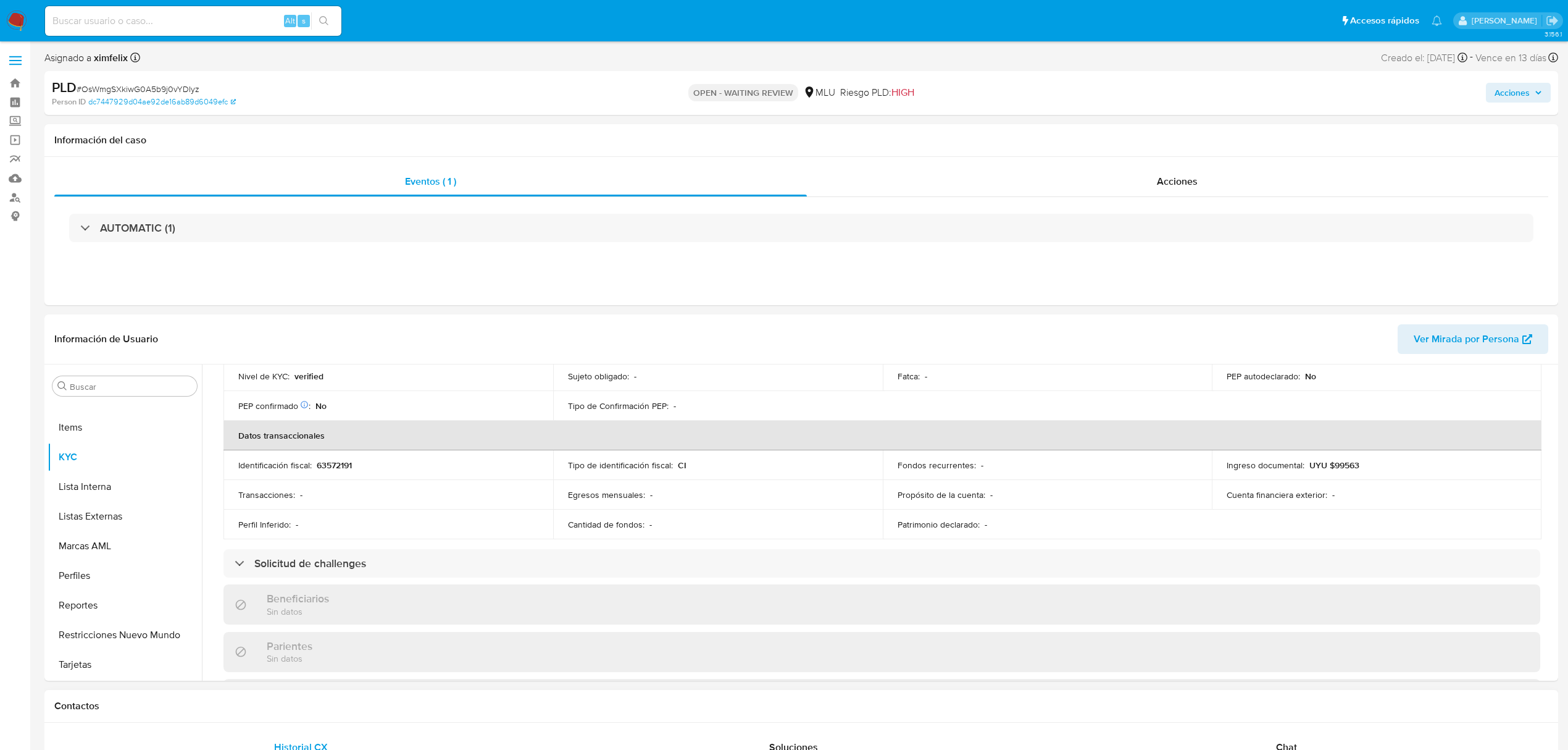
drag, startPoint x: 1307, startPoint y: 737, endPoint x: 1322, endPoint y: 737, distance: 15.0
click at [1307, 737] on div "Chat" at bounding box center [1286, 747] width 463 height 29
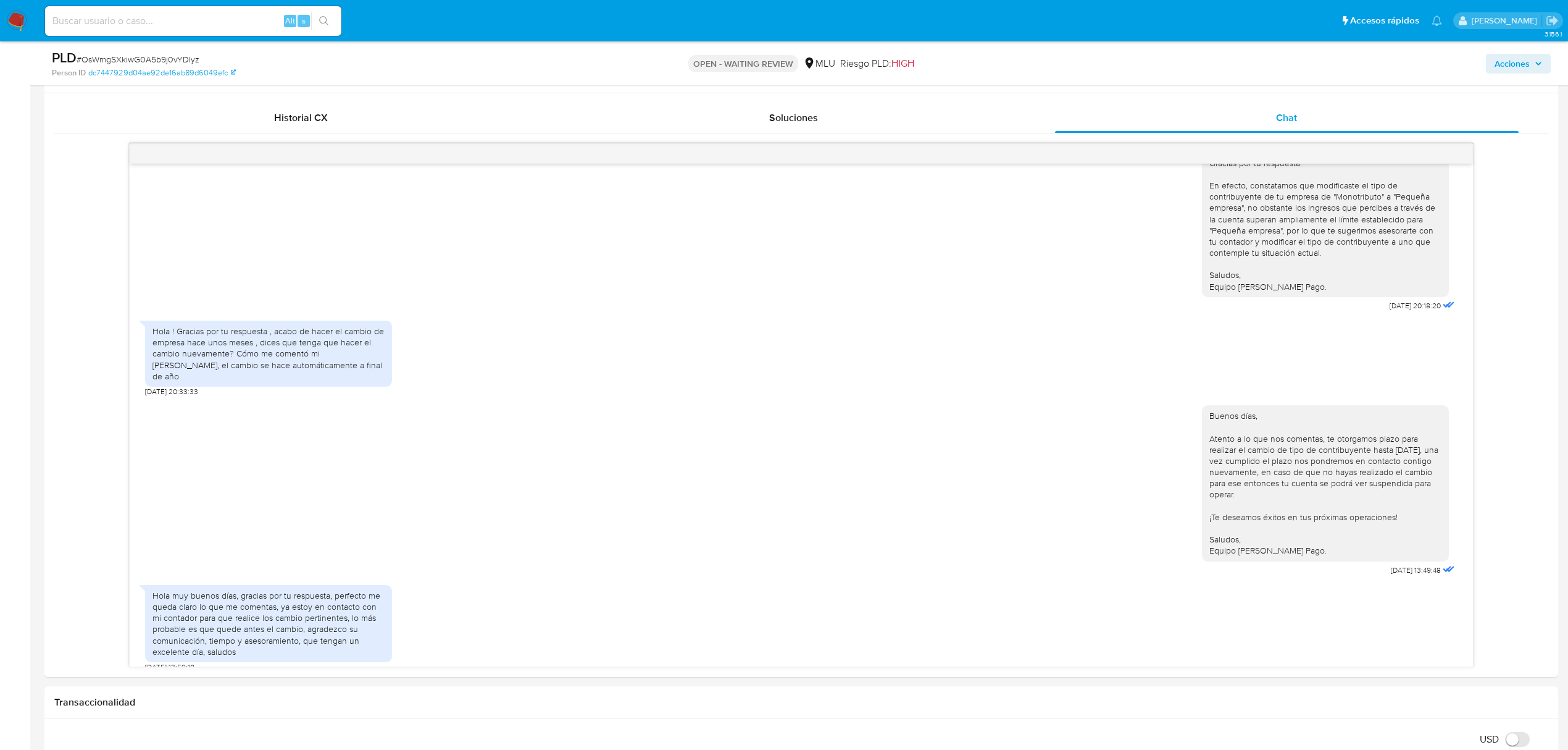
scroll to position [658, 0]
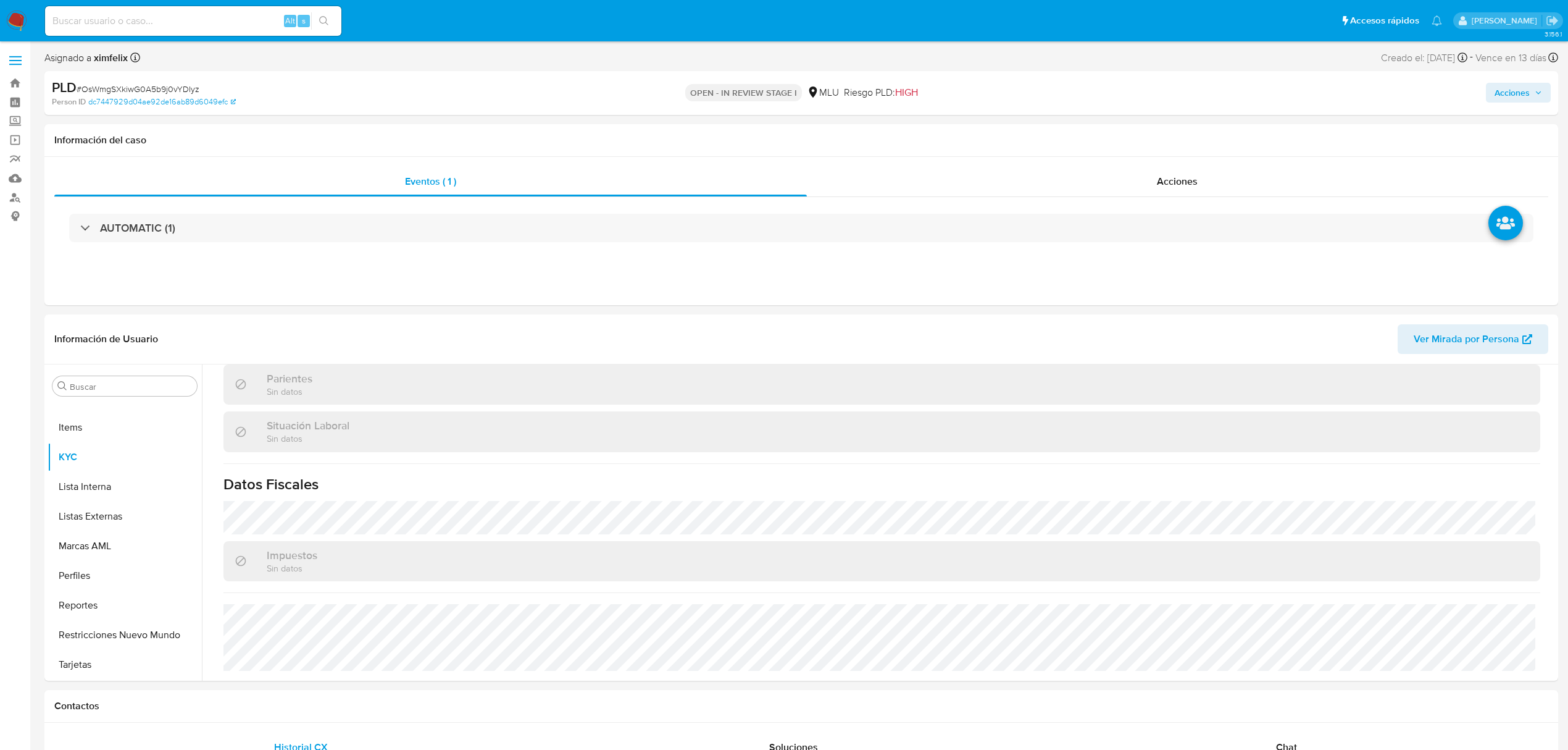
scroll to position [597, 0]
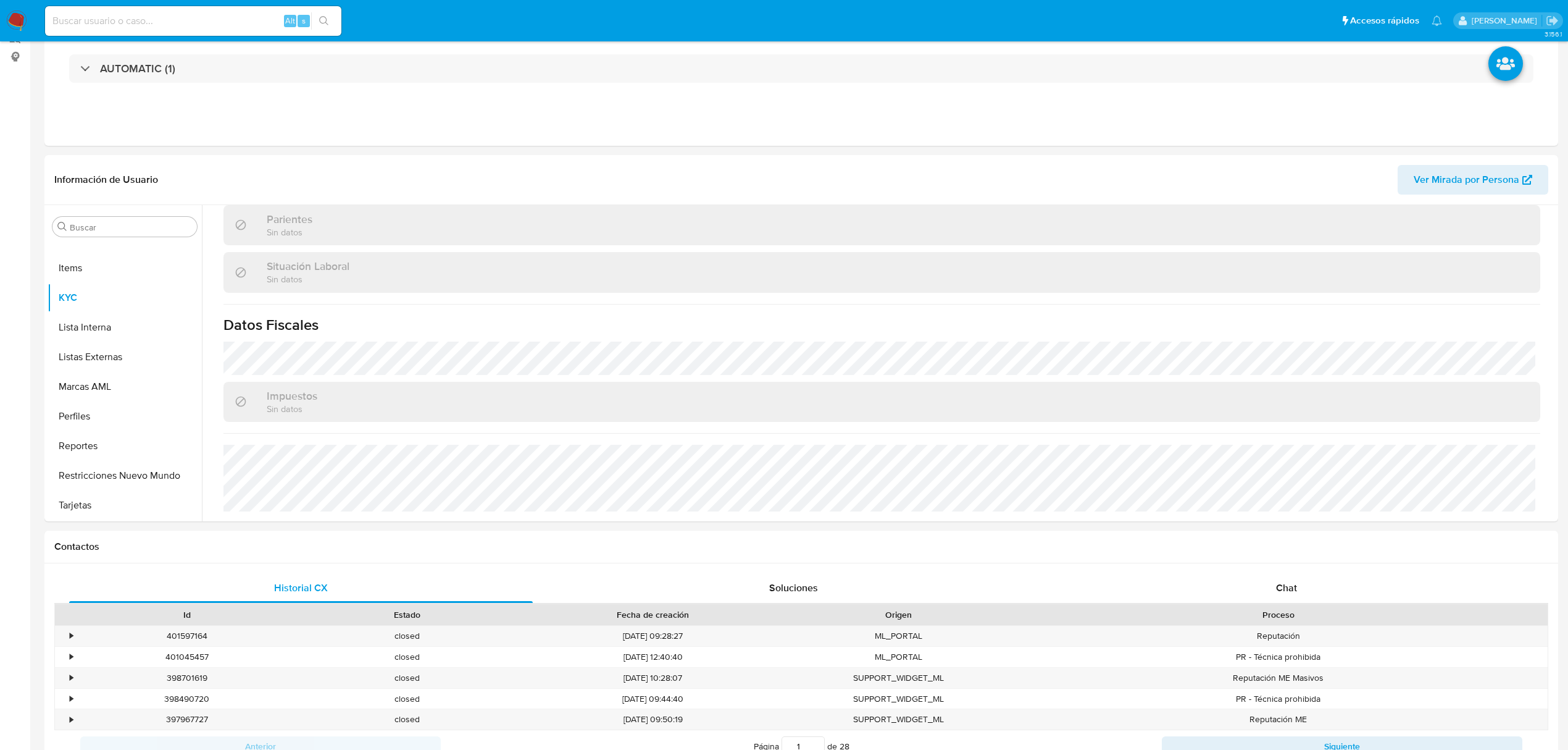
select select "10"
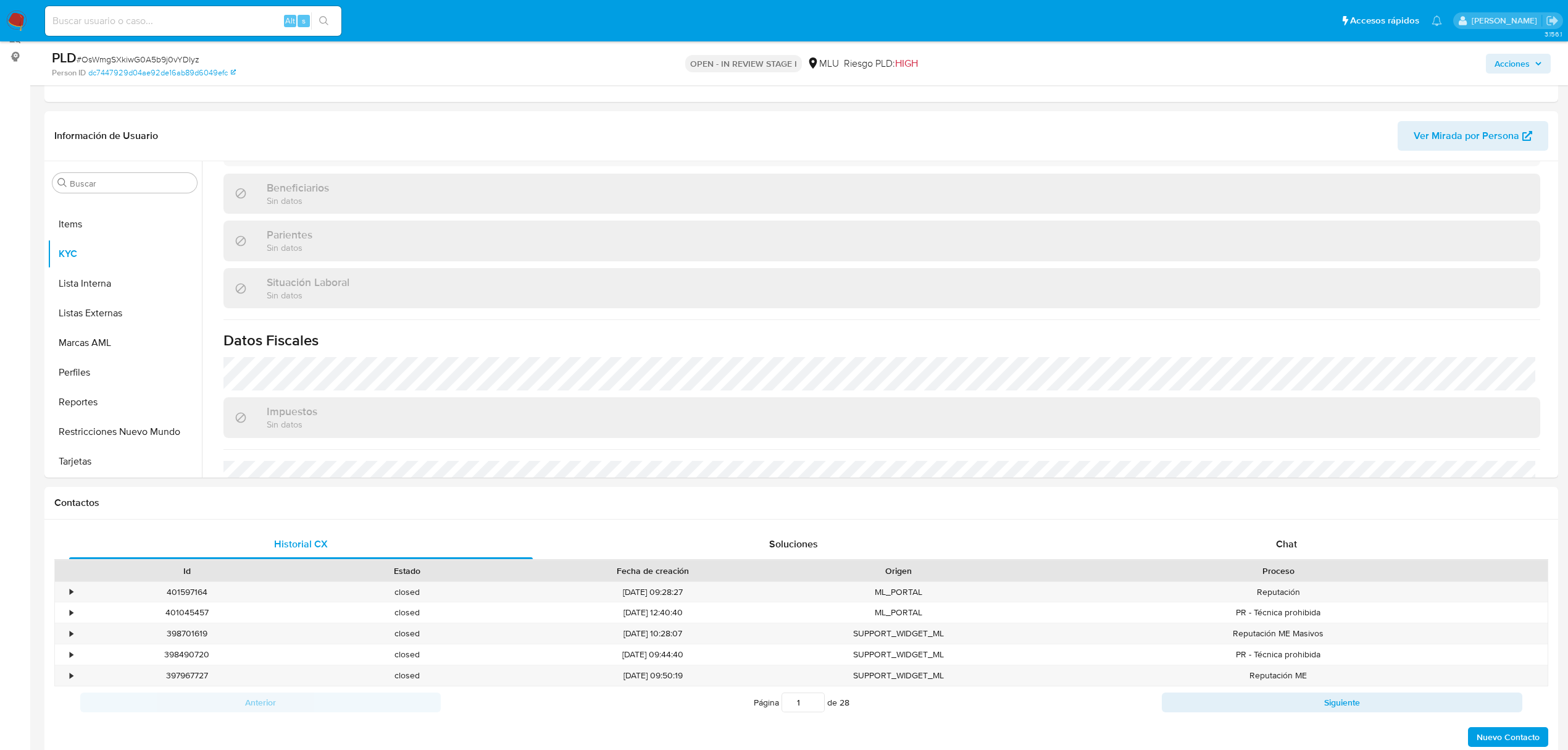
scroll to position [411, 0]
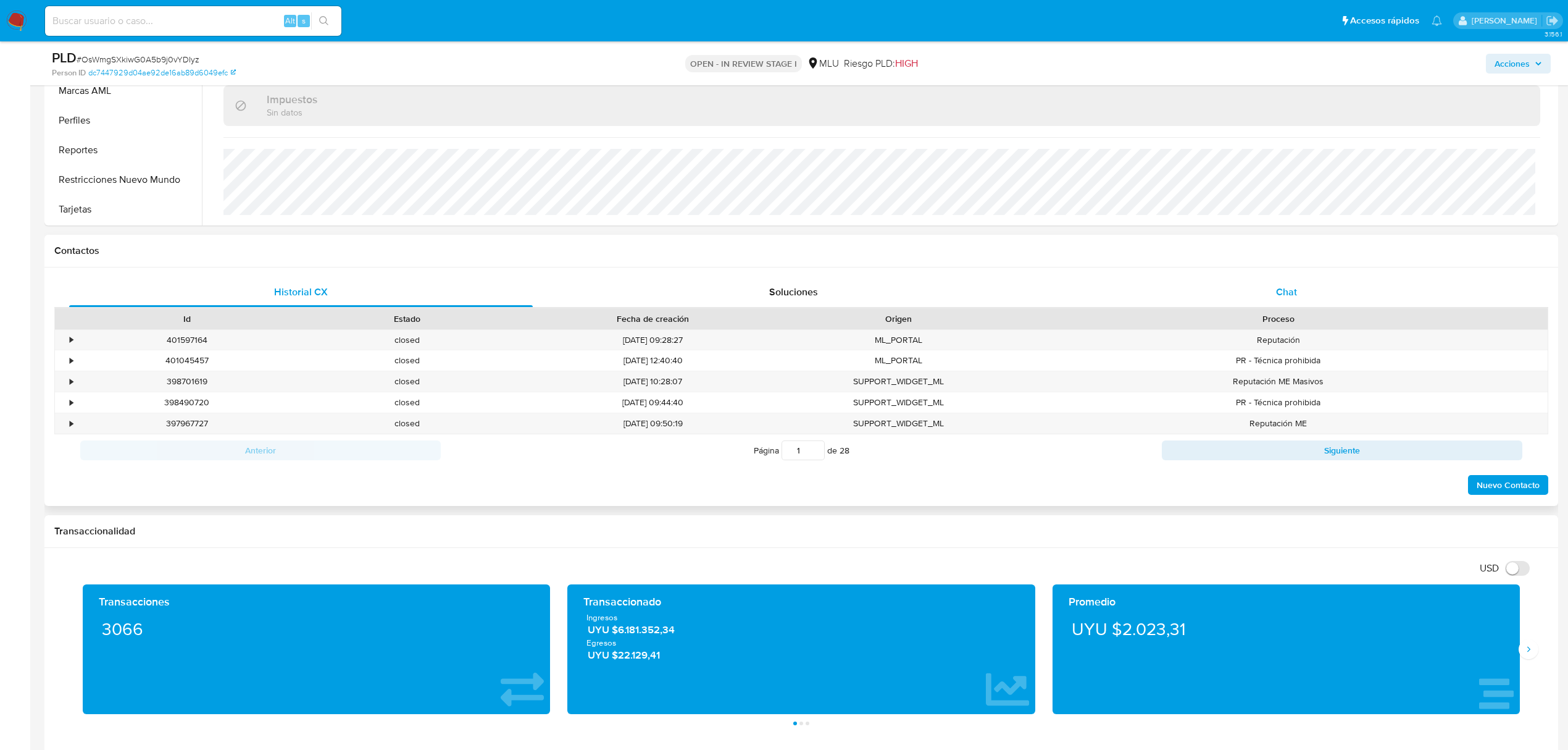
click at [1306, 289] on div "Chat" at bounding box center [1286, 292] width 463 height 29
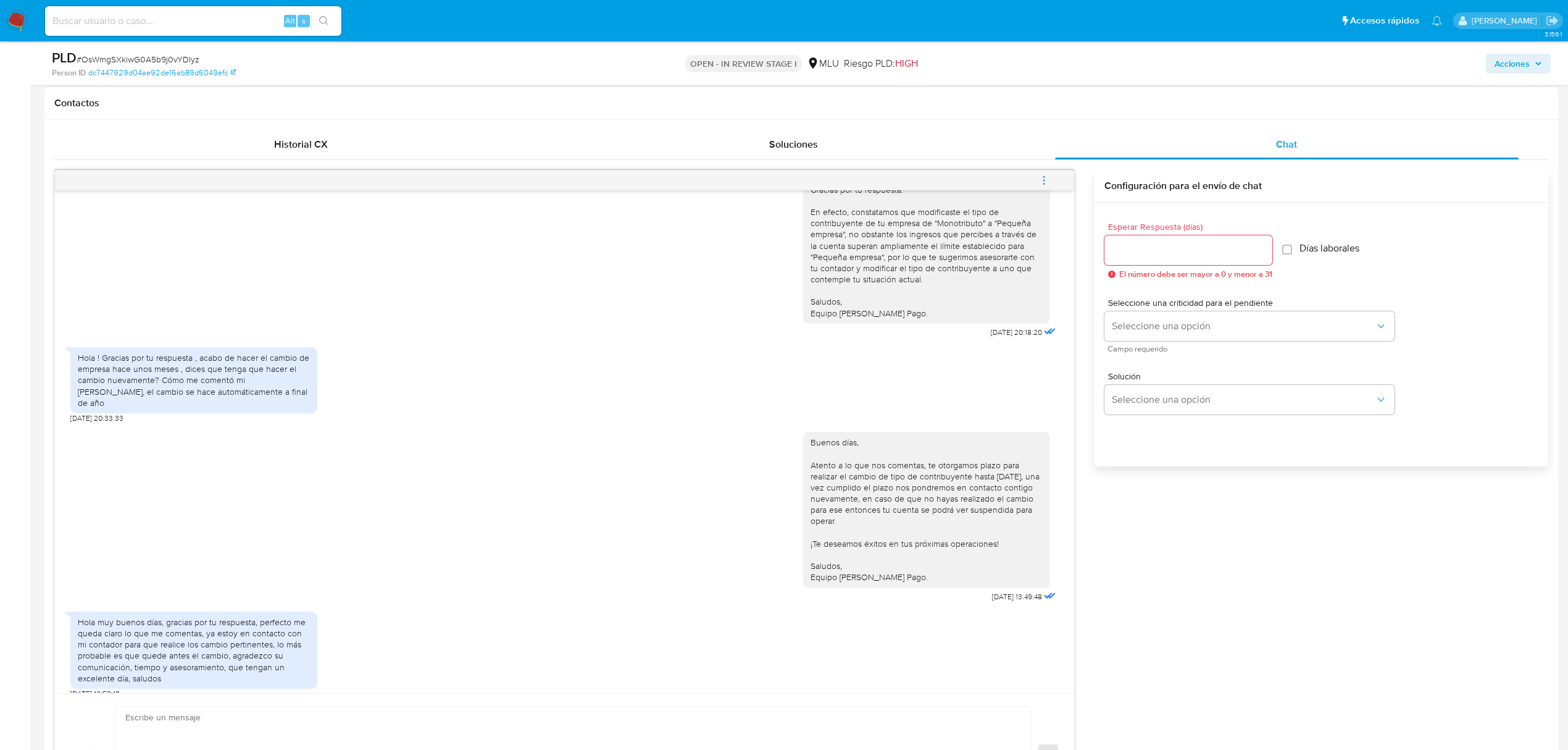
scroll to position [576, 0]
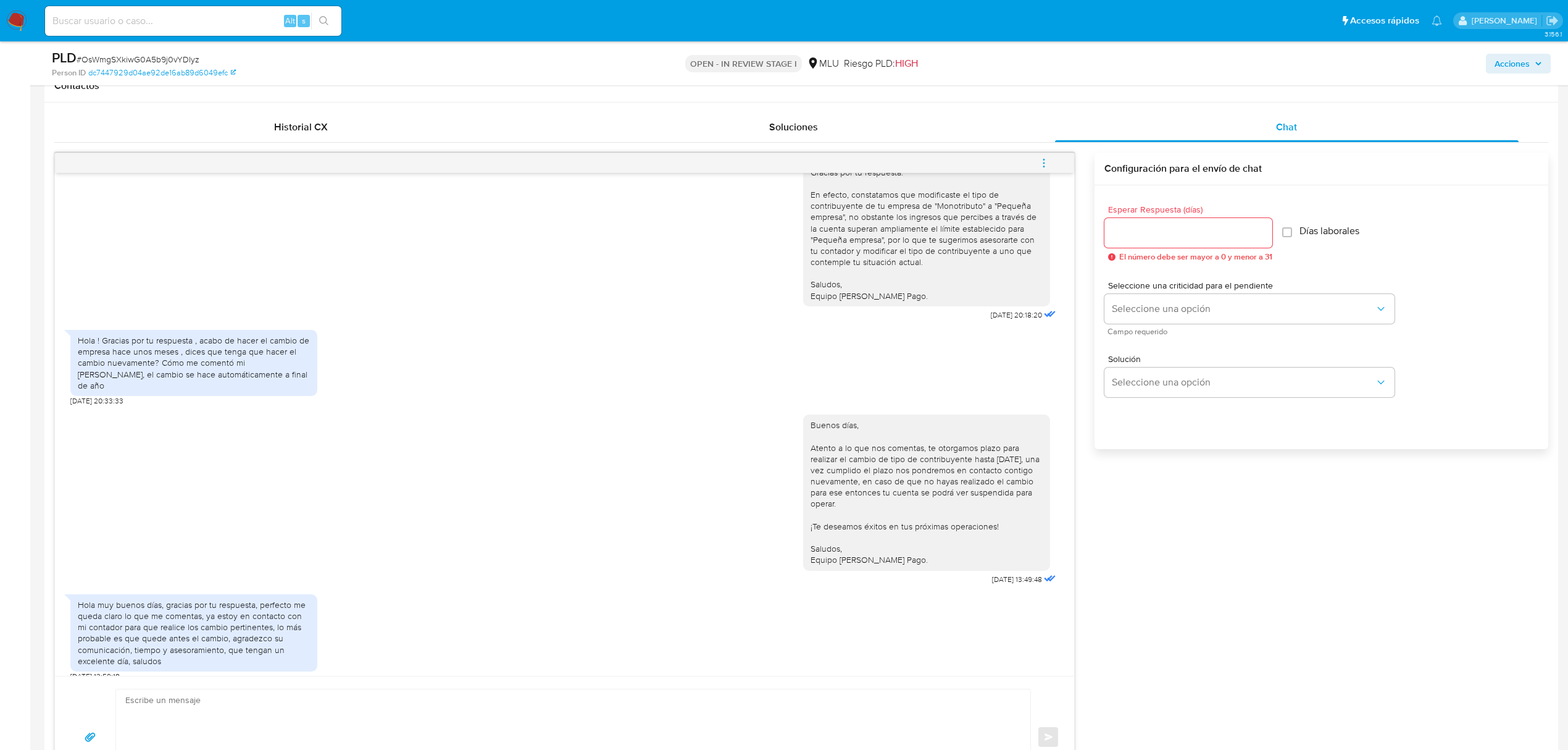
click at [1162, 238] on input "Esperar Respuesta (días)" at bounding box center [1188, 232] width 168 height 16
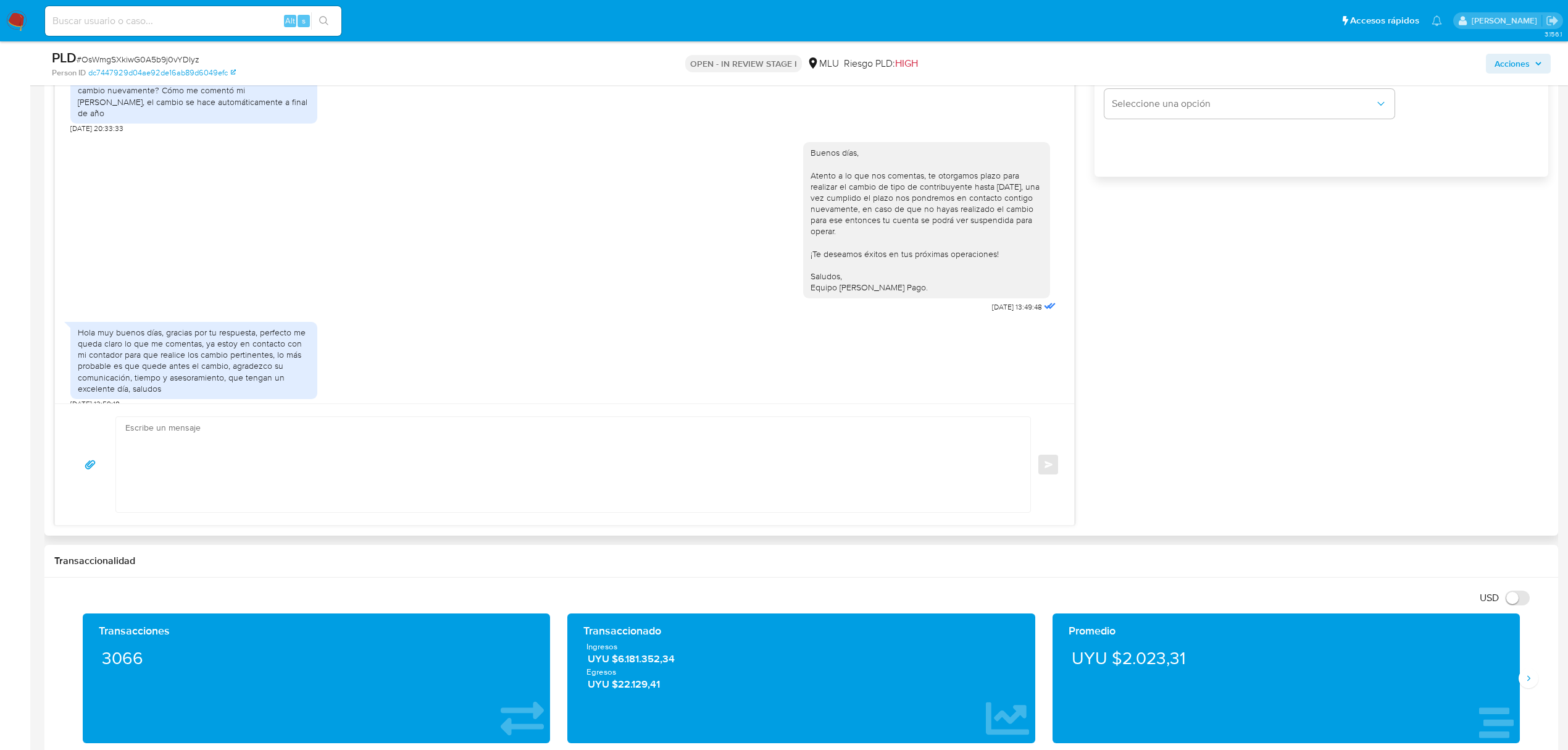
scroll to position [906, 0]
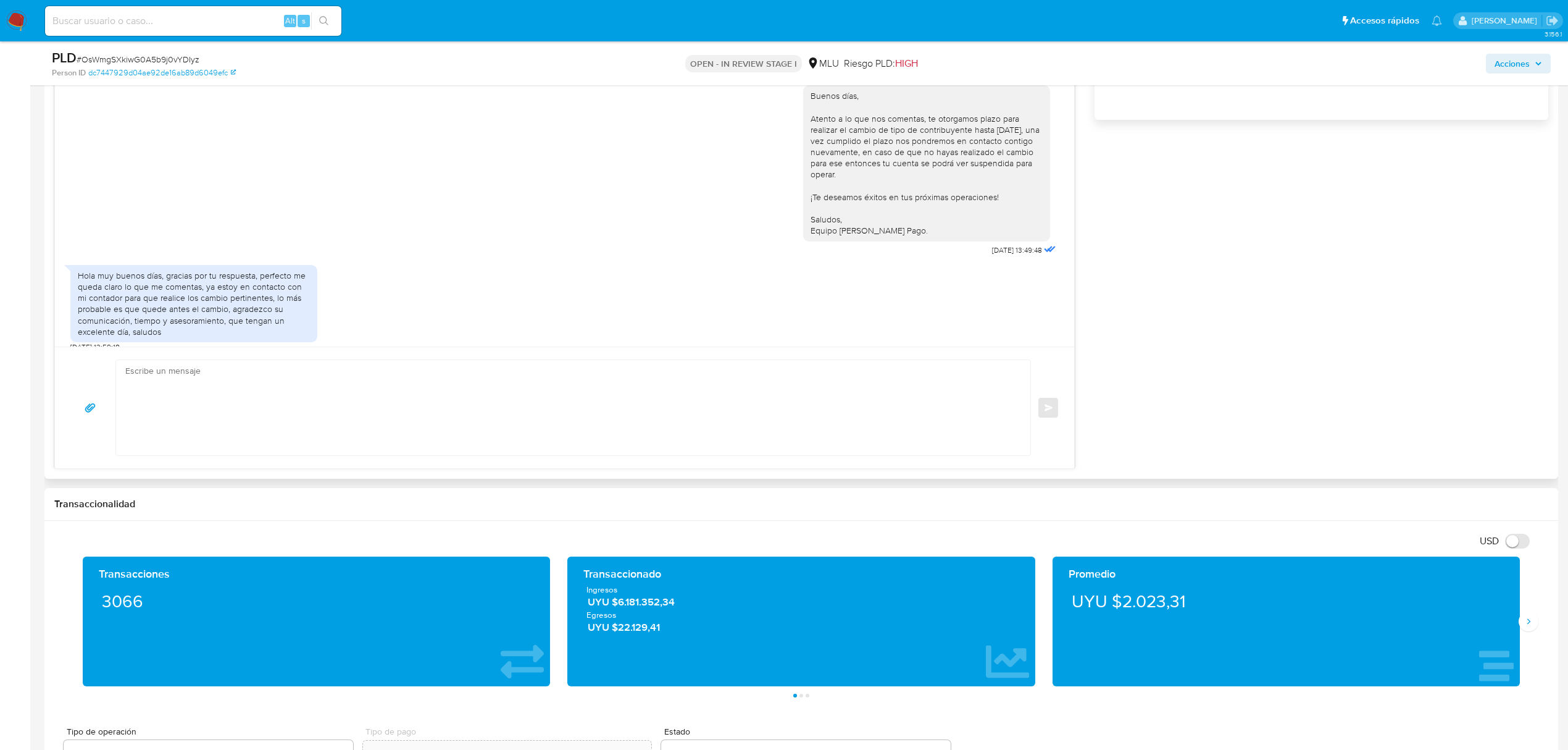
type input "0"
click at [537, 386] on textarea at bounding box center [571, 408] width 890 height 95
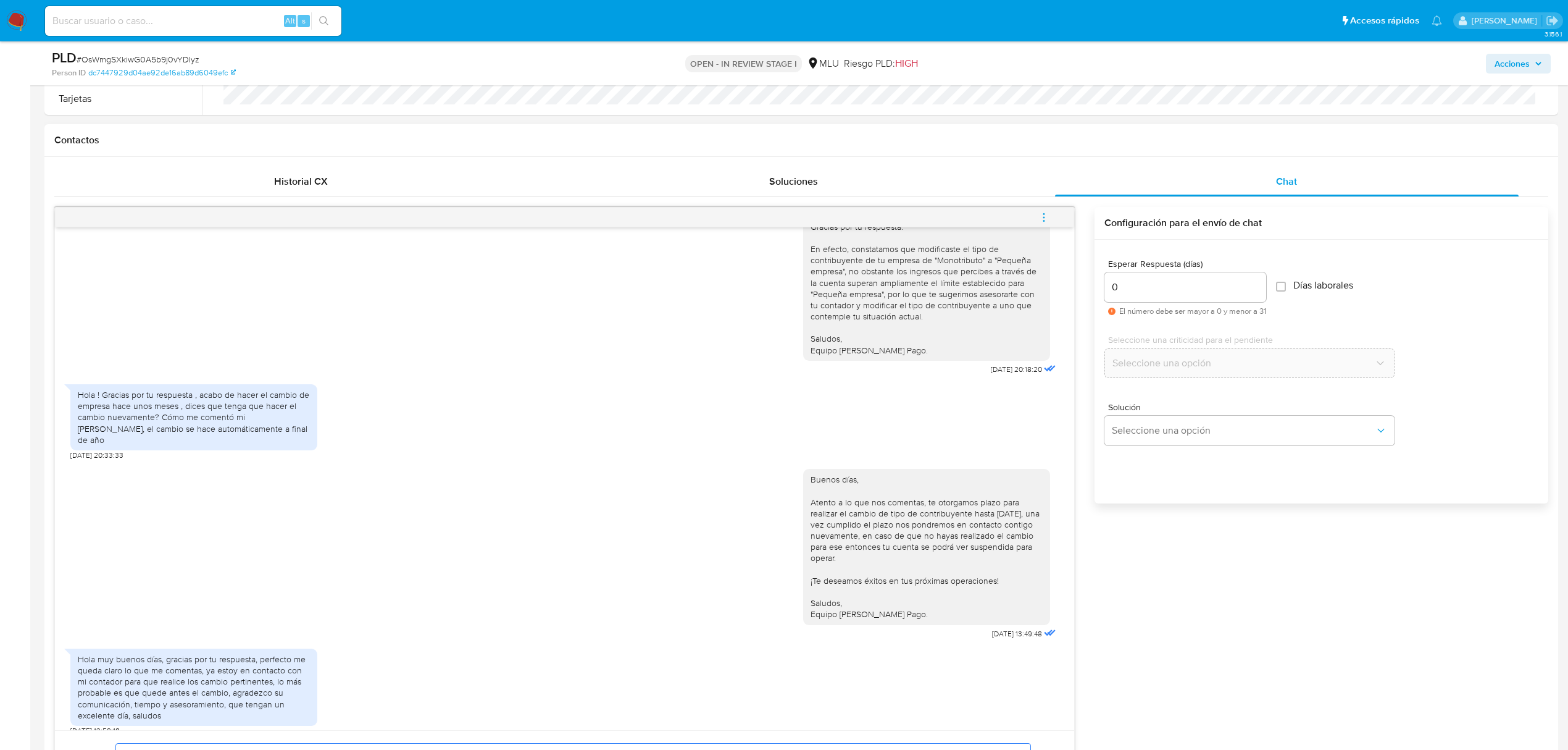
scroll to position [823, 0]
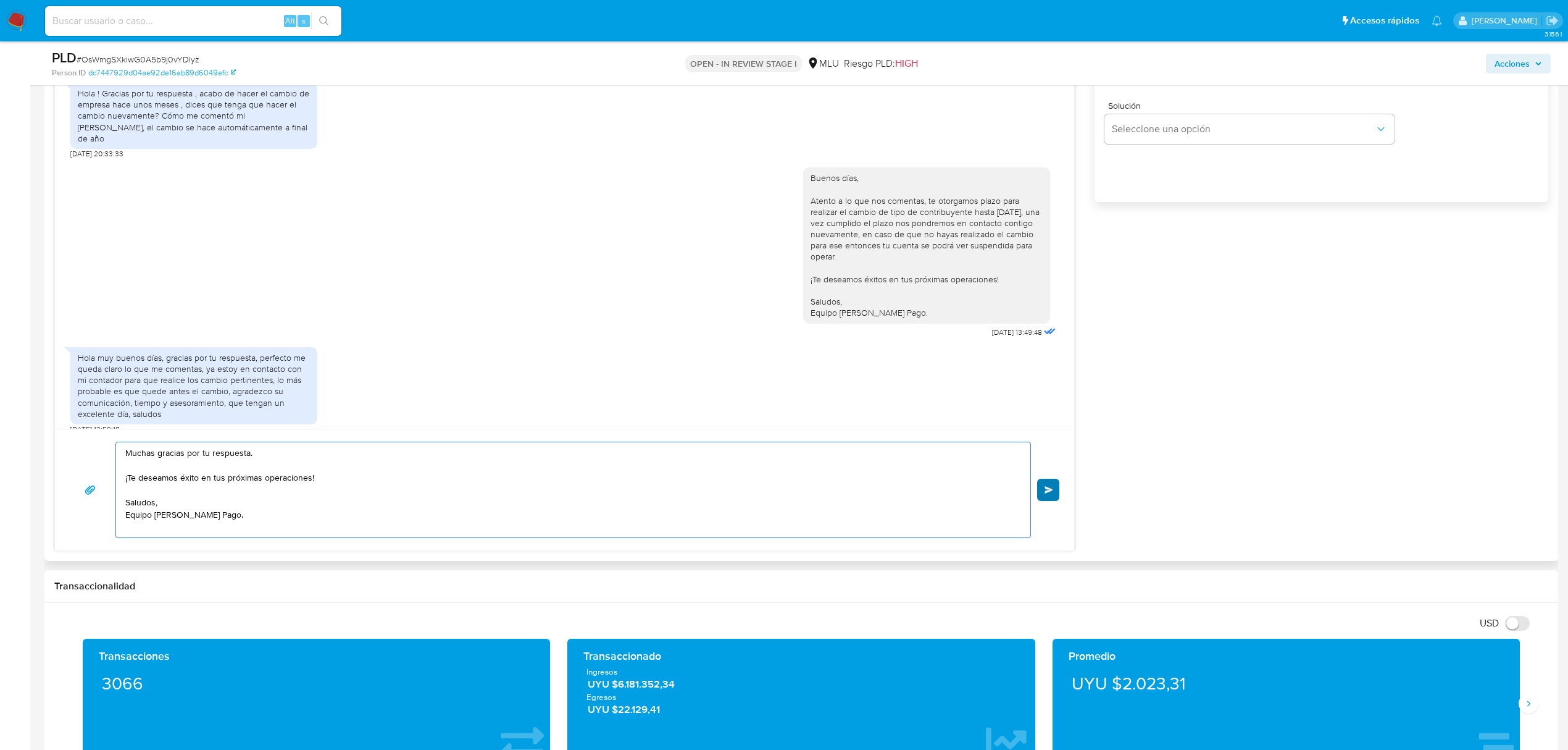
type textarea "Muchas gracias por tu respuesta. ¡Te deseamos éxito en tus próximas operaciones…"
drag, startPoint x: 1051, startPoint y: 492, endPoint x: 1035, endPoint y: 492, distance: 16.0
click at [1052, 492] on span "Enviar" at bounding box center [1049, 490] width 8 height 7
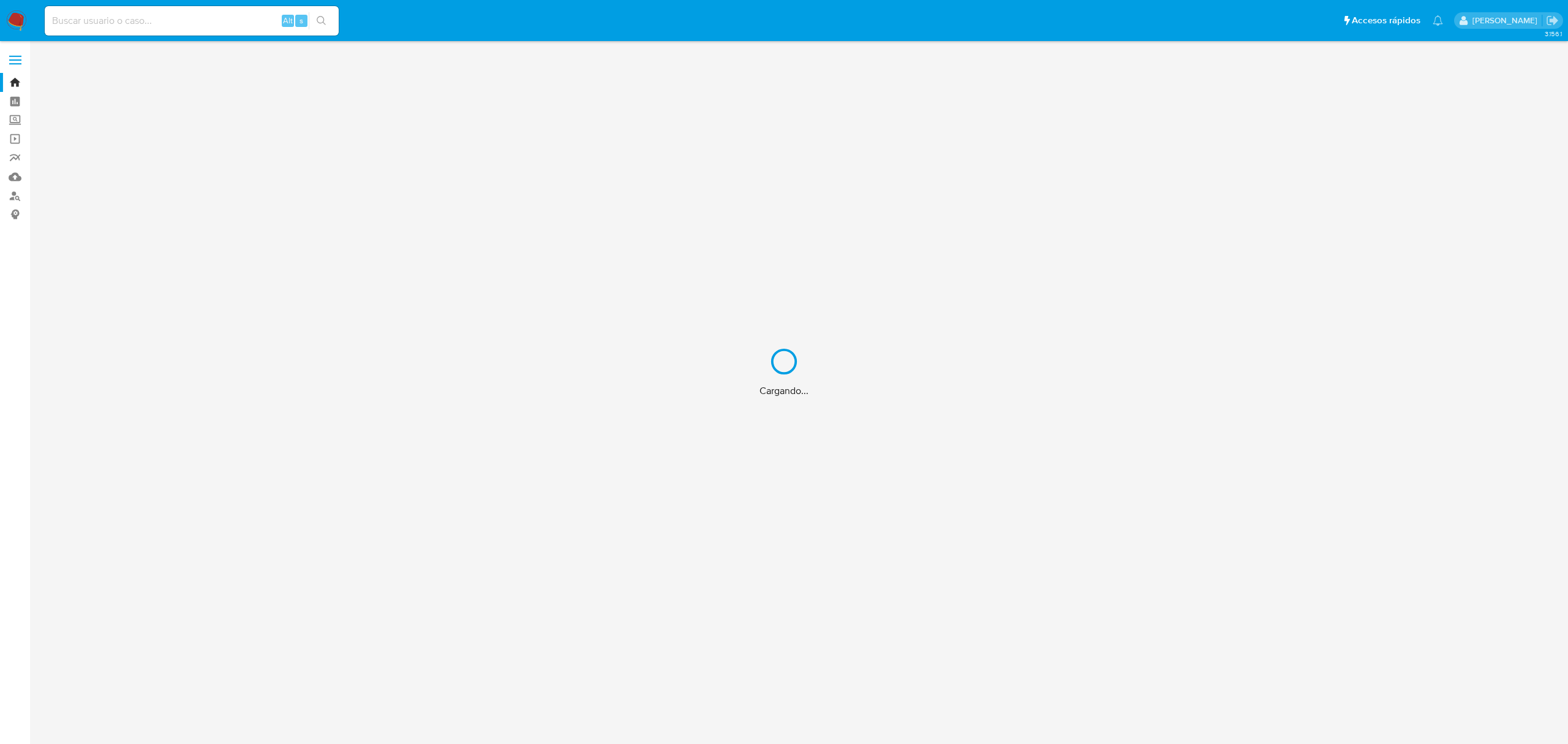
click at [187, 18] on div "Cargando..." at bounding box center [784, 372] width 1568 height 744
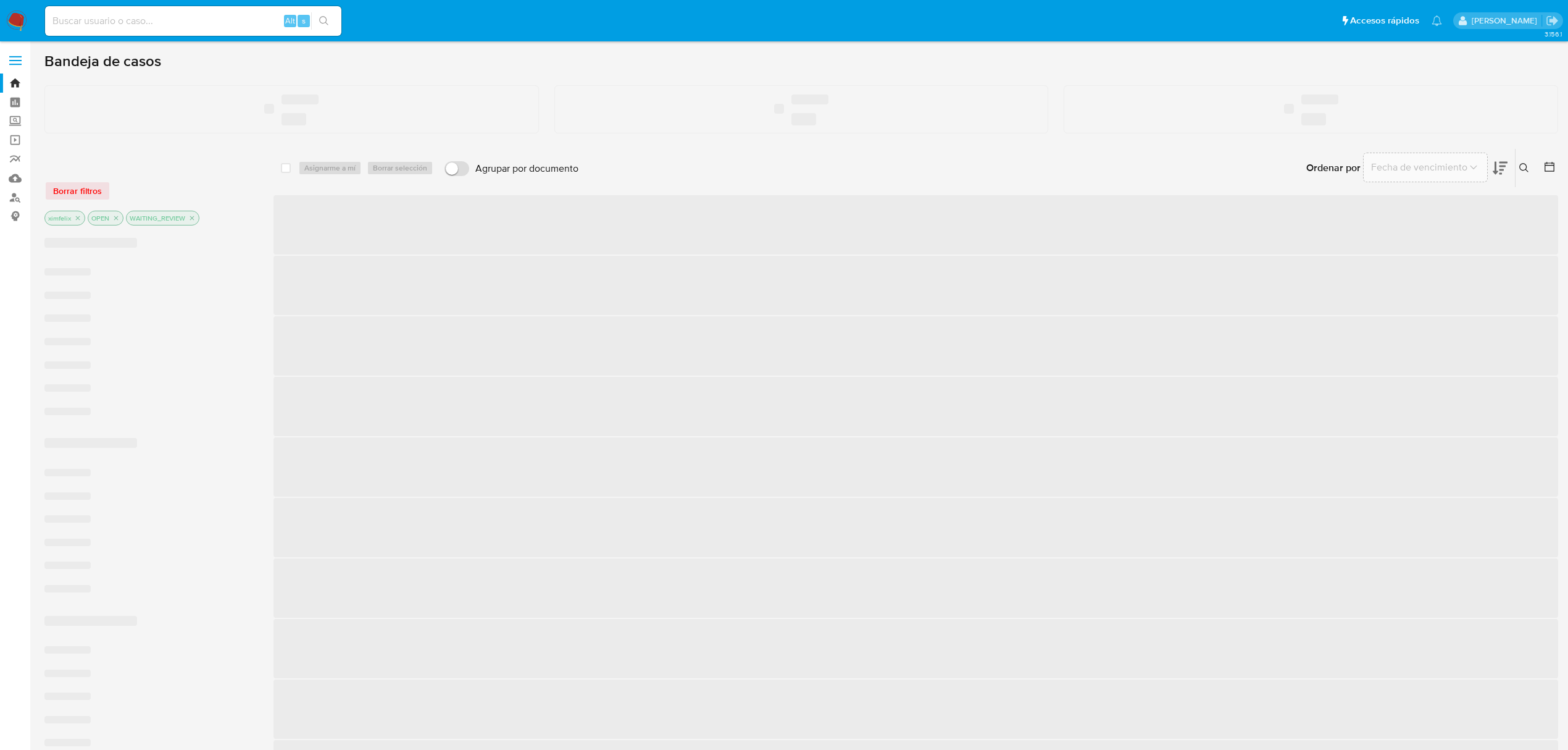
click at [136, 22] on input at bounding box center [193, 20] width 296 height 16
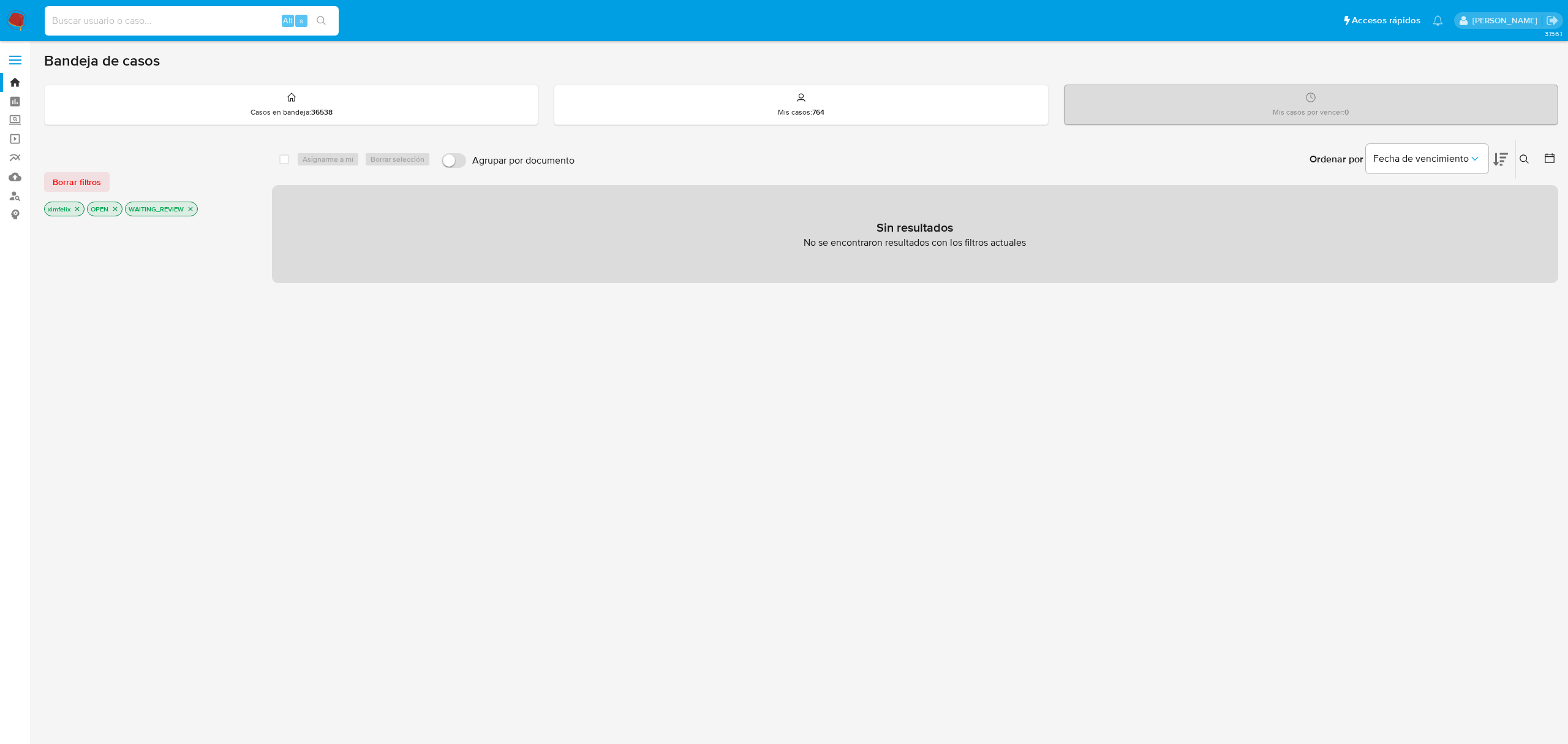
paste input "KJknyluXCImzJpzx0w1UPbHe"
type input "KJknyluXCImzJpzx0w1UPbHe"
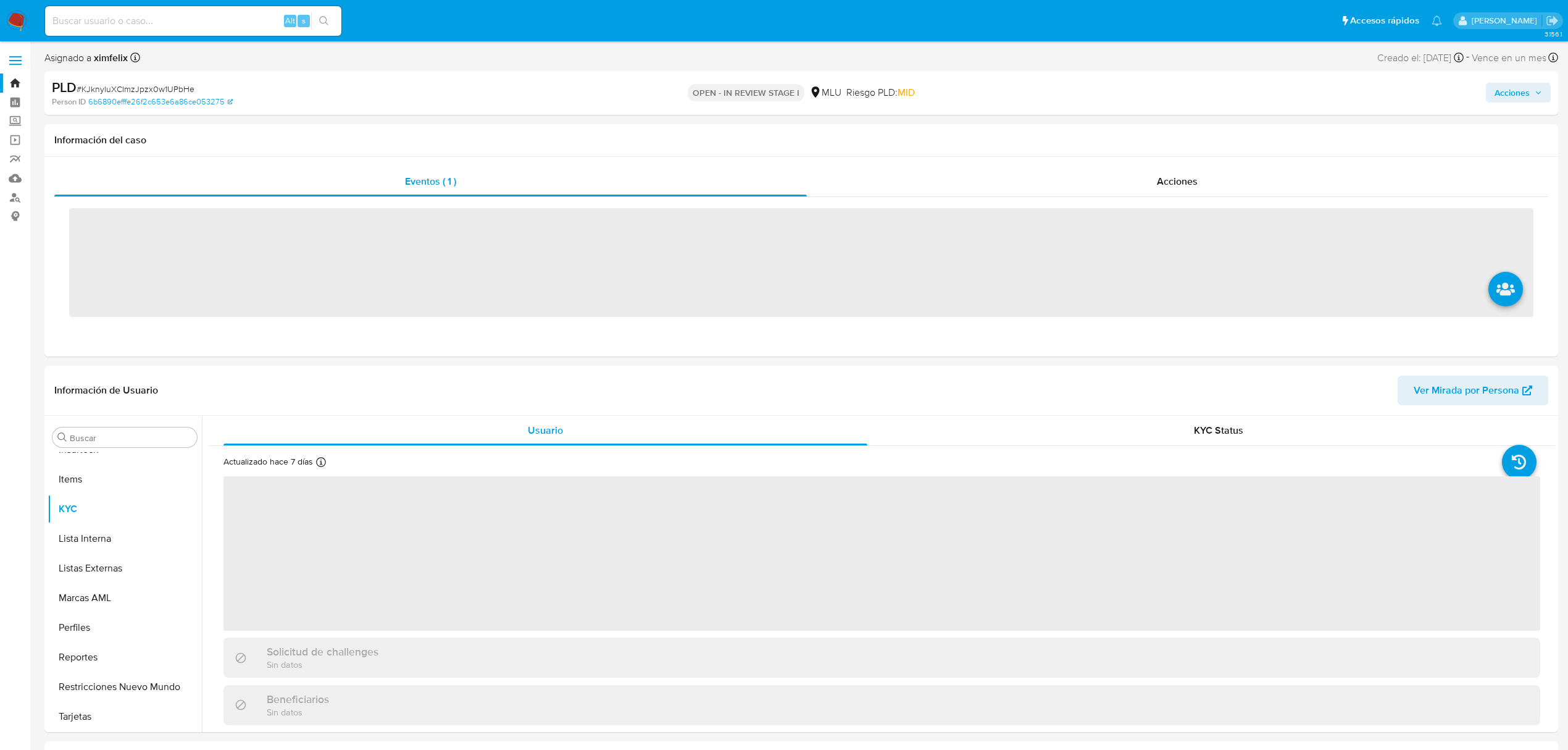
scroll to position [552, 0]
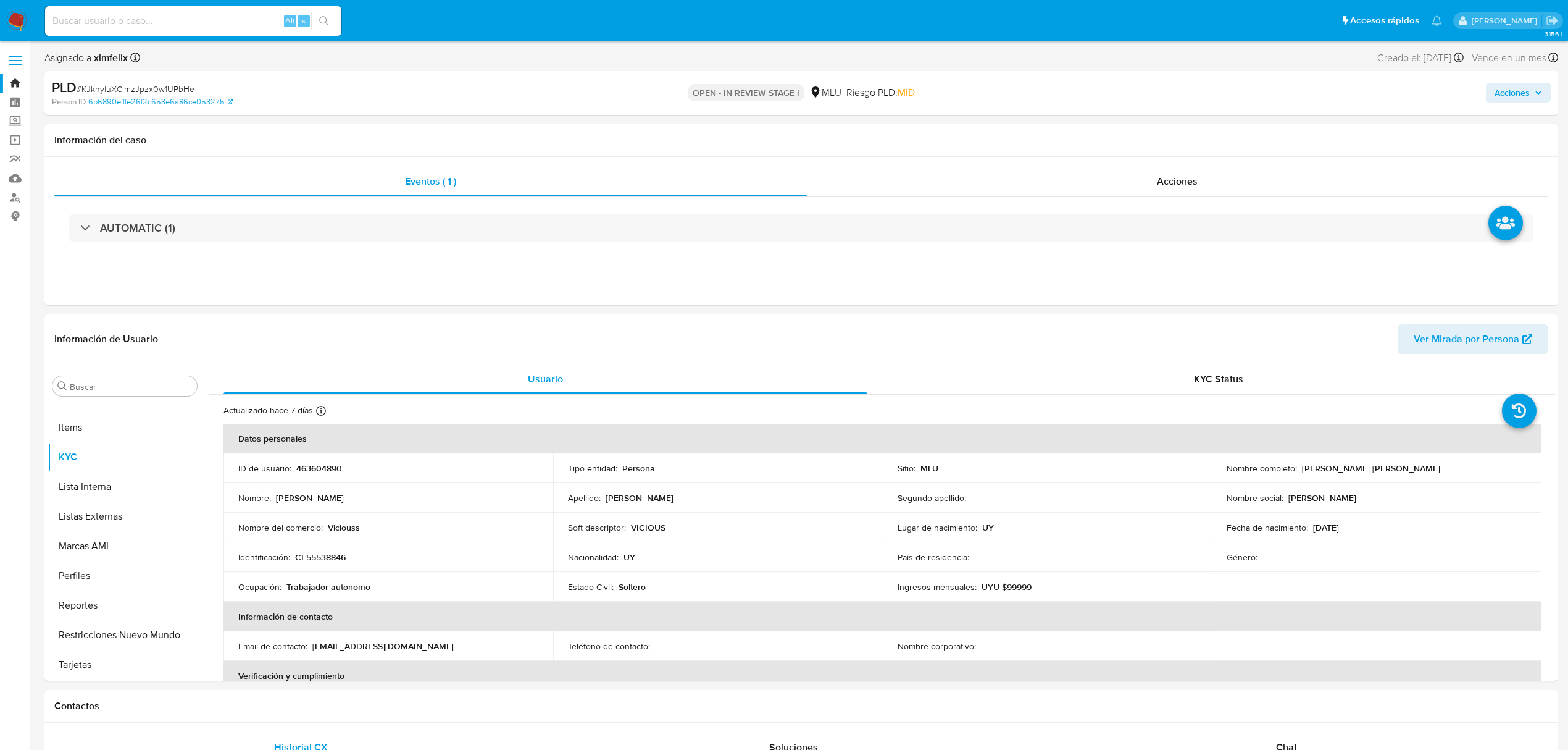
select select "10"
click at [137, 565] on button "Devices Geolocation" at bounding box center [119, 565] width 144 height 29
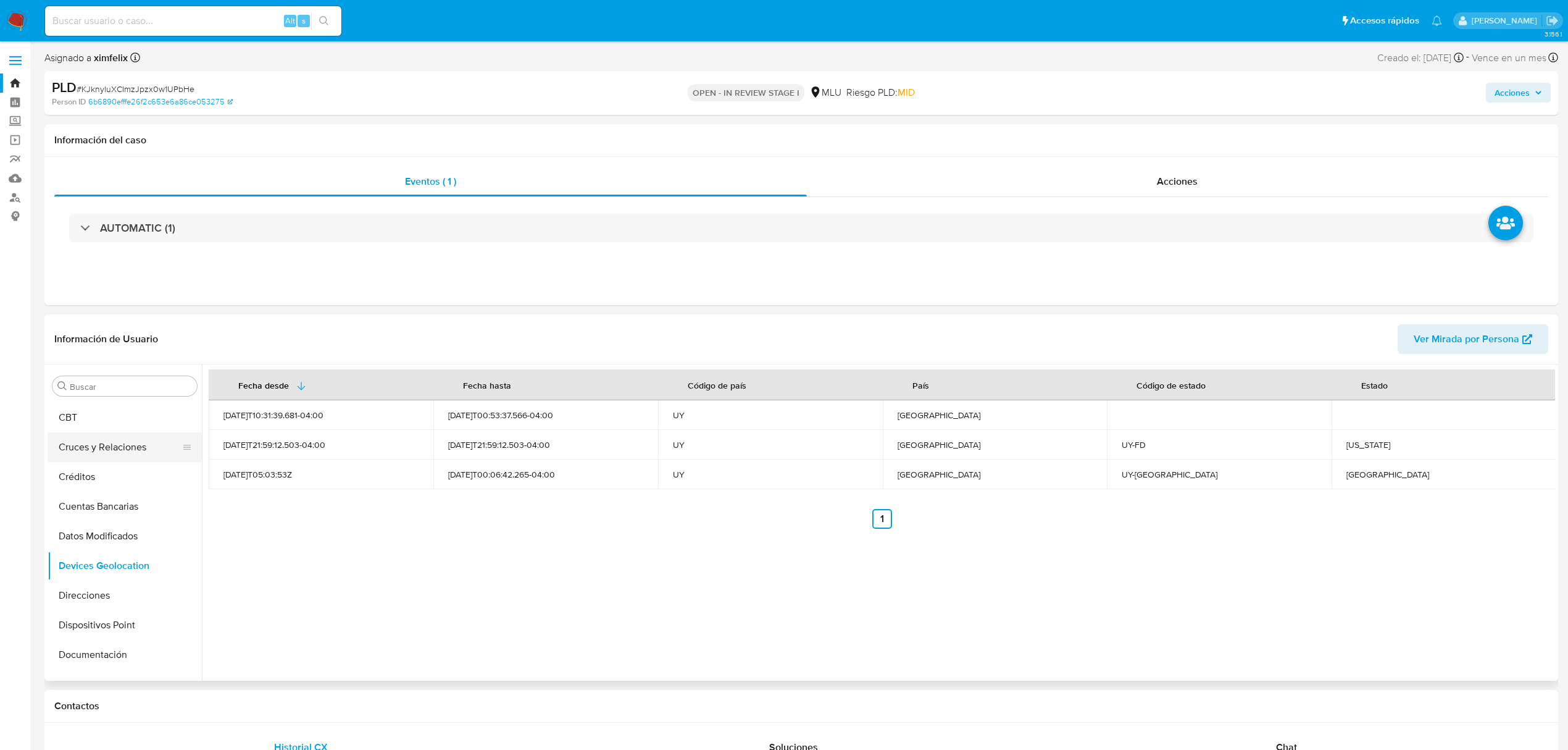
click at [139, 451] on button "Cruces y Relaciones" at bounding box center [119, 447] width 144 height 29
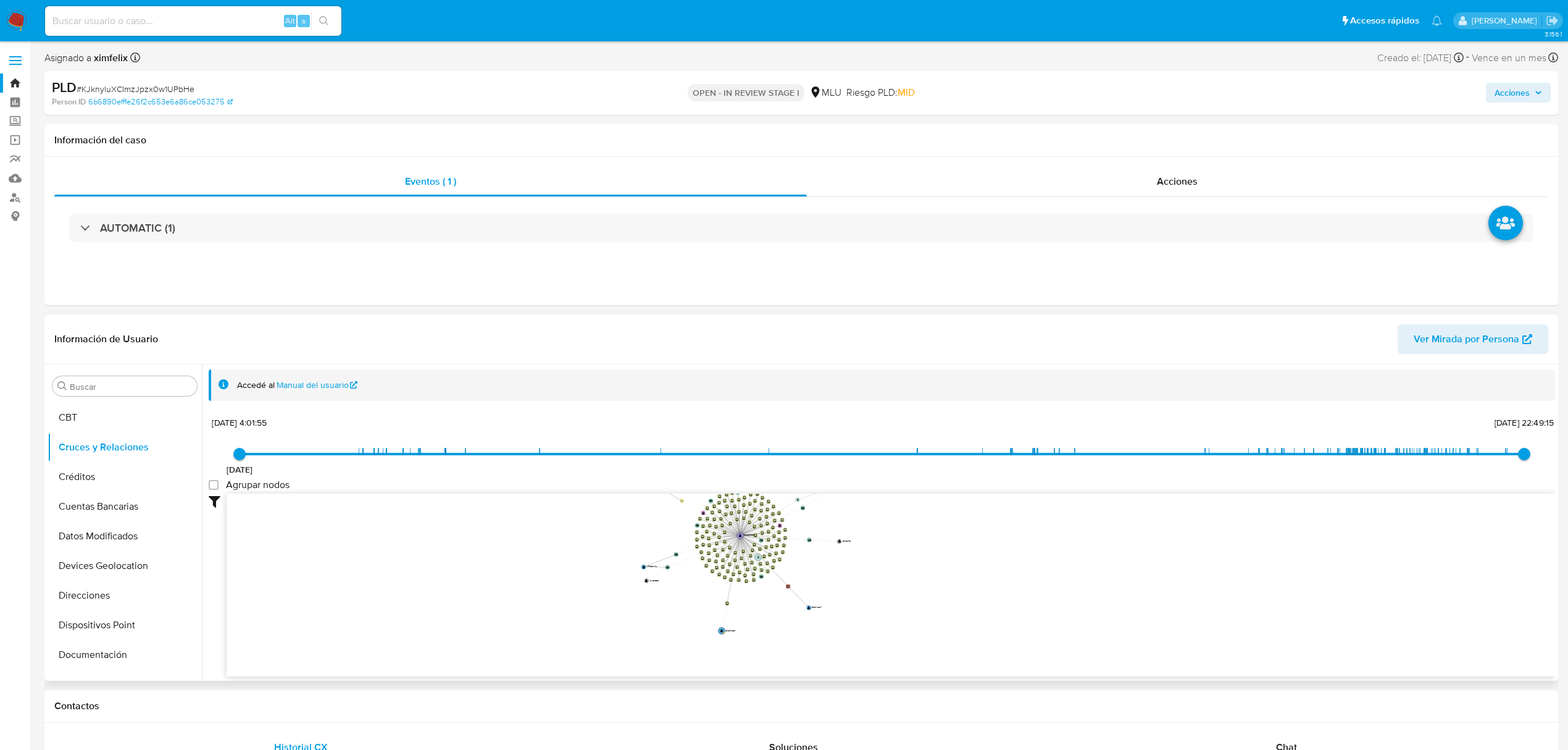
drag, startPoint x: 865, startPoint y: 628, endPoint x: 882, endPoint y: 518, distance: 111.3
click at [882, 518] on icon "device-67e19ba8efbc29f86dcf04c7  device-6833cb68ac210d3c8e36b848  device-685a…" at bounding box center [891, 583] width 1329 height 179
drag, startPoint x: 131, startPoint y: 635, endPoint x: 139, endPoint y: 677, distance: 42.8
click at [131, 635] on button "Restricciones Nuevo Mundo" at bounding box center [125, 635] width 154 height 29
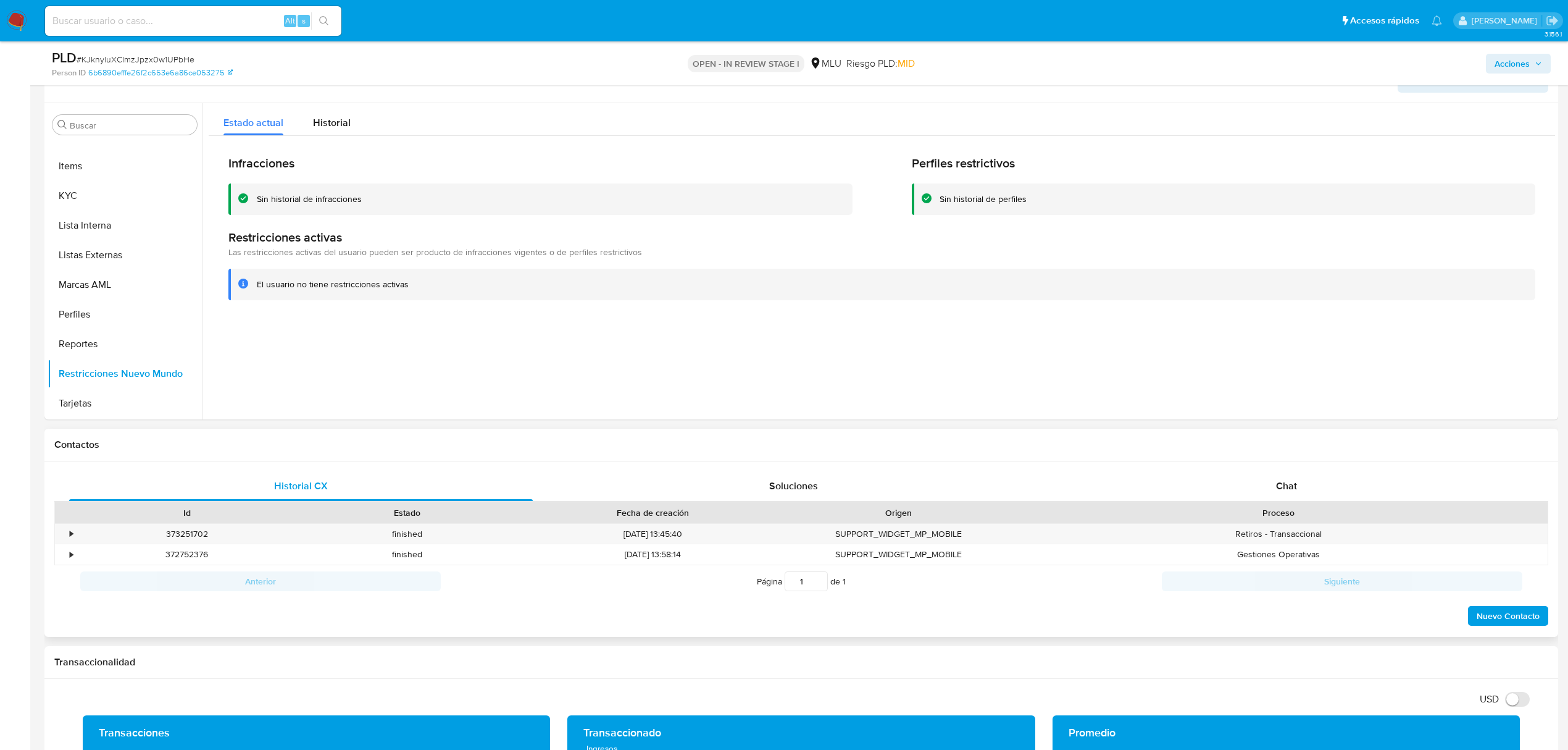
scroll to position [247, 0]
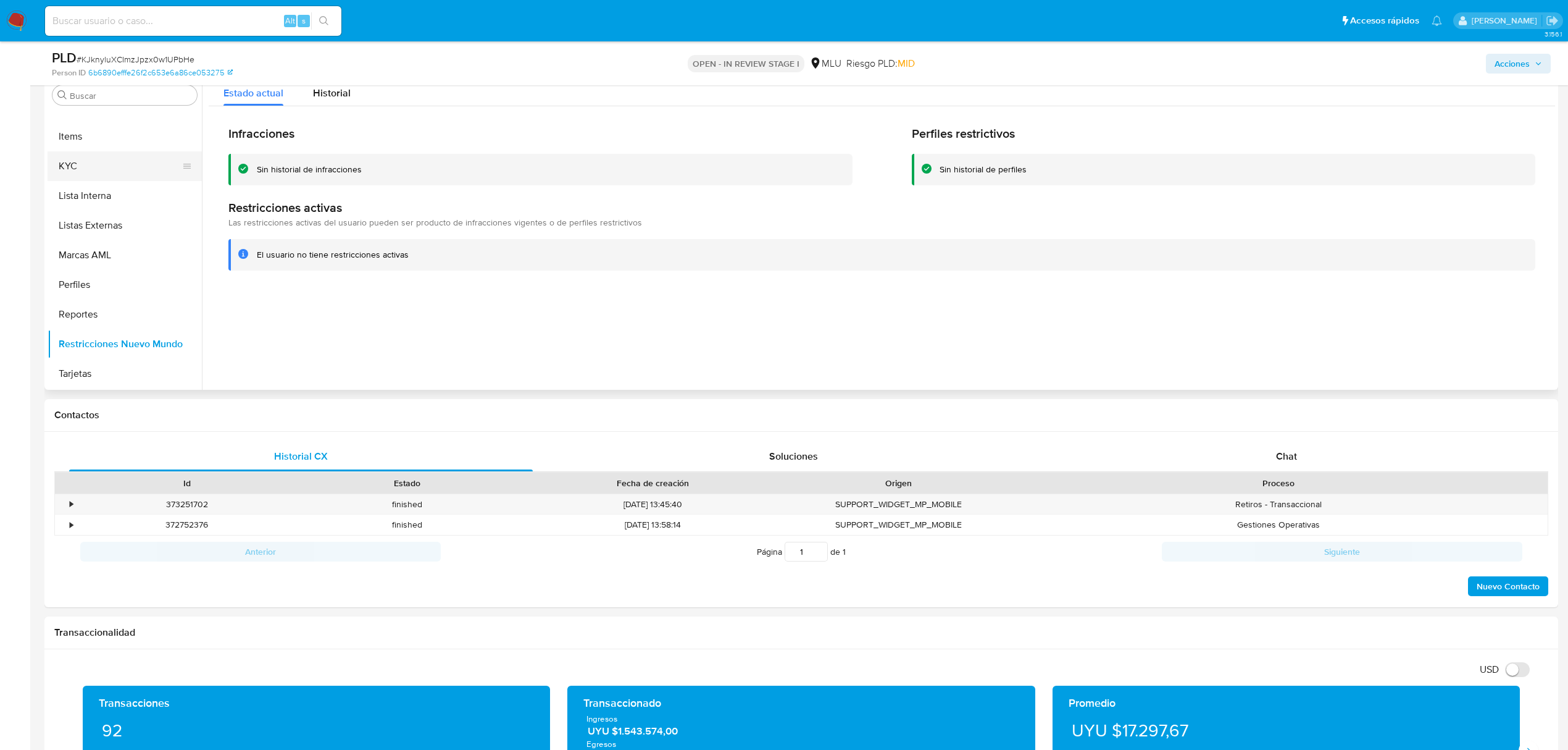
click at [108, 171] on button "KYC" at bounding box center [119, 166] width 144 height 29
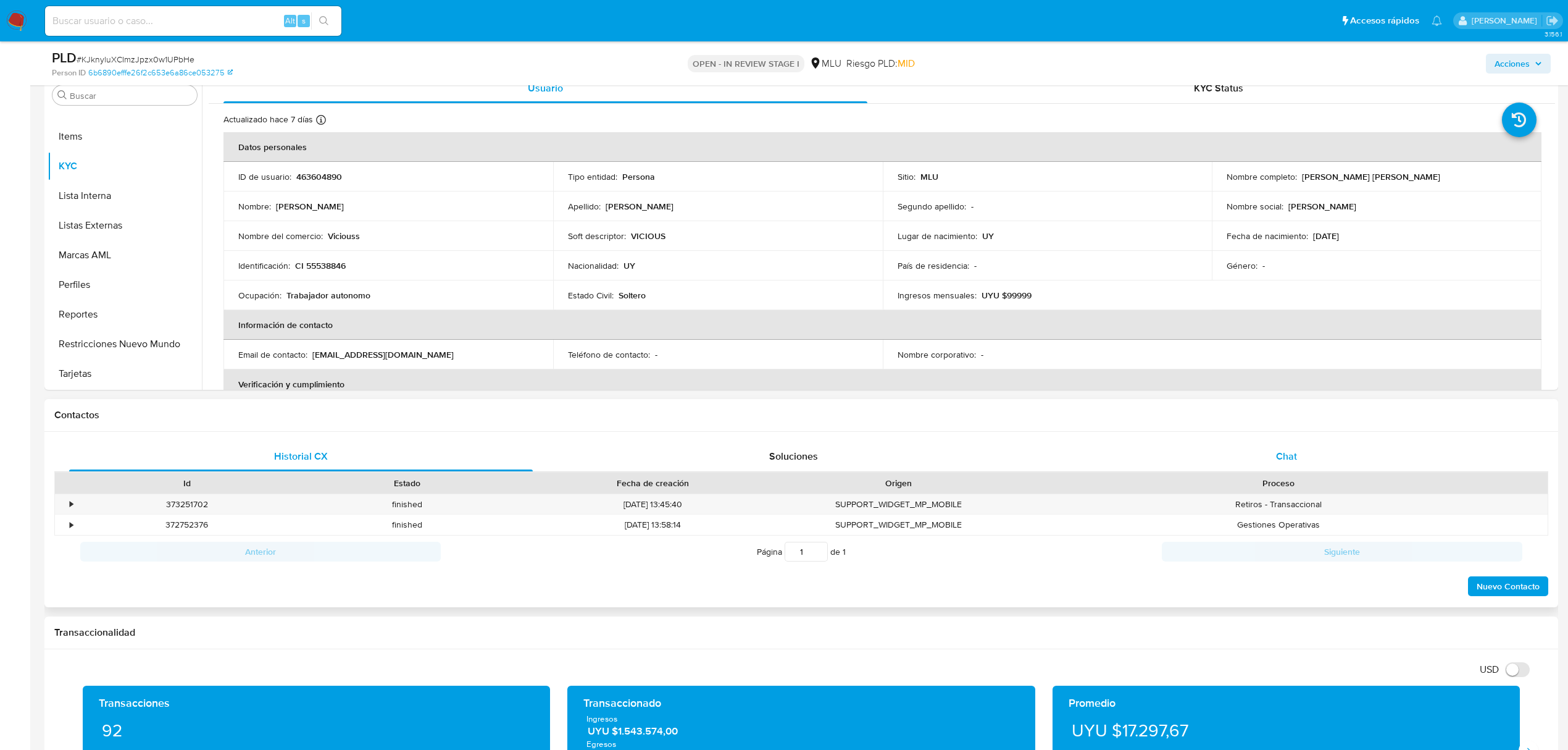
click at [1302, 453] on div "Chat" at bounding box center [1286, 456] width 463 height 29
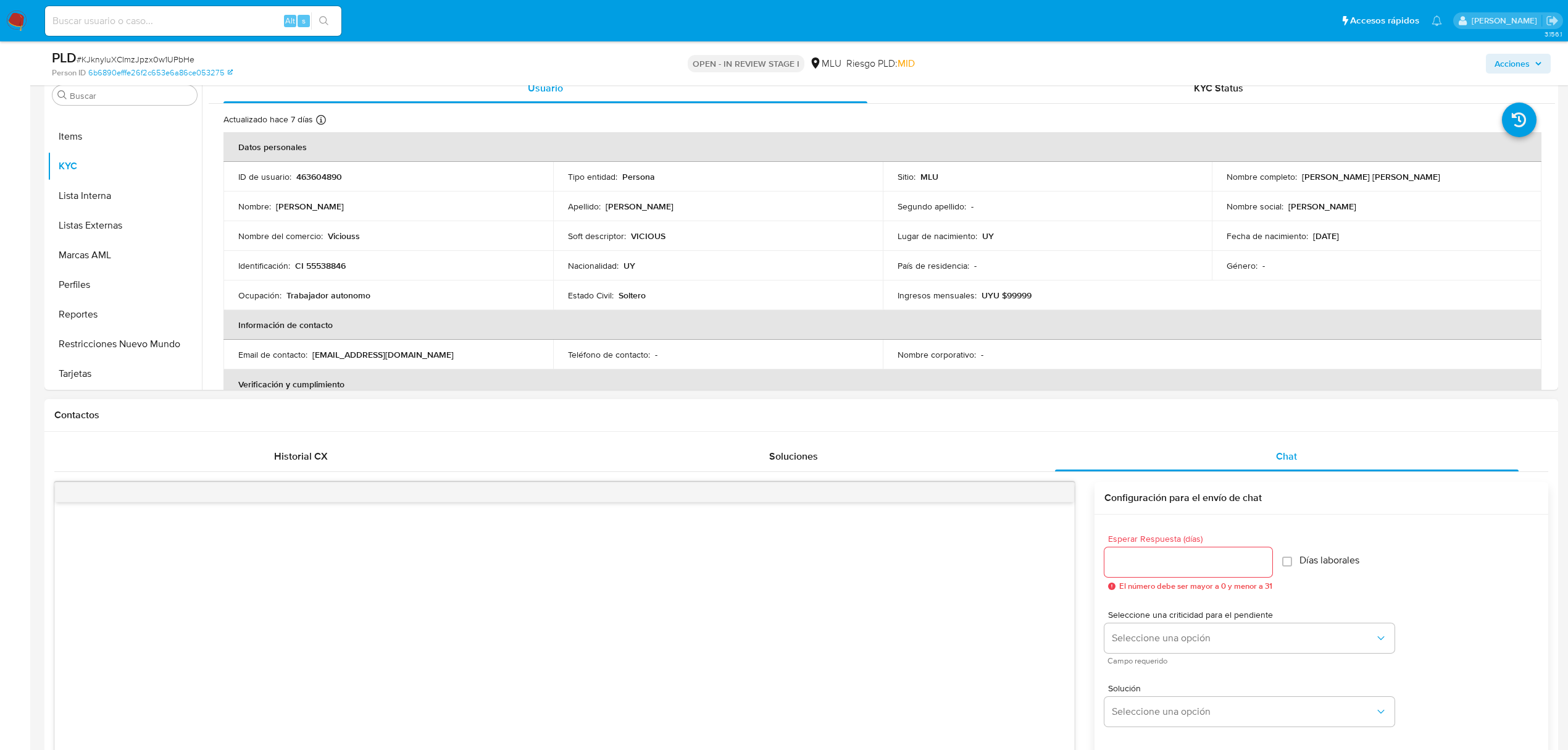
scroll to position [494, 0]
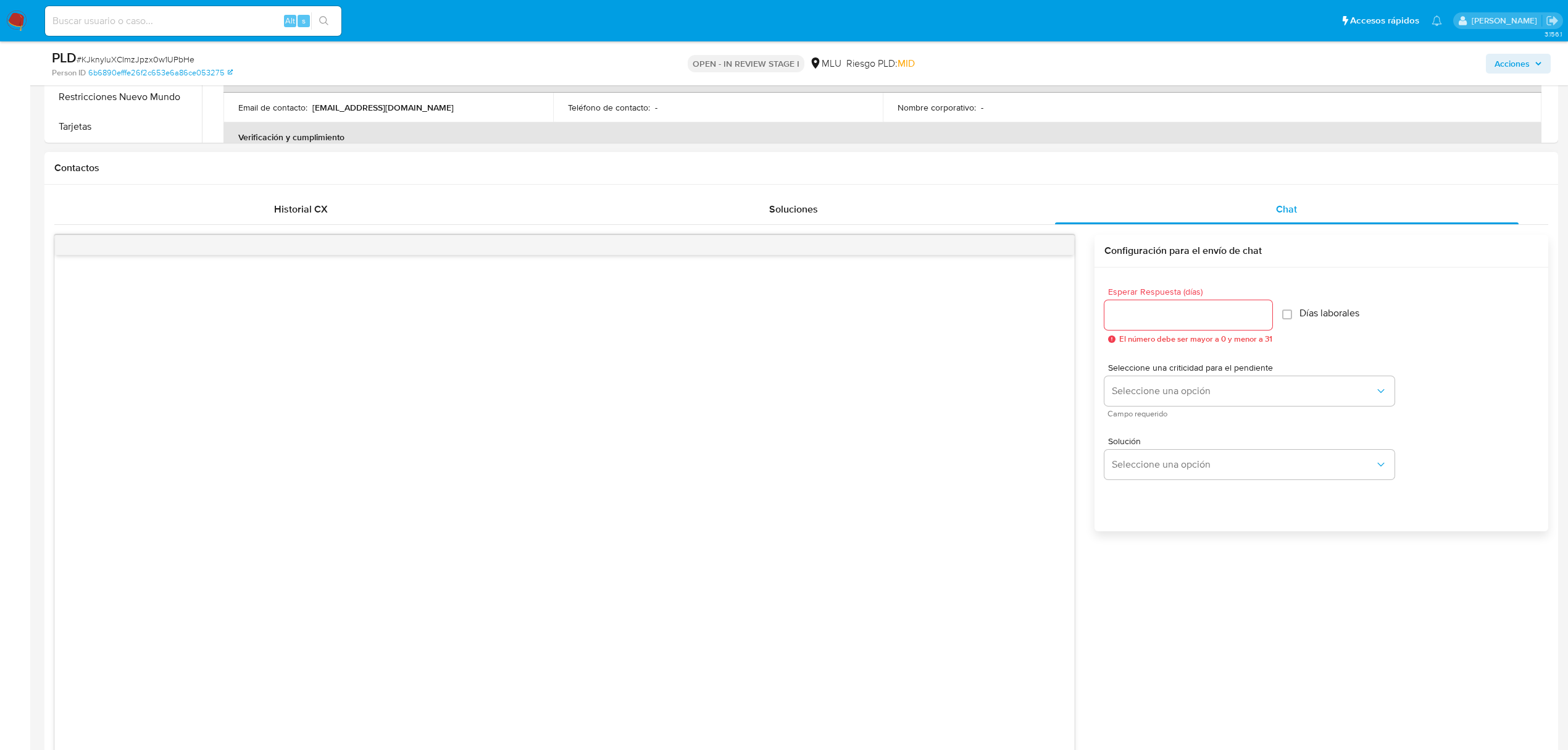
click at [1131, 324] on div at bounding box center [1188, 315] width 168 height 29
drag, startPoint x: 1134, startPoint y: 324, endPoint x: 1138, endPoint y: 317, distance: 8.1
click at [1138, 317] on div at bounding box center [1188, 315] width 168 height 29
click at [1138, 317] on input "Esperar Respuesta (días)" at bounding box center [1188, 314] width 168 height 16
type input "3"
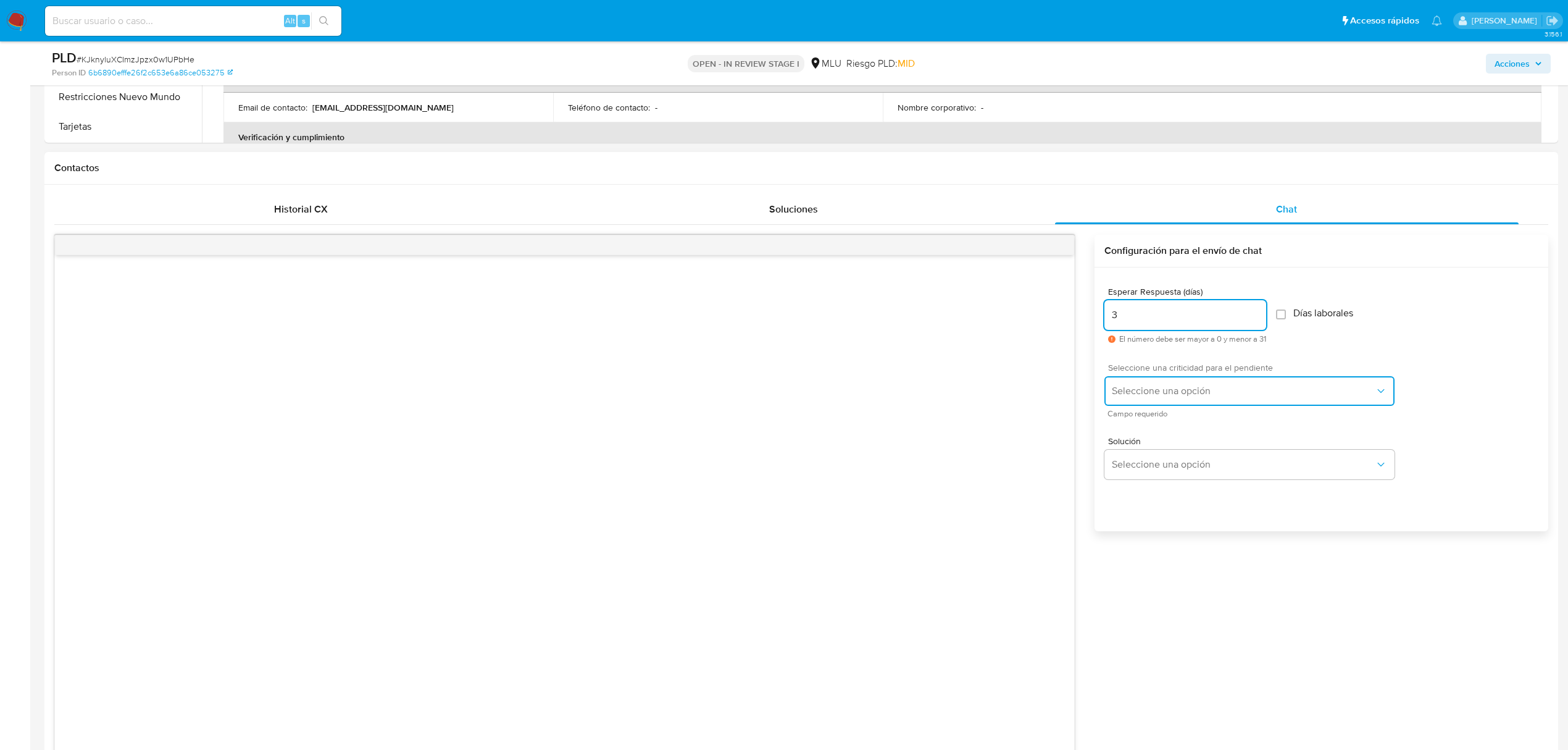
click at [1153, 386] on span "Seleccione una opción" at bounding box center [1243, 390] width 263 height 12
click at [1141, 394] on div "LOW" at bounding box center [1247, 392] width 271 height 25
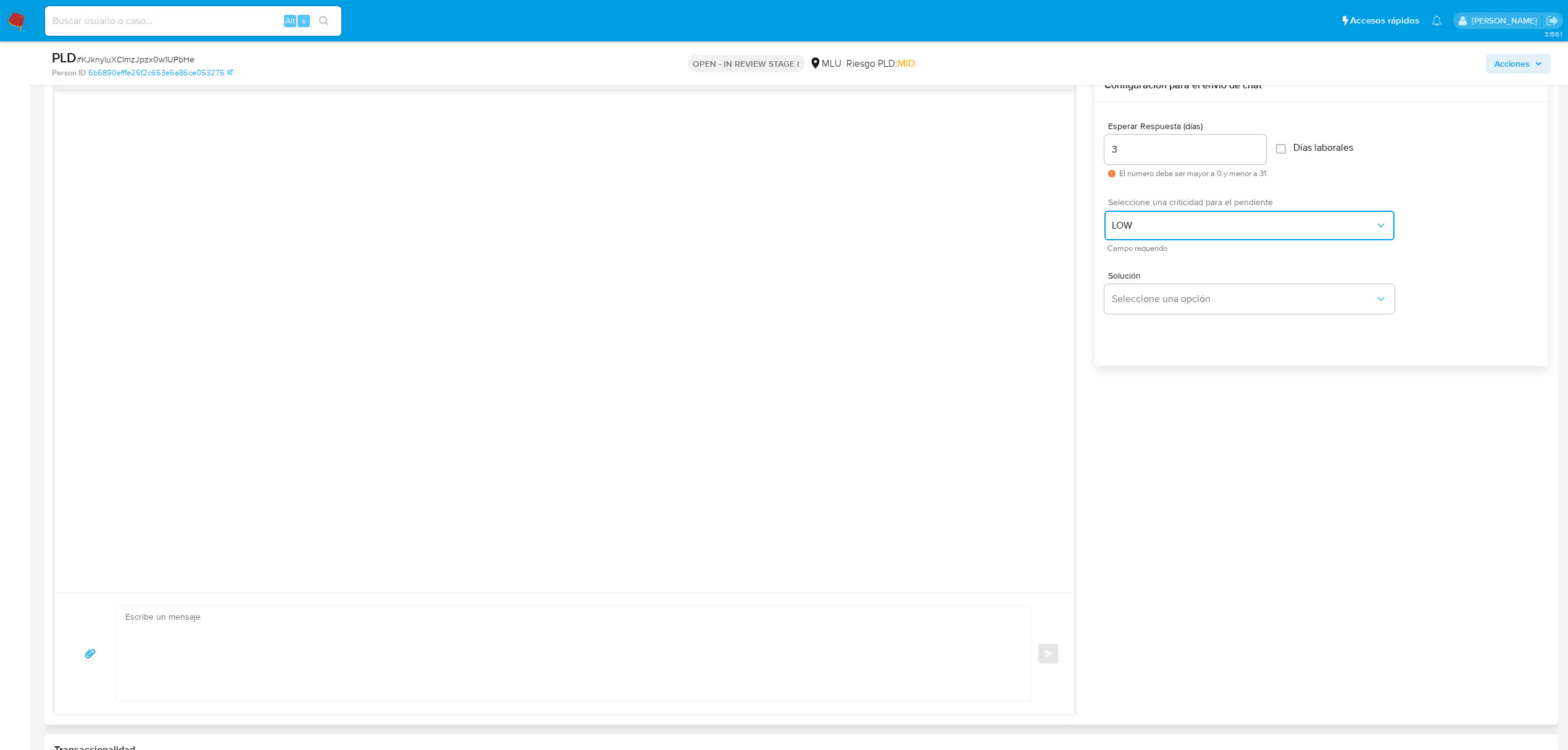
scroll to position [823, 0]
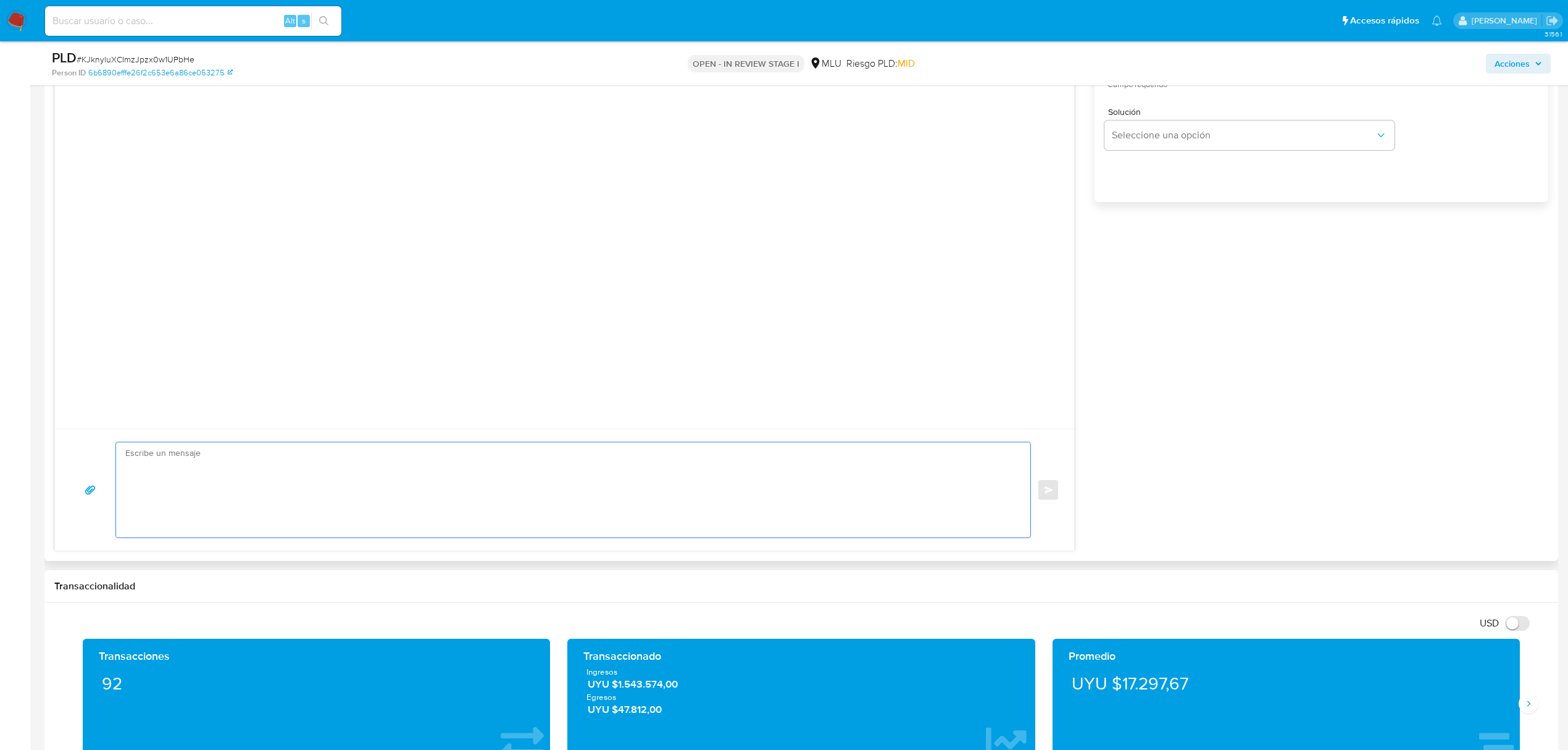
click at [697, 503] on textarea at bounding box center [571, 490] width 890 height 95
paste textarea "Buen día Juan Manuel, Te contactamos ya que necesitamos verificar algunos datos…"
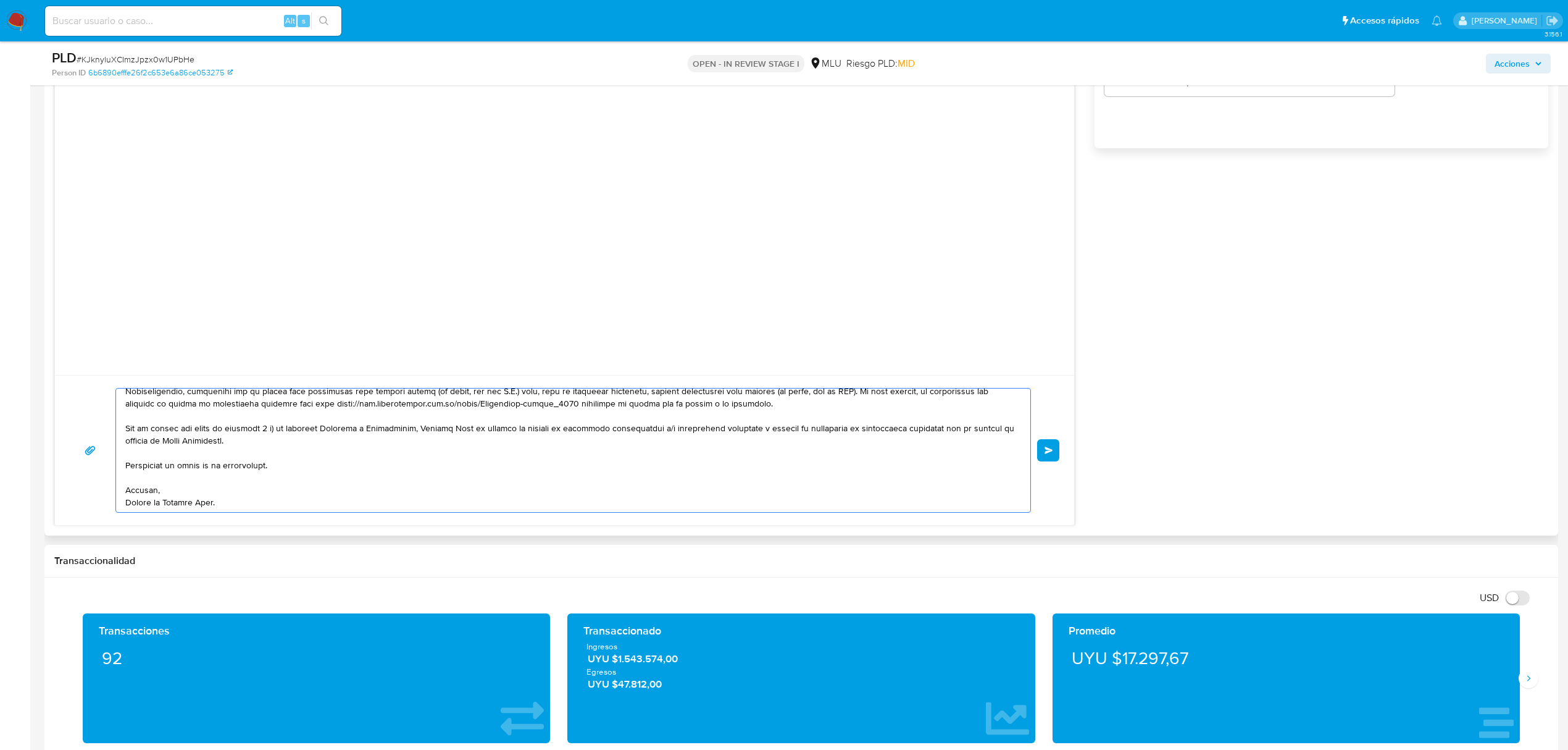
scroll to position [906, 0]
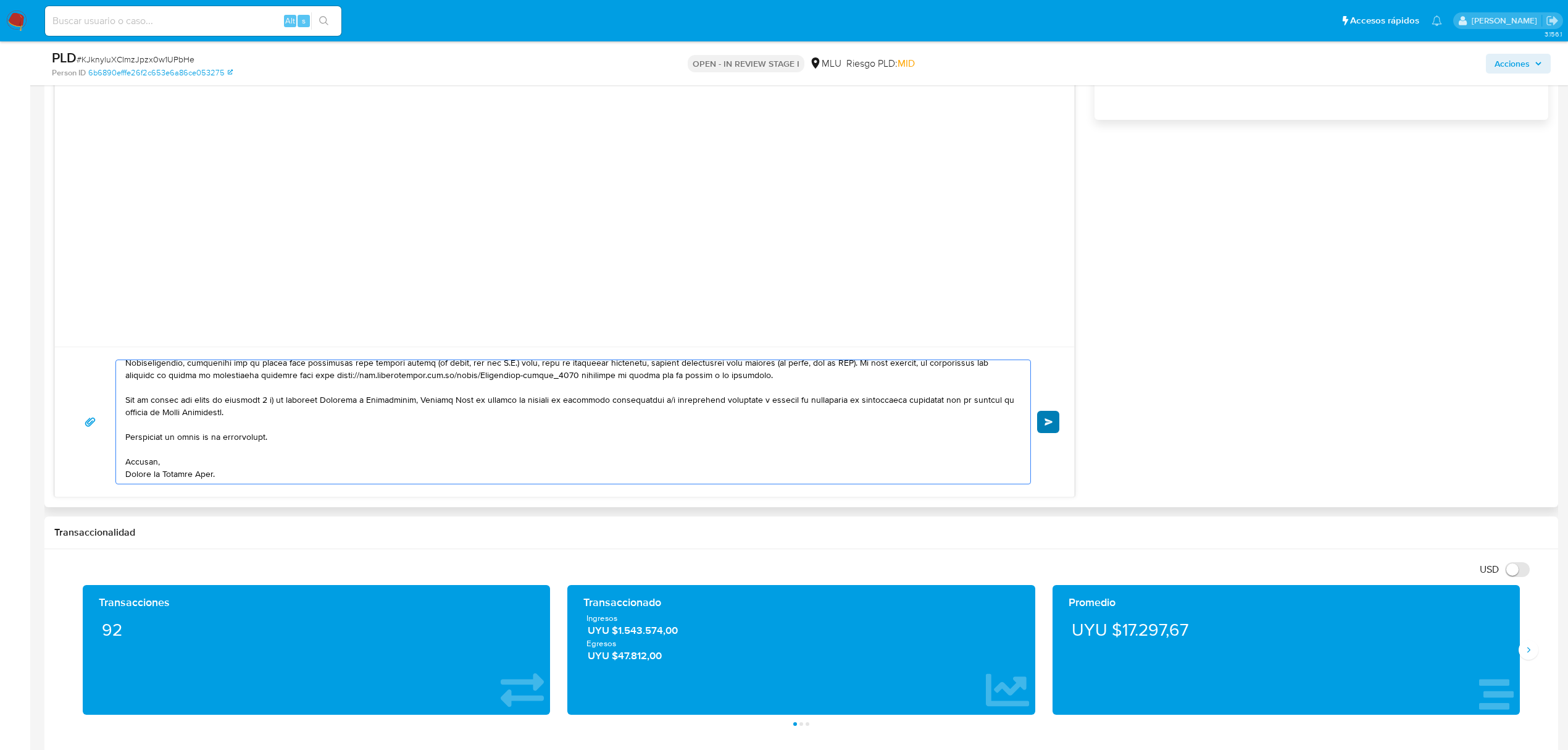
type textarea "Buen día Juan Manuel, Te contactamos ya que necesitamos verificar algunos datos…"
click at [1047, 426] on span "Enviar" at bounding box center [1049, 422] width 8 height 7
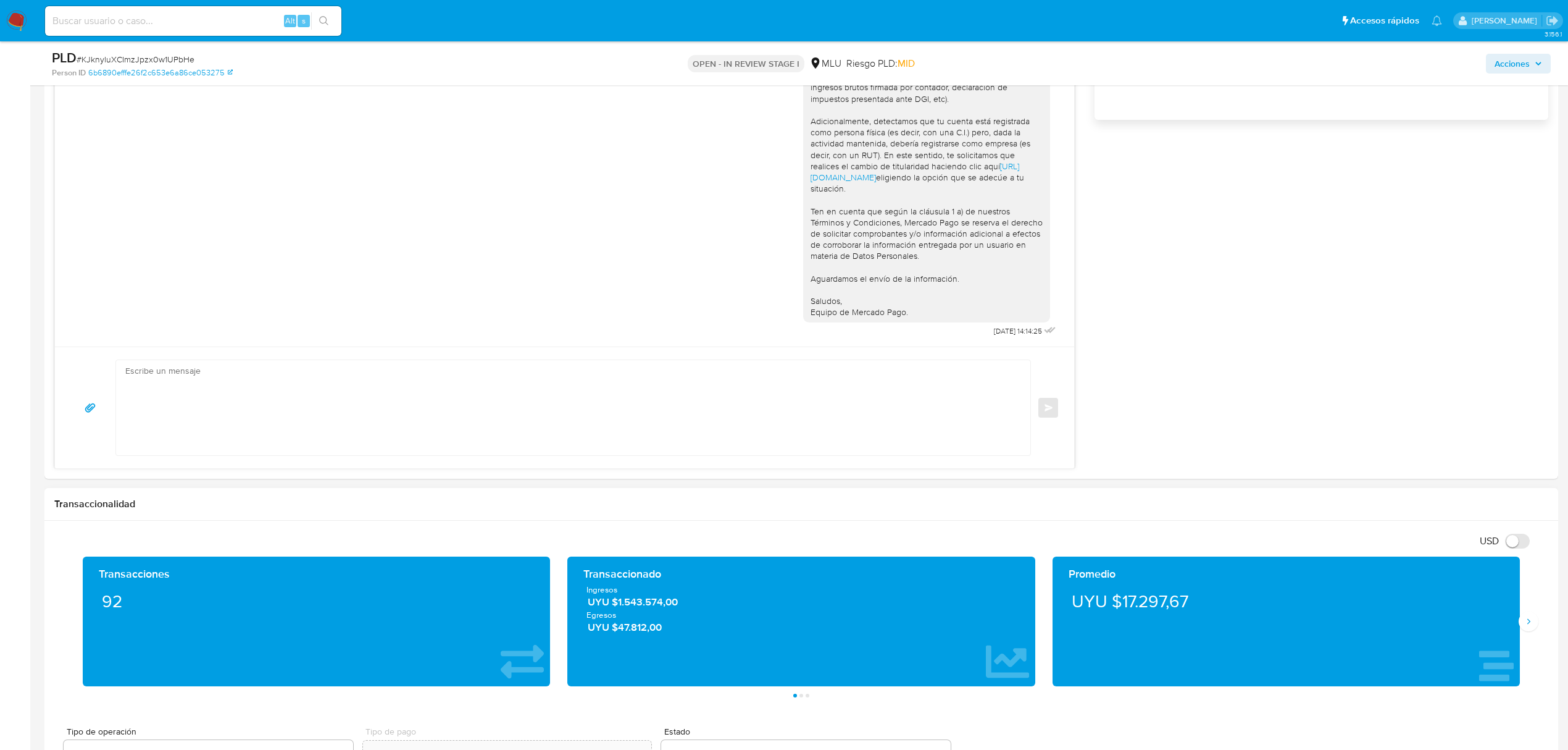
scroll to position [0, 0]
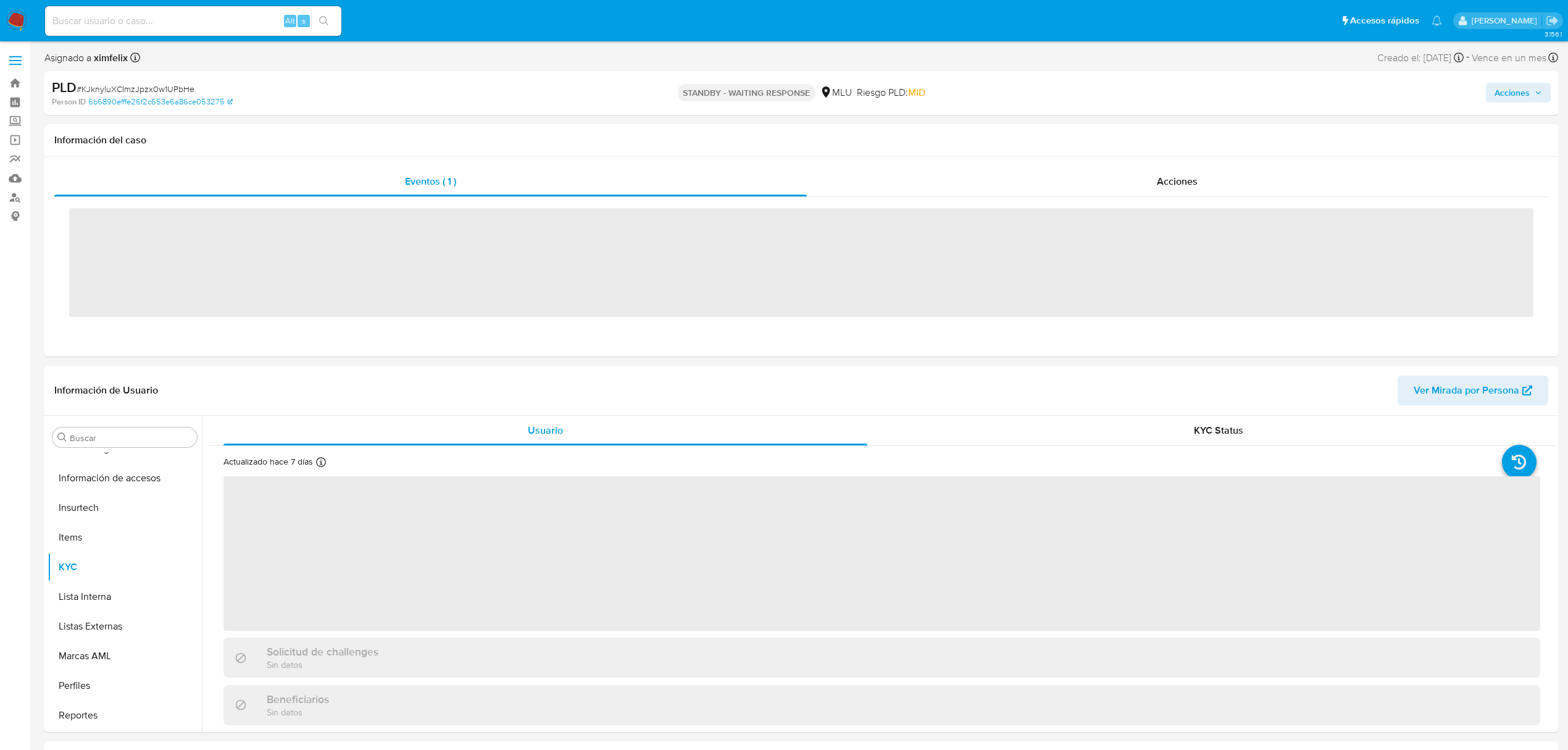
scroll to position [552, 0]
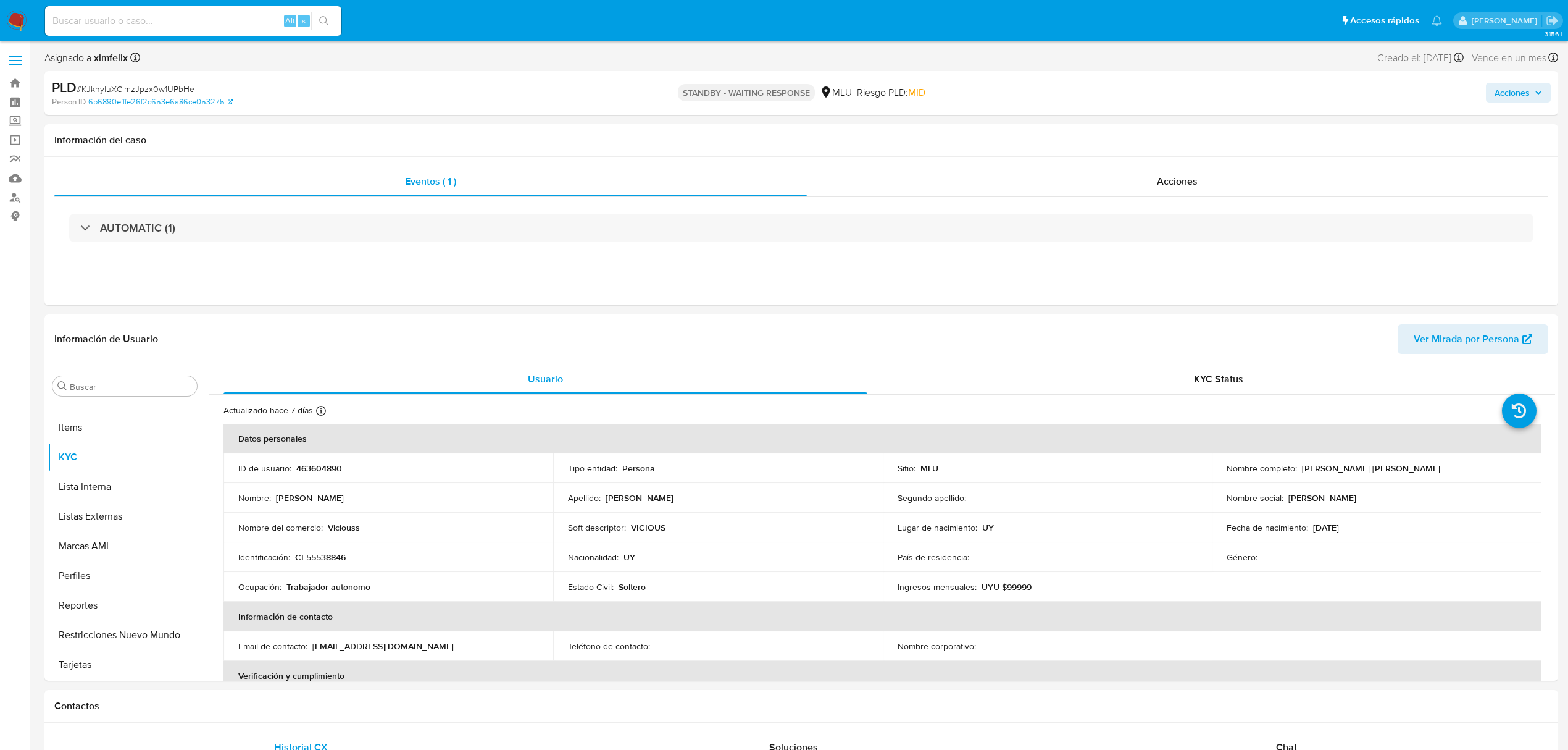
select select "10"
click at [221, 22] on input at bounding box center [193, 20] width 296 height 16
paste input "LYe1kwpT4V0X2NBlD6oKCAmU"
type input "LYe1kwpT4V0X2NBlD6oKCAmU"
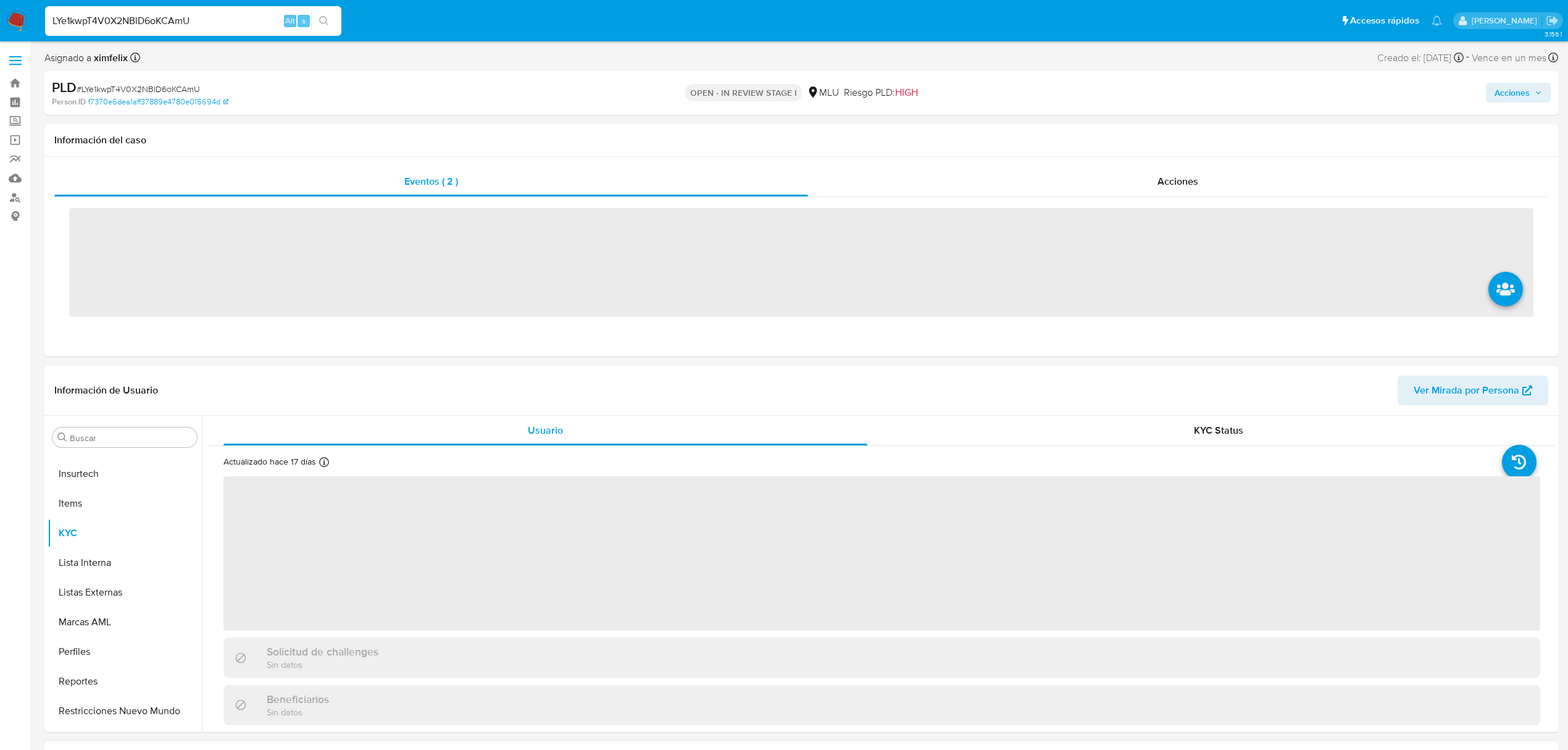
scroll to position [552, 0]
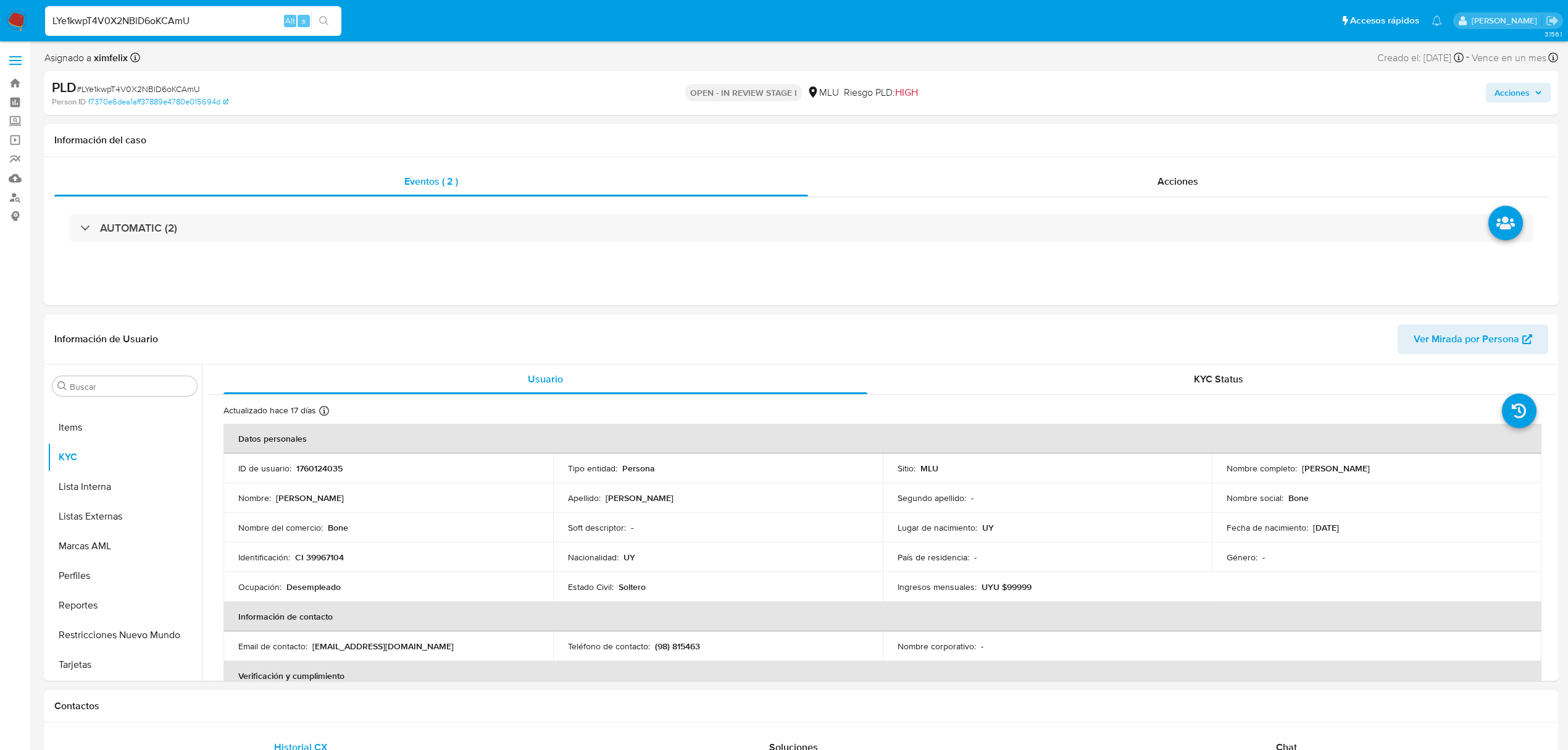
select select "10"
drag, startPoint x: 428, startPoint y: 8, endPoint x: 670, endPoint y: 169, distance: 290.7
click at [744, 201] on div "AUTOMATIC (2)" at bounding box center [801, 228] width 1495 height 62
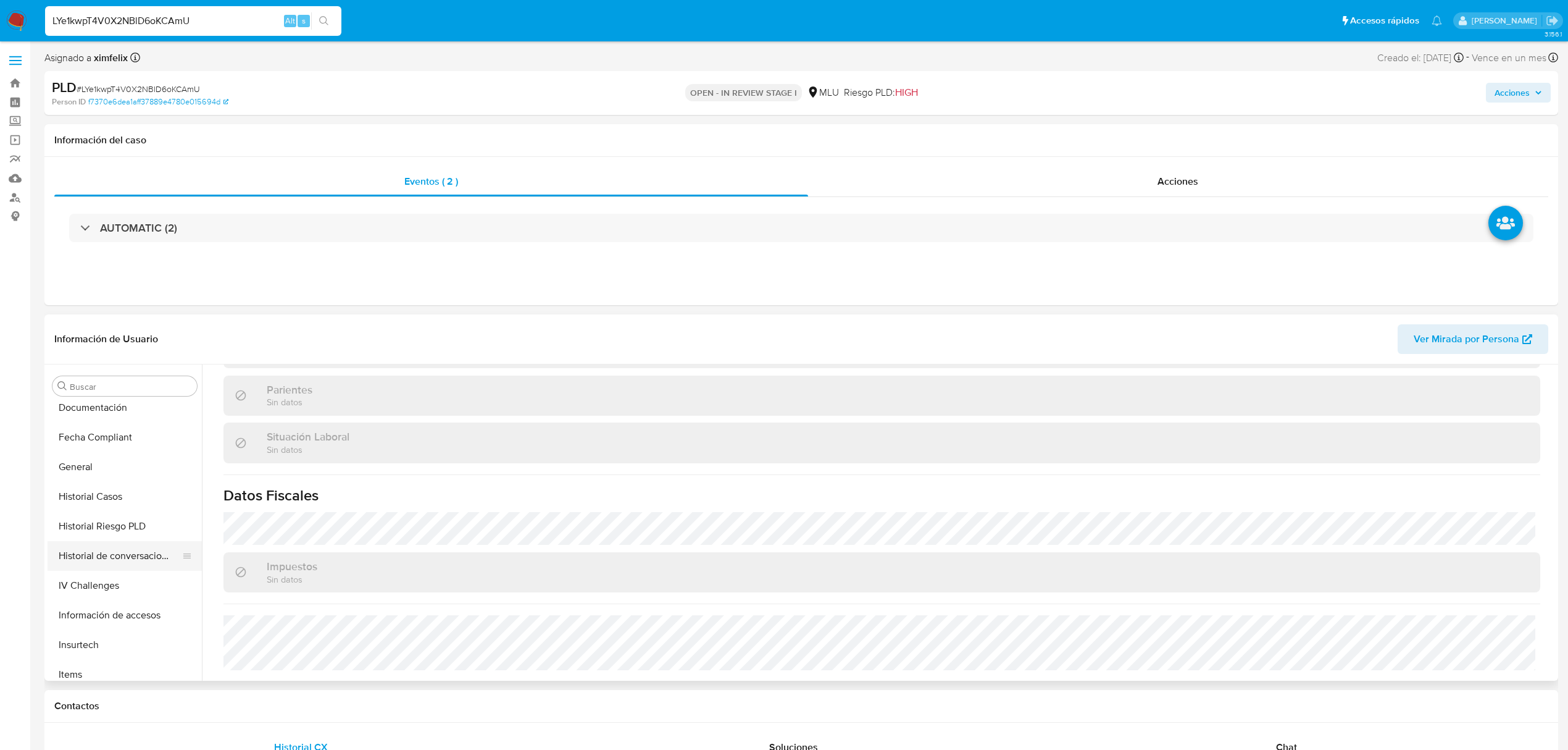
scroll to position [140, 0]
click at [109, 483] on button "Devices Geolocation" at bounding box center [119, 484] width 144 height 29
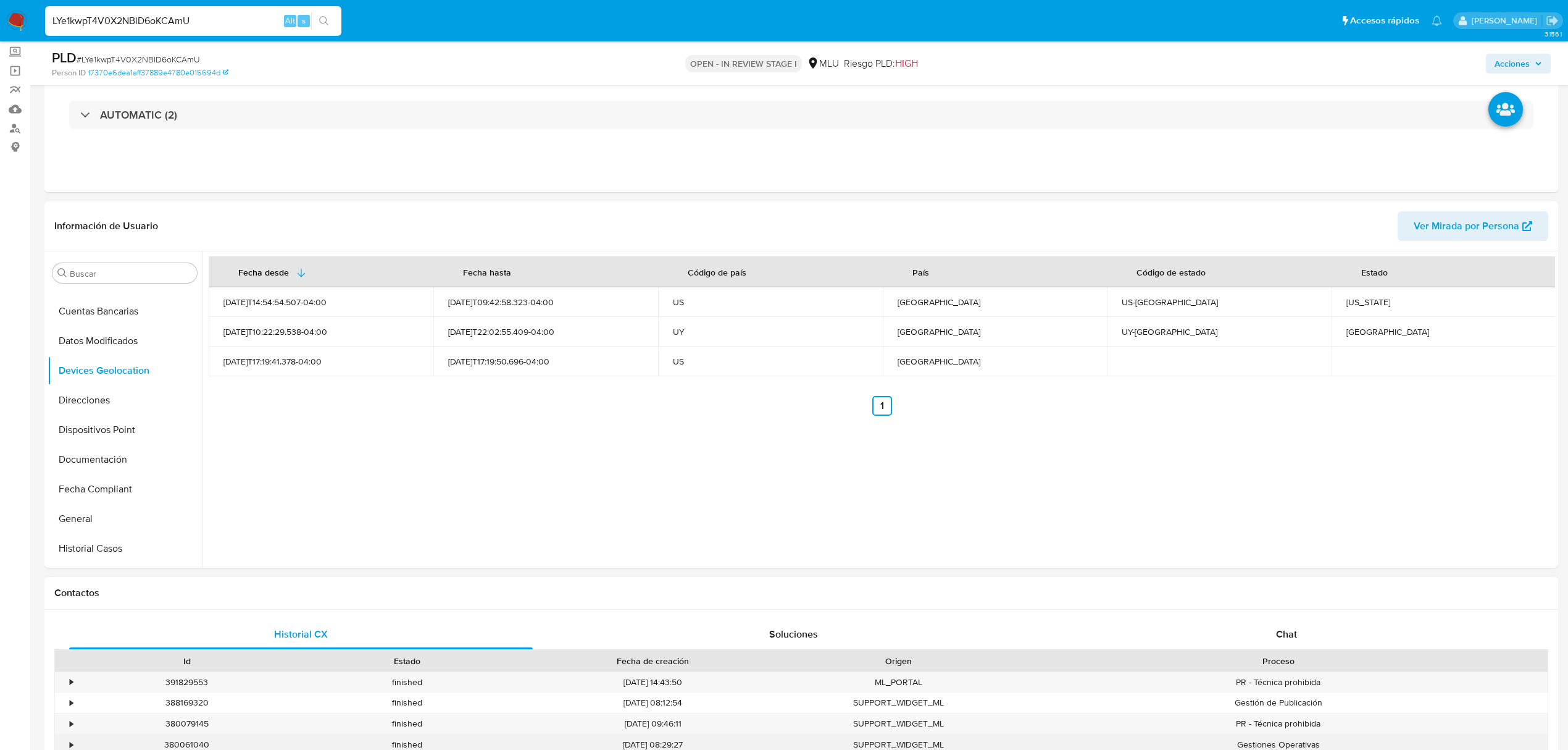
scroll to position [164, 0]
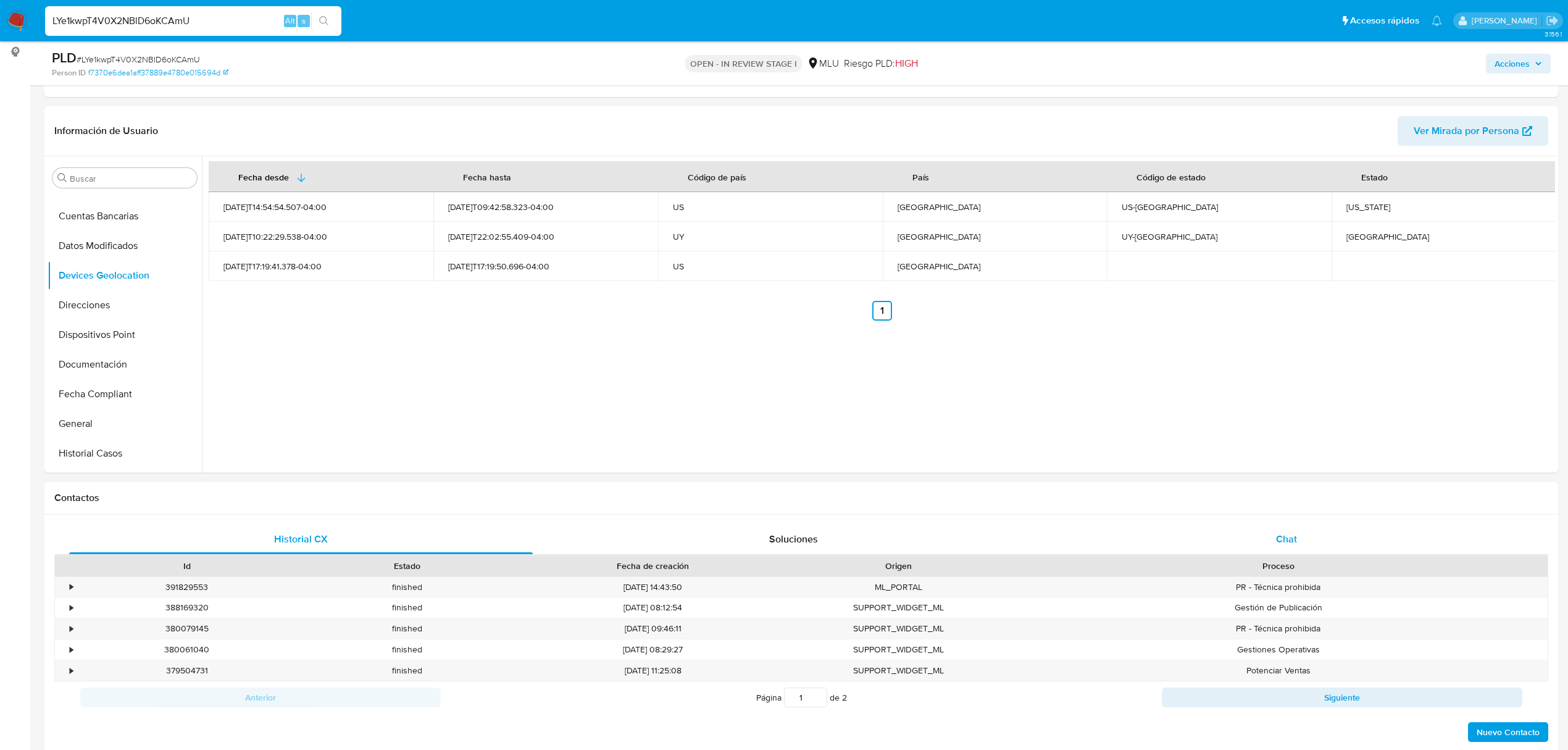
click at [1284, 532] on span "Chat" at bounding box center [1286, 538] width 21 height 14
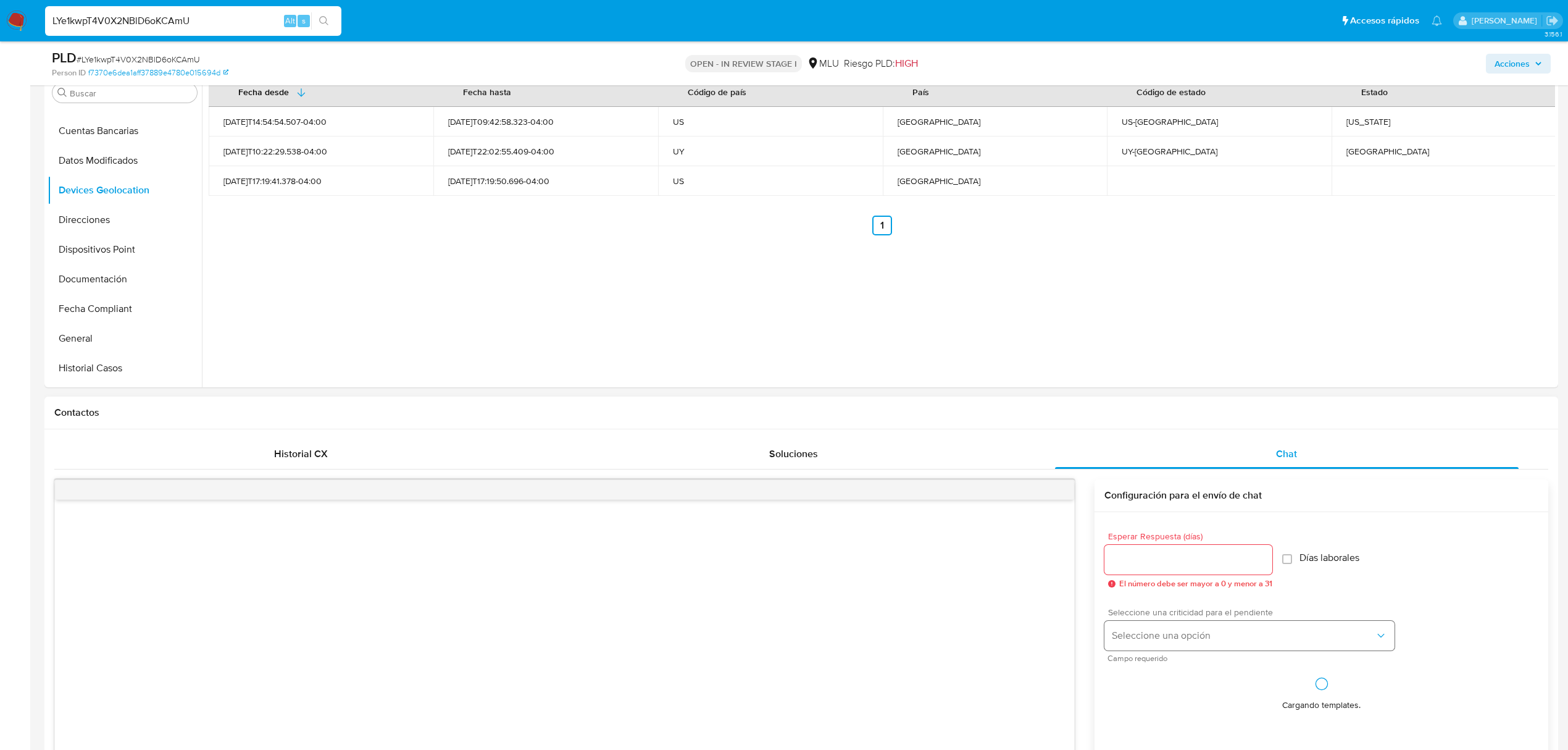
scroll to position [330, 0]
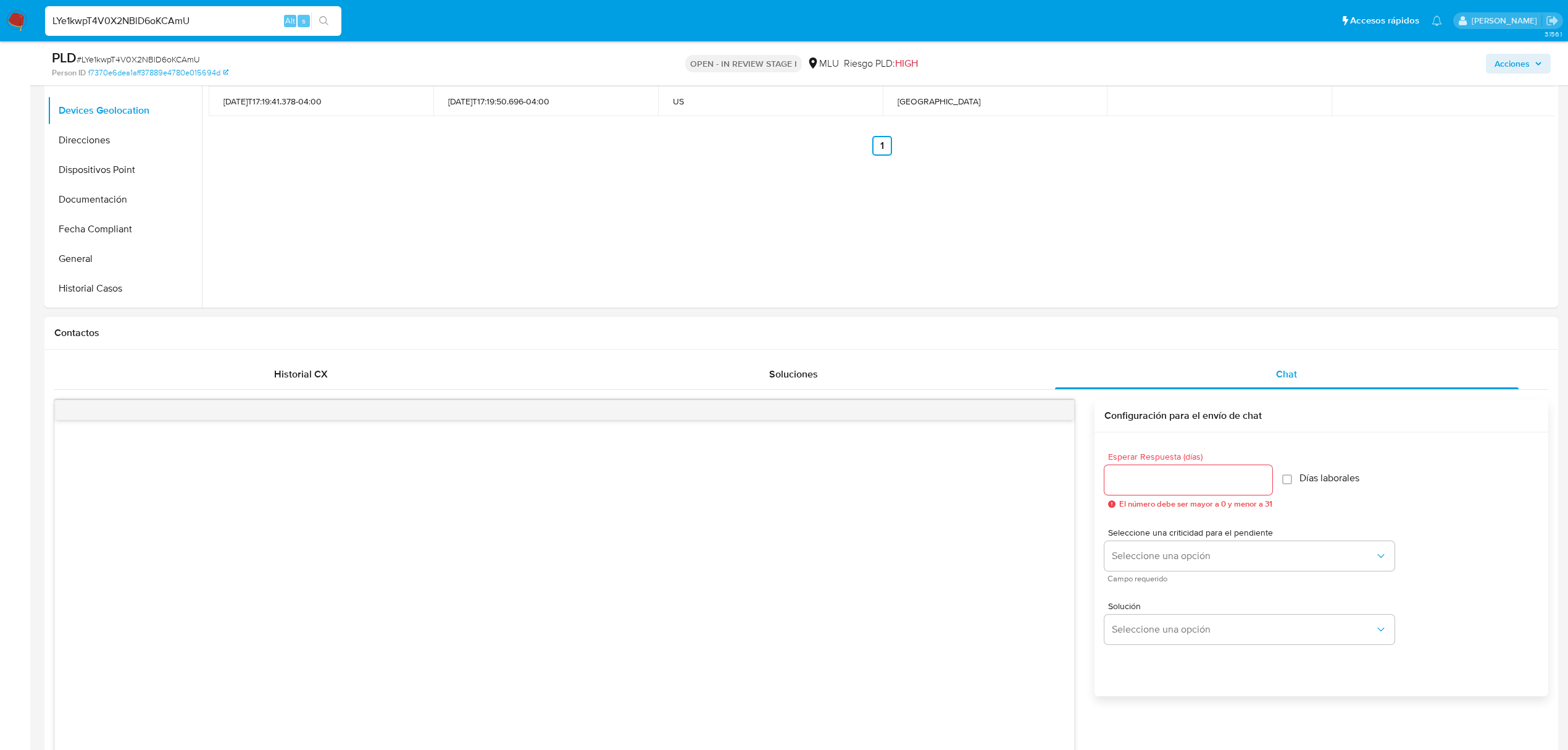
click at [1194, 477] on input "Esperar Respuesta (días)" at bounding box center [1188, 479] width 168 height 16
type input "3"
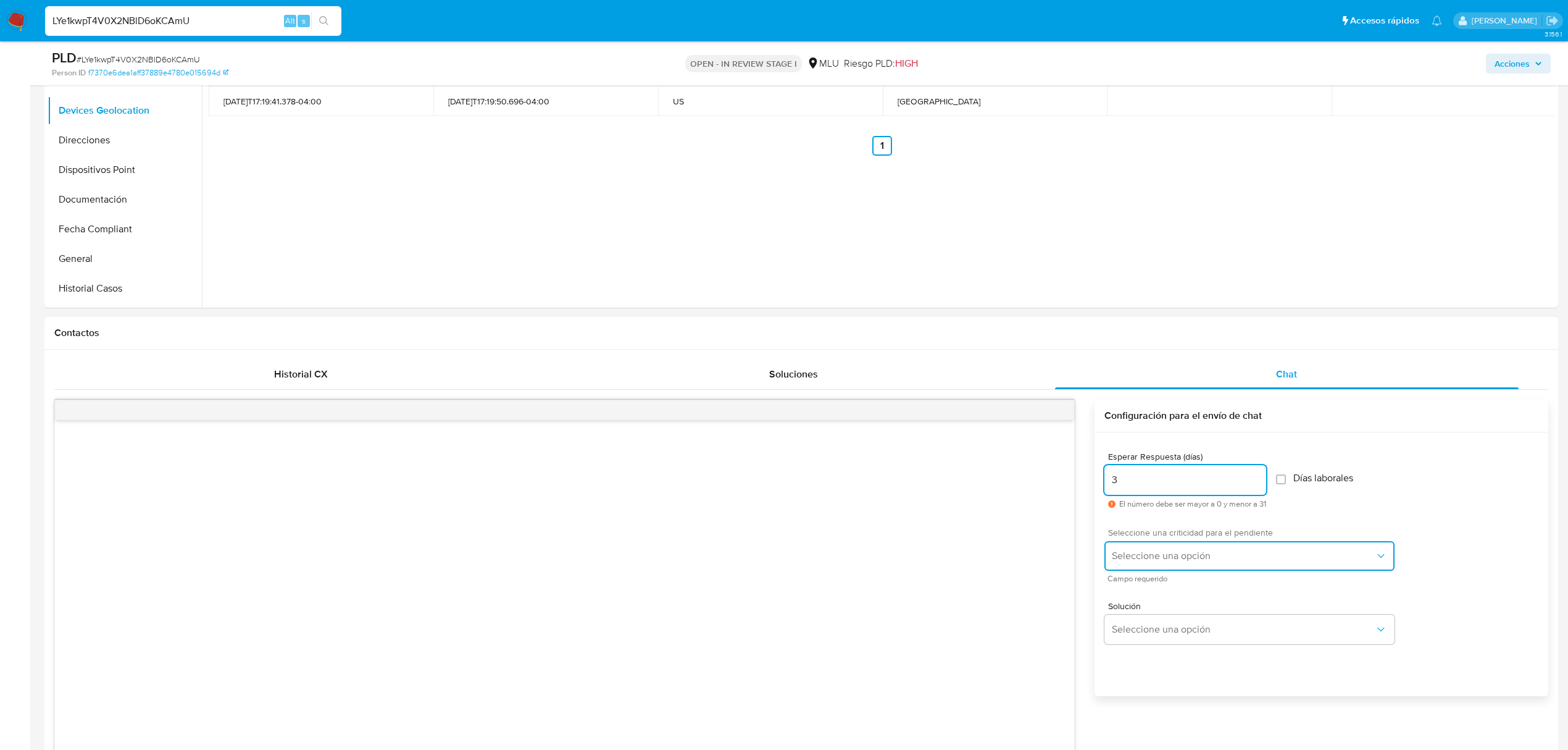
click at [1184, 543] on button "Seleccione una opción" at bounding box center [1250, 555] width 290 height 29
click at [1157, 562] on div "LOW" at bounding box center [1247, 557] width 271 height 25
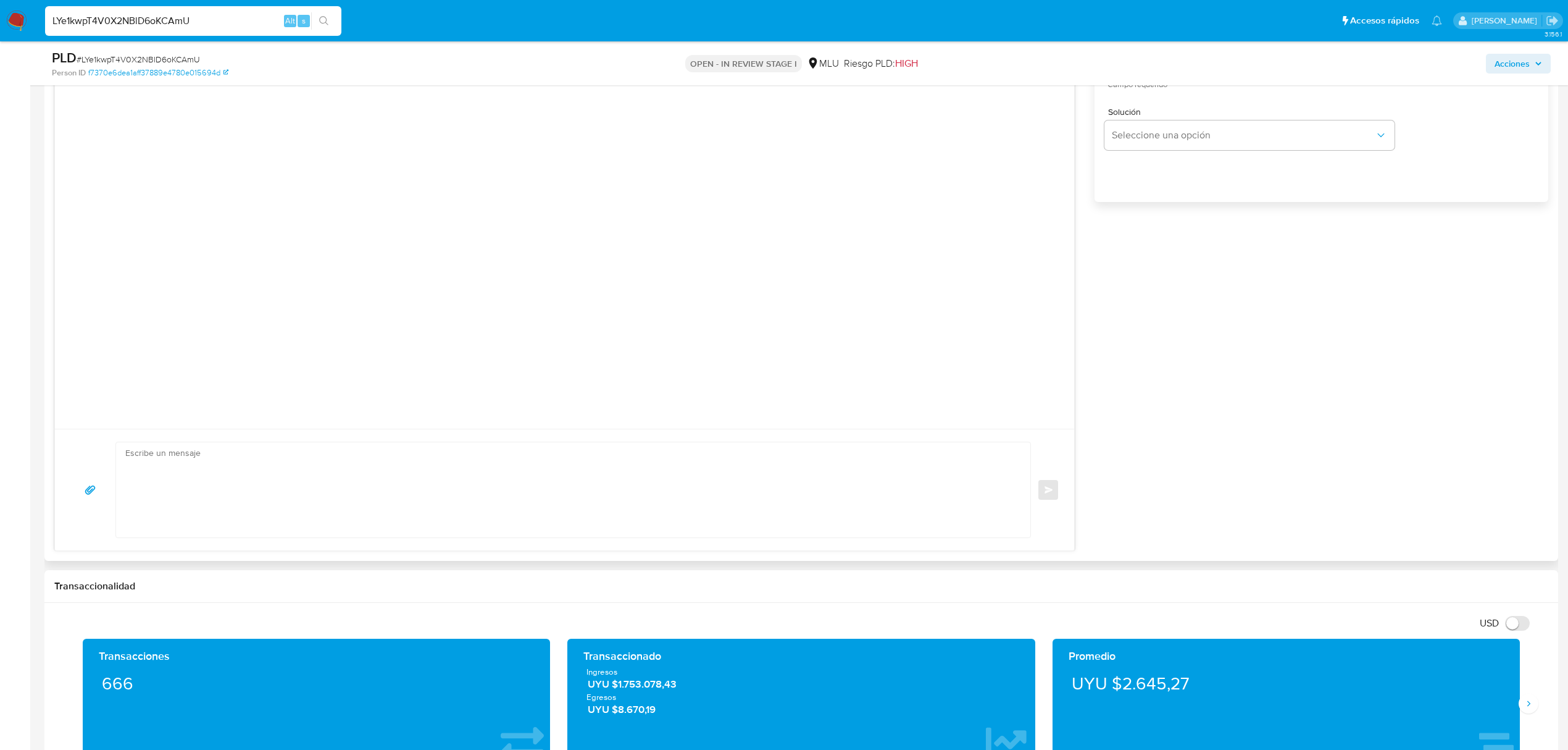
click at [673, 503] on textarea at bounding box center [571, 490] width 890 height 95
paste textarea "Buenos días Diego, Te contactamos ya que necesitamos verificar algunos datos. P…"
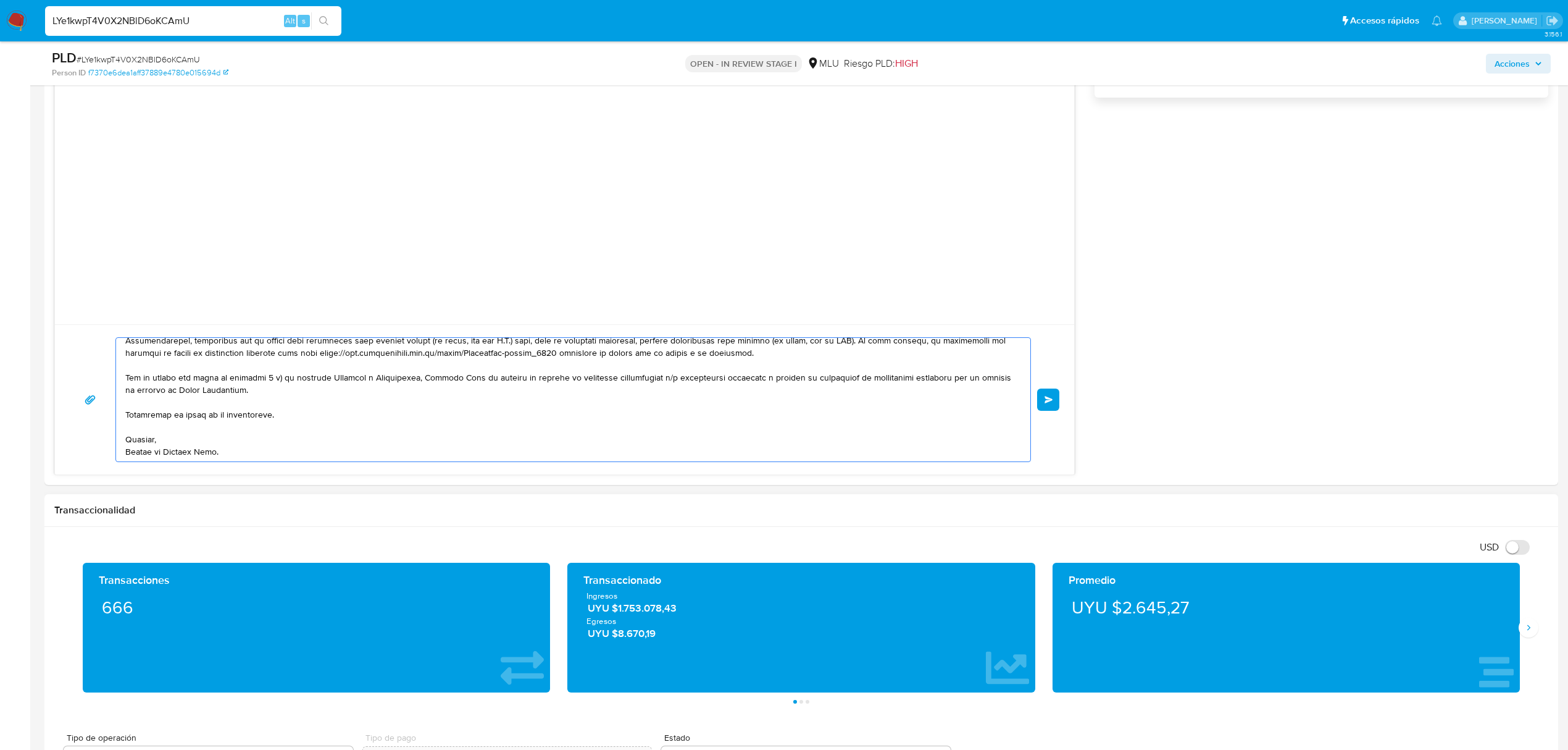
scroll to position [989, 0]
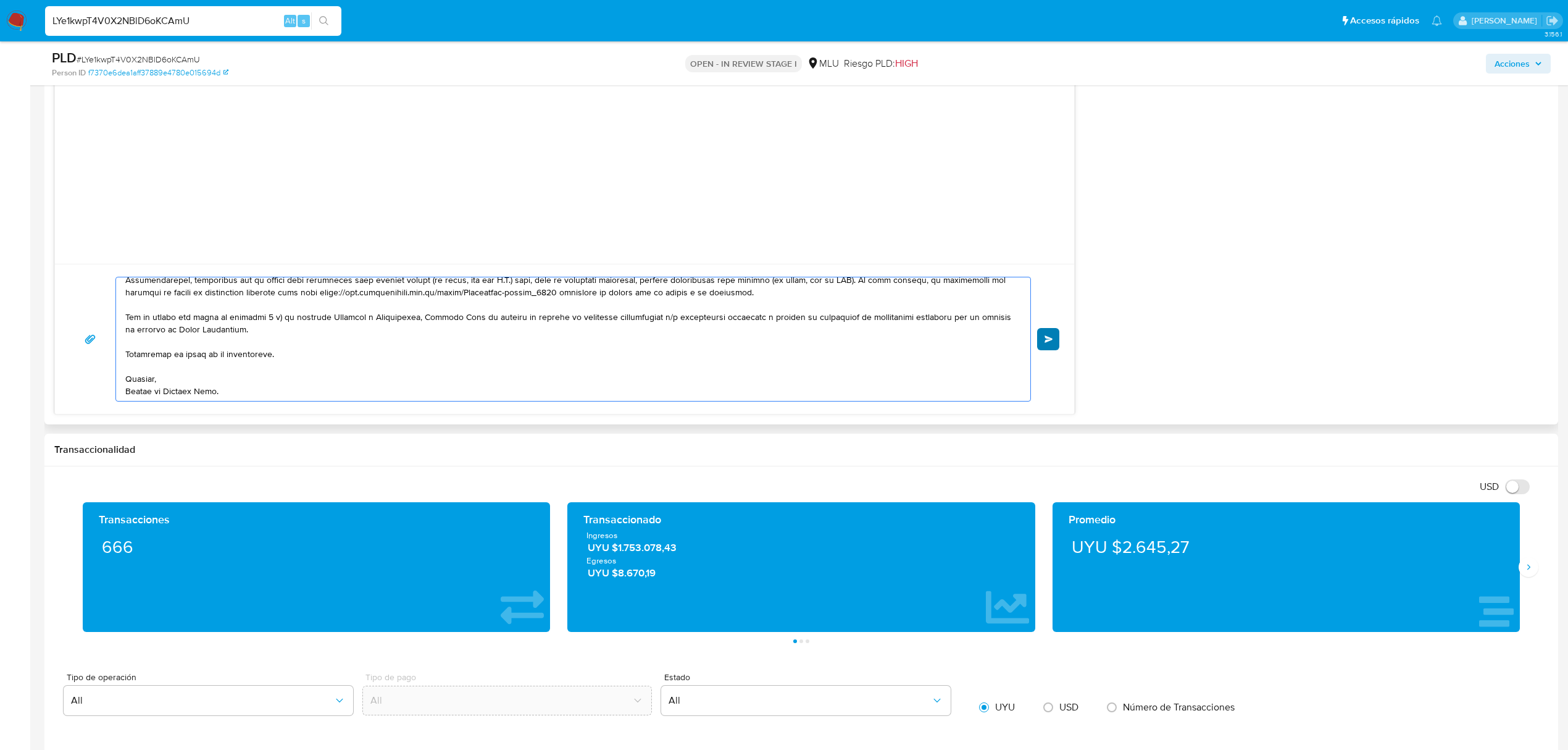
type textarea "Buenos días Diego, Te contactamos ya que necesitamos verificar algunos datos. P…"
click at [1045, 345] on button "Enviar" at bounding box center [1049, 339] width 22 height 22
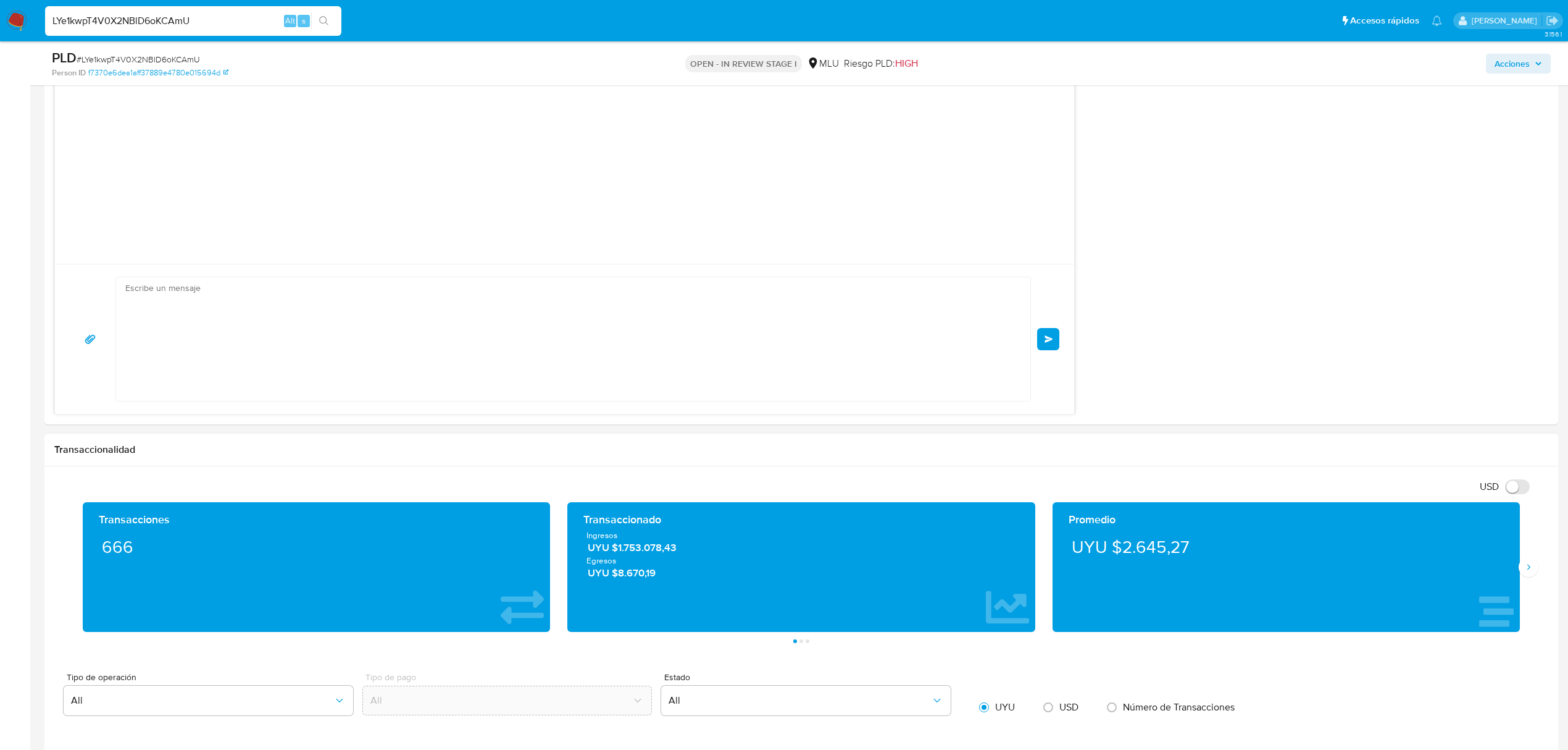
scroll to position [0, 0]
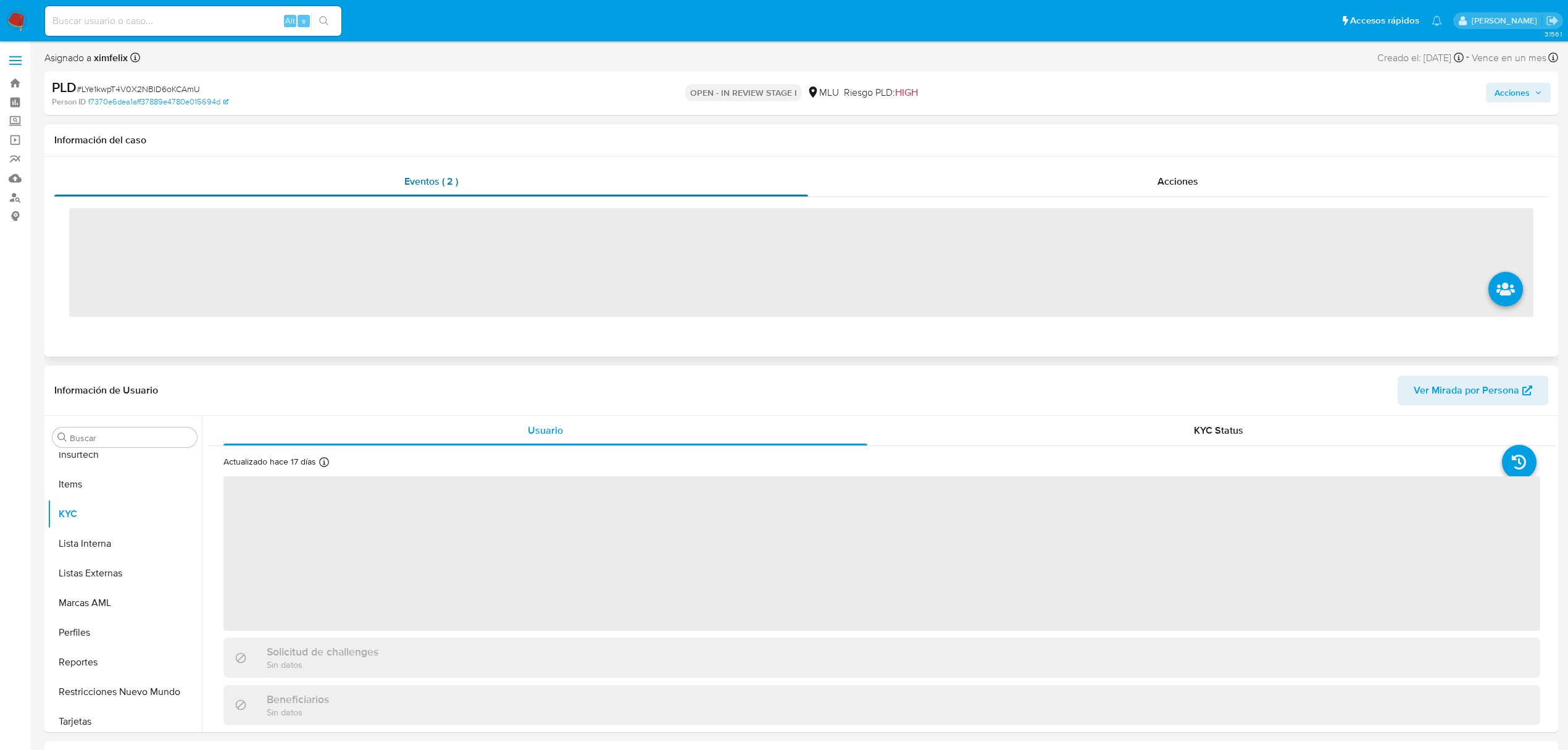
scroll to position [552, 0]
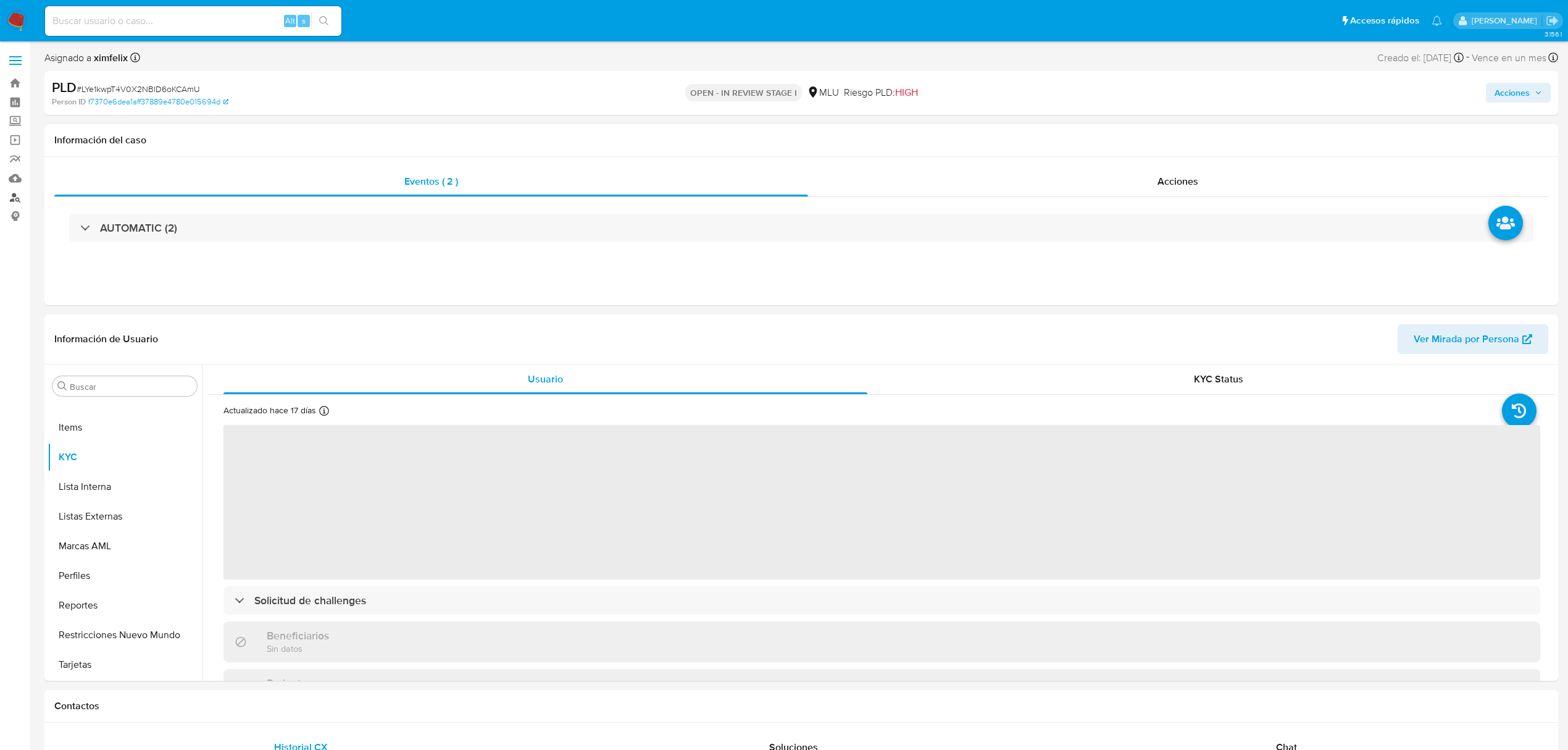
click at [8, 194] on link "Buscador de personas" at bounding box center [73, 197] width 147 height 19
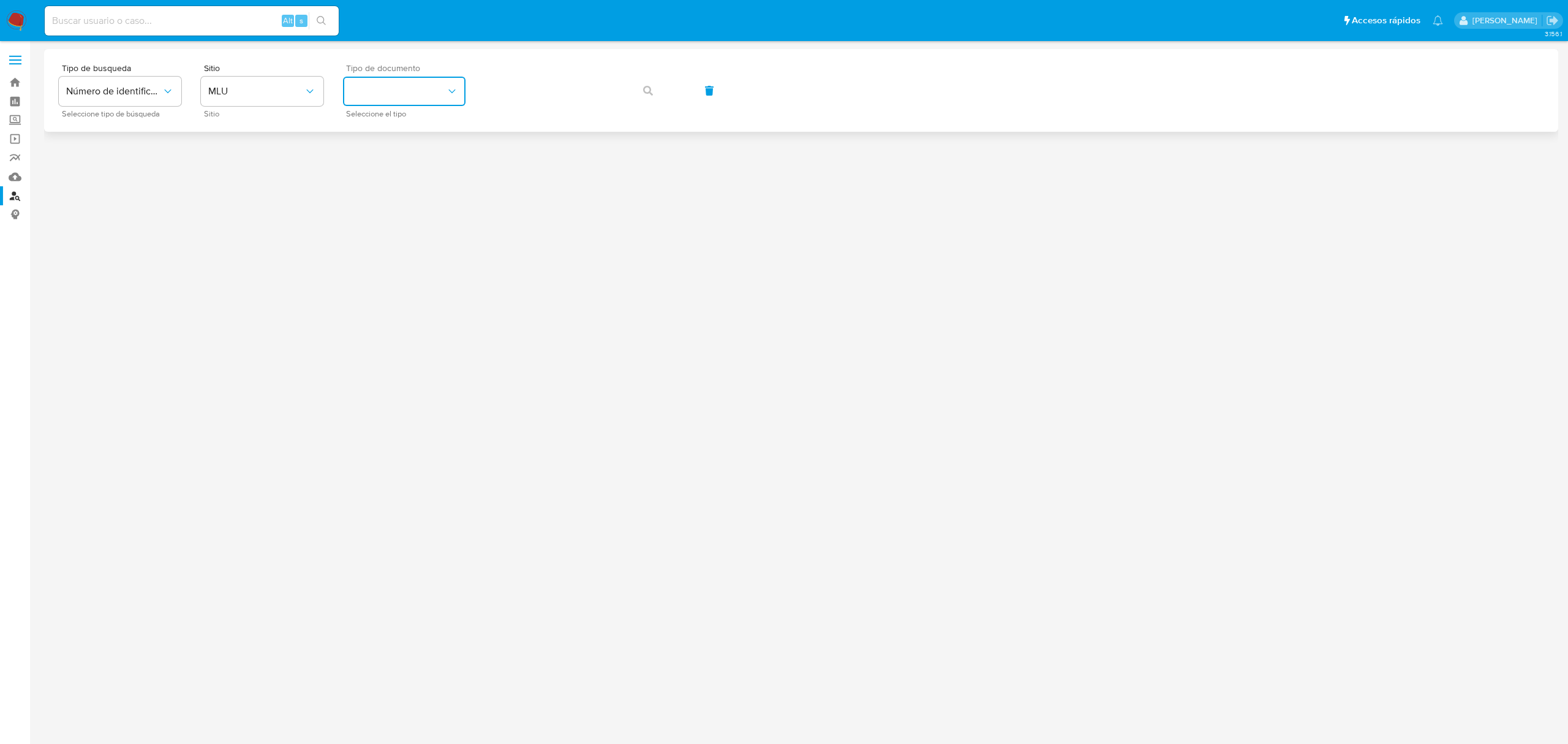
click at [385, 104] on button "identificationType" at bounding box center [404, 91] width 123 height 29
click at [385, 166] on div "RUT RUT" at bounding box center [400, 172] width 100 height 42
click at [408, 103] on button "RUT" at bounding box center [404, 91] width 123 height 29
click at [411, 123] on div "CI CI" at bounding box center [400, 130] width 100 height 42
click at [642, 88] on button "button" at bounding box center [648, 90] width 42 height 29
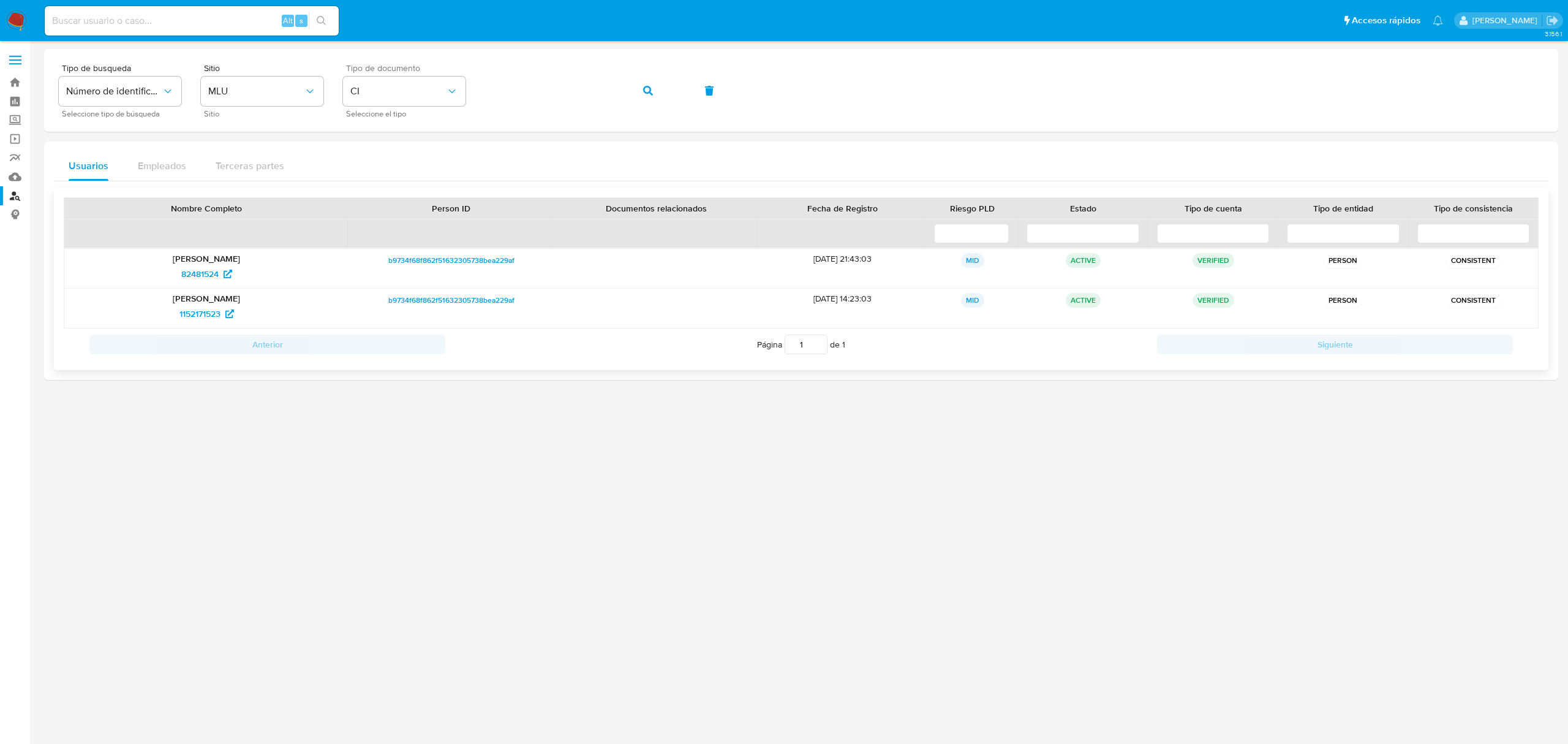
drag, startPoint x: 272, startPoint y: 259, endPoint x: 145, endPoint y: 263, distance: 127.1
click at [145, 263] on p "[PERSON_NAME] [PERSON_NAME]" at bounding box center [206, 259] width 267 height 11
click at [199, 280] on span "82481524" at bounding box center [199, 274] width 37 height 20
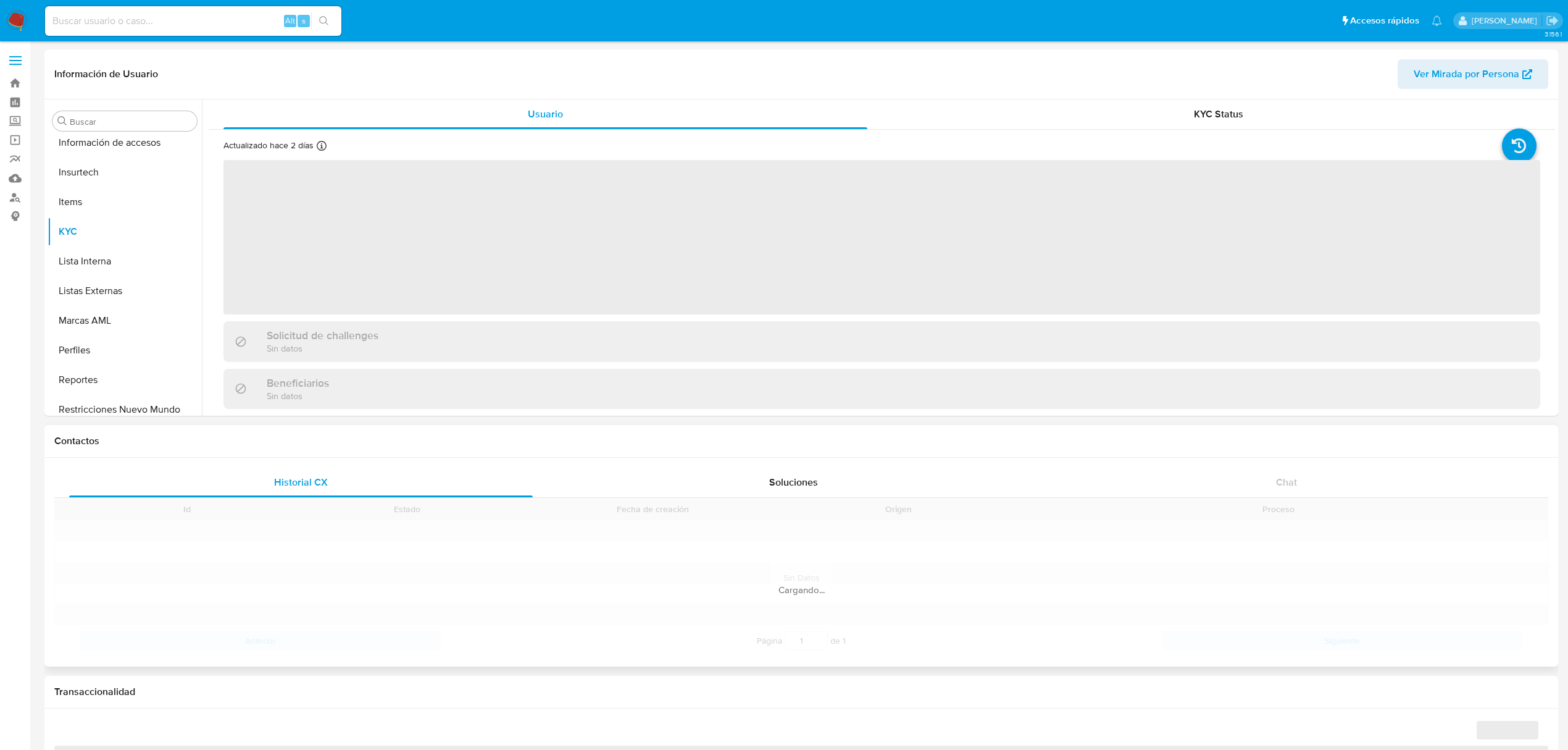
scroll to position [551, 0]
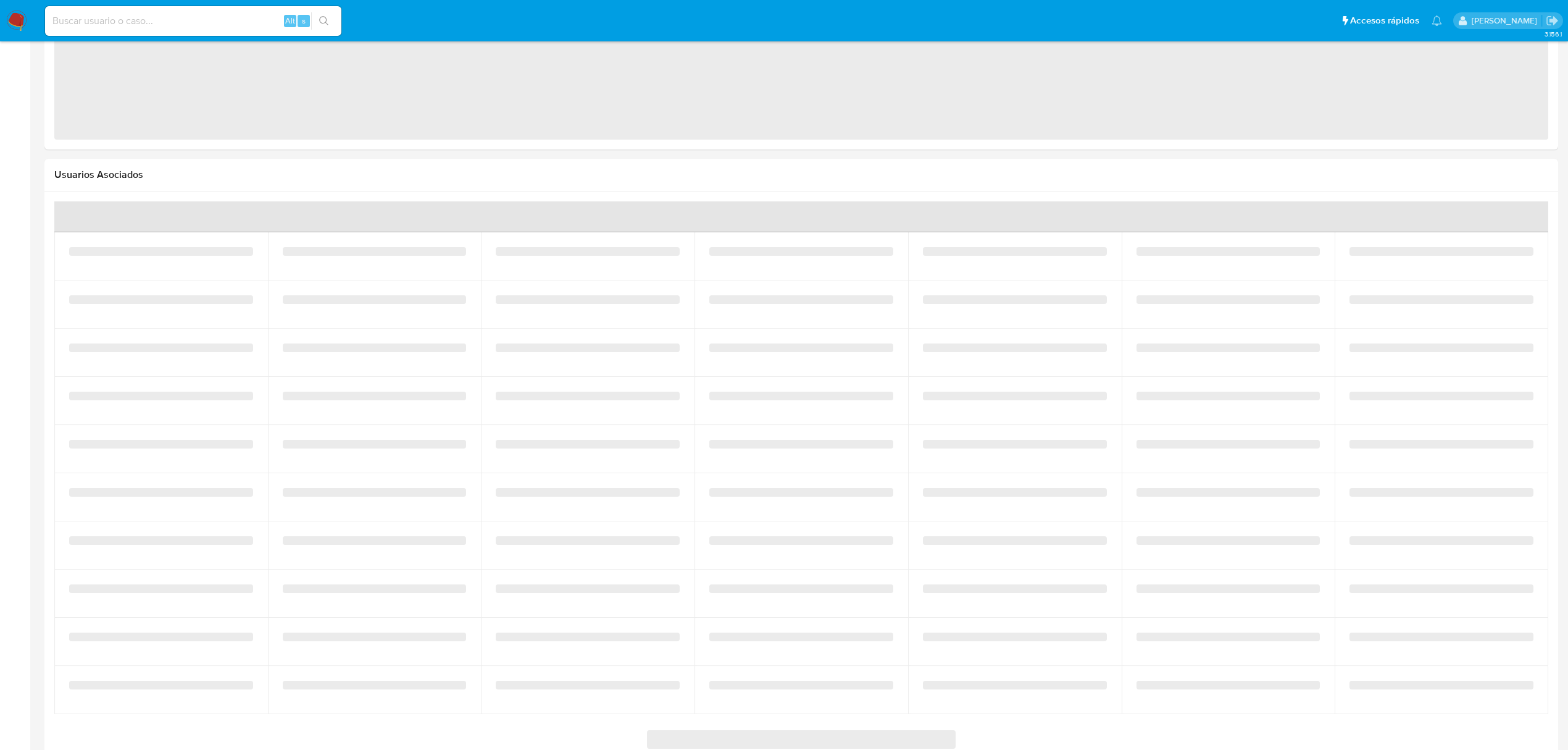
select select "10"
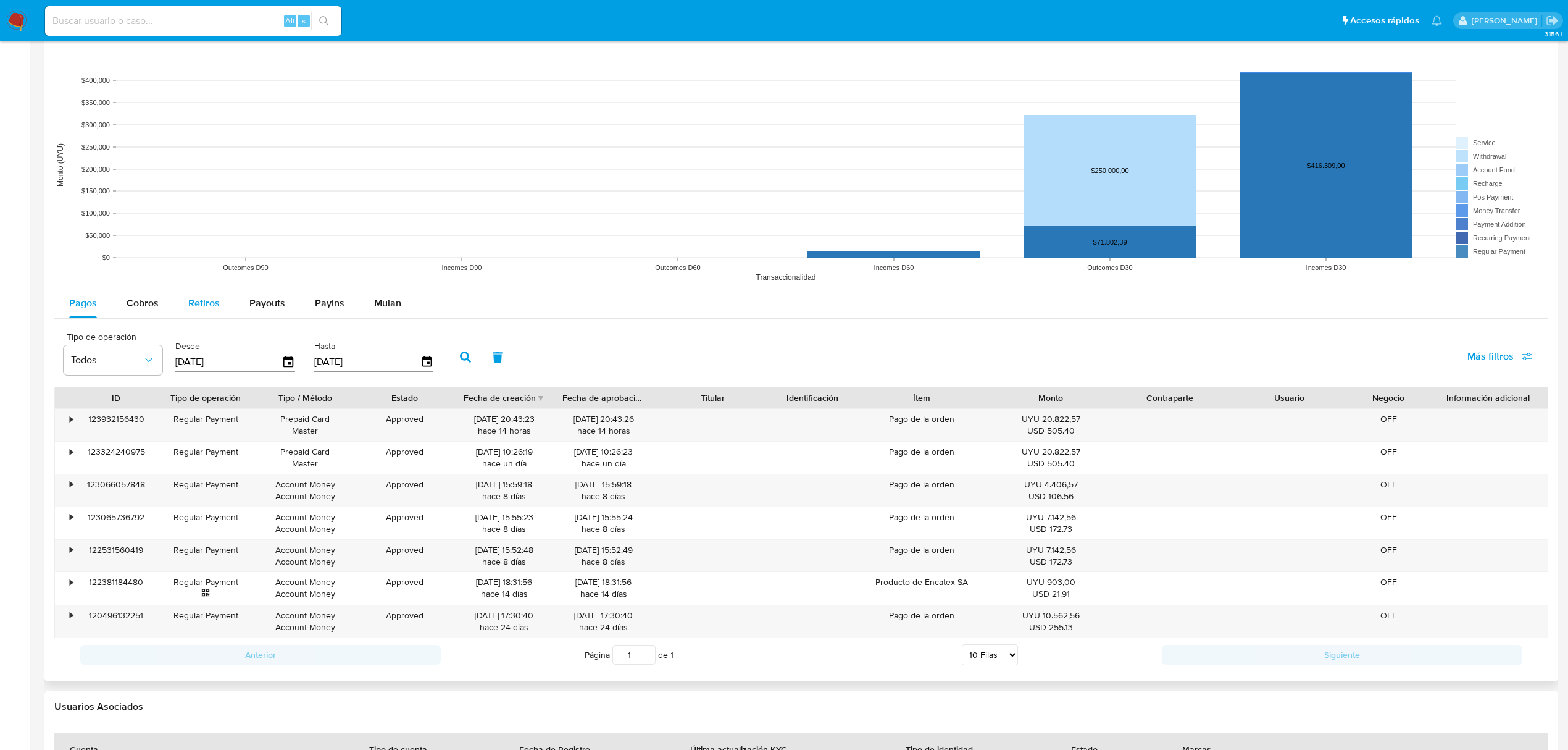
scroll to position [836, 0]
click at [149, 305] on span "Cobros" at bounding box center [142, 304] width 32 height 14
select select "10"
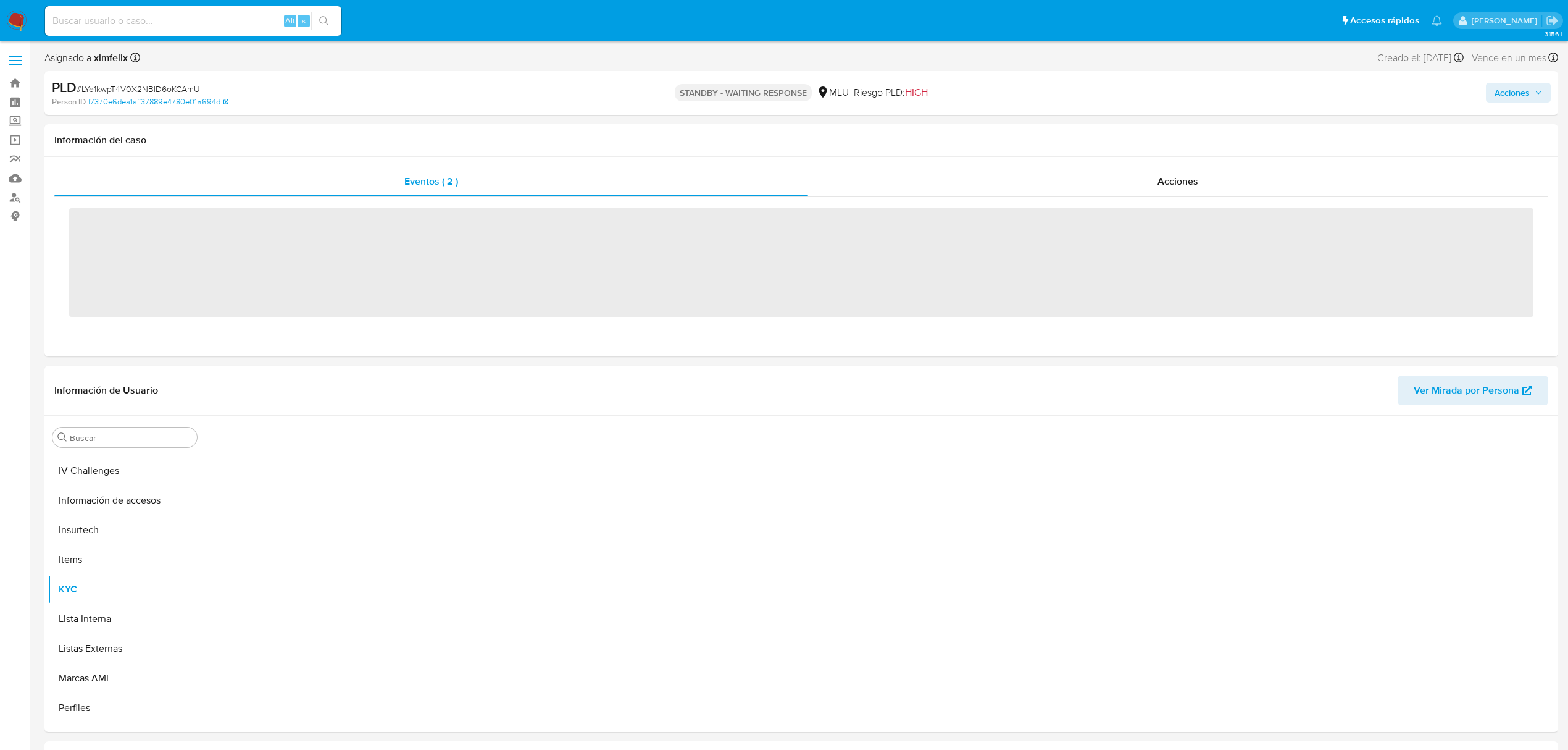
scroll to position [552, 0]
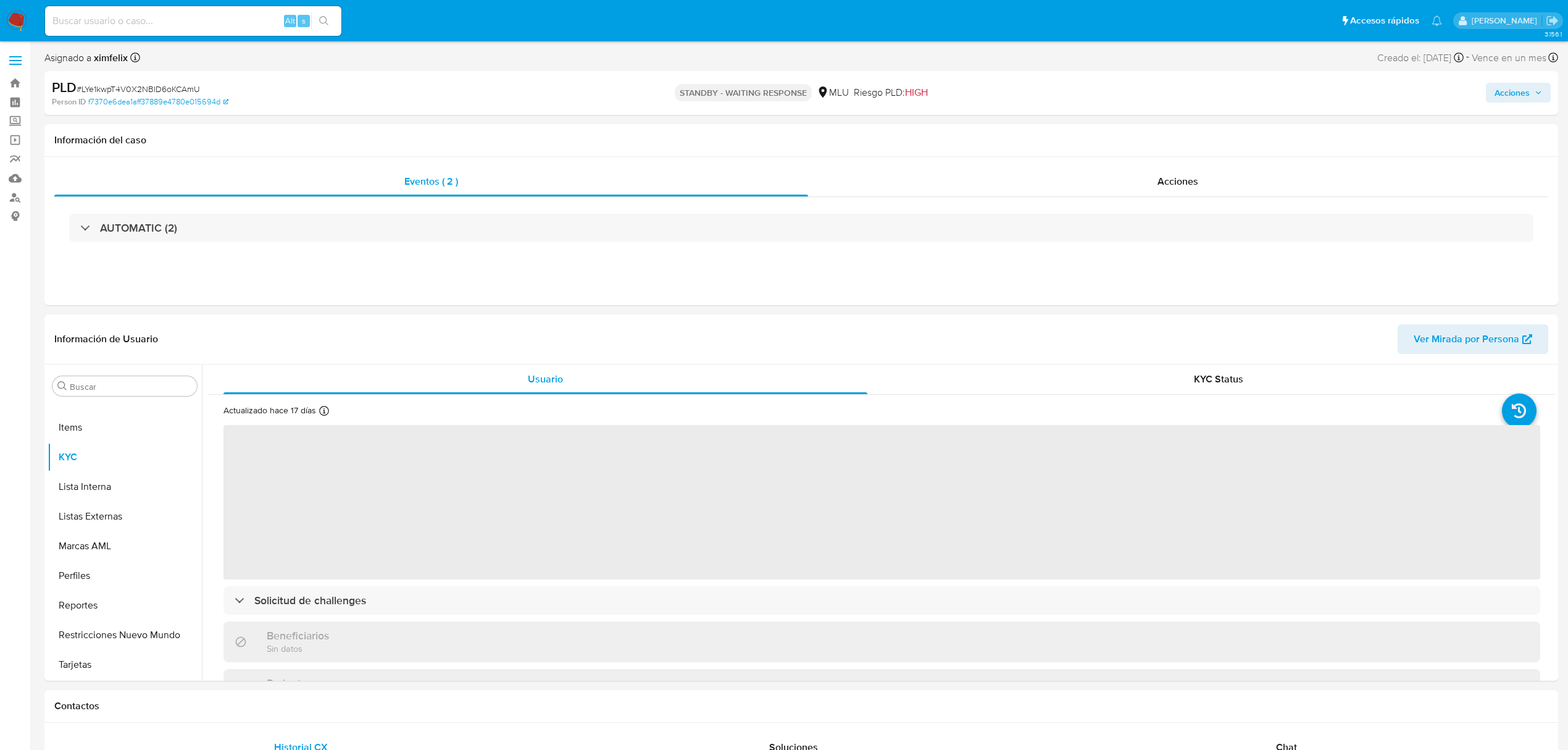
select select "10"
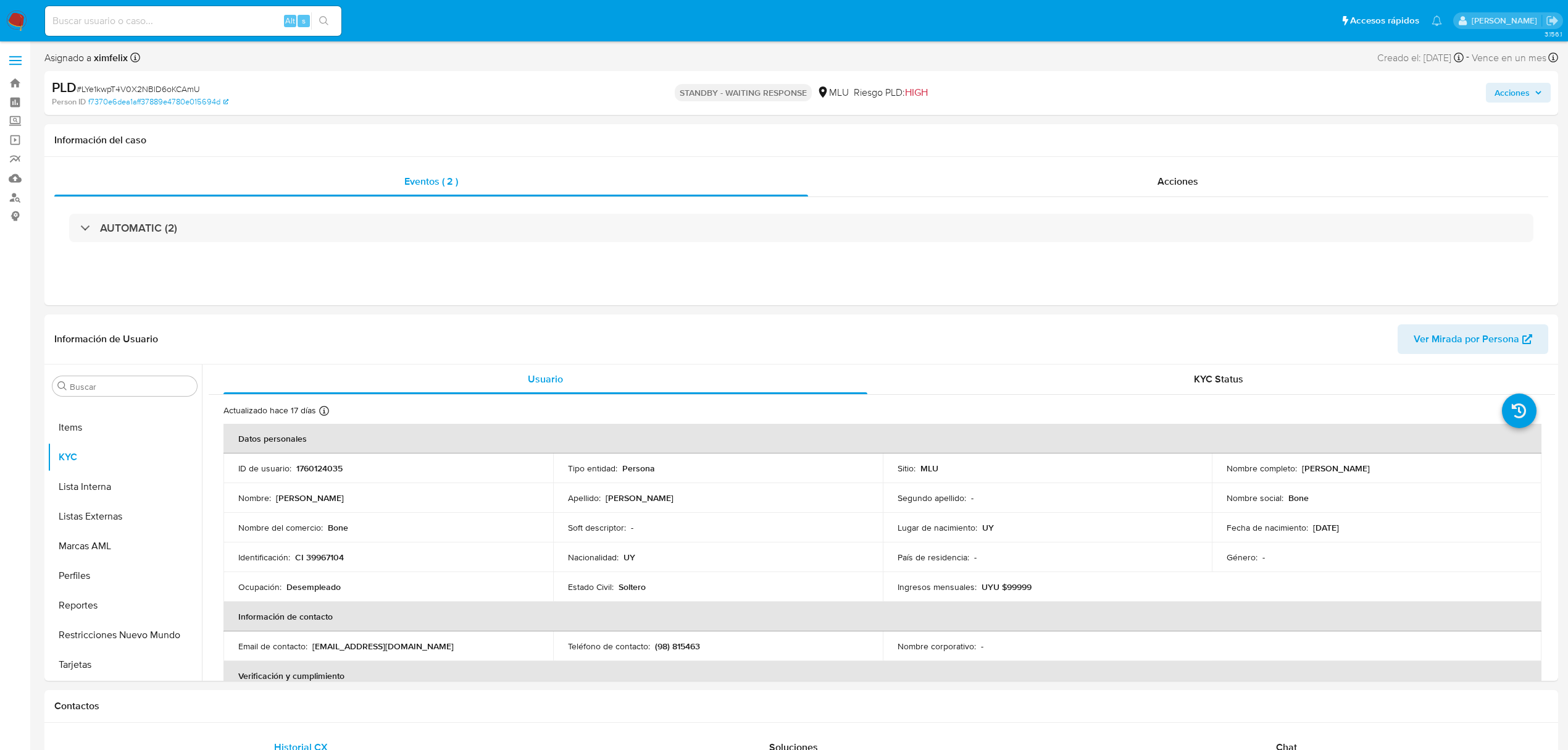
click at [174, 28] on input at bounding box center [193, 20] width 296 height 16
paste input "e9srf9ZrX0uAgJHdyxbd3yJB"
type input "e9srf9ZrX0uAgJHdyxbd3yJB"
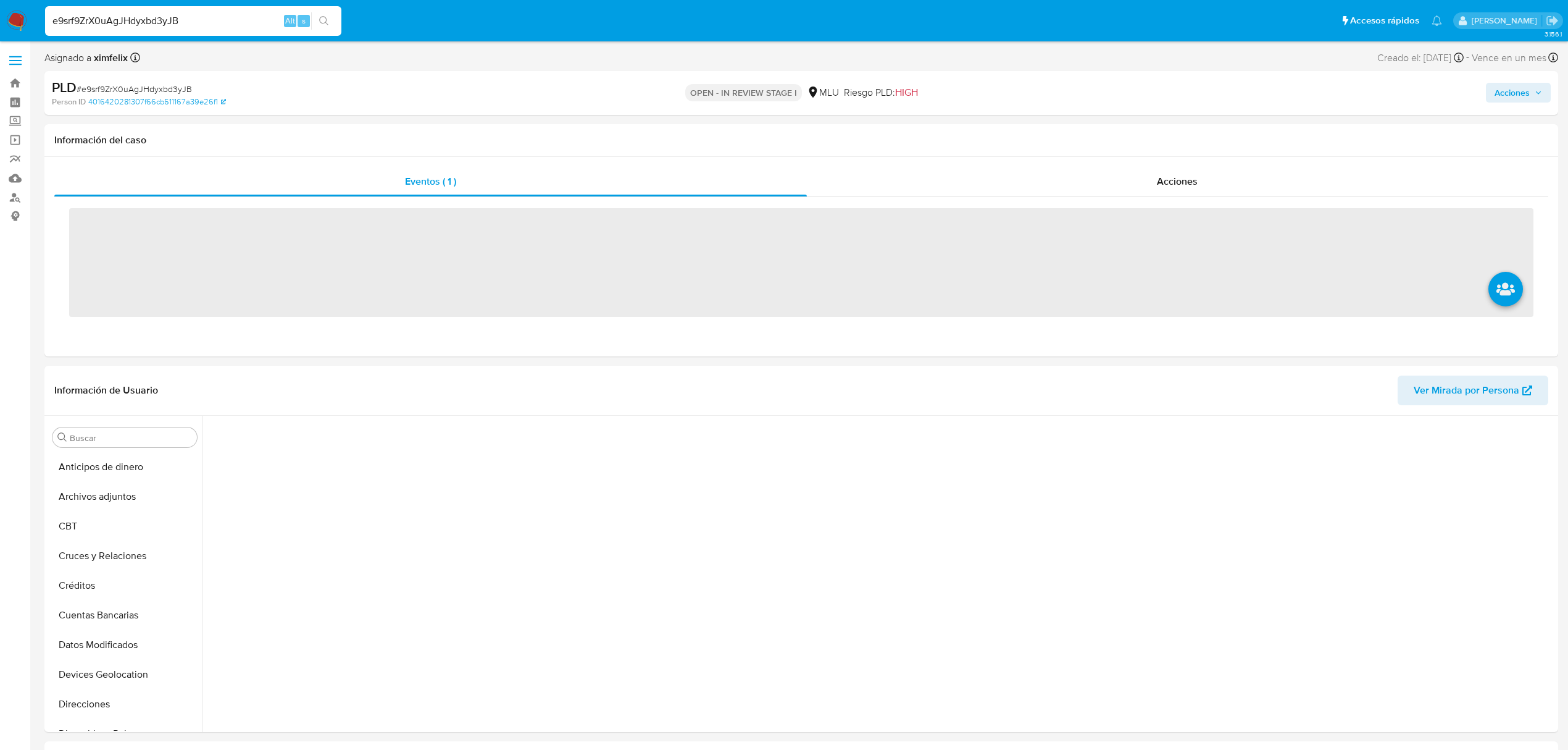
scroll to position [42, 0]
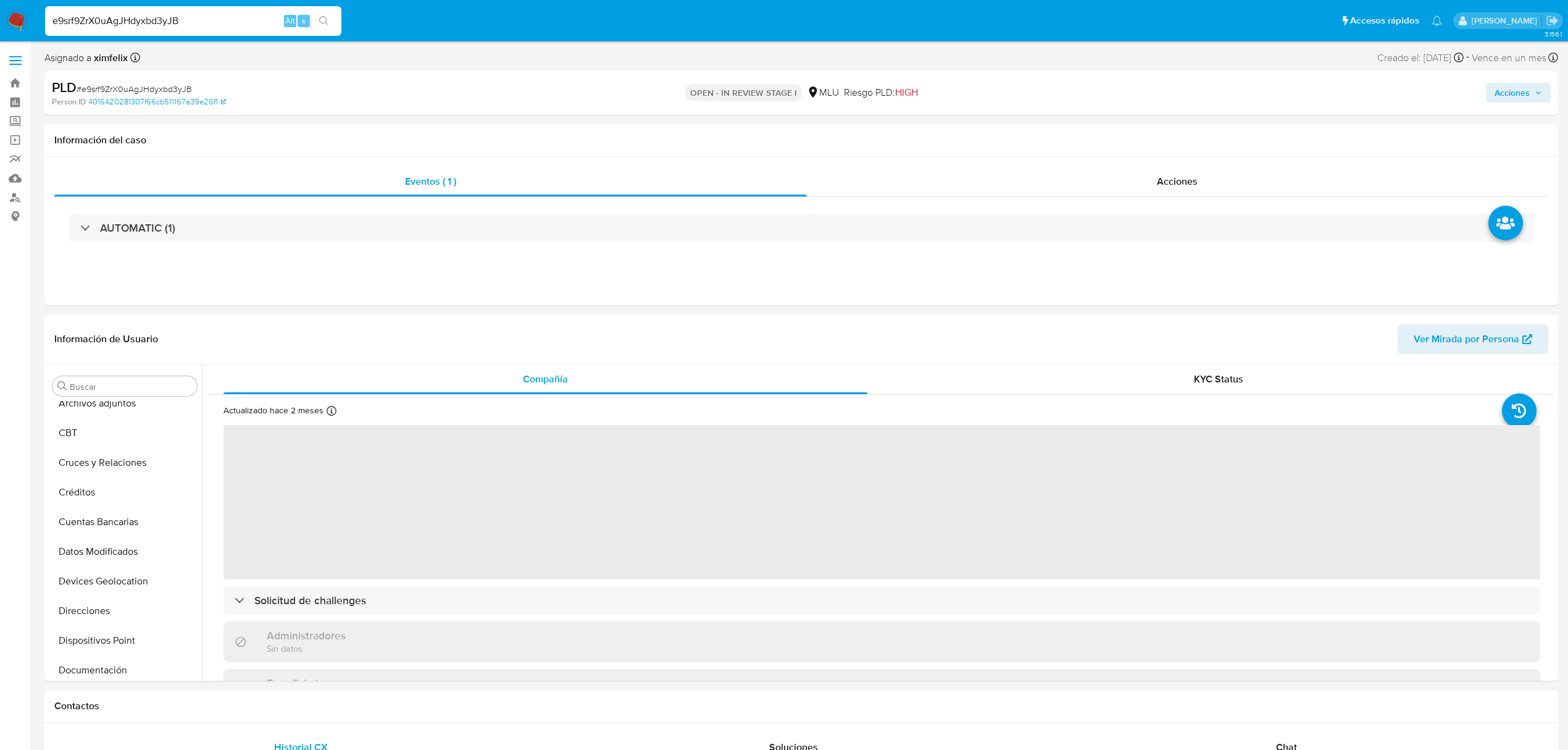
select select "10"
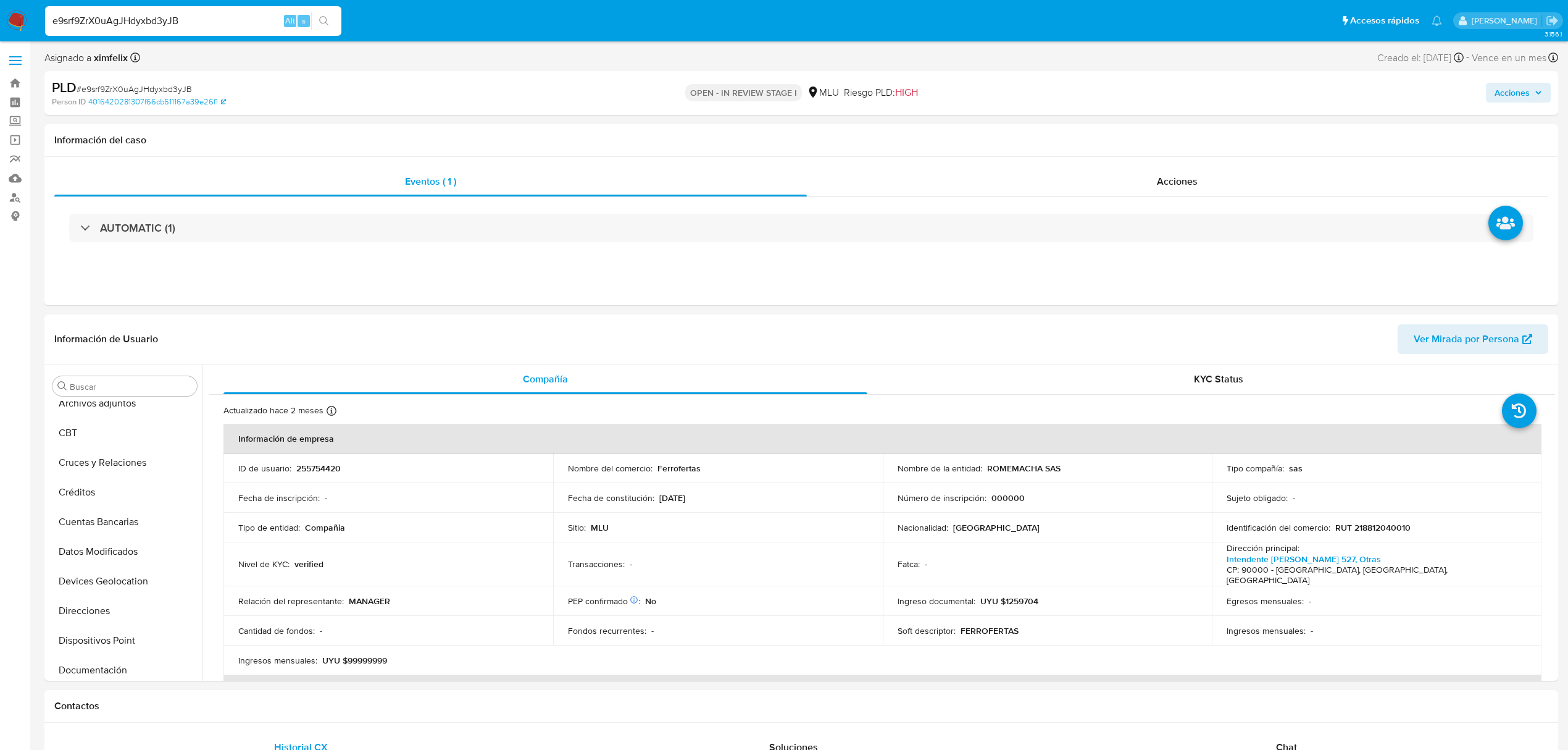
scroll to position [552, 0]
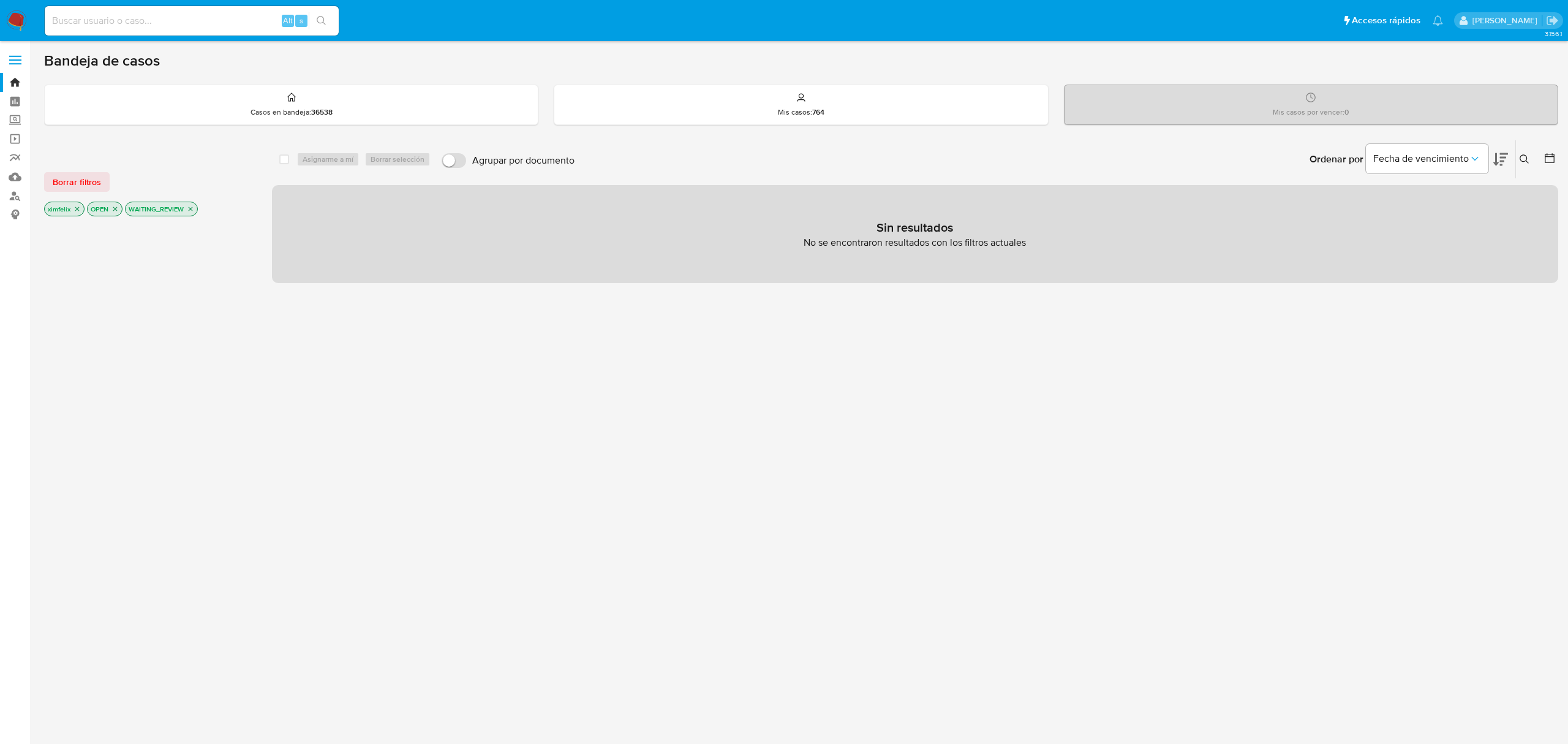
click at [194, 209] on icon "close-filter" at bounding box center [190, 209] width 7 height 7
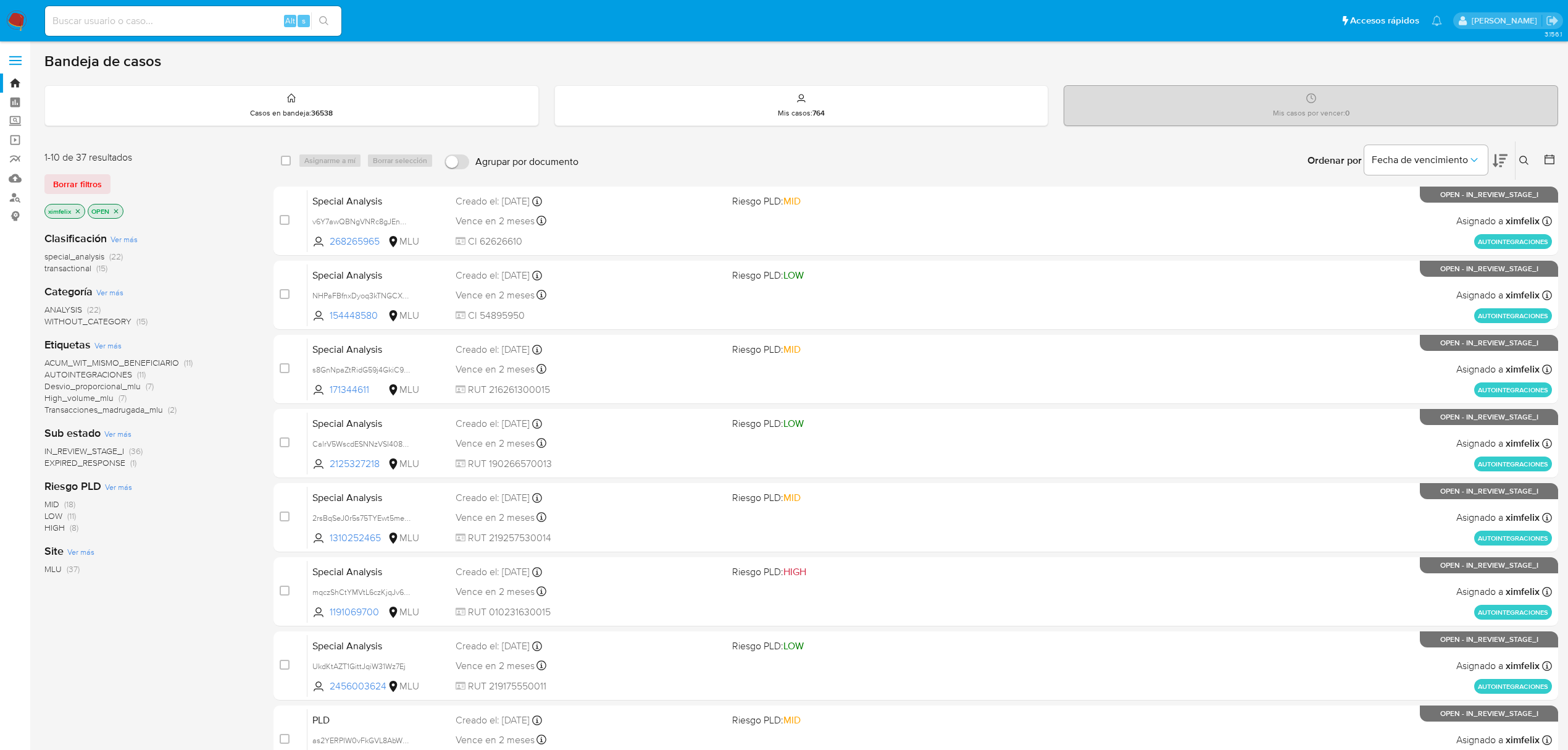
click at [124, 467] on span "EXPIRED_RESPONSE" at bounding box center [84, 462] width 81 height 12
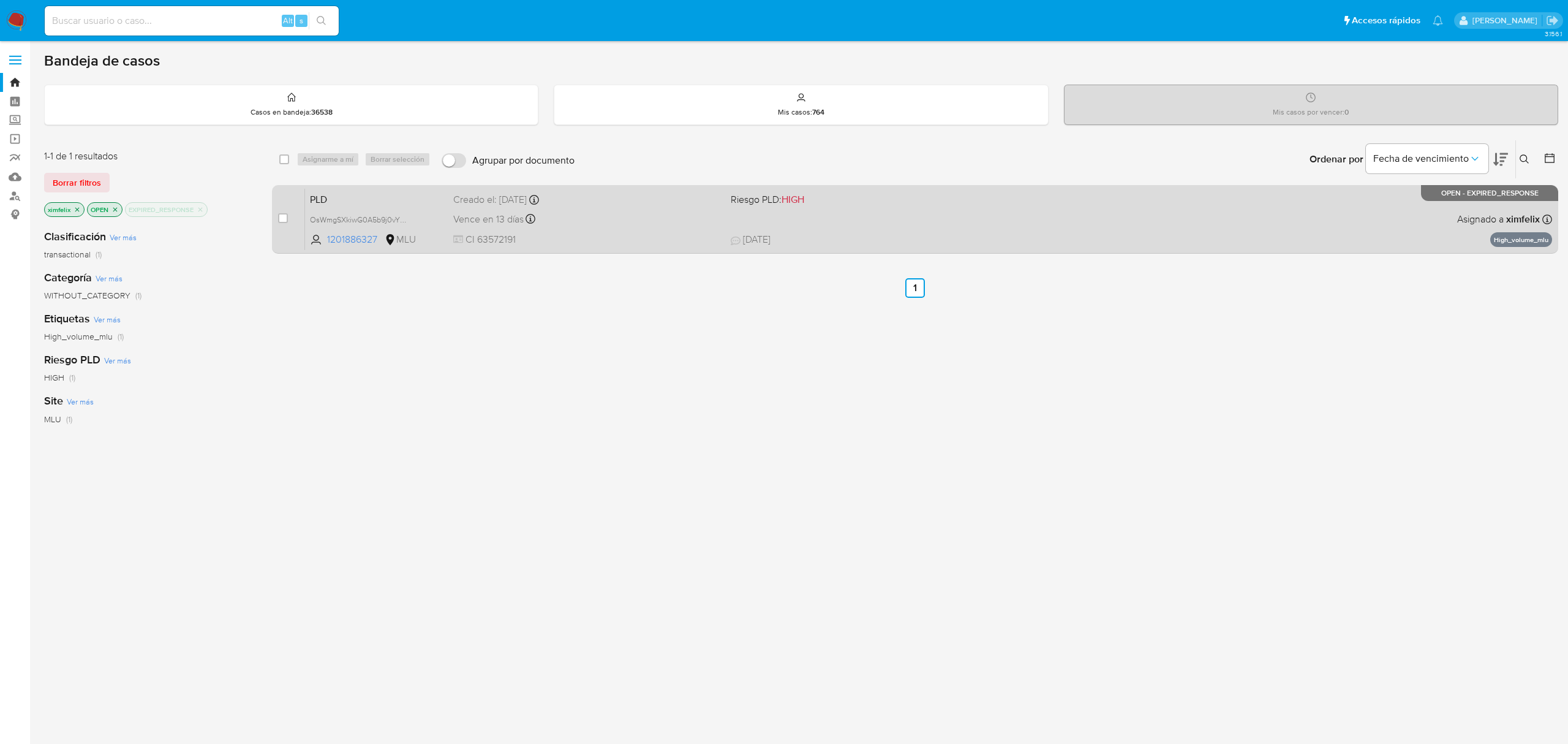
click at [593, 231] on div "PLD OsWmgSXkiwG0A5b9j0vYDIyz 1201886327 MLU Riesgo PLD: HIGH Creado el: 12/06/2…" at bounding box center [928, 219] width 1247 height 62
drag, startPoint x: 284, startPoint y: 221, endPoint x: 295, endPoint y: 205, distance: 19.4
click at [285, 221] on input "checkbox" at bounding box center [283, 218] width 10 height 10
checkbox input "true"
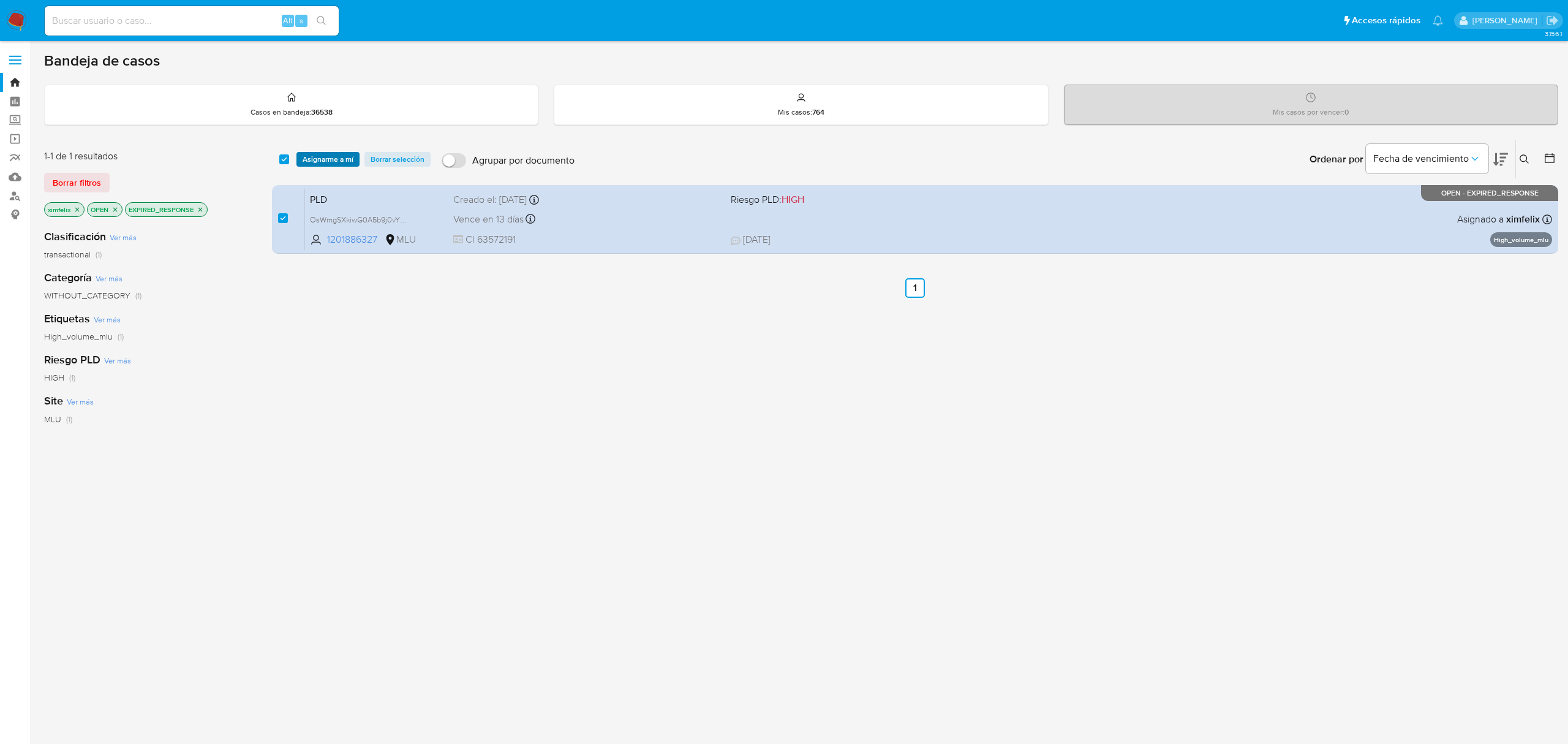
drag, startPoint x: 322, startPoint y: 148, endPoint x: 323, endPoint y: 155, distance: 7.1
click at [324, 152] on div "select-all-cases-checkbox Asignarme a mí Borrar selección Agrupar por documento…" at bounding box center [915, 159] width 1286 height 38
click at [323, 157] on span "Asignarme a mí" at bounding box center [328, 158] width 51 height 12
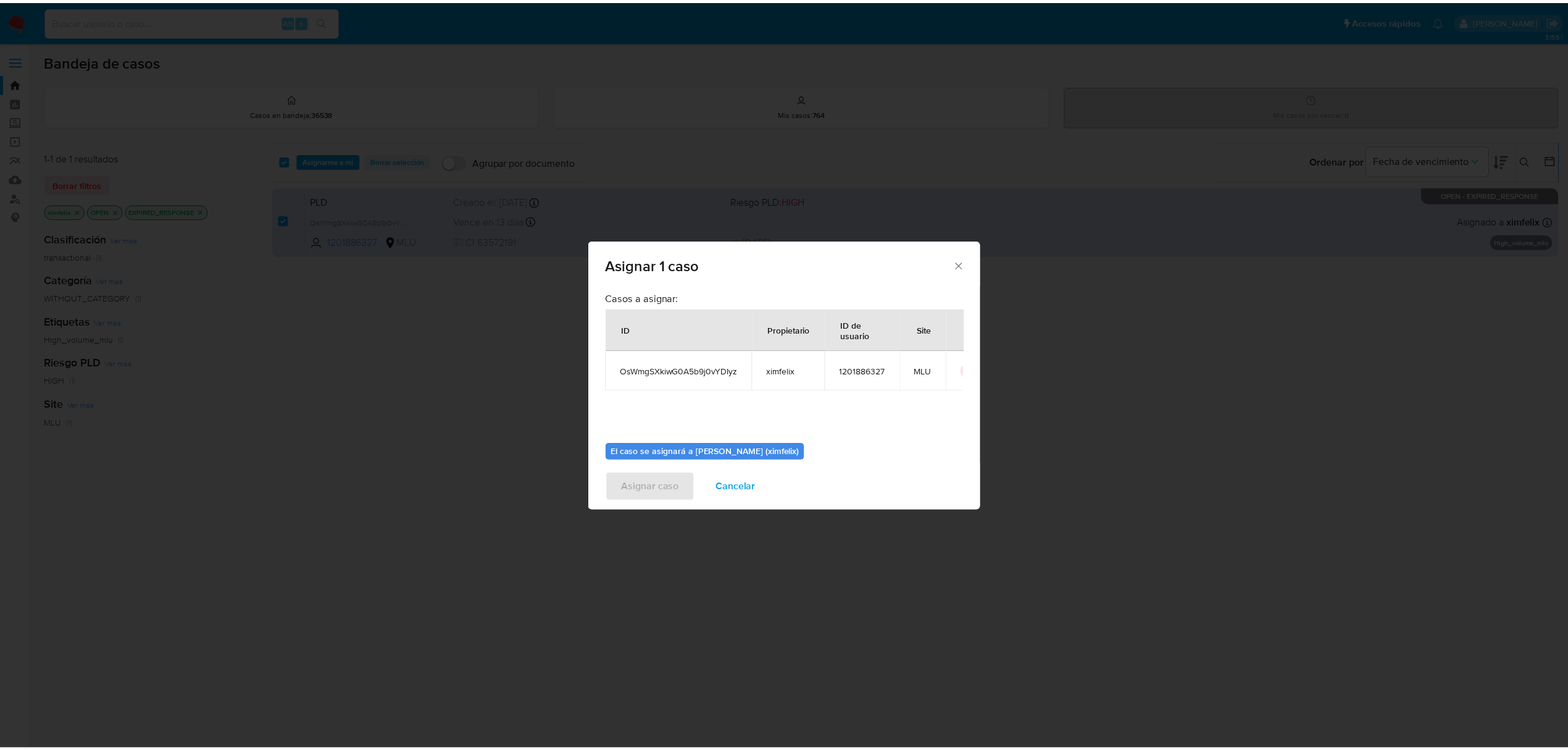
scroll to position [63, 0]
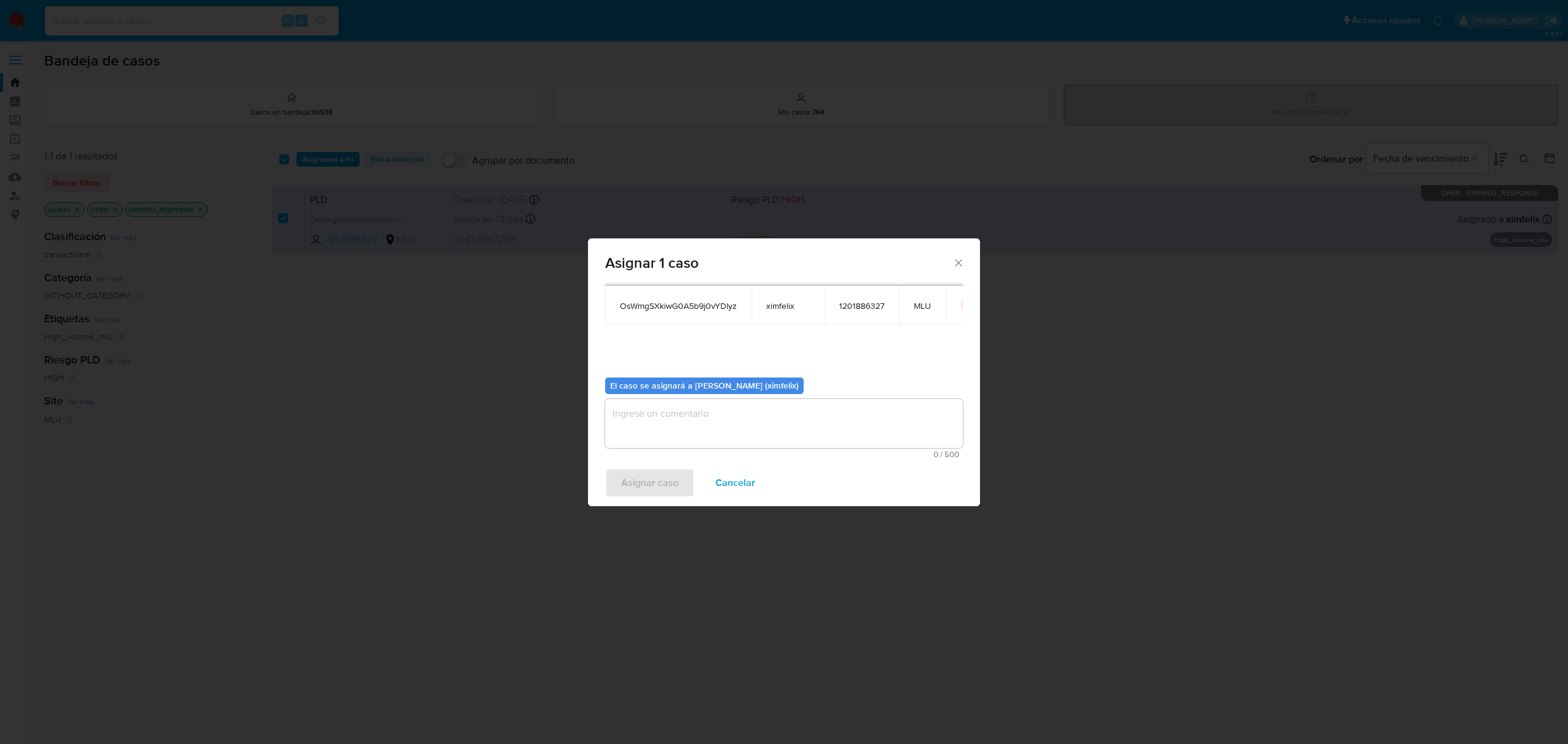
click at [667, 428] on textarea "assign-modal" at bounding box center [784, 423] width 358 height 49
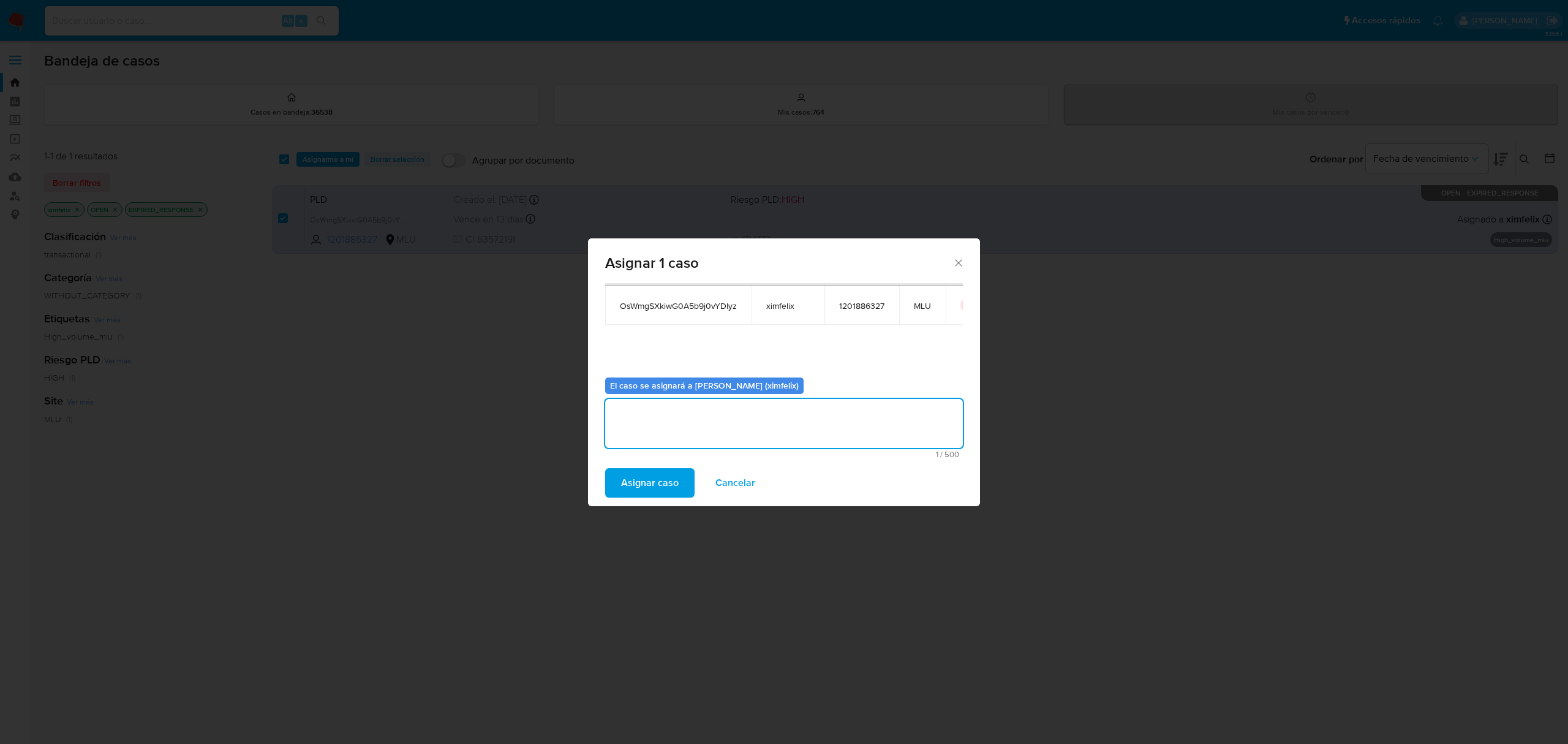
click at [660, 481] on span "Asignar caso" at bounding box center [649, 483] width 57 height 27
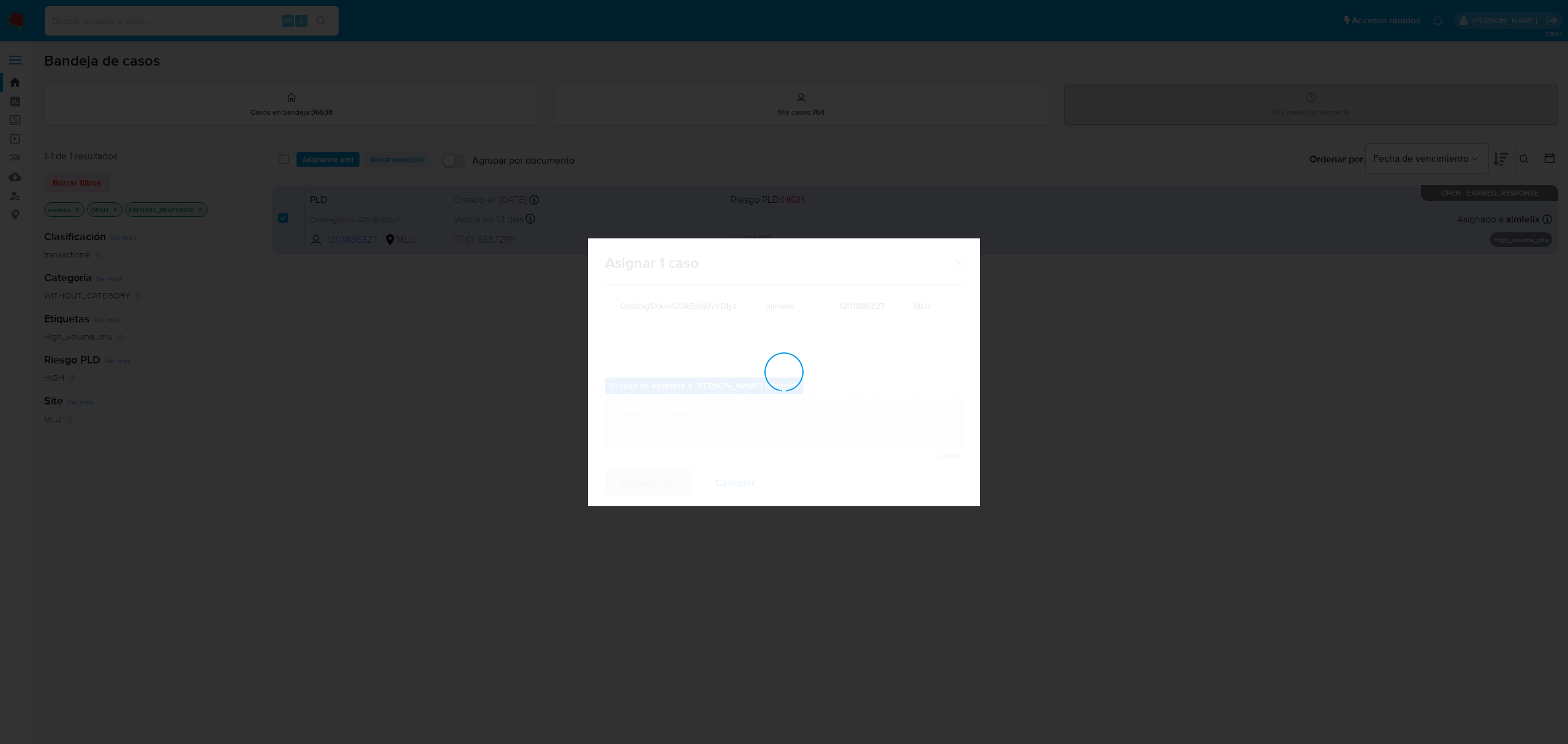
checkbox input "false"
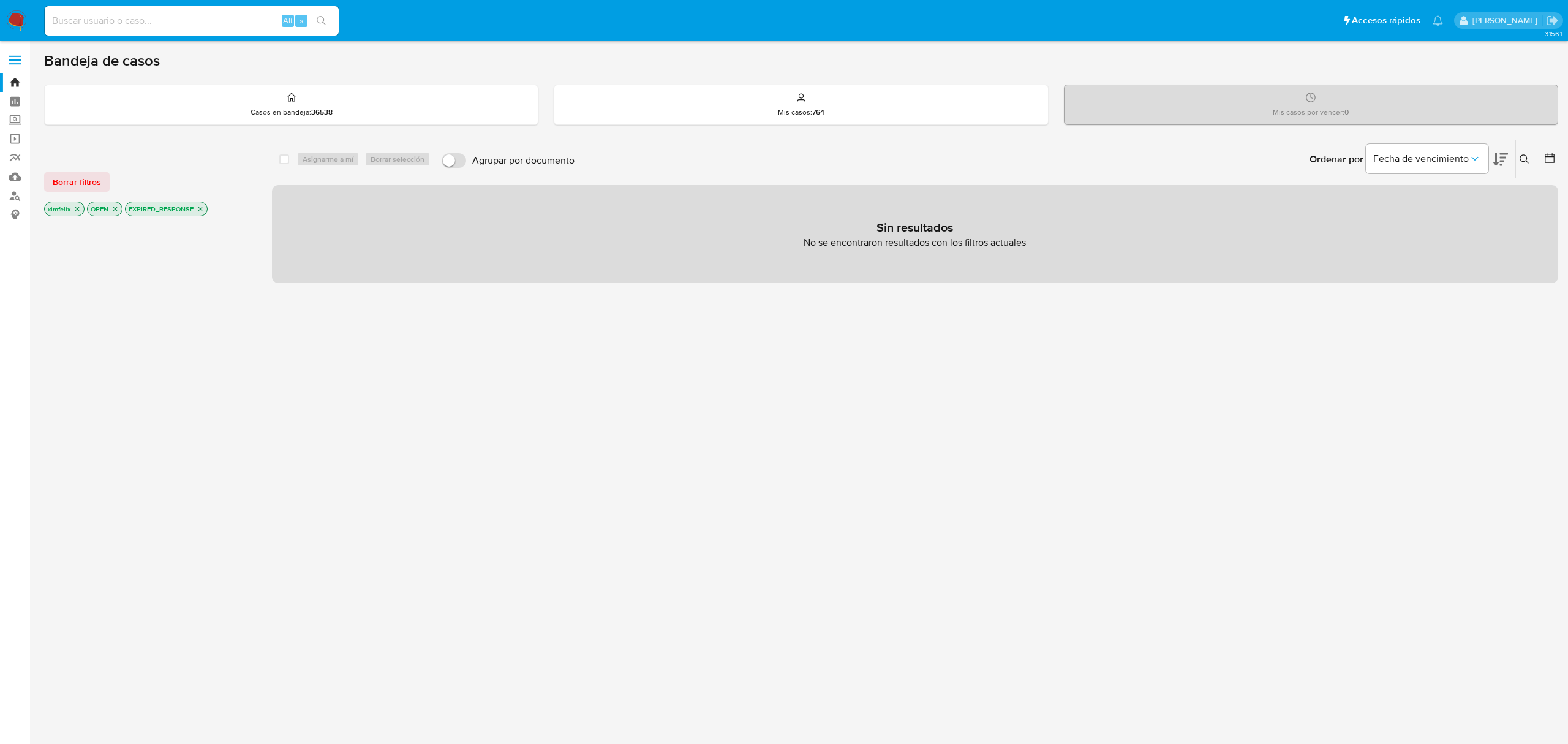
click at [198, 210] on icon "close-filter" at bounding box center [200, 209] width 7 height 7
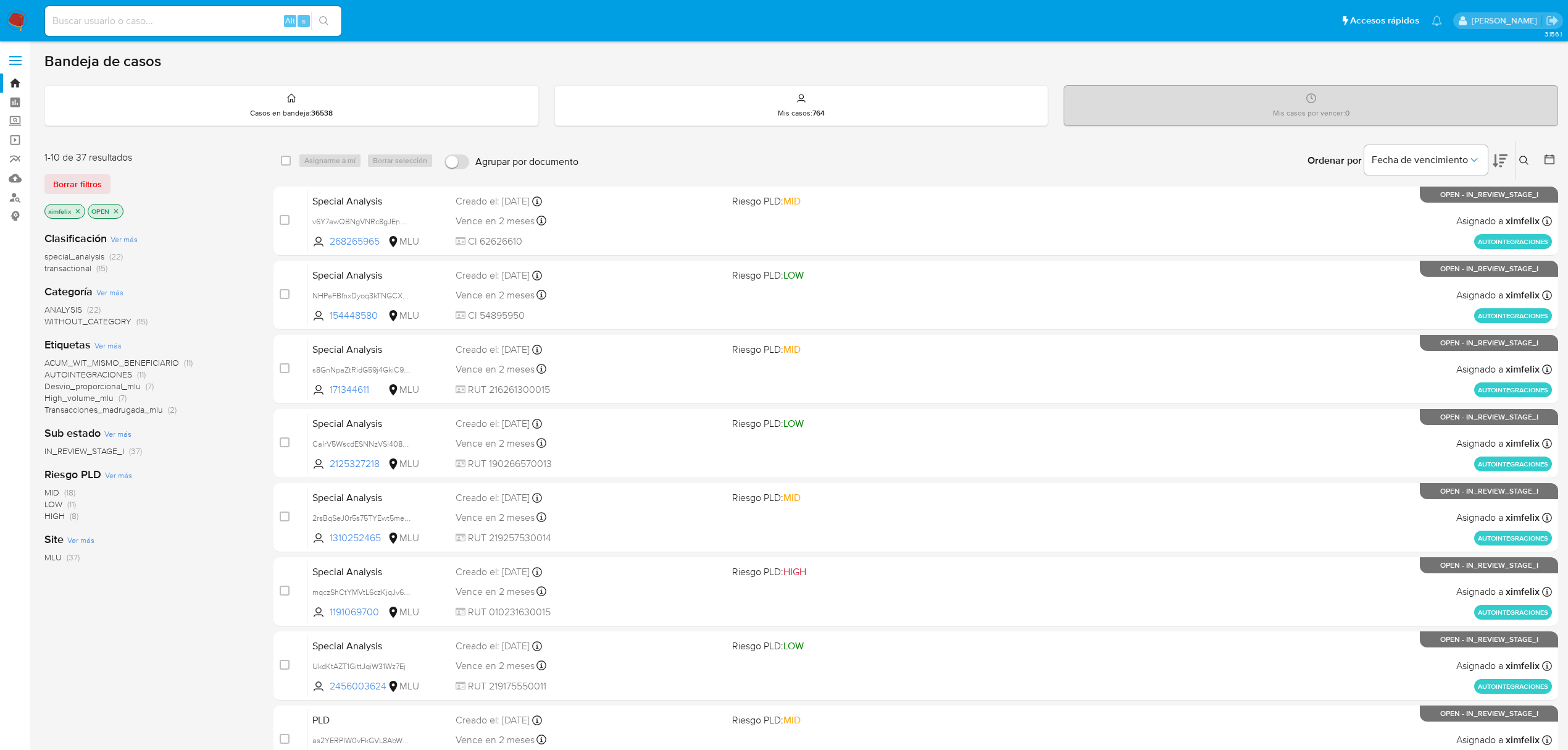
click at [18, 10] on img at bounding box center [17, 20] width 21 height 21
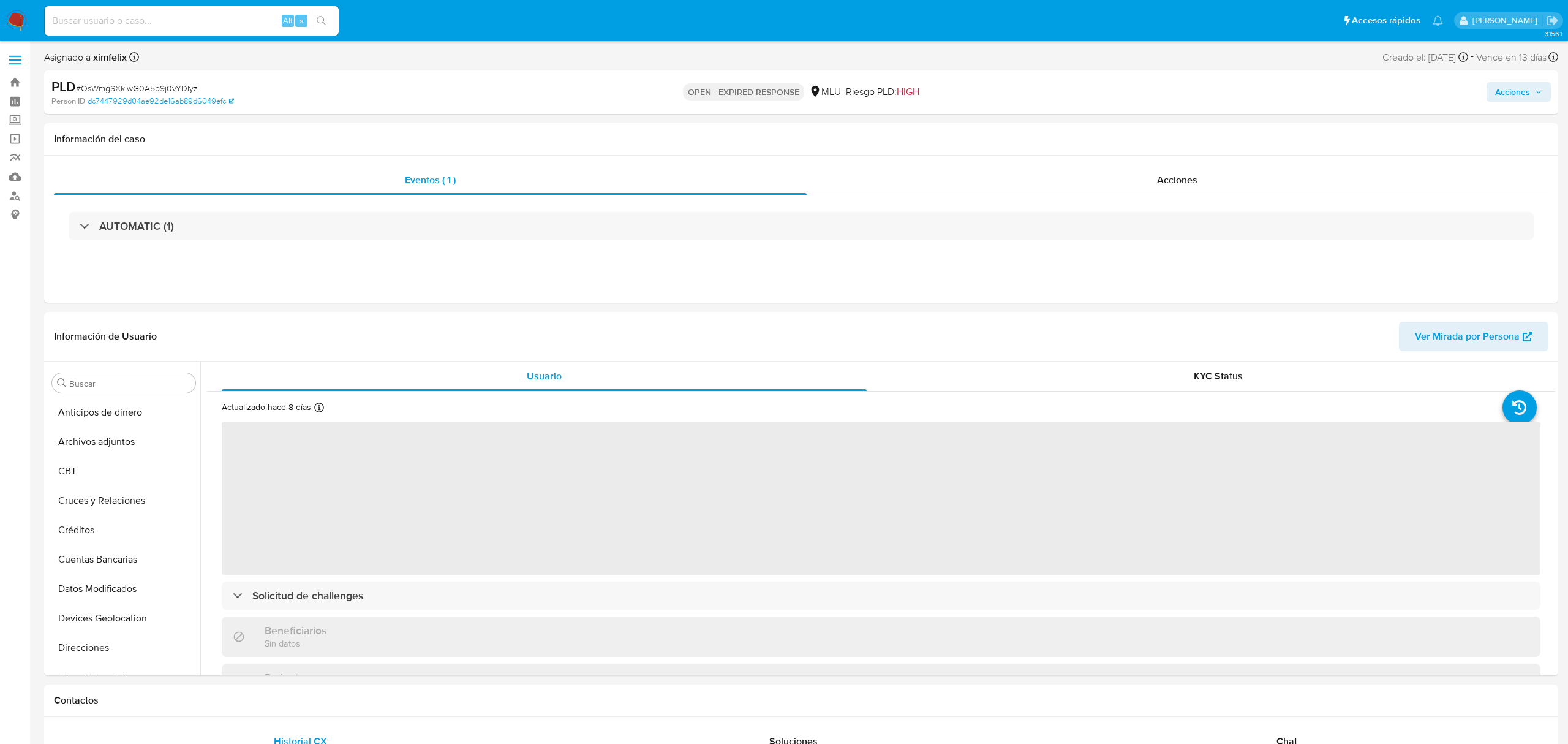
select select "10"
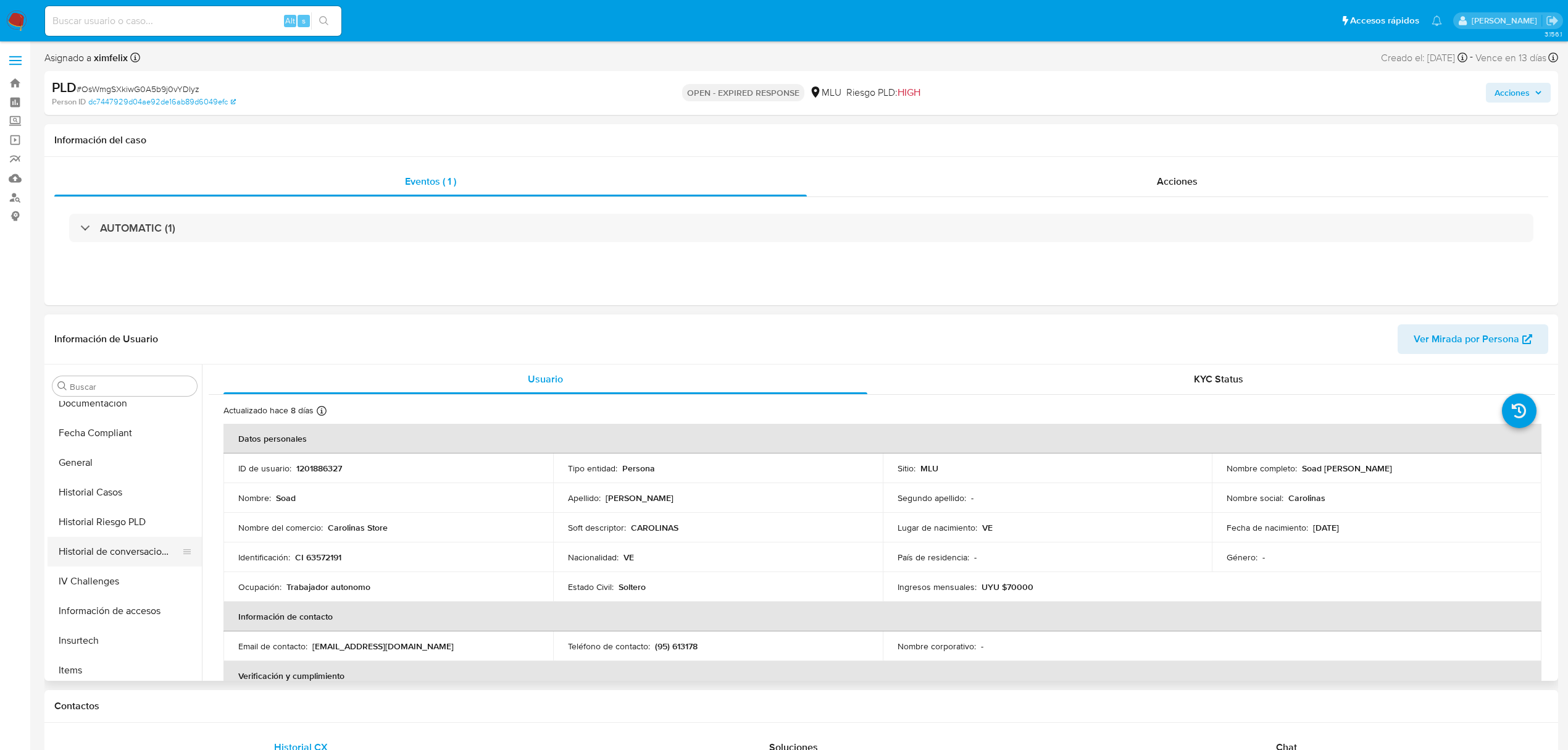
scroll to position [305, 0]
click at [106, 501] on button "Historial Casos" at bounding box center [119, 497] width 144 height 29
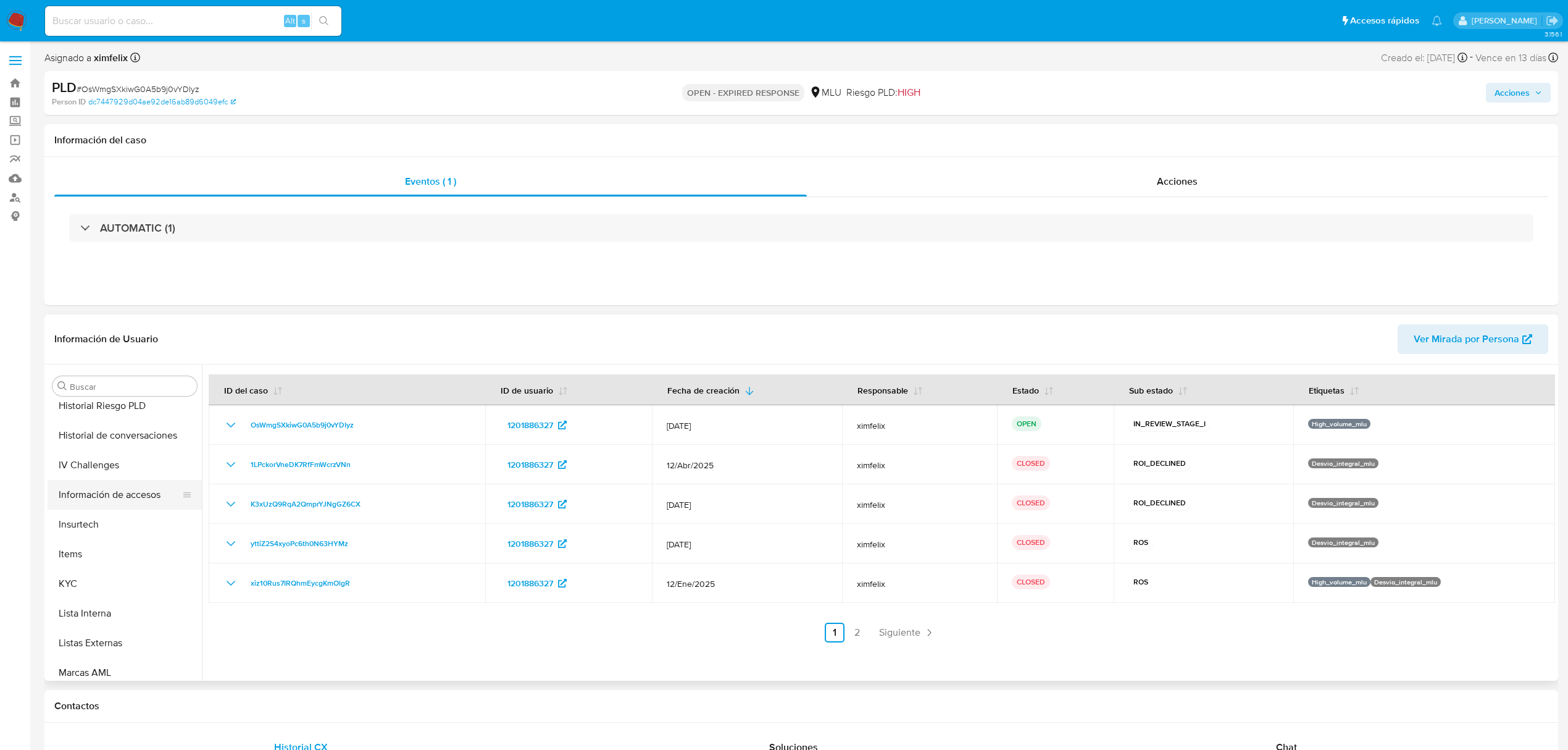
scroll to position [552, 0]
click at [111, 565] on button "Perfiles" at bounding box center [119, 576] width 144 height 29
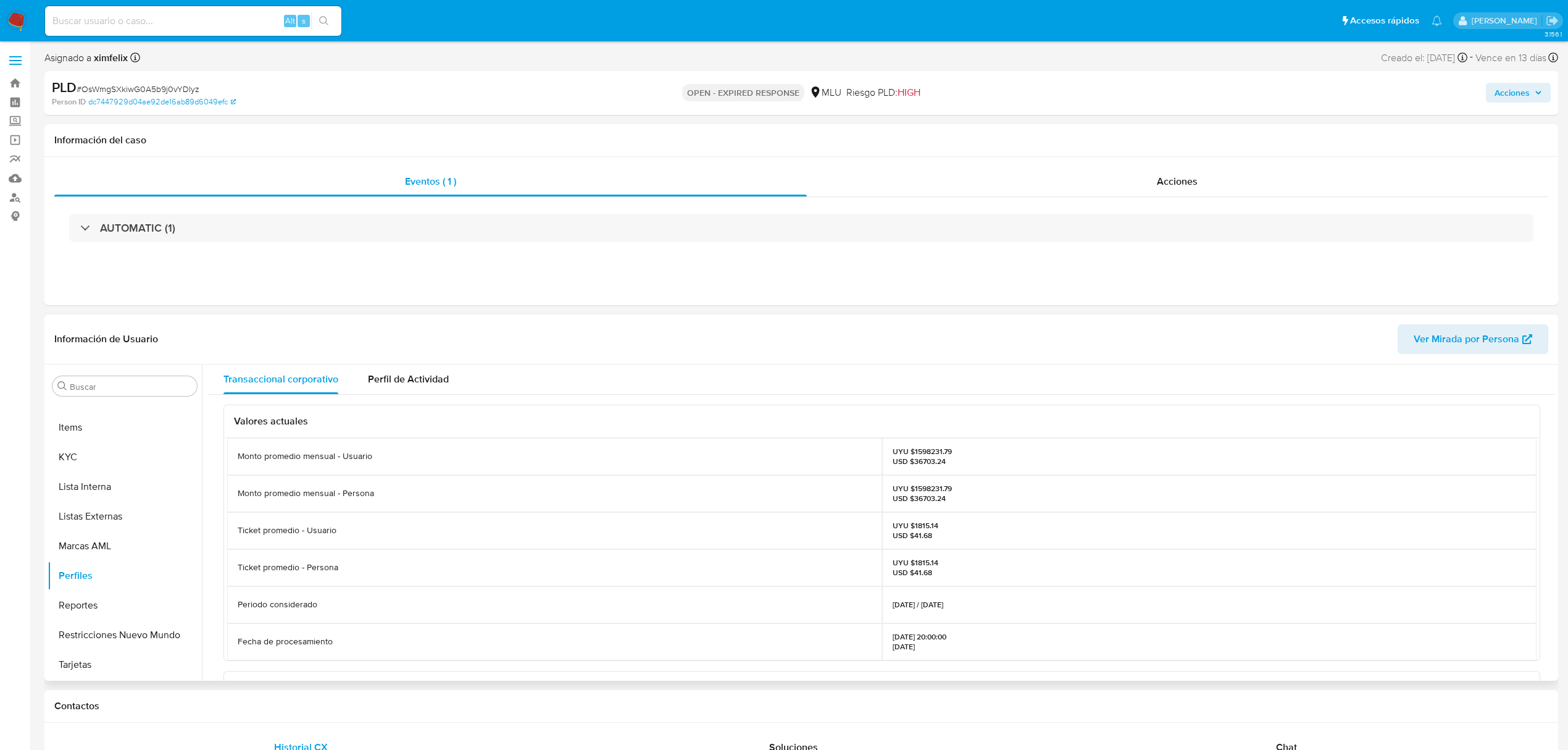
click at [925, 487] on p "UYU $1598231.79 USD $36703.24" at bounding box center [922, 494] width 60 height 20
copy p "1598231.79"
click at [121, 622] on button "Restricciones Nuevo Mundo" at bounding box center [119, 635] width 144 height 29
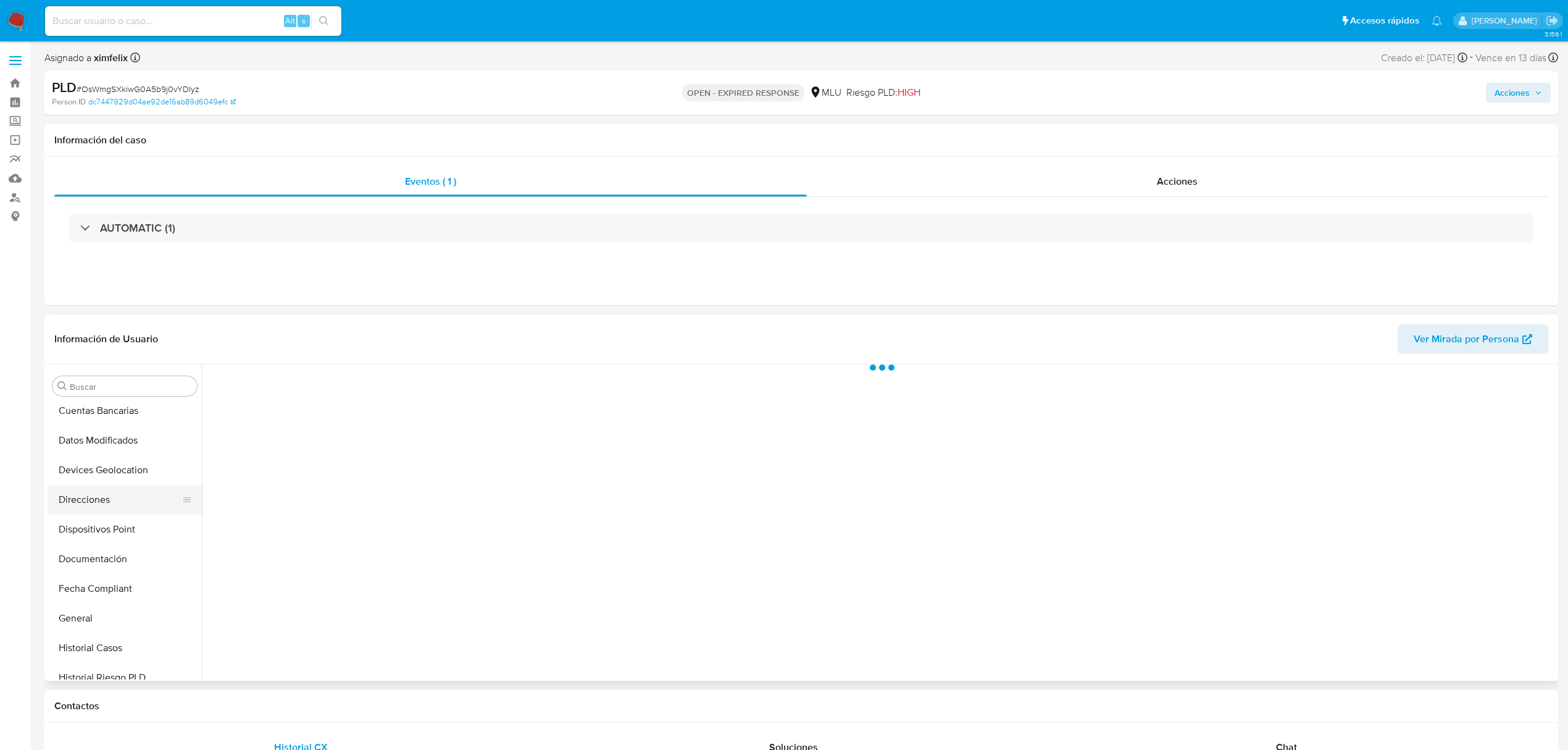
scroll to position [140, 0]
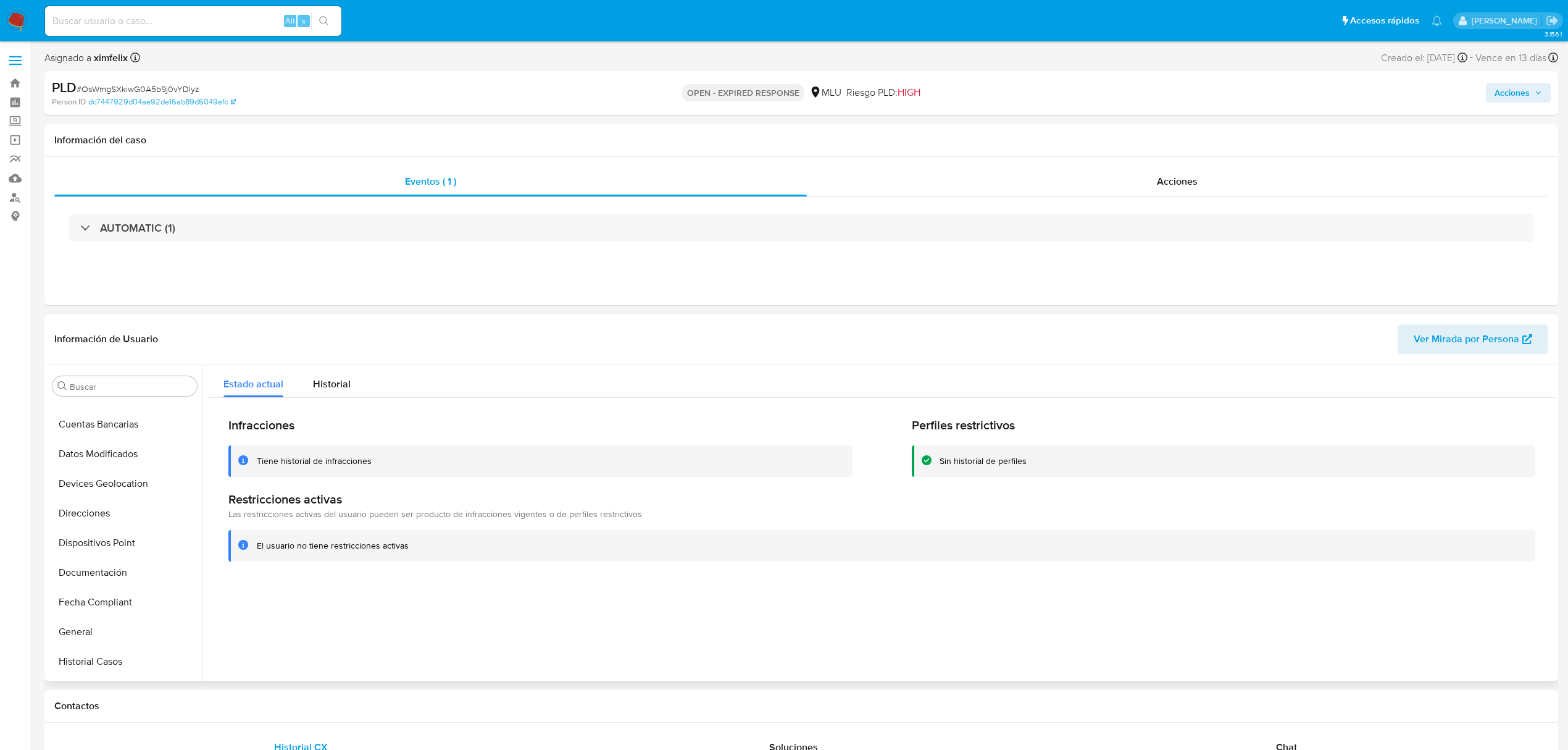
click at [1428, 341] on span "Ver Mirada por Persona" at bounding box center [1466, 339] width 106 height 29
click at [129, 505] on button "Cruces y Relaciones" at bounding box center [119, 505] width 144 height 29
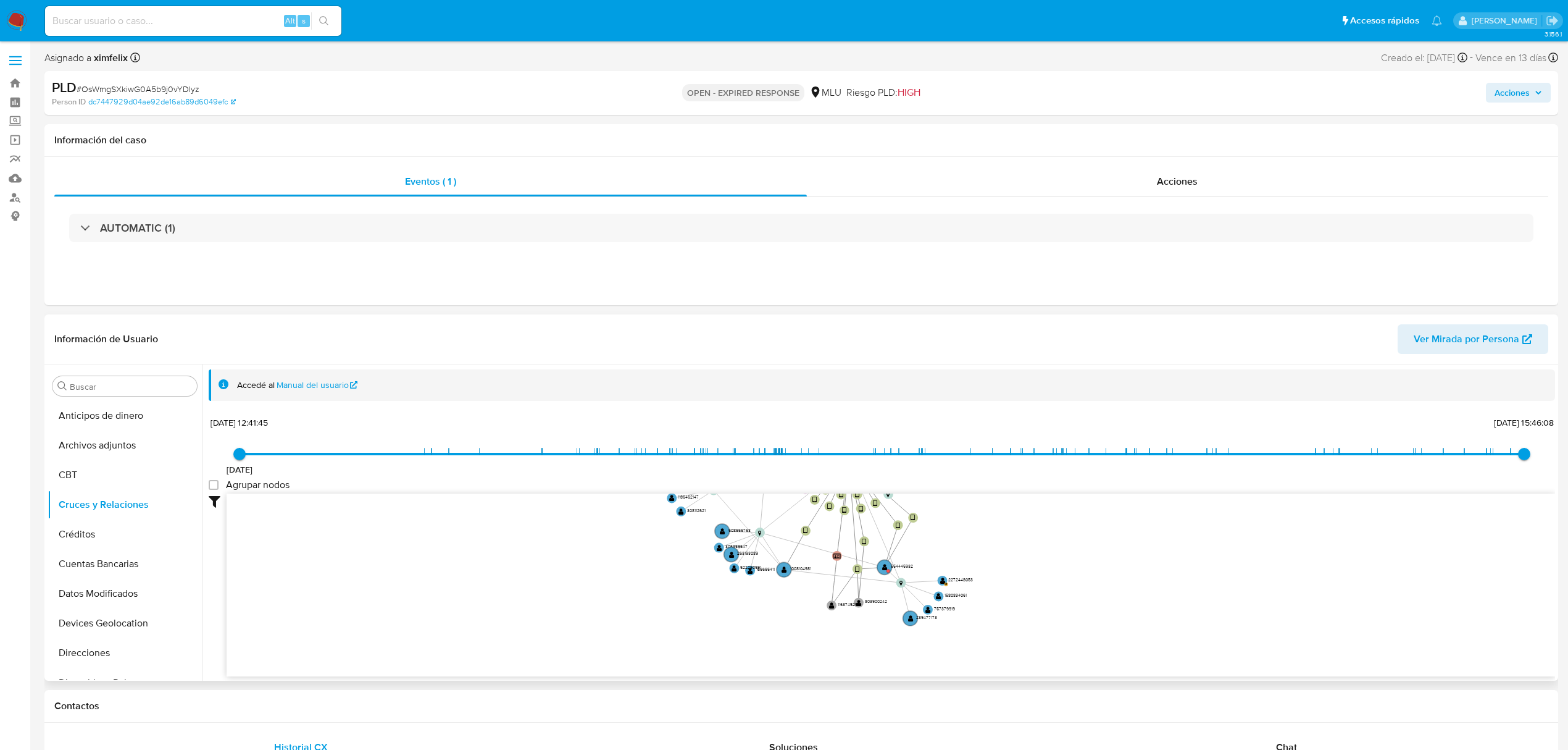
drag, startPoint x: 1141, startPoint y: 642, endPoint x: 958, endPoint y: 394, distance: 308.2
click at [958, 394] on div "Accedé al Manual del usuario 8/8/2021 8/8/2021, 12:41:45 12/8/2025, 15:46:08 Ag…" at bounding box center [882, 522] width 1347 height 307
click at [882, 568] on circle at bounding box center [884, 566] width 17 height 17
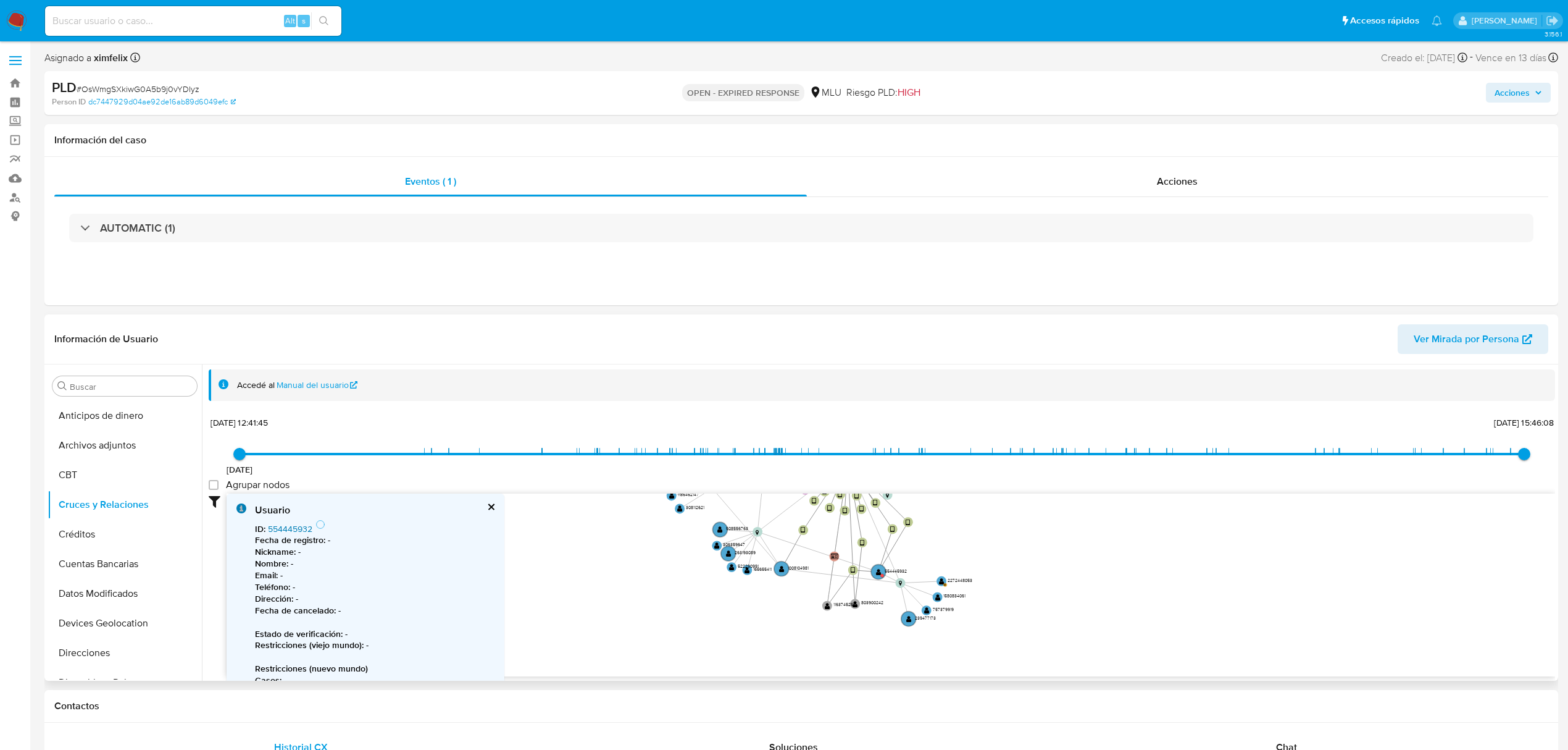
click at [286, 528] on link "554445932" at bounding box center [290, 528] width 44 height 12
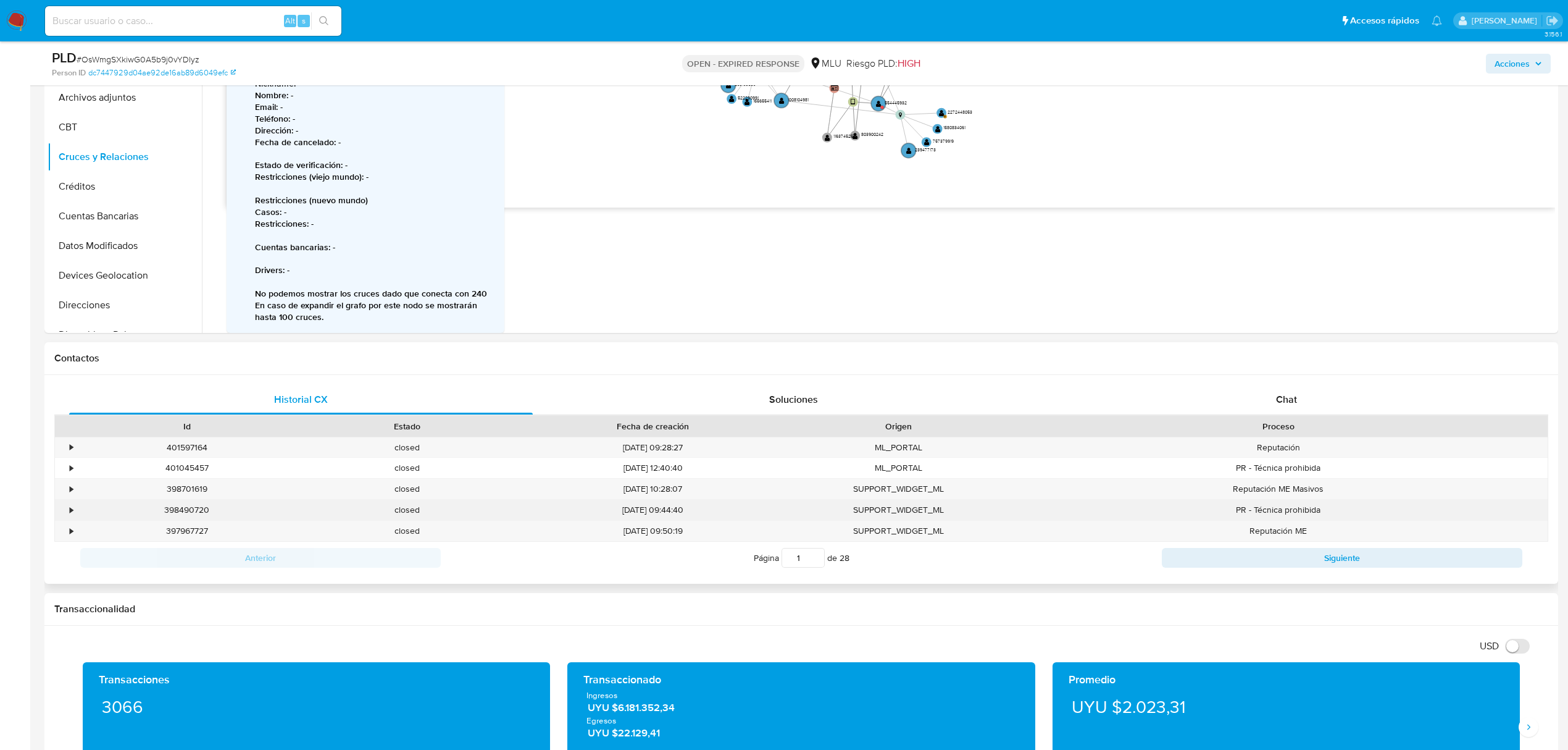
scroll to position [330, 0]
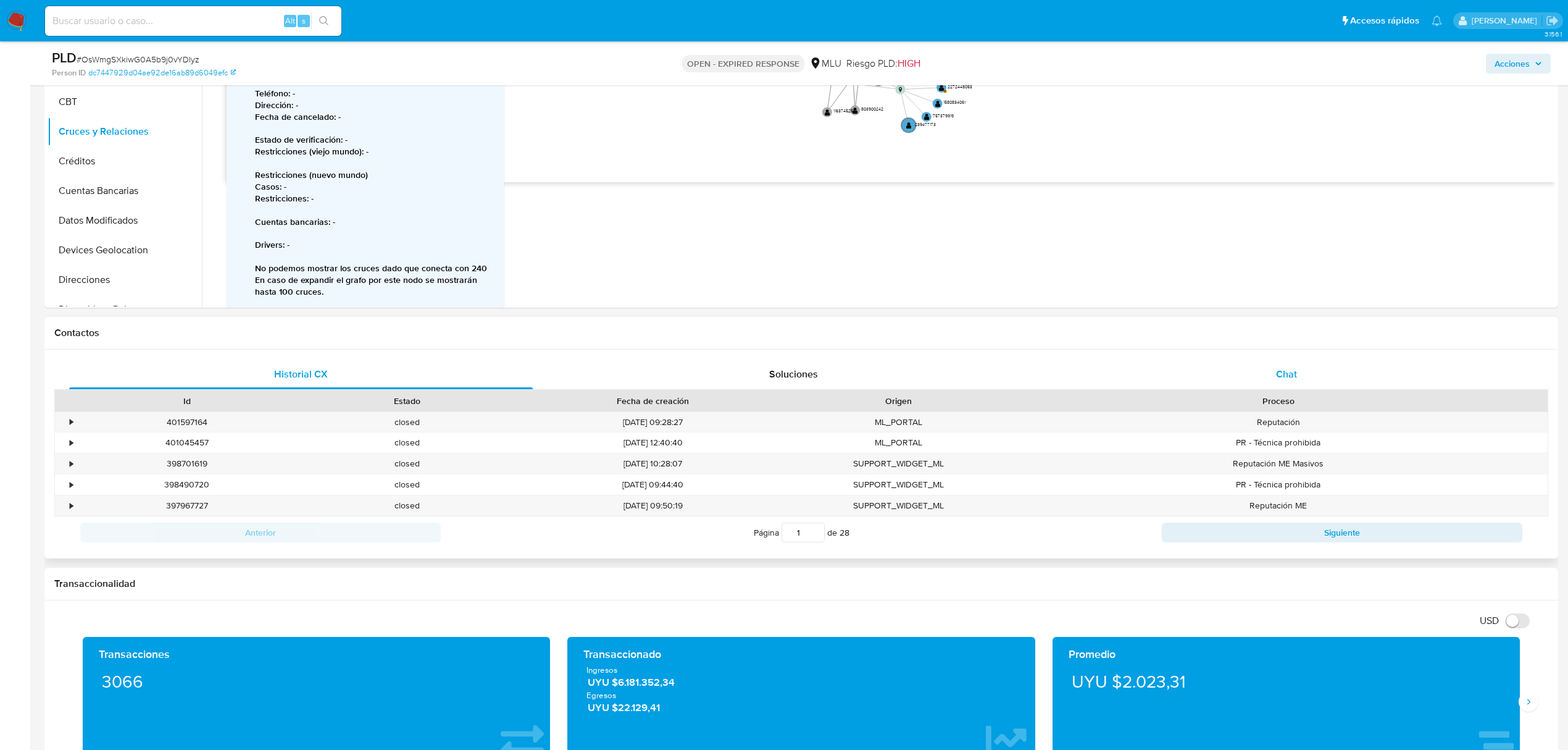
click at [1262, 375] on div "Chat" at bounding box center [1286, 375] width 463 height 29
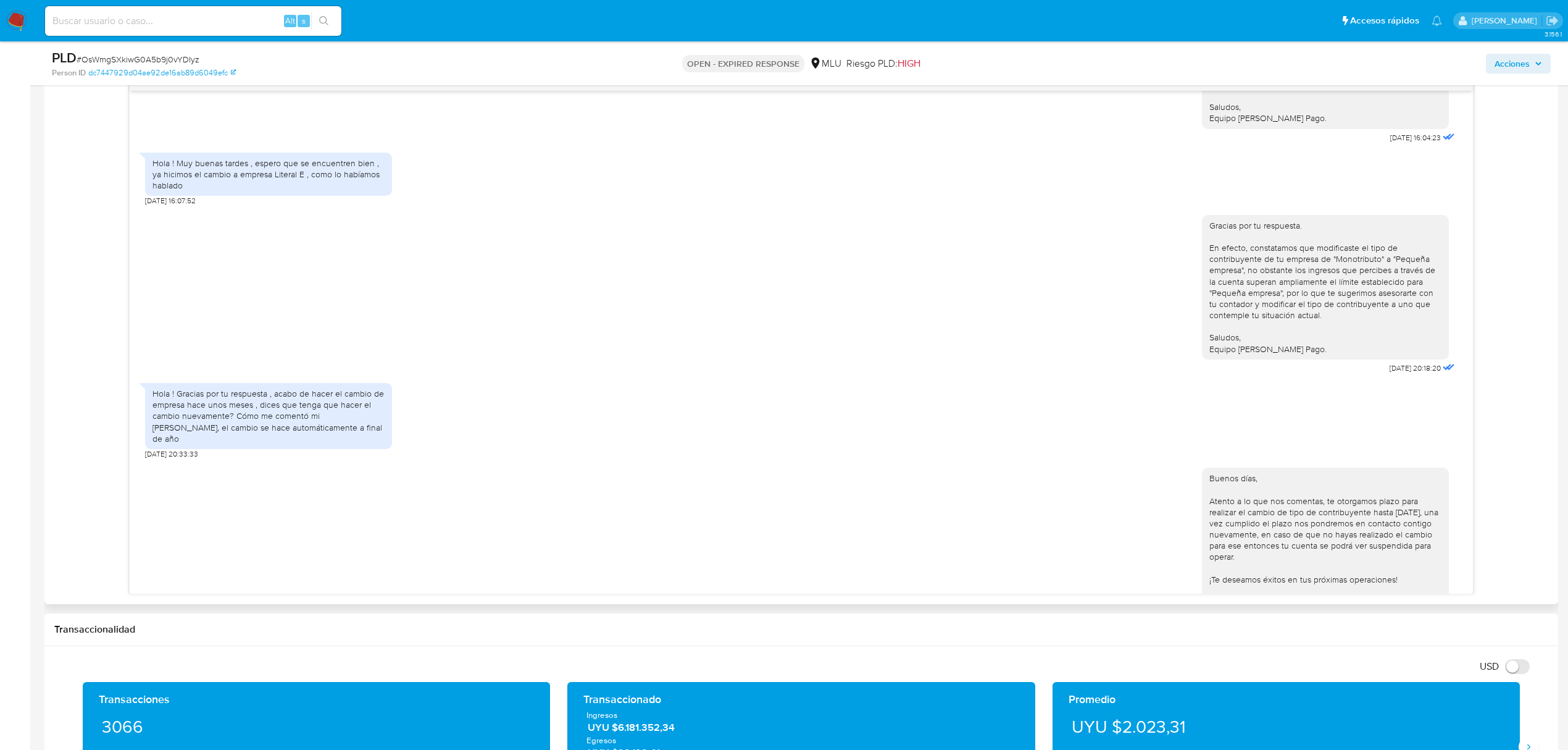
scroll to position [102, 0]
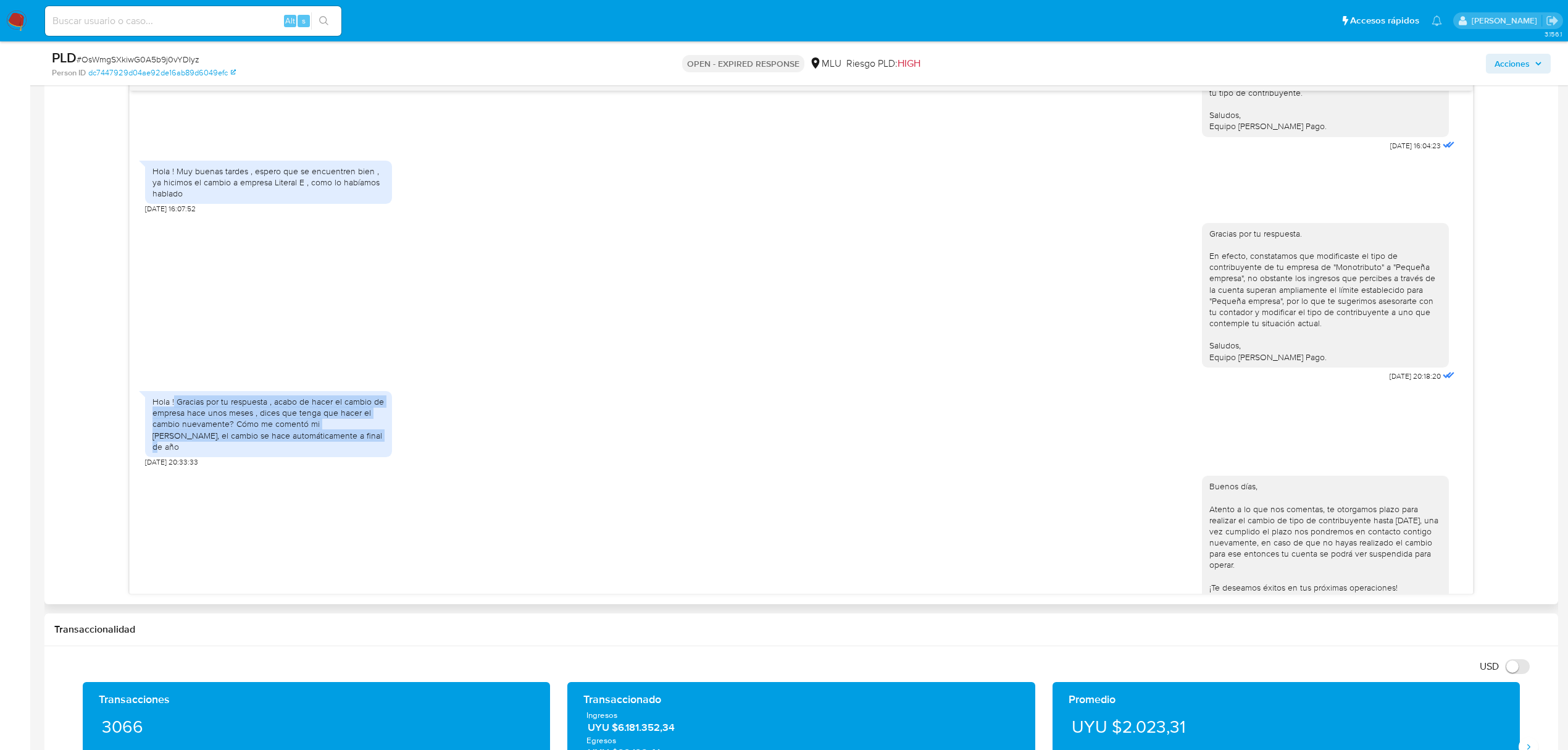
drag, startPoint x: 173, startPoint y: 401, endPoint x: 351, endPoint y: 436, distance: 181.4
click at [351, 436] on div "Hola ! Gracias por tu respuesta , acabo de hacer el cambio de empresa hace unos…" at bounding box center [268, 423] width 232 height 56
copy div "Gracias por tu respuesta , acabo de hacer el cambio de empresa hace unos meses …"
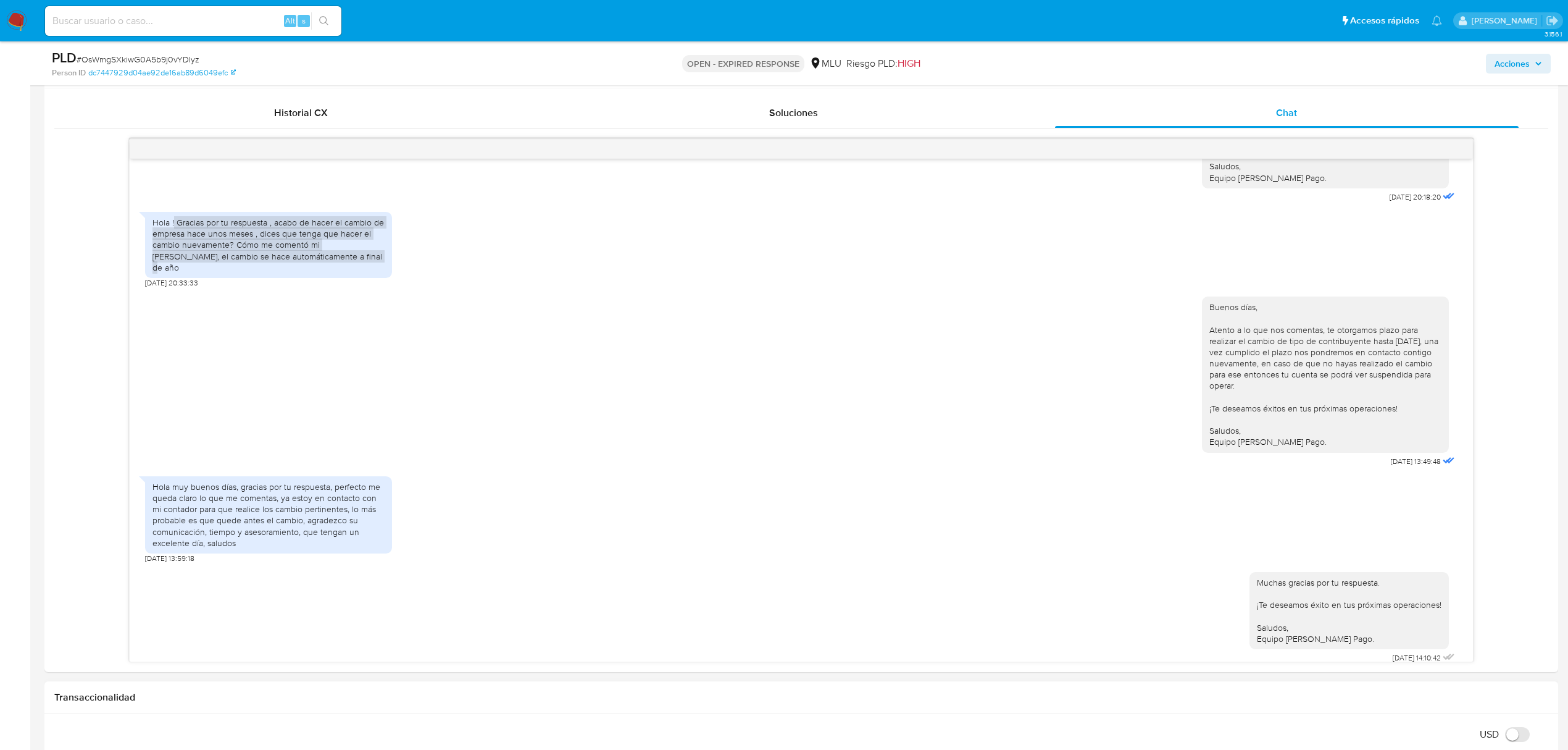
scroll to position [742, 0]
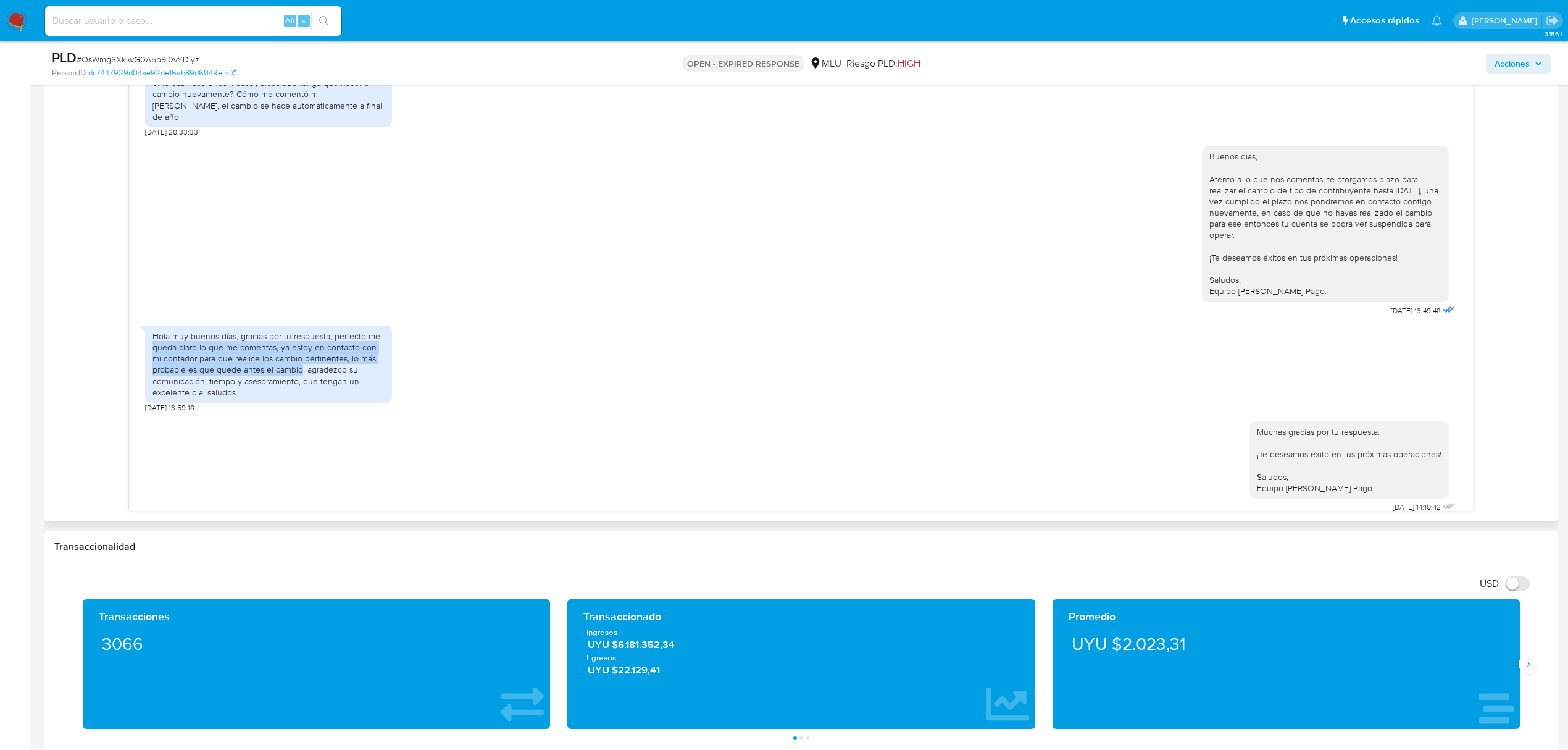
drag, startPoint x: 151, startPoint y: 337, endPoint x: 299, endPoint y: 360, distance: 149.8
click at [299, 360] on div "Hola muy buenos días, gracias por tu respuesta, perfecto me queda claro lo que …" at bounding box center [268, 364] width 247 height 77
copy div "queda claro lo que me comentas, ya estoy en contacto con mi contador para que r…"
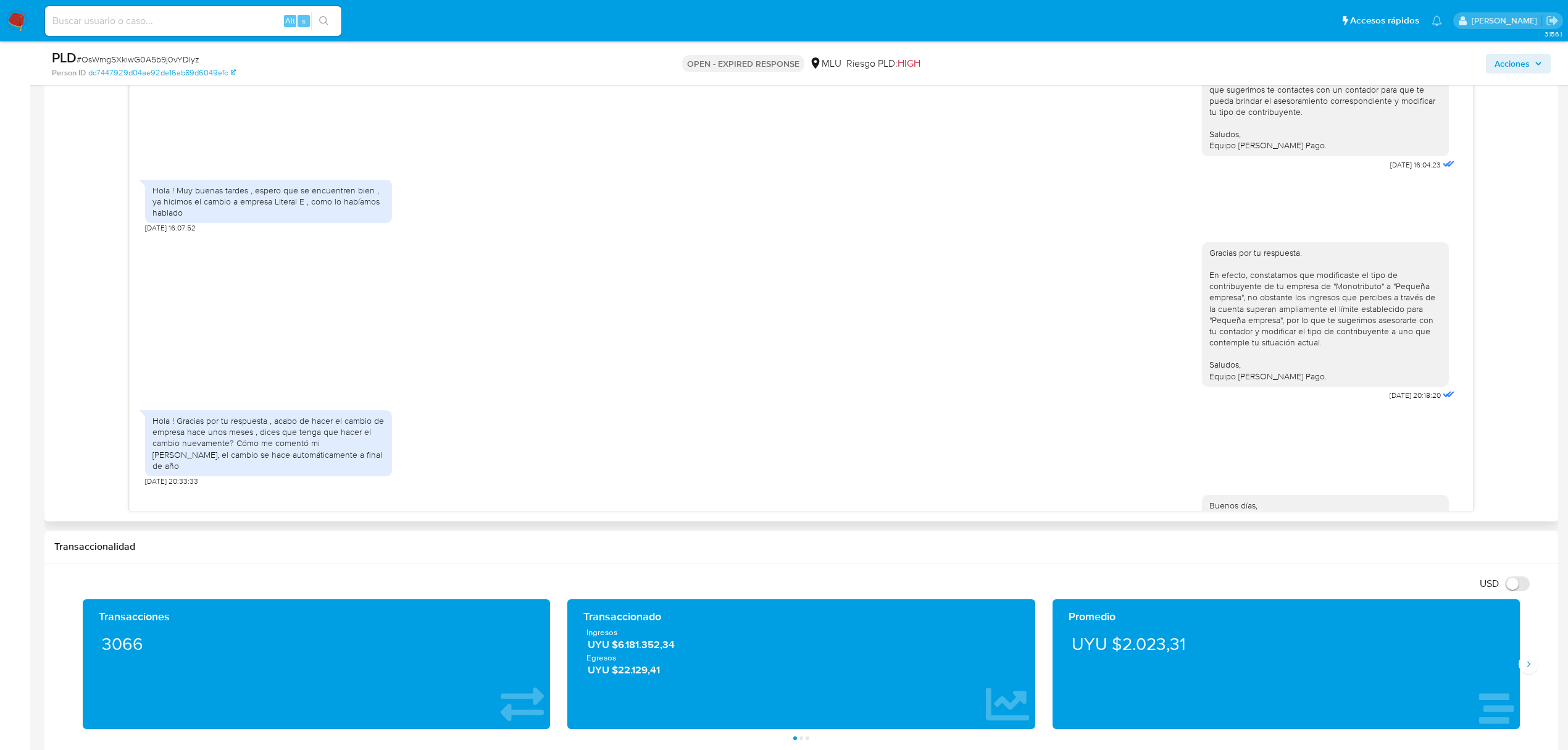
scroll to position [330, 0]
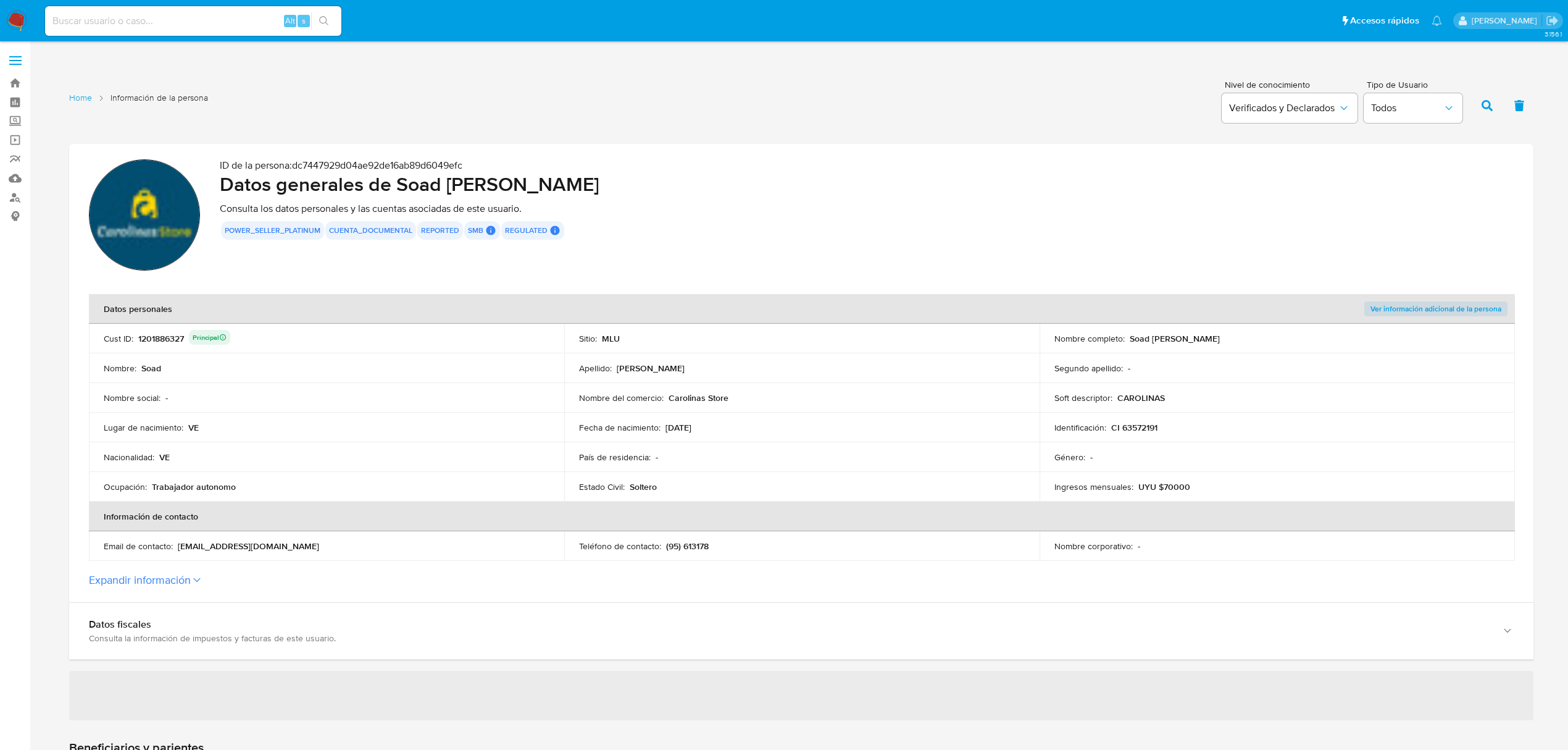
scroll to position [83, 0]
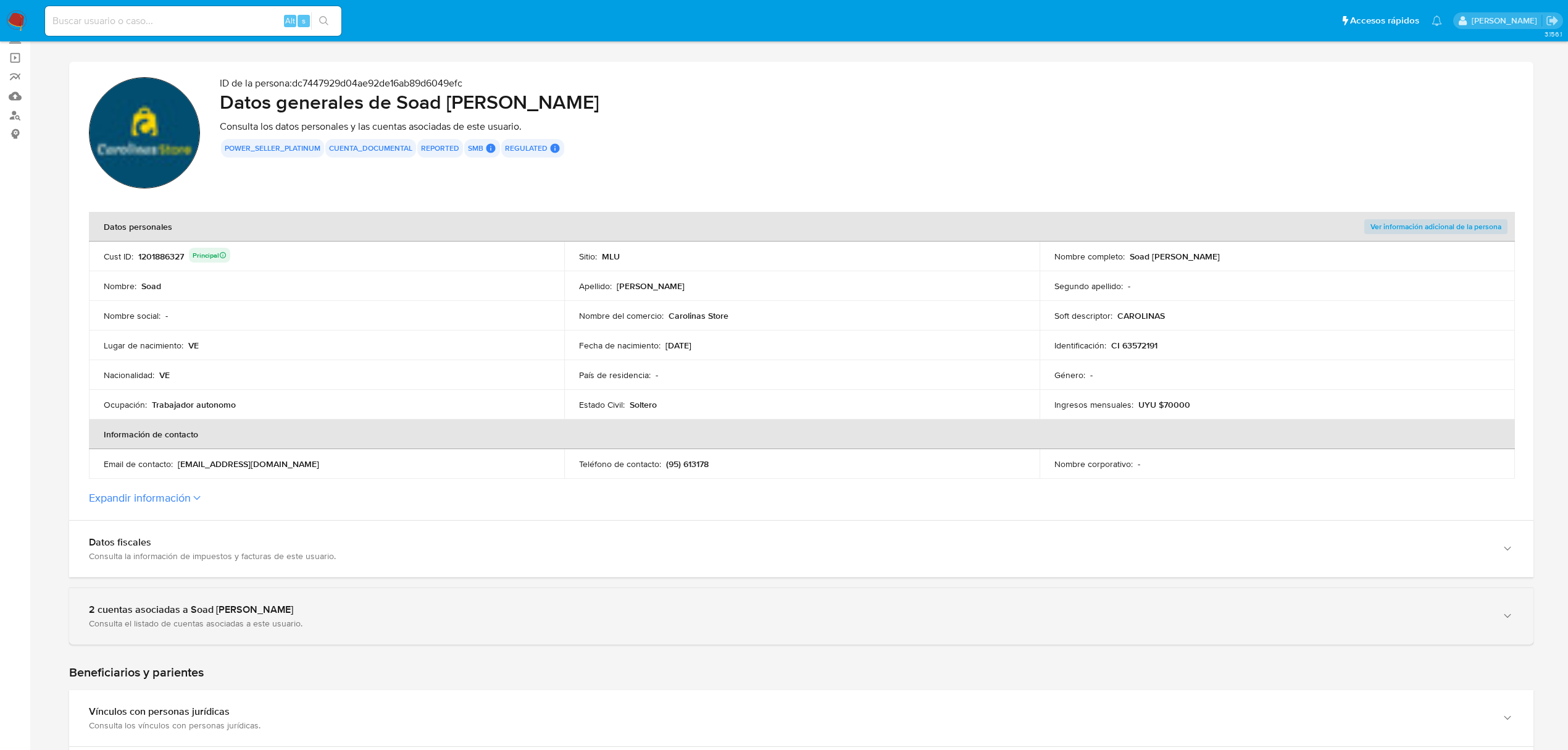
click at [584, 609] on div "2 cuentas asociadas a Soad [PERSON_NAME]" at bounding box center [789, 609] width 1400 height 12
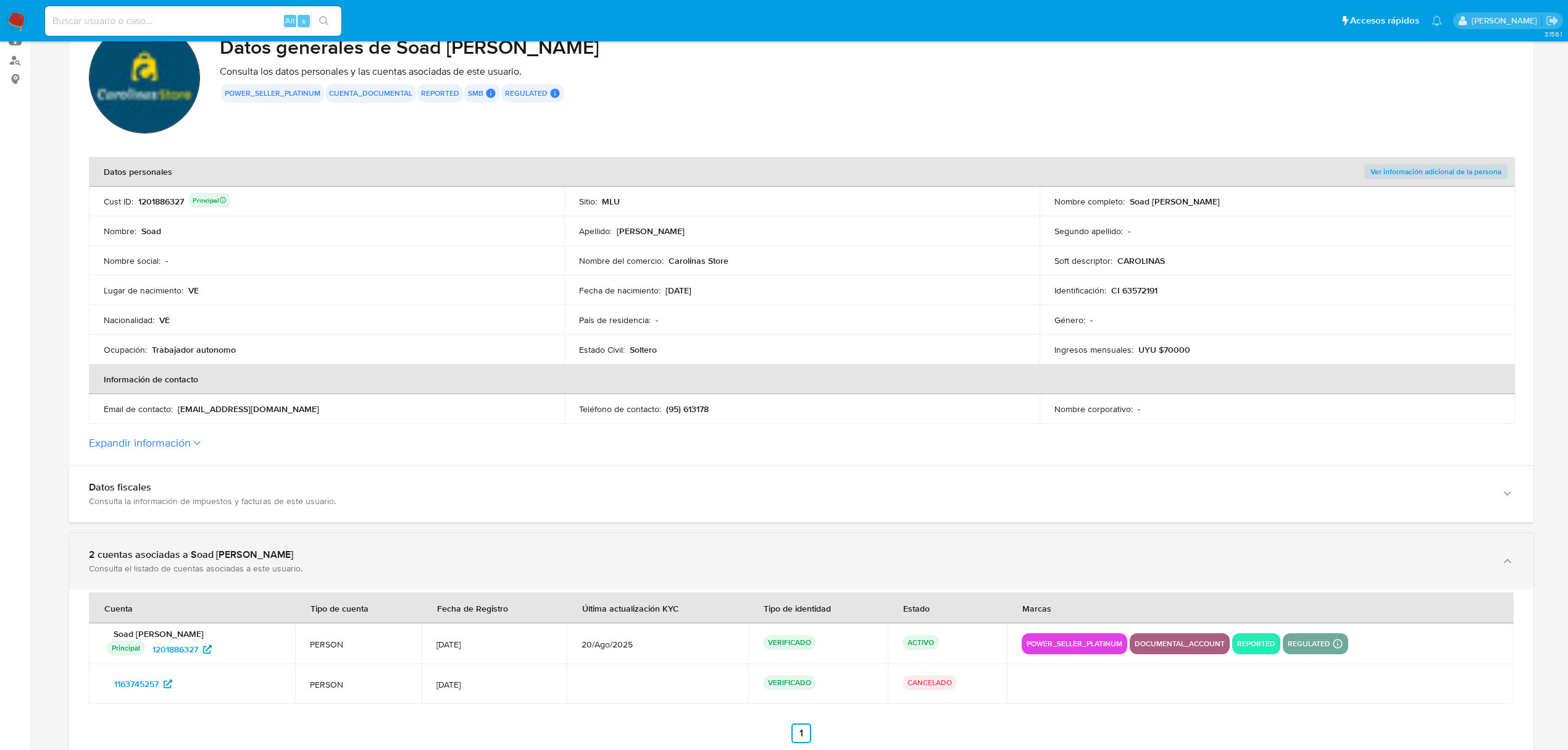
scroll to position [164, 0]
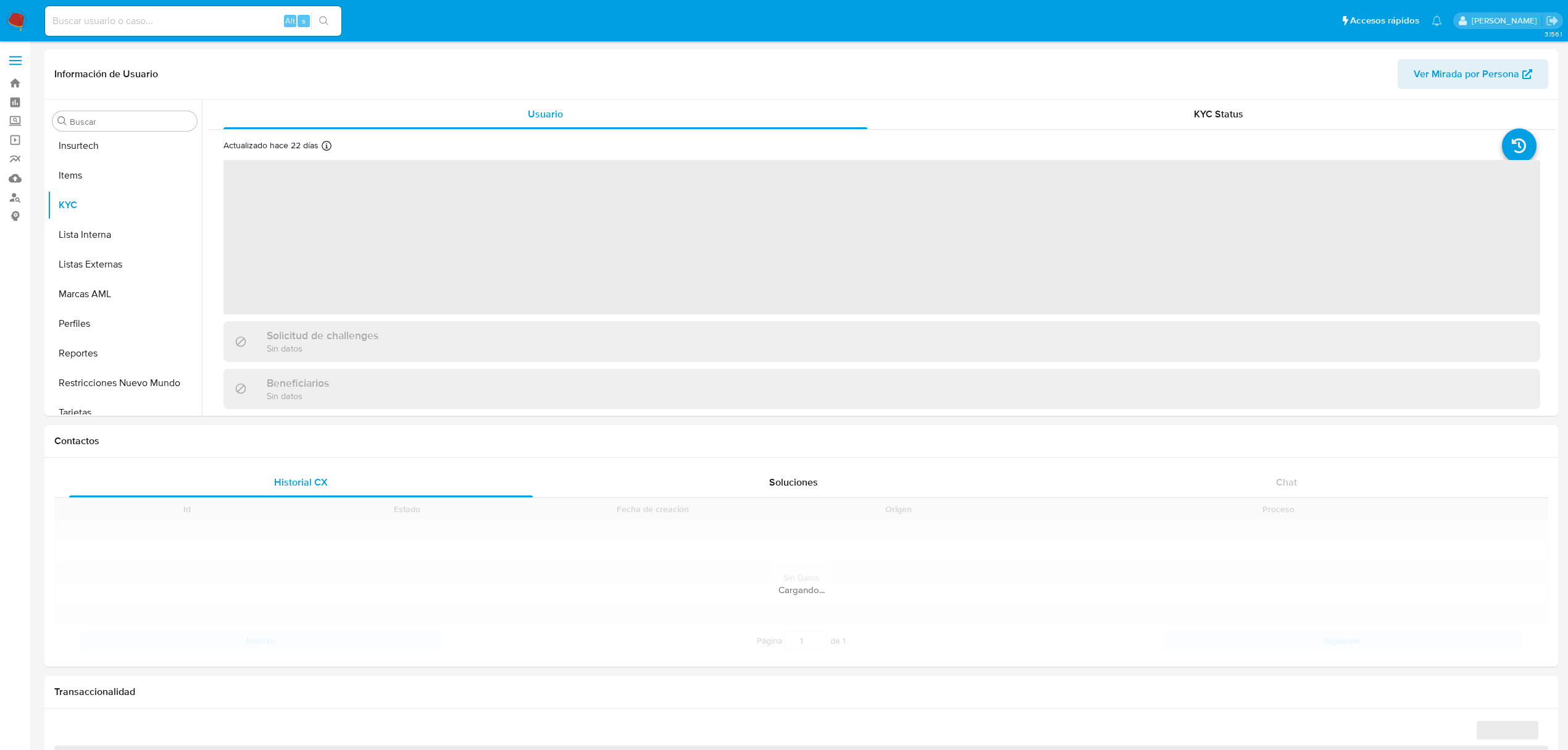
scroll to position [551, 0]
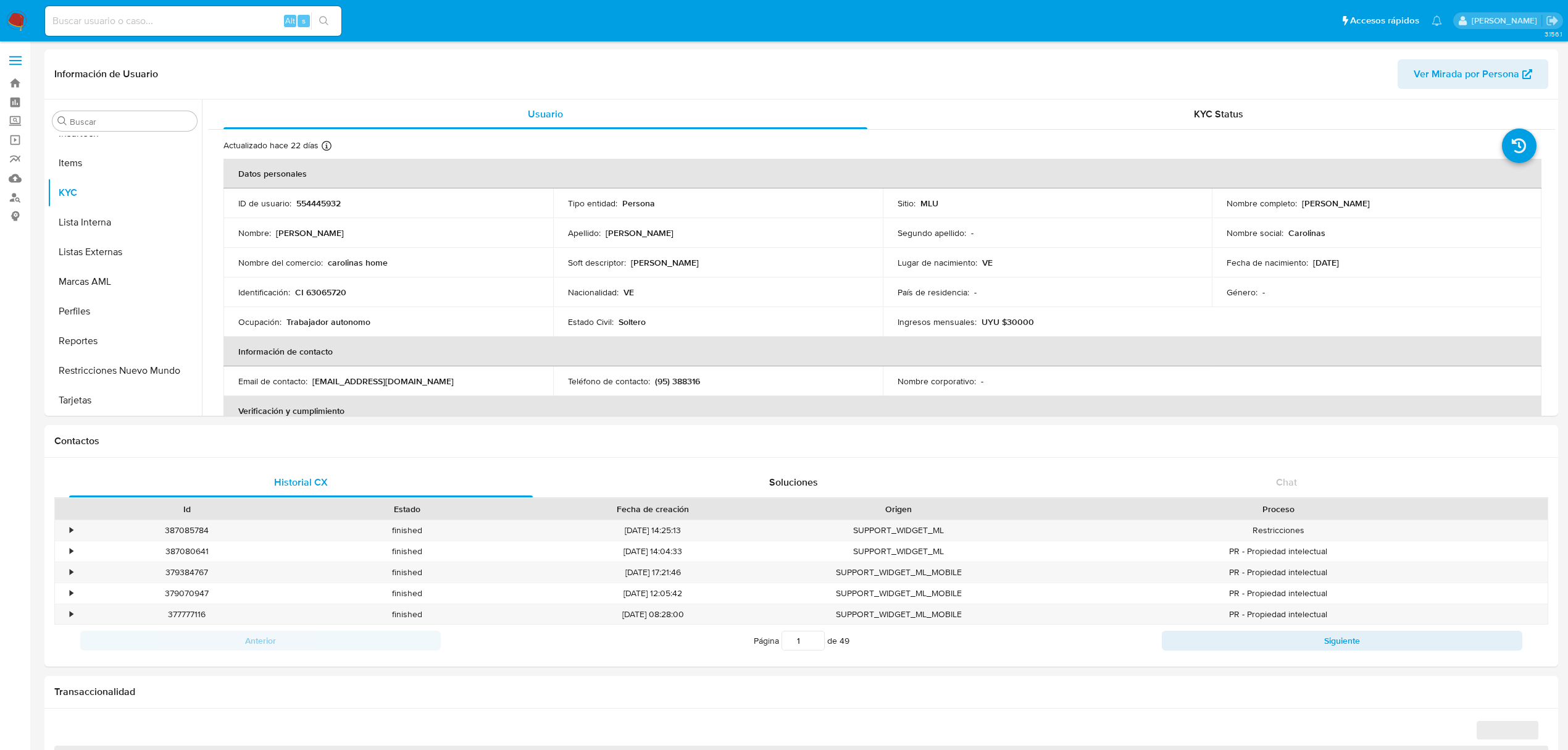
select select "10"
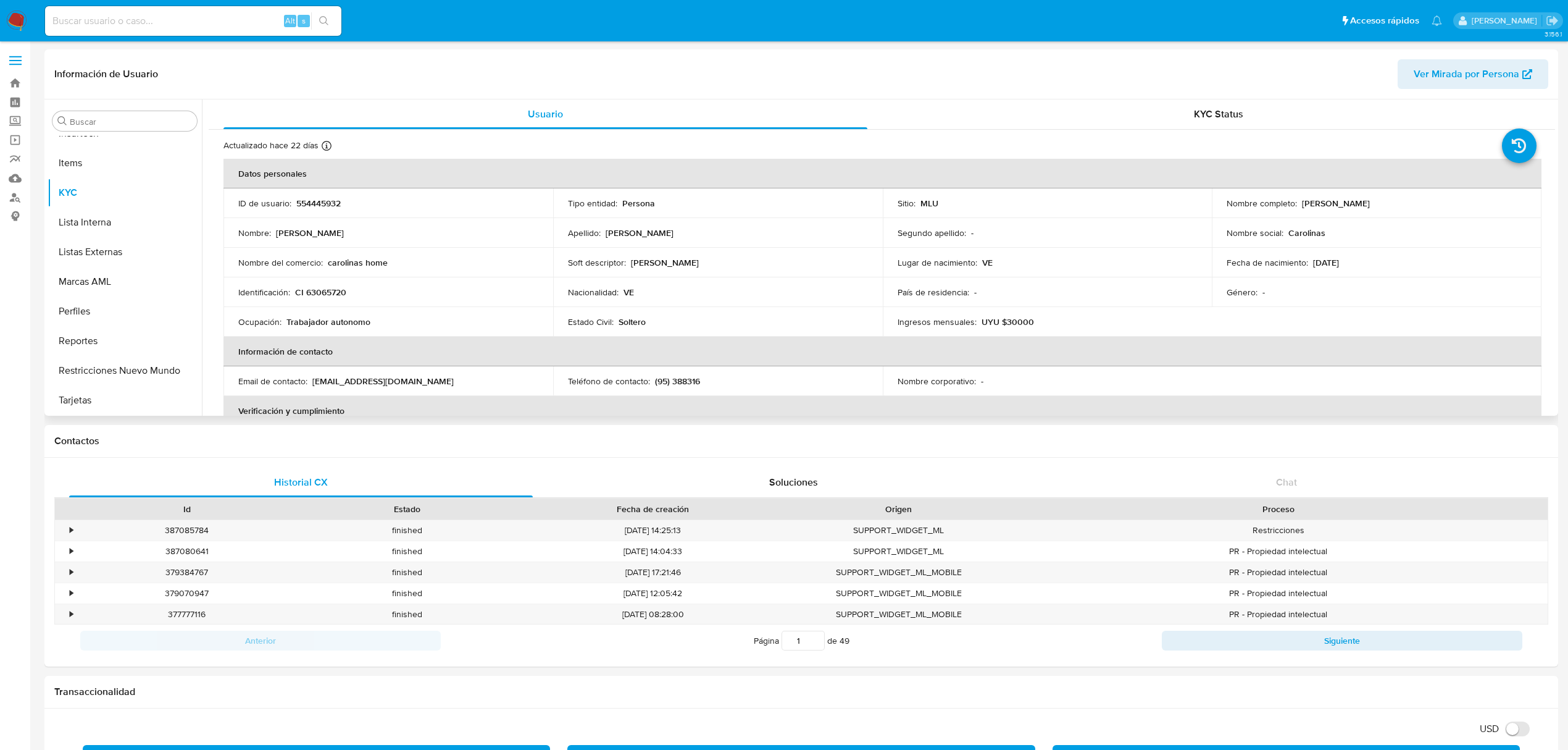
click at [327, 201] on p "554445932" at bounding box center [318, 203] width 44 height 11
click at [327, 203] on p "554445932" at bounding box center [318, 203] width 44 height 11
copy p "554445932"
click at [133, 373] on button "Restricciones Nuevo Mundo" at bounding box center [119, 371] width 144 height 29
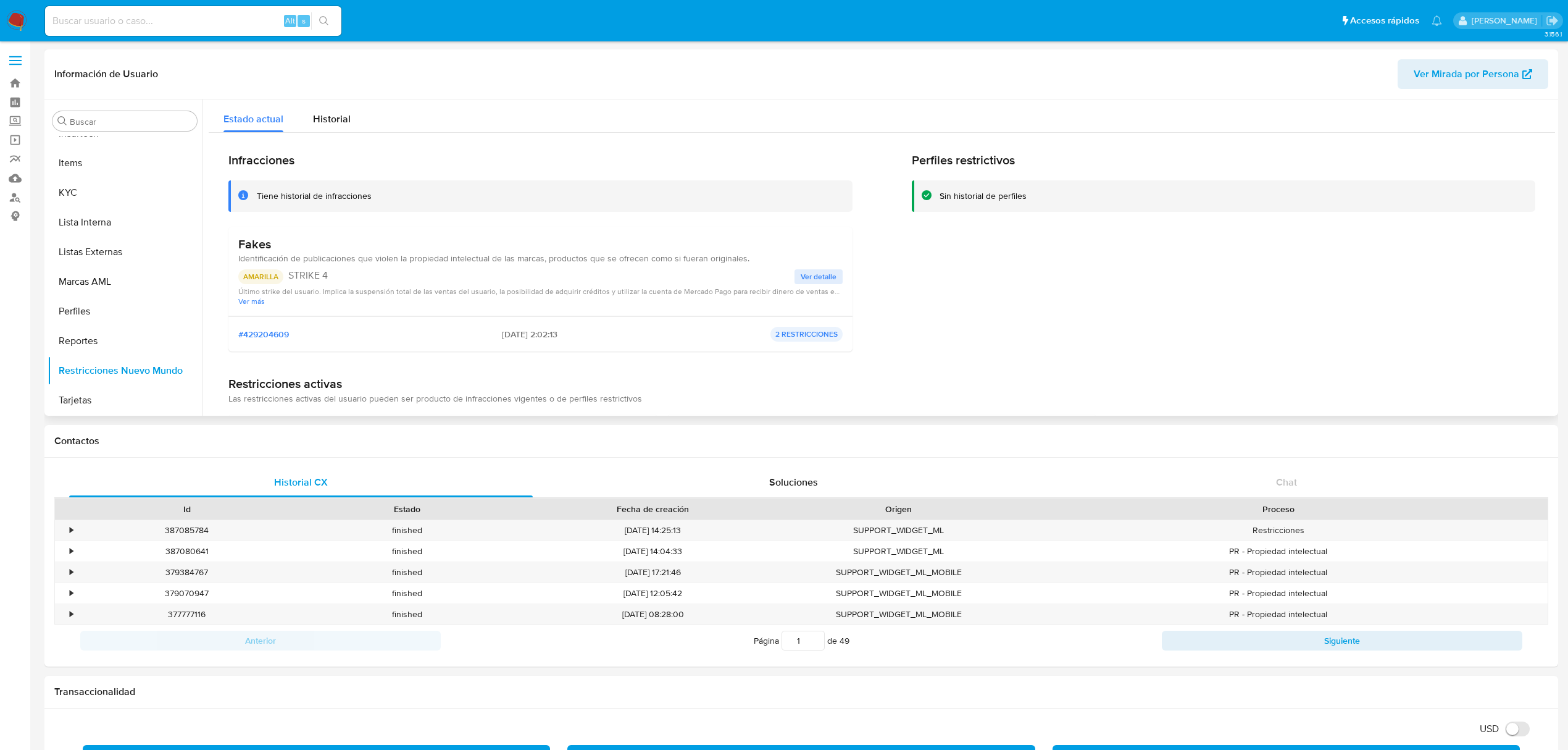
click at [816, 275] on span "Ver detalle" at bounding box center [818, 276] width 36 height 12
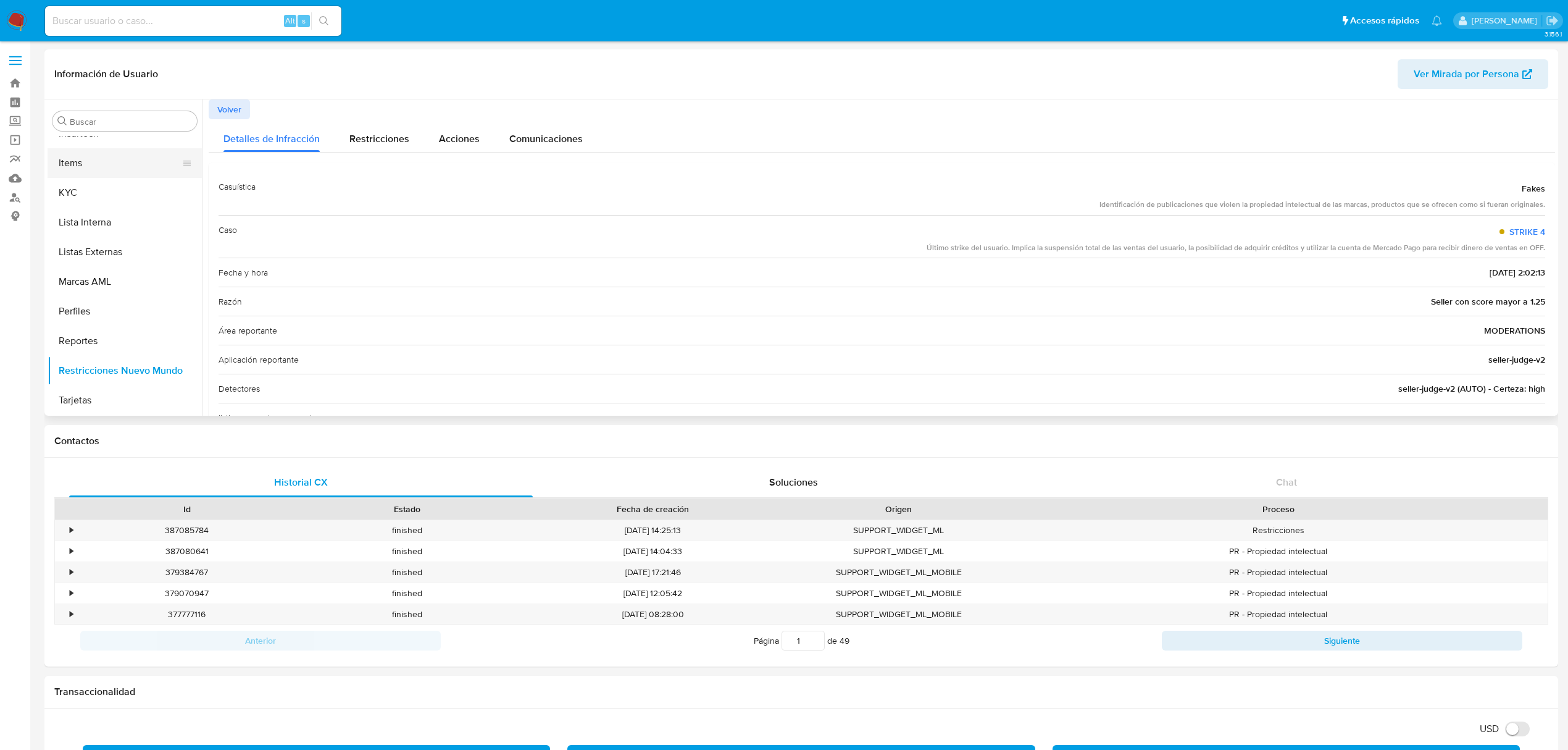
click at [119, 173] on button "Items" at bounding box center [119, 163] width 144 height 29
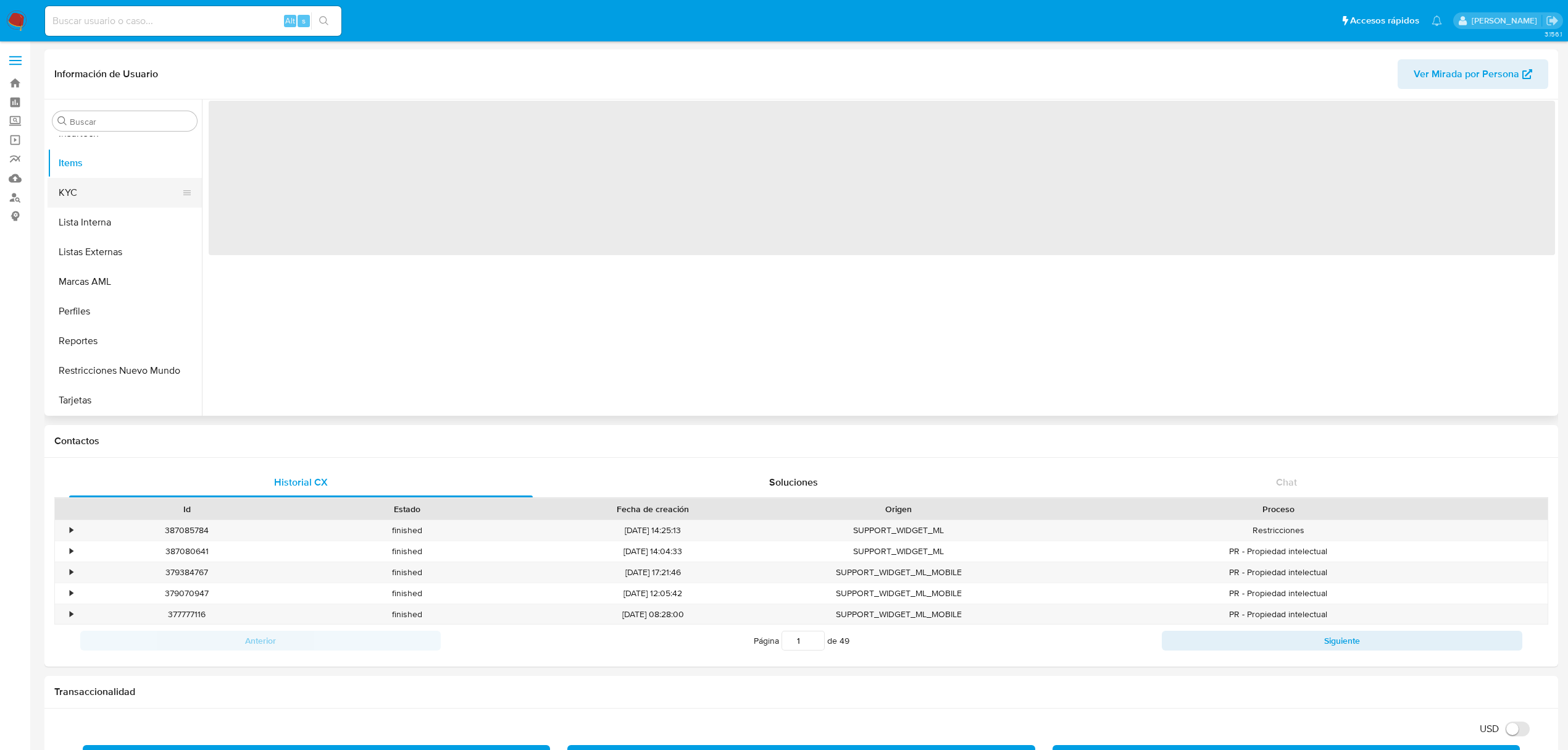
click at [124, 186] on button "KYC" at bounding box center [119, 193] width 144 height 29
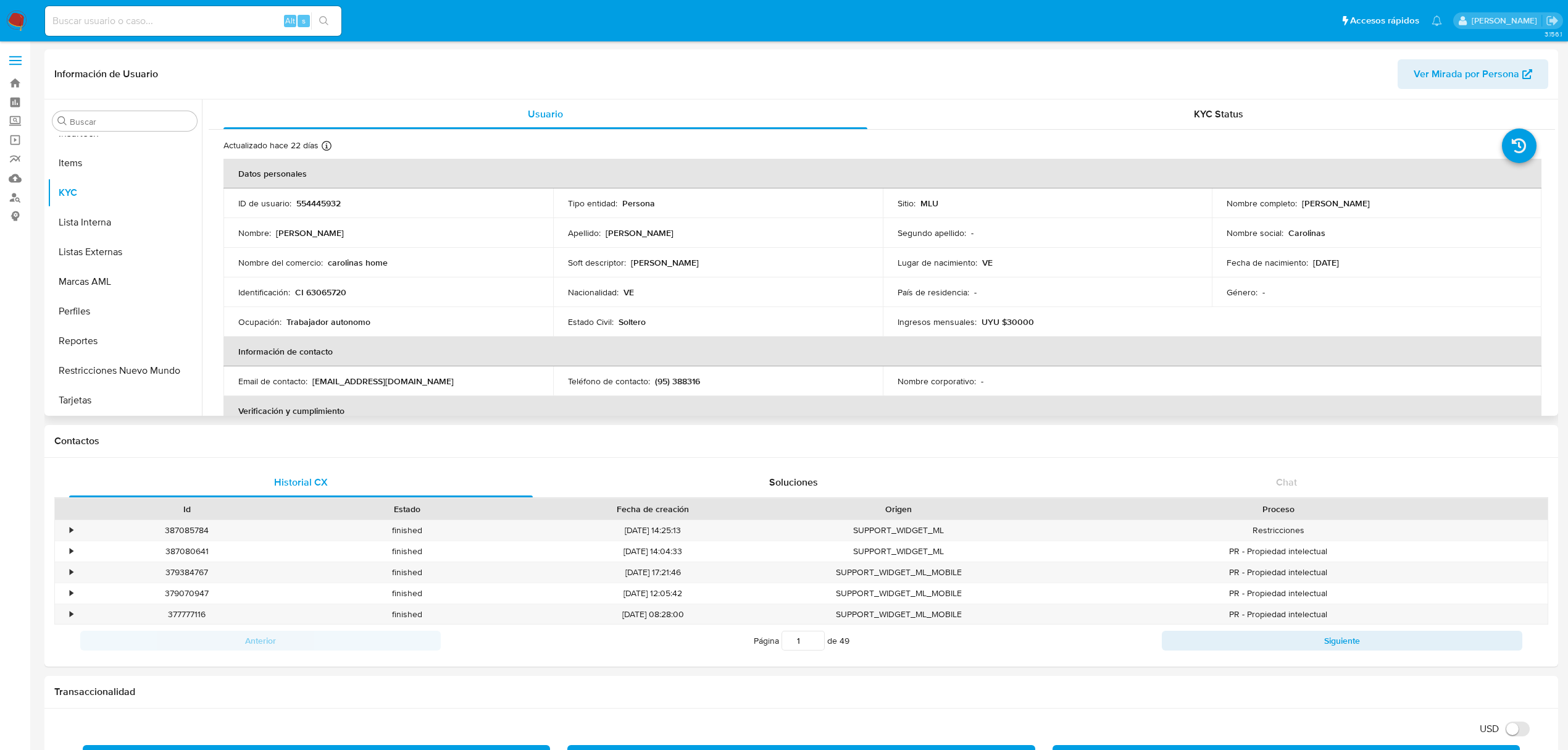
drag, startPoint x: 1373, startPoint y: 200, endPoint x: 1385, endPoint y: 204, distance: 12.6
click at [1370, 203] on p "Andres Josue Ramirez" at bounding box center [1336, 203] width 68 height 11
drag, startPoint x: 1386, startPoint y: 204, endPoint x: 1300, endPoint y: 208, distance: 86.1
click at [1300, 208] on div "Nombre completo : Andres Josue Ramirez" at bounding box center [1376, 203] width 300 height 11
copy p "Andres Josue Ramirez"
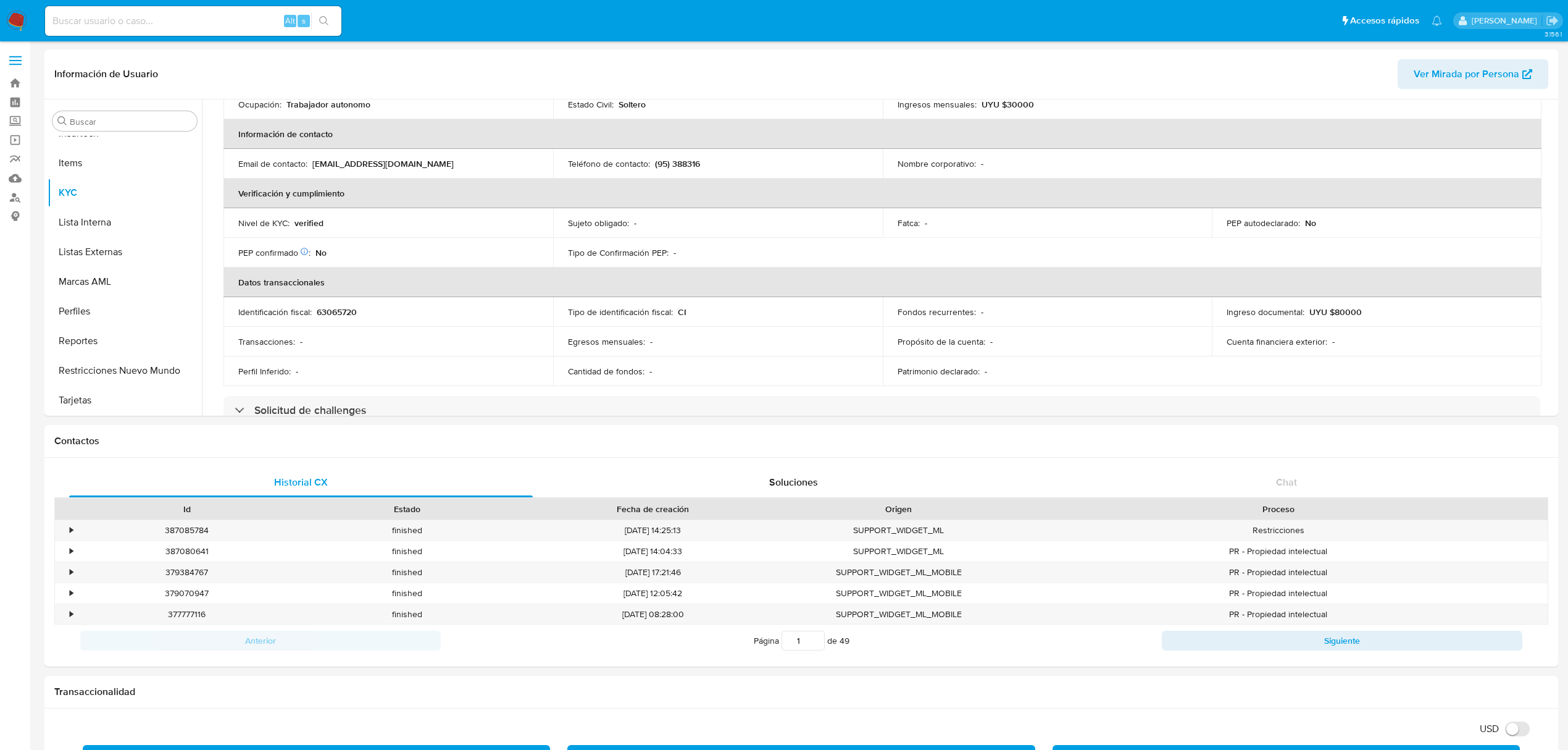
scroll to position [0, 0]
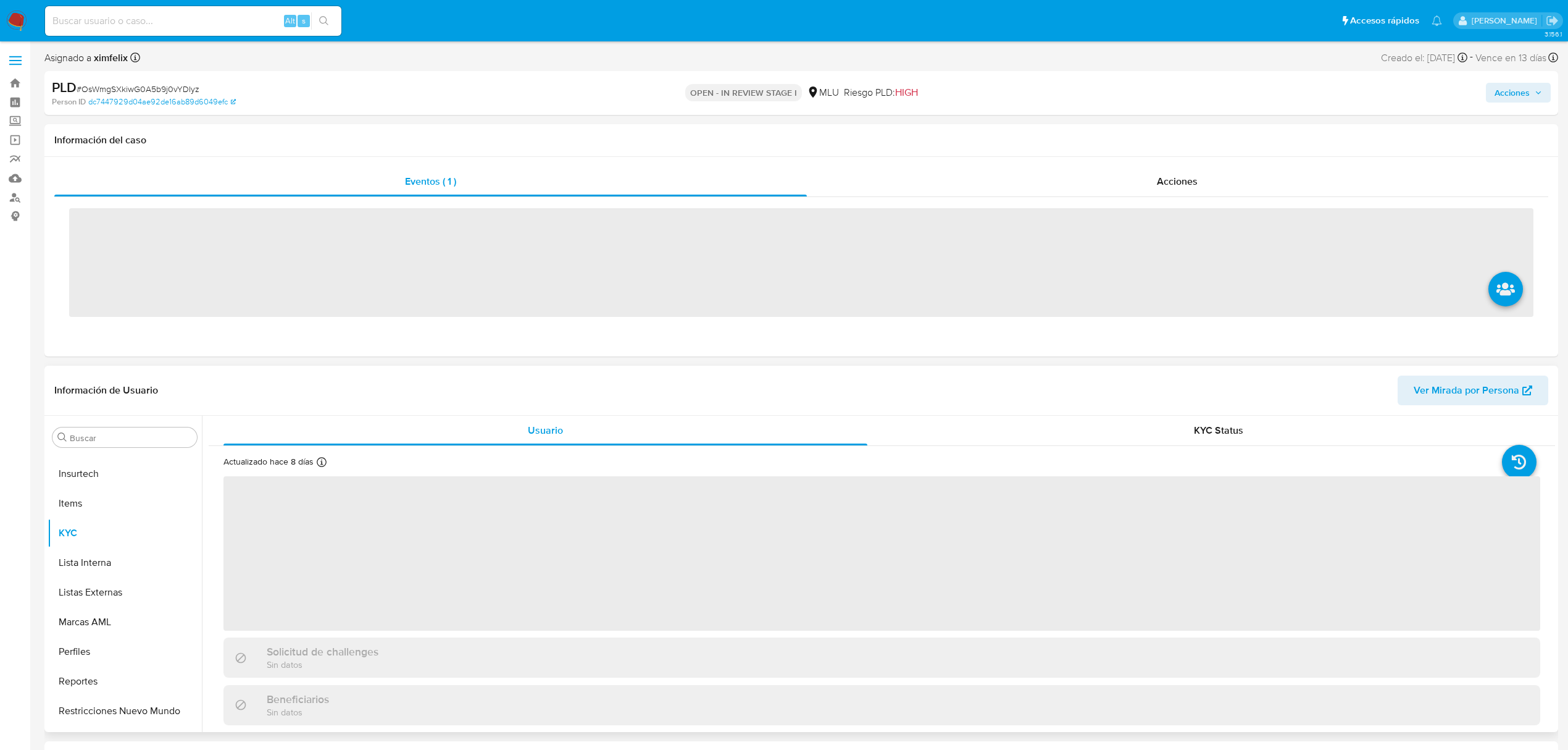
scroll to position [552, 0]
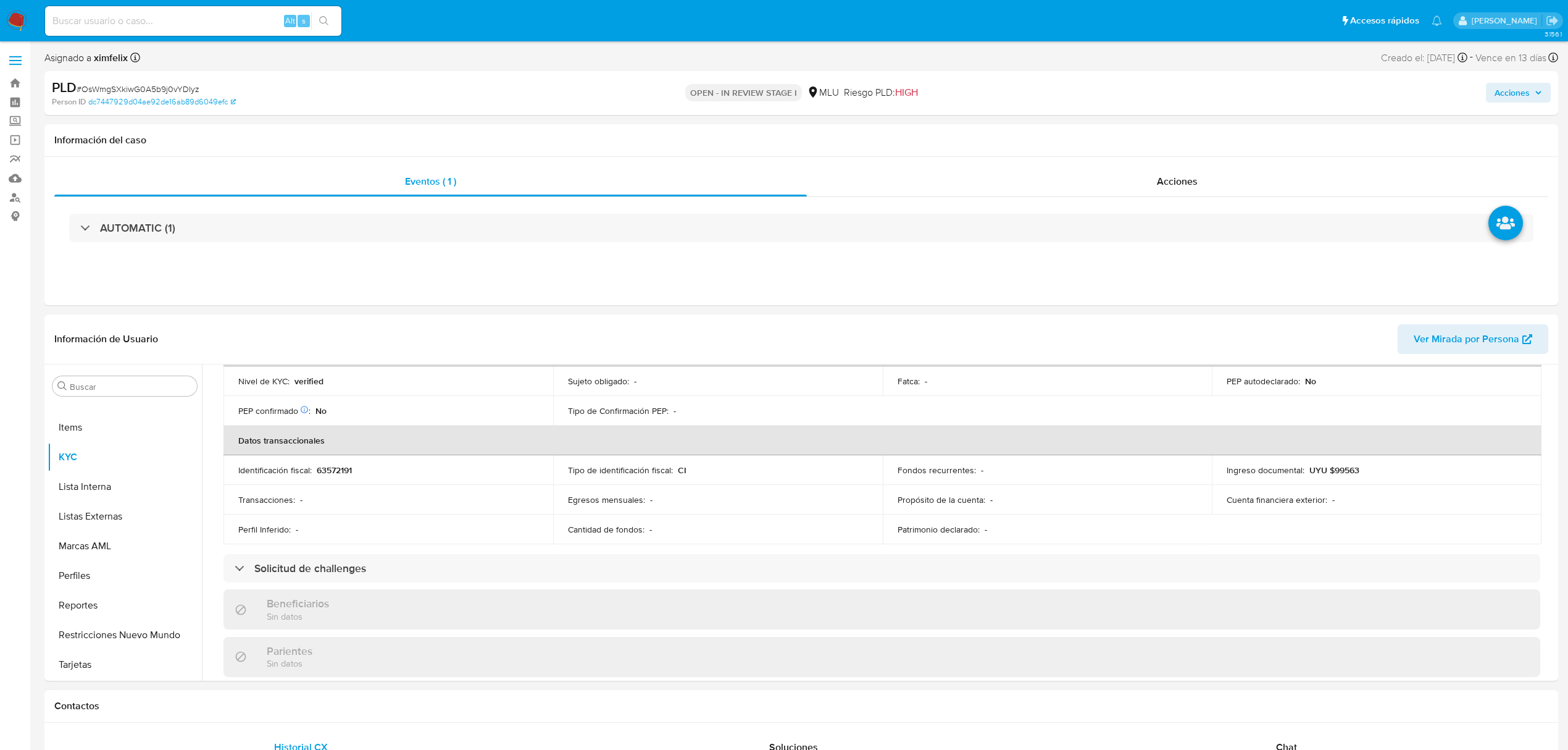
select select "10"
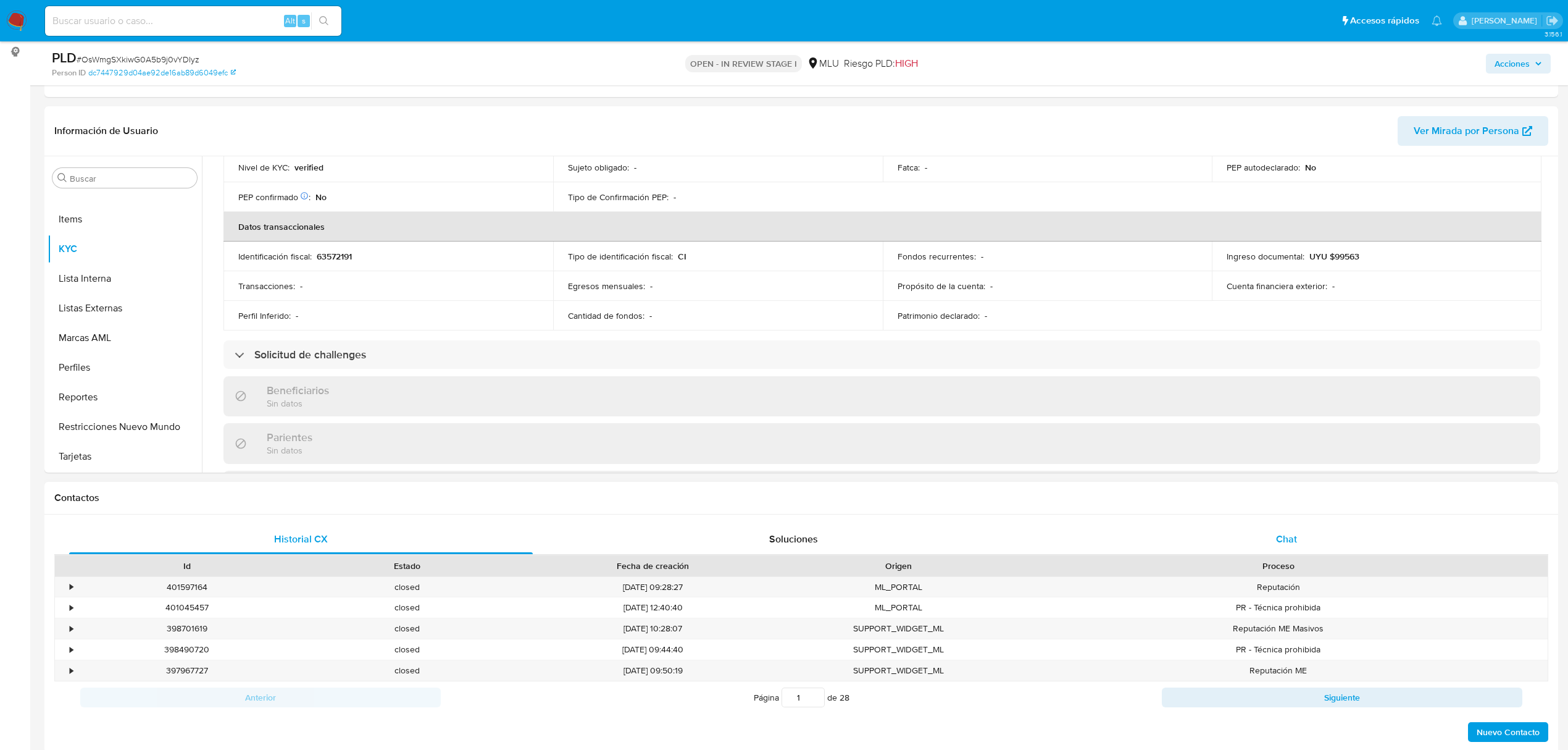
click at [1260, 543] on div "Chat" at bounding box center [1286, 539] width 463 height 29
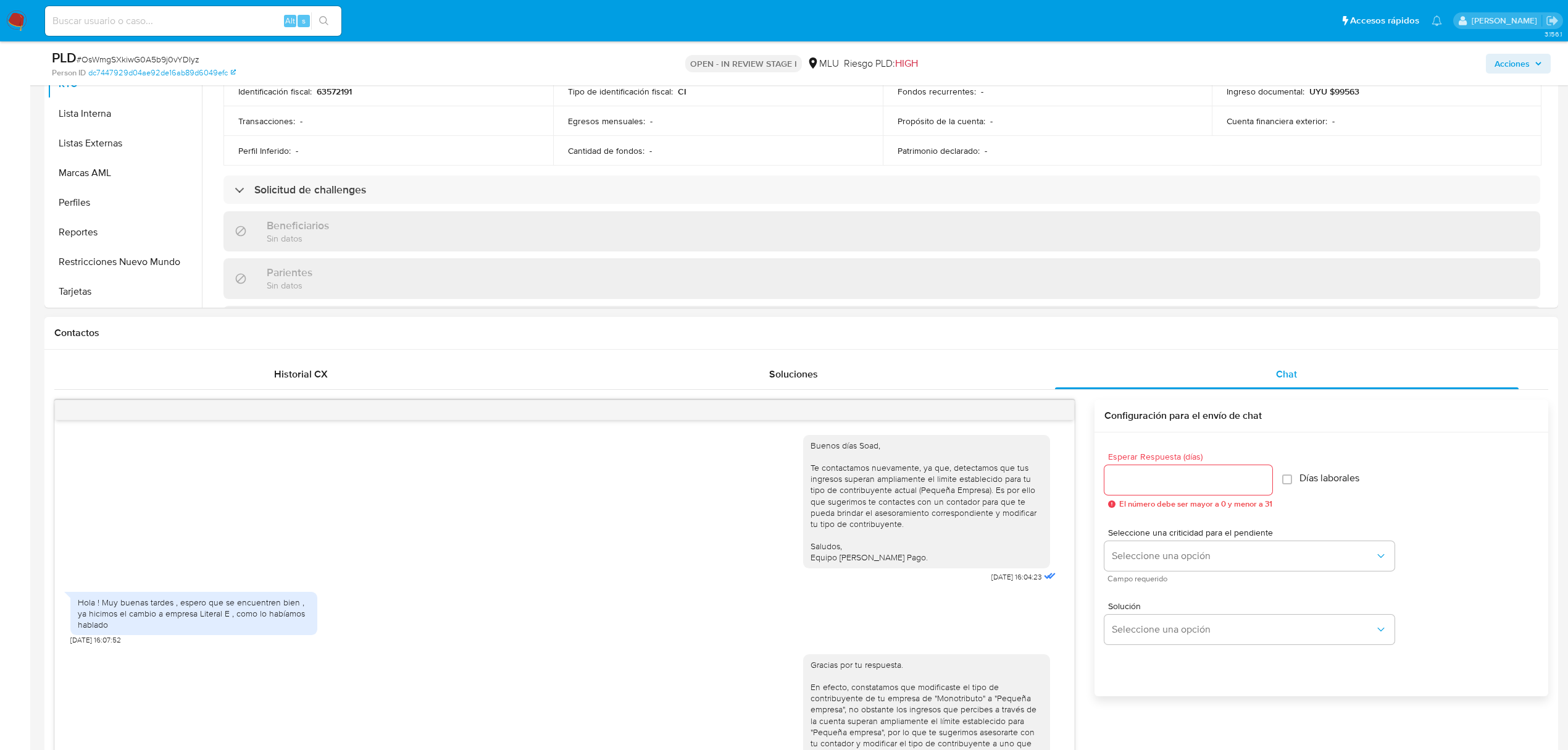
scroll to position [349, 0]
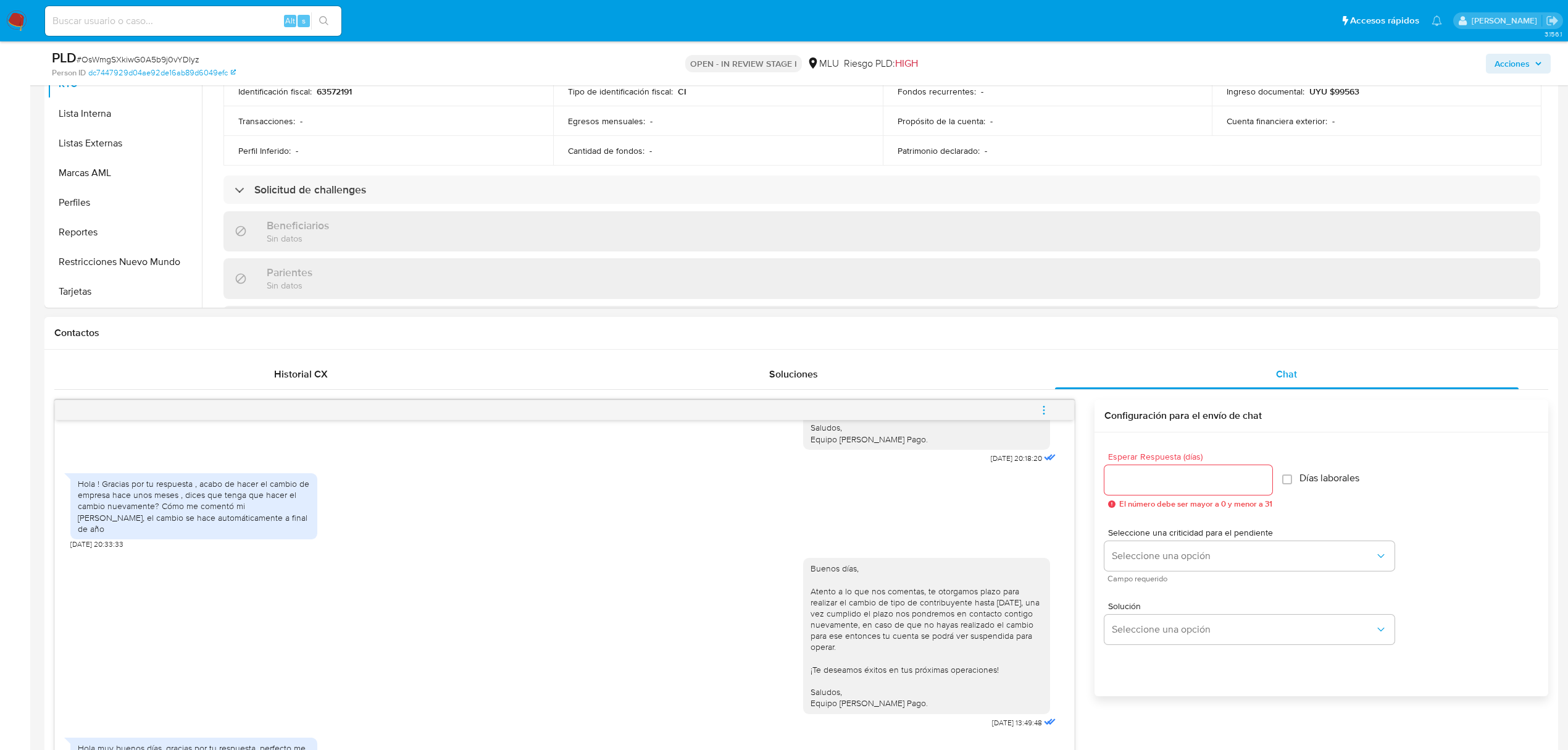
click at [1031, 409] on button "menu-action" at bounding box center [1044, 410] width 40 height 29
drag, startPoint x: 1346, startPoint y: 715, endPoint x: 1342, endPoint y: 706, distance: 9.8
click at [1346, 712] on div at bounding box center [790, 375] width 1581 height 750
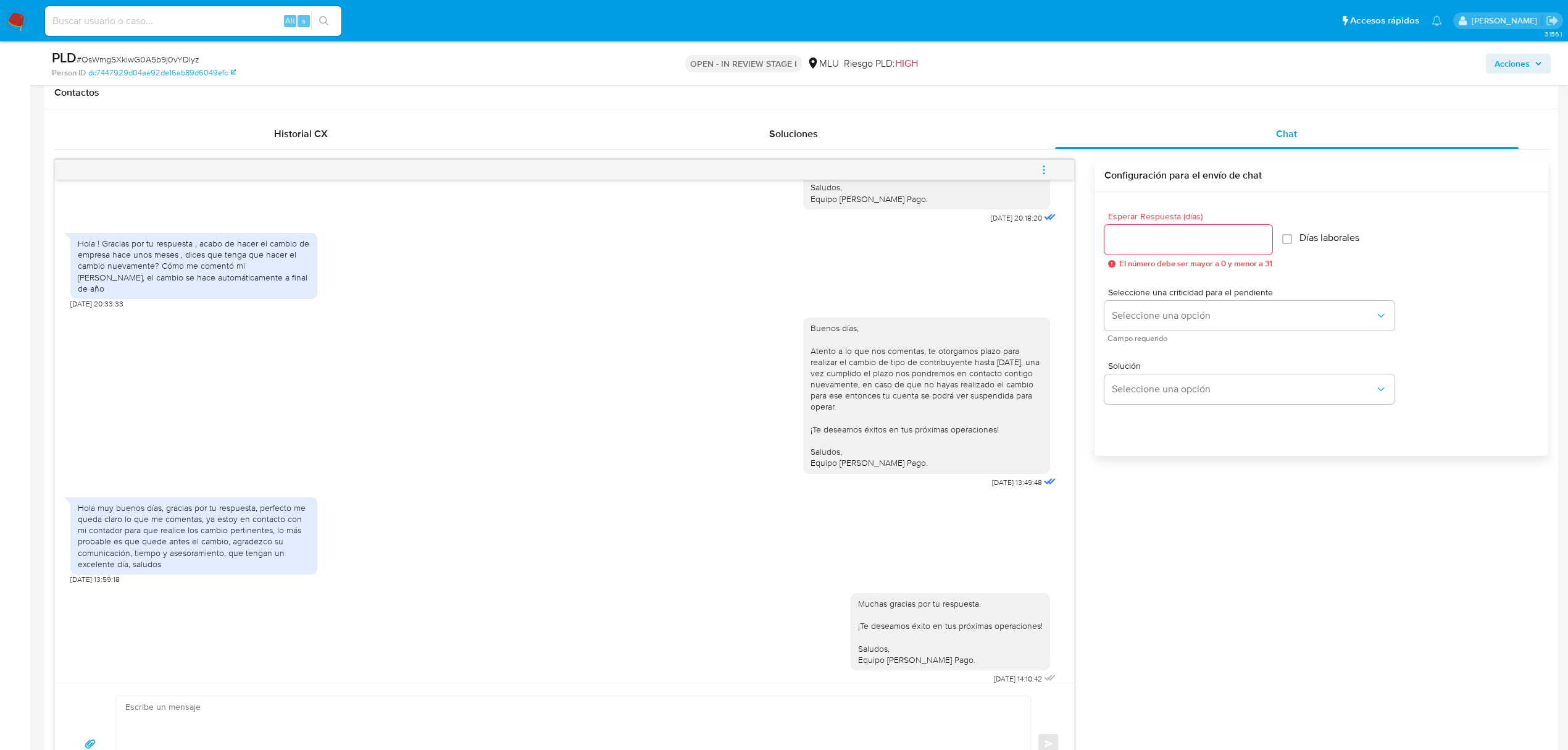
scroll to position [576, 0]
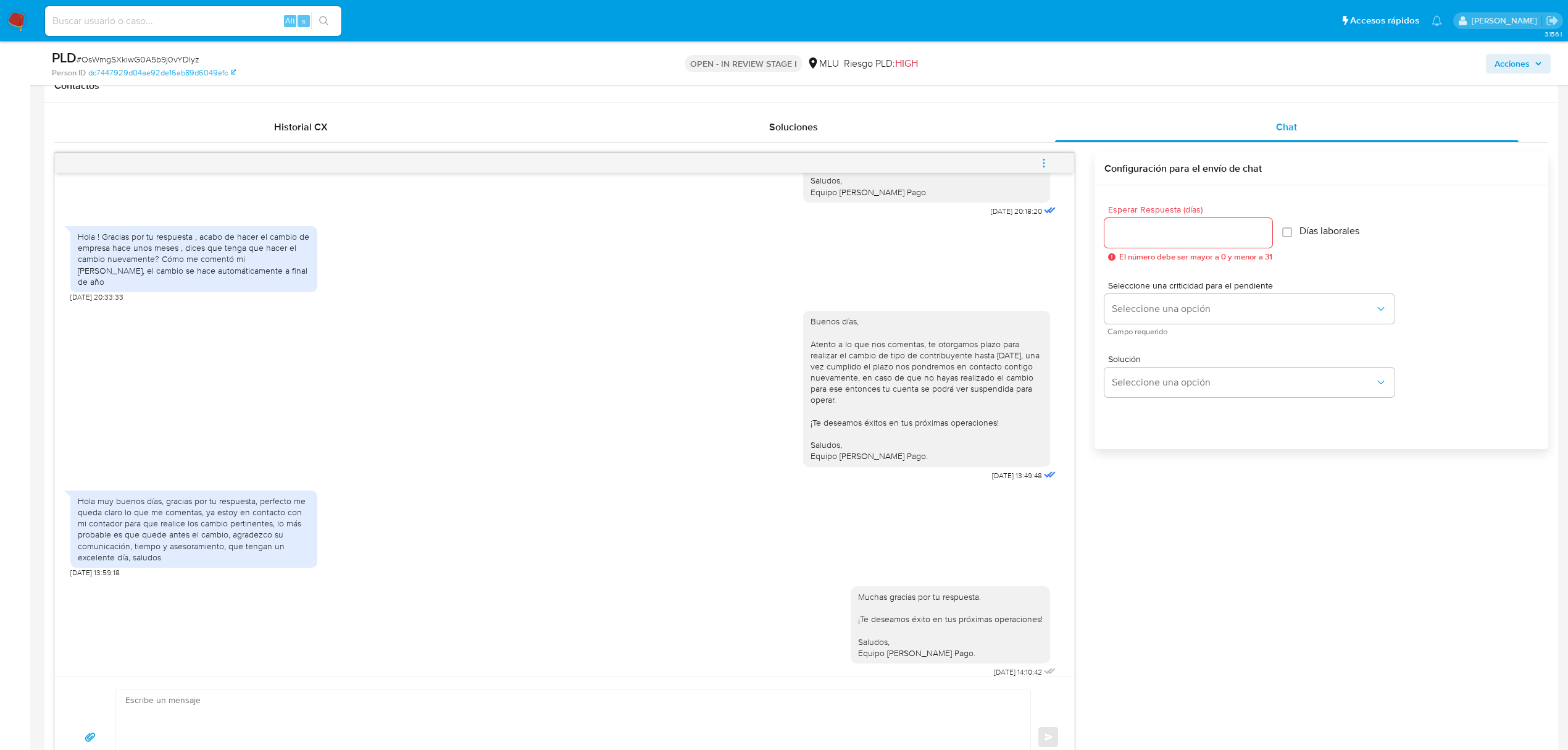
click at [1045, 161] on icon "menu-action" at bounding box center [1044, 163] width 11 height 11
click at [954, 139] on li "Cerrar conversación" at bounding box center [961, 140] width 127 height 22
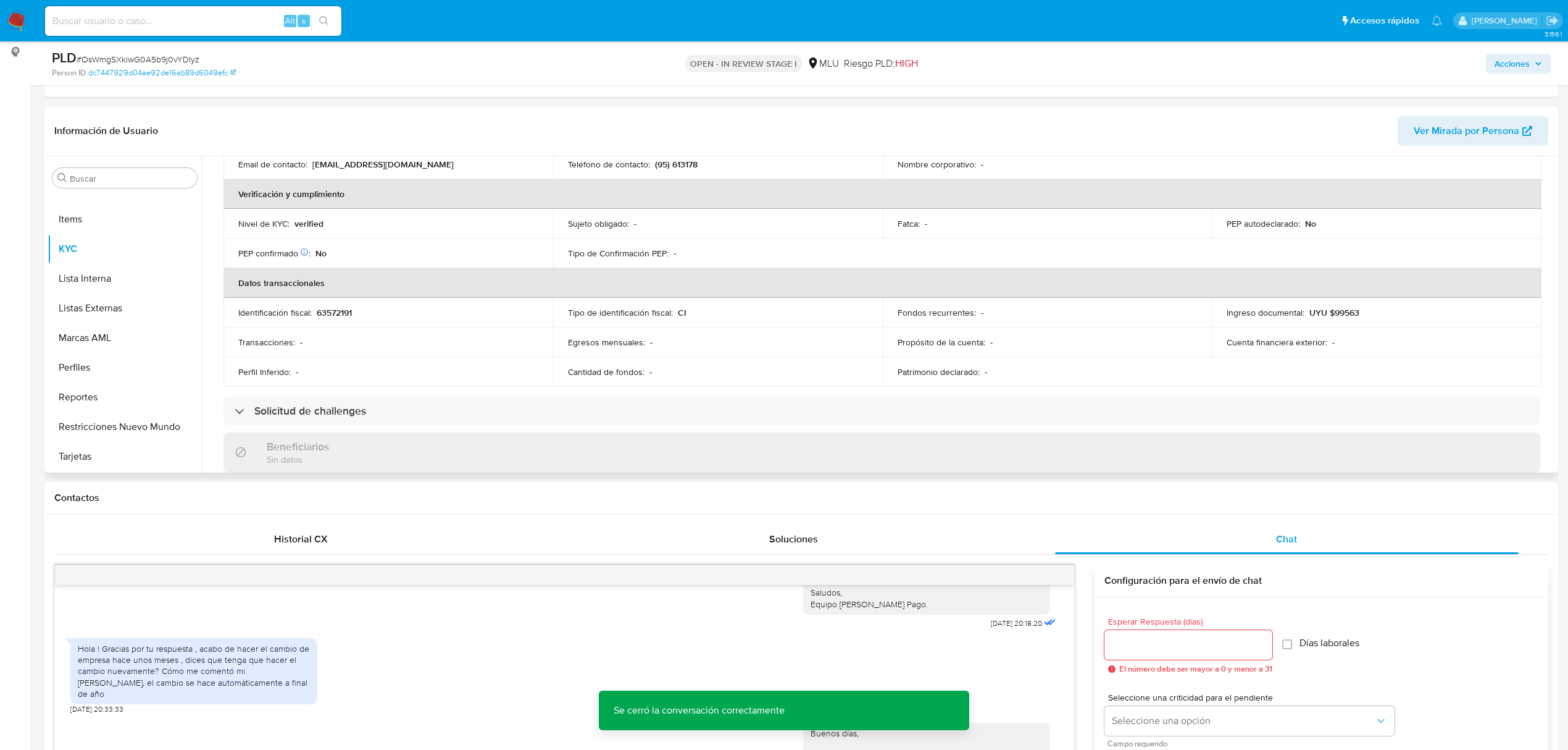
scroll to position [247, 0]
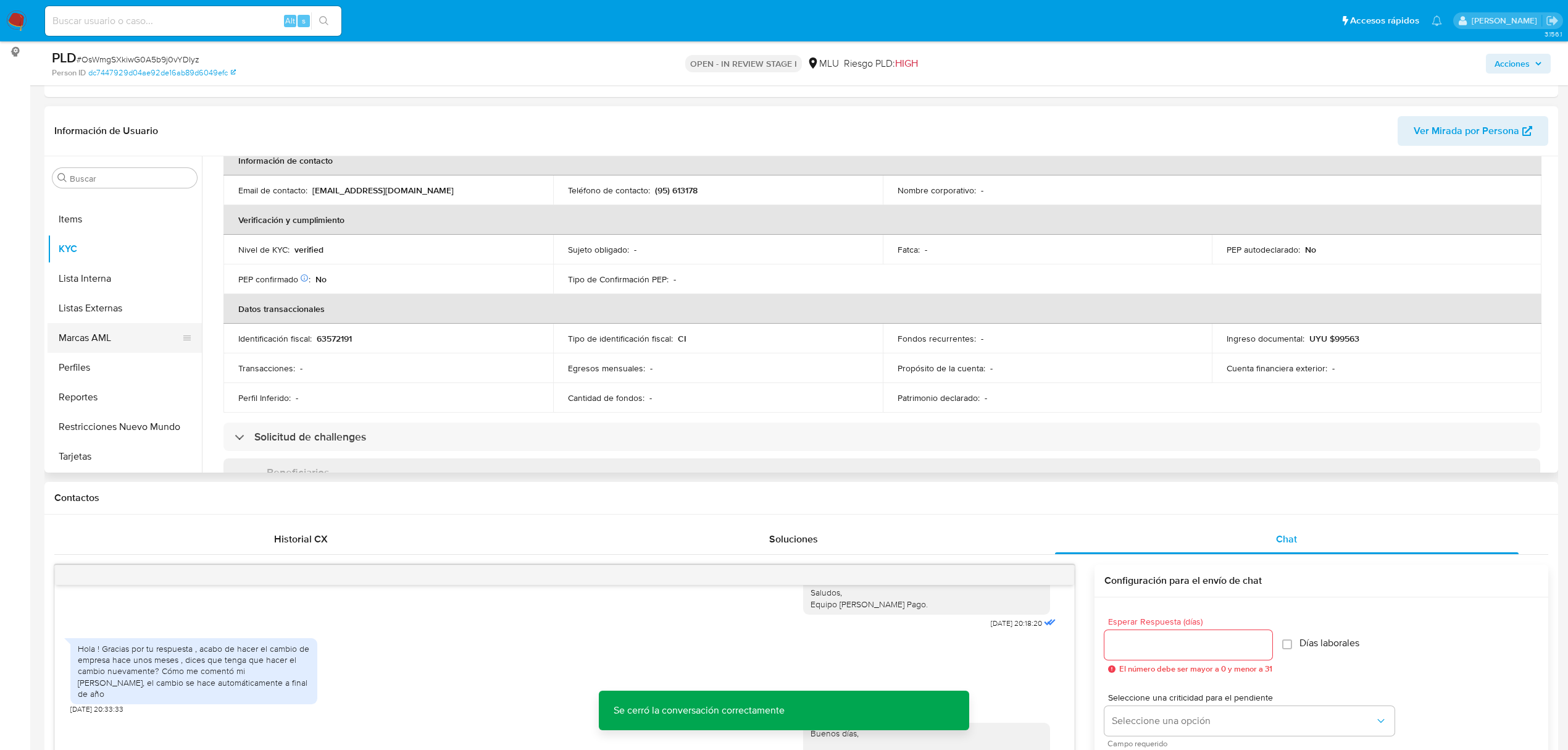
click at [119, 341] on button "Marcas AML" at bounding box center [119, 338] width 144 height 29
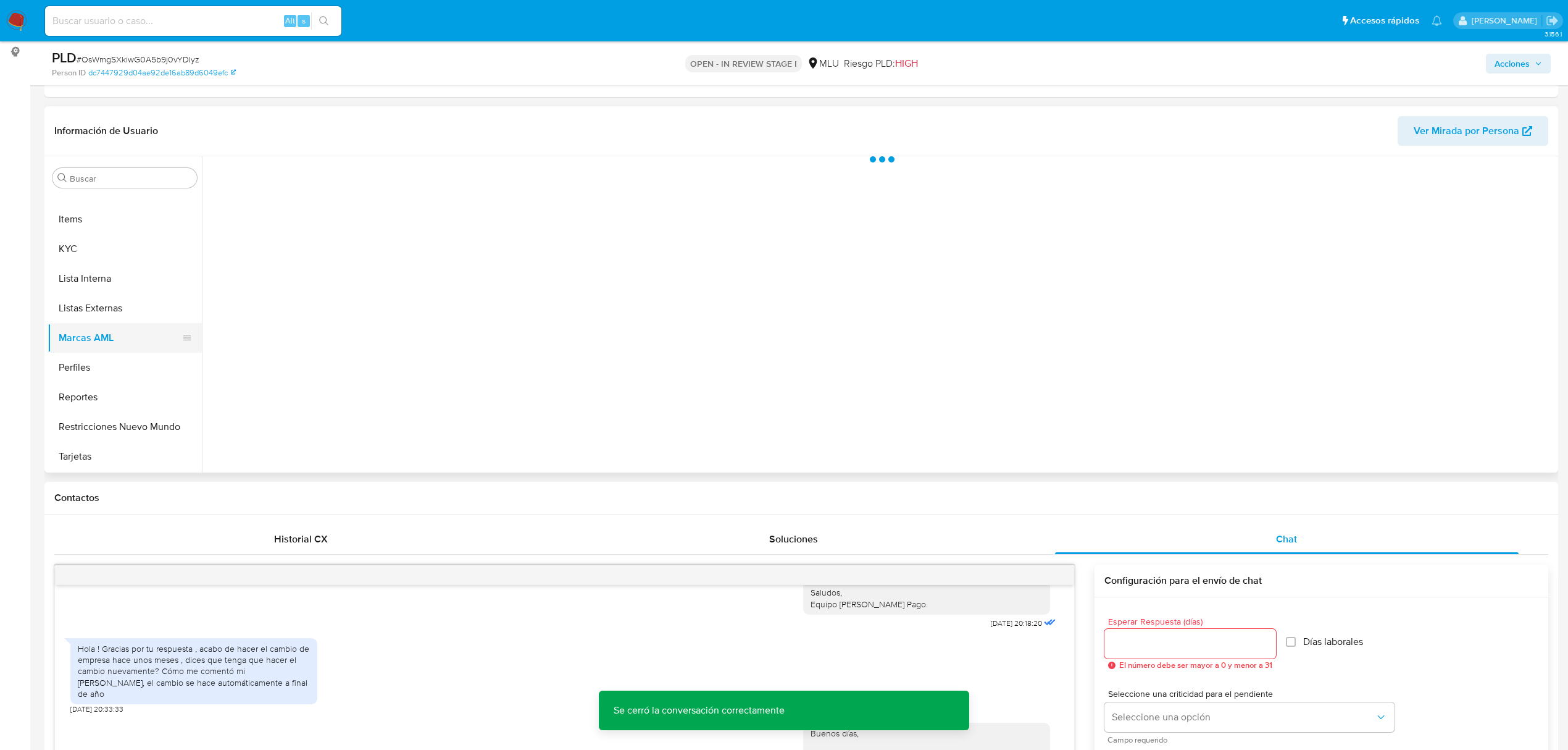
scroll to position [0, 0]
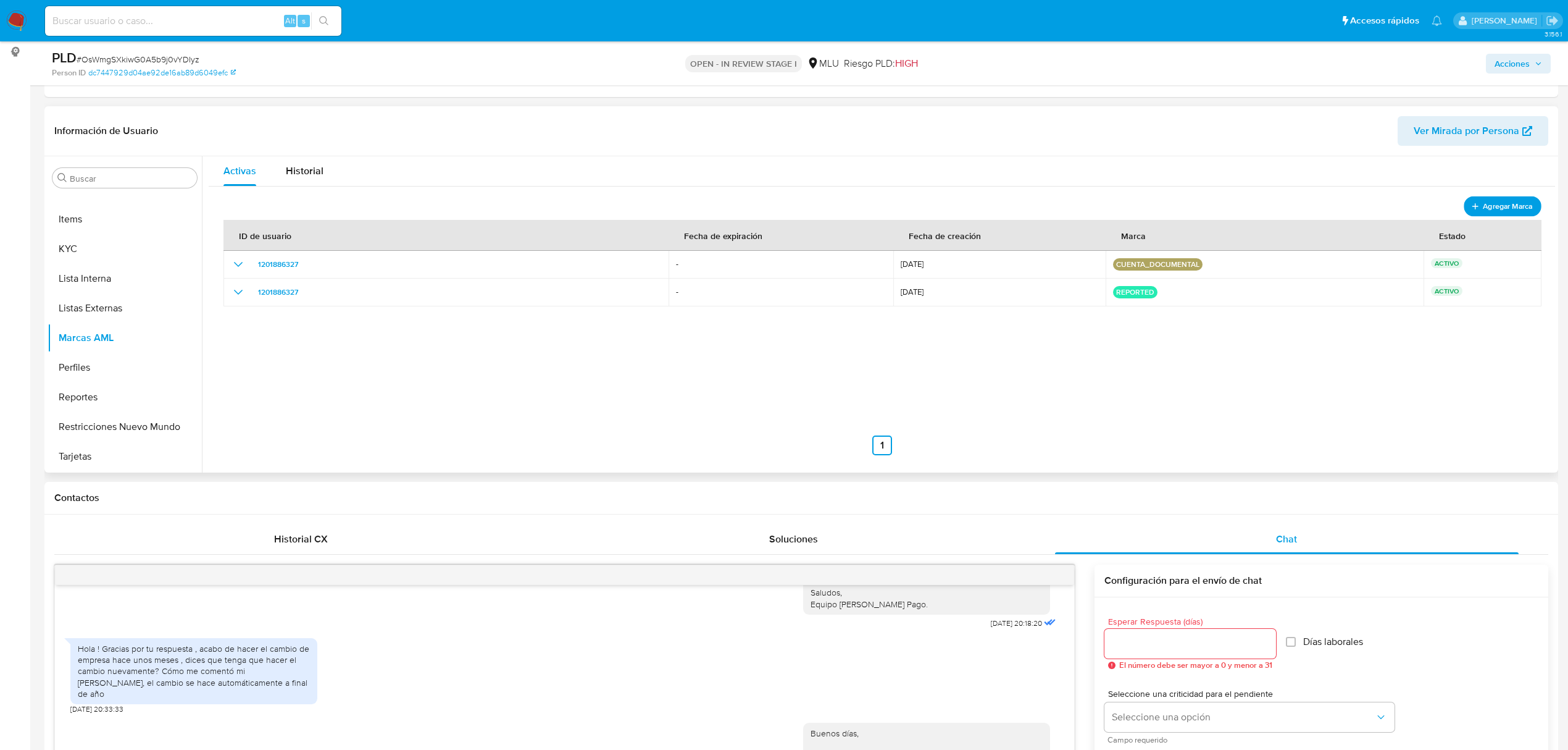
click at [1495, 207] on span "Agregar Marca" at bounding box center [1507, 206] width 50 height 16
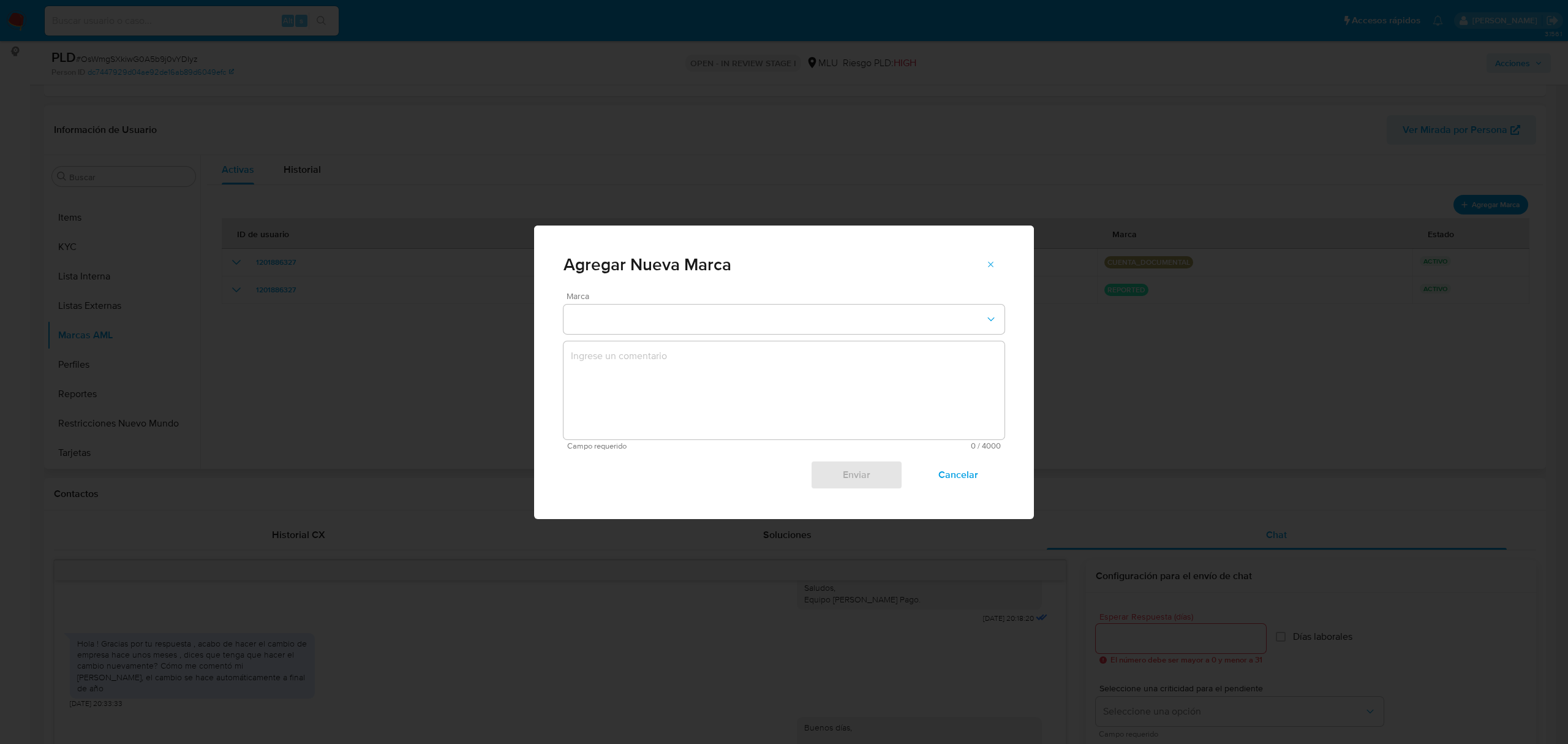
click at [723, 300] on span "Marca" at bounding box center [786, 295] width 441 height 8
click at [720, 314] on button "marks-modal" at bounding box center [784, 319] width 441 height 29
click at [663, 327] on div "EN_SEGUIMIENTO" at bounding box center [780, 318] width 419 height 29
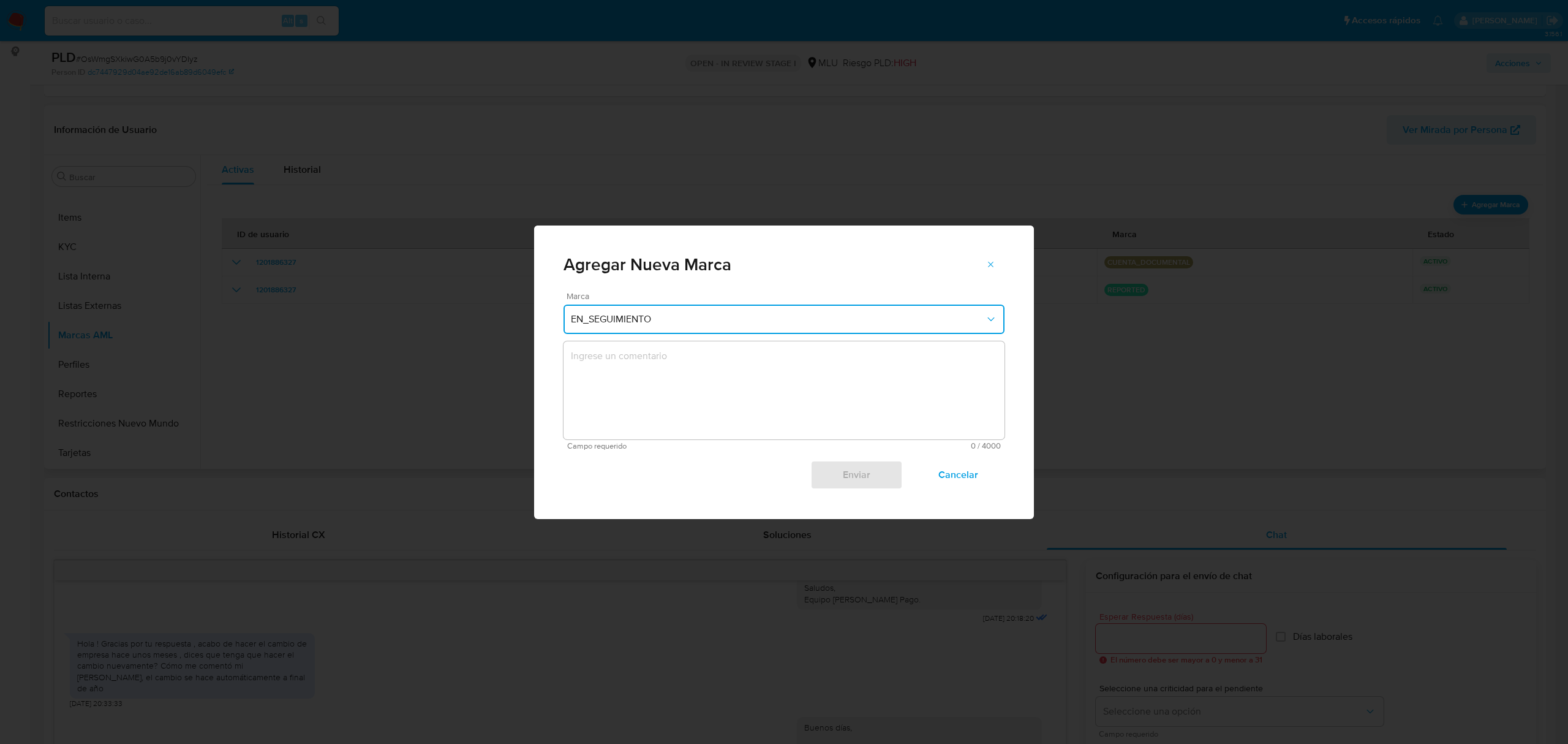
click at [730, 385] on textarea "marks-modal" at bounding box center [784, 391] width 441 height 98
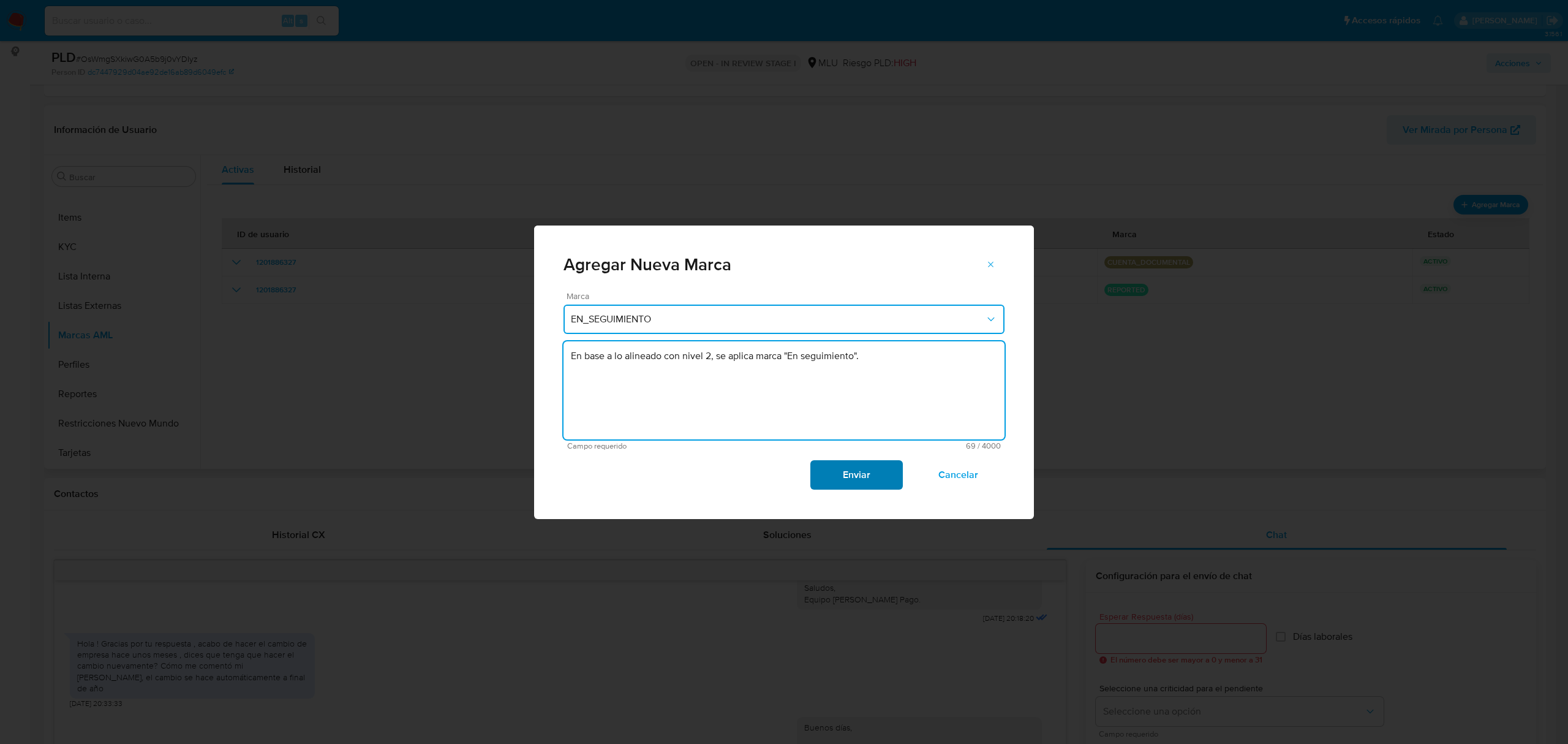
type textarea "En base a lo alineado con nivel 2, se aplica marca "En seguimiento"."
click at [845, 469] on span "Enviar" at bounding box center [856, 475] width 60 height 27
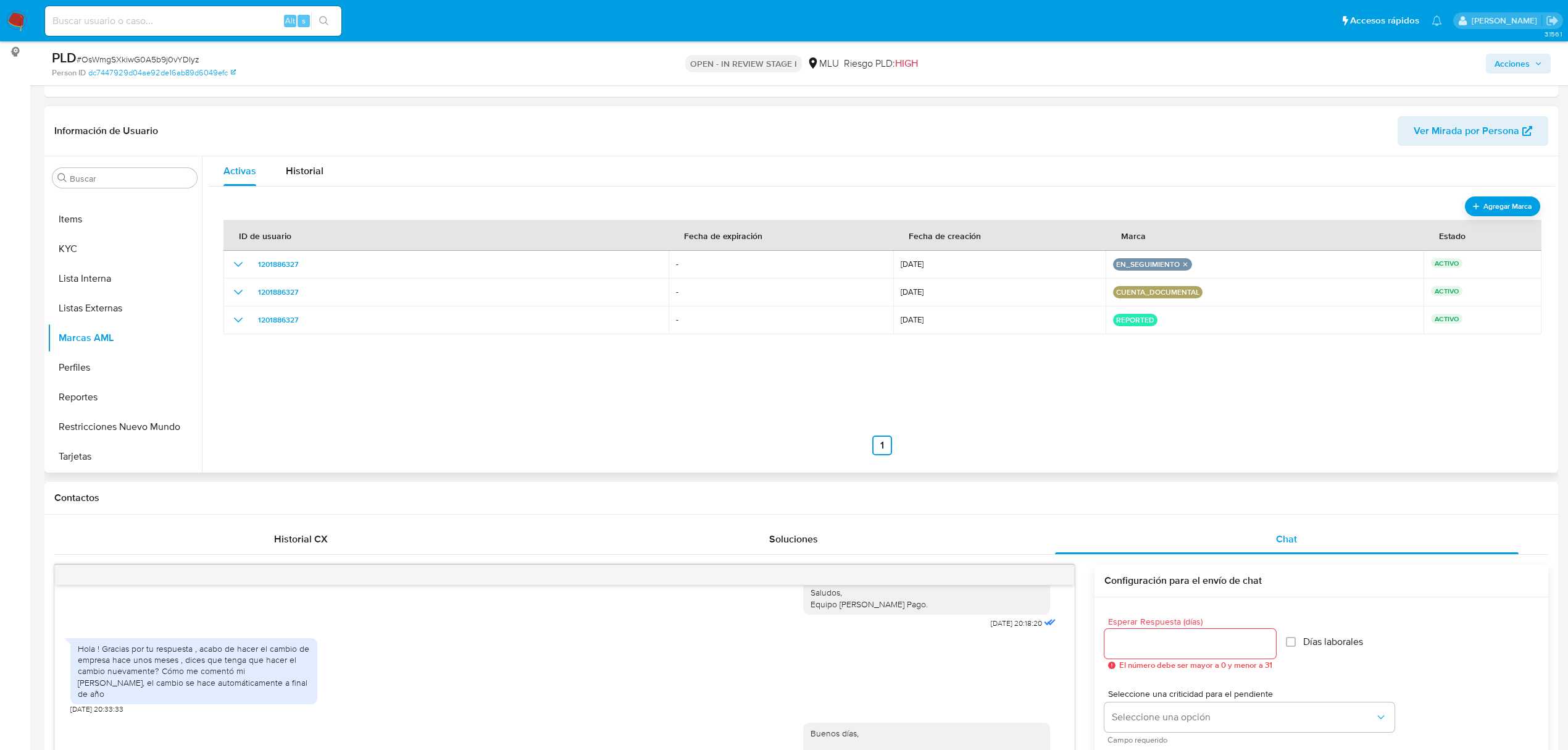
click at [151, 400] on button "Reportes" at bounding box center [125, 397] width 154 height 29
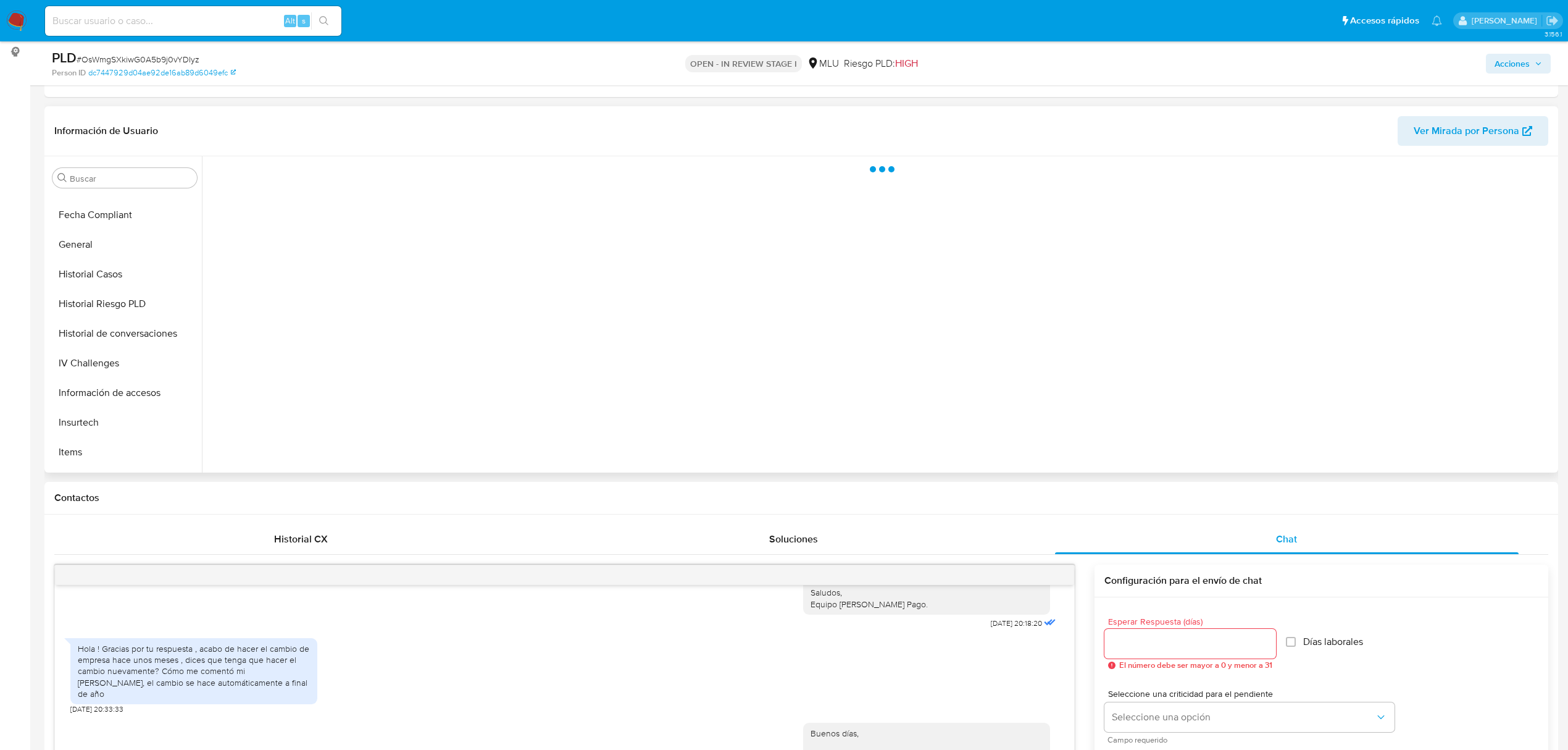
scroll to position [58, 0]
click at [124, 300] on button "Cuentas Bancarias" at bounding box center [119, 298] width 144 height 29
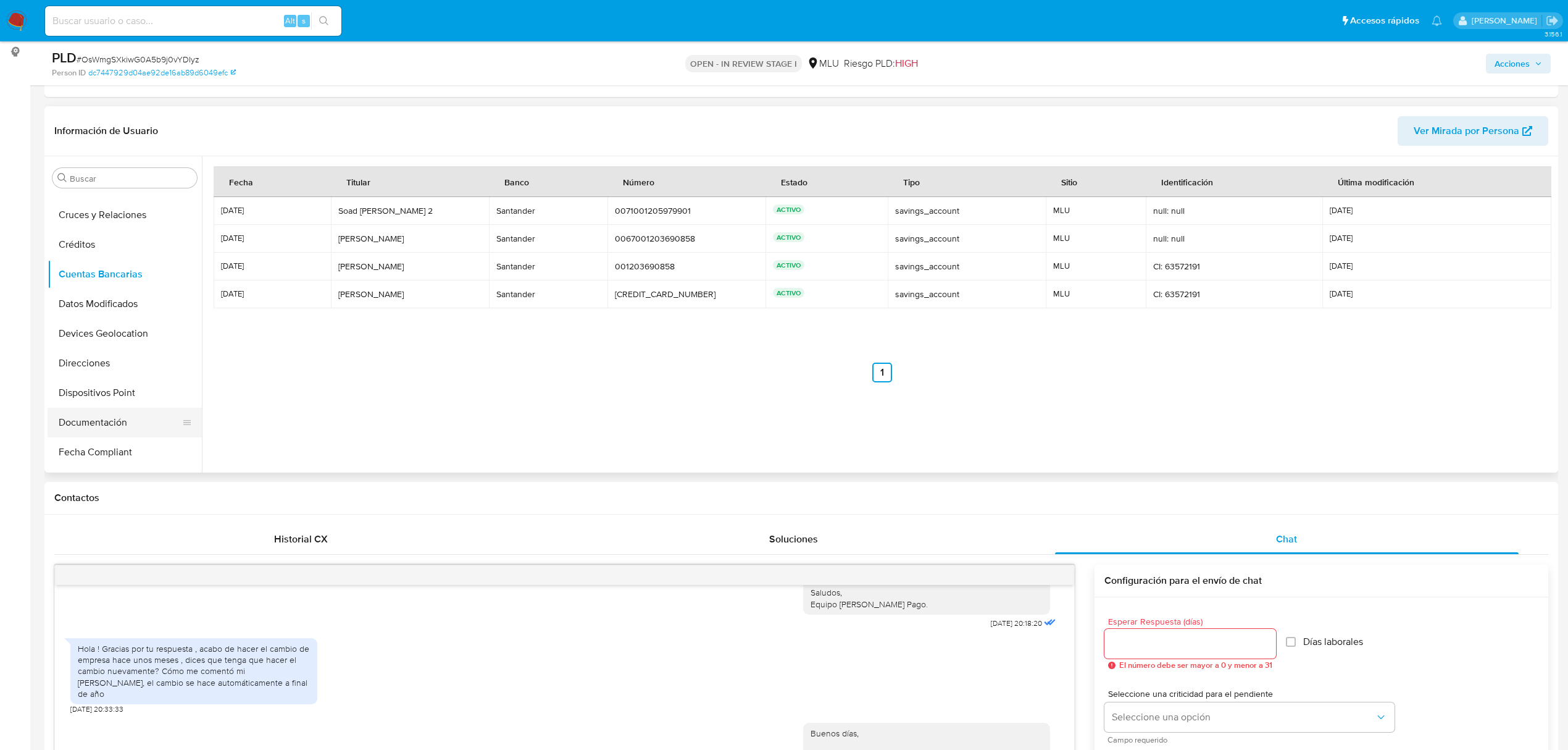
scroll to position [83, 0]
click at [125, 410] on button "Documentación" at bounding box center [119, 421] width 144 height 29
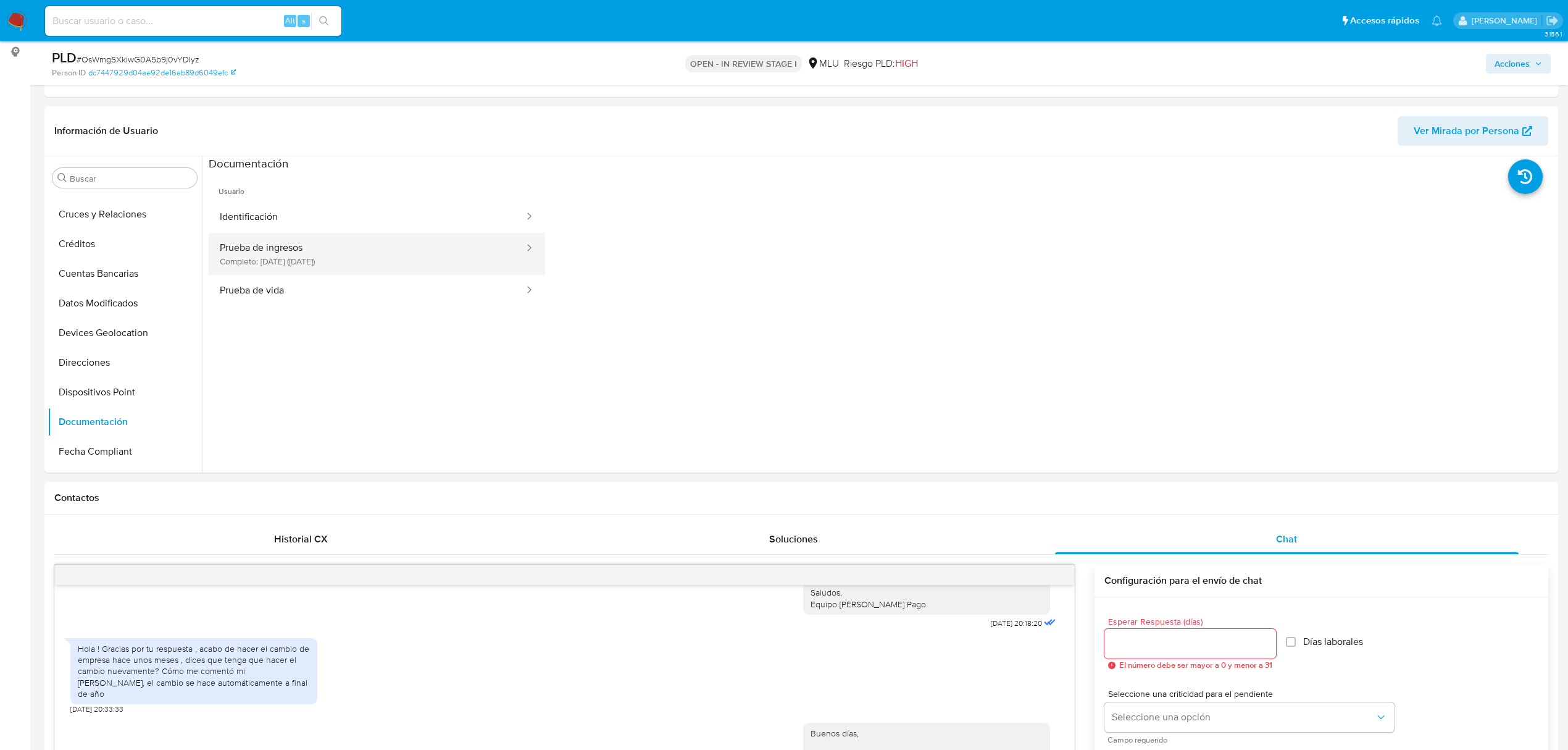
click at [433, 245] on button "Prueba de ingresos Completo: 11/04/2025 (hace 5 meses)" at bounding box center [366, 254] width 317 height 42
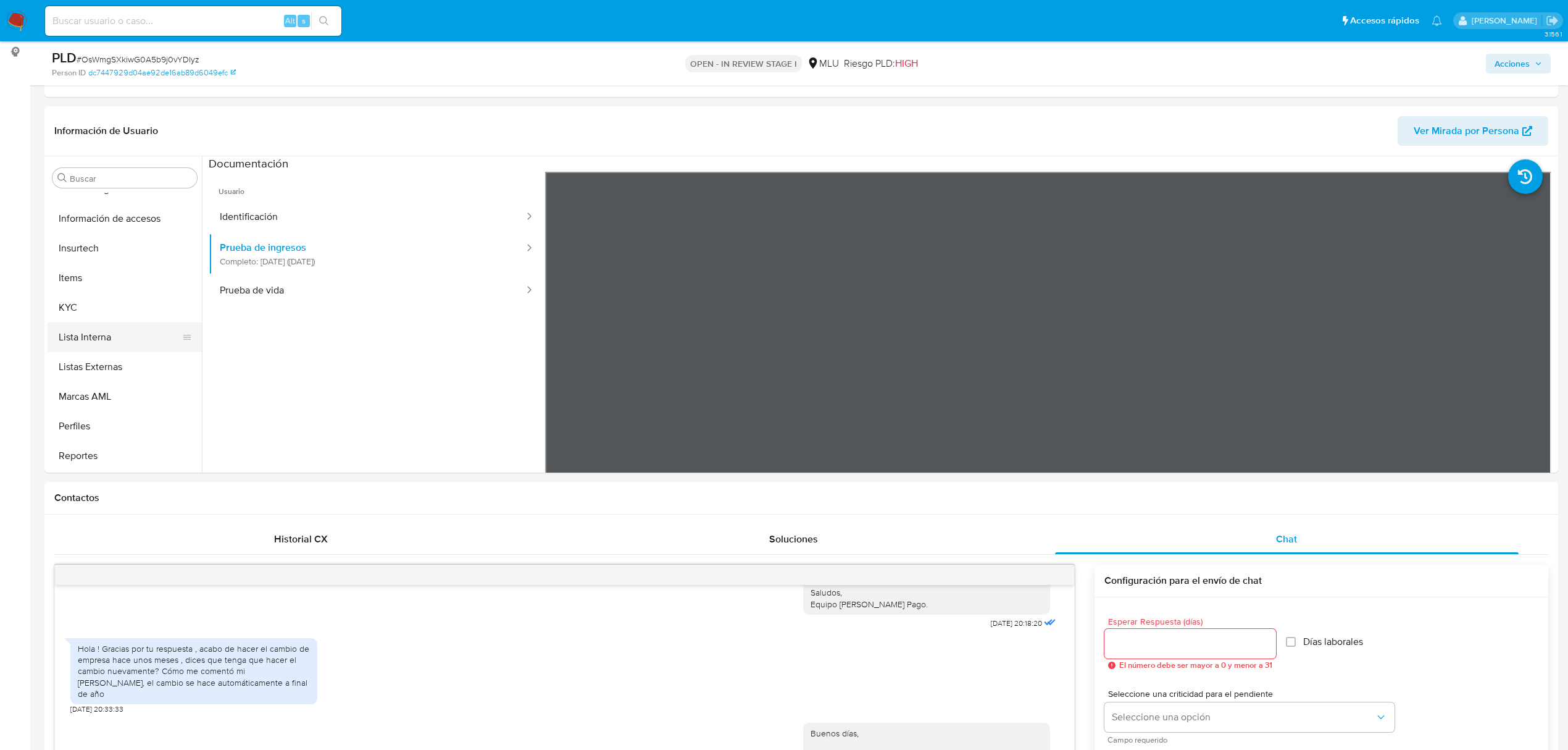
scroll to position [494, 0]
drag, startPoint x: 56, startPoint y: 315, endPoint x: 100, endPoint y: 324, distance: 44.9
click at [56, 315] on button "KYC" at bounding box center [125, 307] width 154 height 29
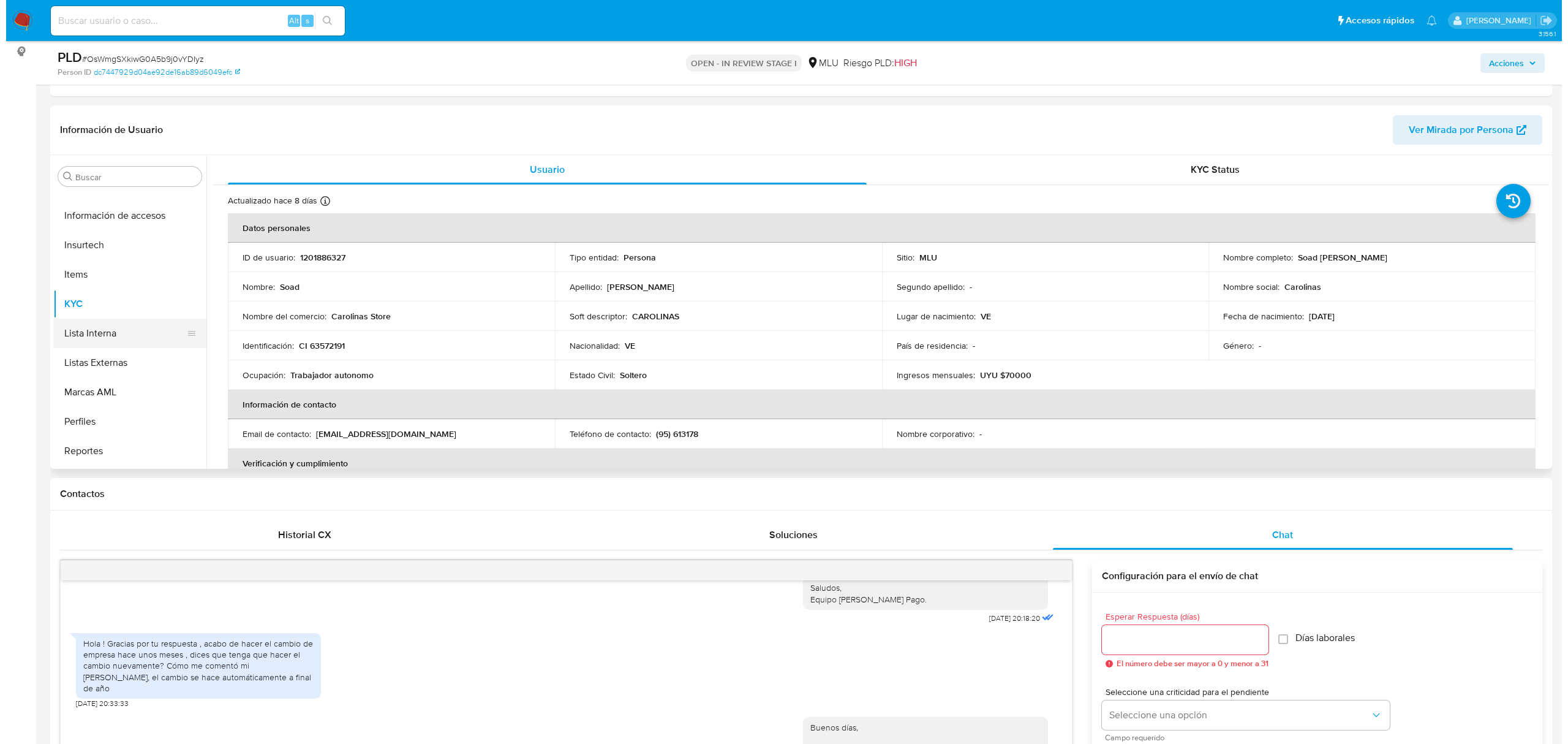
scroll to position [0, 0]
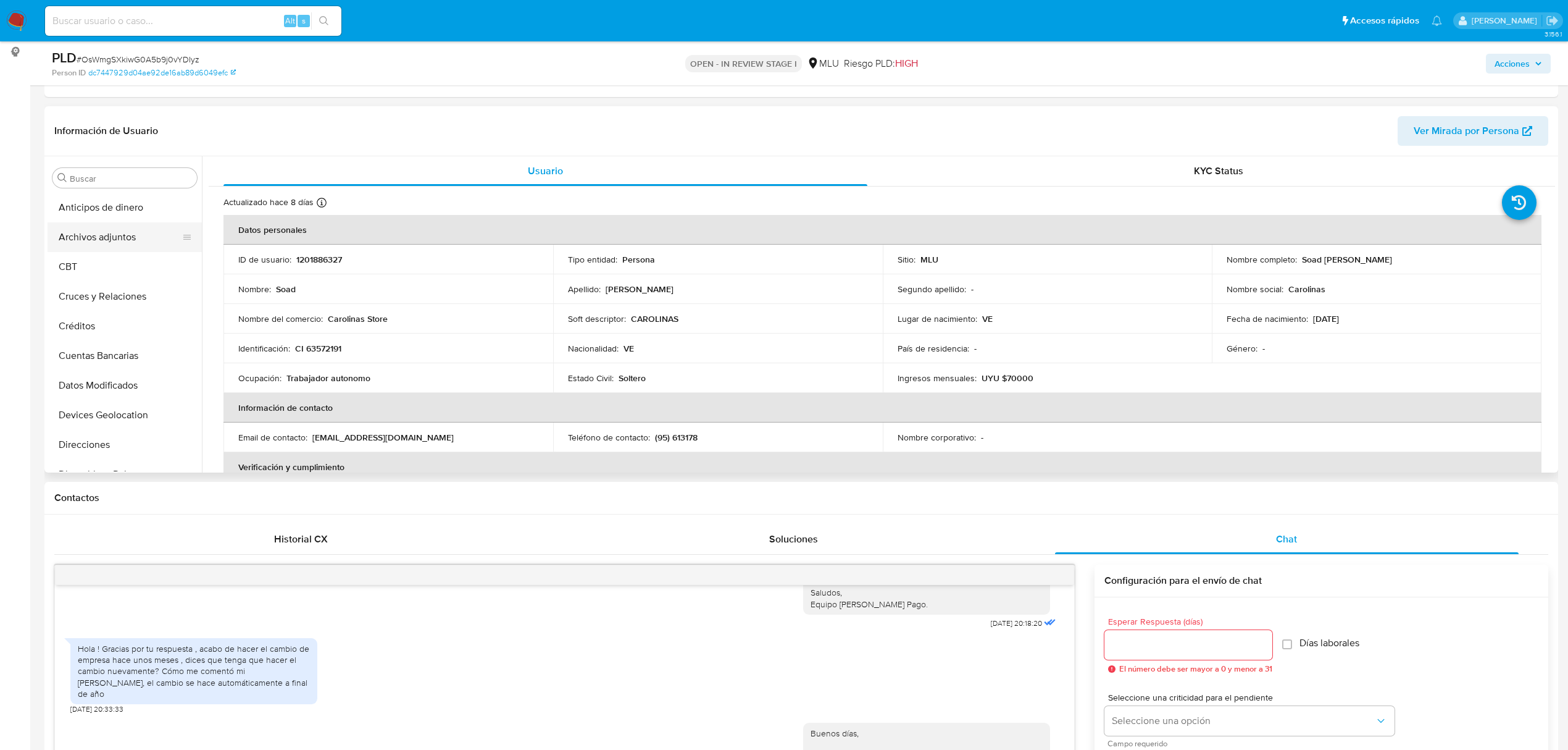
click at [114, 242] on button "Archivos adjuntos" at bounding box center [119, 237] width 144 height 29
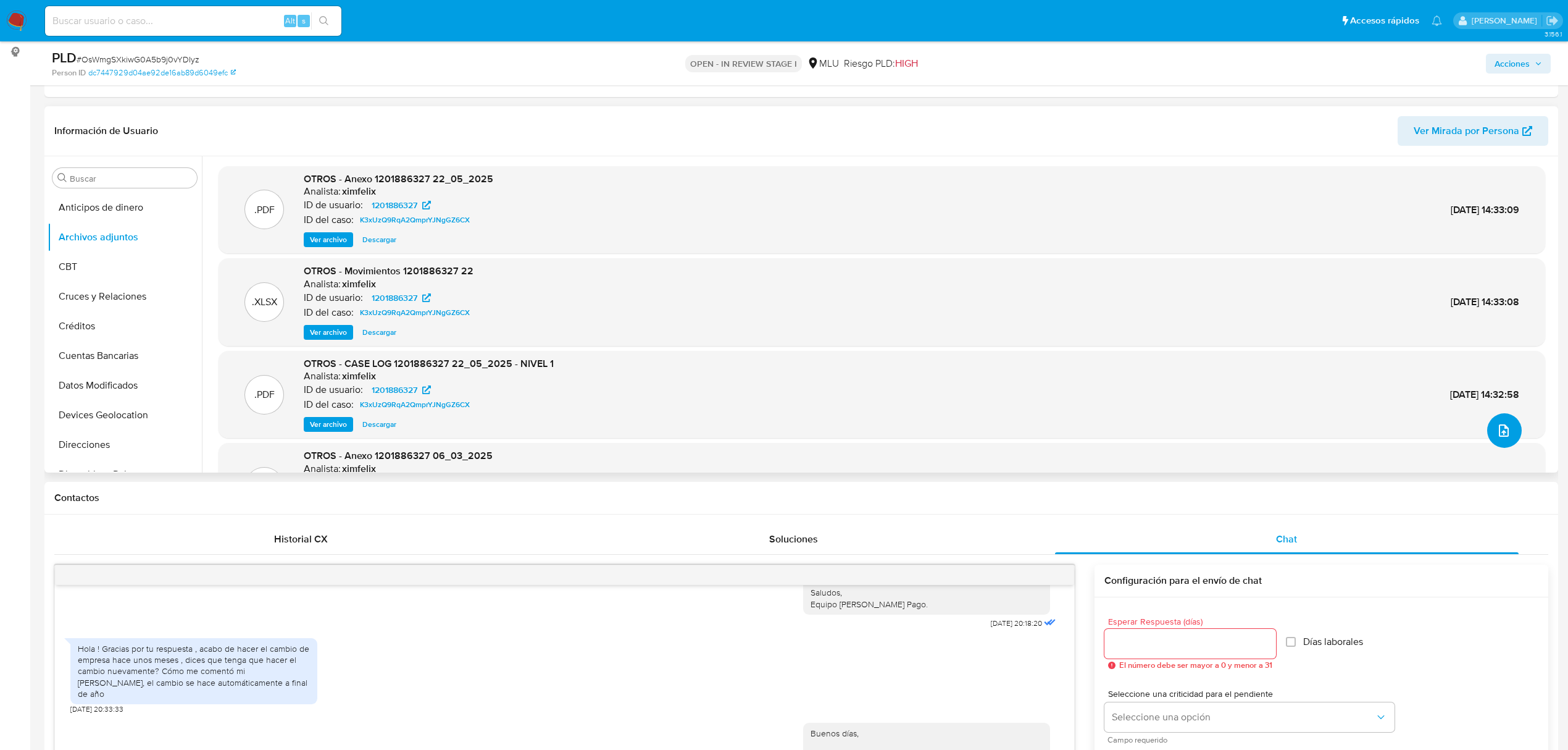
click at [1496, 428] on icon "upload-file" at bounding box center [1504, 431] width 15 height 15
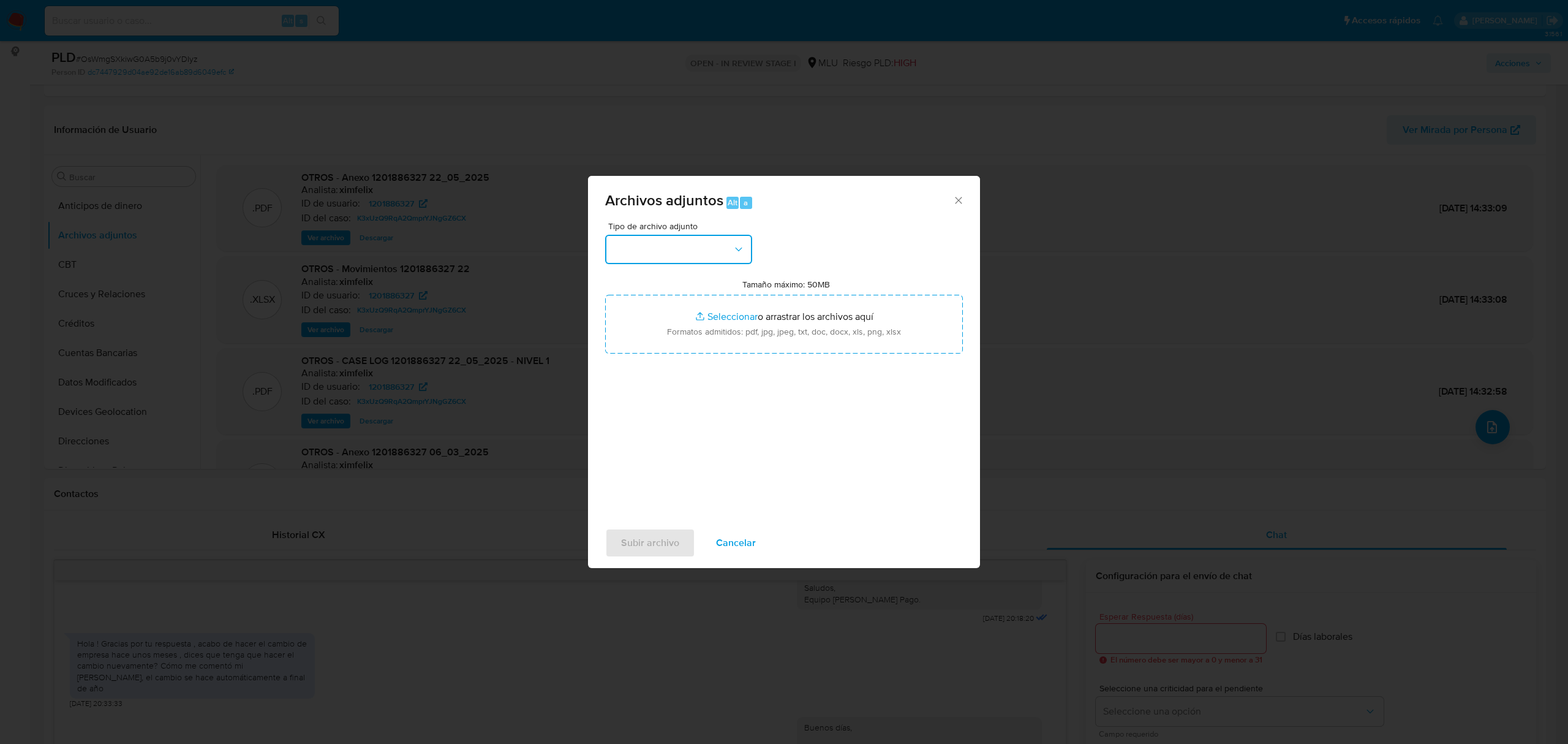
click at [652, 256] on button "button" at bounding box center [679, 250] width 147 height 29
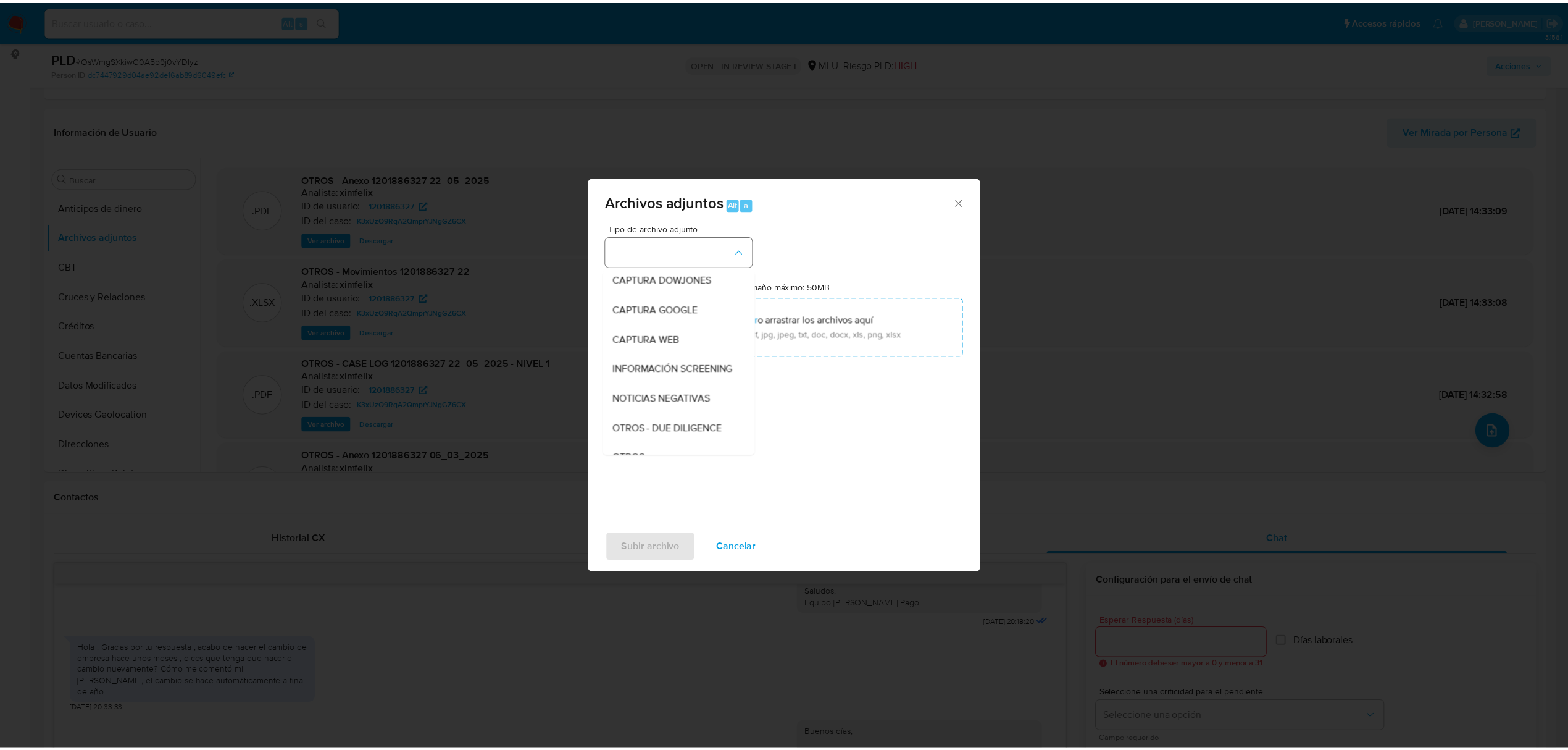
scroll to position [64, 0]
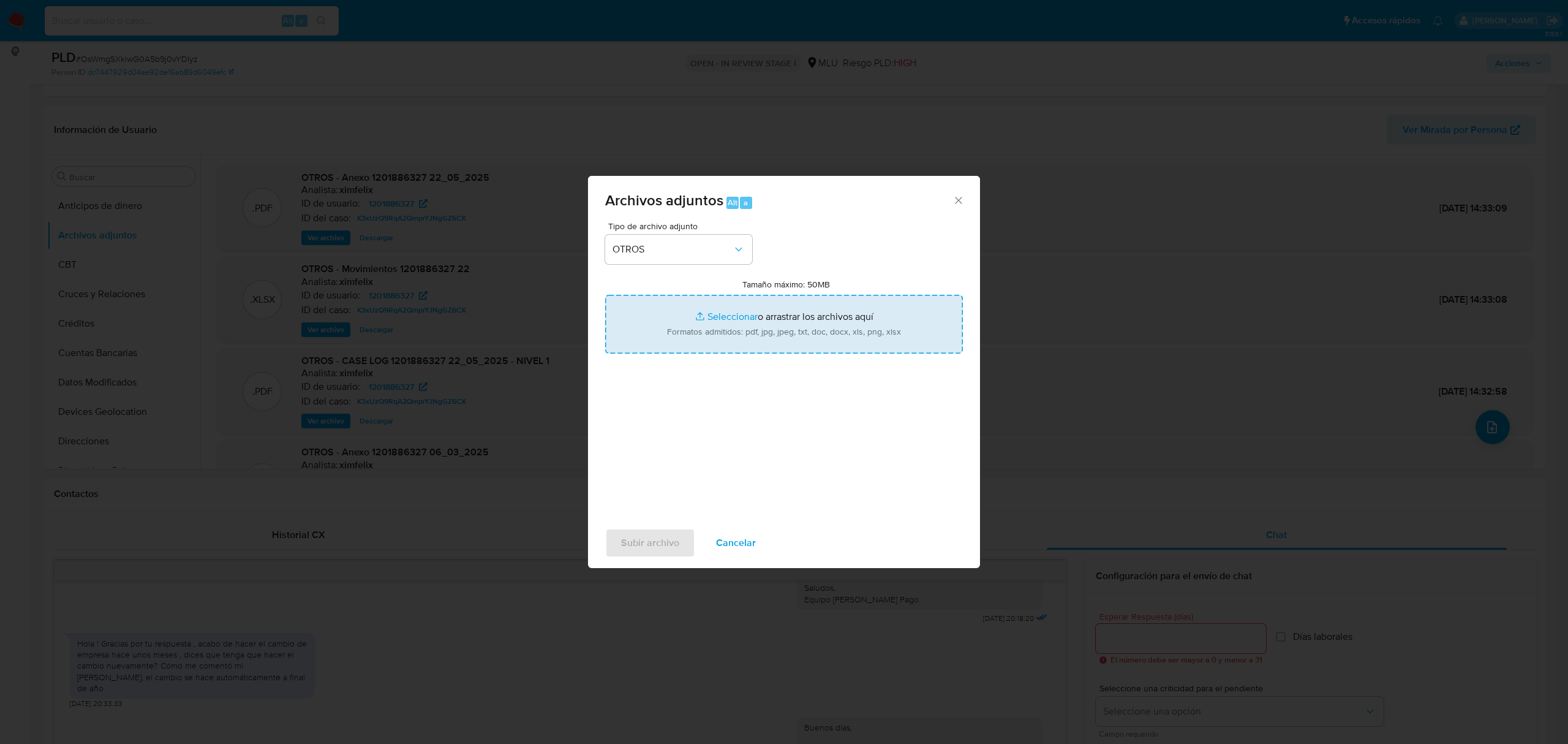
type input "C:\fakepath\Anexo 1201886327 22_08_2025.pdf"
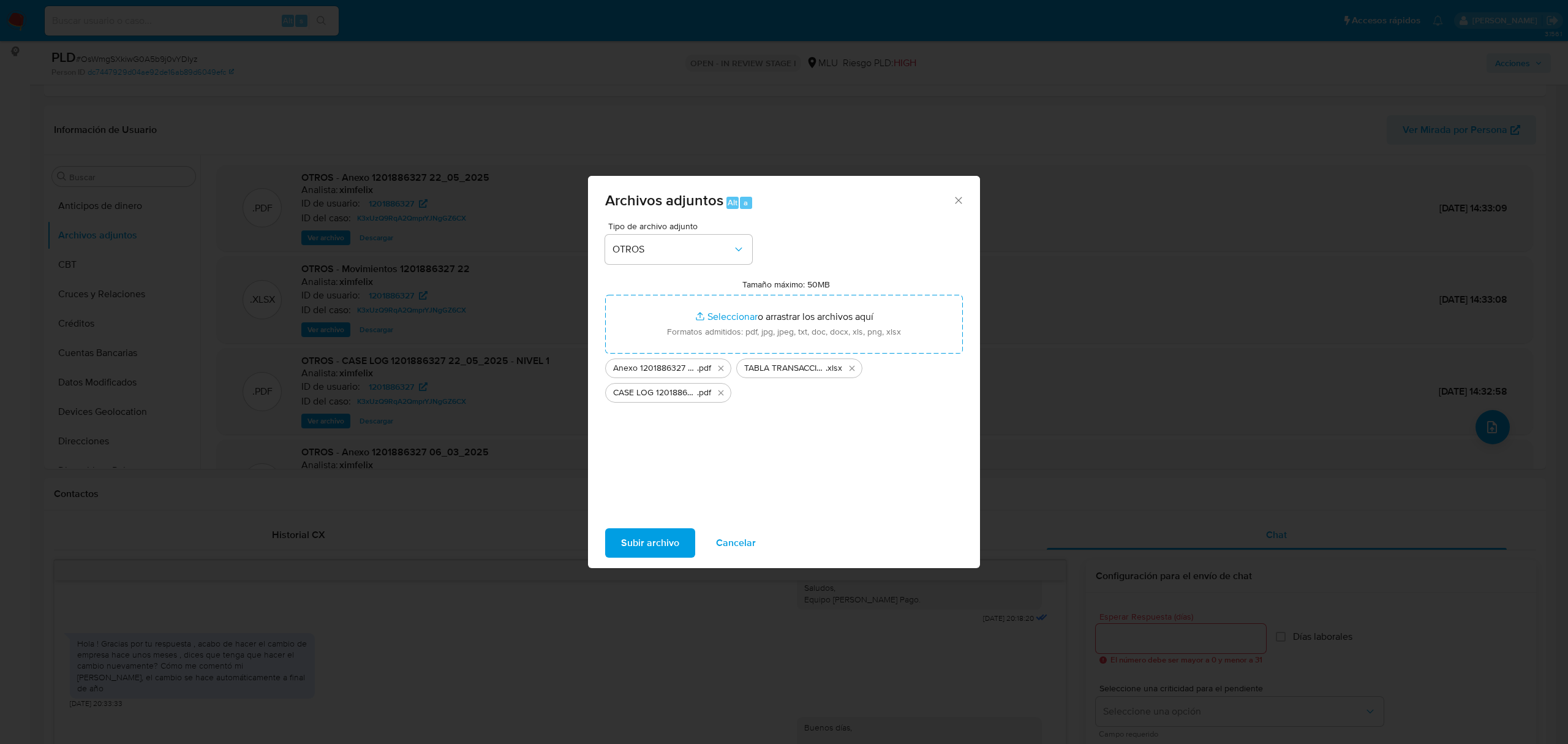
click at [663, 543] on span "Subir archivo" at bounding box center [650, 543] width 58 height 27
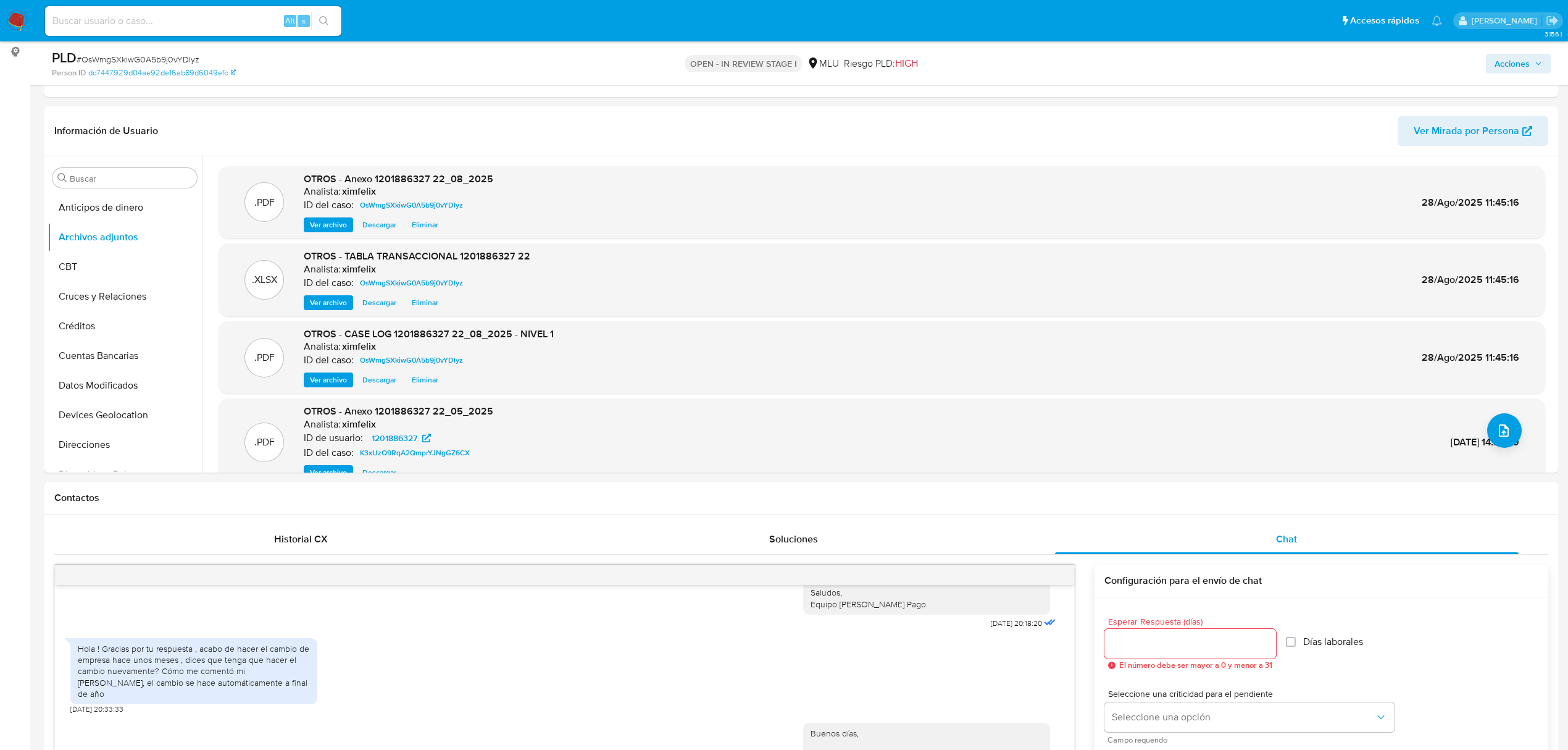
click at [1517, 63] on span "Acciones" at bounding box center [1512, 64] width 35 height 20
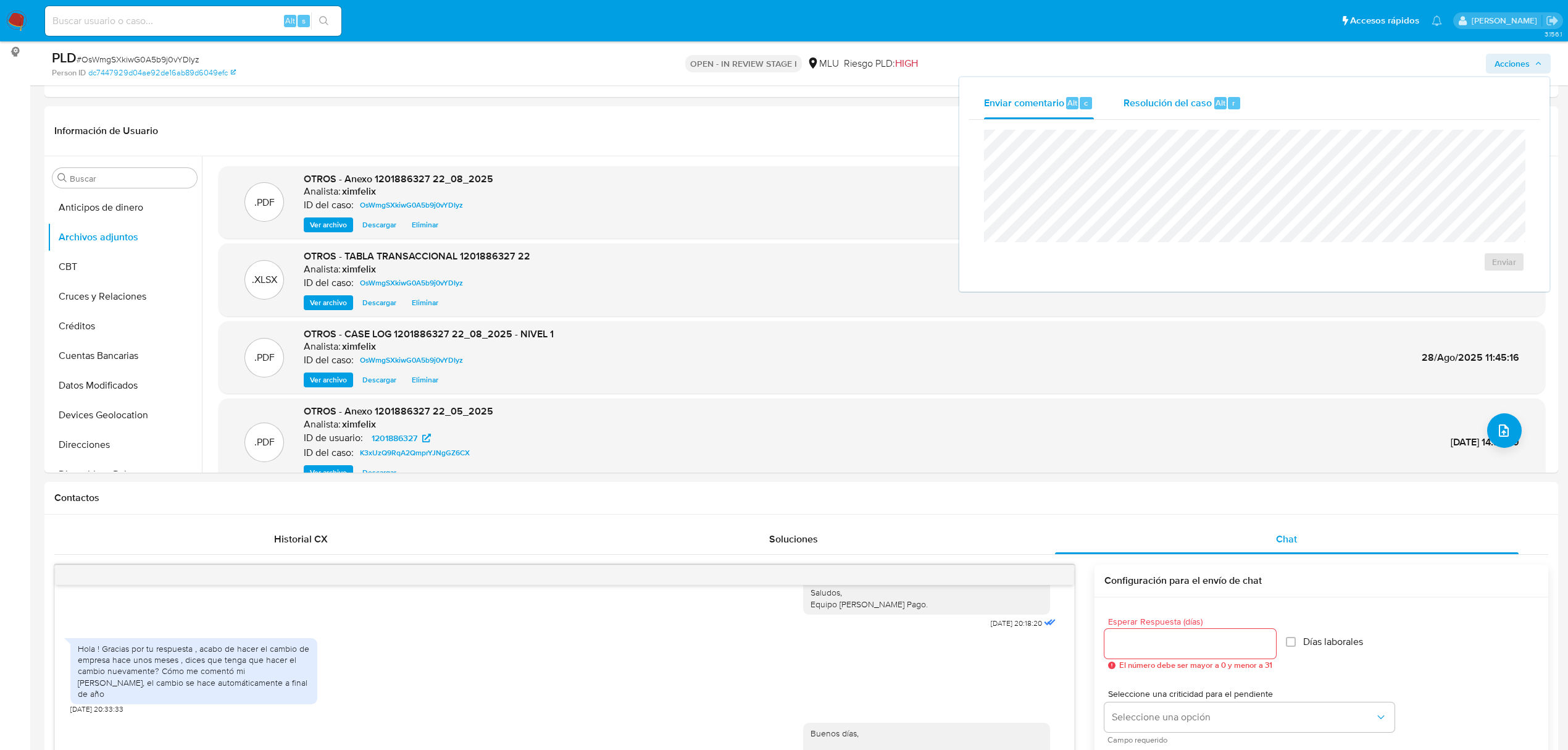
click at [1151, 105] on span "Resolución del caso" at bounding box center [1168, 102] width 88 height 14
click at [1470, 278] on span "ROI Proposal" at bounding box center [1469, 274] width 61 height 28
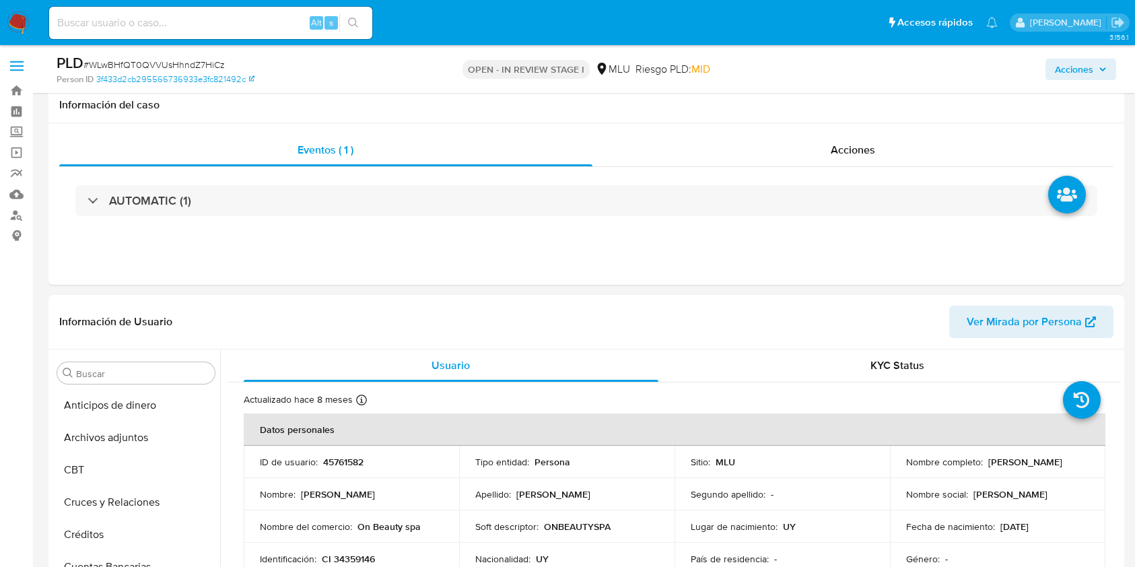
select select "10"
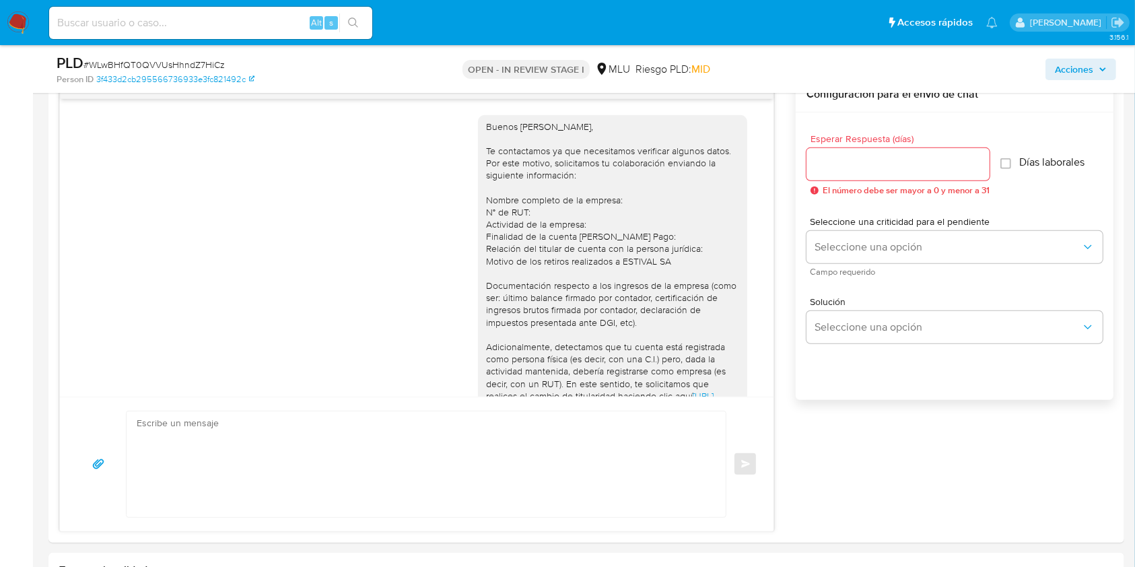
click at [199, 23] on input at bounding box center [210, 22] width 323 height 17
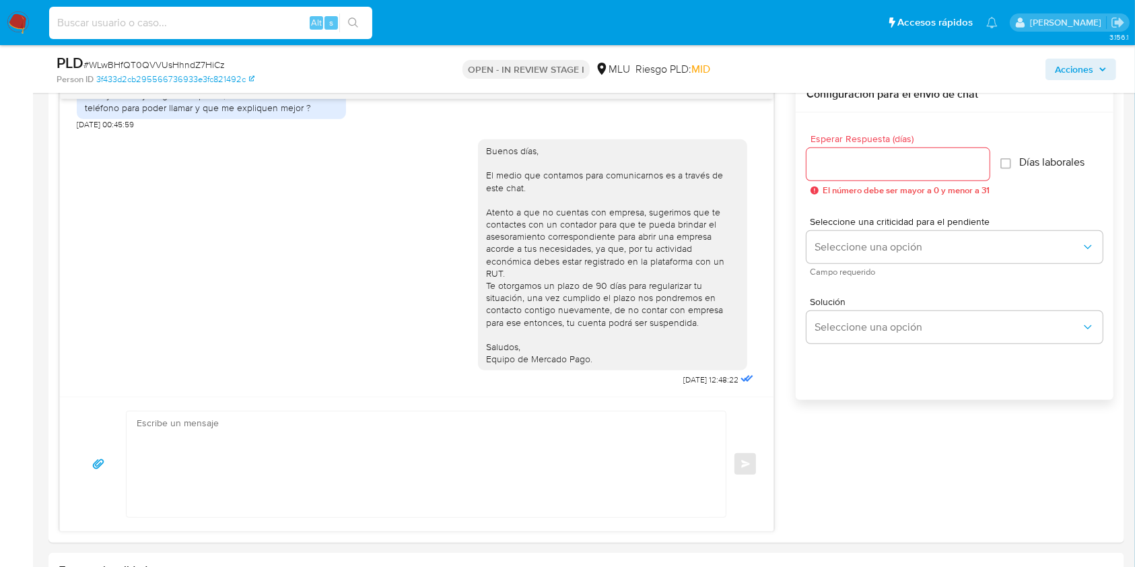
paste input "OsWmgSXkiwG0A5b9j0vYDIyz"
type input "OsWmgSXkiwG0A5b9j0vYDIyz"
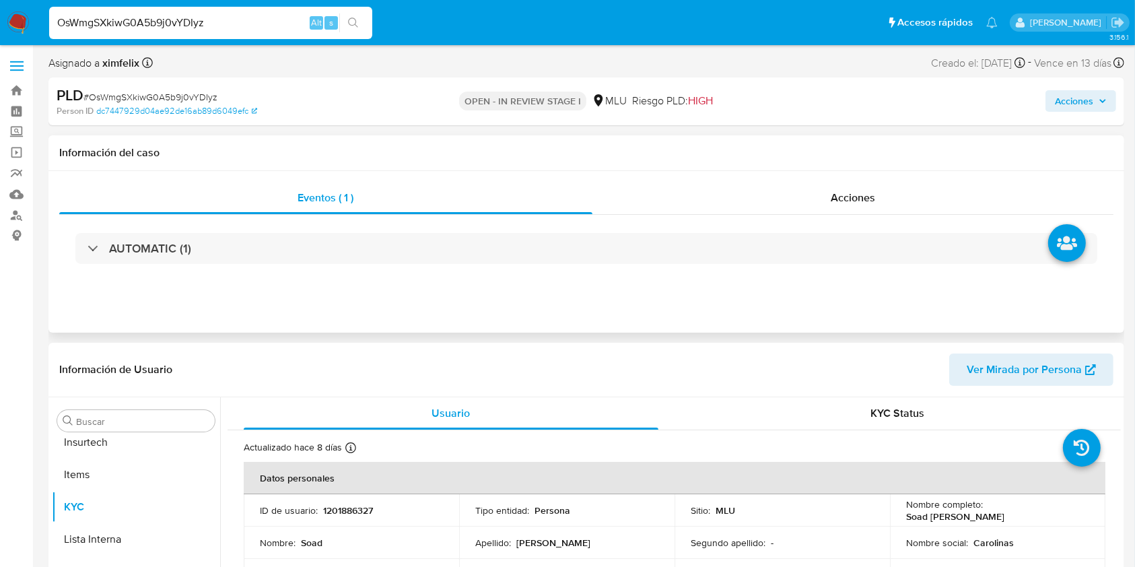
scroll to position [601, 0]
select select "10"
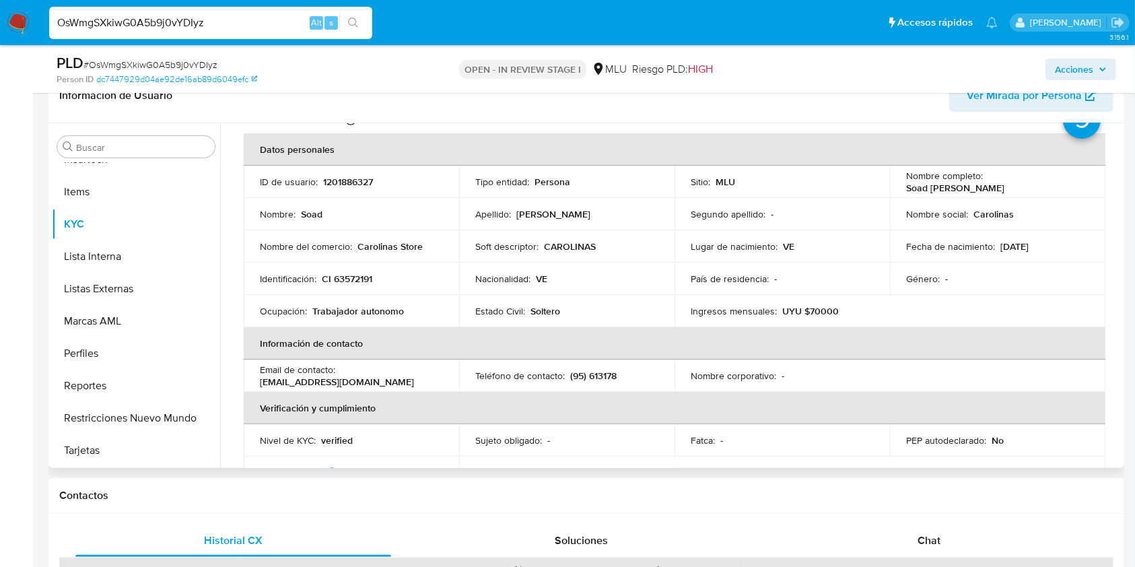
scroll to position [73, 0]
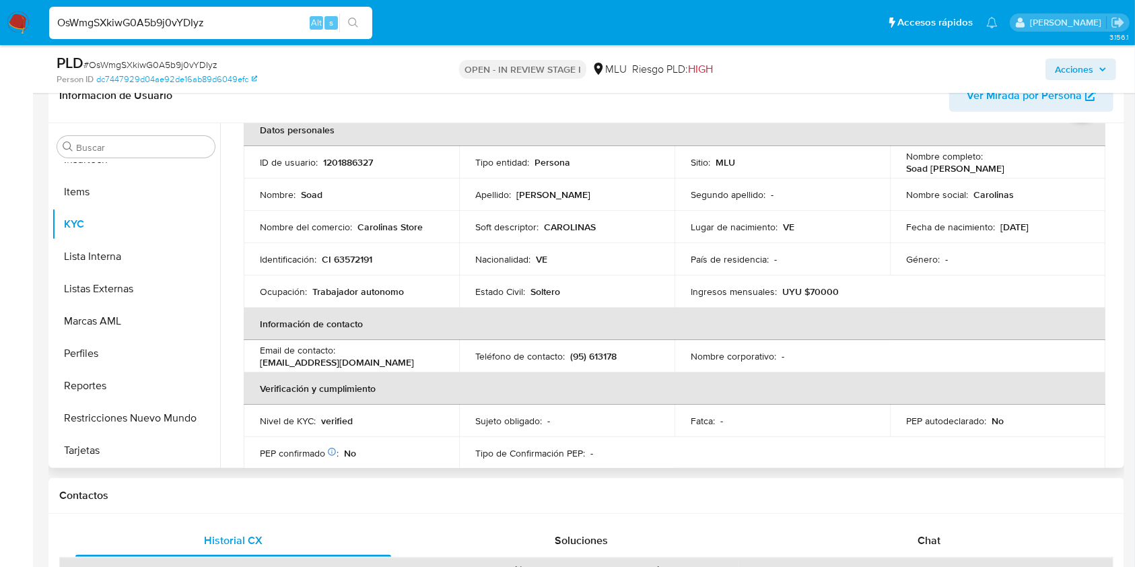
click at [959, 372] on th "Verificación y cumplimiento" at bounding box center [674, 388] width 861 height 32
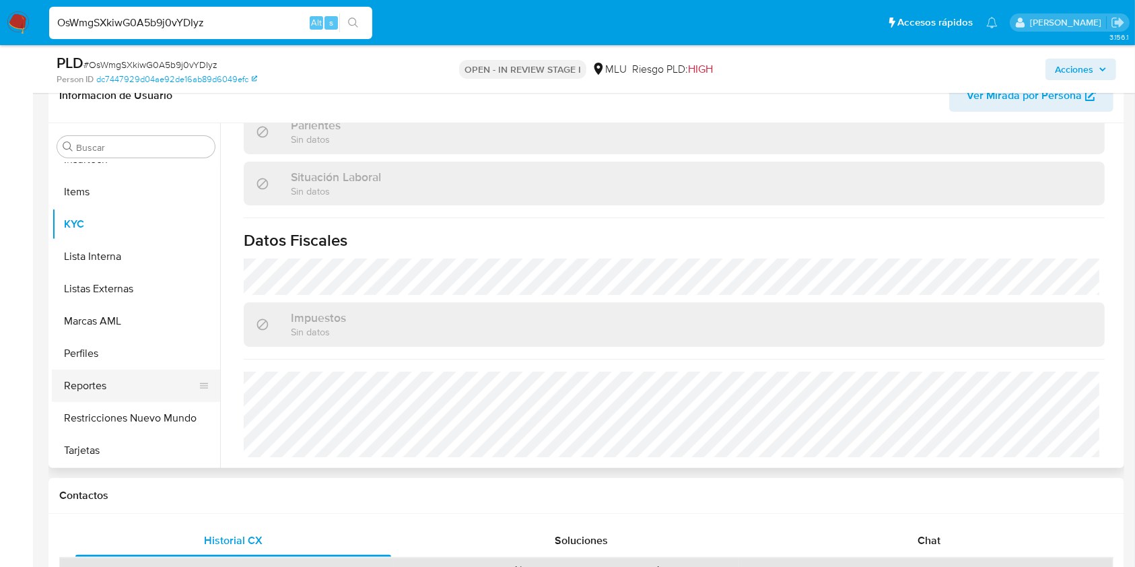
click at [113, 390] on button "Reportes" at bounding box center [130, 385] width 157 height 32
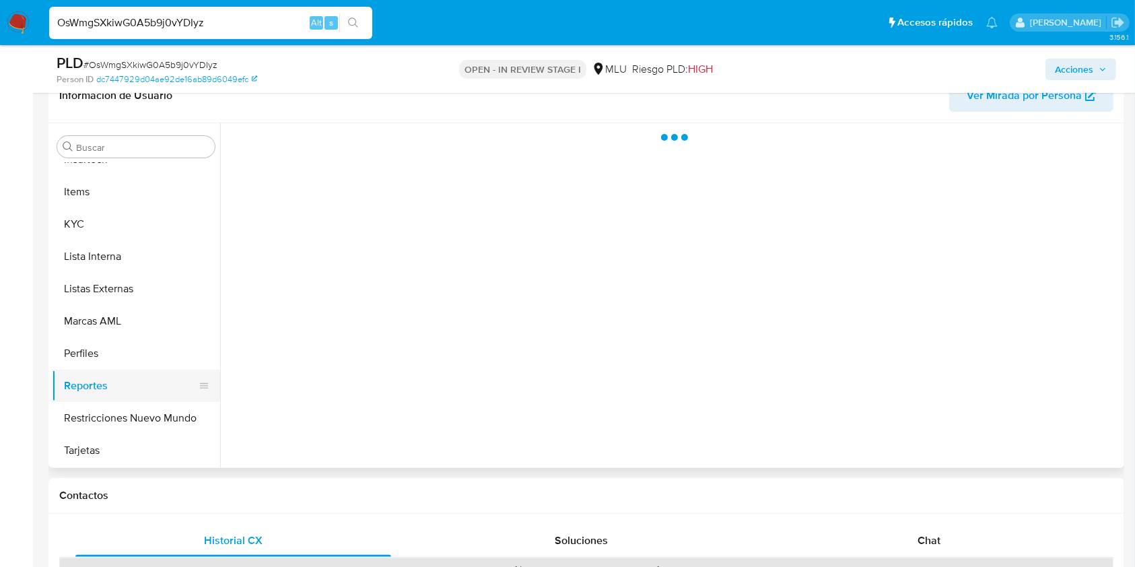
scroll to position [511, 0]
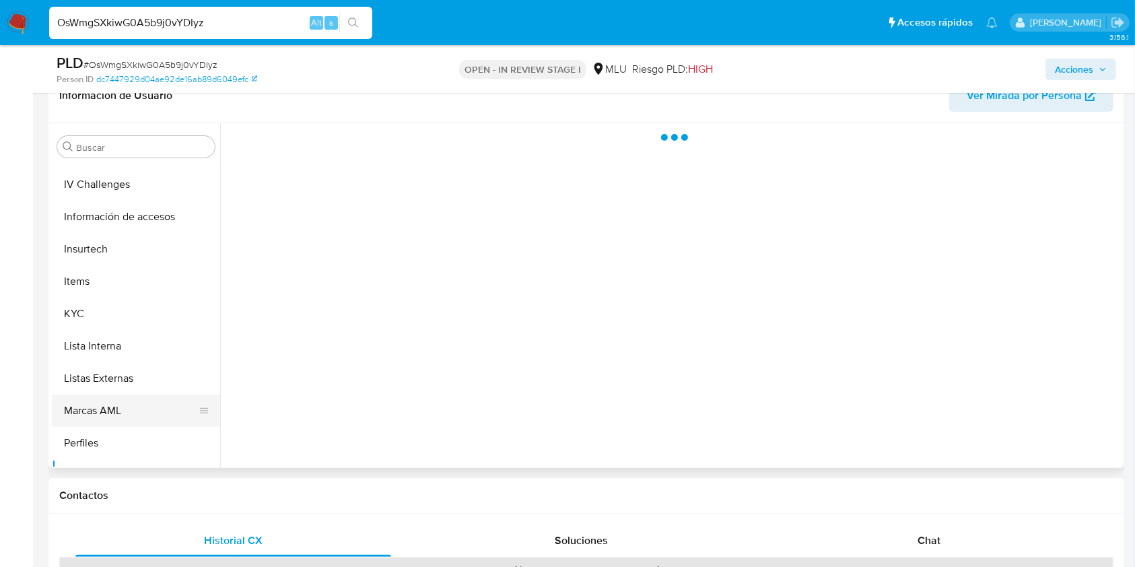
drag, startPoint x: 124, startPoint y: 413, endPoint x: 151, endPoint y: 406, distance: 27.7
click at [126, 415] on button "Marcas AML" at bounding box center [130, 410] width 157 height 32
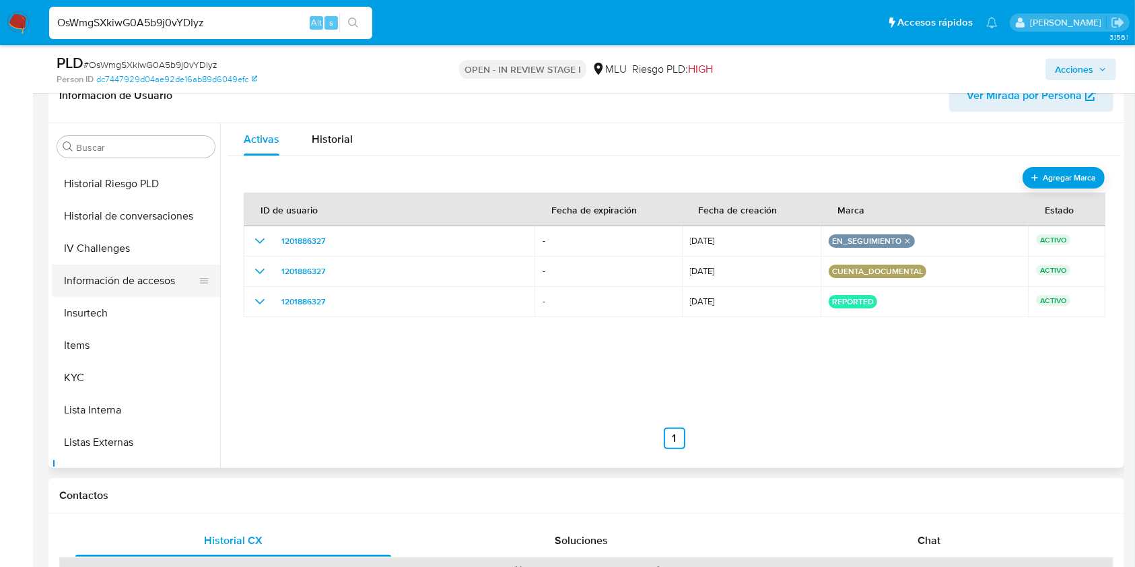
scroll to position [421, 0]
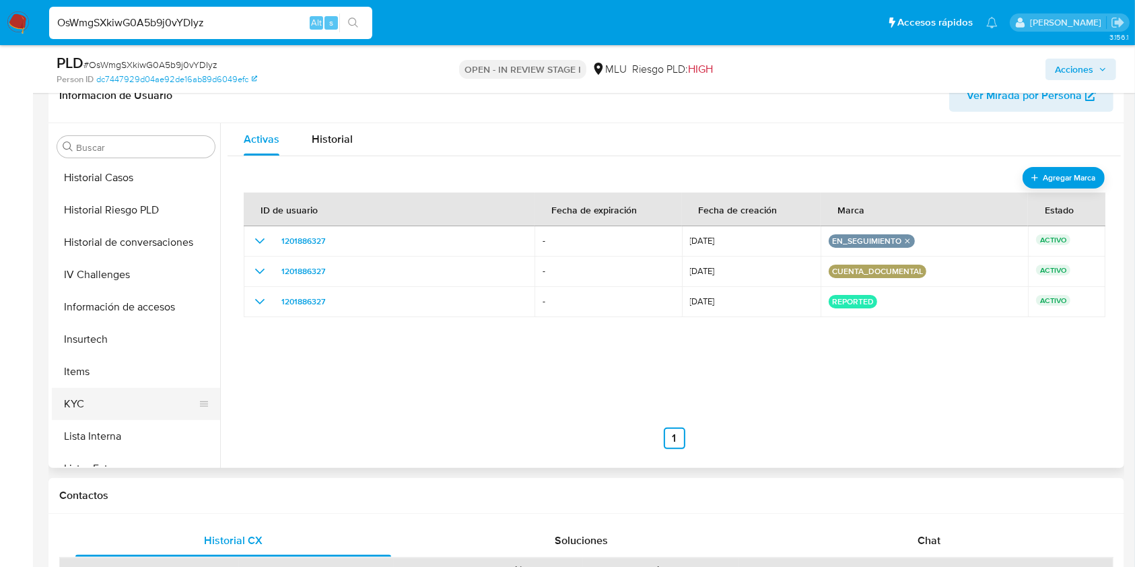
click at [158, 398] on button "KYC" at bounding box center [130, 404] width 157 height 32
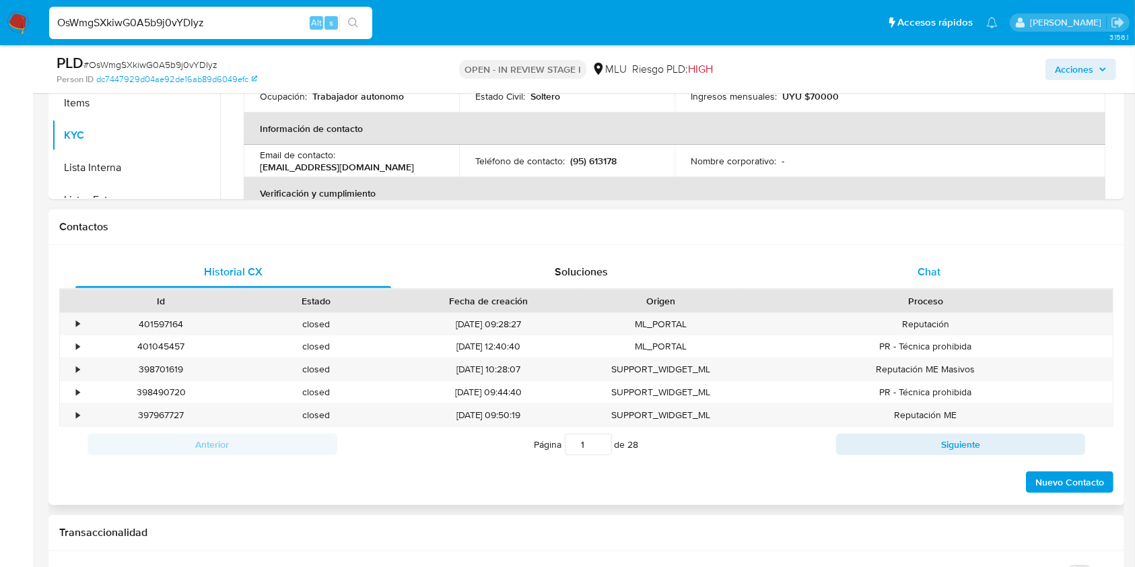
scroll to position [495, 0]
drag, startPoint x: 973, startPoint y: 275, endPoint x: 999, endPoint y: 274, distance: 26.3
click at [973, 274] on div "Chat" at bounding box center [929, 271] width 316 height 32
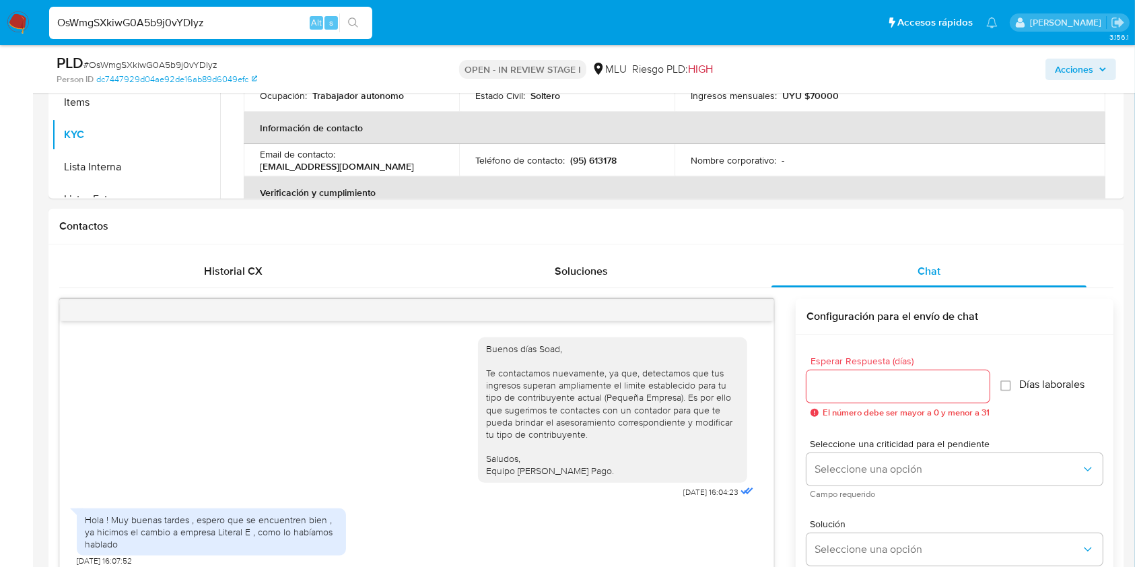
scroll to position [630, 0]
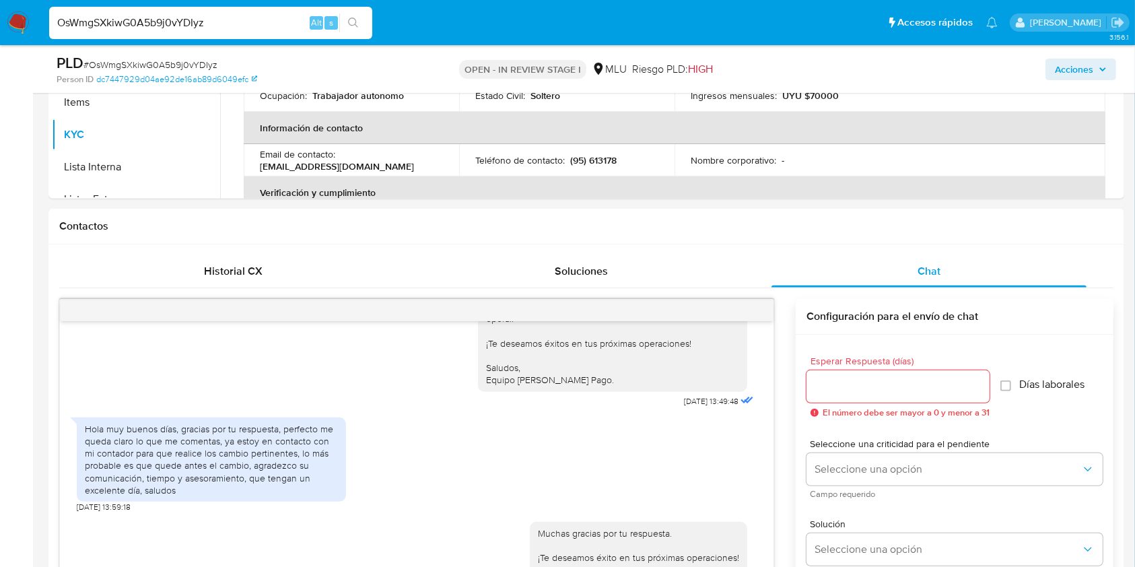
drag, startPoint x: 1137, startPoint y: 211, endPoint x: 1146, endPoint y: 190, distance: 22.3
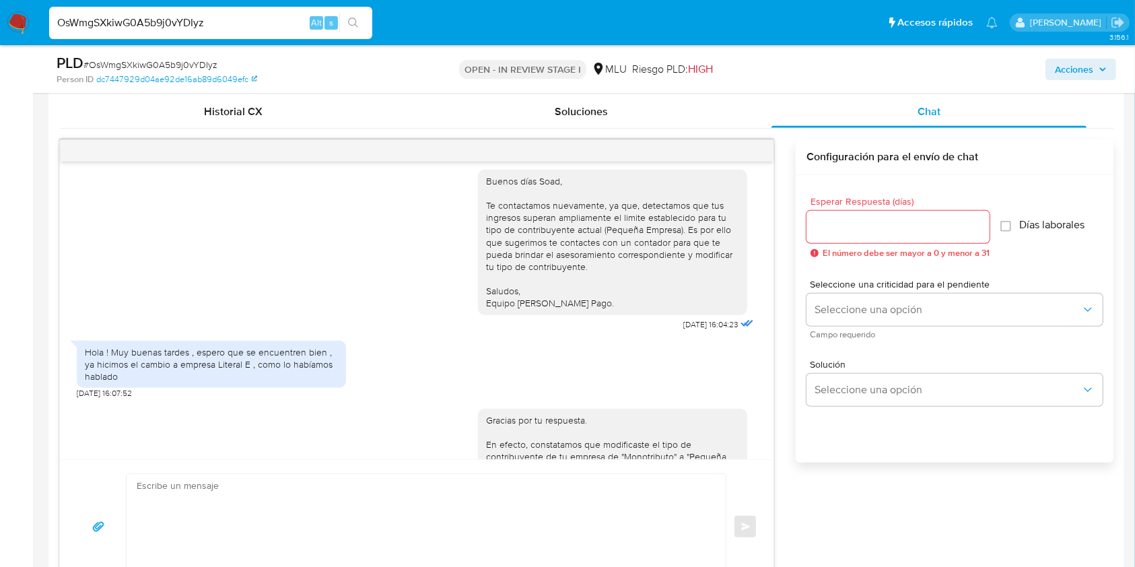
scroll to position [16, 0]
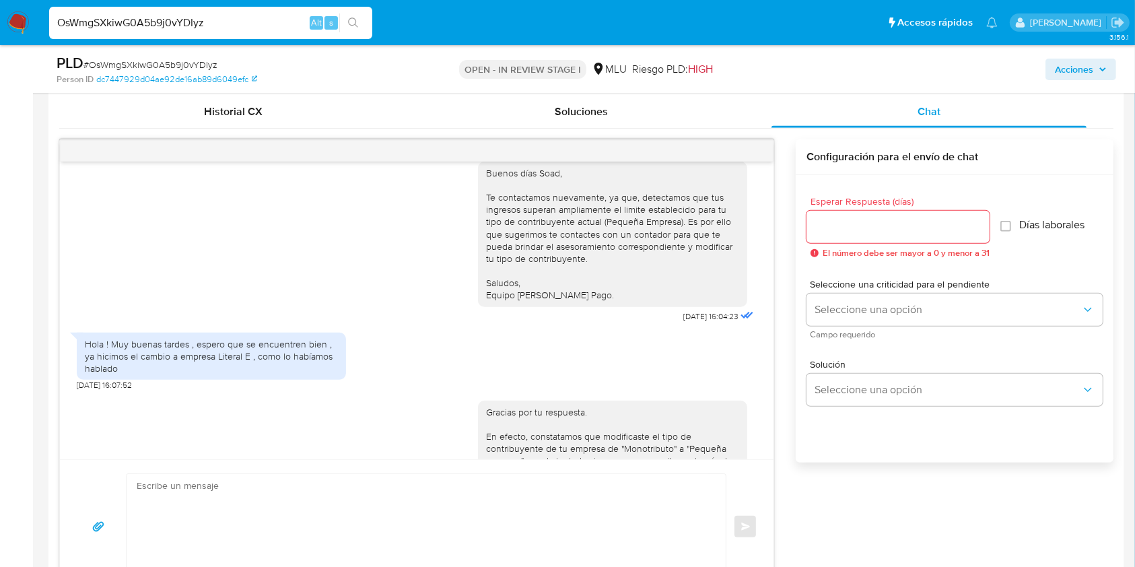
drag, startPoint x: 493, startPoint y: 418, endPoint x: 511, endPoint y: 422, distance: 19.3
click at [493, 418] on div "Gracias por tu respuesta. En efecto, constatamos que modificaste el tipo de con…" at bounding box center [612, 479] width 253 height 147
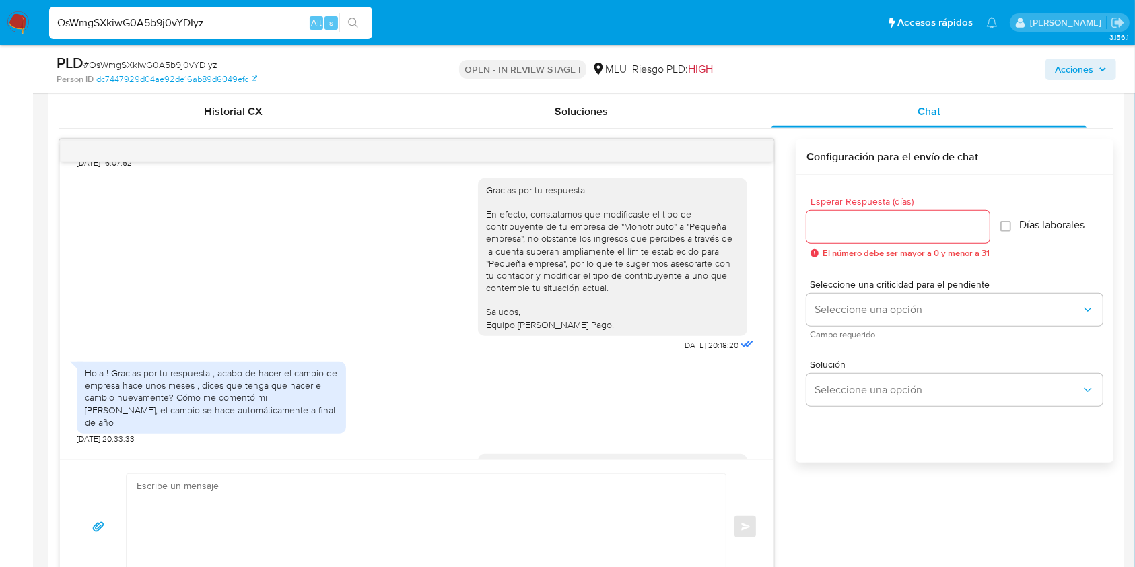
scroll to position [255, 0]
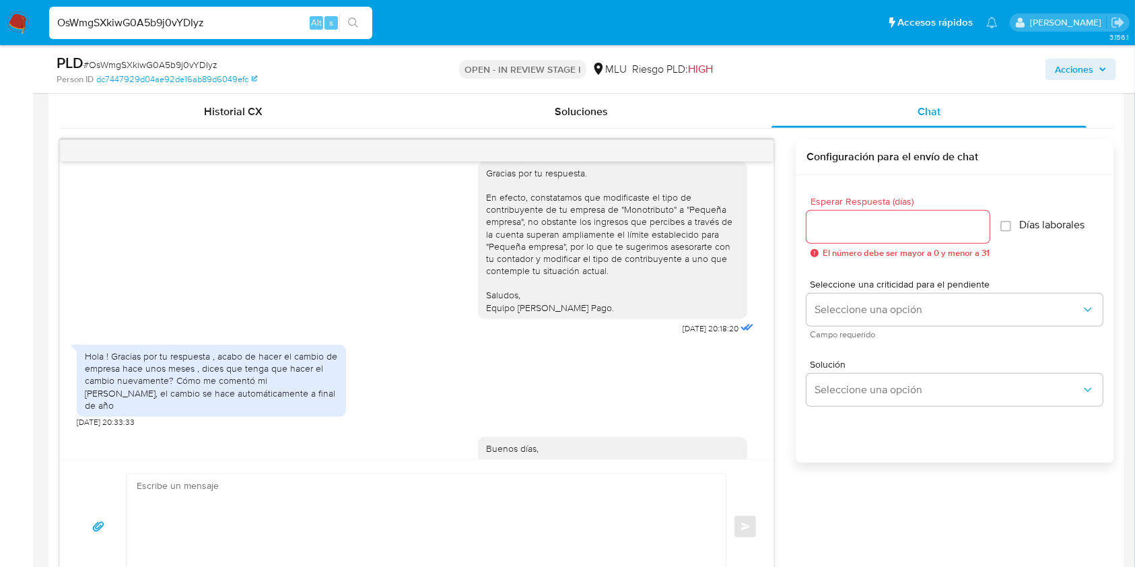
click at [589, 427] on div "Buenos días, Atento a lo que nos comentas, te otorgamos plazo para realizar el …" at bounding box center [617, 526] width 279 height 199
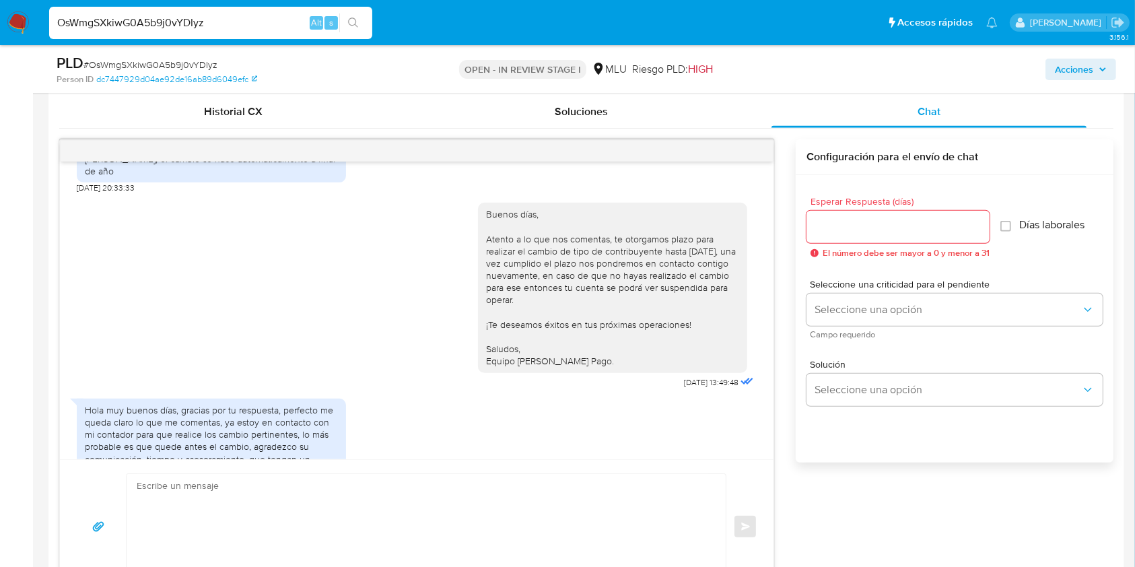
scroll to position [517, 0]
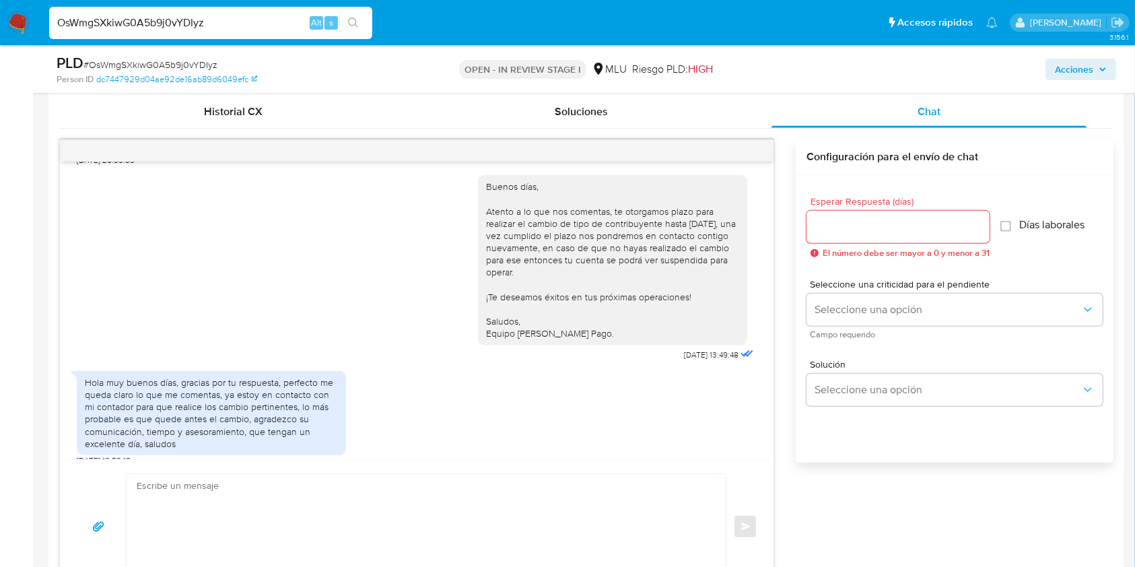
click at [604, 419] on div "Hola muy buenos días, gracias por tu respuesta, perfecto me queda claro lo que …" at bounding box center [417, 415] width 680 height 102
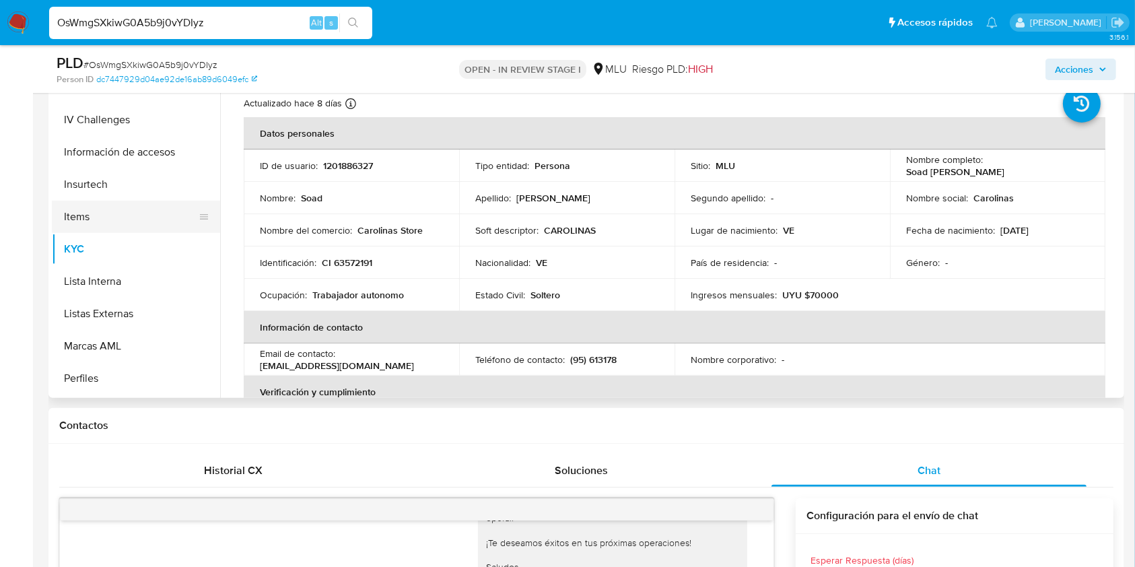
scroll to position [601, 0]
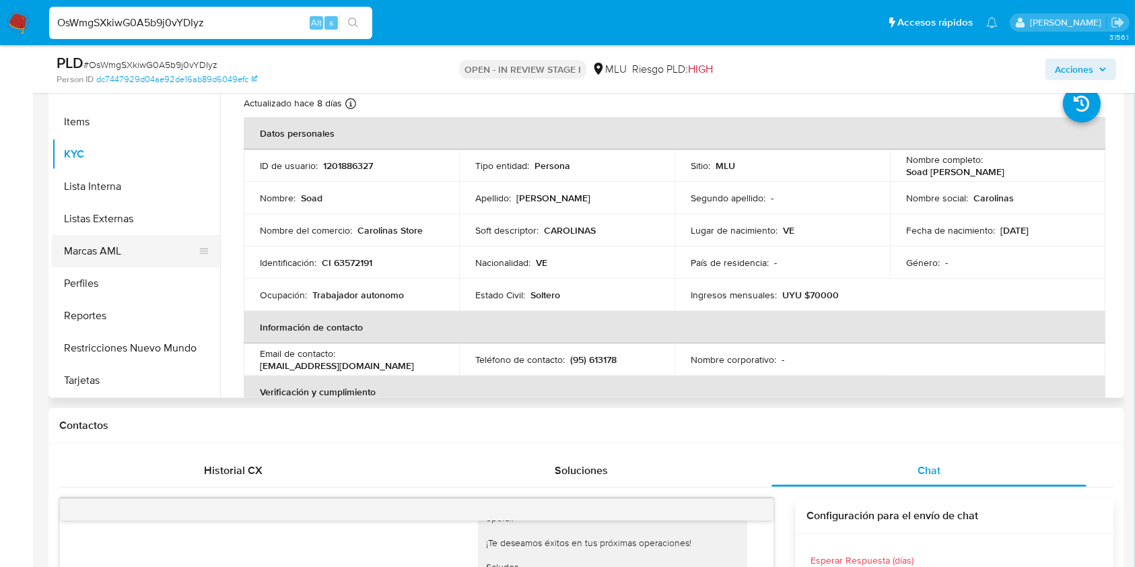
click at [128, 262] on button "Marcas AML" at bounding box center [130, 251] width 157 height 32
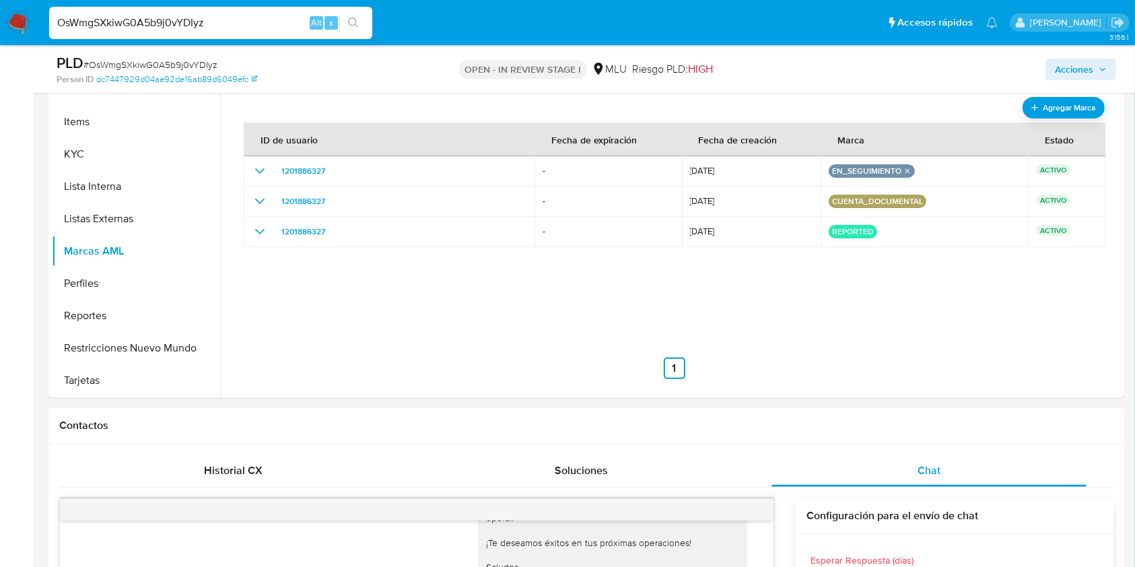
scroll to position [630, 0]
drag, startPoint x: 231, startPoint y: 30, endPoint x: 19, endPoint y: 59, distance: 213.9
paste input "e9srf9ZrX0uAgJHdyxbd3yJB"
type input "e9srf9ZrX0uAgJHdyxbd3yJB"
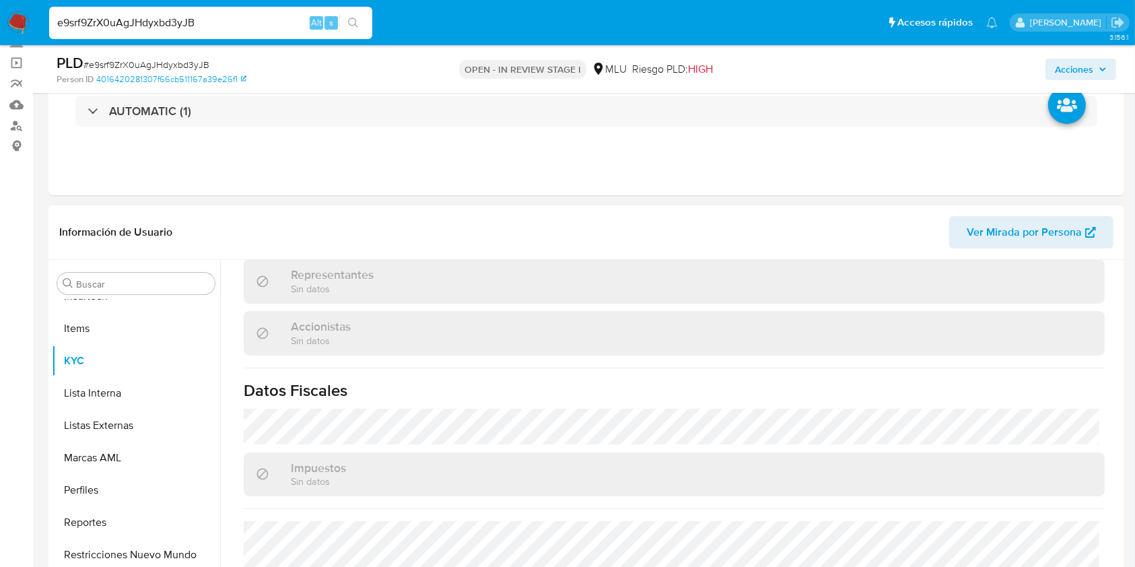
scroll to position [822, 0]
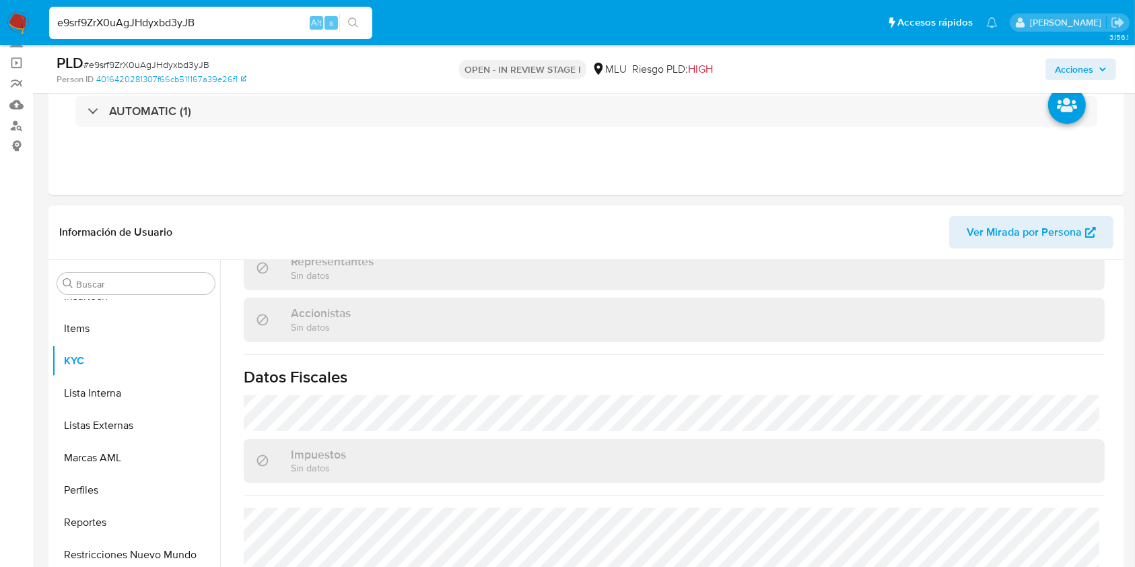
select select "10"
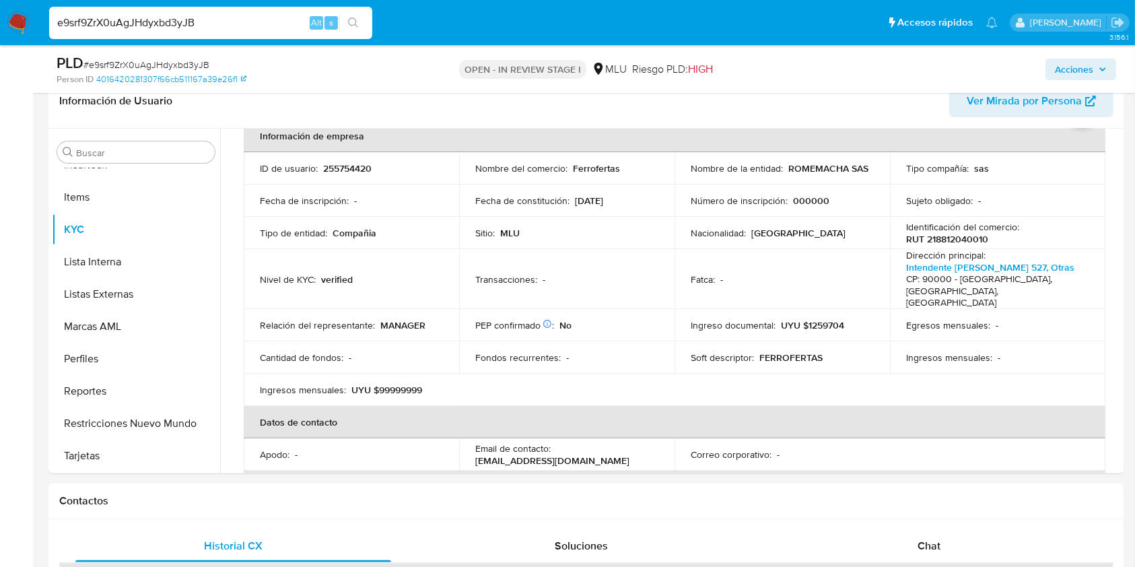
scroll to position [211, 0]
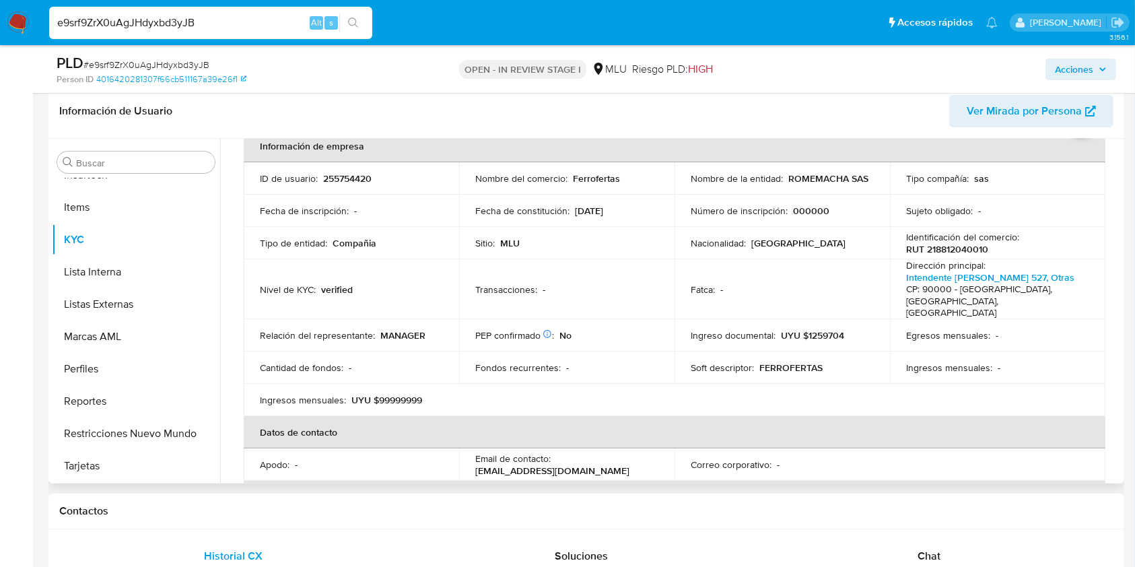
click at [1115, 180] on div "Compañía KYC Status Actualizado hace 2 meses Creado: 29/03/2022 16:11:17 Actual…" at bounding box center [670, 311] width 900 height 345
drag, startPoint x: 1114, startPoint y: 182, endPoint x: 1115, endPoint y: 192, distance: 10.1
click at [1115, 192] on div "Compañía KYC Status Actualizado hace 2 meses Creado: 29/03/2022 16:11:17 Actual…" at bounding box center [670, 311] width 900 height 345
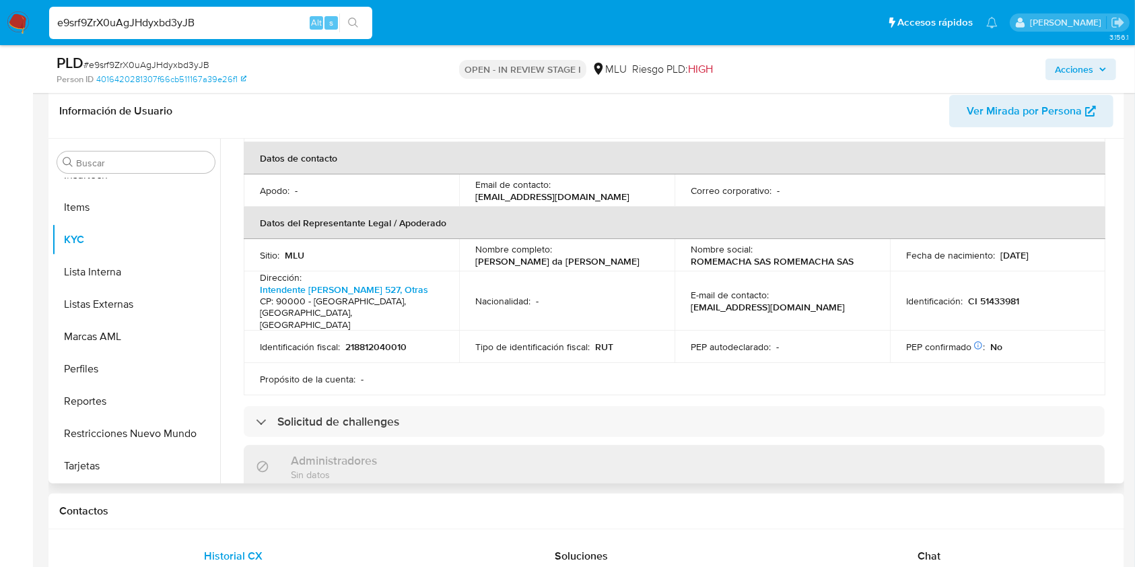
scroll to position [373, 0]
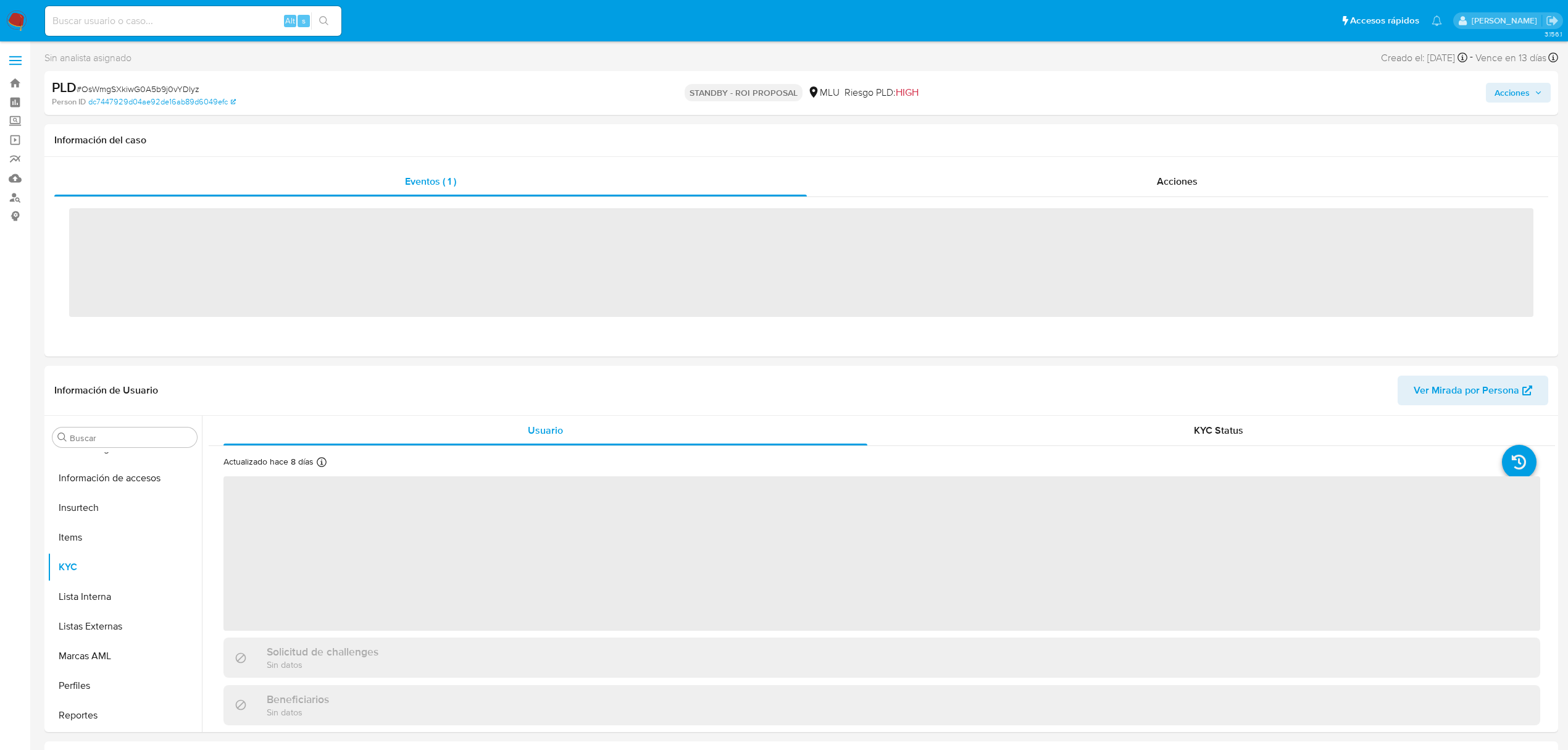
scroll to position [552, 0]
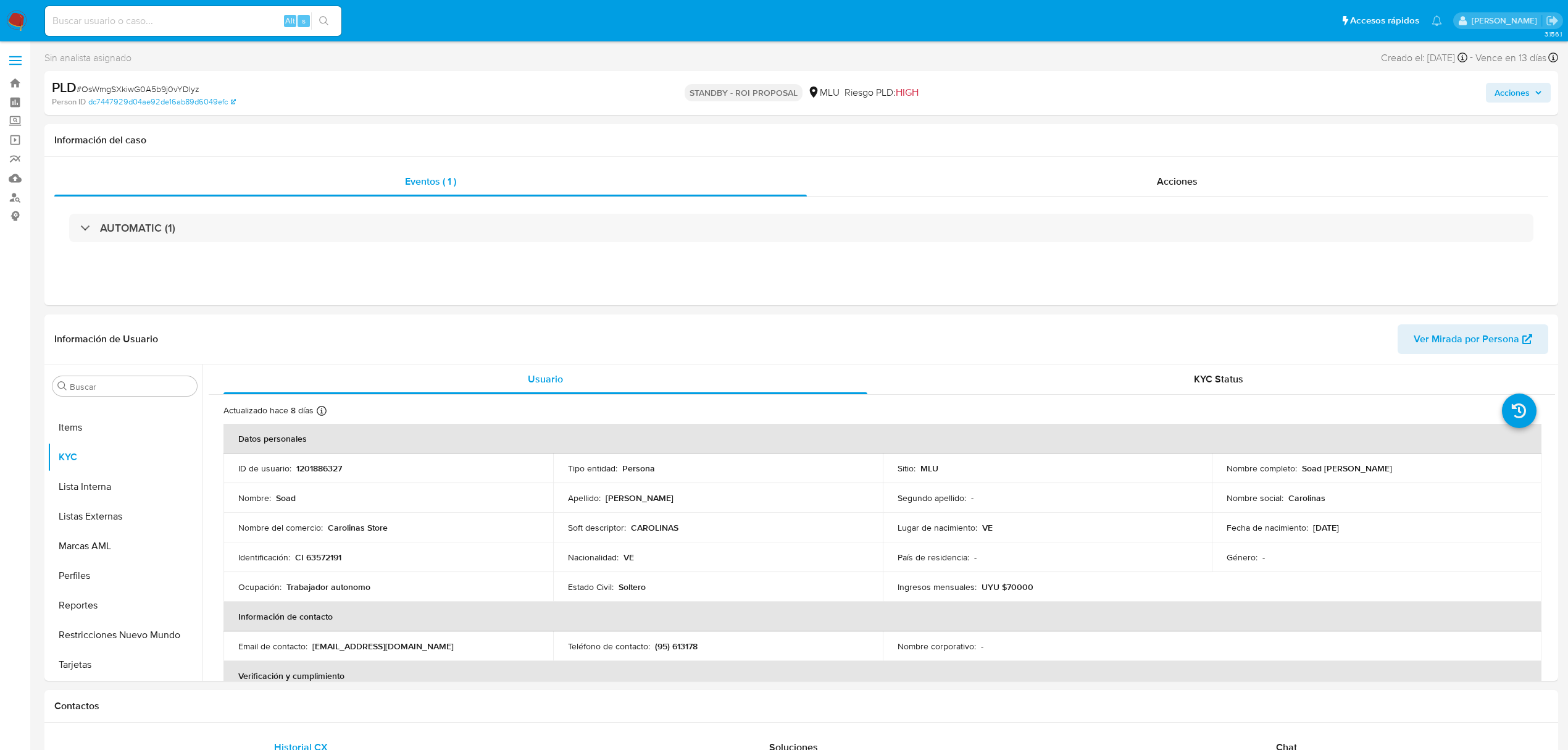
select select "10"
click at [179, 21] on input at bounding box center [193, 20] width 296 height 16
paste input "e9srf9ZrX0uAgJHdyxbd3yJB"
type input "e9srf9ZrX0uAgJHdyxbd3yJB"
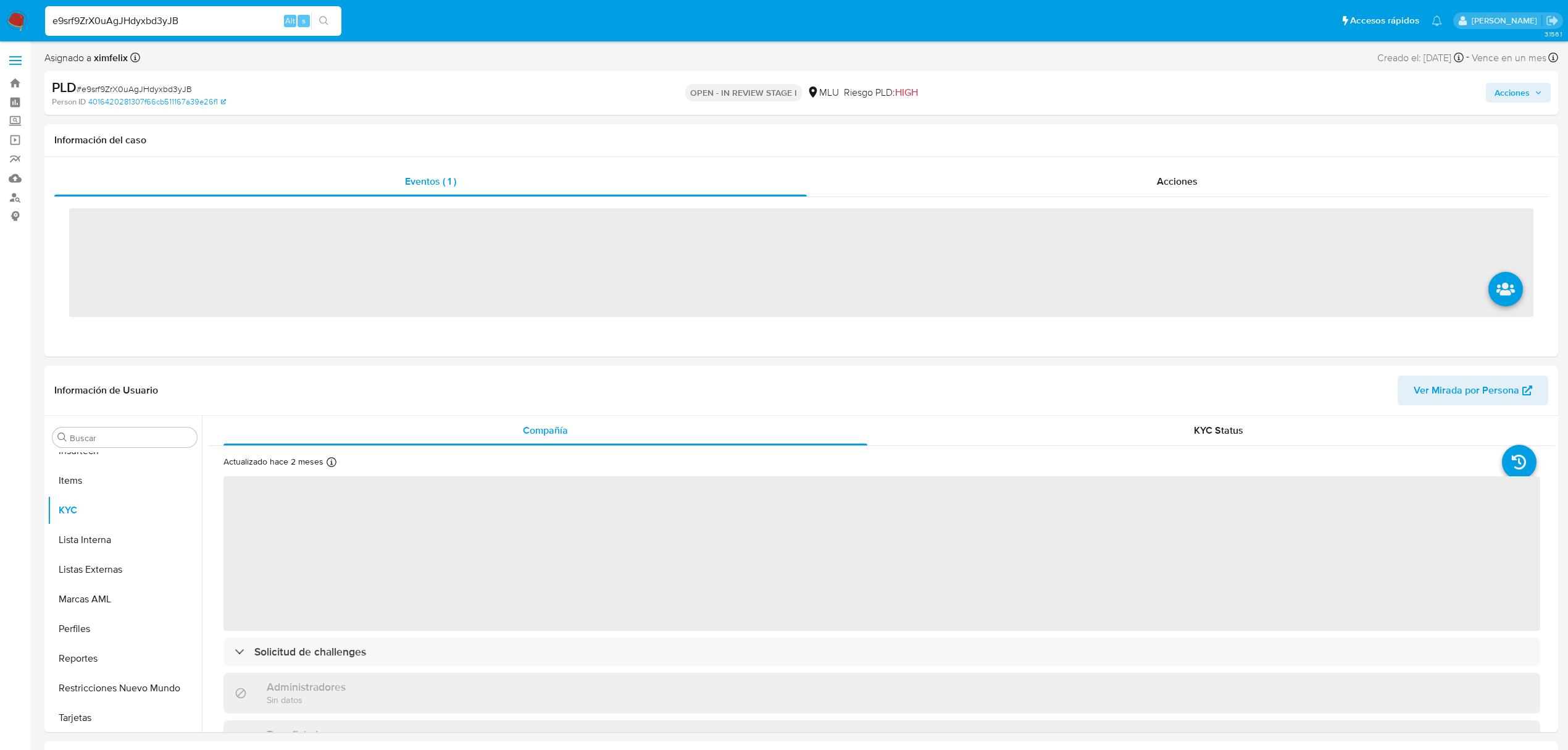
scroll to position [552, 0]
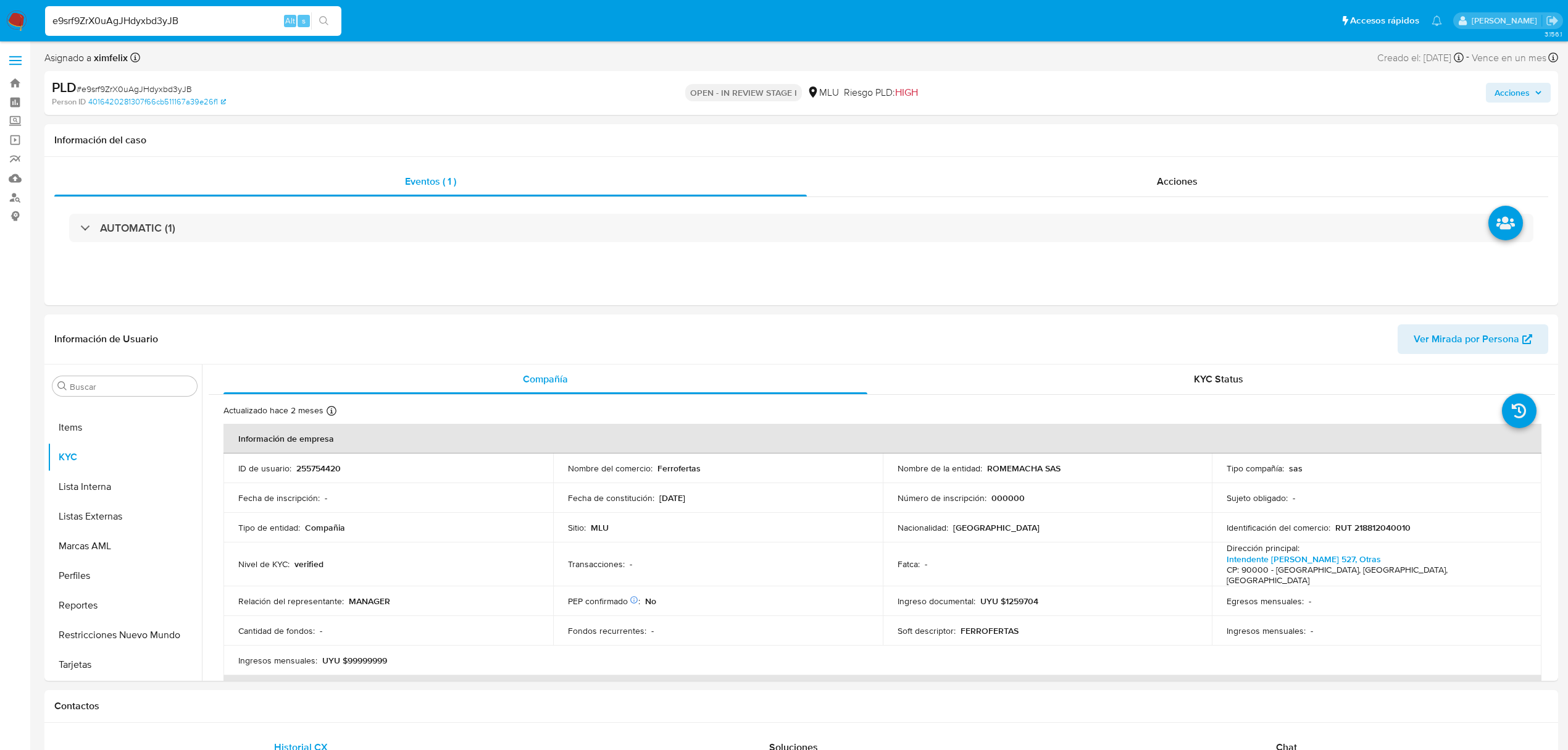
select select "10"
click at [92, 496] on button "Historial Casos" at bounding box center [119, 497] width 144 height 29
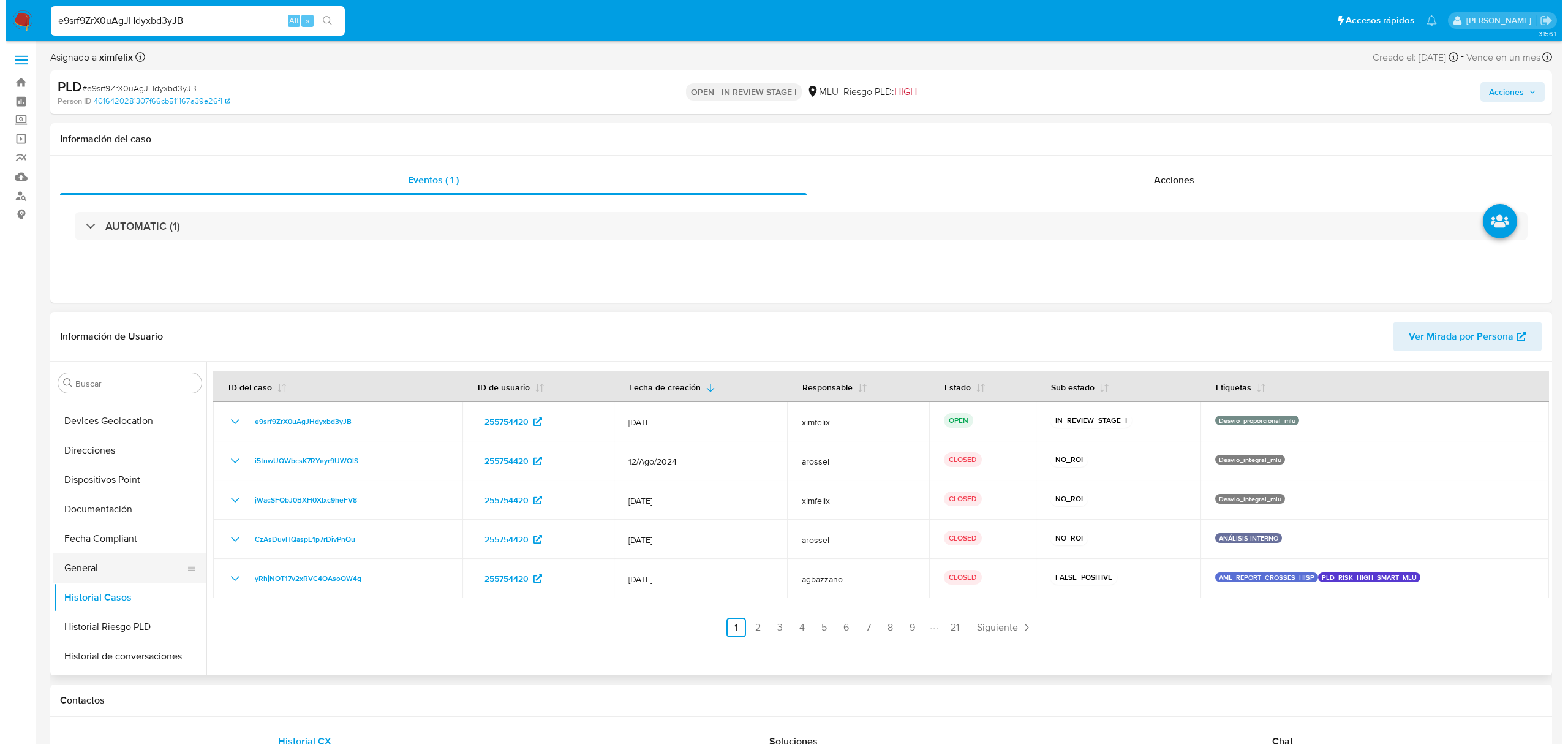
scroll to position [0, 0]
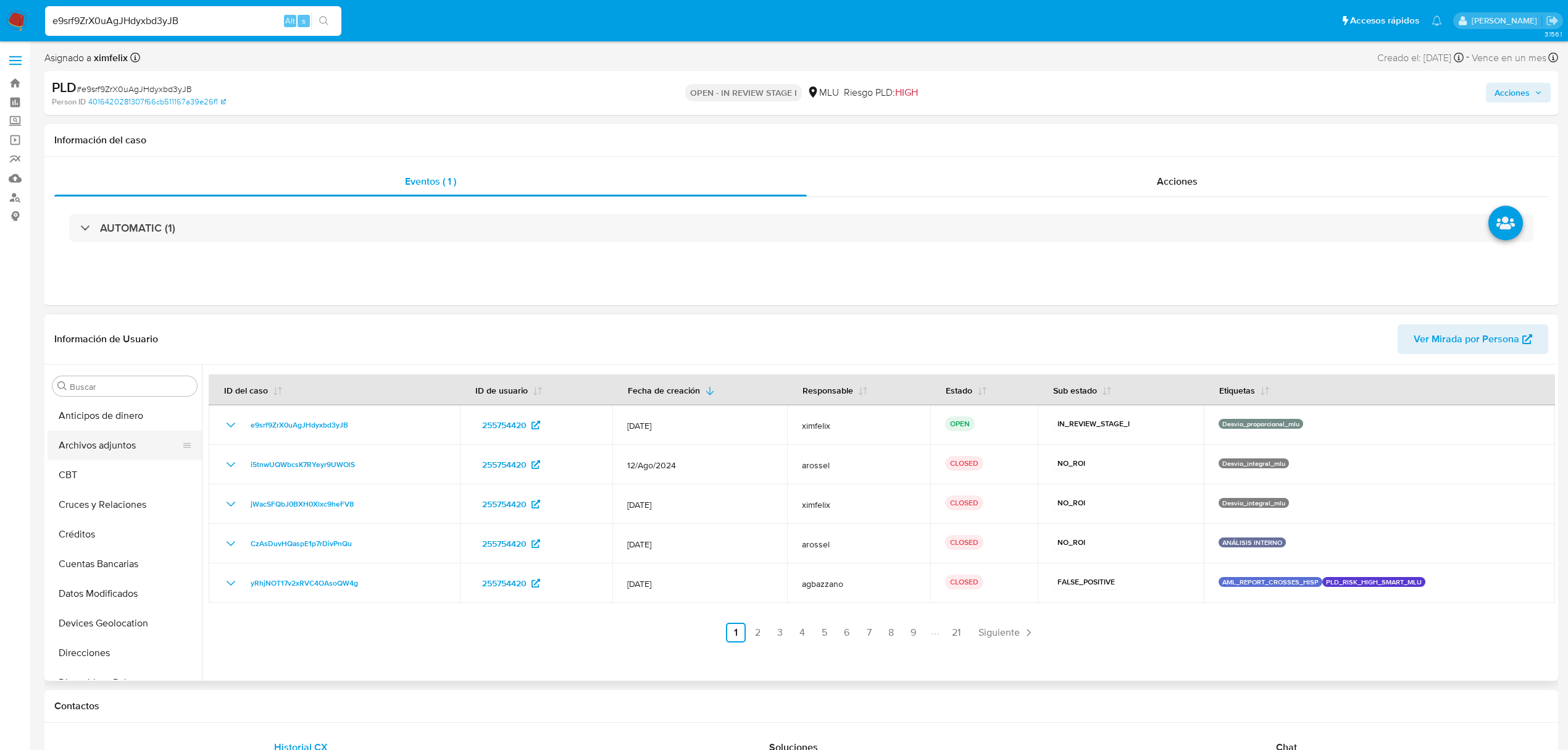
click at [93, 445] on button "Archivos adjuntos" at bounding box center [119, 445] width 144 height 29
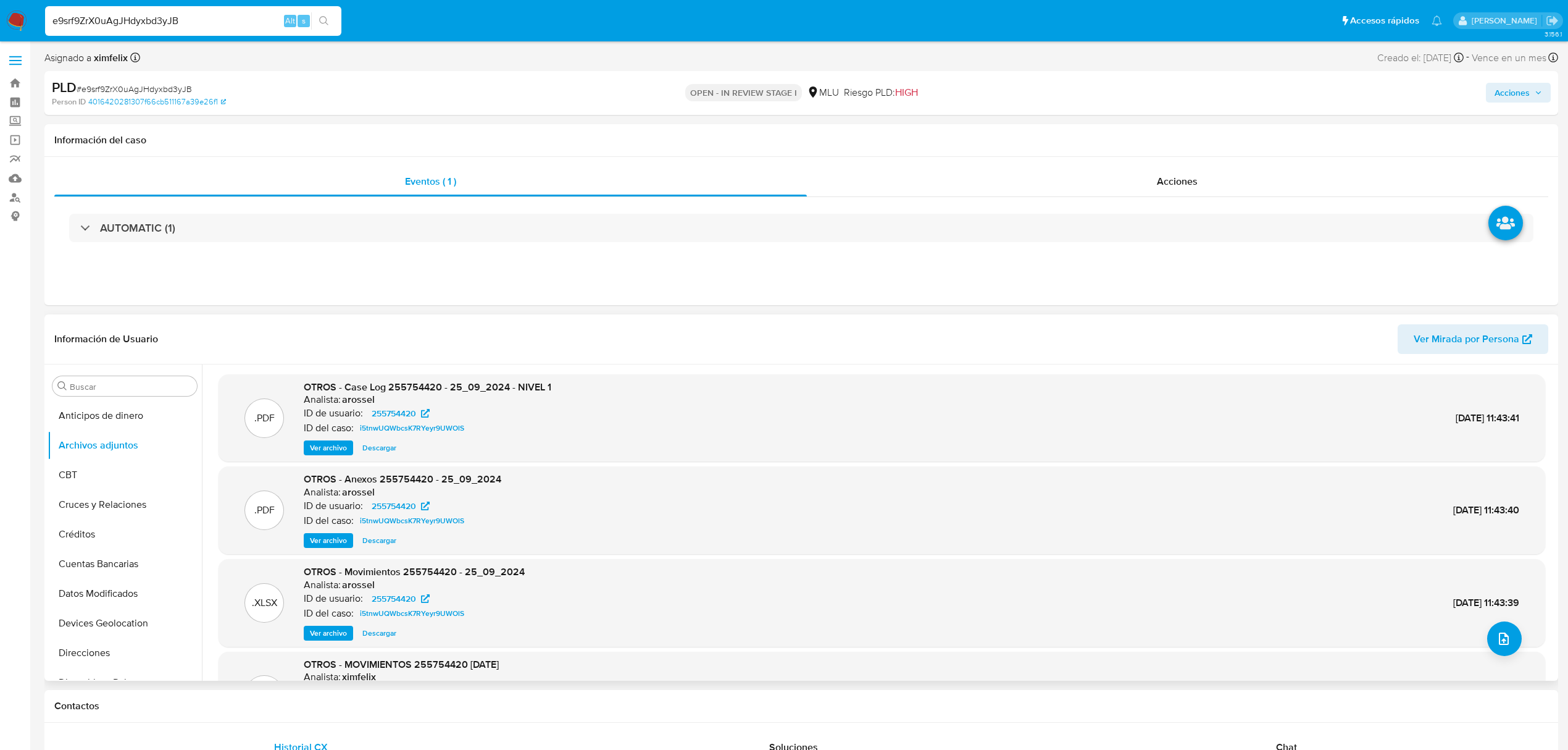
click at [337, 451] on span "Ver archivo" at bounding box center [328, 447] width 37 height 12
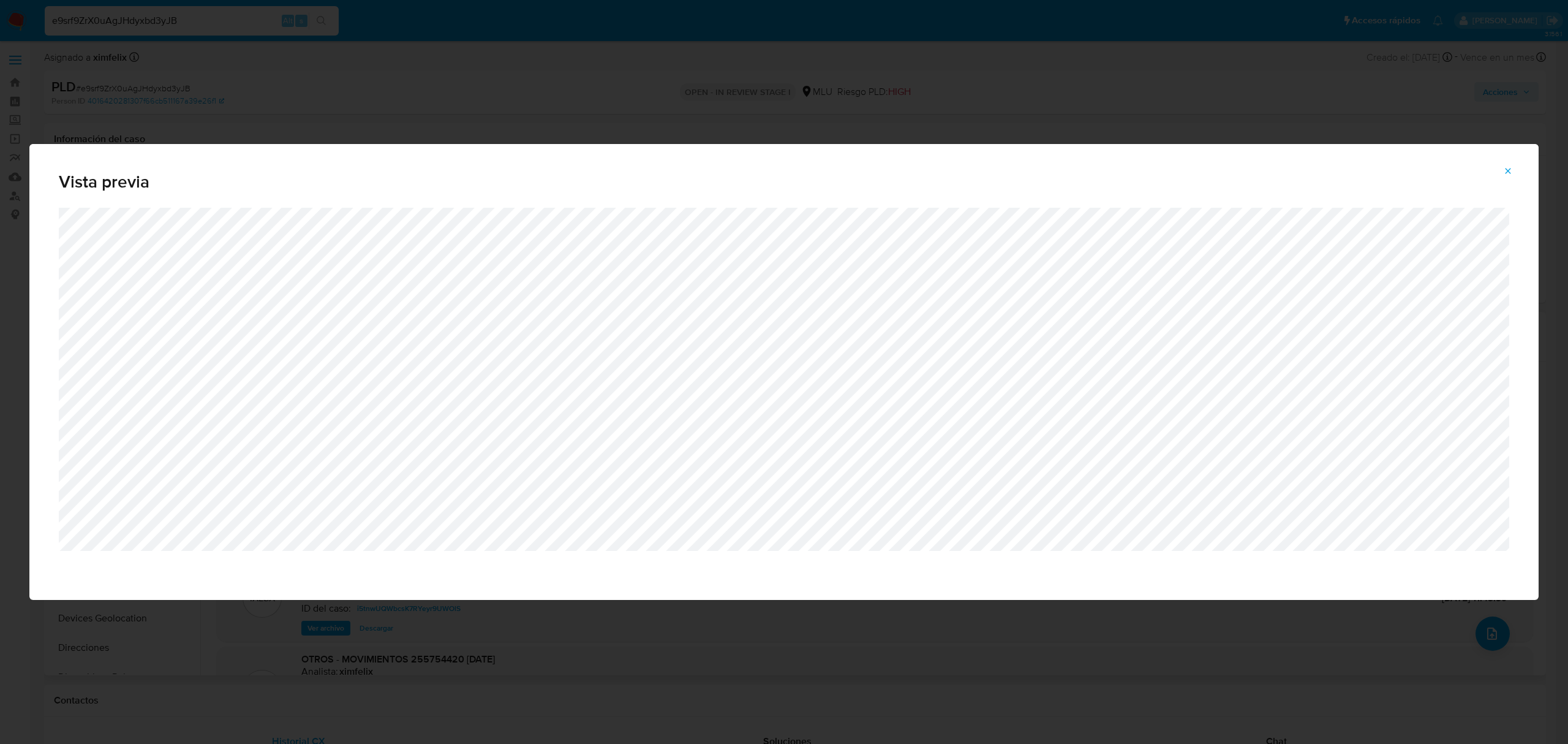
click at [1491, 173] on span "Vista previa" at bounding box center [784, 181] width 1451 height 17
click at [1504, 178] on span "Attachment preview" at bounding box center [1507, 170] width 10 height 17
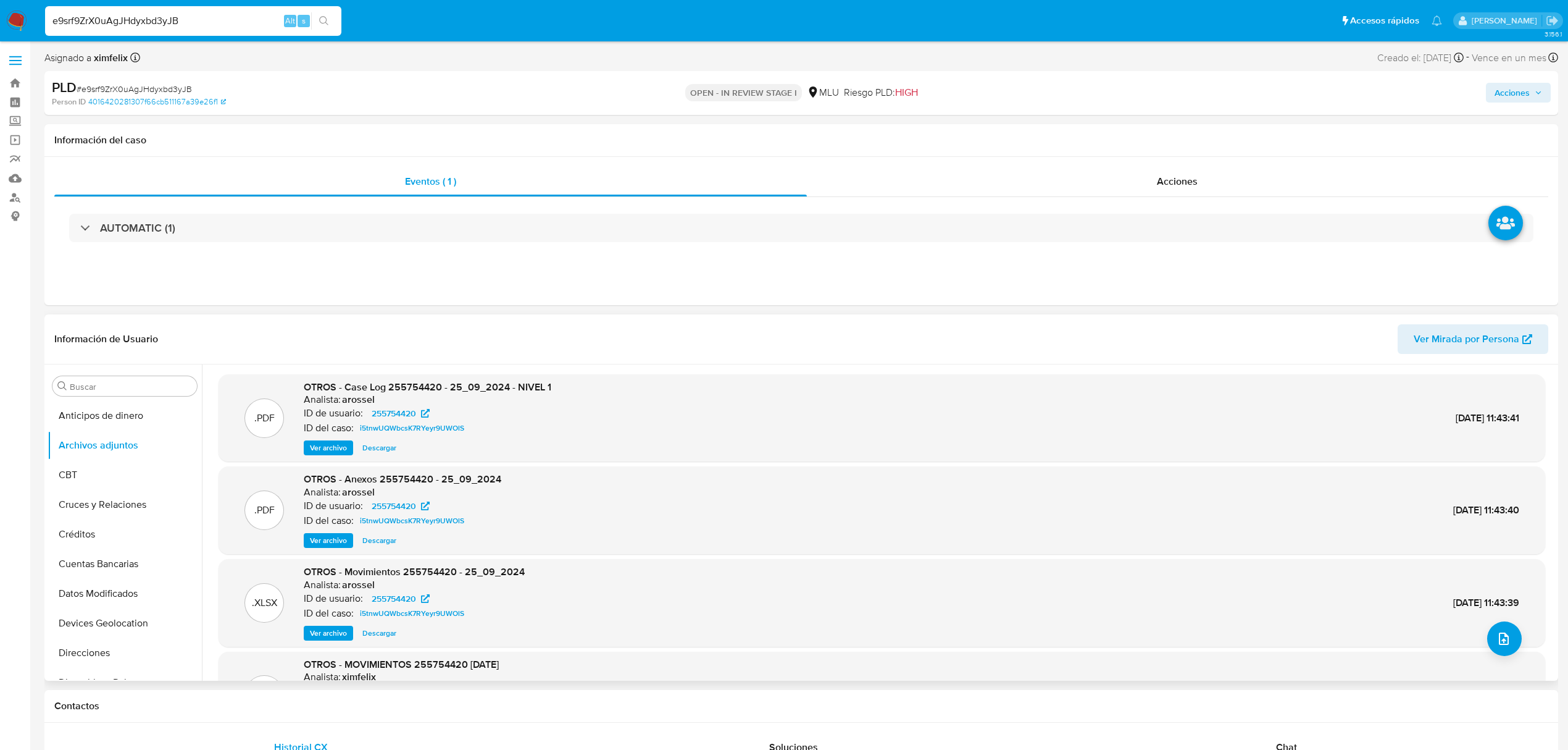
click at [1462, 340] on span "Ver Mirada por Persona" at bounding box center [1466, 339] width 106 height 29
click at [327, 446] on span "Ver archivo" at bounding box center [328, 447] width 37 height 12
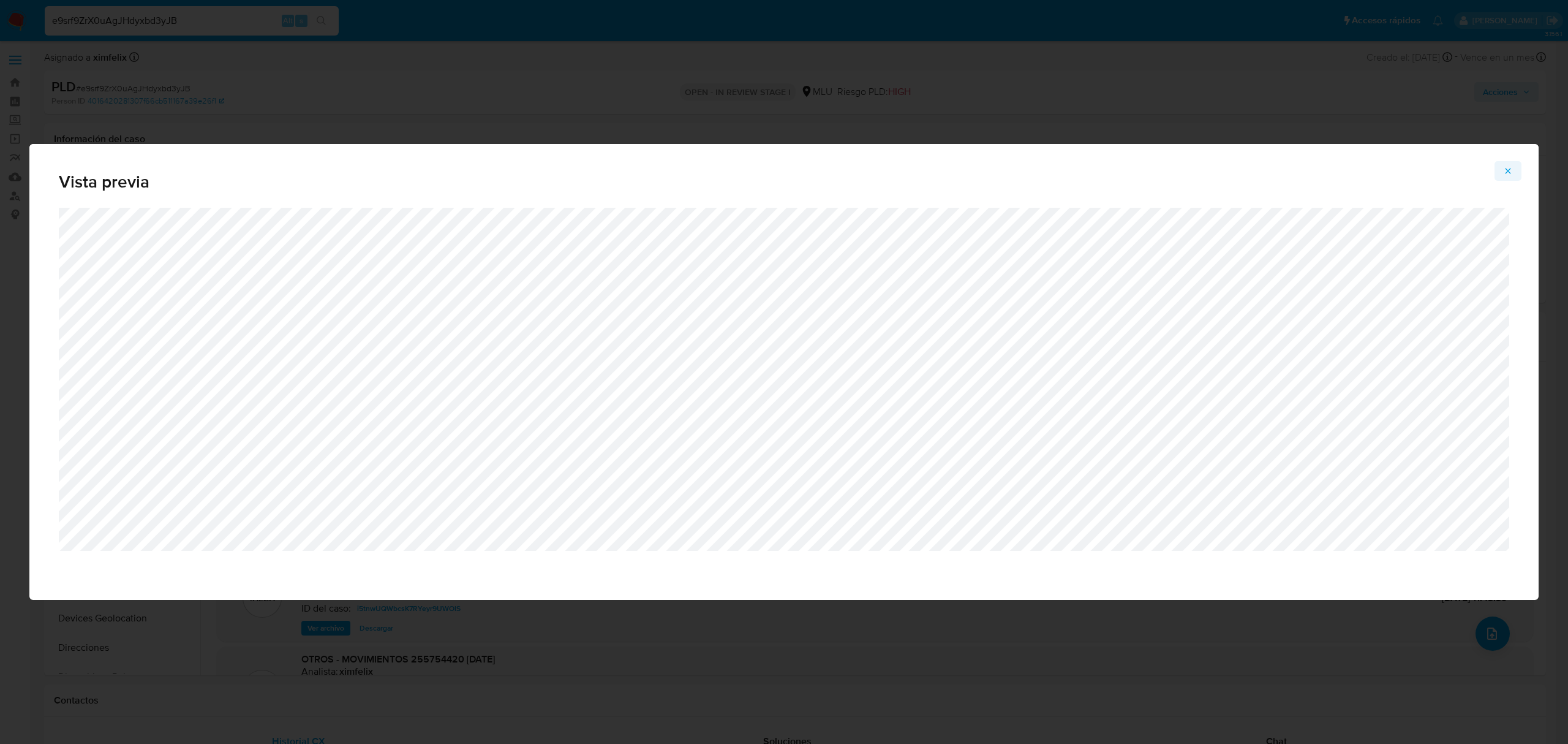
click at [1520, 168] on div "Vista previa" at bounding box center [784, 372] width 1509 height 456
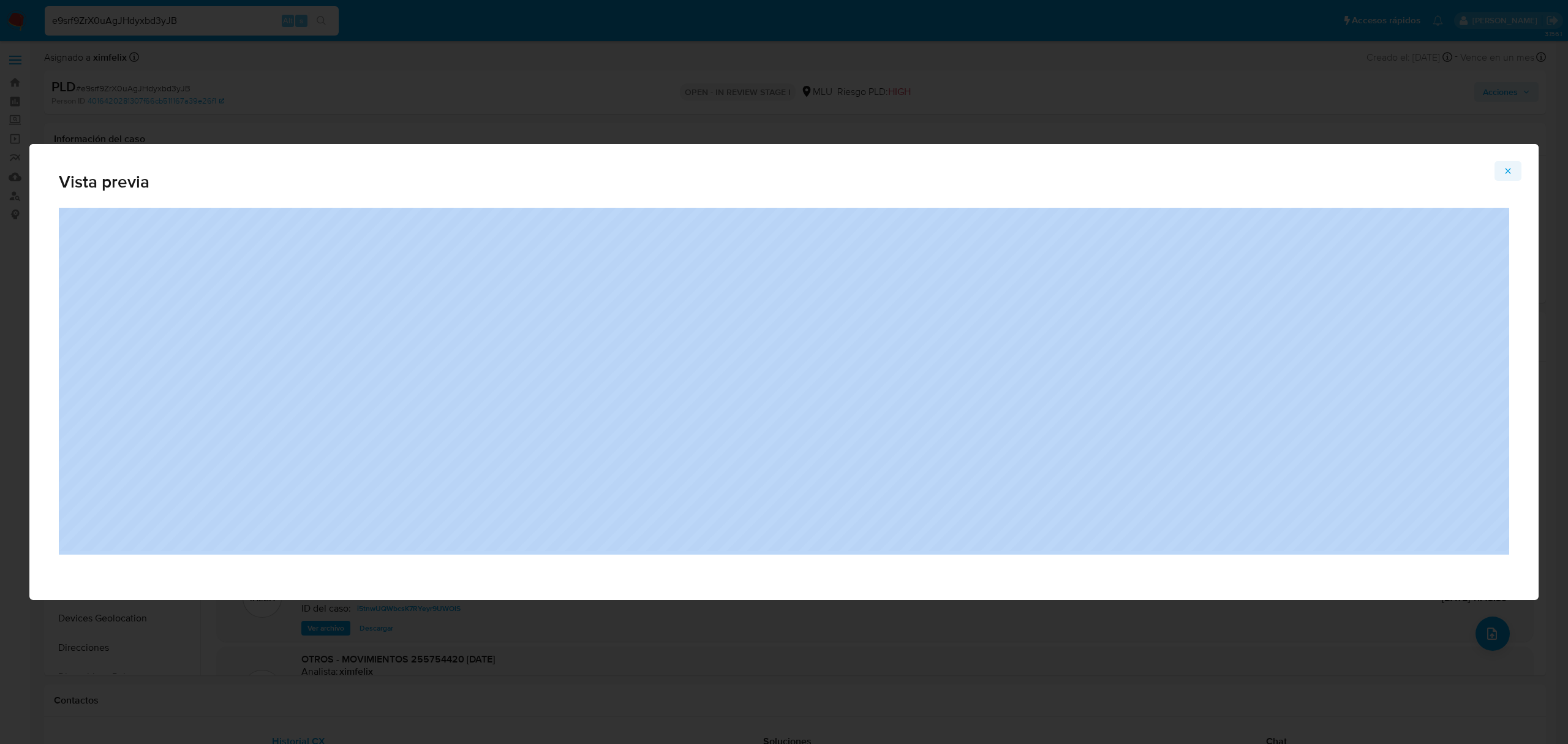
click at [1514, 168] on button "Attachment preview" at bounding box center [1508, 171] width 27 height 20
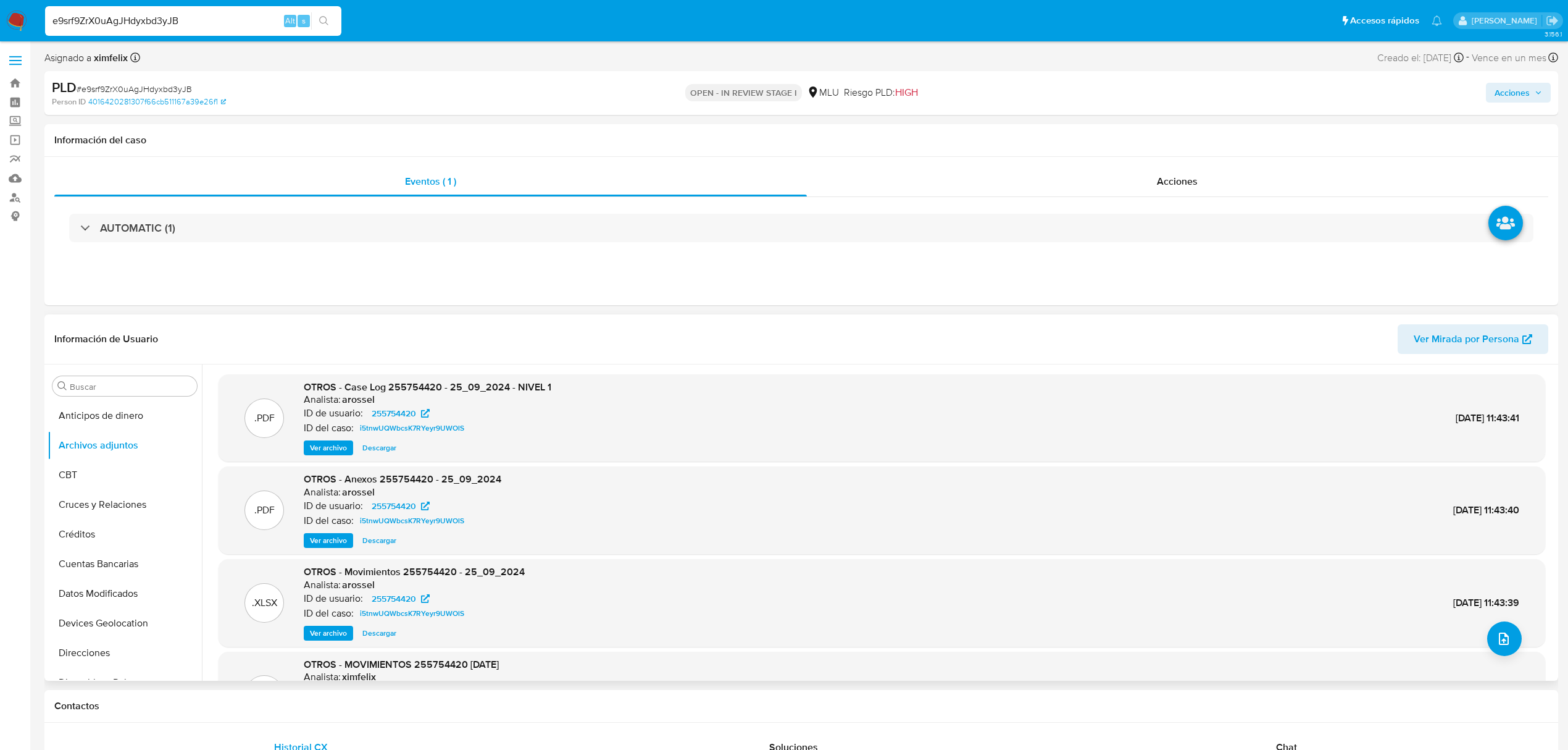
click at [336, 541] on span "Ver archivo" at bounding box center [328, 540] width 37 height 12
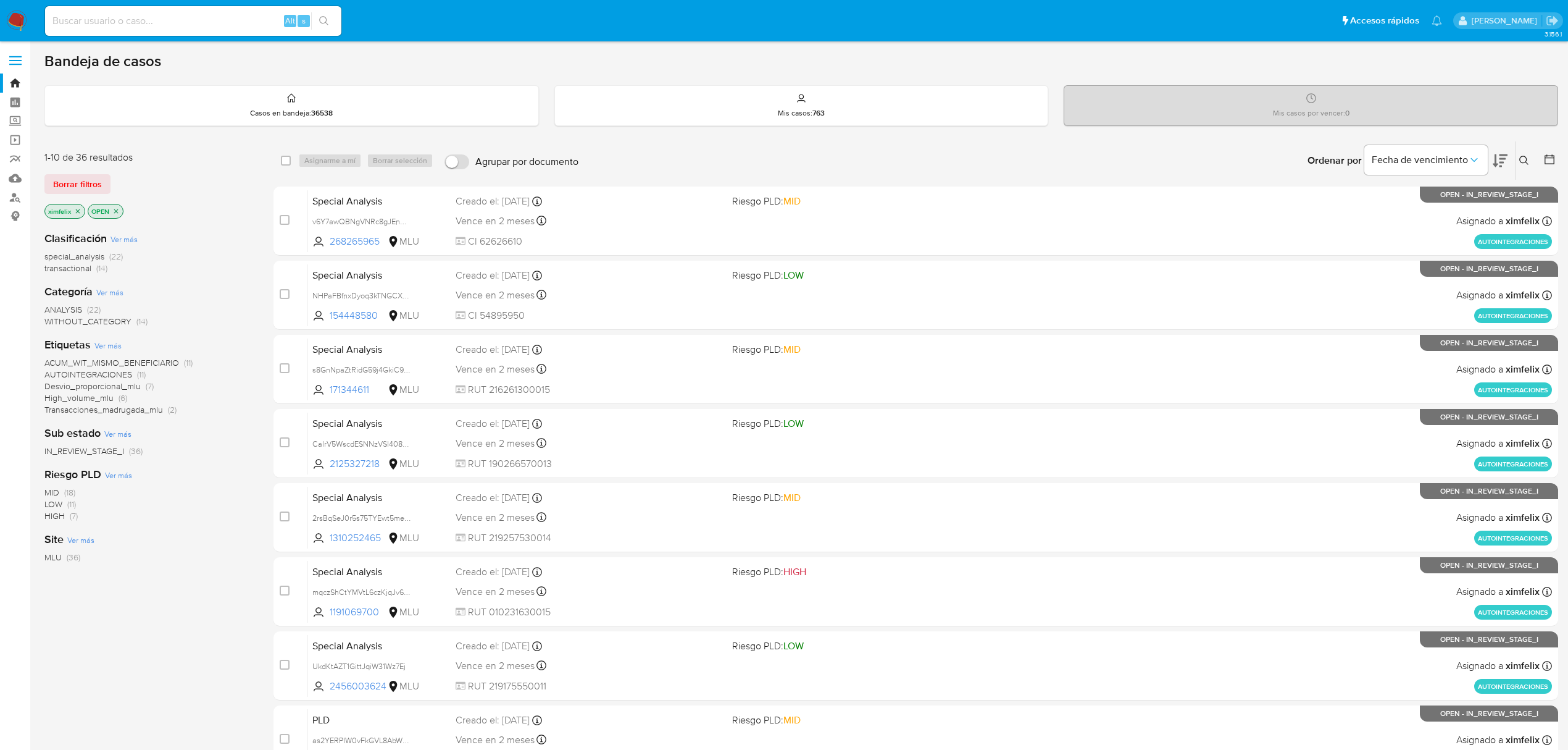
click at [22, 23] on img at bounding box center [17, 20] width 21 height 21
click at [1502, 161] on icon at bounding box center [1500, 161] width 15 height 15
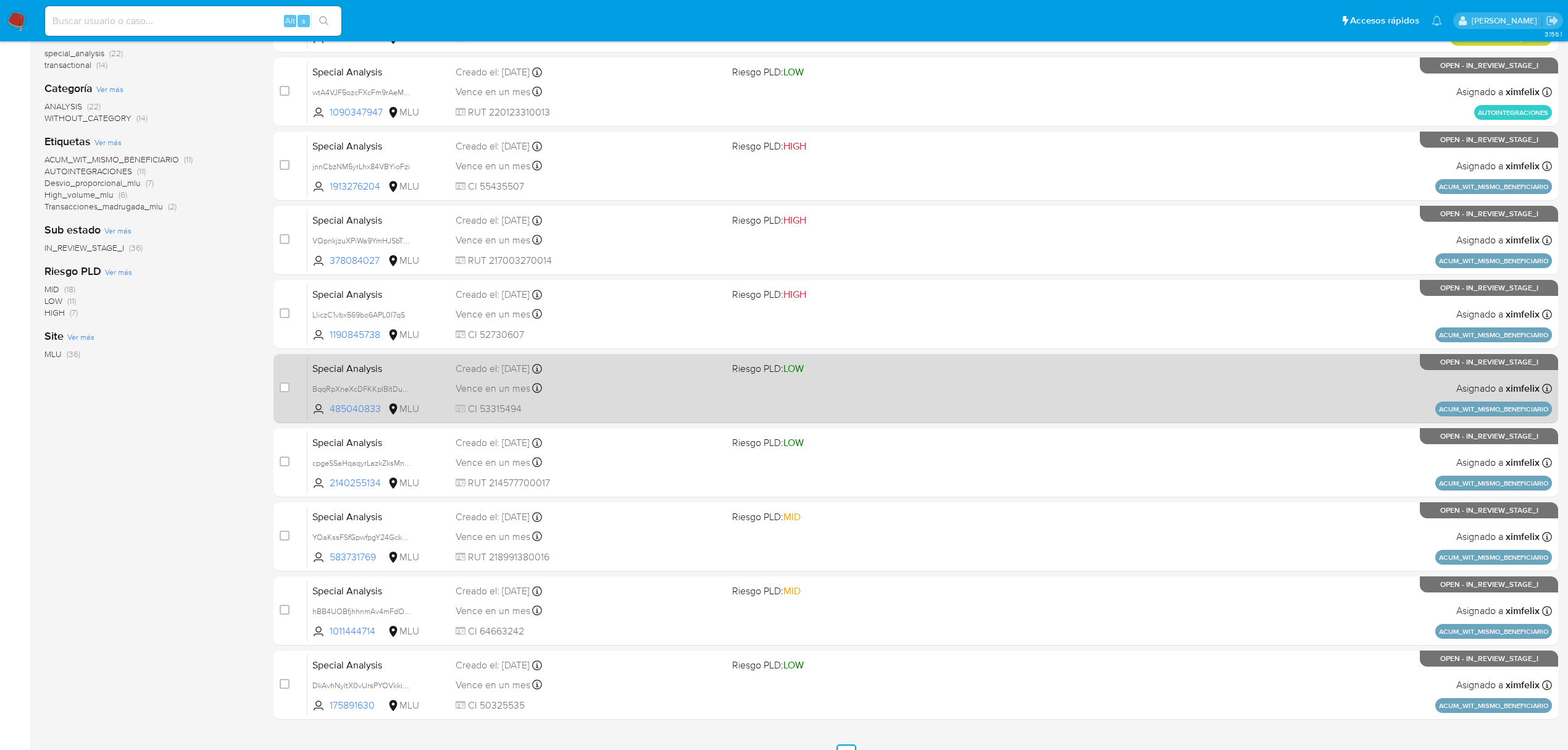
scroll to position [225, 0]
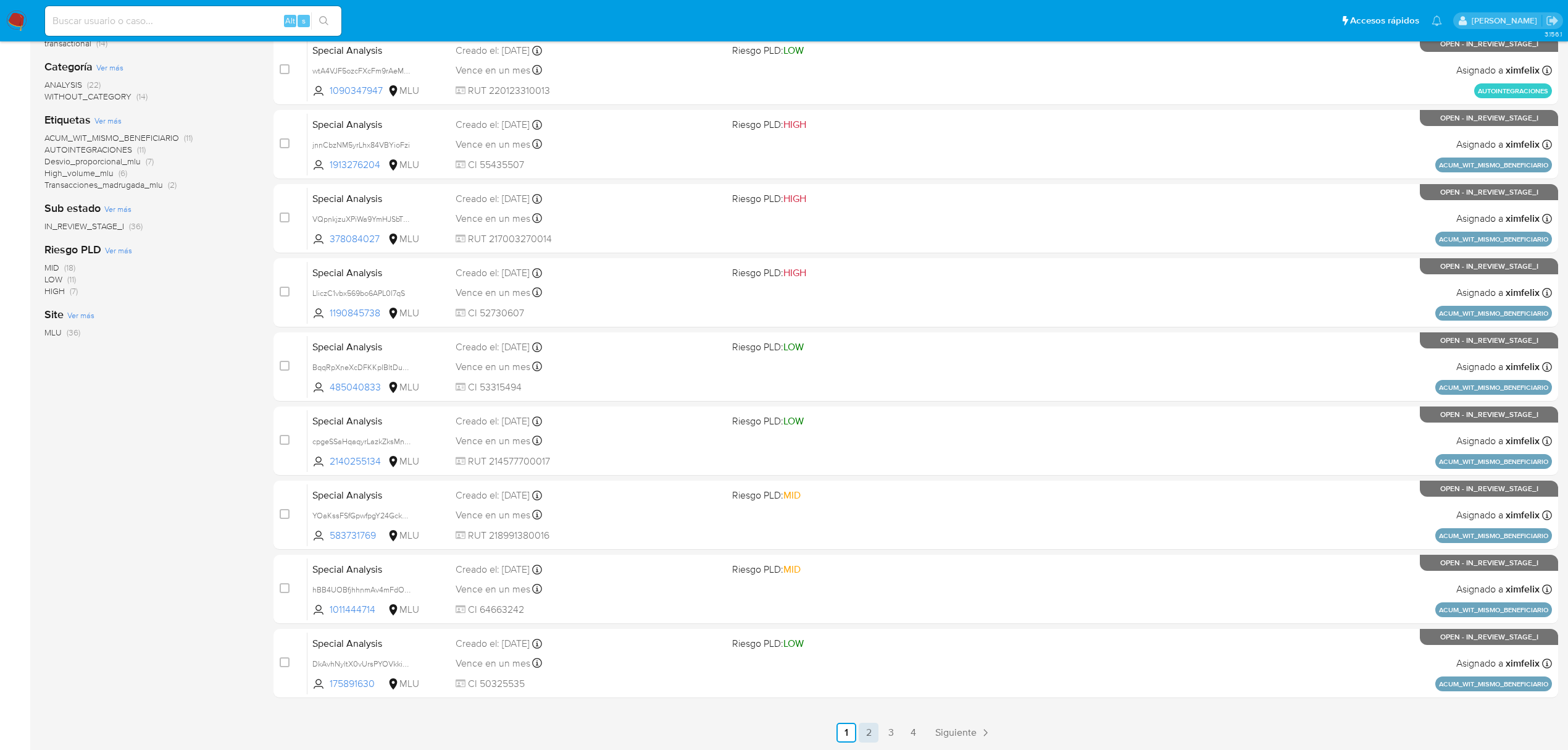
click at [871, 730] on link "2" at bounding box center [869, 733] width 20 height 20
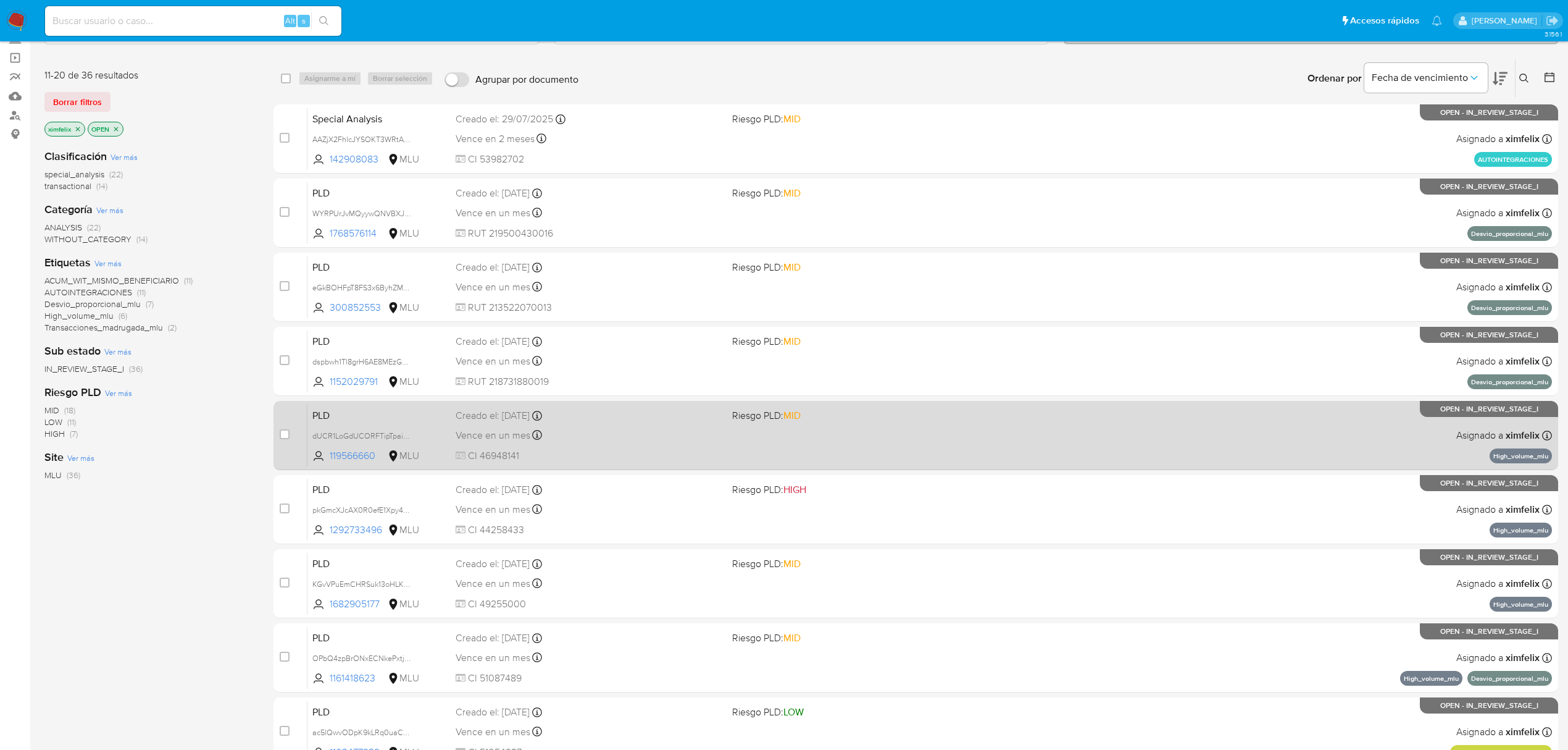
scroll to position [225, 0]
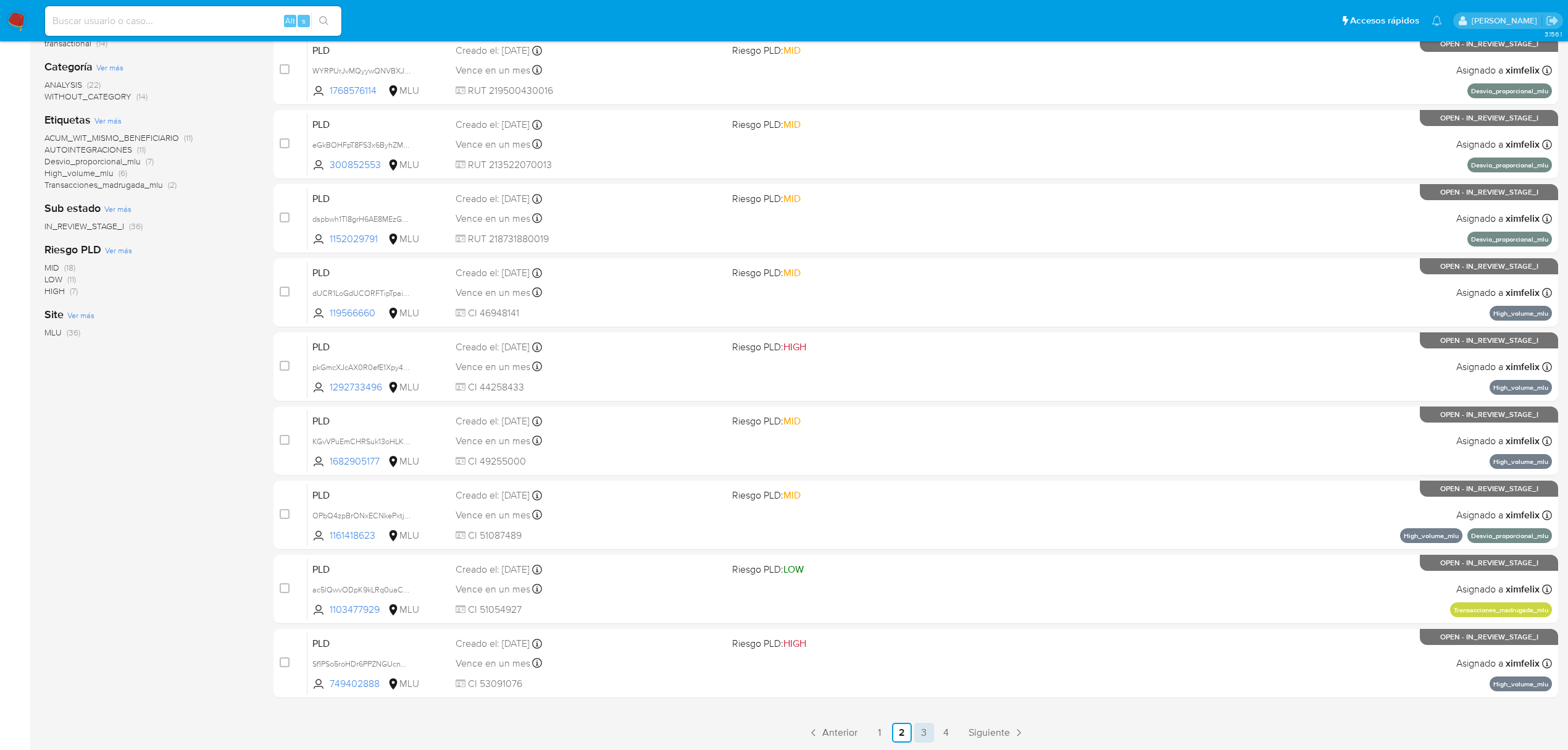
click at [931, 732] on link "3" at bounding box center [925, 733] width 20 height 20
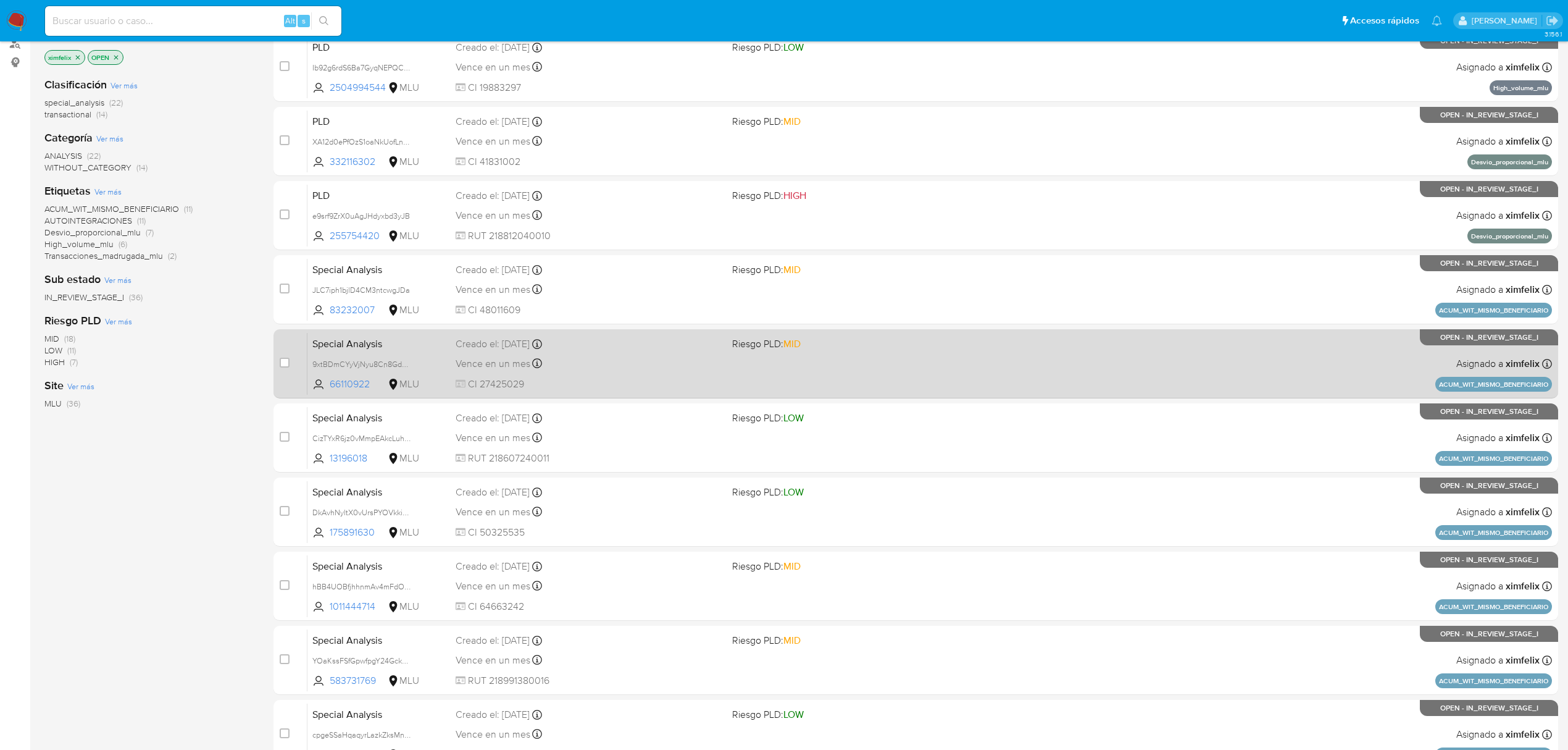
scroll to position [225, 0]
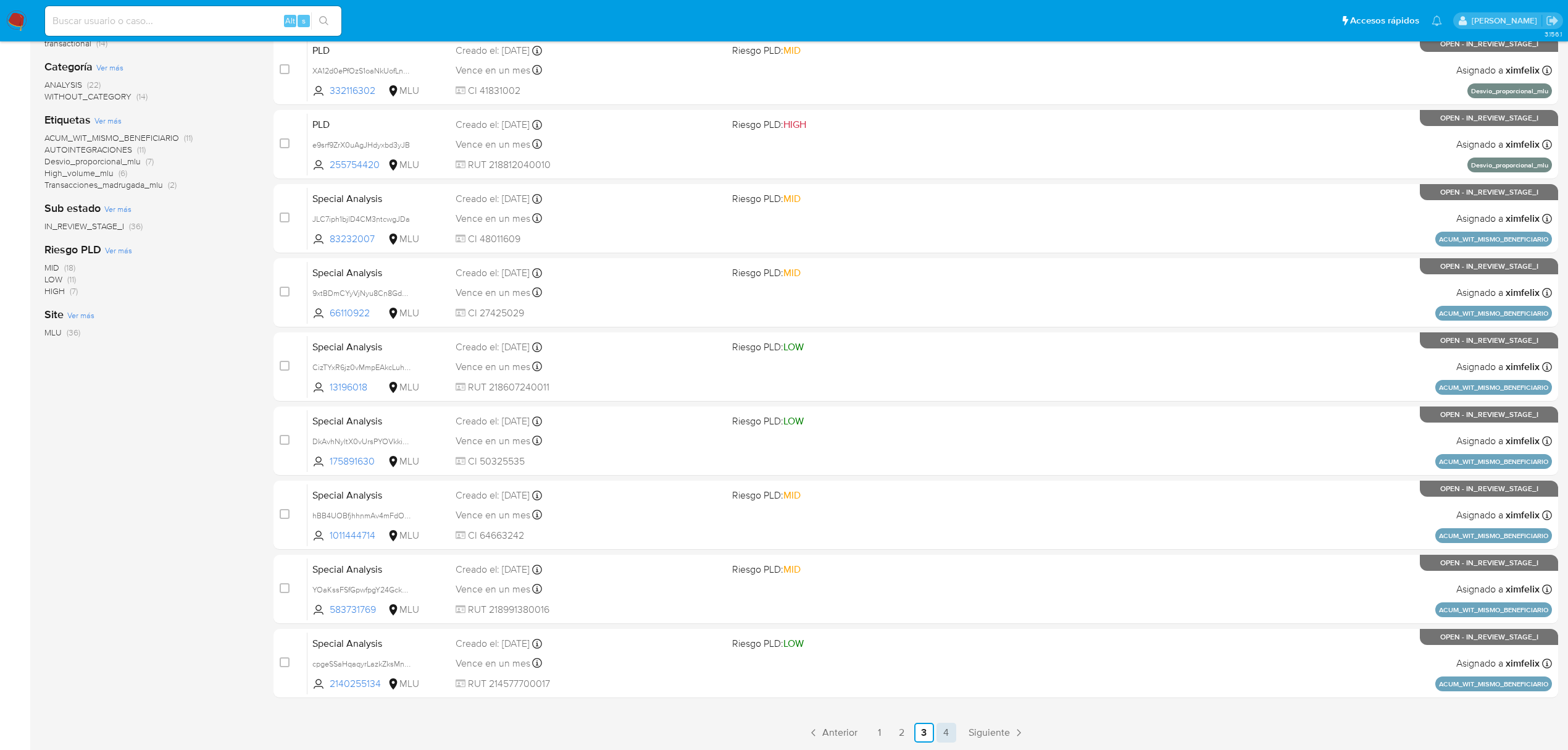
click at [943, 732] on link "4" at bounding box center [947, 733] width 20 height 20
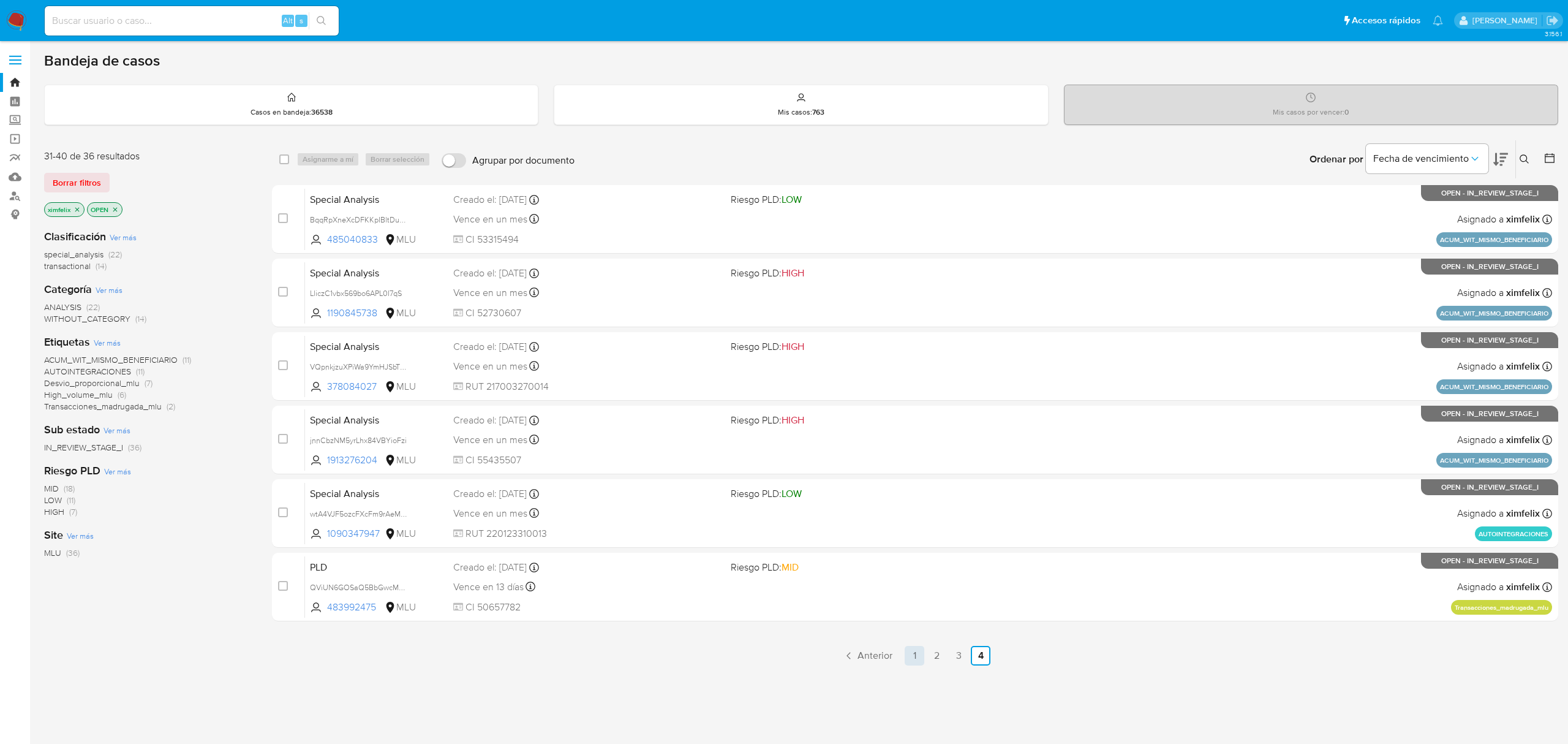
click at [910, 664] on link "1" at bounding box center [915, 656] width 20 height 20
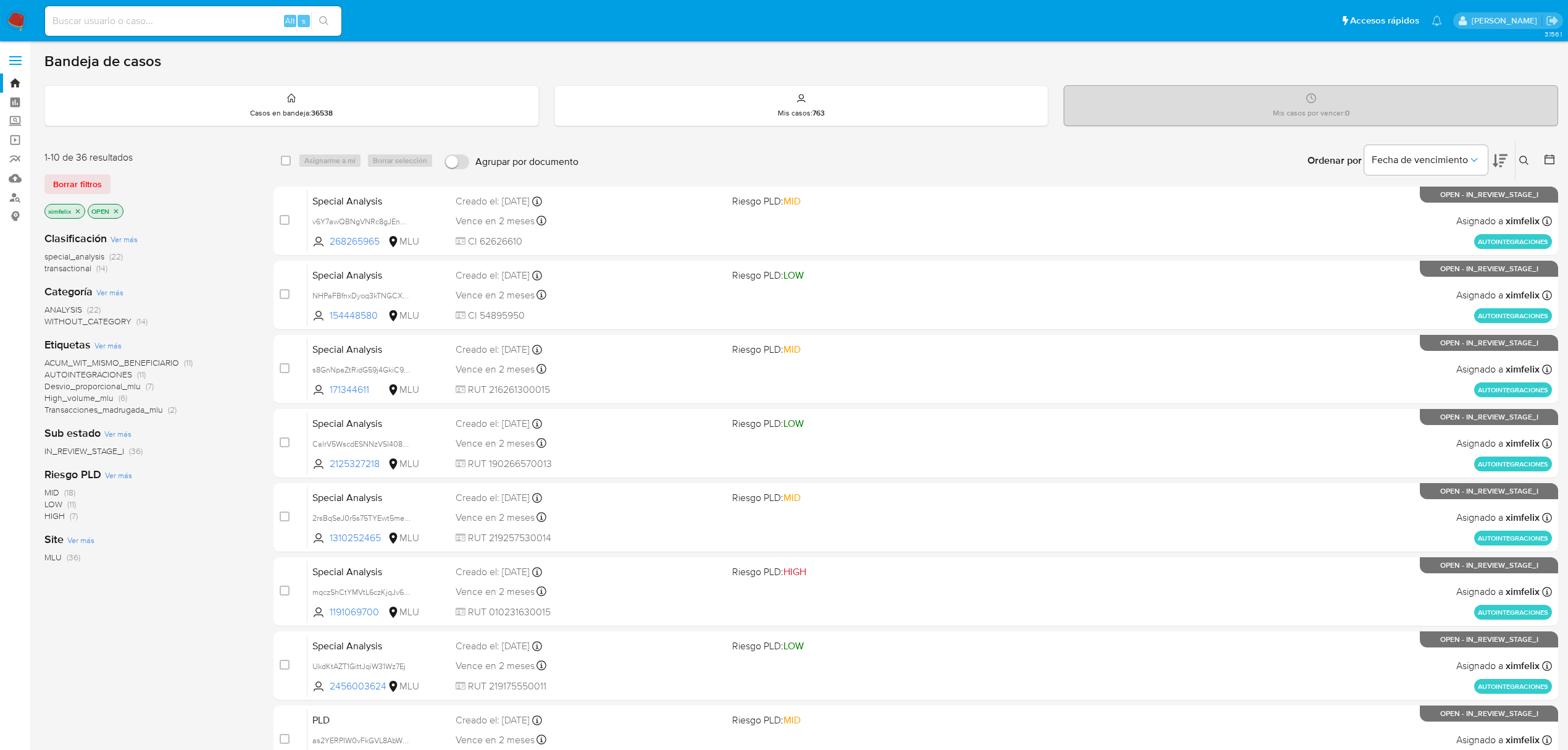
click at [22, 24] on img at bounding box center [17, 20] width 21 height 21
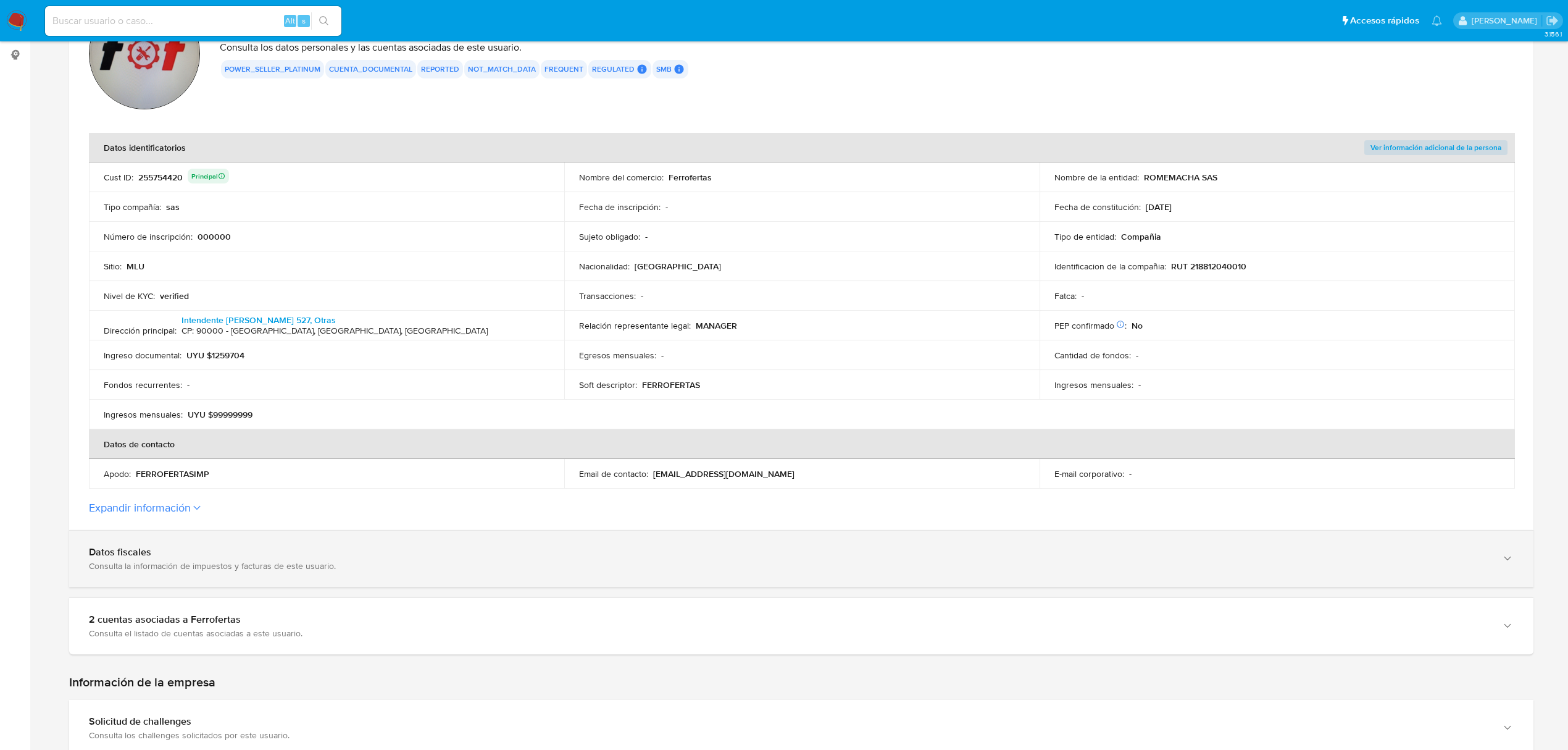
scroll to position [164, 0]
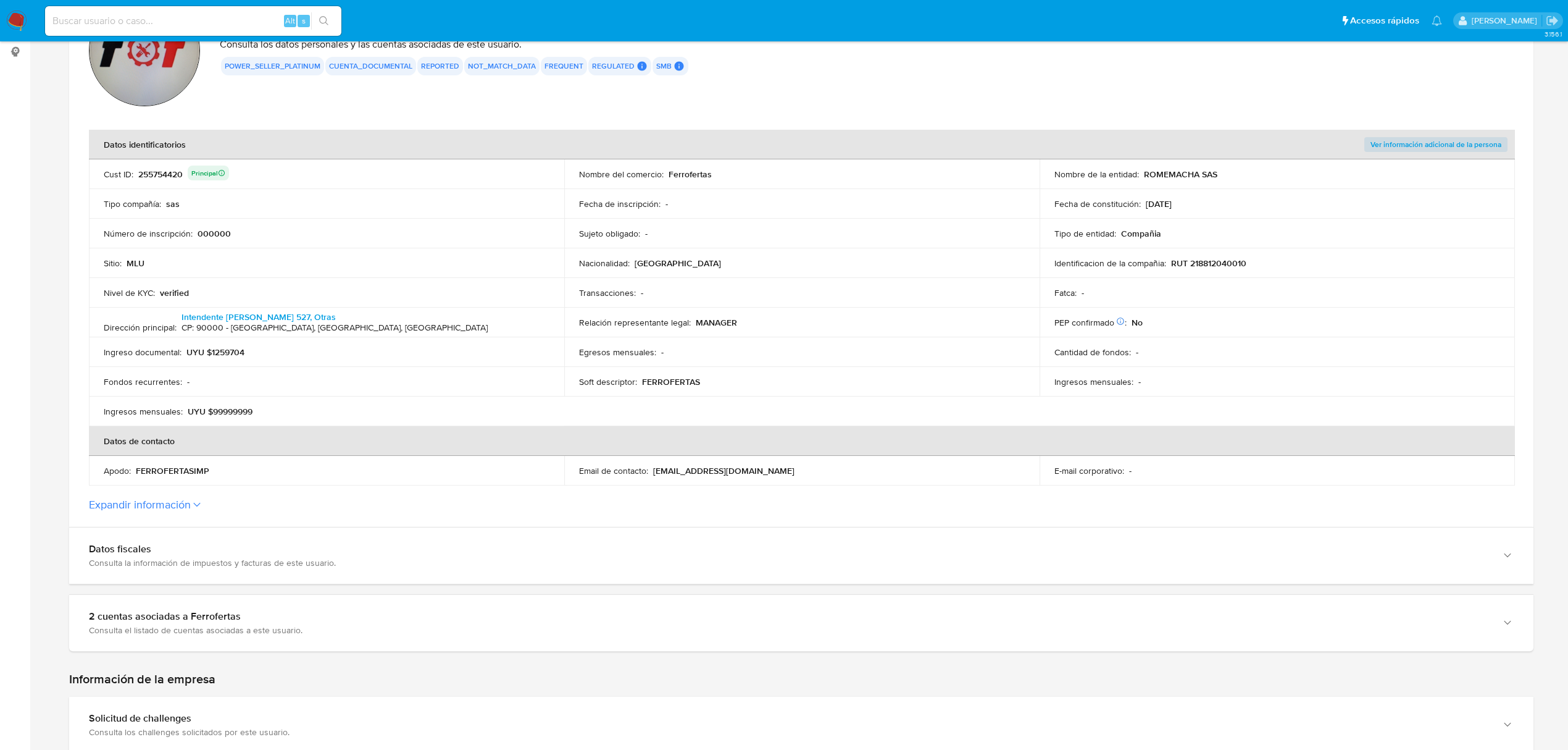
click at [591, 509] on label "Expandir información" at bounding box center [801, 504] width 1425 height 14
click at [191, 509] on button "Expandir información" at bounding box center [139, 504] width 102 height 14
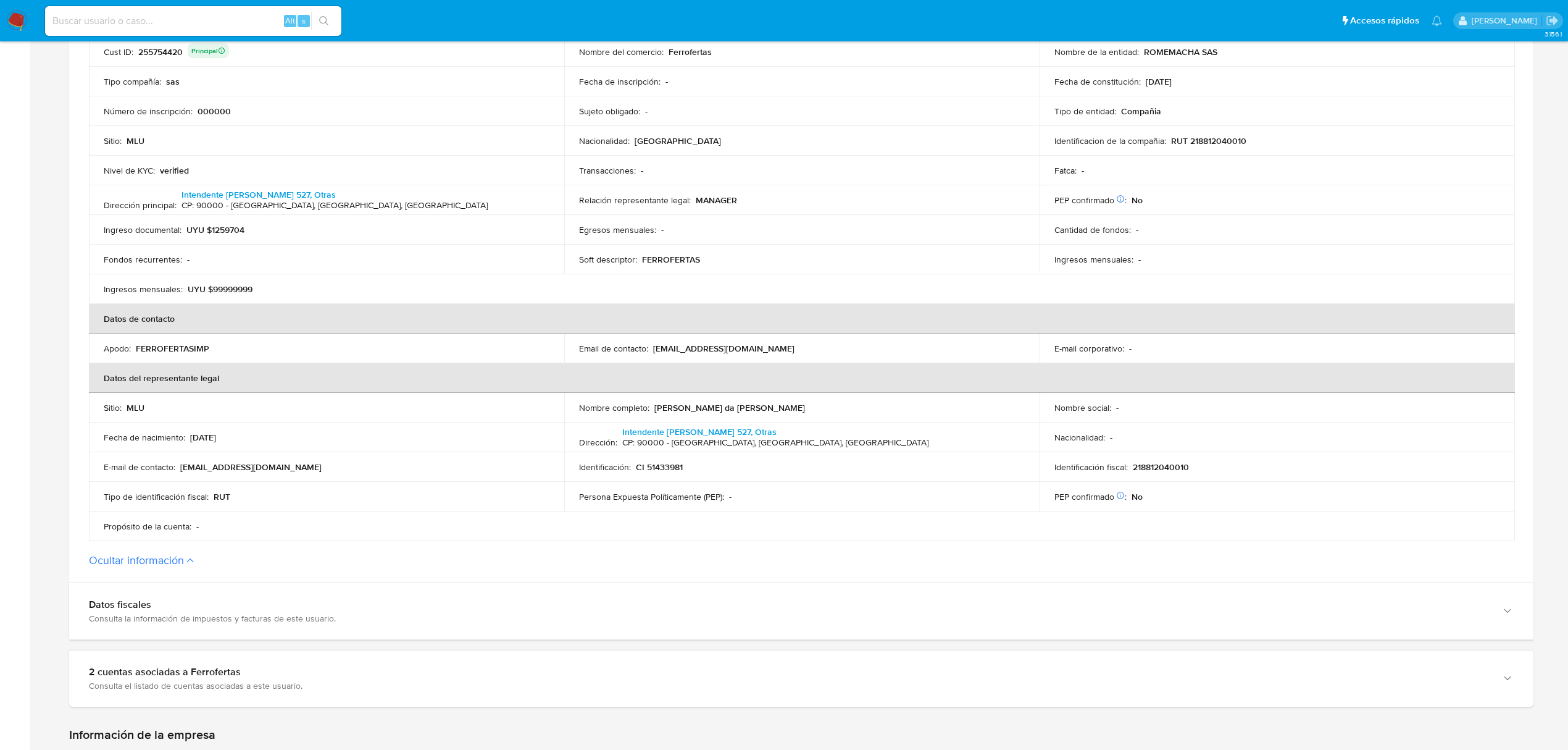
scroll to position [411, 0]
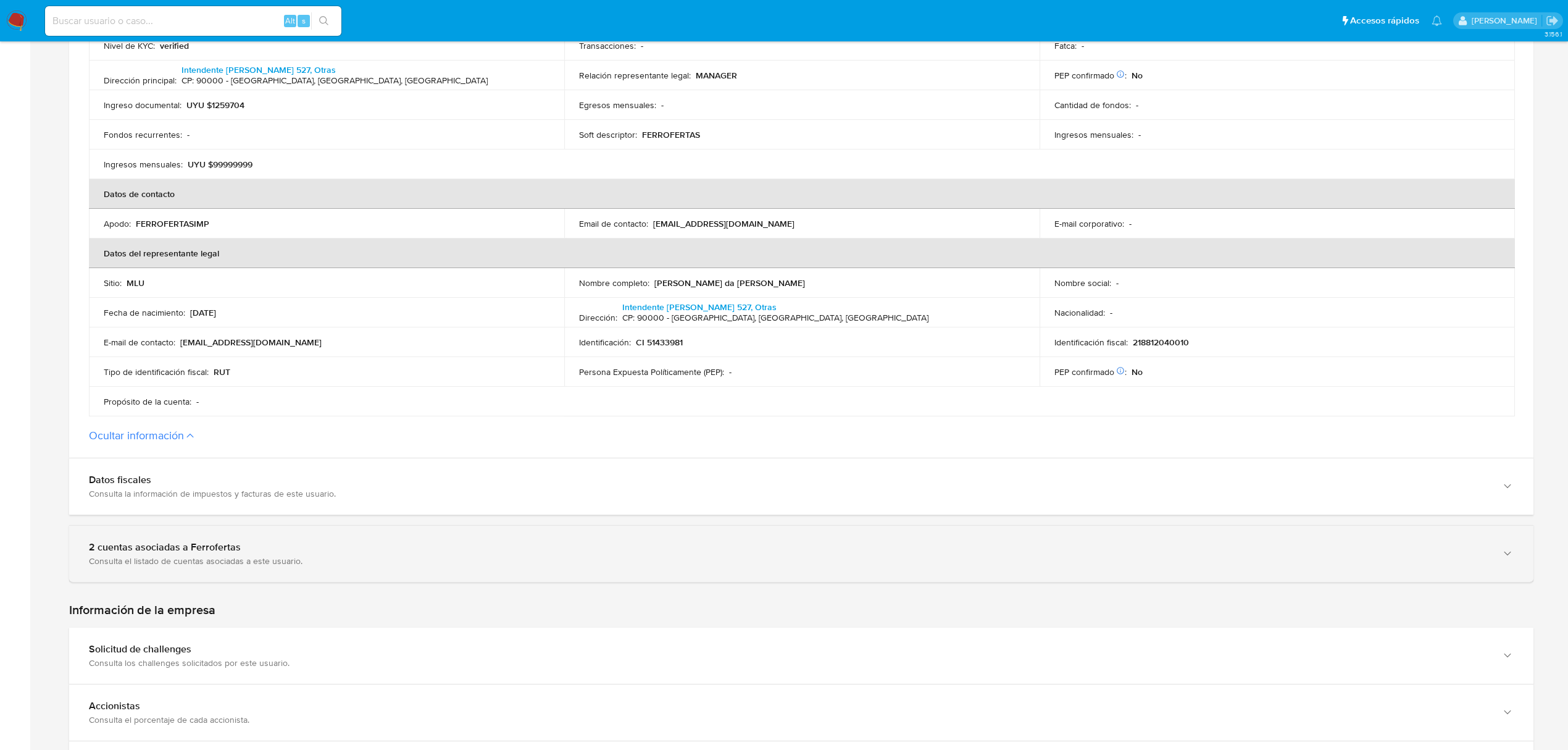
click at [378, 564] on div "Consulta el listado de cuentas asociadas a este usuario." at bounding box center [789, 561] width 1400 height 11
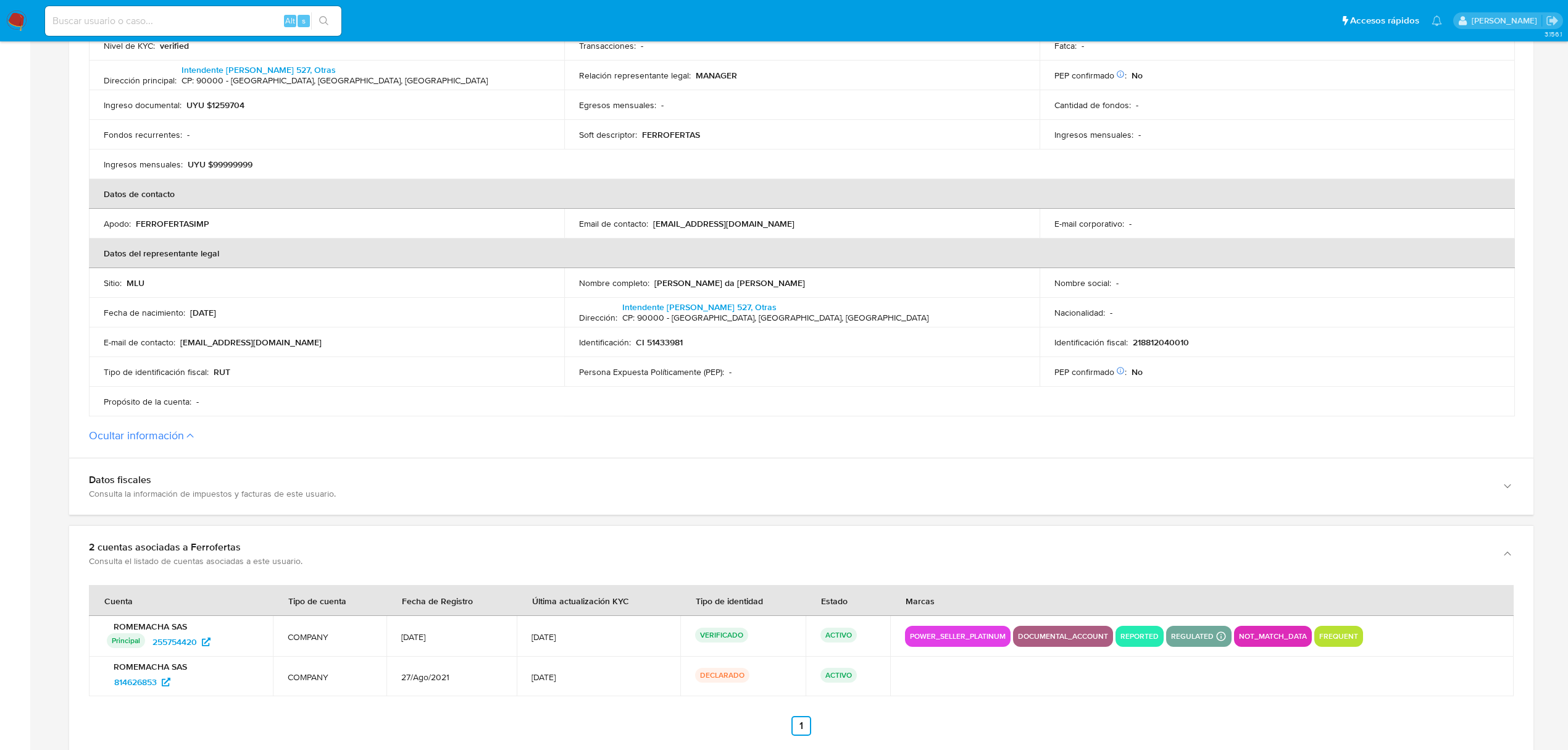
drag, startPoint x: 218, startPoint y: 681, endPoint x: 90, endPoint y: 681, distance: 128.0
click at [99, 685] on td "ROMEMACHA SAS 814626853" at bounding box center [181, 676] width 184 height 39
click at [137, 11] on div "Alt s" at bounding box center [193, 21] width 296 height 29
click at [142, 18] on input at bounding box center [193, 20] width 296 height 16
paste input "e9srf9ZrX0uAgJHdyxbd3yJB"
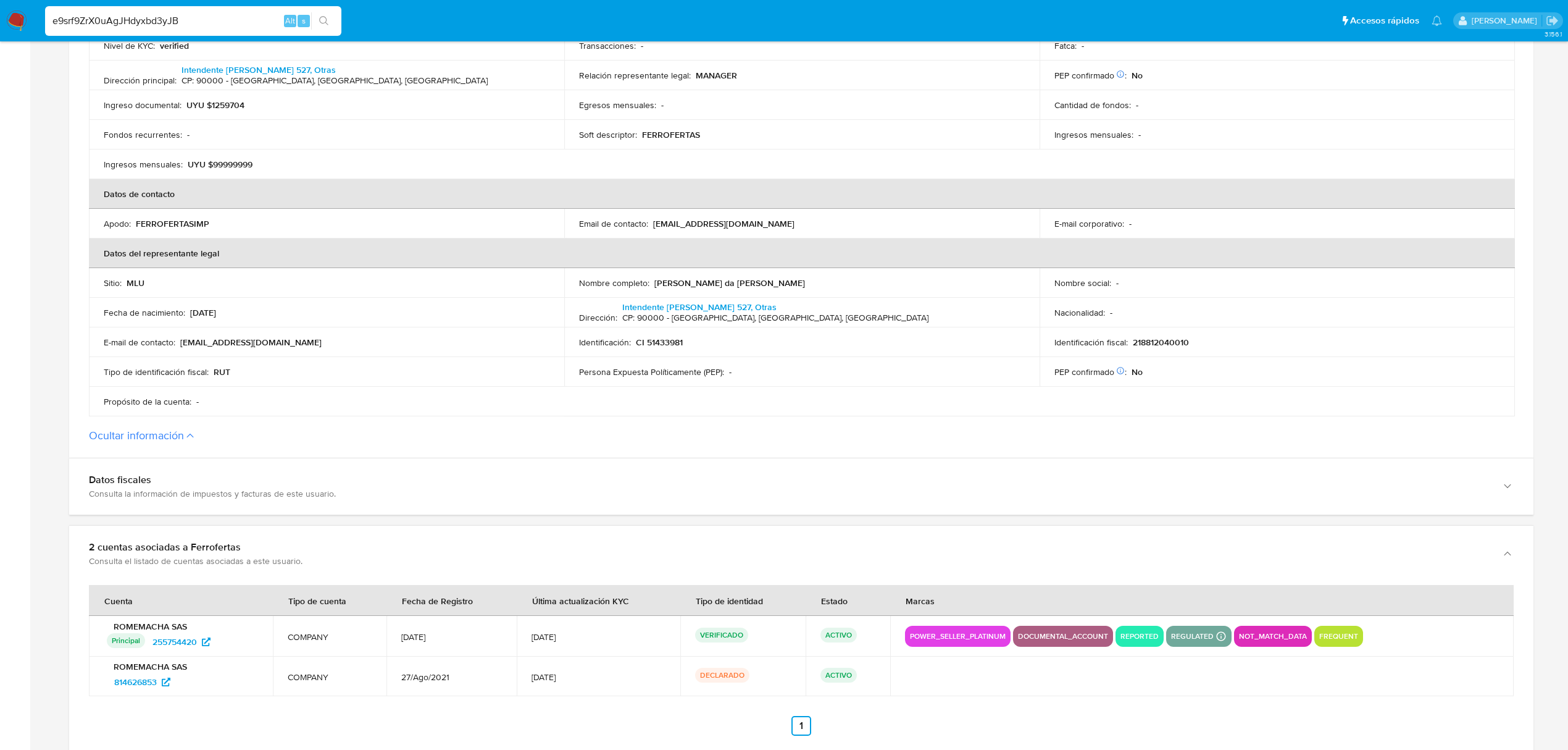
type input "e9srf9ZrX0uAgJHdyxbd3yJB"
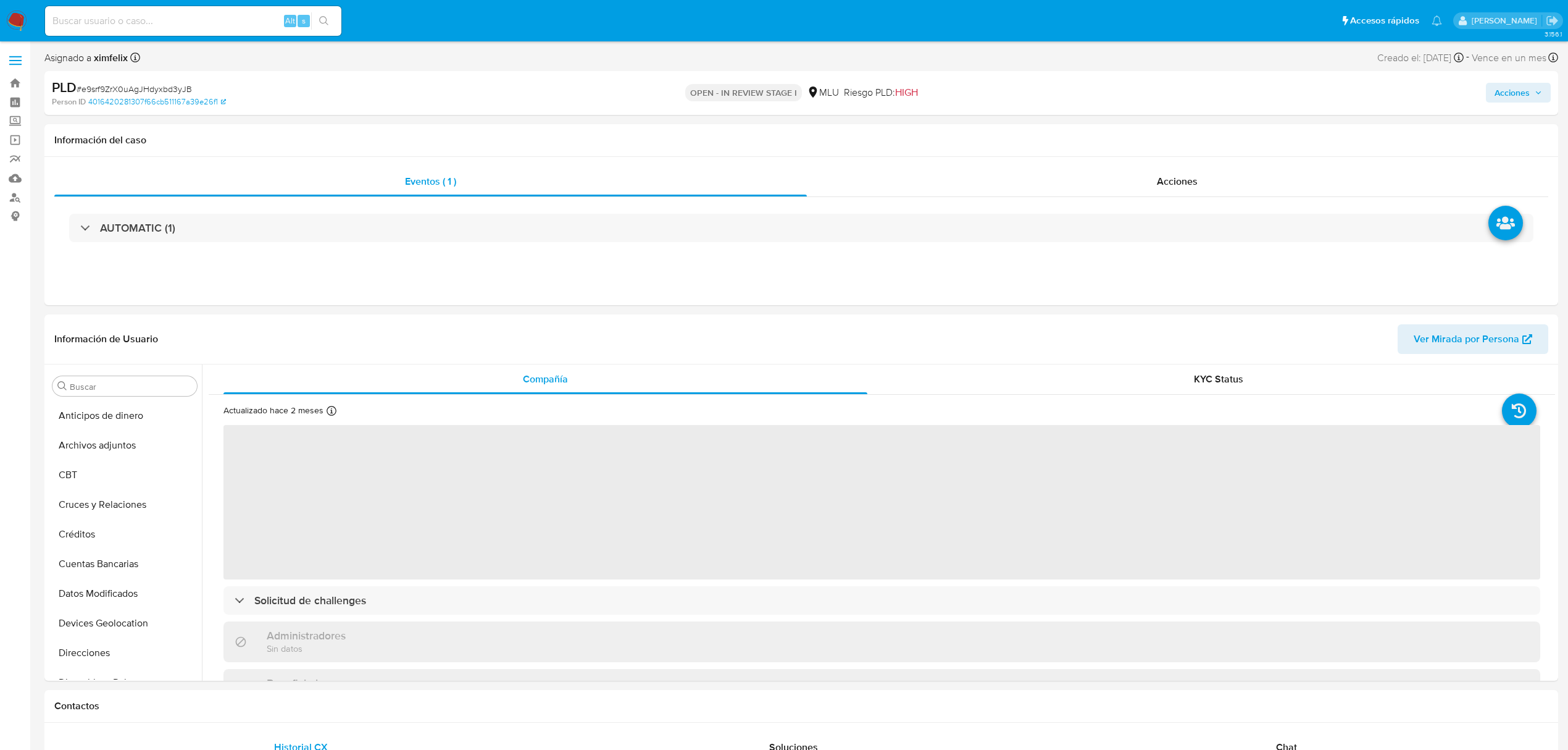
select select "10"
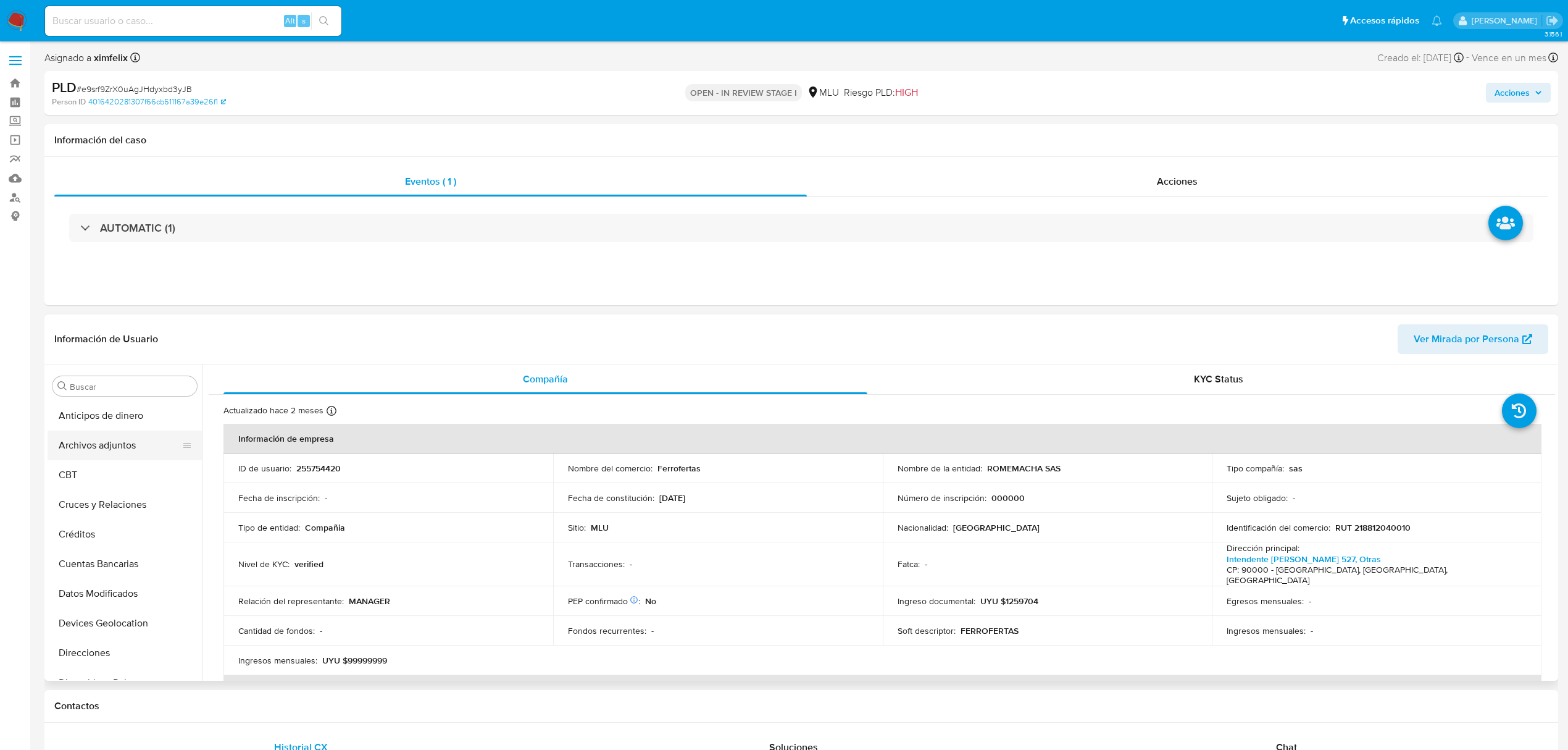
click at [117, 456] on button "Archivos adjuntos" at bounding box center [119, 445] width 144 height 29
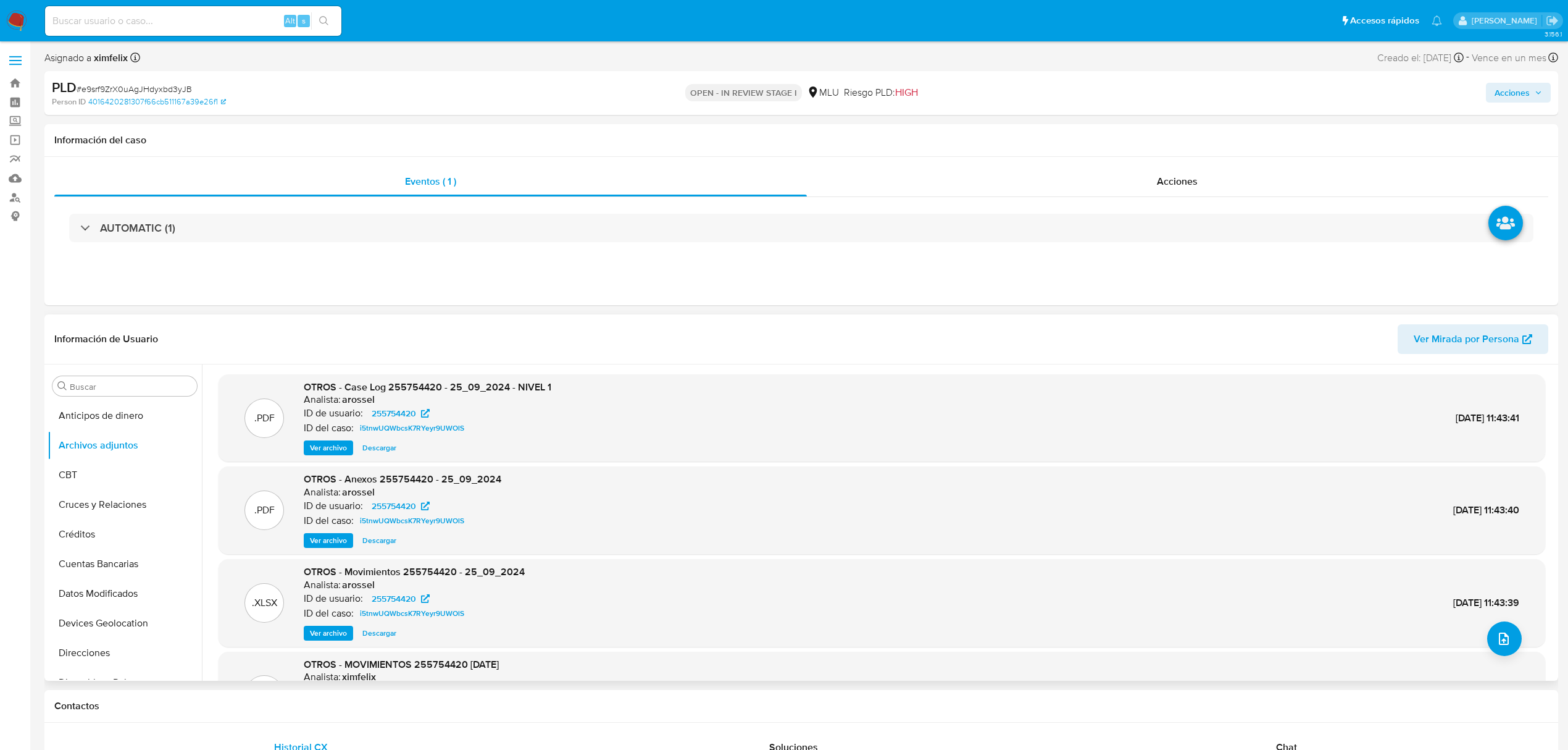
click at [332, 540] on span "Ver archivo" at bounding box center [328, 540] width 37 height 12
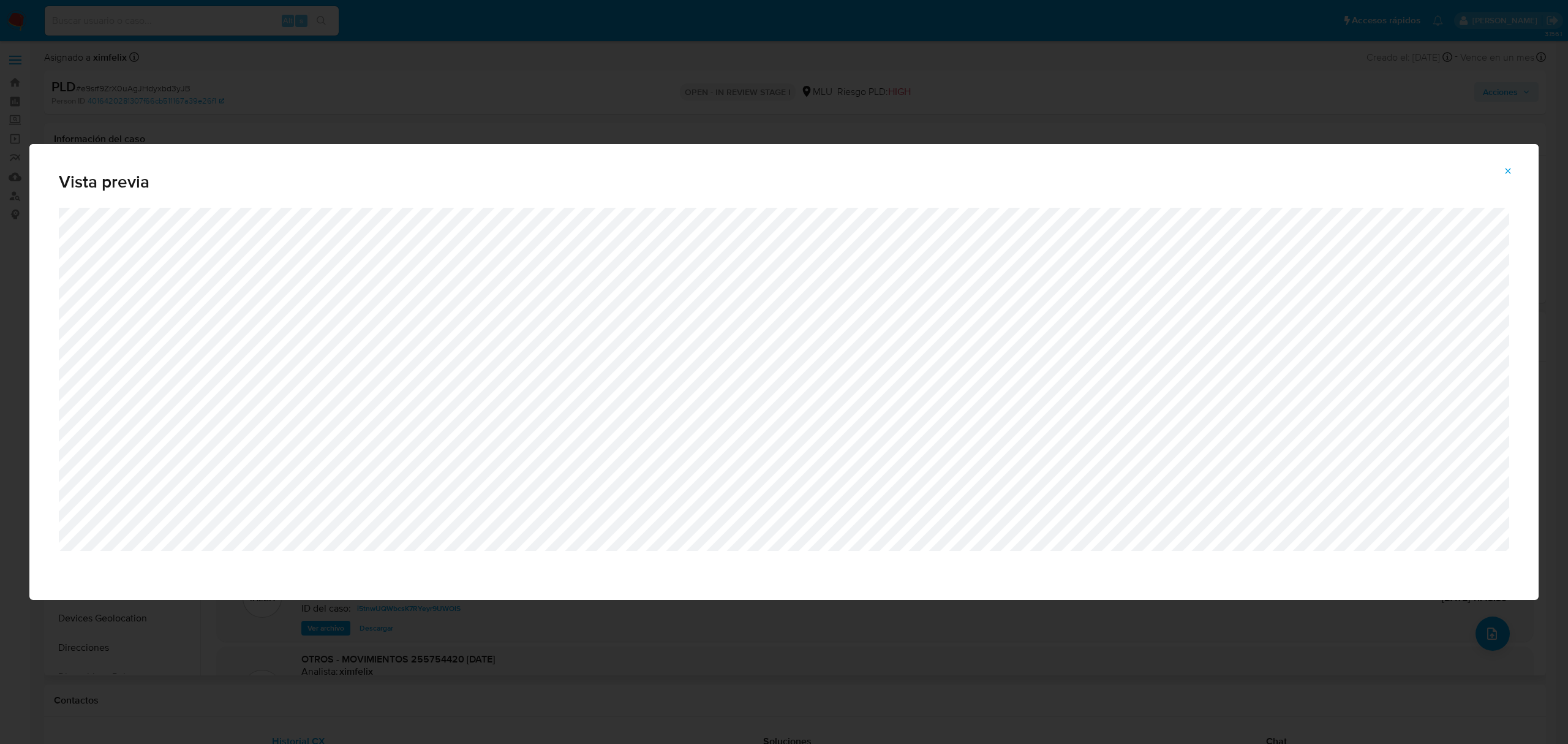
click at [1502, 178] on button "Attachment preview" at bounding box center [1508, 171] width 27 height 20
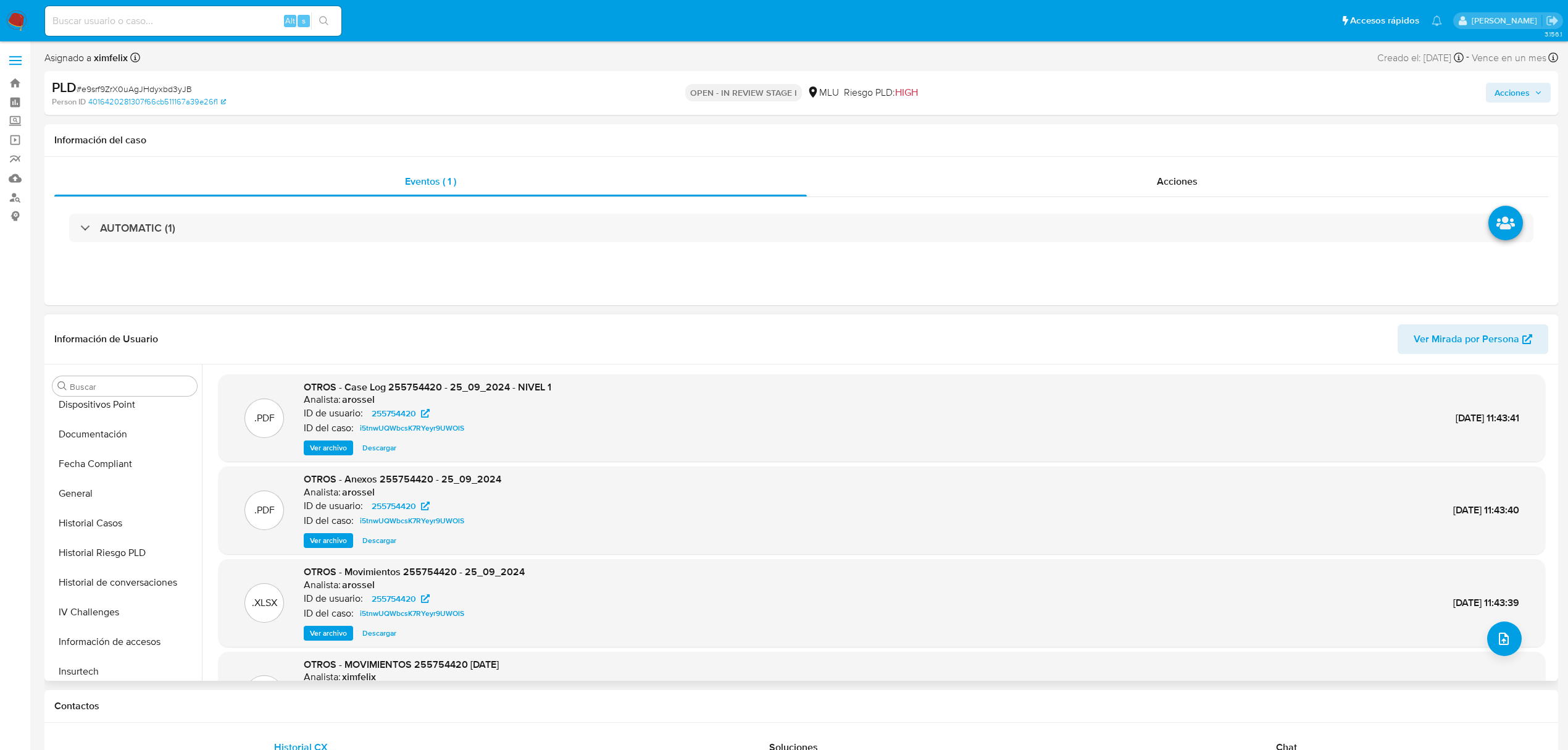
scroll to position [552, 0]
click at [92, 470] on button "KYC" at bounding box center [119, 457] width 144 height 29
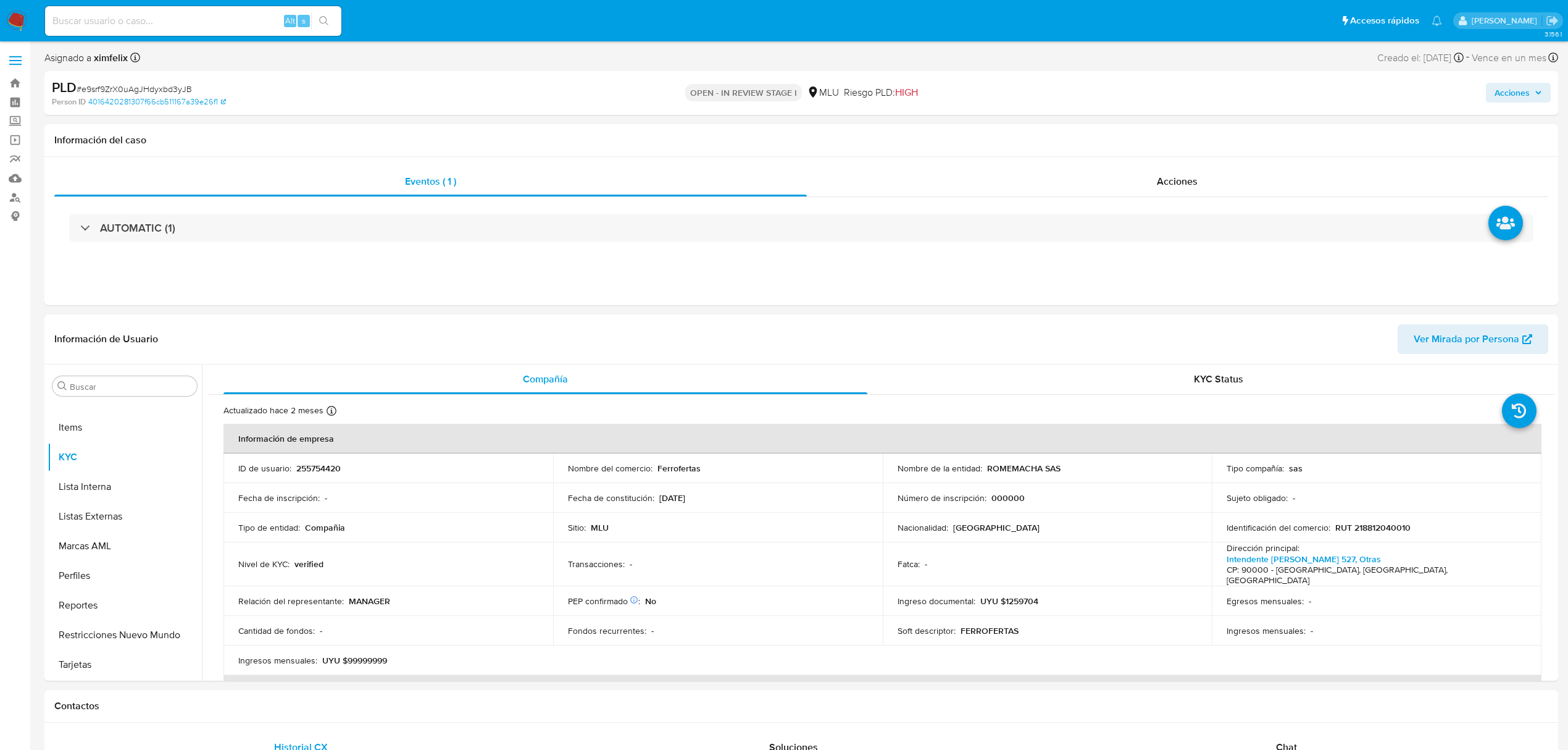
click at [674, 469] on p "Ferrofertas" at bounding box center [679, 468] width 43 height 11
copy p "Ferrofertas"
click at [114, 554] on button "Documentación" at bounding box center [119, 548] width 144 height 29
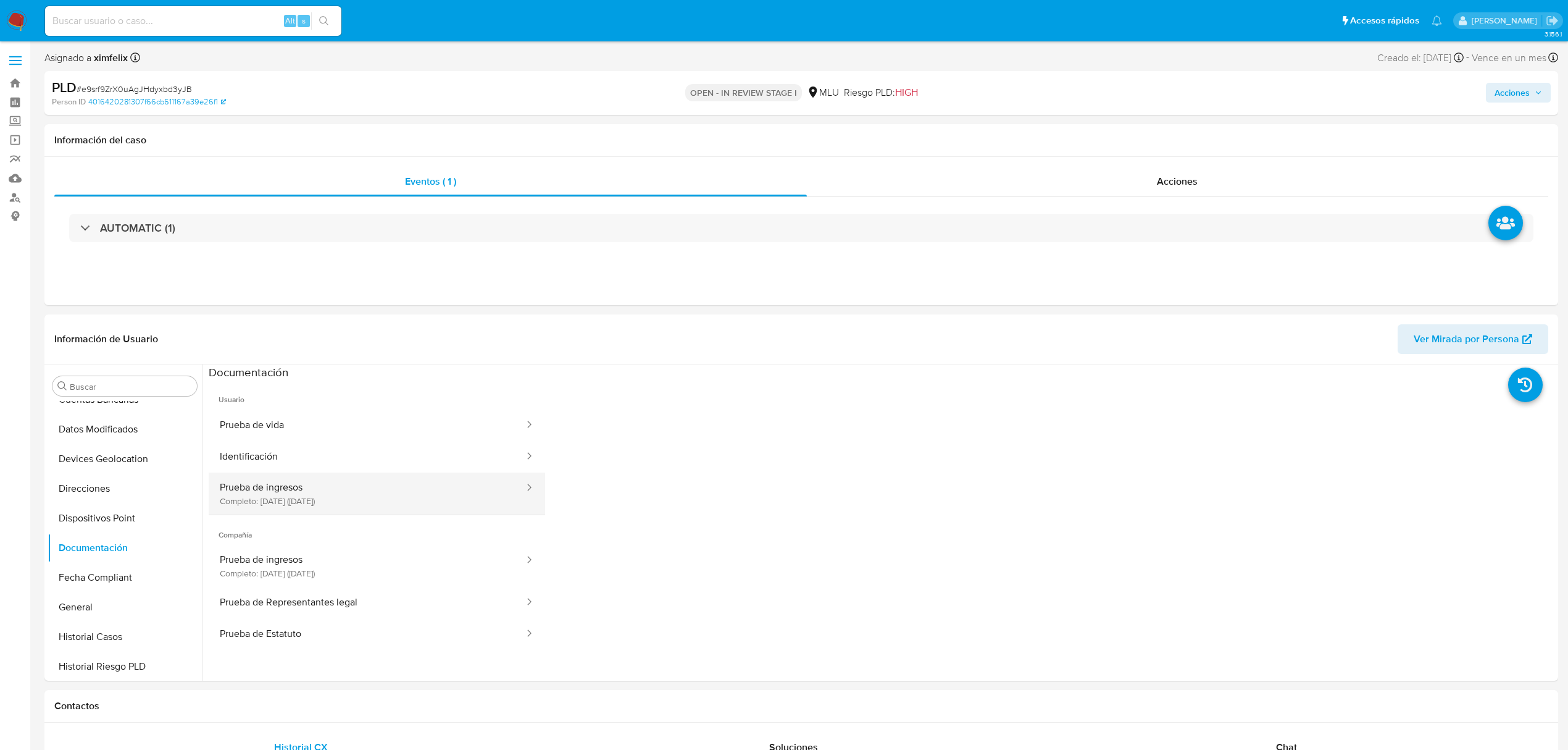
click at [297, 499] on button "Prueba de ingresos Completo: 28/06/2024 (hace un año)" at bounding box center [366, 494] width 317 height 42
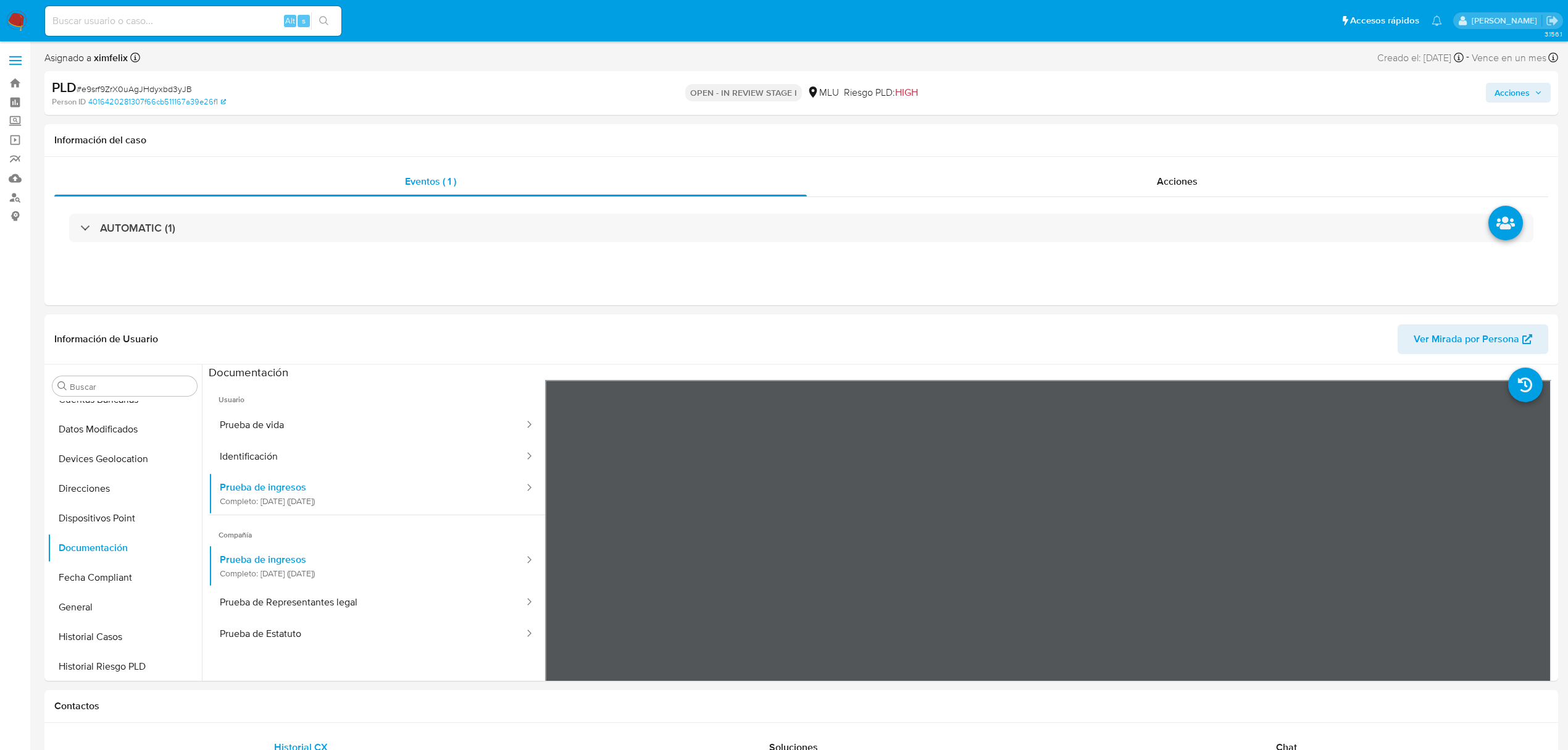
drag, startPoint x: 1043, startPoint y: 685, endPoint x: 1222, endPoint y: 688, distance: 179.0
drag, startPoint x: 1224, startPoint y: 688, endPoint x: 1251, endPoint y: 682, distance: 27.7
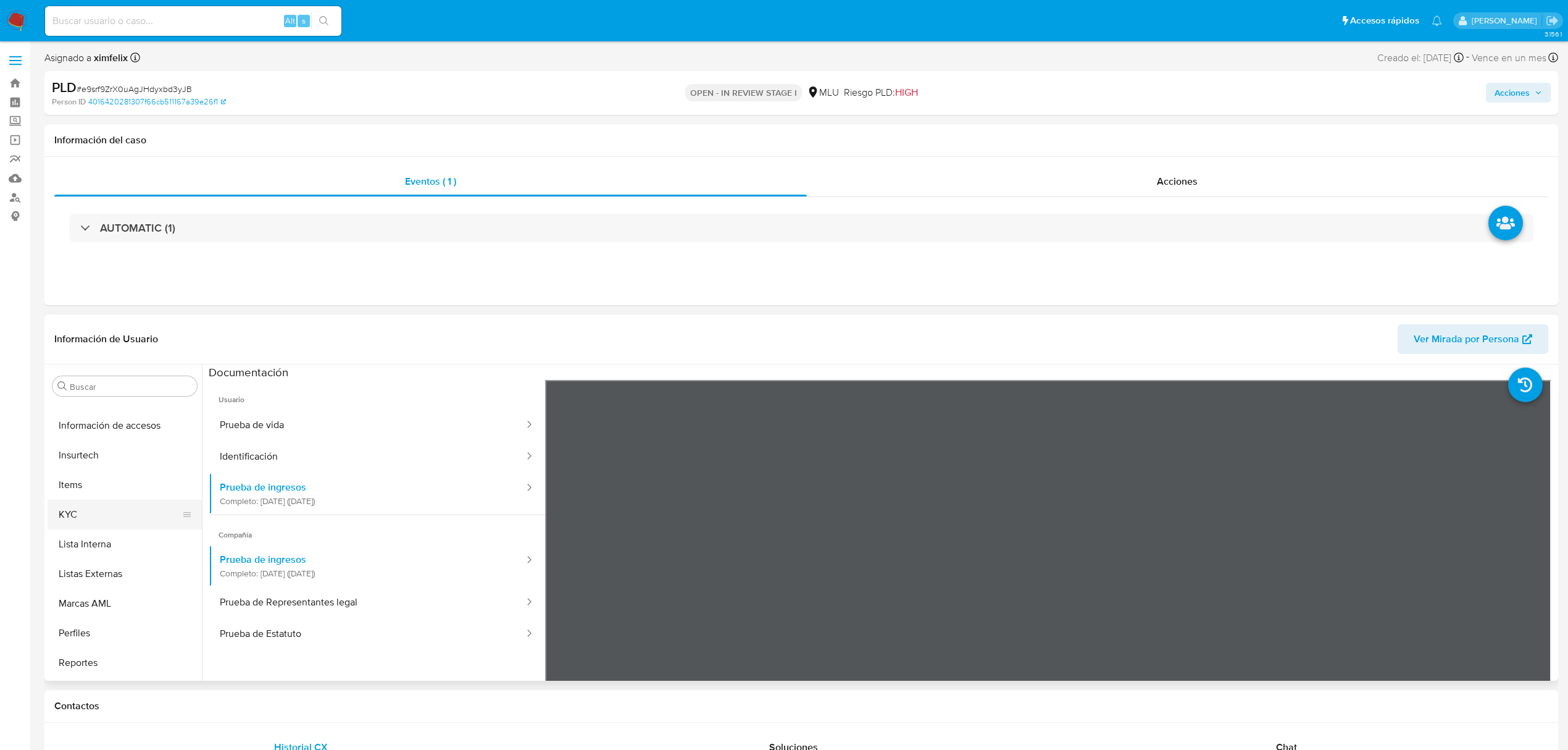
click at [78, 499] on button "Items" at bounding box center [125, 485] width 154 height 29
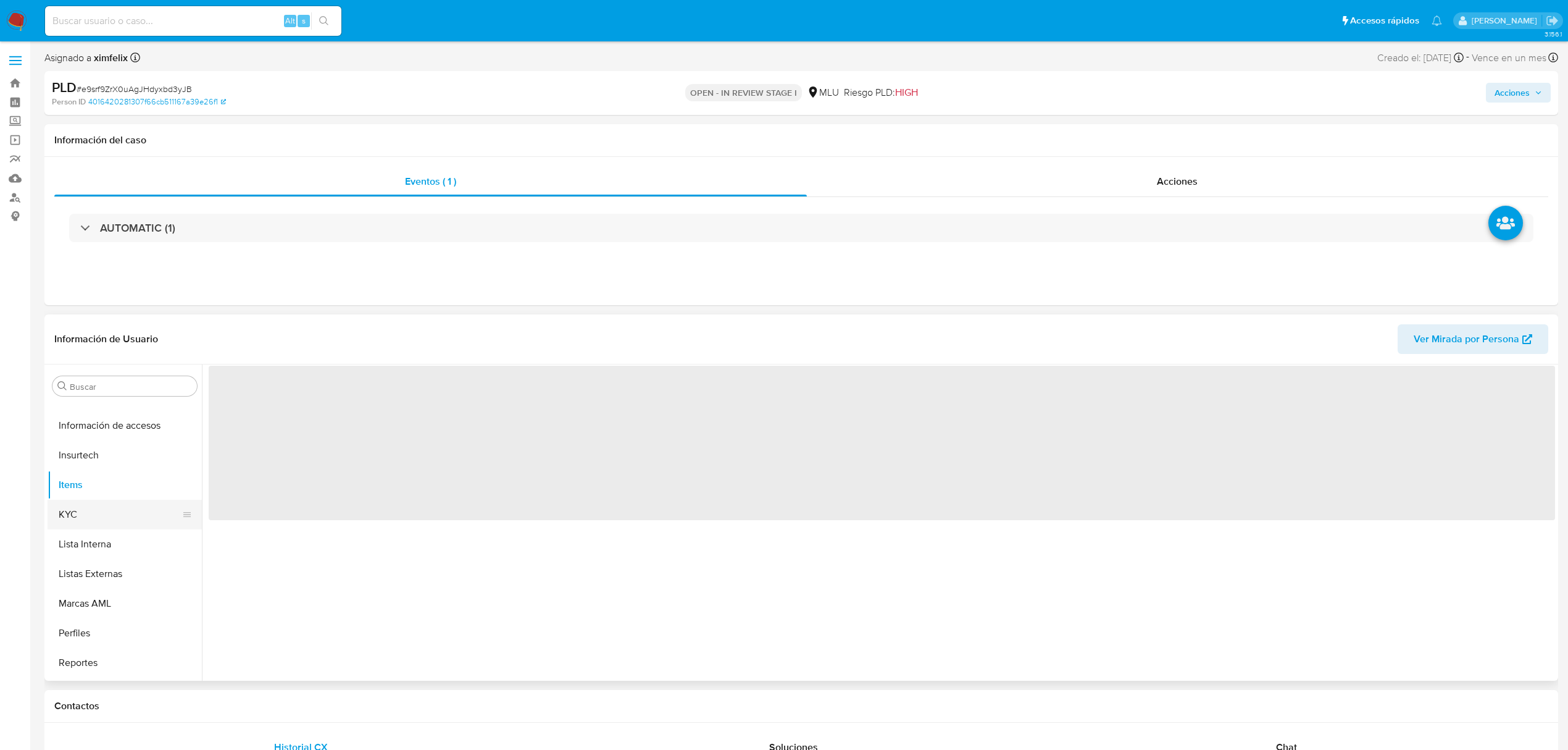
click at [79, 513] on button "KYC" at bounding box center [119, 514] width 144 height 29
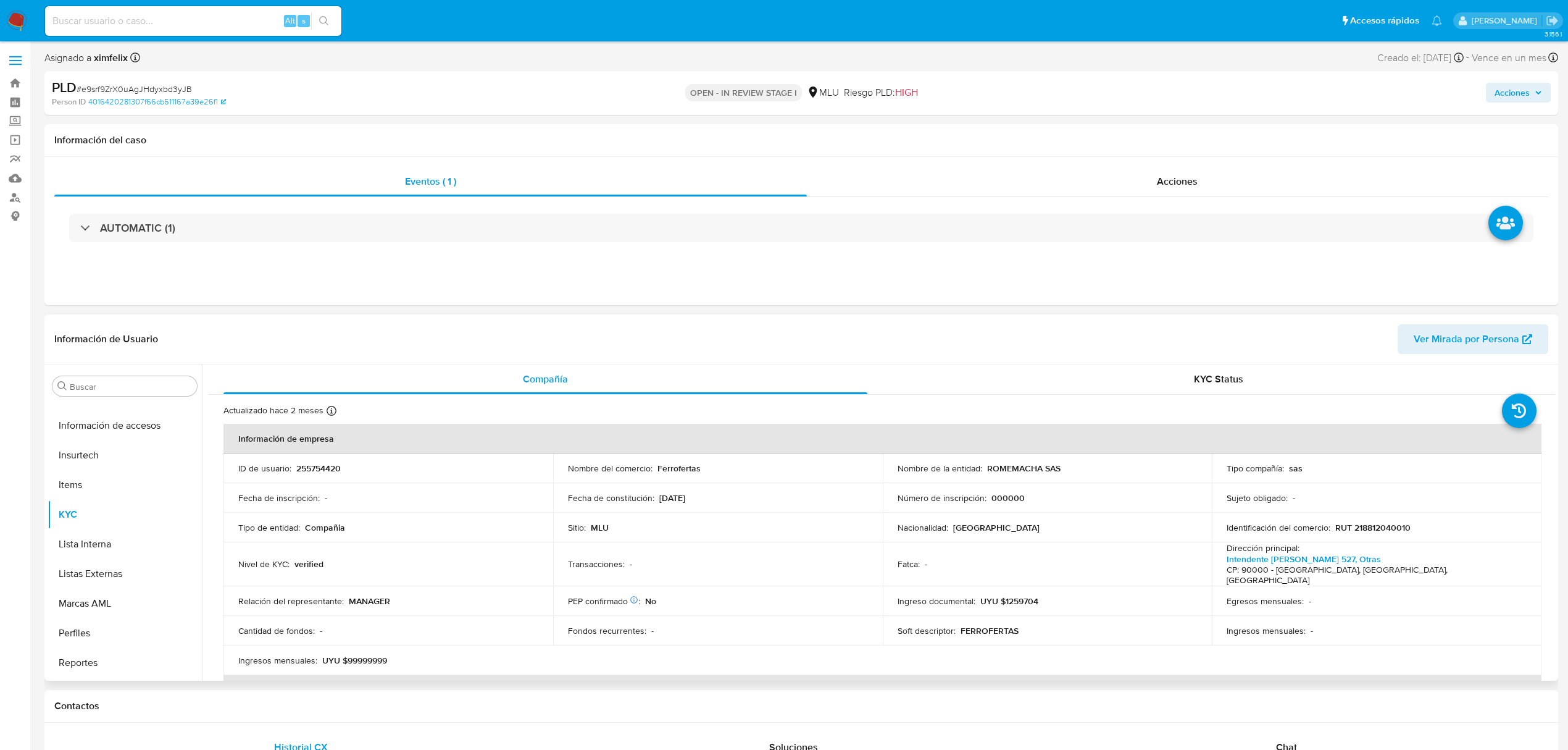
click at [1011, 596] on p "UYU $1259704" at bounding box center [1009, 601] width 58 height 11
copy p "1259704"
click at [112, 467] on button "Documentación" at bounding box center [119, 465] width 144 height 29
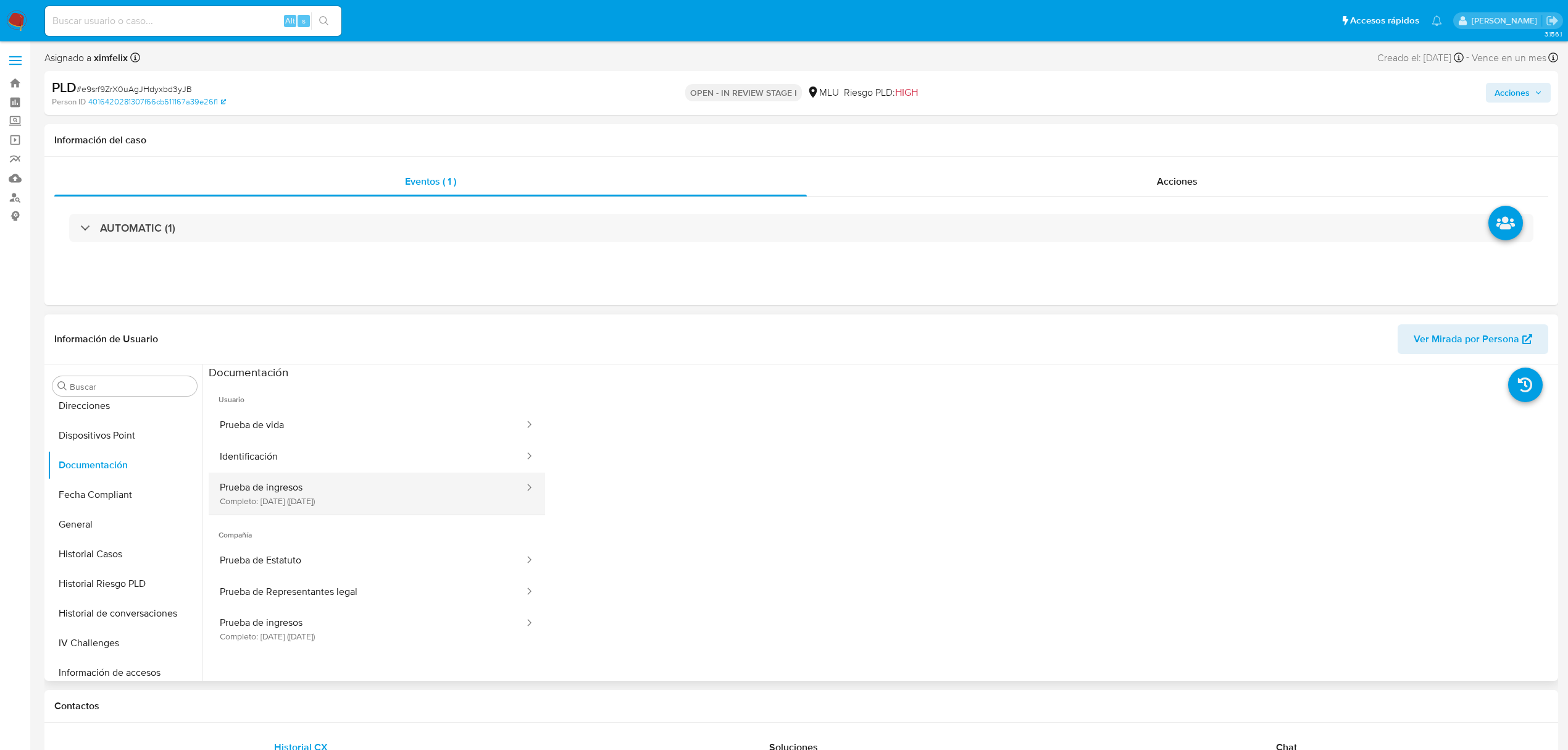
click at [334, 487] on button "Prueba de ingresos Completo: 28/06/2024 (hace un año)" at bounding box center [366, 494] width 317 height 42
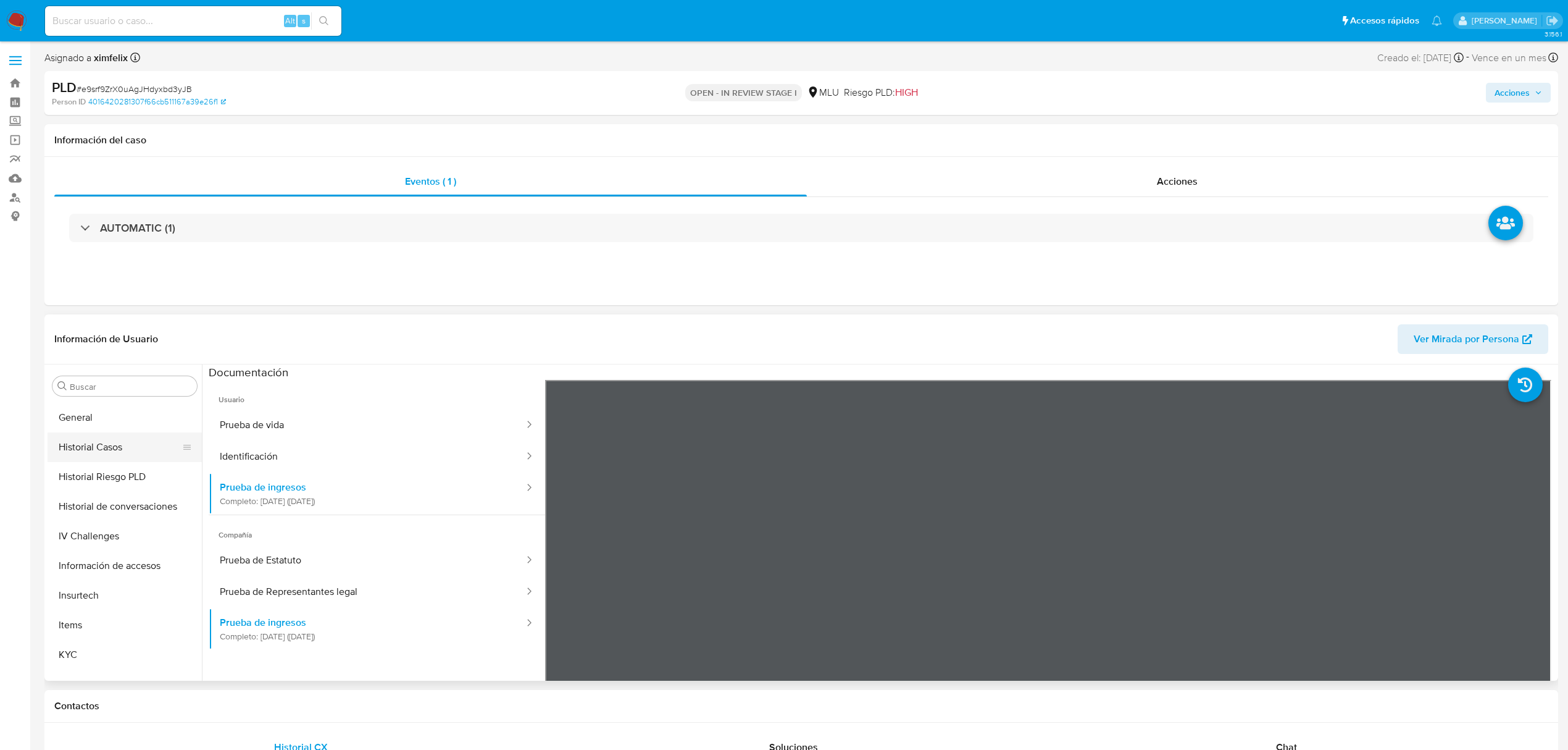
scroll to position [494, 0]
click at [111, 524] on button "KYC" at bounding box center [119, 514] width 144 height 29
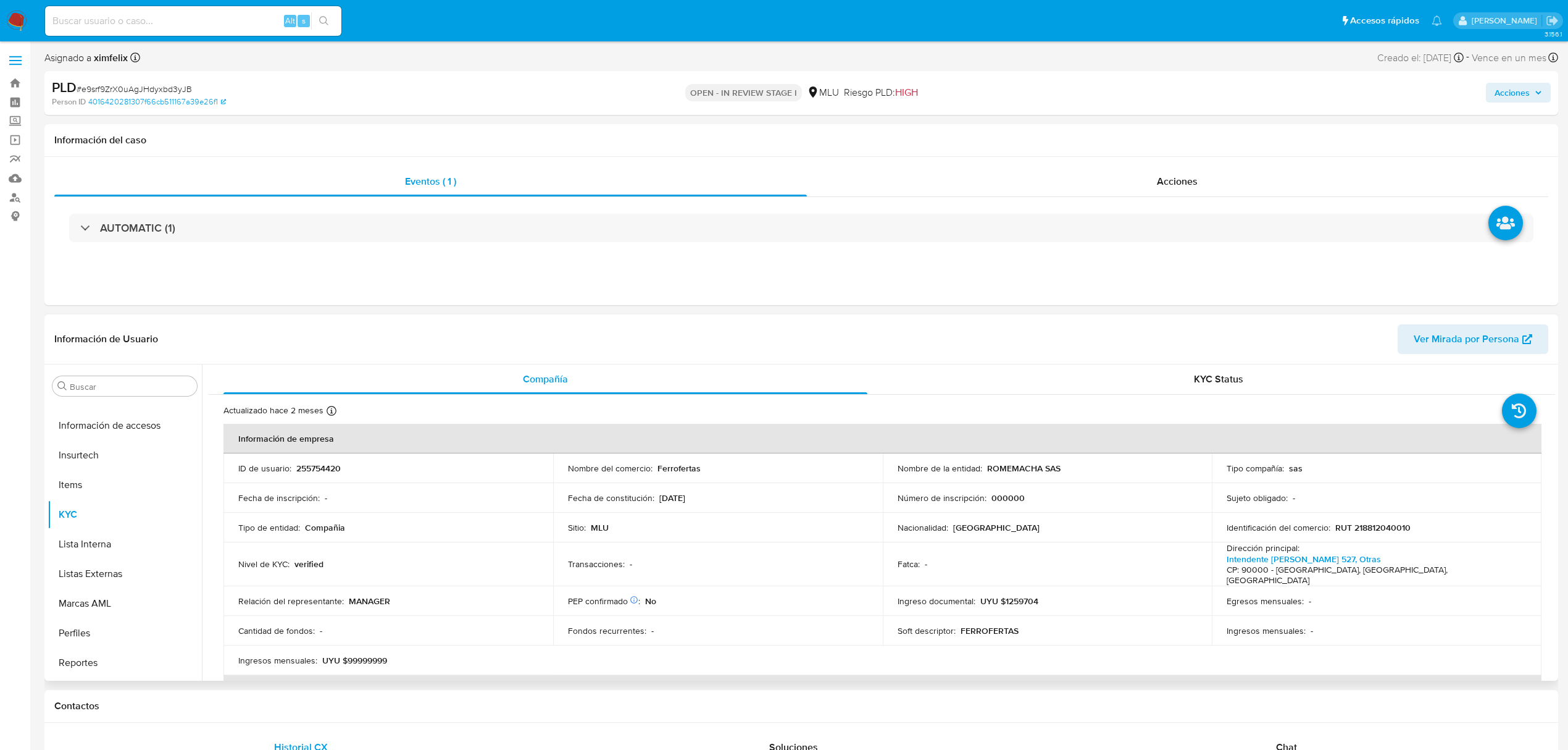
click at [1026, 596] on p "UYU $1259704" at bounding box center [1009, 601] width 58 height 11
copy p "1259704"
click at [129, 642] on button "Perfiles" at bounding box center [119, 633] width 144 height 29
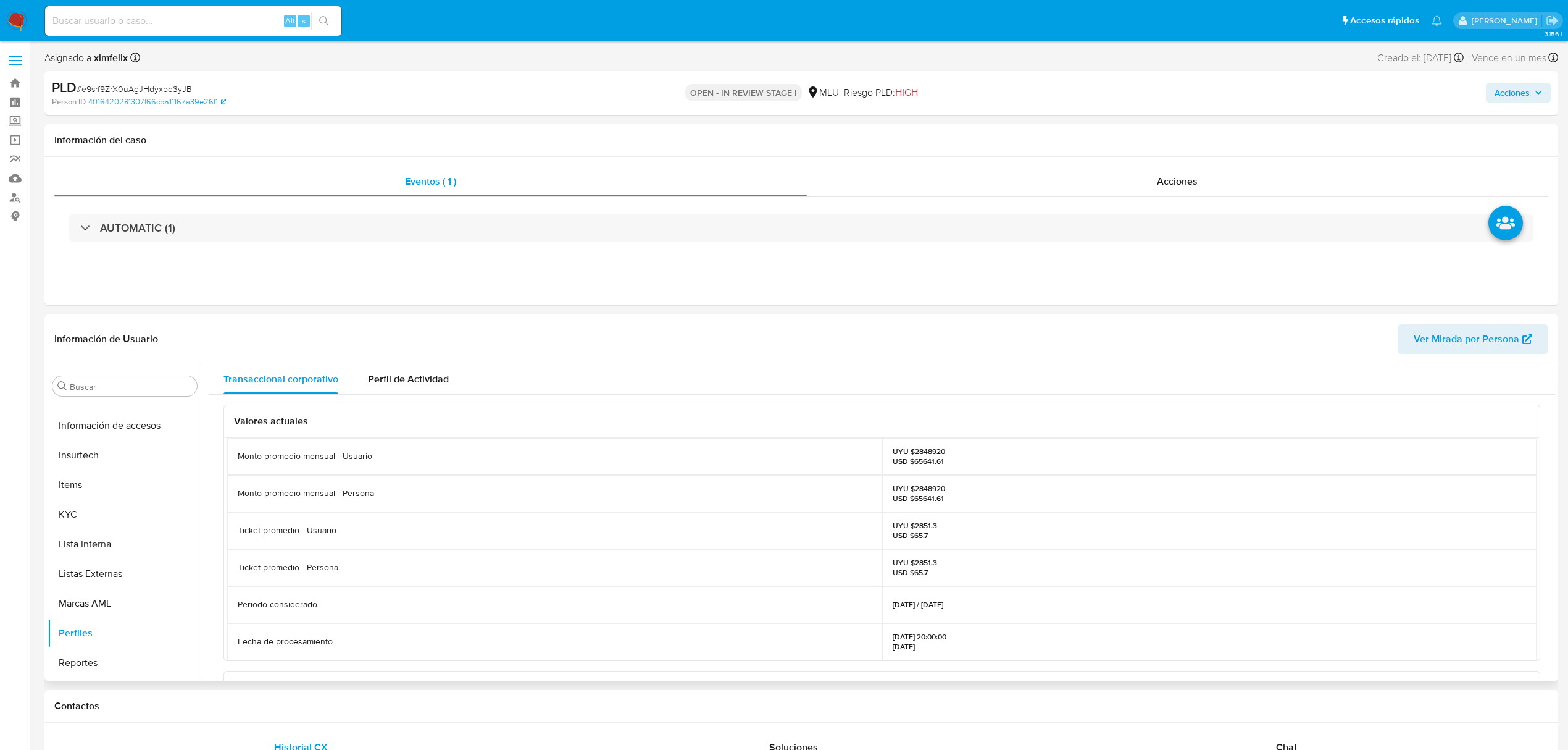
click at [928, 490] on p "UYU $2848920 USD $65641.61" at bounding box center [918, 494] width 52 height 20
copy p "2848920"
click at [136, 441] on button "Archivos adjuntos" at bounding box center [119, 445] width 144 height 29
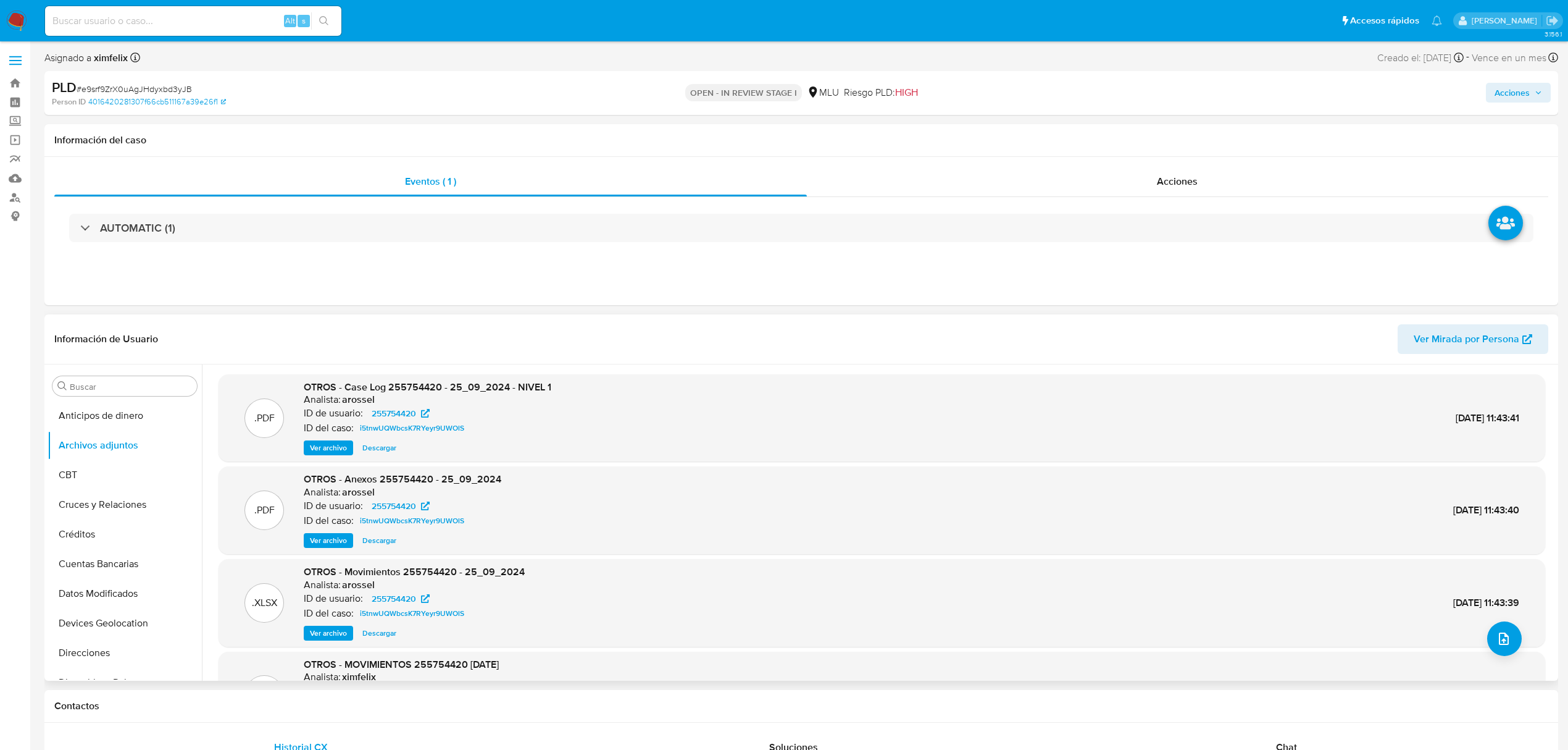
scroll to position [164, 0]
click at [99, 549] on button "Documentación" at bounding box center [119, 548] width 144 height 29
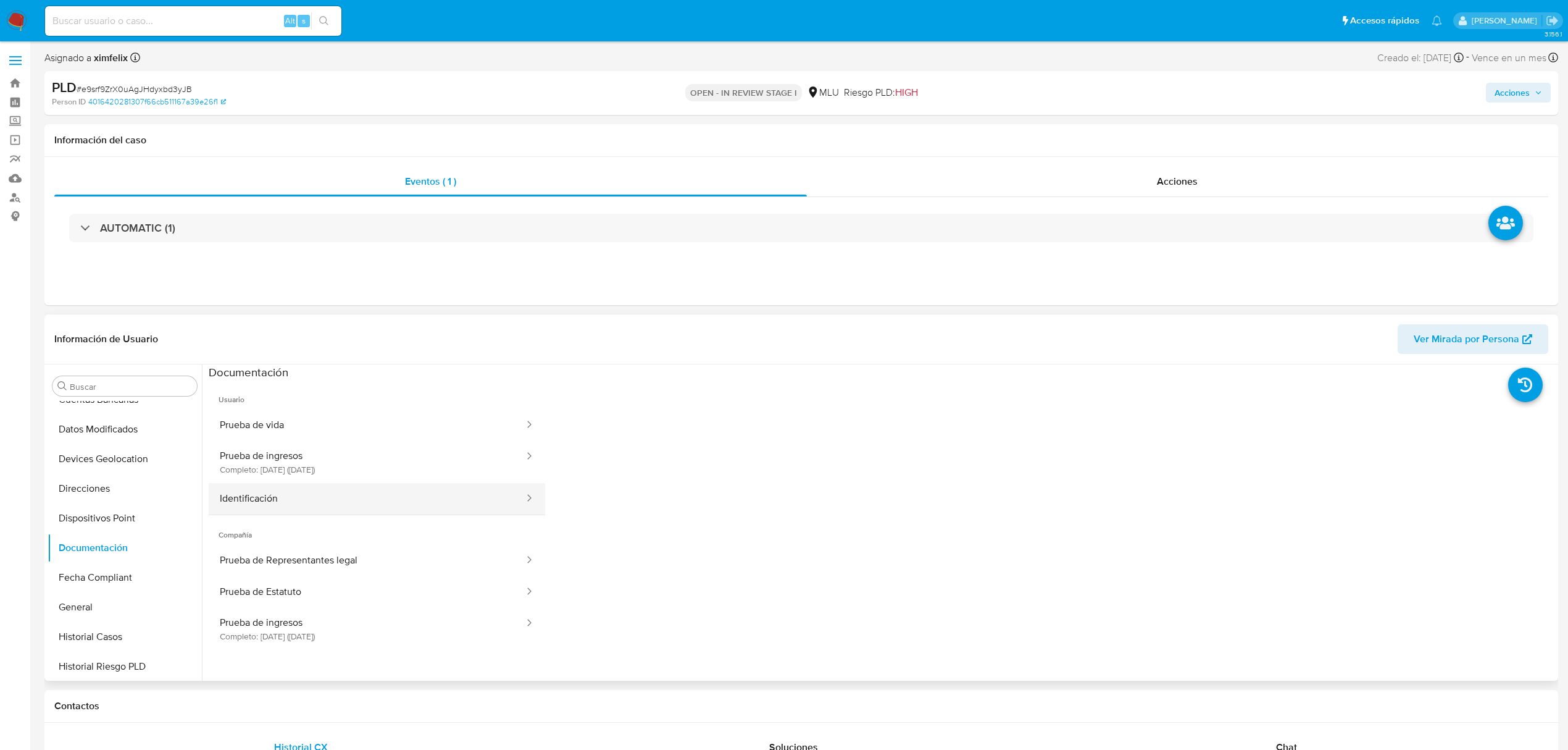
click at [351, 486] on button "Identificación" at bounding box center [366, 498] width 317 height 31
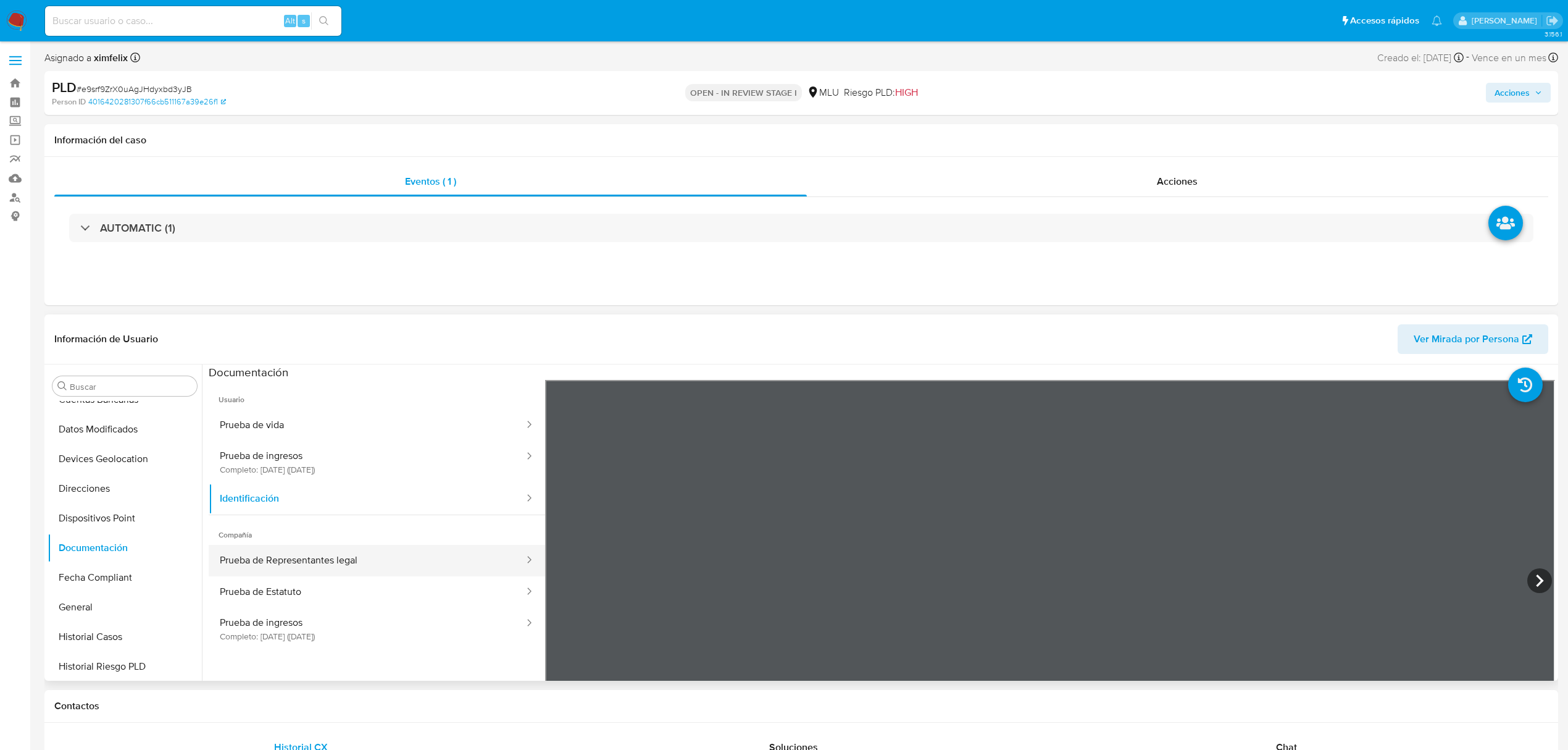
click at [383, 569] on button "Prueba de Representantes legal" at bounding box center [366, 561] width 317 height 31
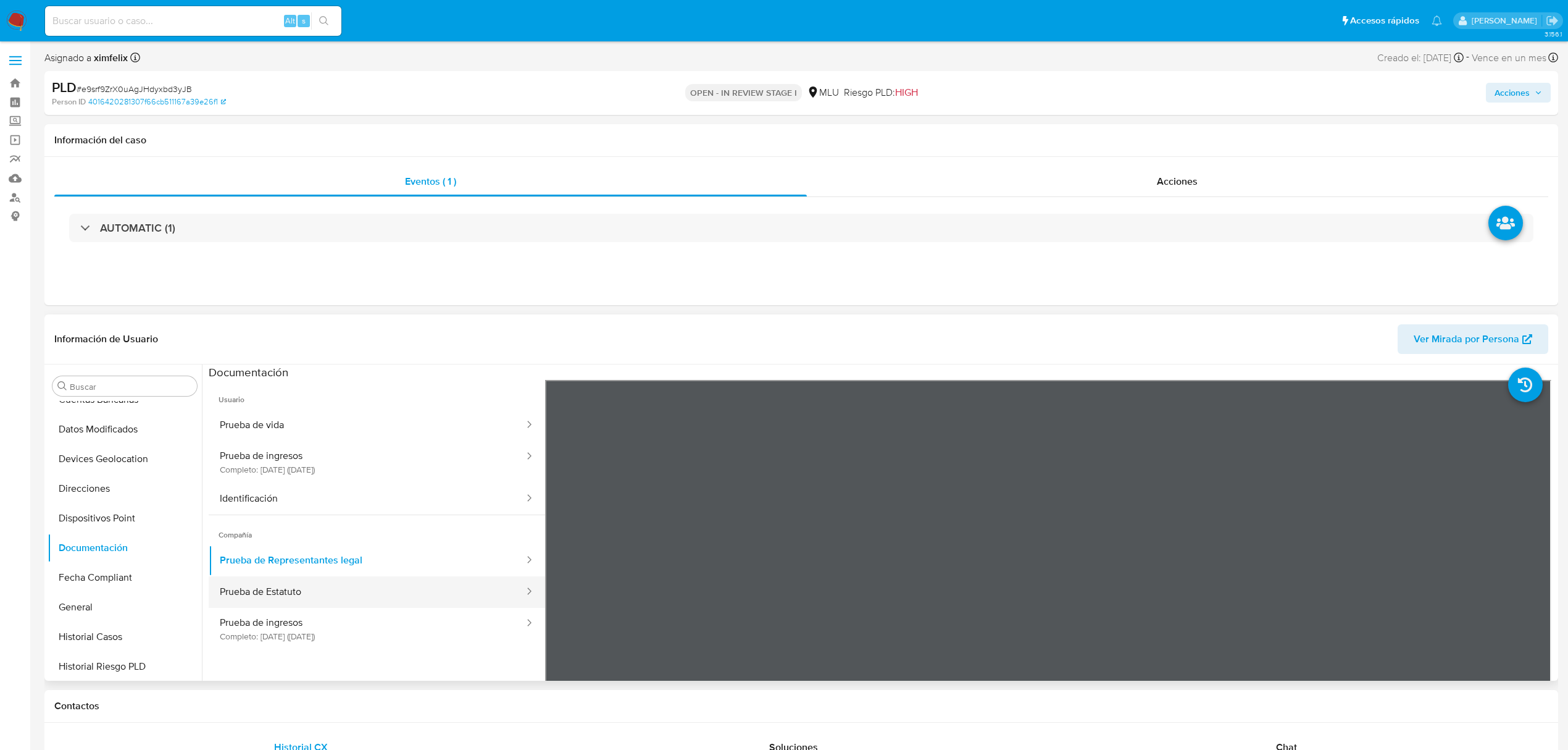
click at [369, 601] on button "Prueba de Estatuto" at bounding box center [366, 592] width 317 height 31
click at [397, 576] on button "Prueba de Representantes legal" at bounding box center [366, 561] width 317 height 31
click at [395, 587] on button "Prueba de Estatuto" at bounding box center [366, 592] width 317 height 31
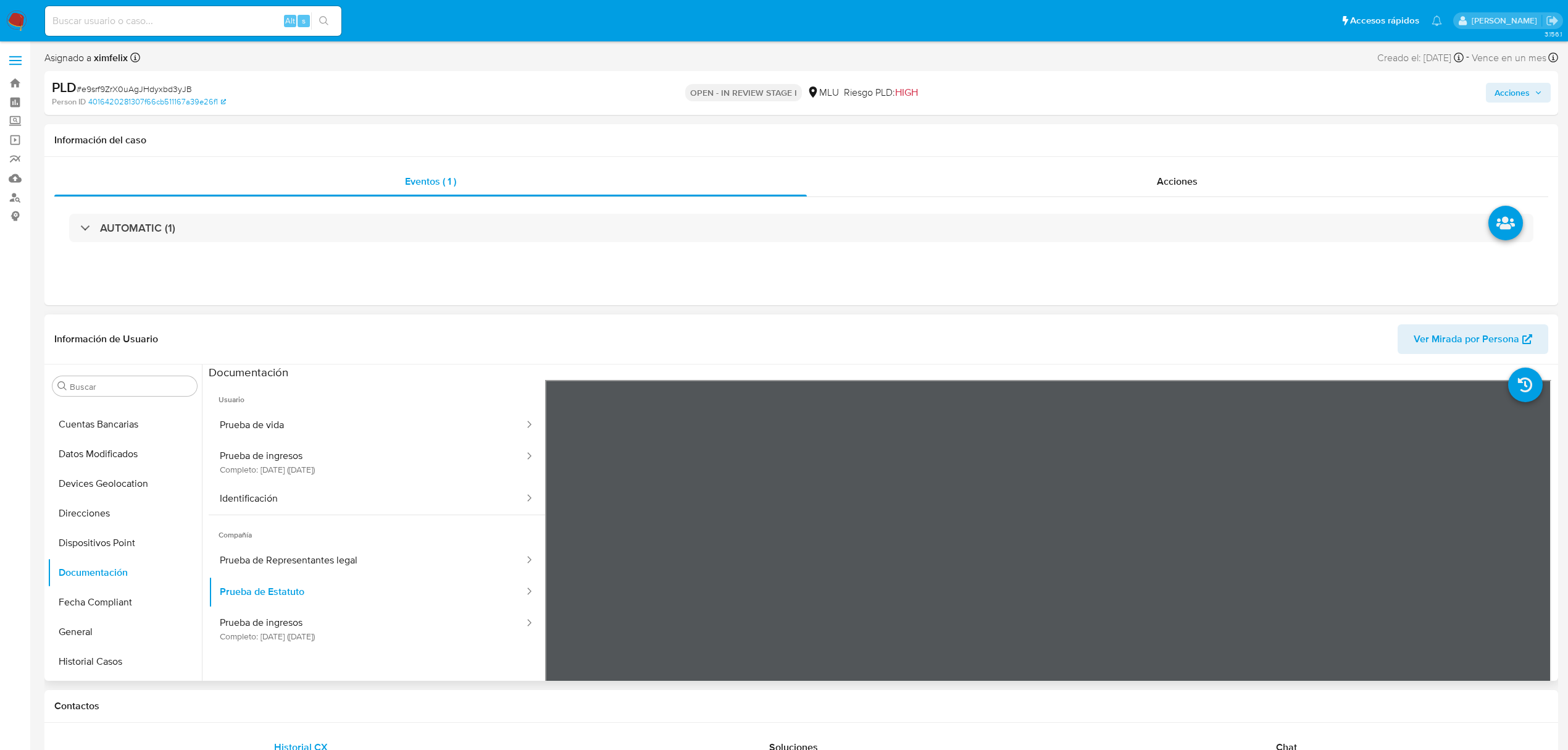
scroll to position [0, 0]
click at [129, 508] on button "Cruces y Relaciones" at bounding box center [119, 505] width 144 height 29
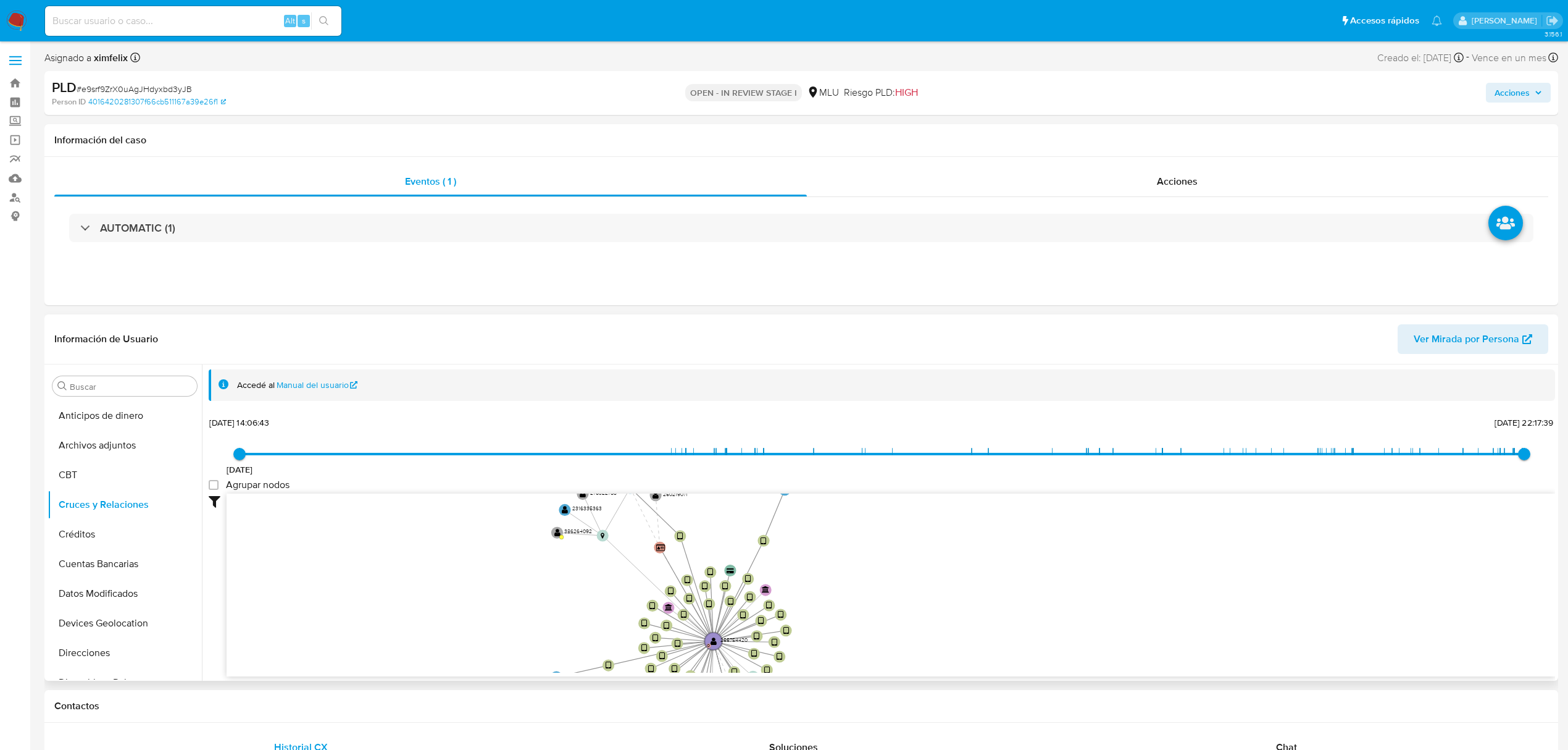
drag, startPoint x: 1020, startPoint y: 573, endPoint x: 1055, endPoint y: 621, distance: 59.4
click at [1054, 626] on icon "user-255754420  255754420 D device-66cb69ee4034e22bf44643b7  device-64947ecc2…" at bounding box center [891, 583] width 1329 height 179
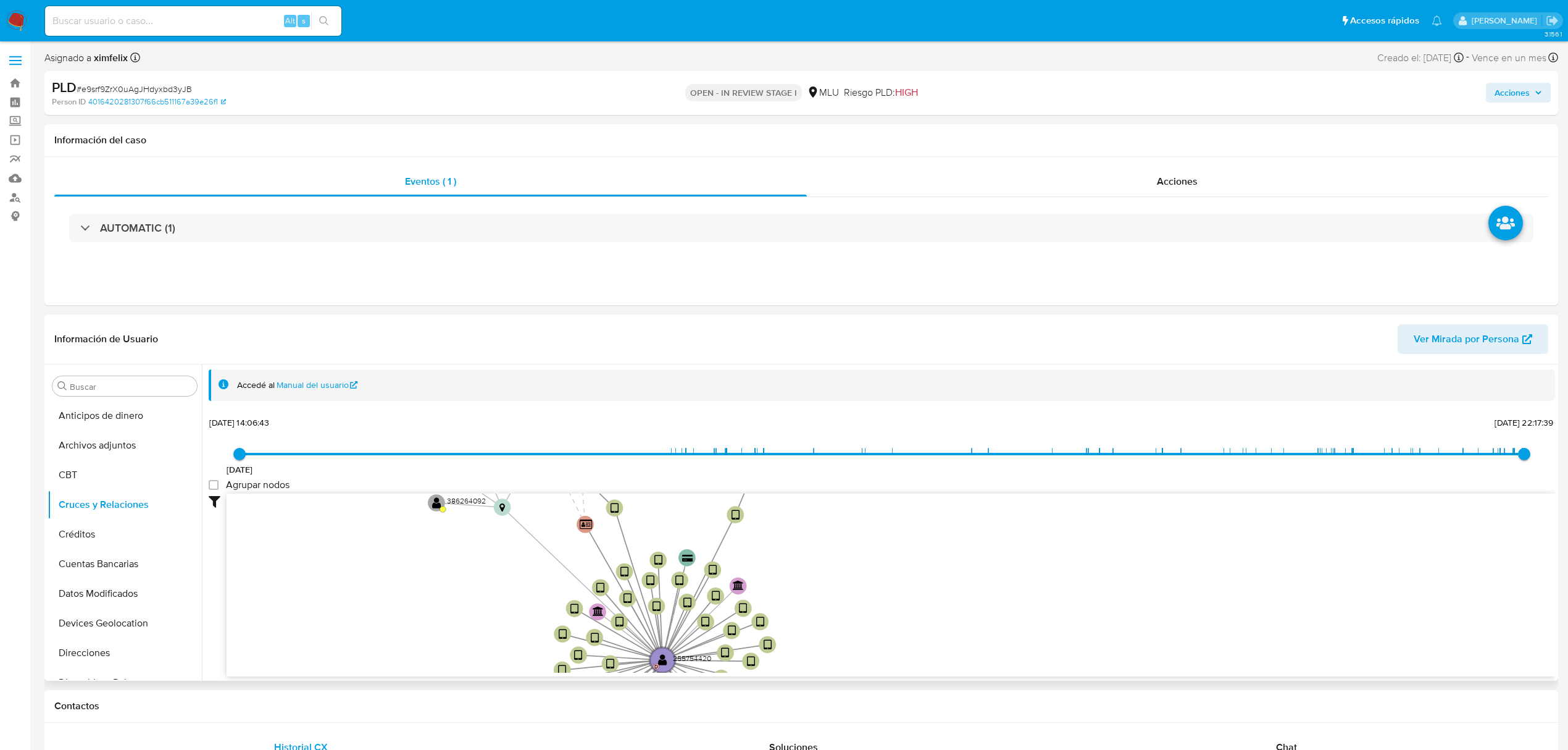
drag, startPoint x: 962, startPoint y: 623, endPoint x: 1011, endPoint y: 646, distance: 54.1
click at [1011, 651] on icon "user-255754420  255754420 D device-66cb69ee4034e22bf44643b7  device-64947ecc2…" at bounding box center [891, 583] width 1329 height 179
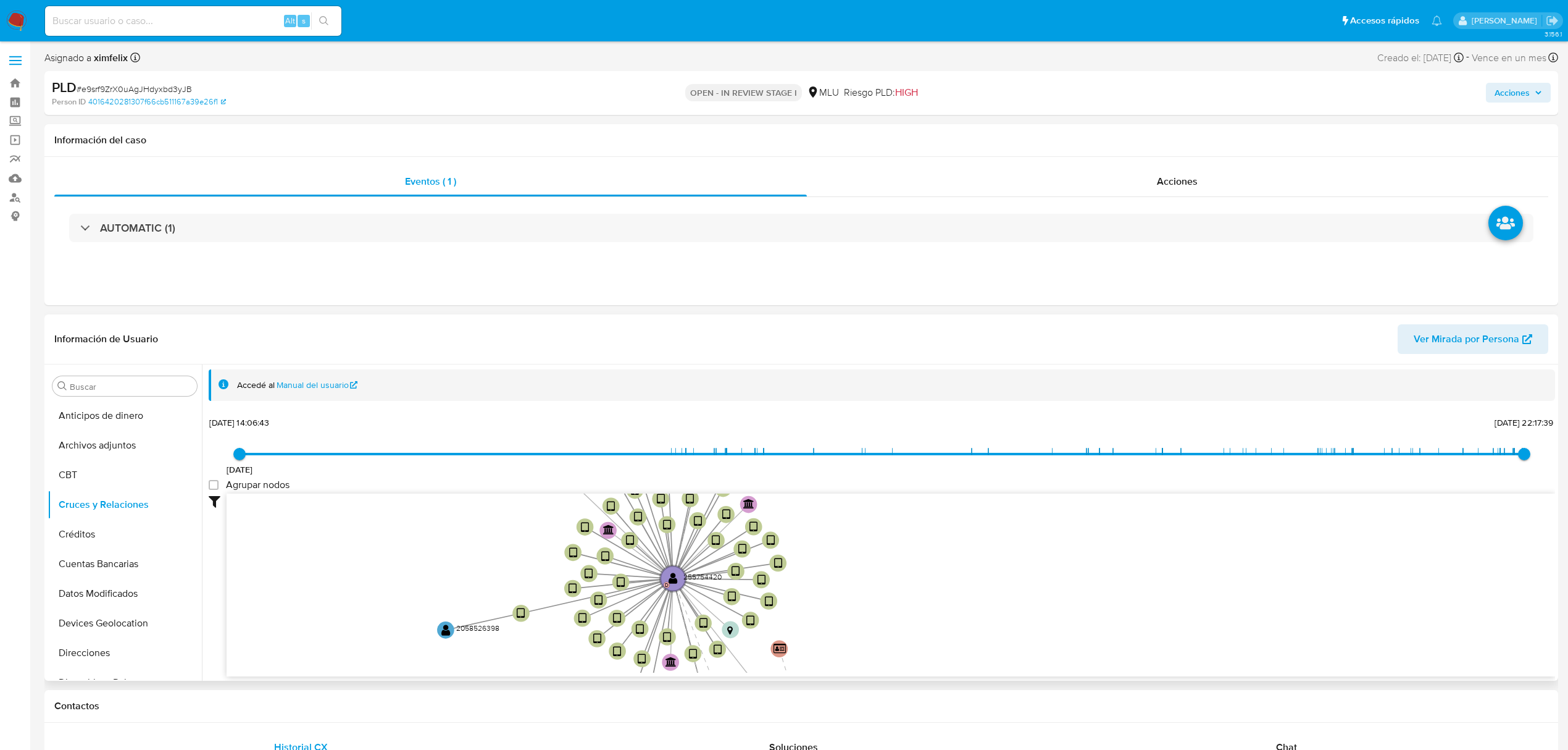
drag, startPoint x: 1006, startPoint y: 603, endPoint x: 1017, endPoint y: 530, distance: 73.8
click at [1017, 530] on icon "user-255754420  255754420 D device-66cb69ee4034e22bf44643b7  device-64947ecc2…" at bounding box center [891, 583] width 1329 height 179
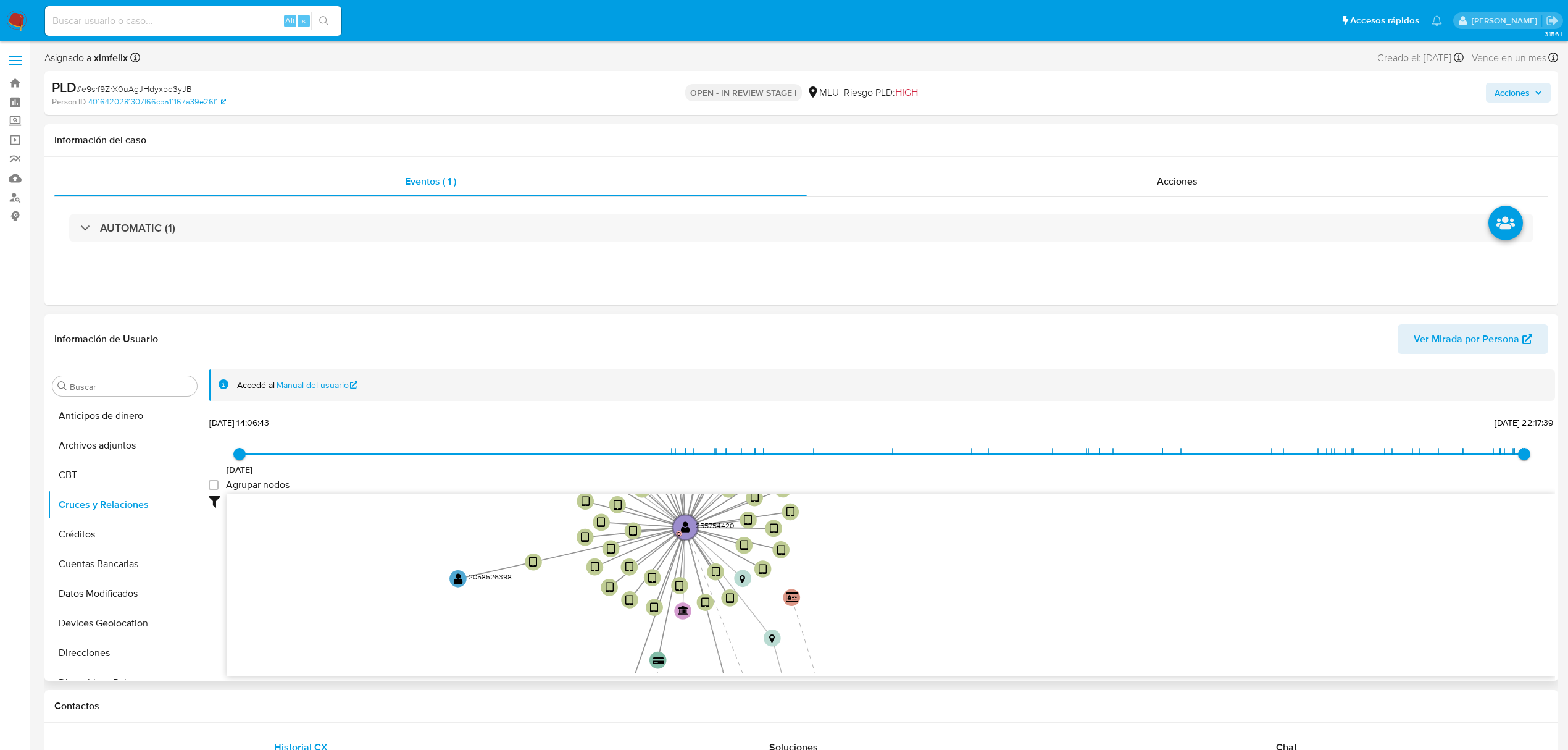
drag, startPoint x: 979, startPoint y: 596, endPoint x: 992, endPoint y: 545, distance: 52.6
click at [992, 545] on icon "user-255754420  255754420 D device-66cb69ee4034e22bf44643b7  device-64947ecc2…" at bounding box center [891, 583] width 1329 height 179
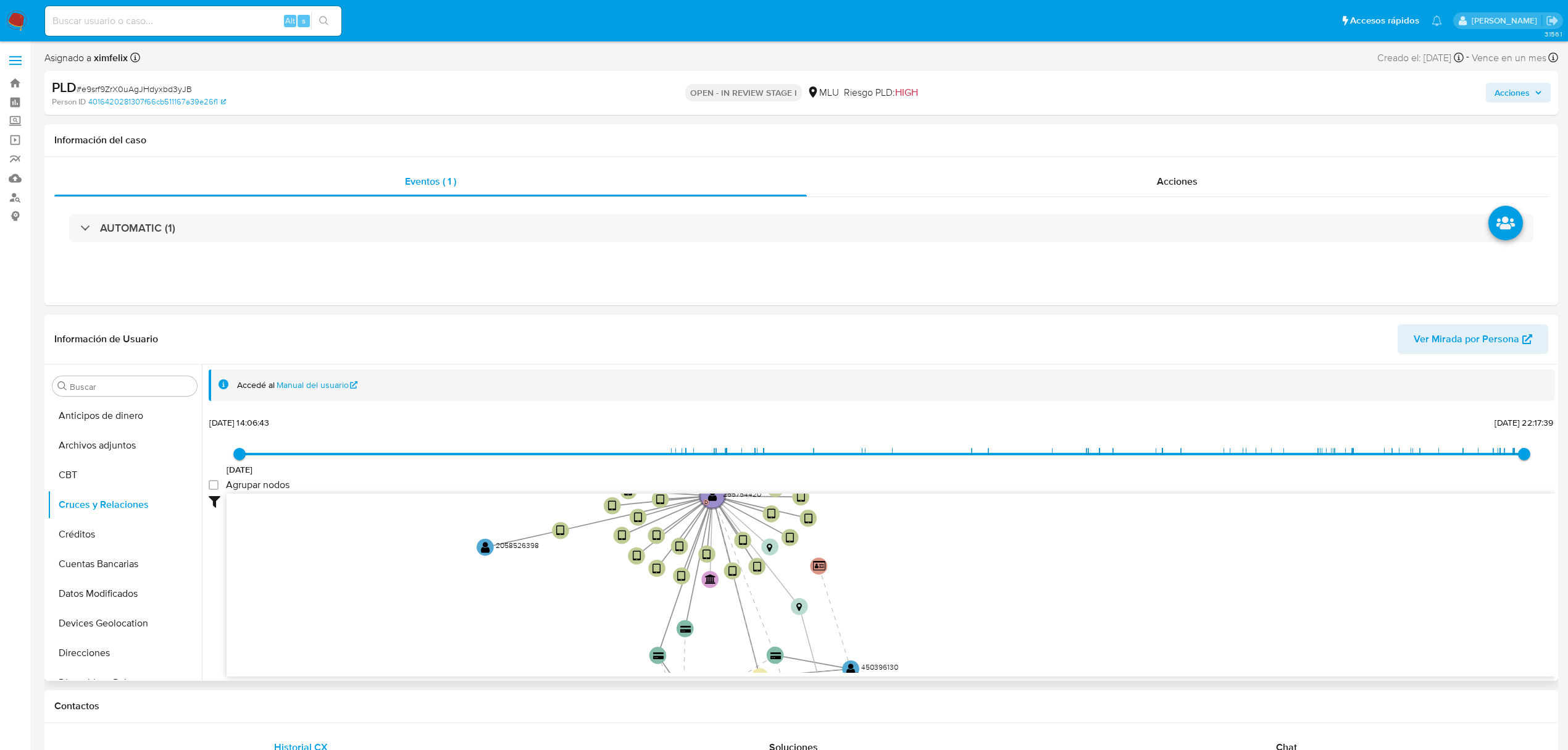
drag, startPoint x: 939, startPoint y: 613, endPoint x: 965, endPoint y: 582, distance: 40.5
click at [965, 582] on icon "user-255754420  255754420 D device-66cb69ee4034e22bf44643b7  device-64947ecc2…" at bounding box center [891, 583] width 1329 height 179
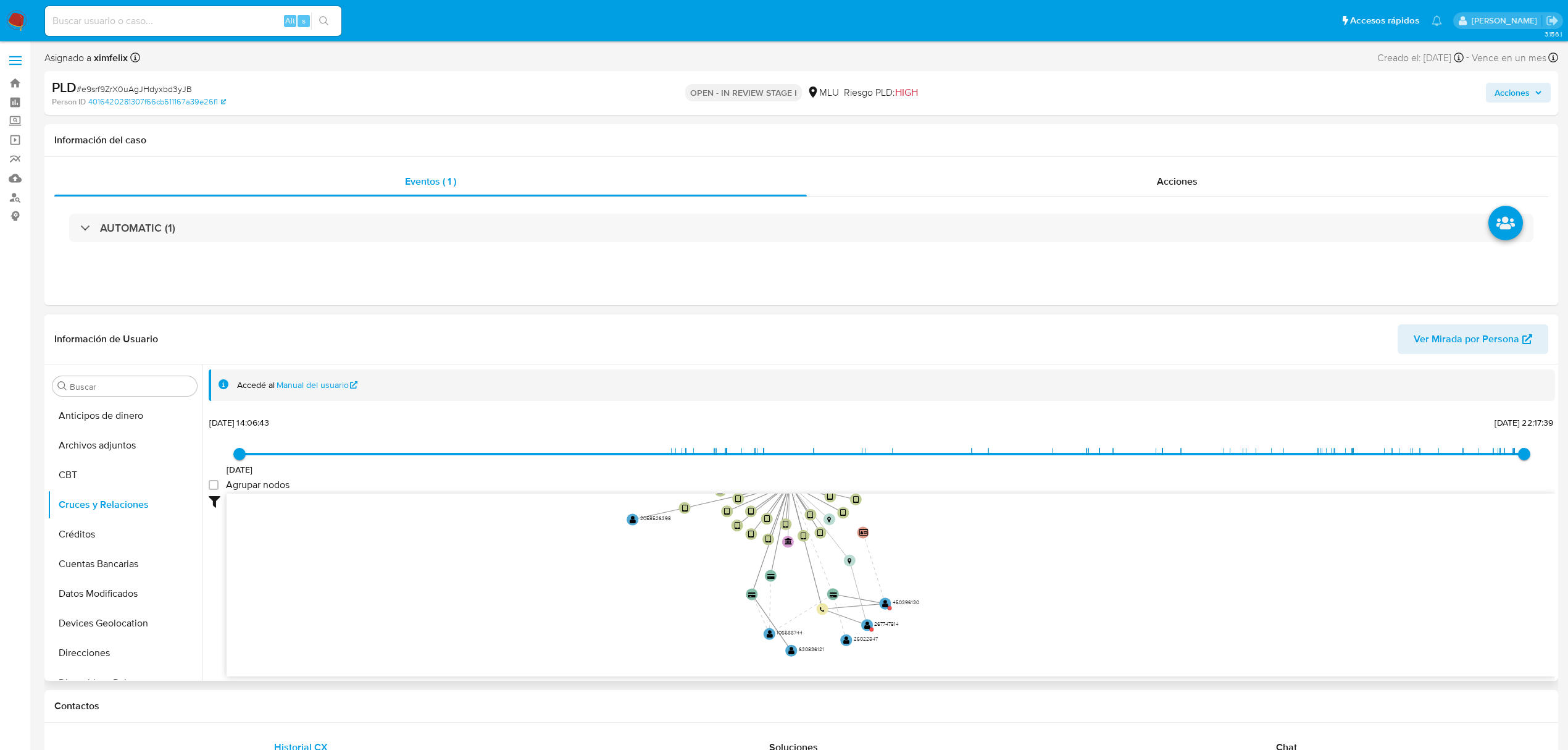
drag, startPoint x: 964, startPoint y: 584, endPoint x: 957, endPoint y: 511, distance: 73.3
click at [957, 511] on icon "user-255754420  255754420 D device-66cb69ee4034e22bf44643b7  device-64947ecc2…" at bounding box center [891, 583] width 1329 height 179
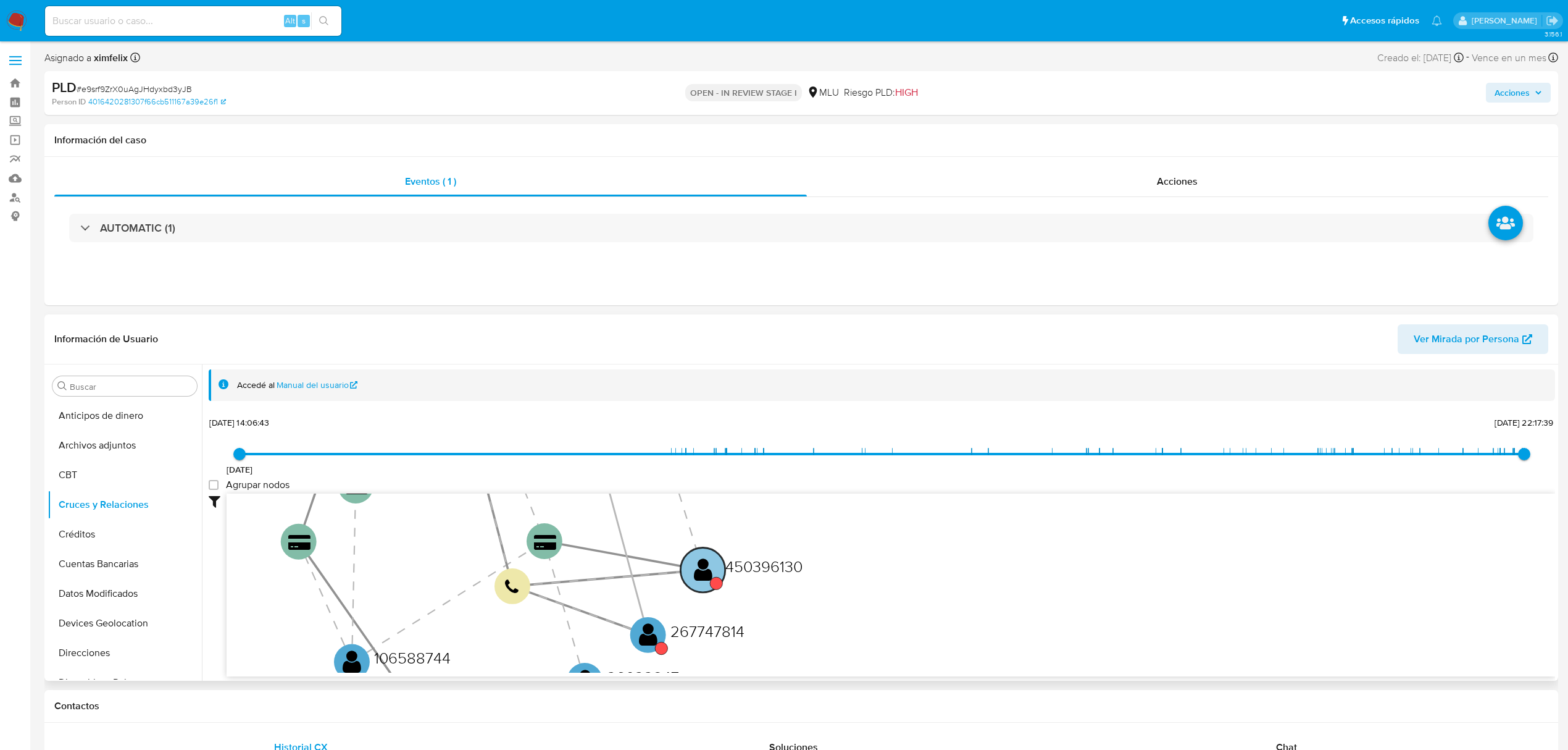
click at [704, 573] on text "" at bounding box center [703, 569] width 18 height 26
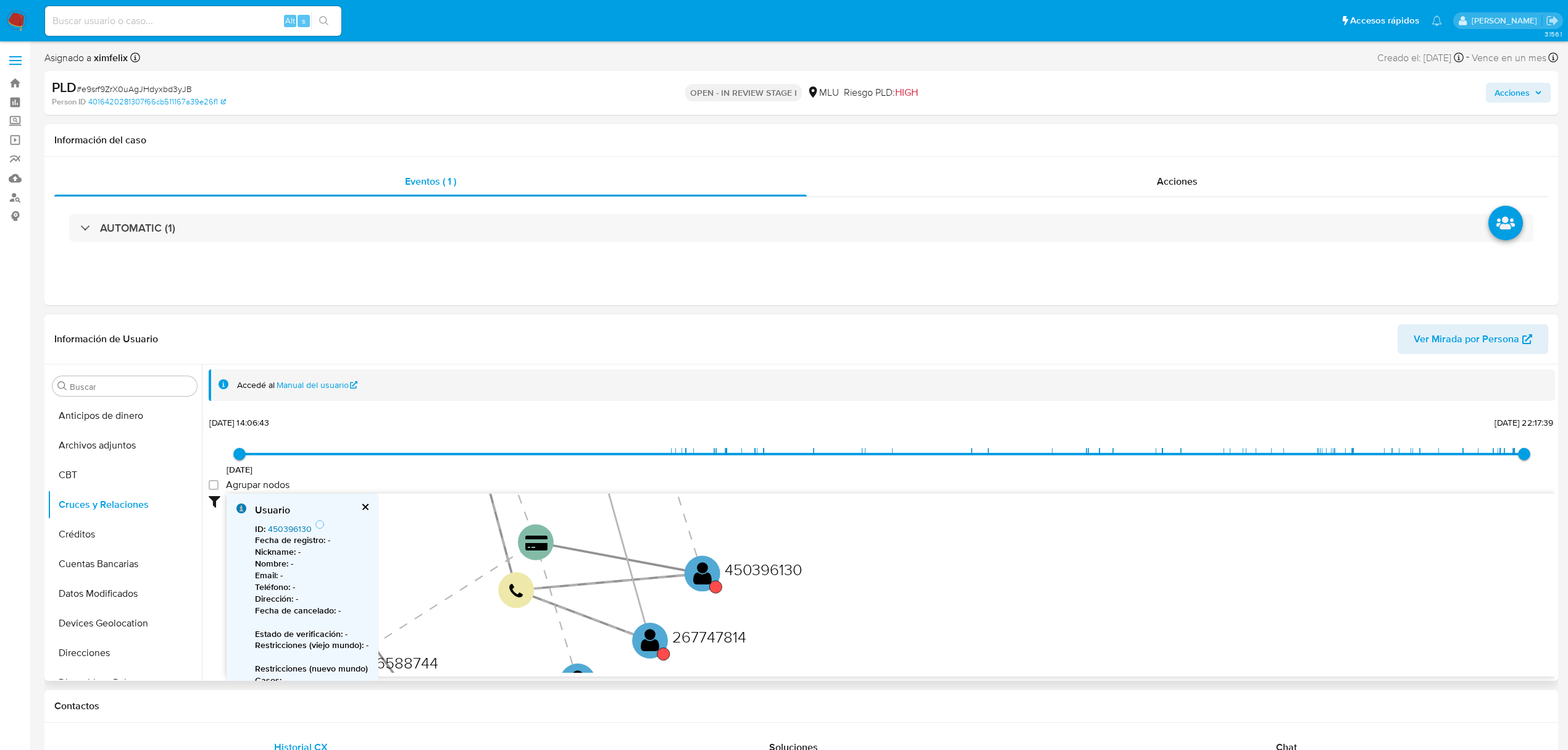
click at [286, 527] on link "450396130" at bounding box center [290, 528] width 44 height 12
click at [651, 640] on text "" at bounding box center [651, 641] width 18 height 26
click at [658, 639] on text "" at bounding box center [652, 645] width 18 height 26
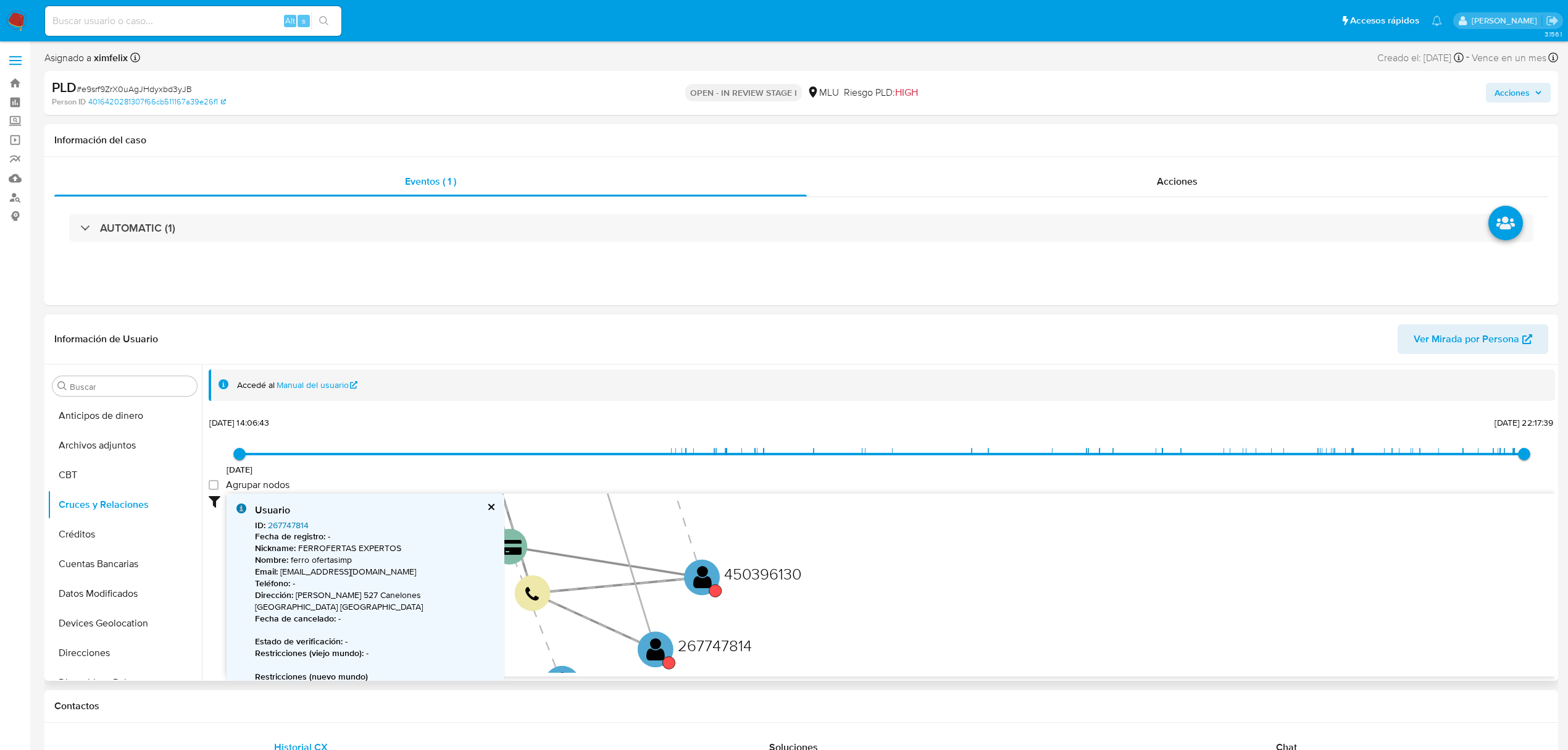
click at [283, 526] on link "267747814" at bounding box center [288, 524] width 40 height 12
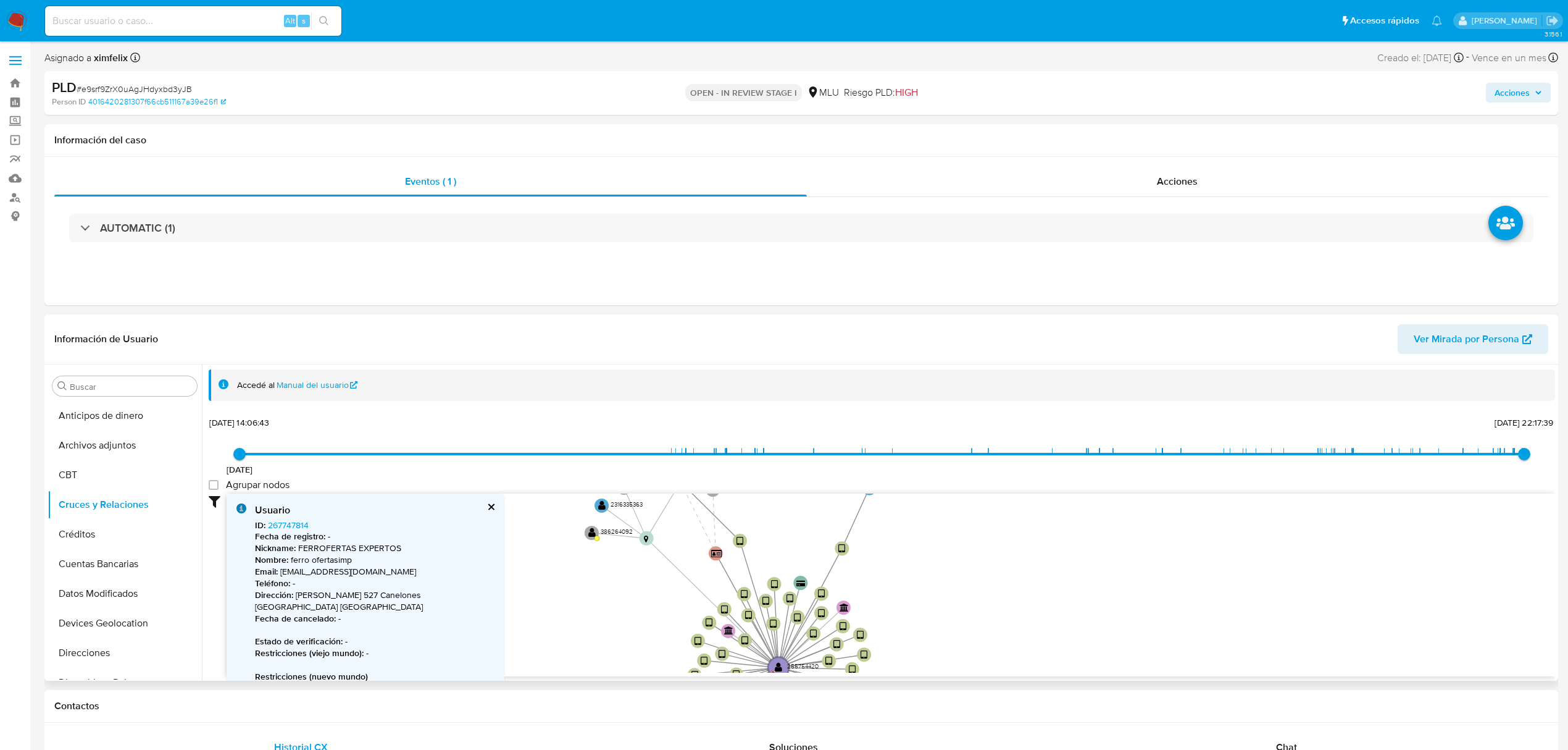
drag, startPoint x: 988, startPoint y: 571, endPoint x: 985, endPoint y: 676, distance: 105.0
click at [114, 509] on button "KYC" at bounding box center [119, 514] width 144 height 29
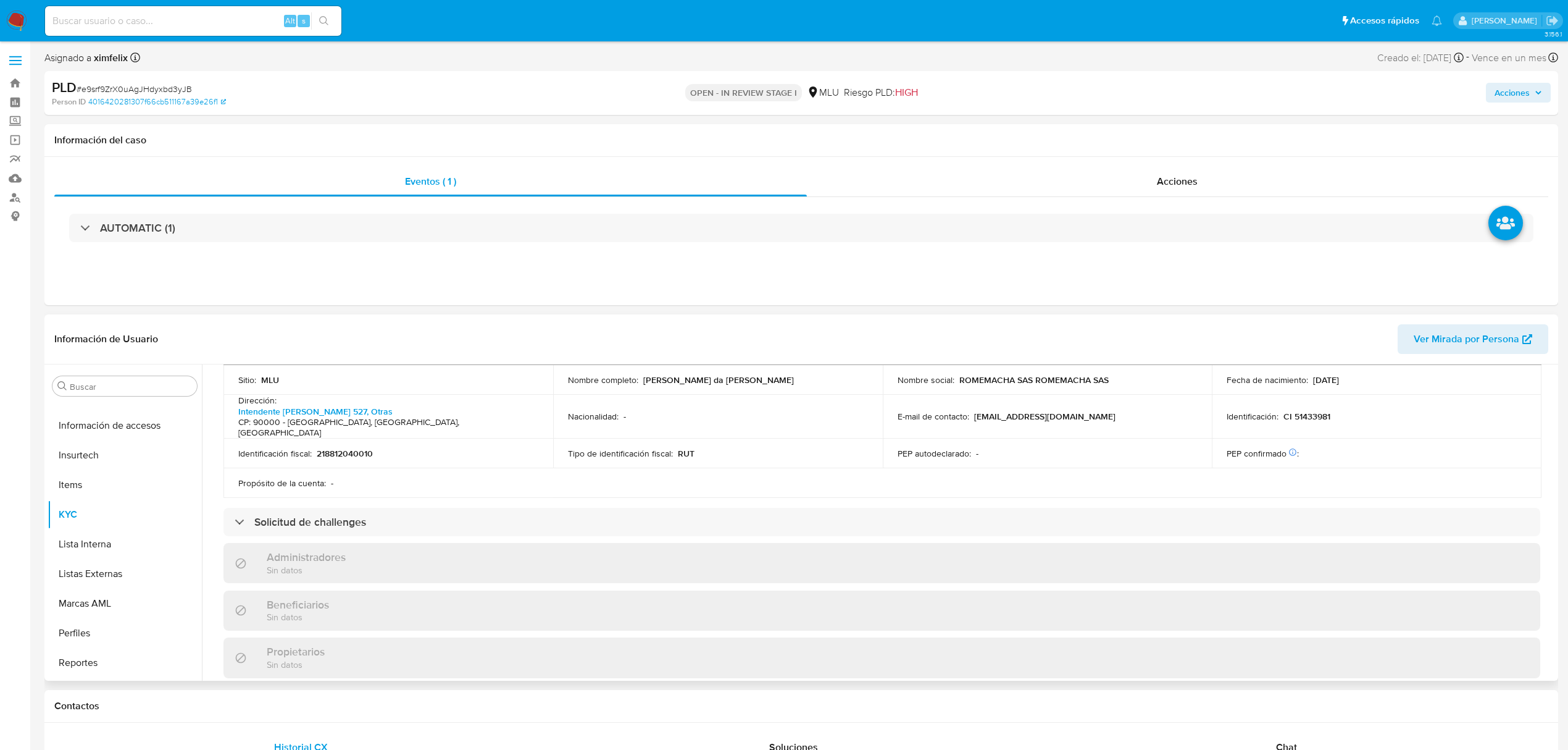
scroll to position [690, 0]
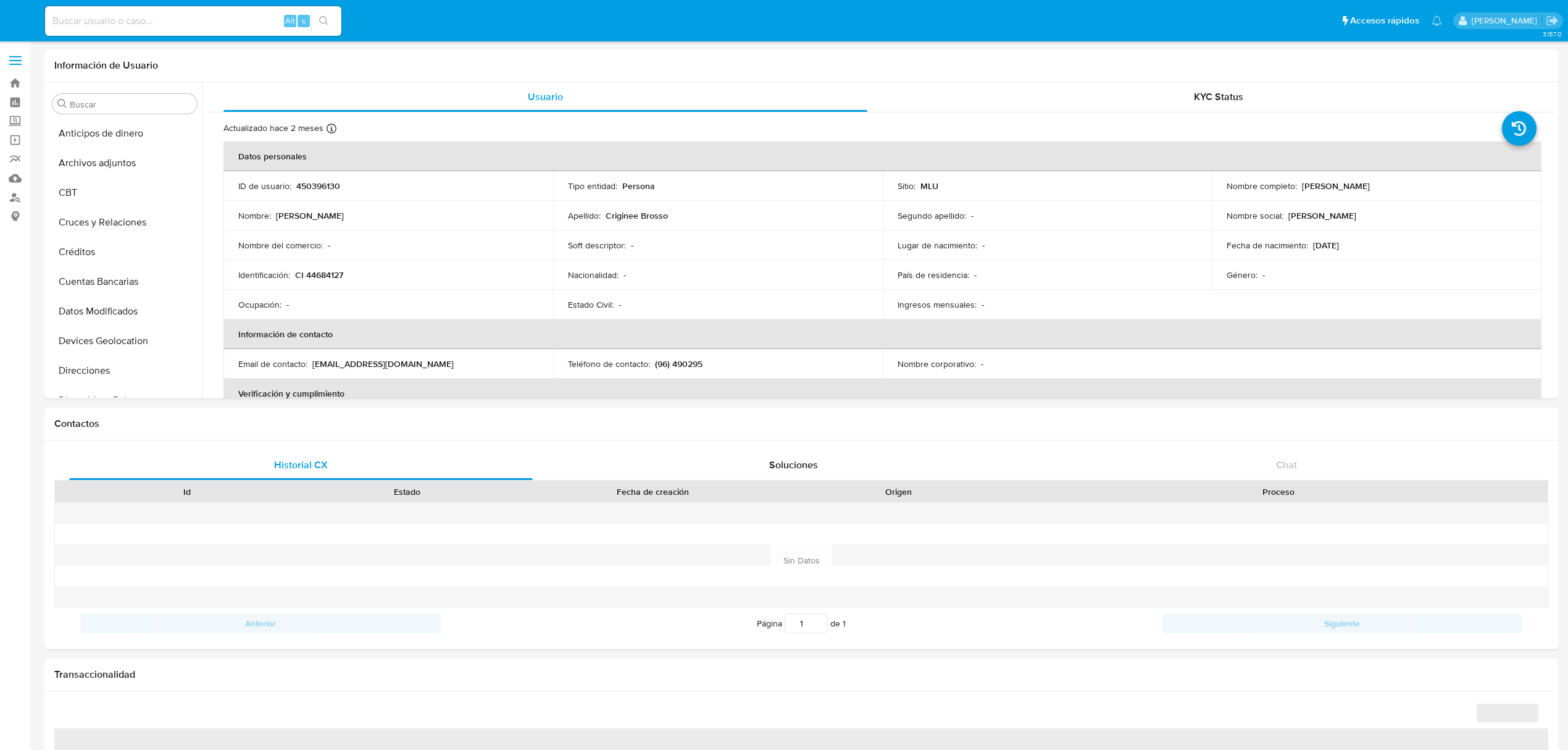
select select "10"
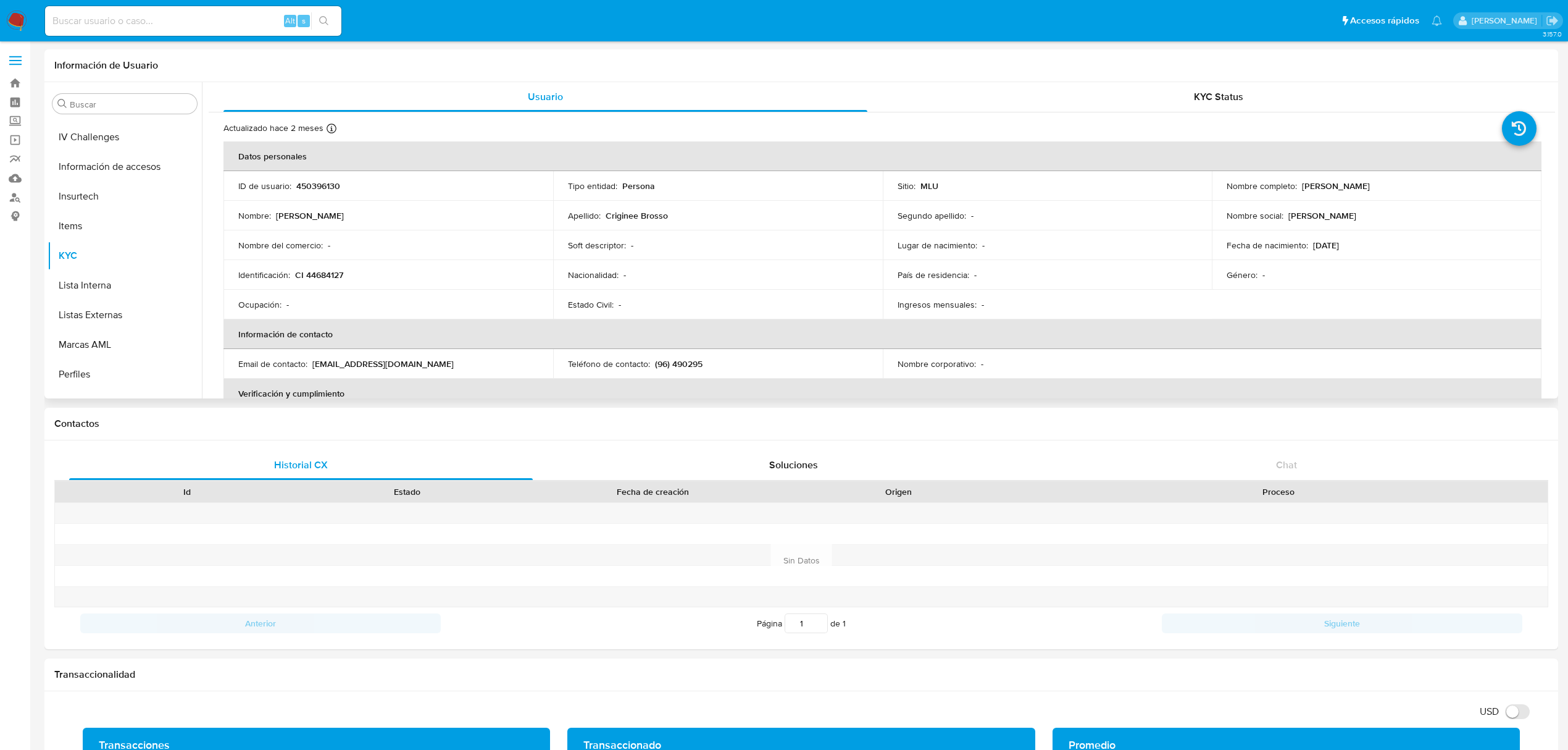
scroll to position [551, 0]
click at [329, 185] on p "450396130" at bounding box center [318, 185] width 44 height 11
copy p "450396130"
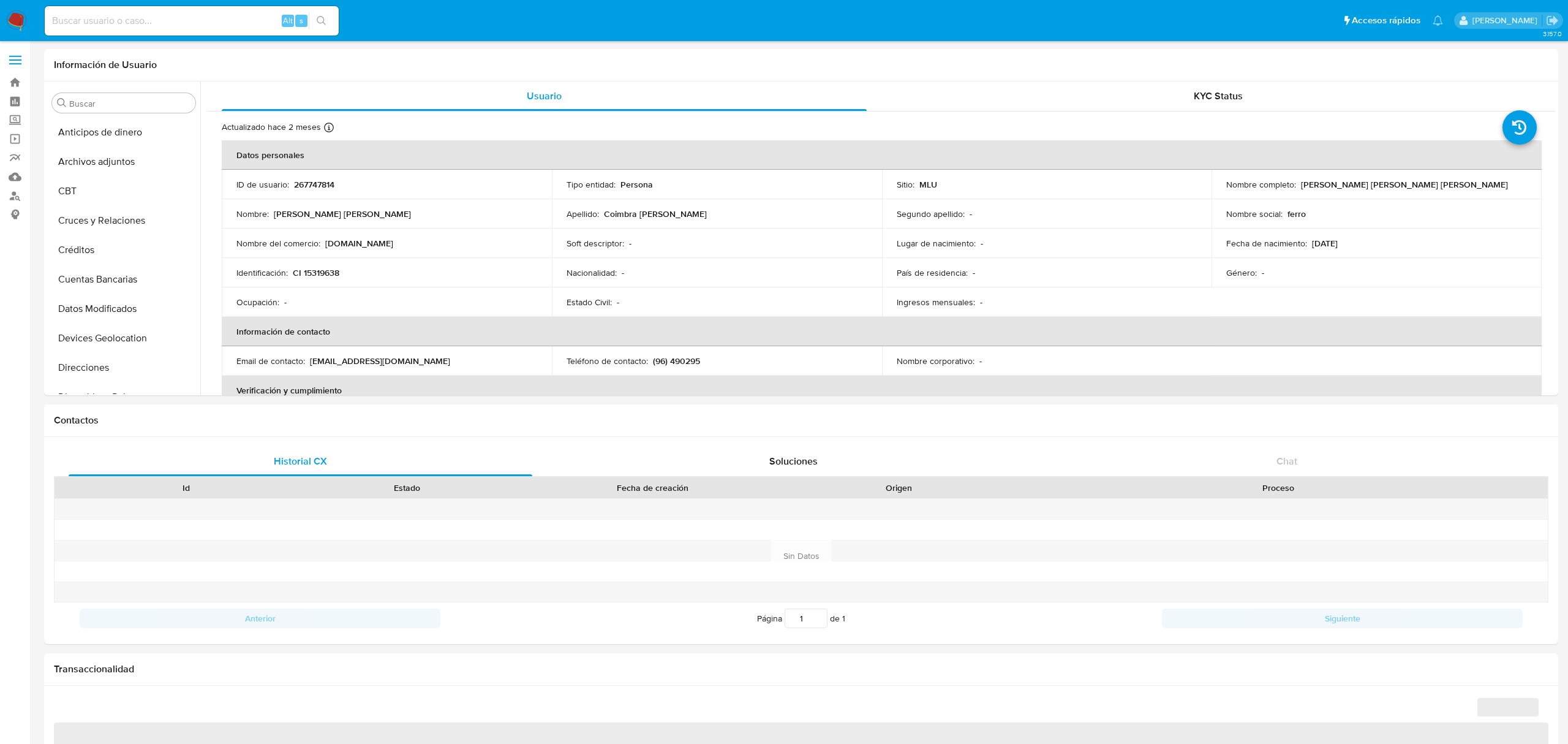
select select "10"
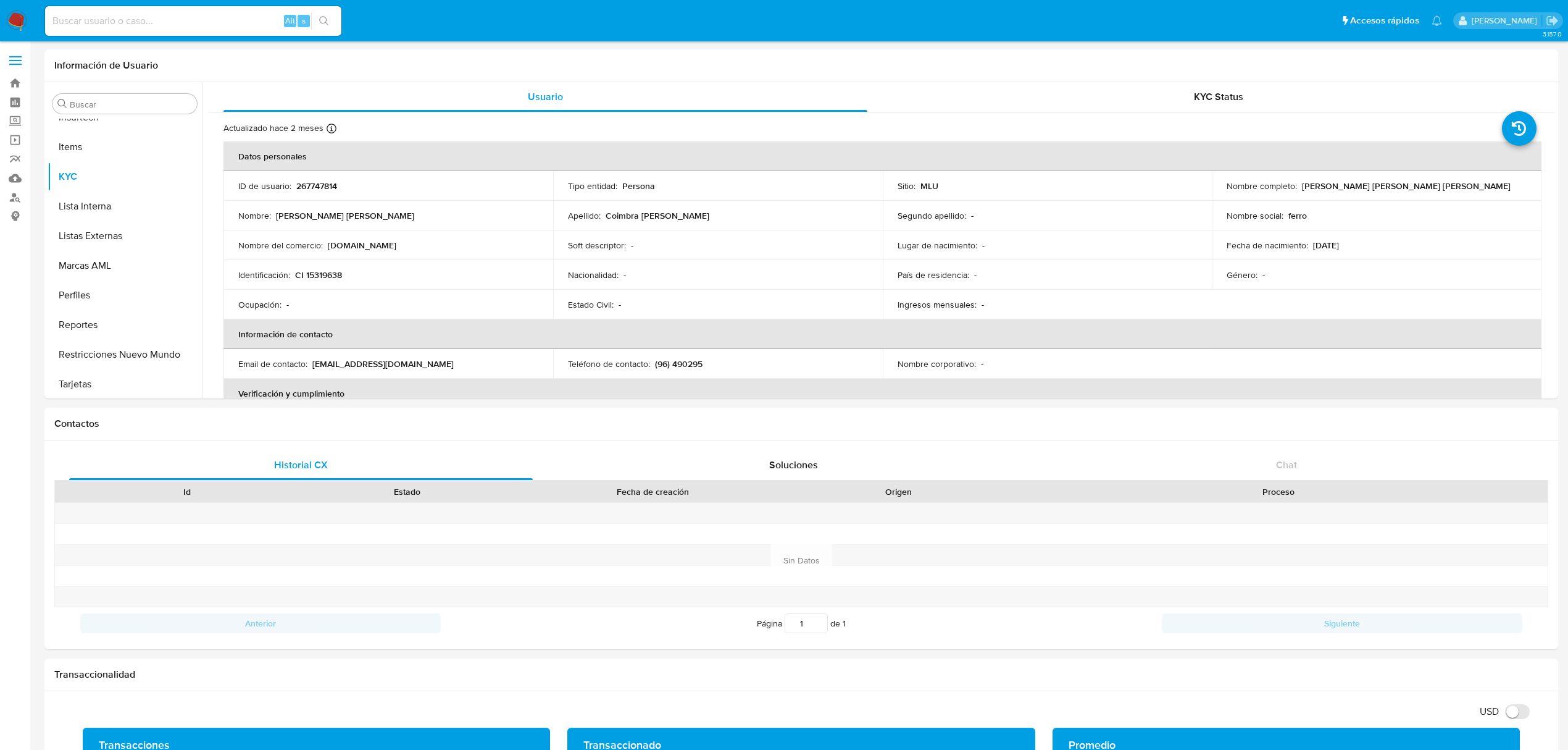
scroll to position [551, 0]
click at [317, 180] on p "267747814" at bounding box center [317, 185] width 40 height 11
copy p "267747814"
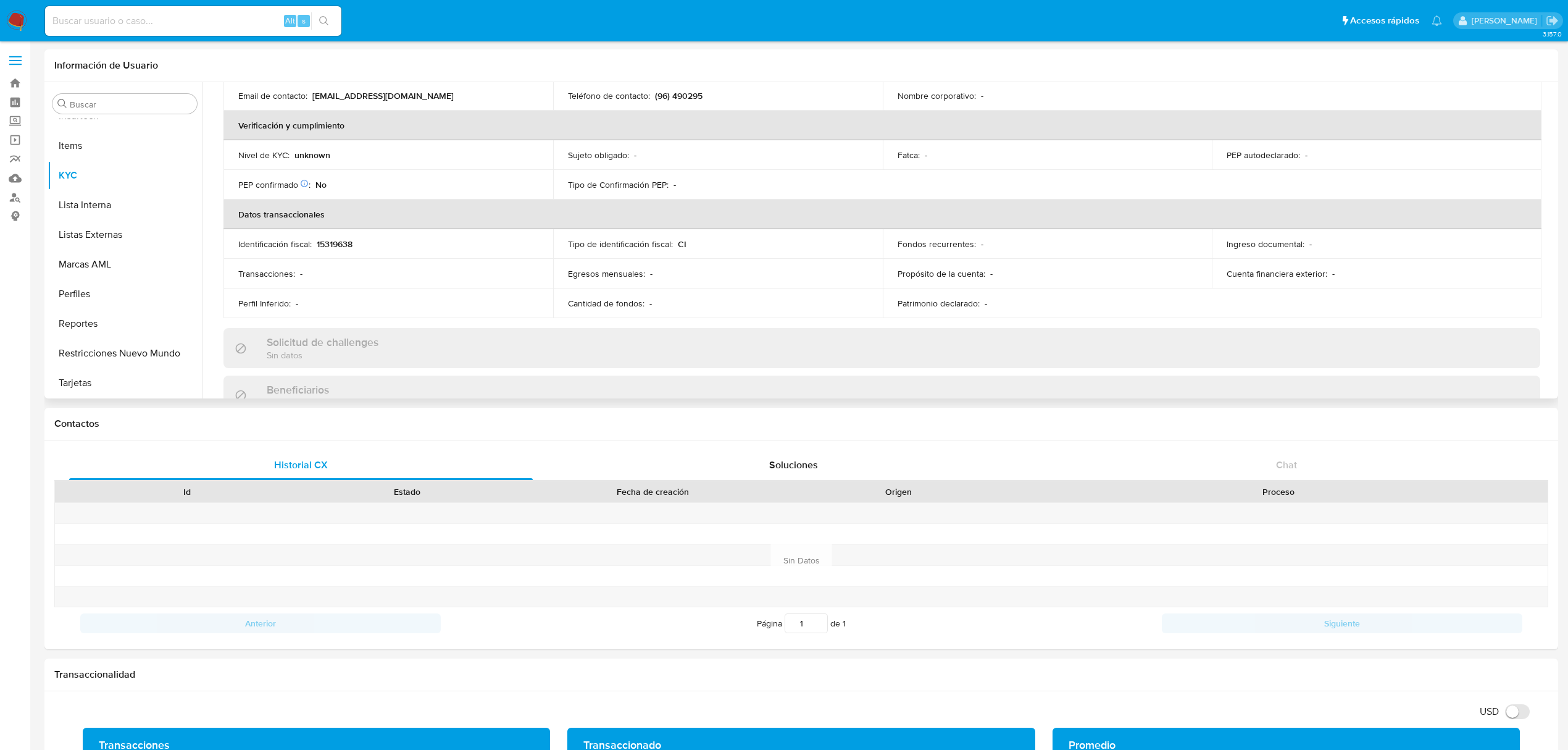
scroll to position [0, 0]
